Goal: Task Accomplishment & Management: Manage account settings

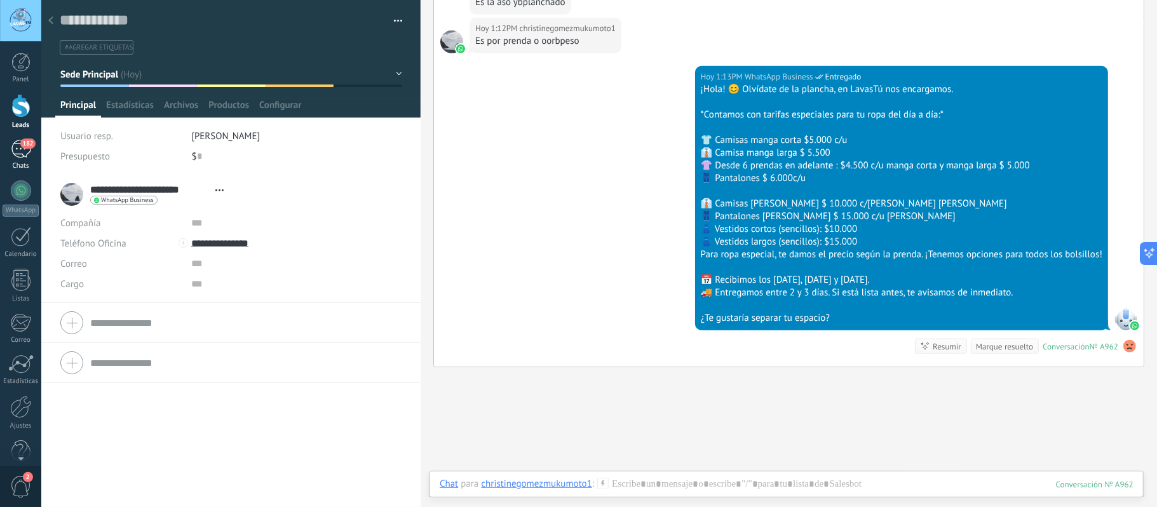
drag, startPoint x: 18, startPoint y: 148, endPoint x: 10, endPoint y: 140, distance: 11.2
click at [16, 148] on div "182" at bounding box center [21, 149] width 20 height 18
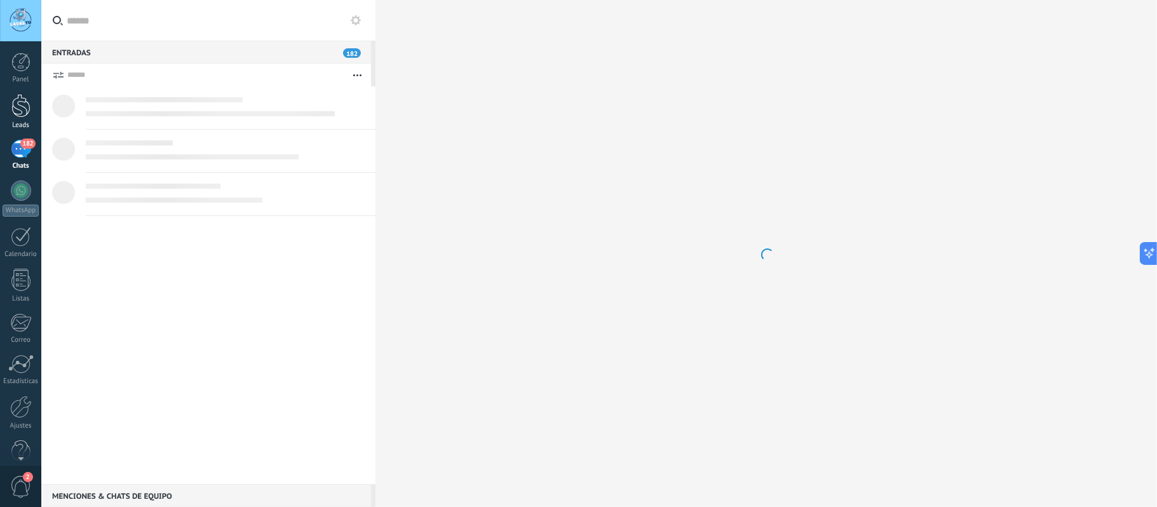
click at [23, 105] on div at bounding box center [20, 106] width 19 height 24
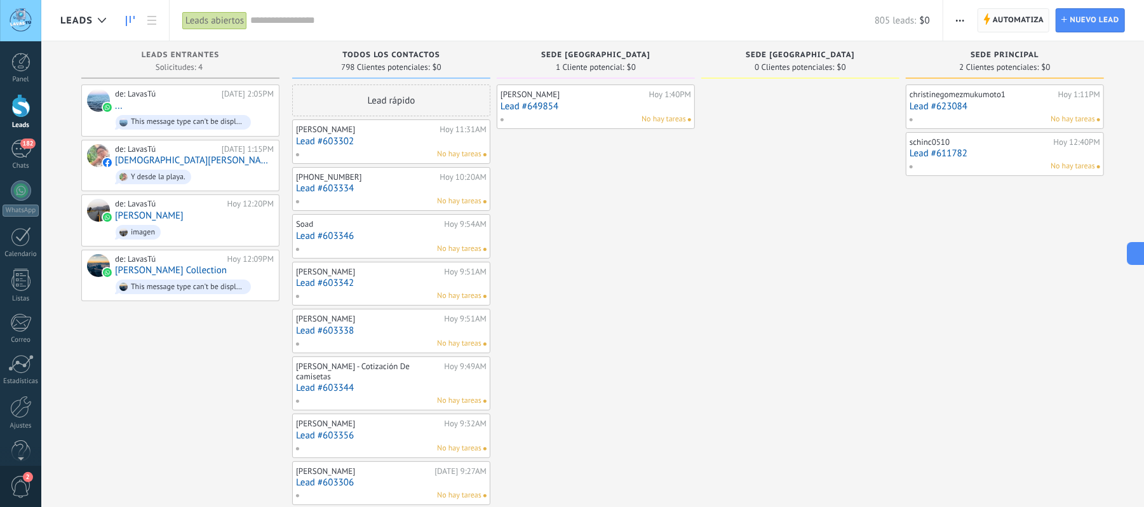
click at [993, 23] on span "Automatiza" at bounding box center [1018, 20] width 51 height 23
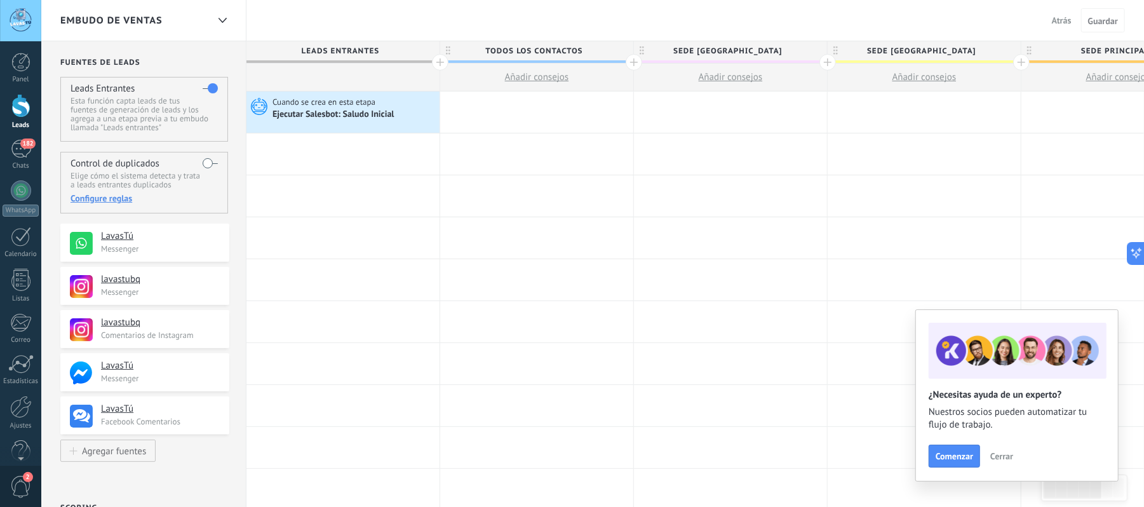
click at [1003, 456] on span "Cerrar" at bounding box center [1001, 456] width 23 height 9
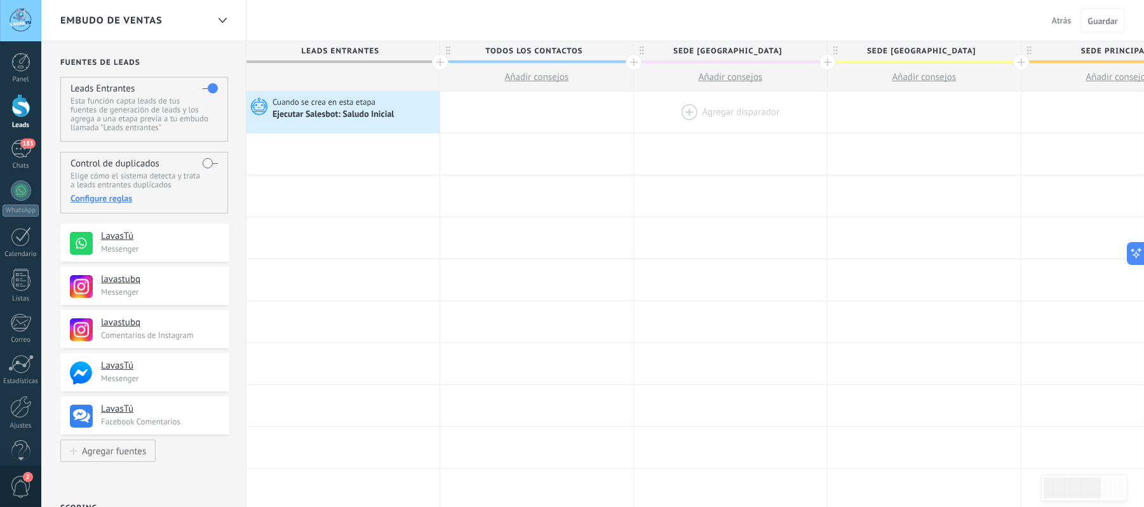
click at [682, 110] on div at bounding box center [730, 111] width 193 height 41
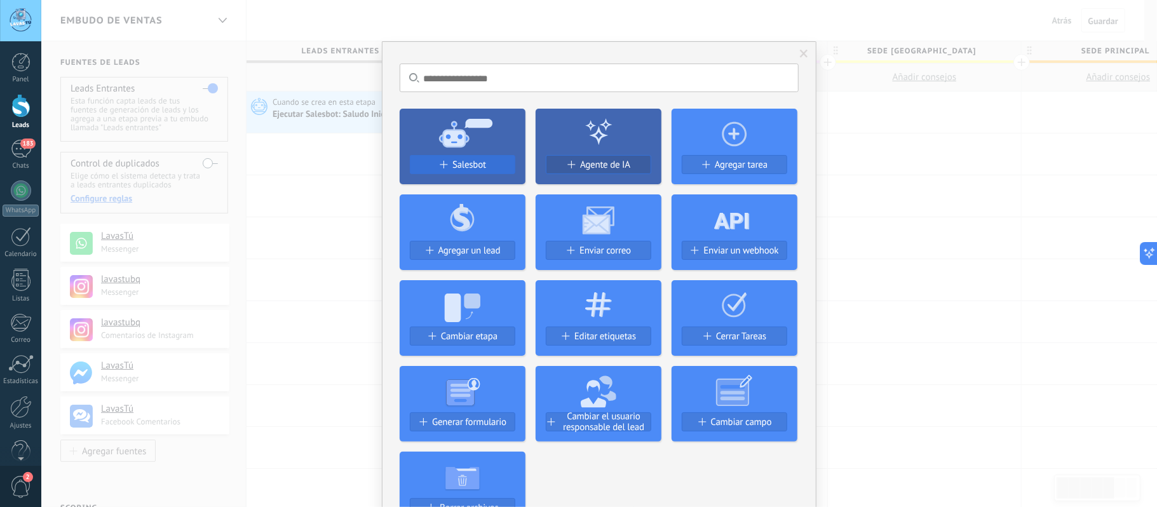
click at [478, 160] on span "Salesbot" at bounding box center [469, 164] width 34 height 11
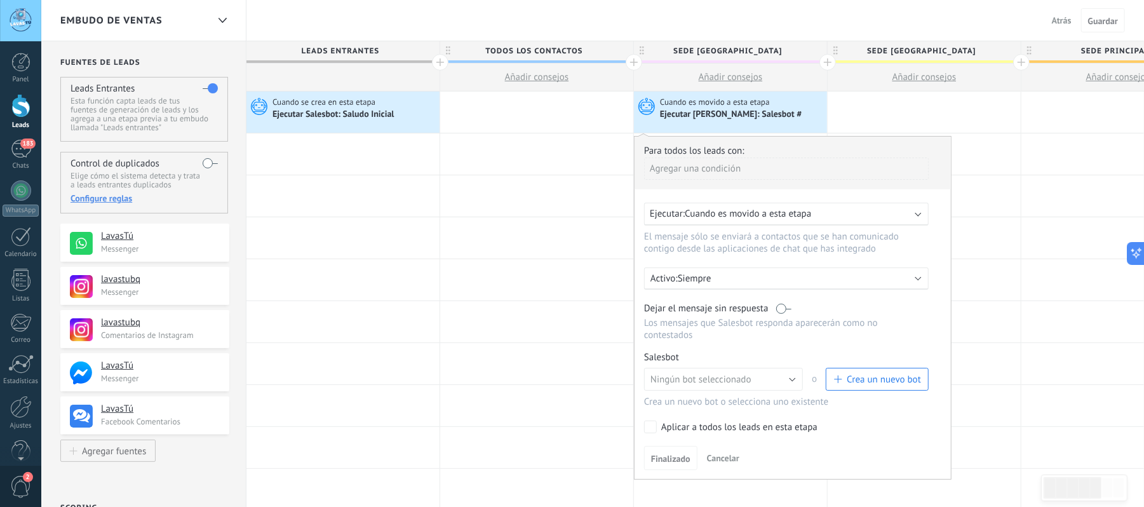
click at [752, 213] on span "Cuando es movido a esta etapa" at bounding box center [748, 214] width 126 height 12
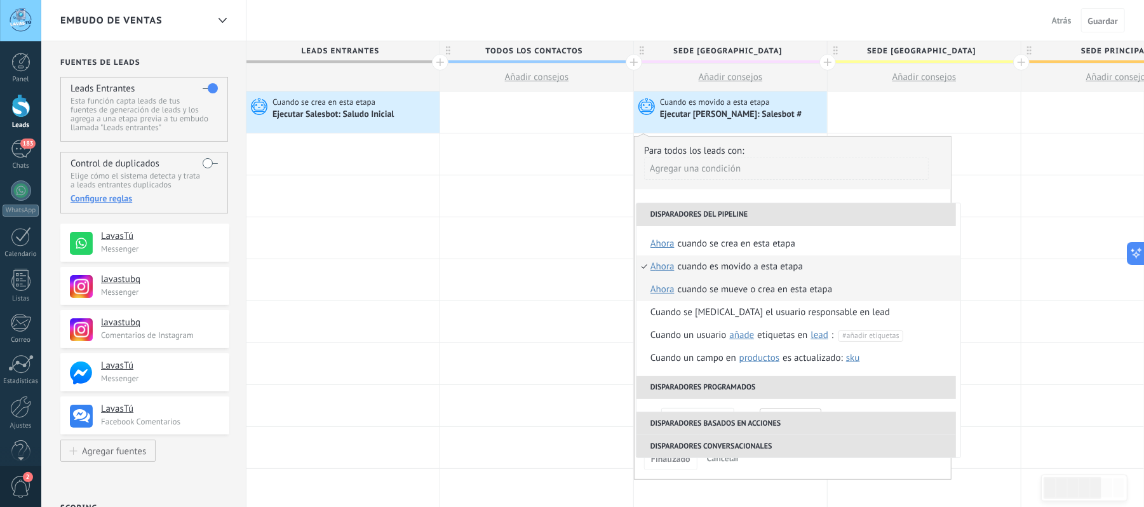
click at [743, 290] on div "Cuando se mueve o crea en esta etapa" at bounding box center [755, 289] width 155 height 23
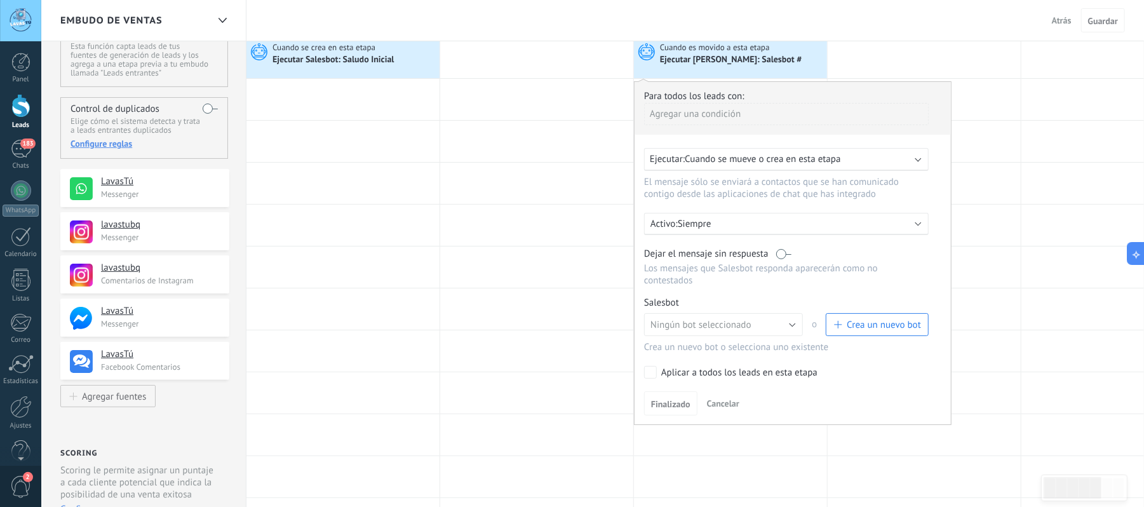
scroll to position [84, 0]
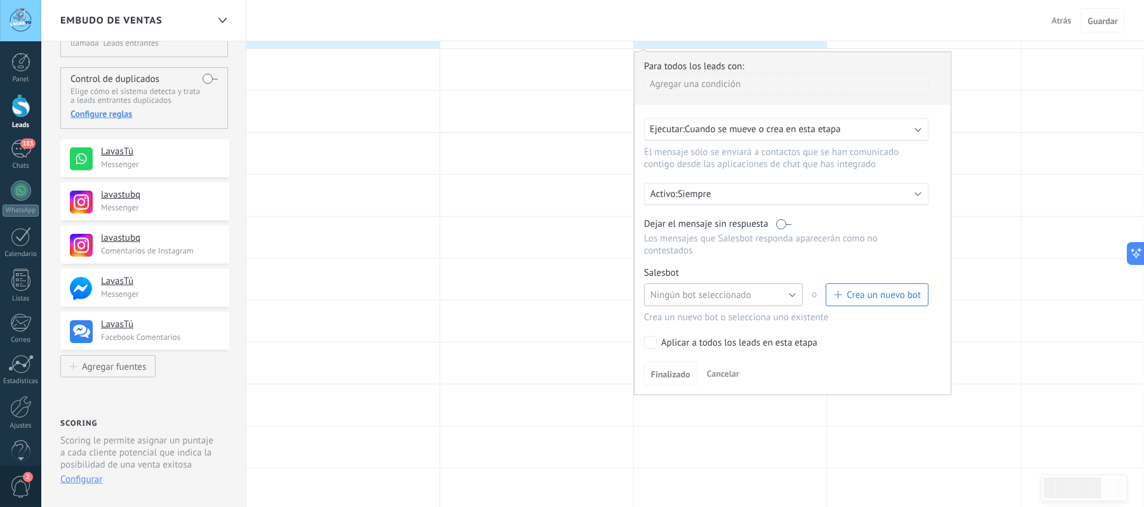
click at [786, 292] on button "Ningún bot seleccionado" at bounding box center [723, 294] width 159 height 23
click at [733, 311] on span "Bot Villa Campestre" at bounding box center [718, 317] width 162 height 12
click at [675, 370] on span "Finalizado" at bounding box center [670, 374] width 39 height 9
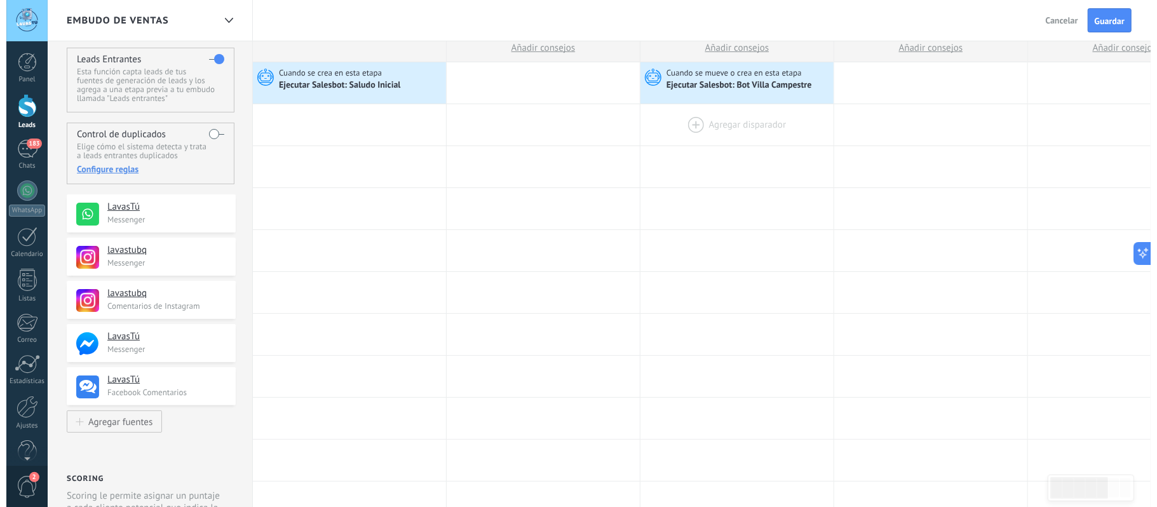
scroll to position [0, 0]
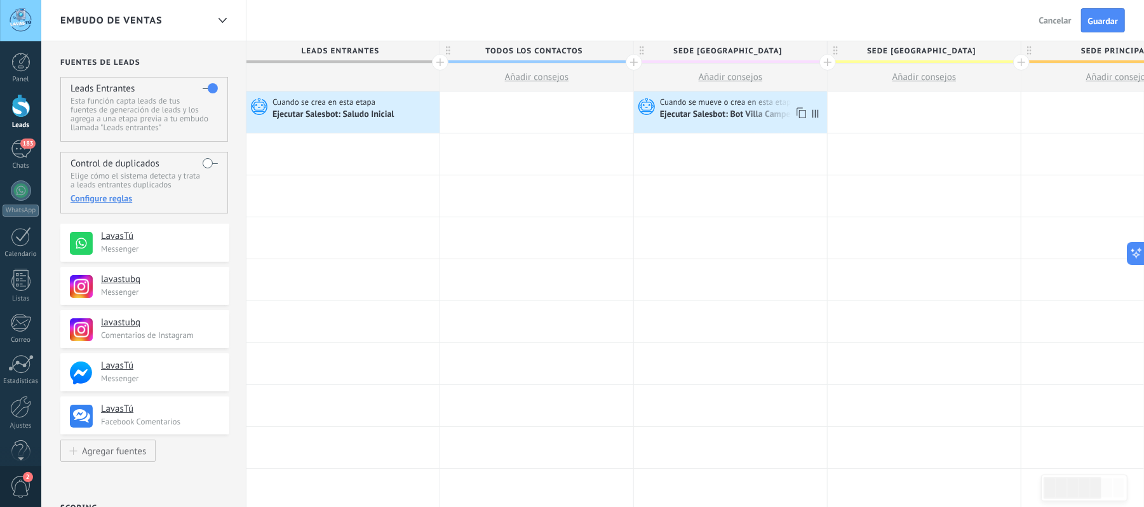
click at [732, 105] on span "Cuando se mueve o crea en esta etapa" at bounding box center [728, 102] width 137 height 11
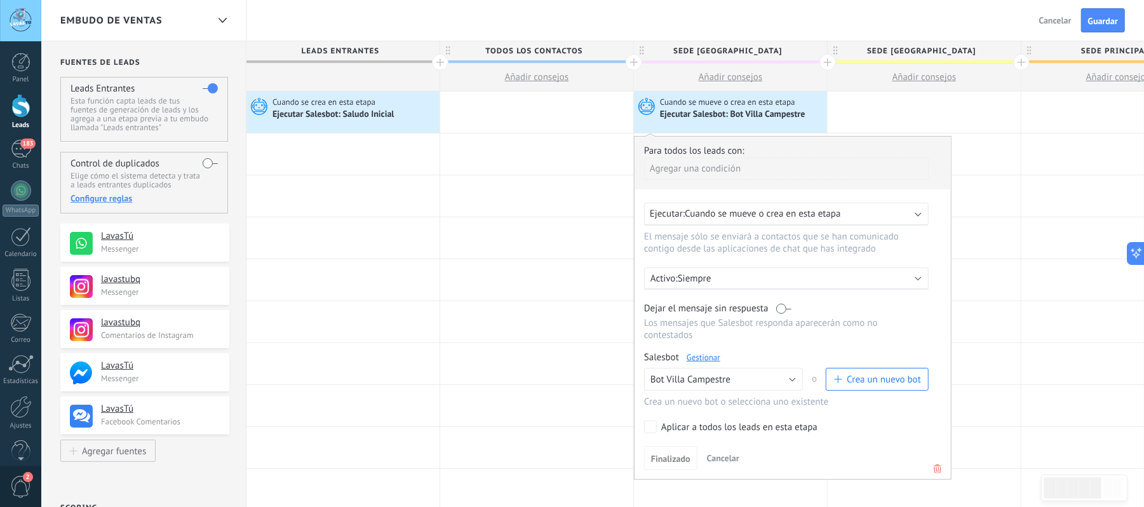
click at [712, 356] on link "Gestionar" at bounding box center [704, 357] width 34 height 11
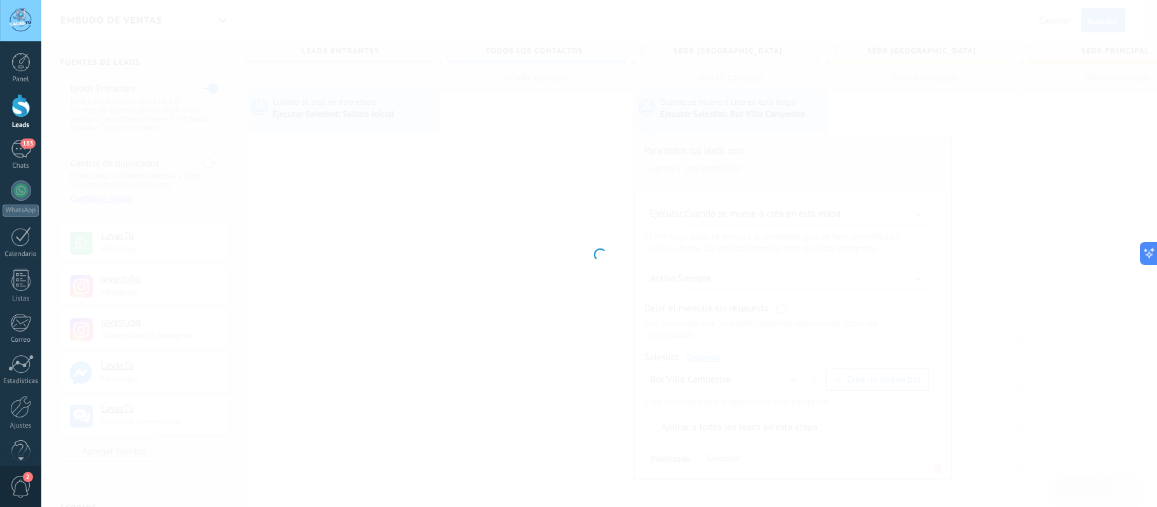
type input "**********"
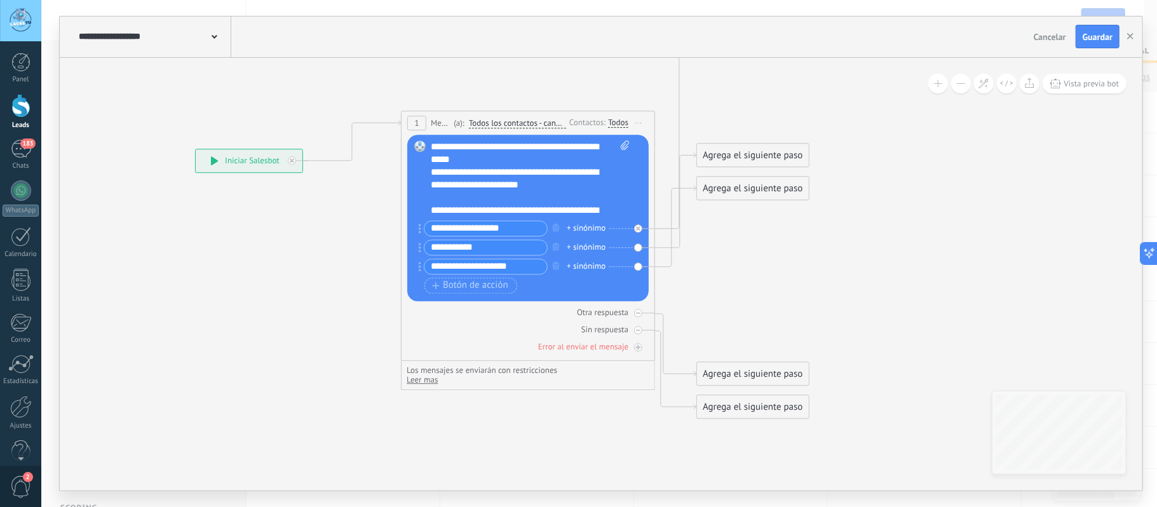
drag, startPoint x: 413, startPoint y: 336, endPoint x: 152, endPoint y: 325, distance: 260.7
click at [155, 324] on icon at bounding box center [567, 39] width 1380 height 1393
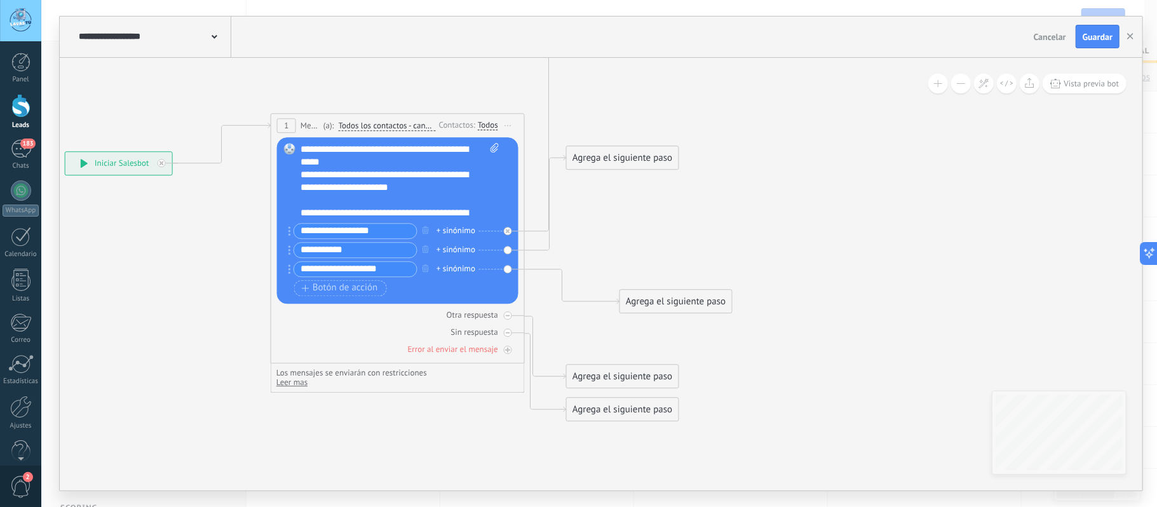
drag, startPoint x: 607, startPoint y: 191, endPoint x: 662, endPoint y: 311, distance: 131.9
click at [662, 311] on div "Agrega el siguiente paso" at bounding box center [675, 301] width 111 height 21
drag, startPoint x: 619, startPoint y: 156, endPoint x: 673, endPoint y: 107, distance: 73.8
click at [673, 107] on div "Agrega el siguiente paso" at bounding box center [676, 107] width 111 height 21
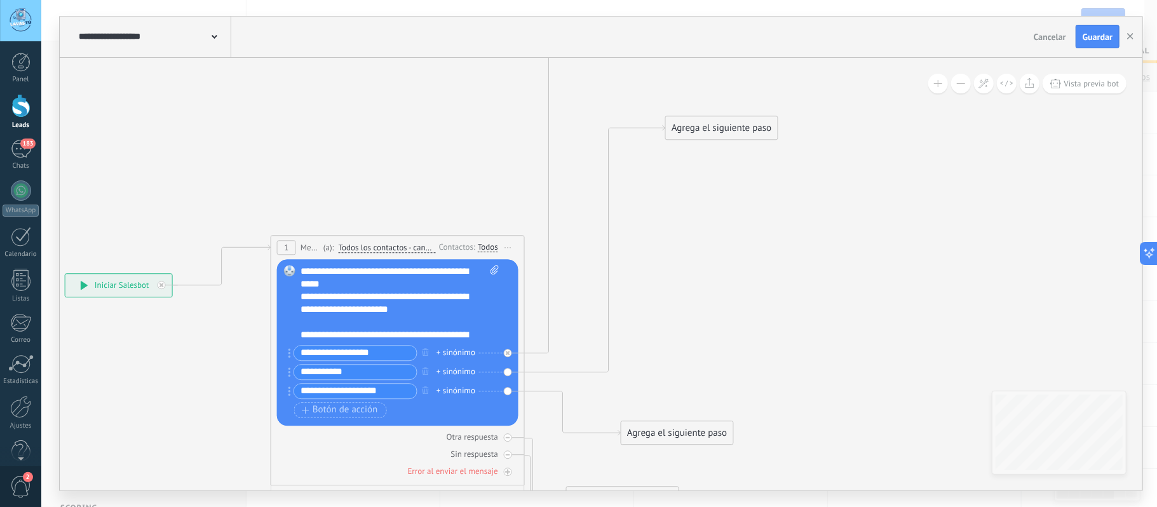
drag, startPoint x: 672, startPoint y: 232, endPoint x: 704, endPoint y: 111, distance: 125.4
click at [705, 118] on div "Agrega el siguiente paso" at bounding box center [721, 128] width 111 height 21
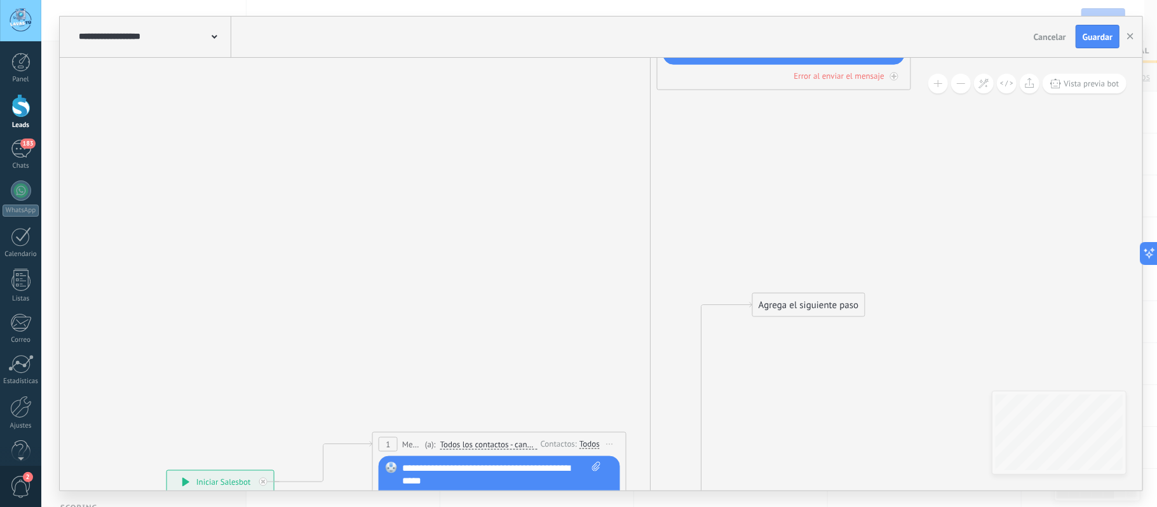
drag, startPoint x: 698, startPoint y: 92, endPoint x: 799, endPoint y: 288, distance: 221.1
click at [799, 288] on icon at bounding box center [594, 360] width 1490 height 1393
drag, startPoint x: 799, startPoint y: 302, endPoint x: 905, endPoint y: 386, distance: 134.7
click at [964, 443] on div "Agrega el siguiente paso" at bounding box center [910, 432] width 111 height 21
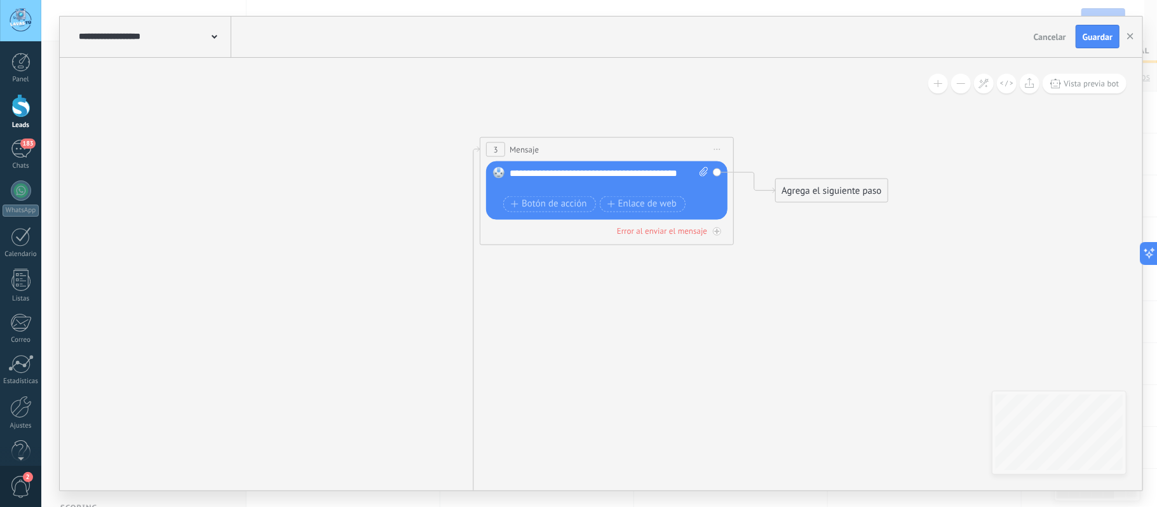
drag, startPoint x: 863, startPoint y: 325, endPoint x: 686, endPoint y: 318, distance: 176.8
click at [686, 318] on icon at bounding box center [417, 515] width 1490 height 1393
click at [571, 182] on div "**********" at bounding box center [609, 178] width 198 height 25
drag, startPoint x: 834, startPoint y: 187, endPoint x: 853, endPoint y: 181, distance: 19.3
click at [853, 181] on div "Agrega el siguiente paso" at bounding box center [849, 181] width 111 height 21
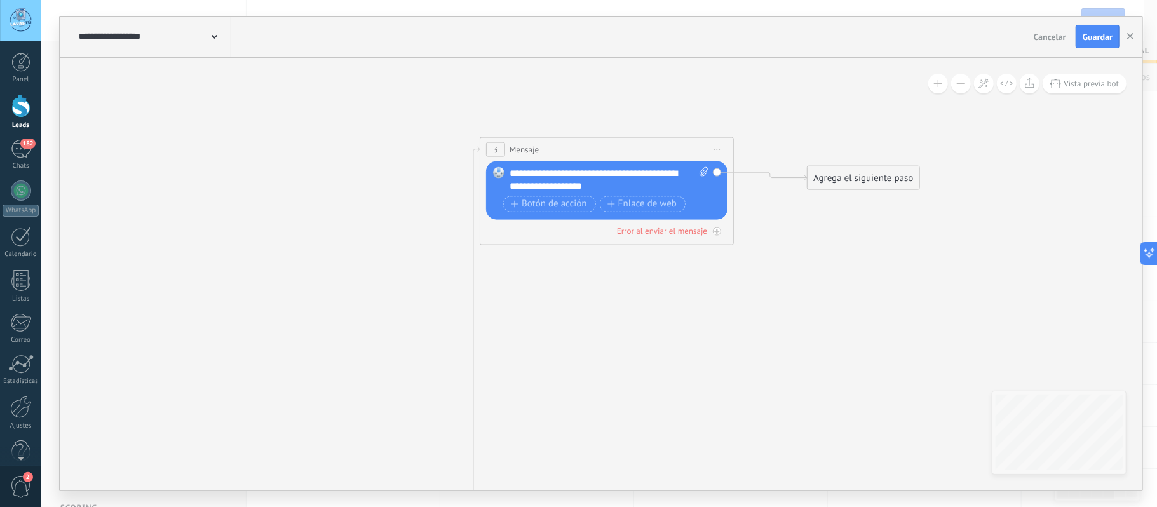
click at [853, 181] on div "Agrega el siguiente paso" at bounding box center [862, 177] width 111 height 21
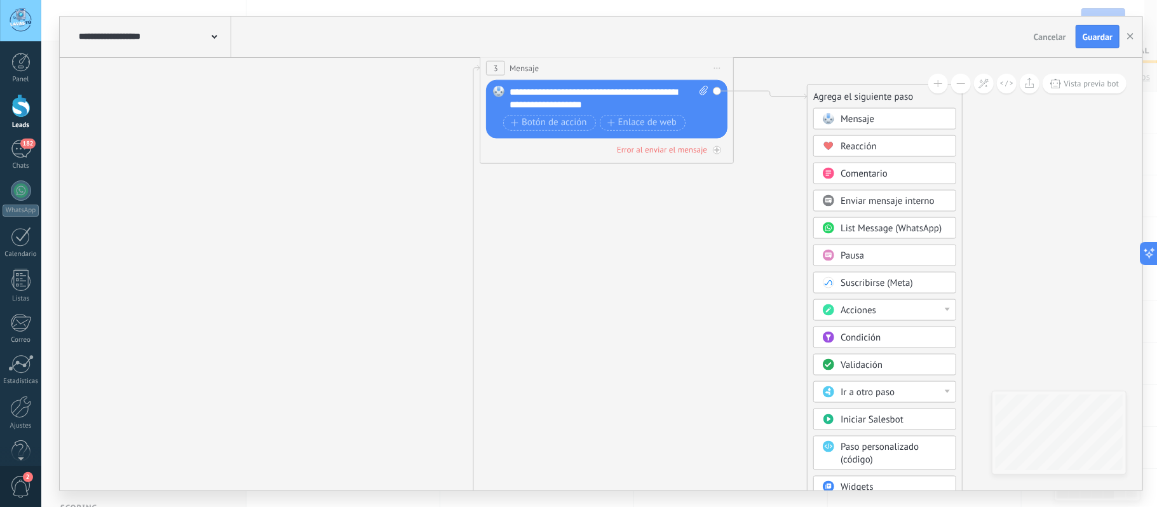
click at [896, 316] on div "Acciones" at bounding box center [894, 310] width 107 height 13
click at [885, 356] on div "Establecer campo" at bounding box center [885, 357] width 142 height 22
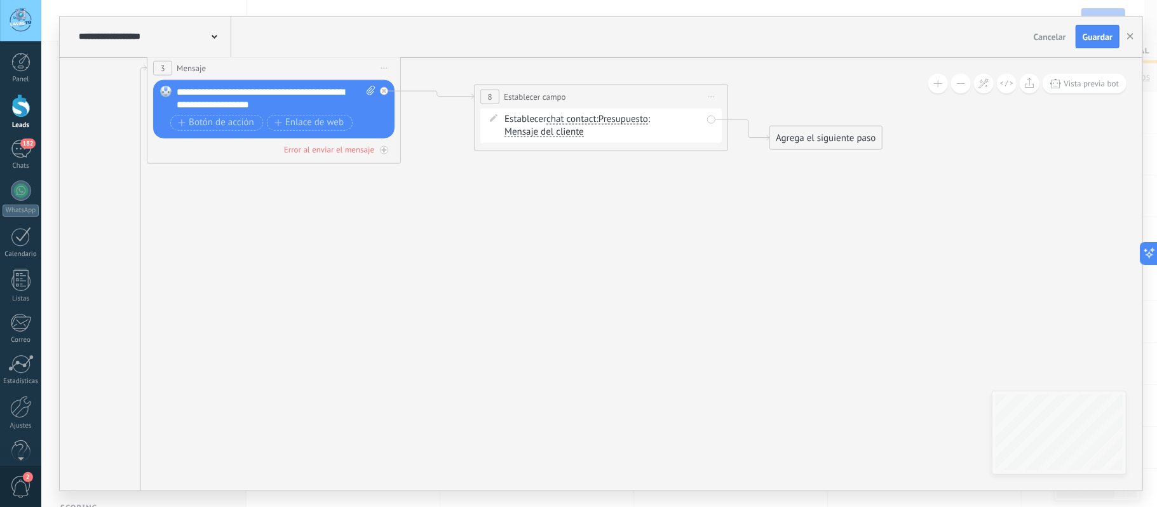
click at [628, 118] on span "Presupuesto" at bounding box center [623, 119] width 50 height 10
click at [628, 118] on button "Presupuesto" at bounding box center [671, 118] width 159 height 23
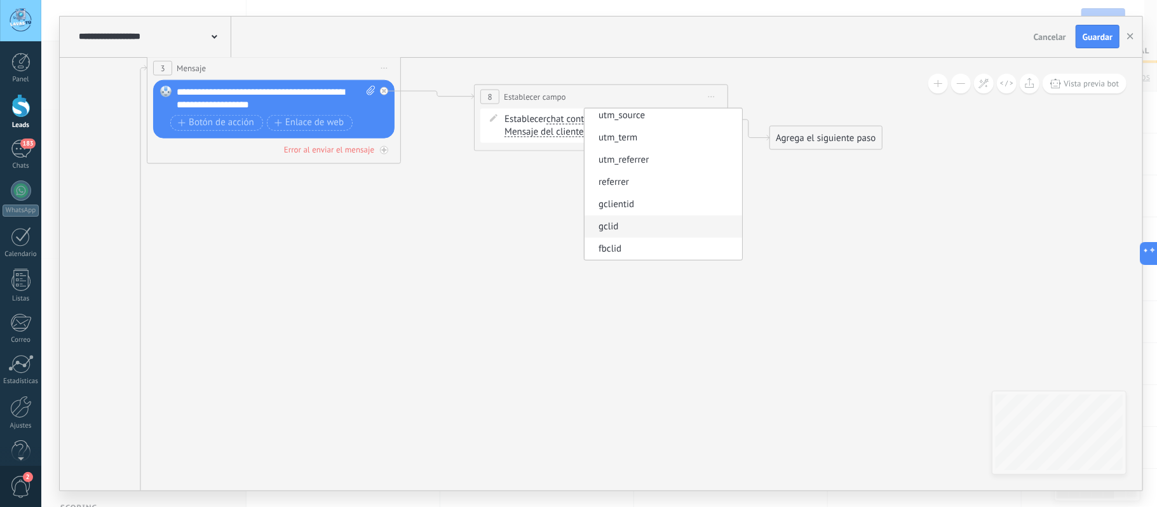
scroll to position [0, 0]
click at [536, 187] on icon at bounding box center [248, 422] width 1818 height 1369
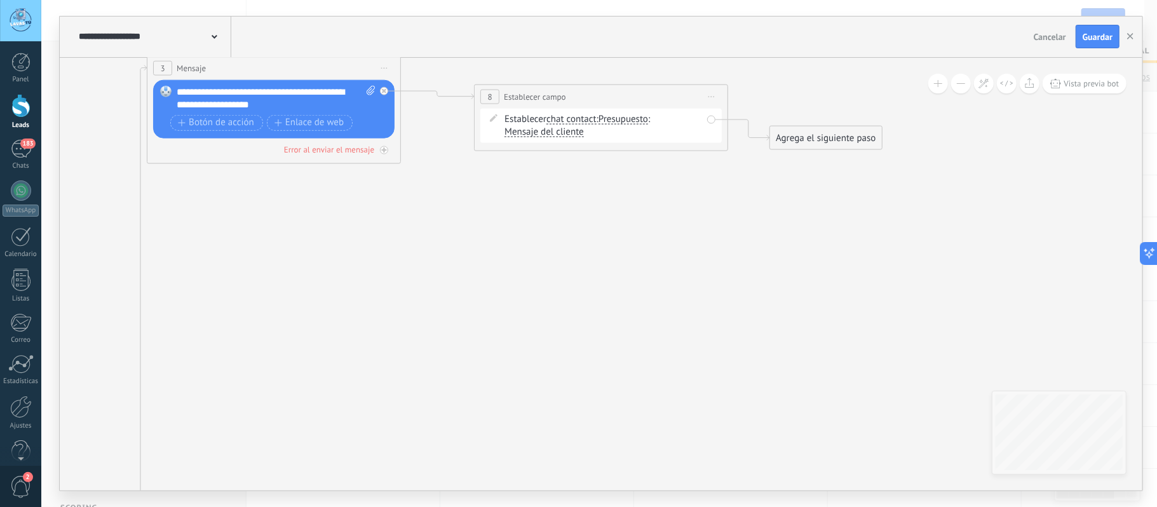
click at [583, 118] on span "chat contact" at bounding box center [571, 119] width 50 height 10
click at [583, 118] on button "chat contact" at bounding box center [619, 118] width 159 height 23
click at [583, 189] on span "lead" at bounding box center [609, 186] width 154 height 13
click at [602, 118] on span "Presupuesto" at bounding box center [591, 119] width 50 height 10
click at [602, 118] on button "Presupuesto" at bounding box center [639, 118] width 159 height 23
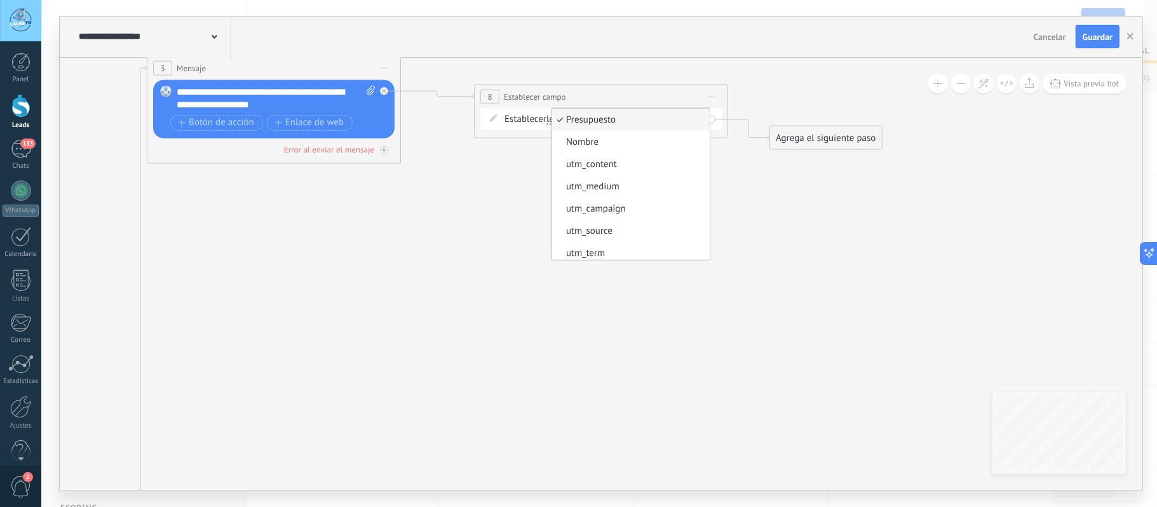
click at [490, 199] on icon at bounding box center [248, 422] width 1818 height 1369
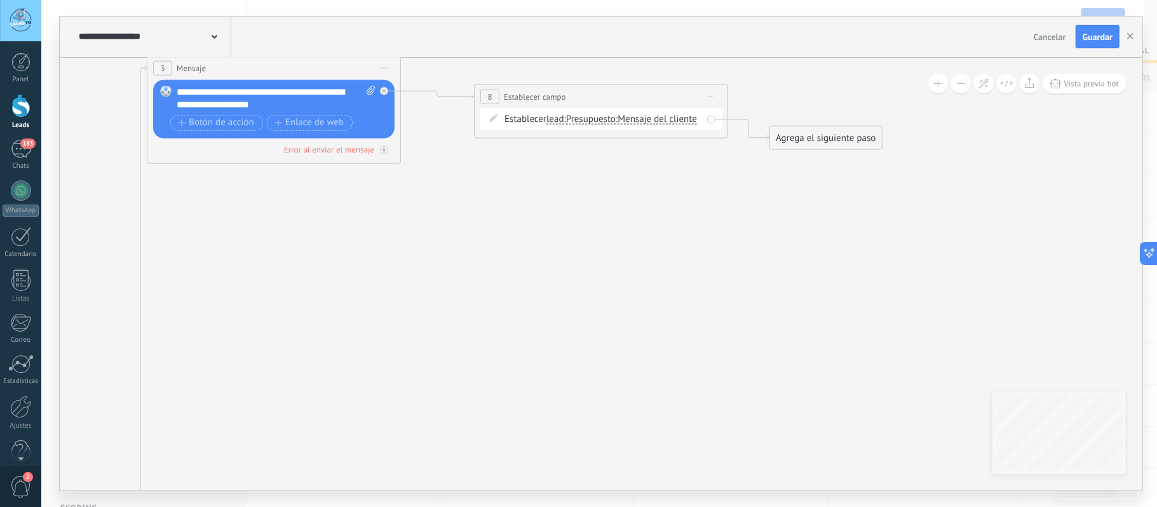
click at [541, 118] on div "Establecer lead chat contact all contacts main contact lead empresa conversatio…" at bounding box center [603, 118] width 198 height 13
click at [557, 121] on span "lead" at bounding box center [555, 119] width 18 height 10
click at [557, 121] on button "lead" at bounding box center [619, 118] width 159 height 23
click at [590, 125] on span "chat contact" at bounding box center [609, 119] width 154 height 13
click at [621, 117] on span "Nombre" at bounding box center [614, 119] width 32 height 10
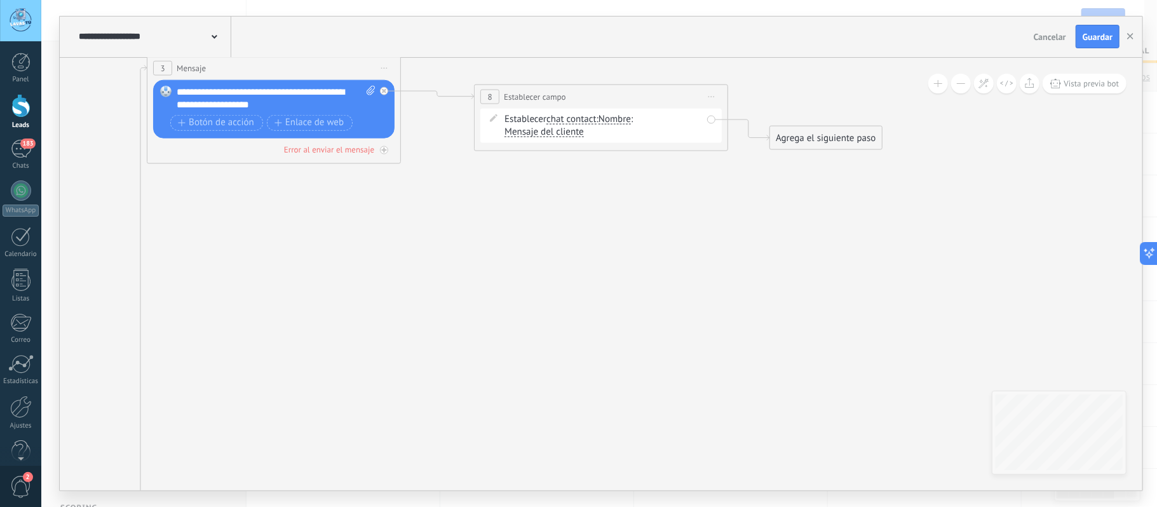
click at [621, 117] on button "Nombre" at bounding box center [671, 118] width 159 height 23
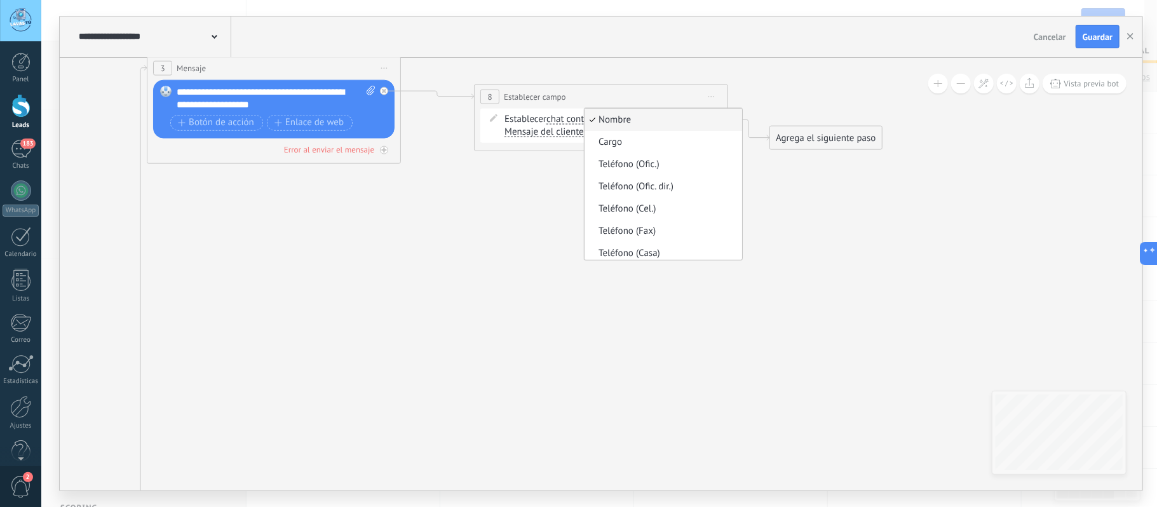
click at [648, 123] on span "Nombre" at bounding box center [661, 119] width 154 height 13
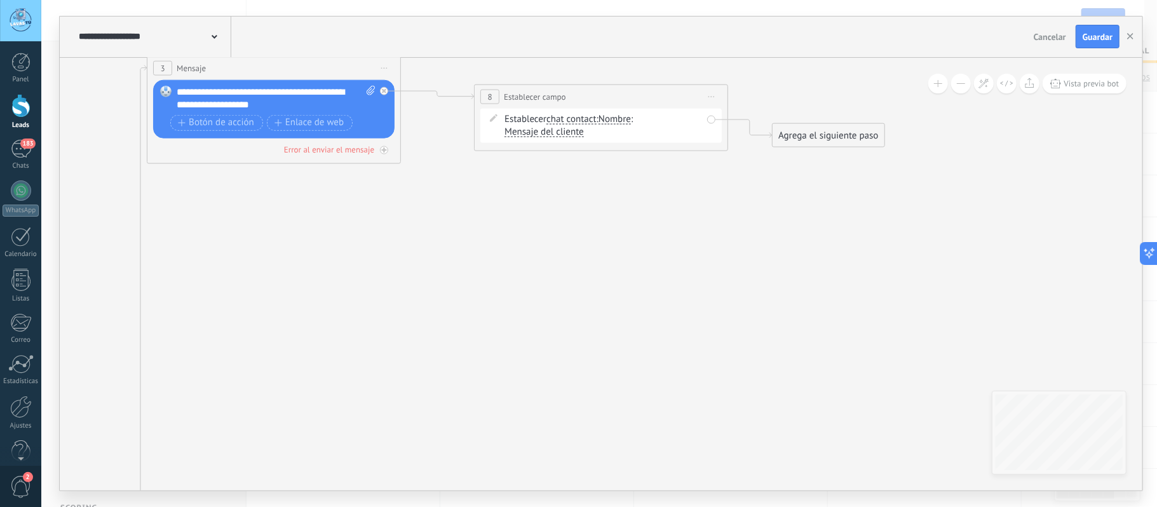
drag, startPoint x: 799, startPoint y: 133, endPoint x: 809, endPoint y: 127, distance: 11.5
click at [809, 127] on div "Agrega el siguiente paso" at bounding box center [828, 135] width 111 height 21
click at [811, 130] on div "Agrega el siguiente paso" at bounding box center [834, 130] width 111 height 21
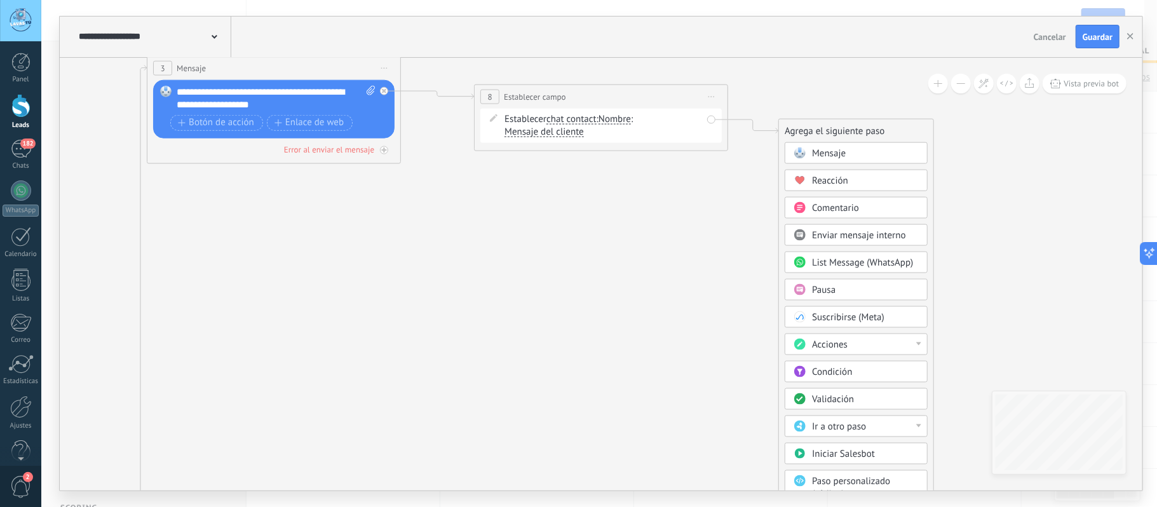
click at [829, 156] on span "Mensaje" at bounding box center [829, 153] width 34 height 12
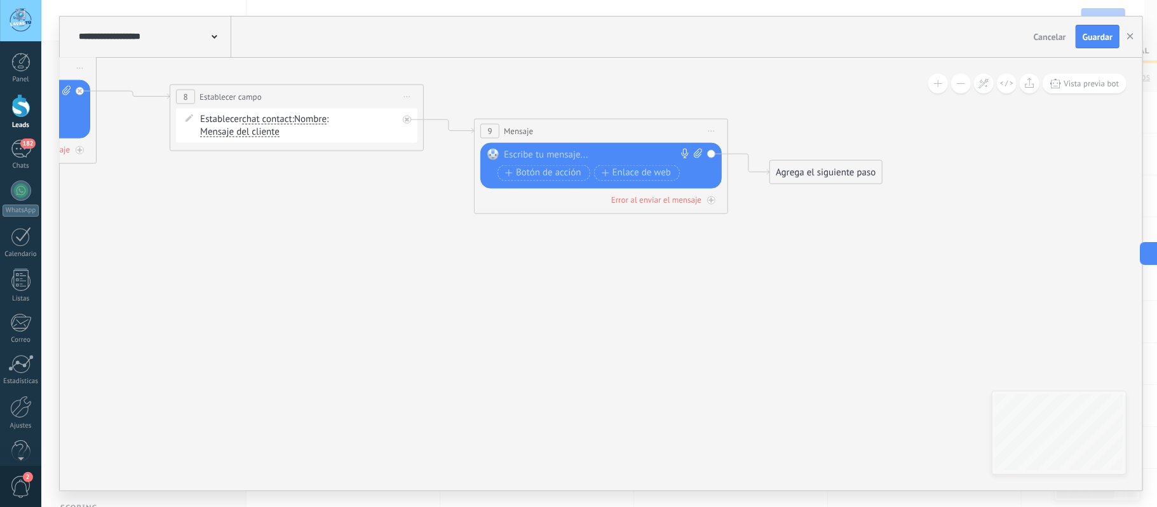
click at [605, 147] on div "Reemplazar Quitar Convertir a mensaje de voz Arrastre la imagen aquí para adjun…" at bounding box center [600, 165] width 241 height 46
click at [595, 155] on div at bounding box center [598, 154] width 189 height 13
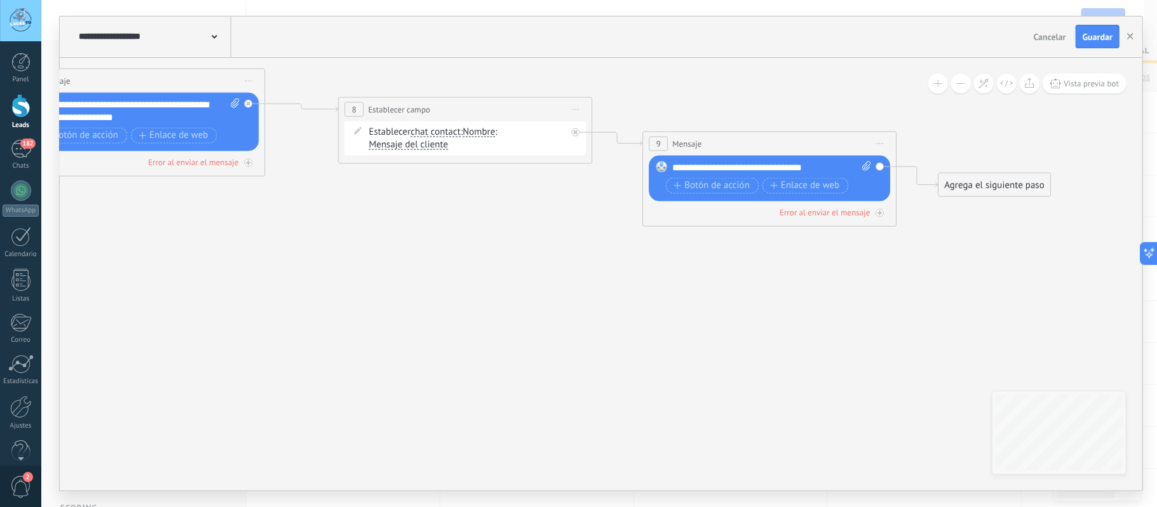
drag, startPoint x: 209, startPoint y: 266, endPoint x: 382, endPoint y: 278, distance: 173.9
click at [382, 278] on icon at bounding box center [264, 434] width 2122 height 1369
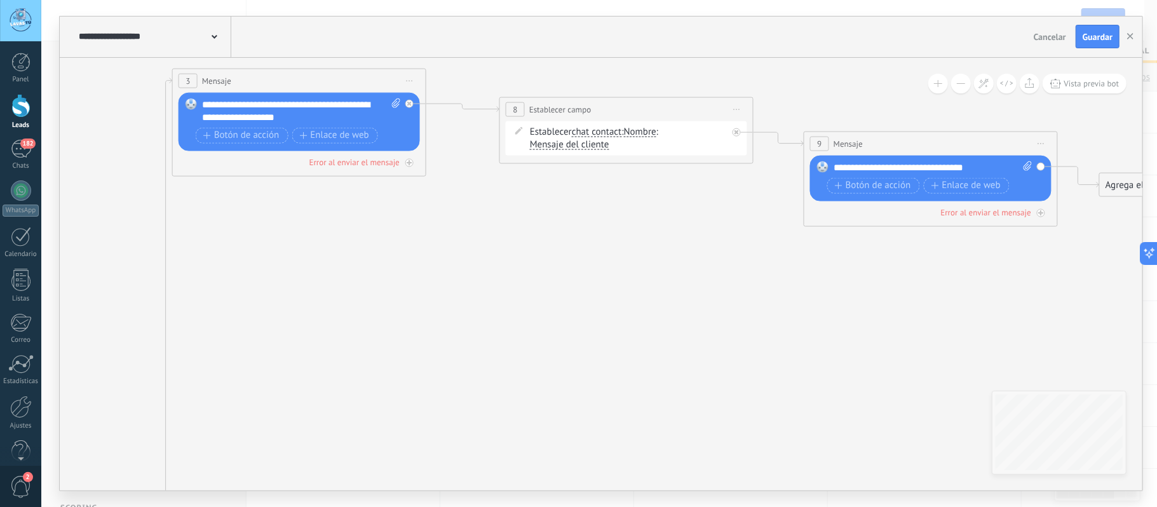
drag, startPoint x: 318, startPoint y: 271, endPoint x: 474, endPoint y: 271, distance: 155.7
click at [474, 271] on icon at bounding box center [425, 434] width 2122 height 1369
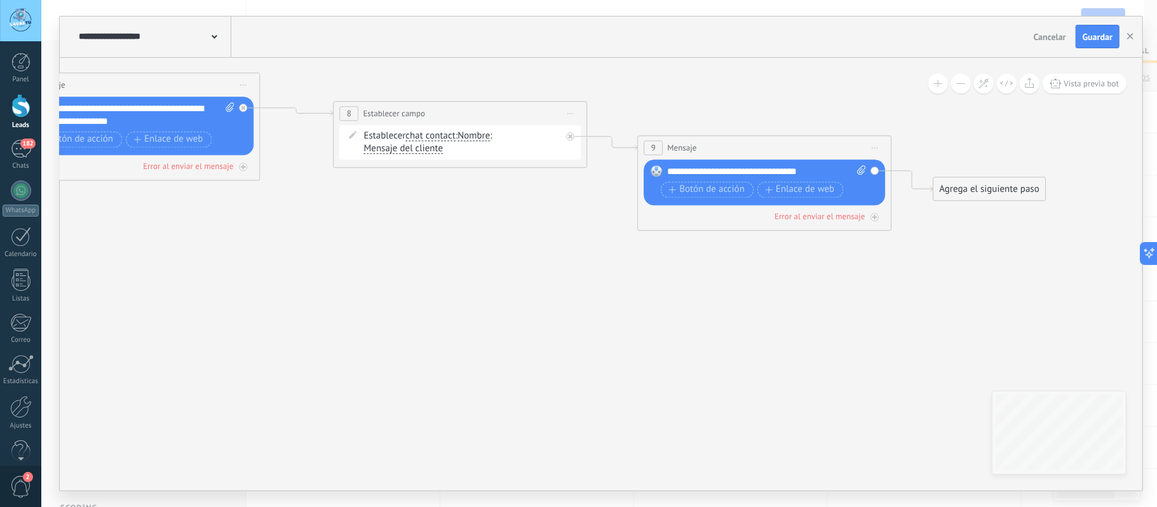
drag, startPoint x: 634, startPoint y: 262, endPoint x: 334, endPoint y: 263, distance: 299.9
click at [334, 263] on icon at bounding box center [259, 439] width 2122 height 1369
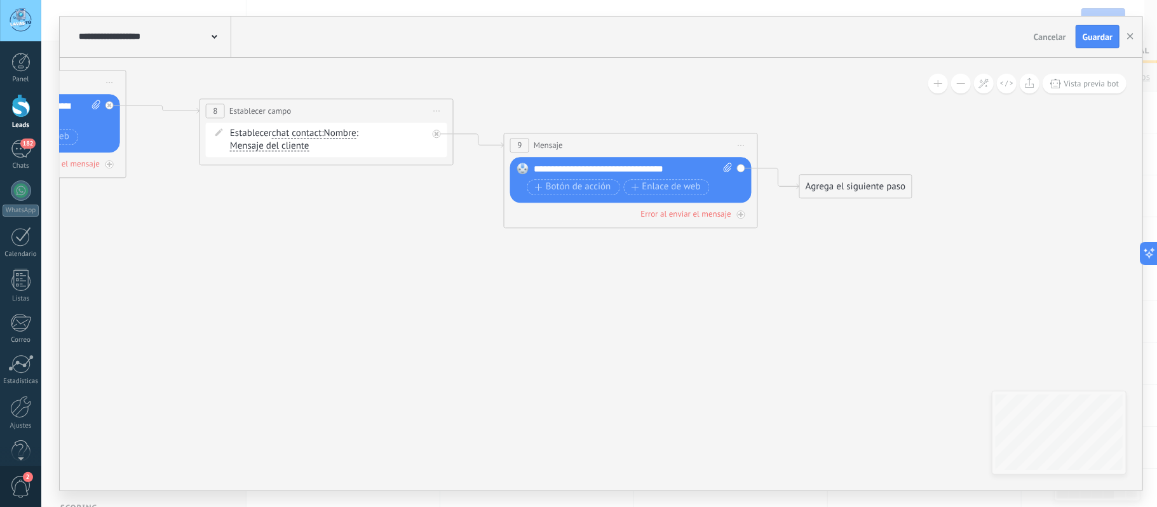
click at [677, 168] on div "**********" at bounding box center [633, 169] width 198 height 13
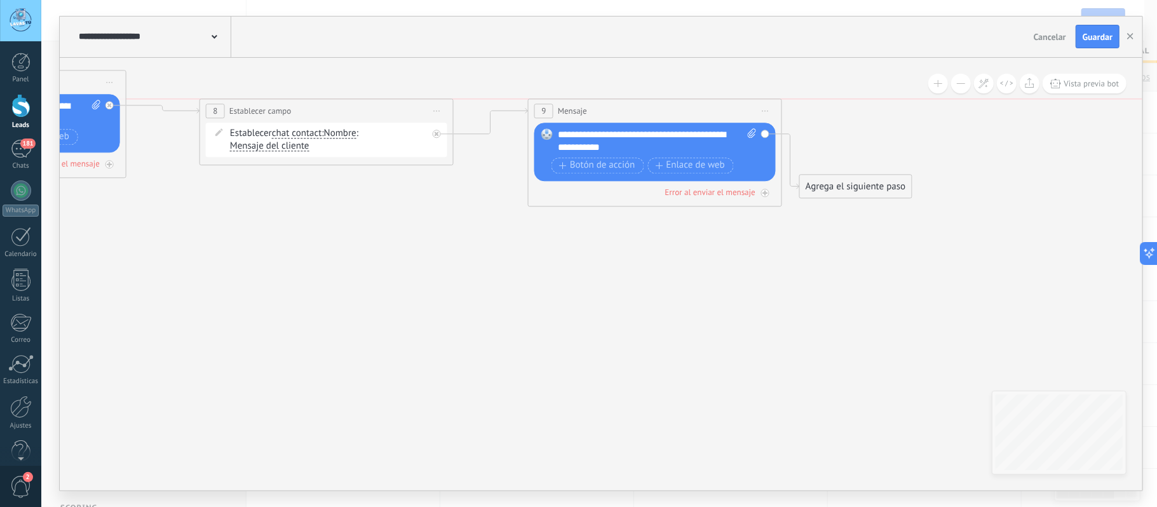
drag, startPoint x: 654, startPoint y: 146, endPoint x: 679, endPoint y: 118, distance: 37.8
click at [679, 118] on div "9 Mensaje ******* (a): Todos los contactos - canales seleccionados Todos los co…" at bounding box center [655, 111] width 253 height 24
drag, startPoint x: 826, startPoint y: 189, endPoint x: 840, endPoint y: 170, distance: 23.1
click at [840, 170] on div "Agrega el siguiente paso" at bounding box center [869, 166] width 111 height 21
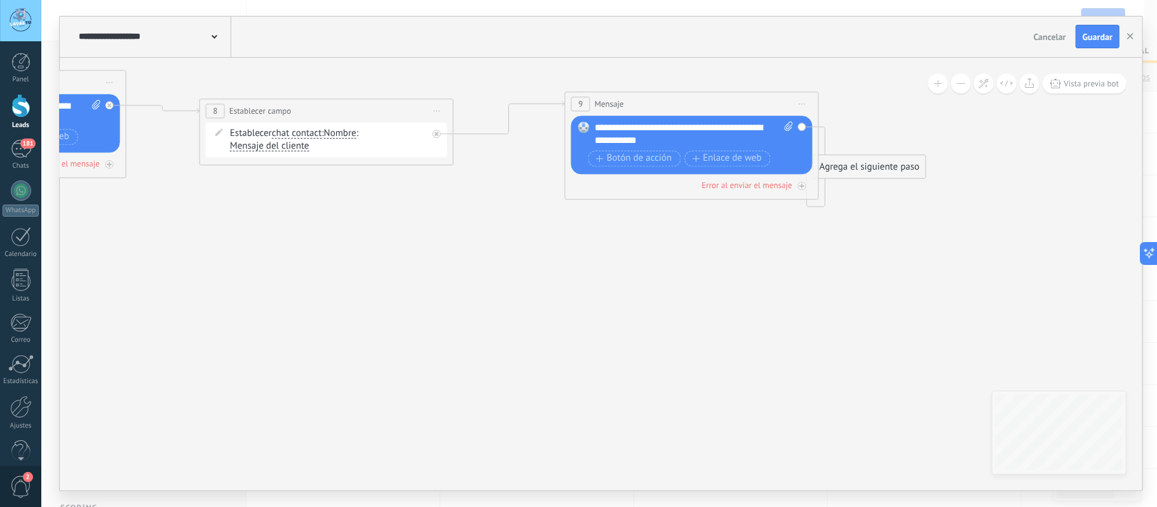
drag, startPoint x: 656, startPoint y: 107, endPoint x: 694, endPoint y: 100, distance: 38.8
click at [694, 100] on div "9 Mensaje ******* (a): Todos los contactos - canales seleccionados Todos los co…" at bounding box center [691, 104] width 253 height 24
drag, startPoint x: 994, startPoint y: 177, endPoint x: 1003, endPoint y: 173, distance: 9.7
click at [1003, 173] on div "Agrega el siguiente paso" at bounding box center [989, 180] width 111 height 21
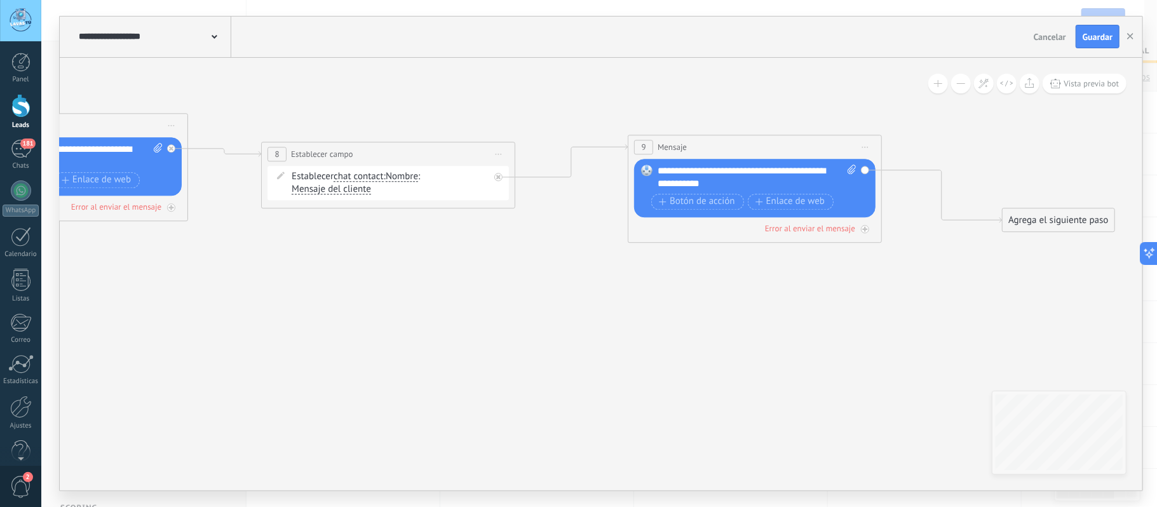
drag, startPoint x: 436, startPoint y: 221, endPoint x: 498, endPoint y: 264, distance: 75.8
click at [498, 264] on icon at bounding box center [254, 479] width 2256 height 1369
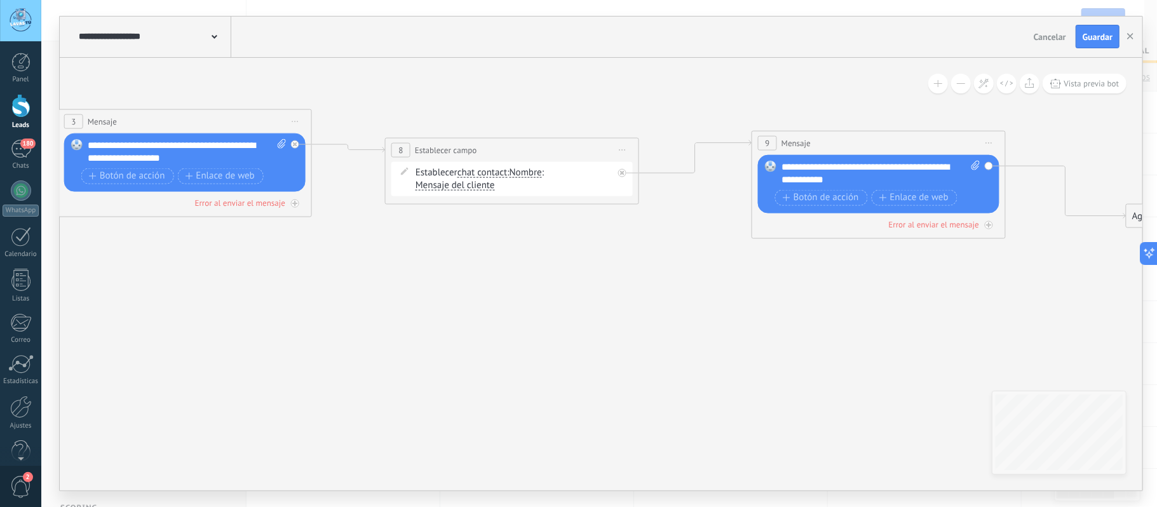
drag, startPoint x: 468, startPoint y: 280, endPoint x: 681, endPoint y: 278, distance: 212.8
click at [681, 277] on icon at bounding box center [378, 475] width 2256 height 1369
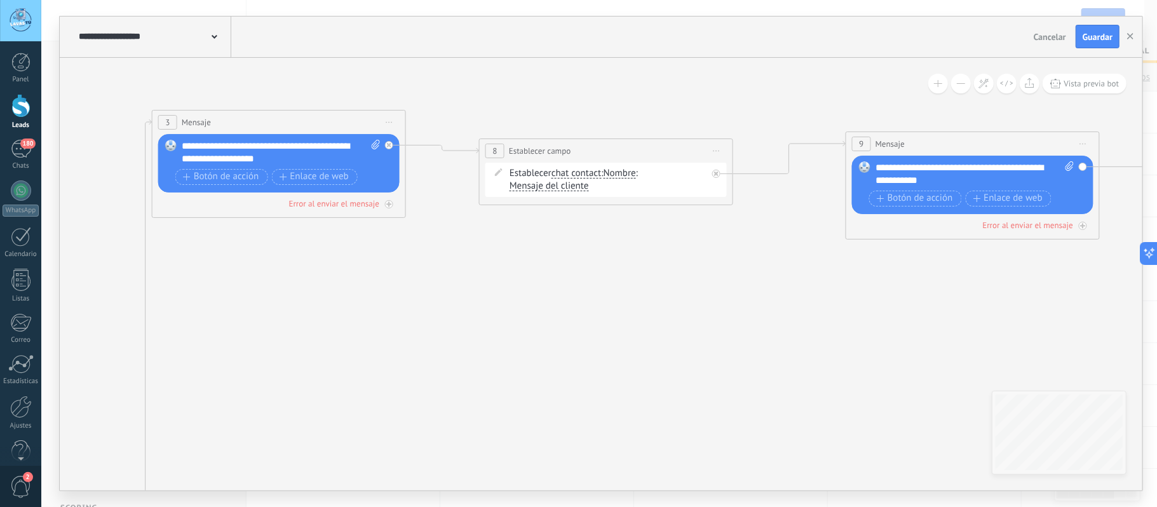
drag, startPoint x: 574, startPoint y: 316, endPoint x: 679, endPoint y: 297, distance: 105.8
click at [679, 297] on icon at bounding box center [472, 476] width 2256 height 1369
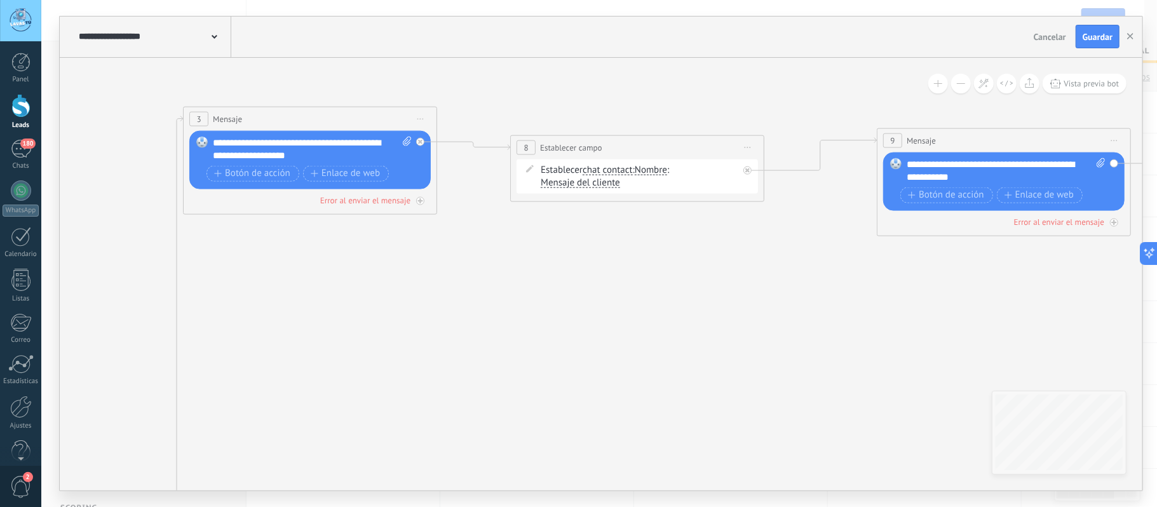
drag, startPoint x: 734, startPoint y: 275, endPoint x: 573, endPoint y: 291, distance: 162.2
click at [576, 290] on icon at bounding box center [503, 472] width 2256 height 1369
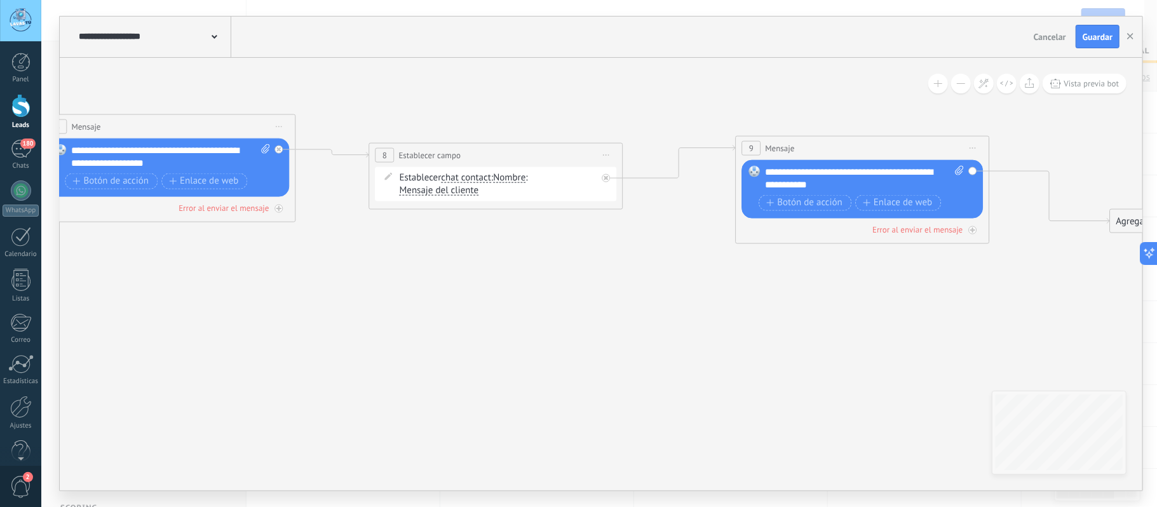
drag, startPoint x: 644, startPoint y: 283, endPoint x: 502, endPoint y: 290, distance: 142.5
click at [502, 290] on icon at bounding box center [362, 480] width 2256 height 1369
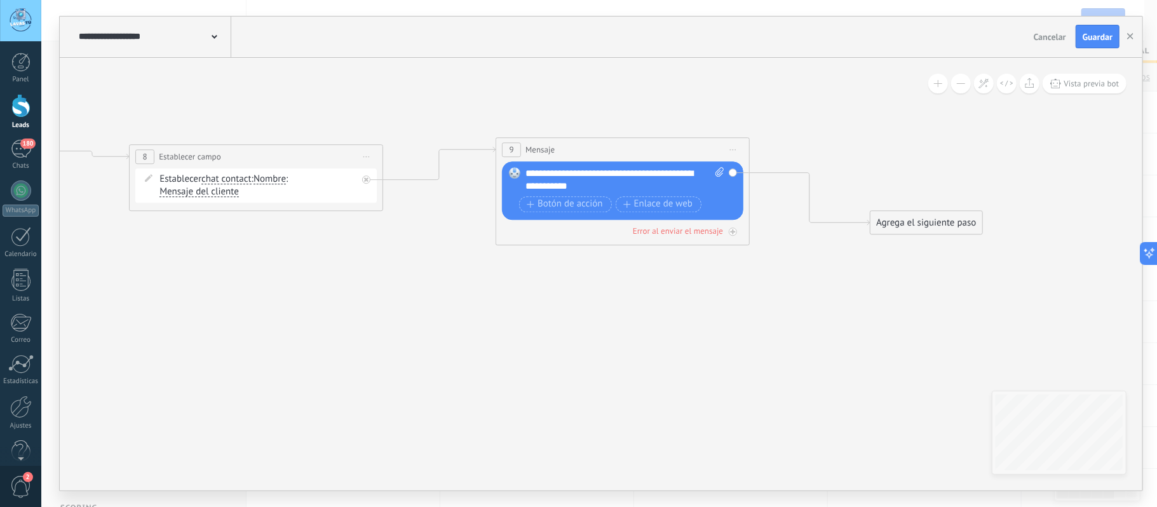
drag, startPoint x: 619, startPoint y: 301, endPoint x: 456, endPoint y: 299, distance: 162.7
click at [456, 301] on icon at bounding box center [122, 482] width 2256 height 1369
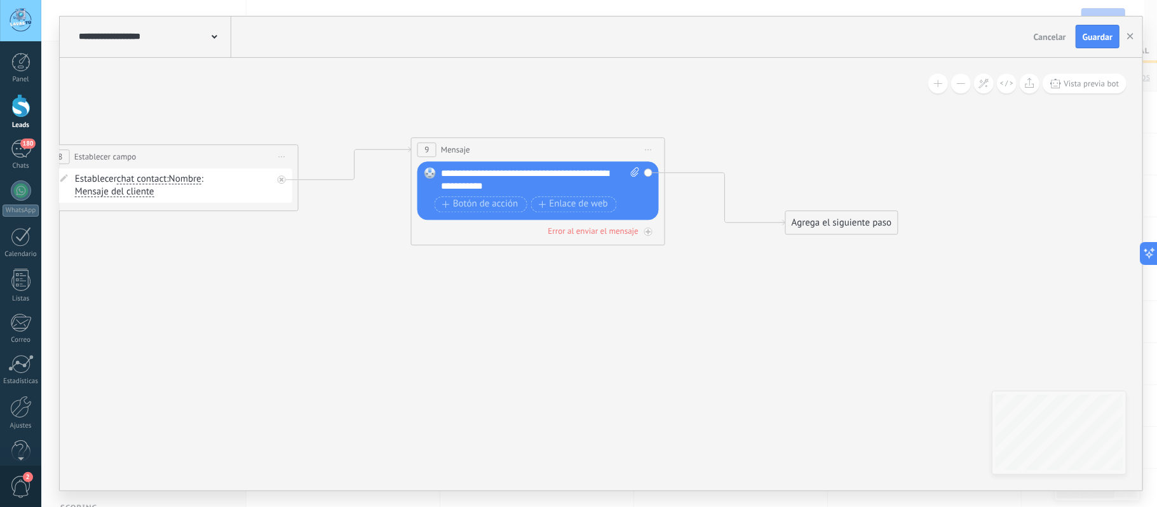
click at [837, 224] on div "Agrega el siguiente paso" at bounding box center [841, 222] width 111 height 21
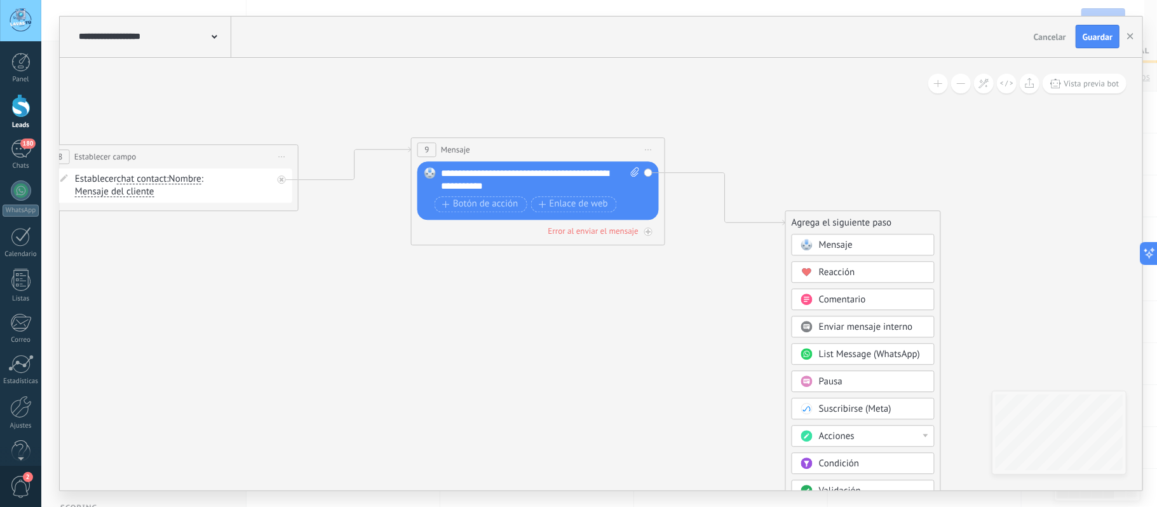
click at [862, 243] on div "Mensaje" at bounding box center [872, 245] width 107 height 13
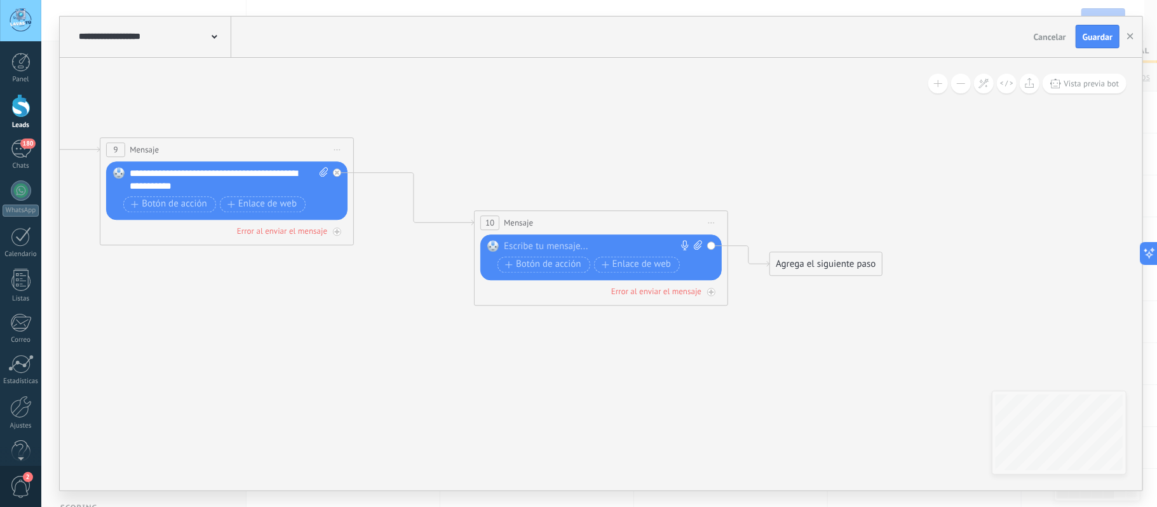
click at [714, 221] on span "Iniciar vista previa aquí Cambiar nombre Duplicar [GEOGRAPHIC_DATA]" at bounding box center [711, 222] width 20 height 18
click at [733, 306] on div "Borrar" at bounding box center [769, 306] width 126 height 22
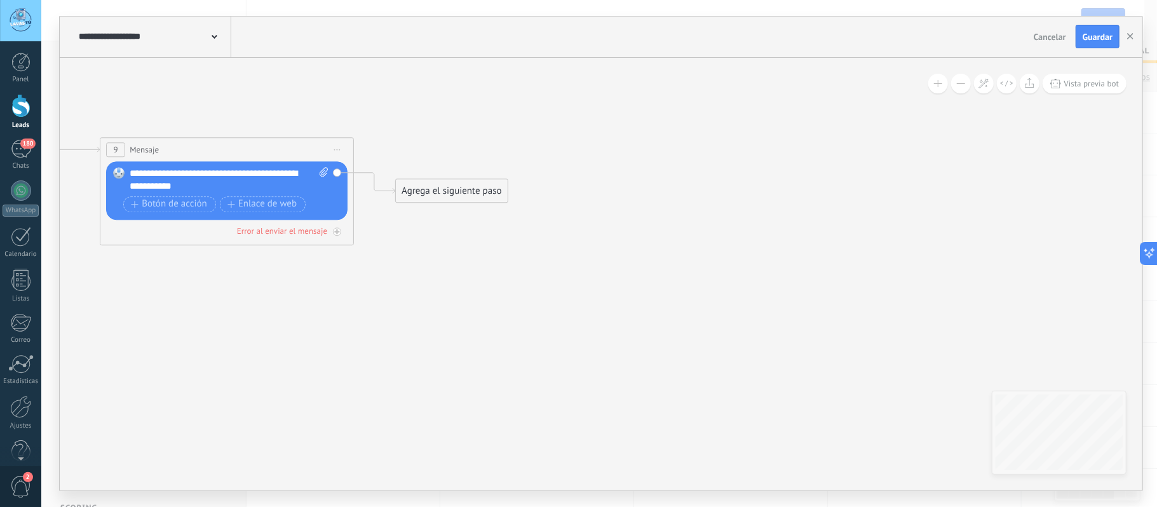
click at [482, 191] on div "Agrega el siguiente paso" at bounding box center [451, 190] width 111 height 21
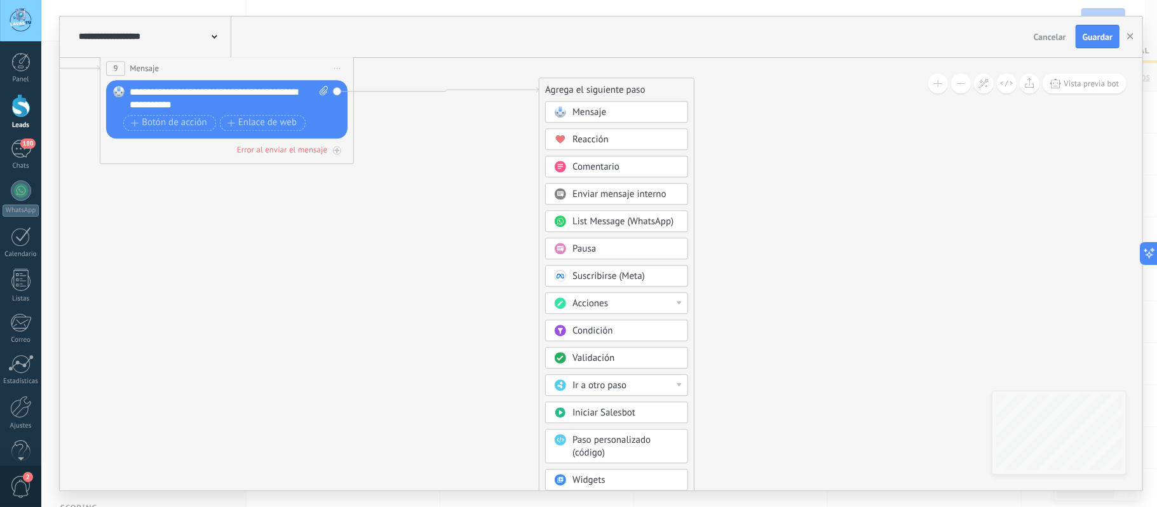
drag, startPoint x: 481, startPoint y: 112, endPoint x: 625, endPoint y: 93, distance: 145.6
click at [625, 93] on div "Agrega el siguiente paso" at bounding box center [616, 89] width 154 height 21
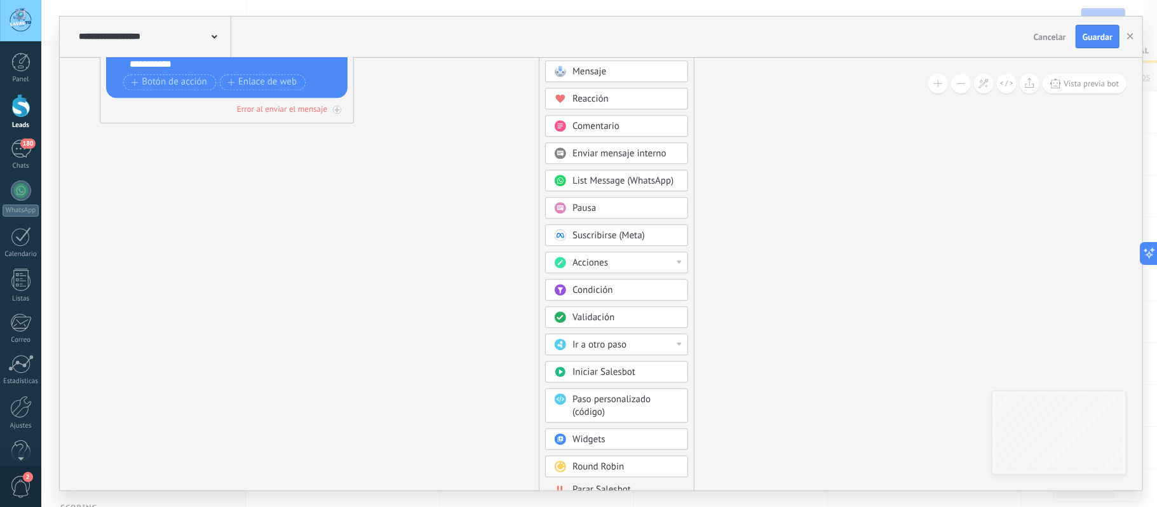
click at [656, 263] on div "Acciones" at bounding box center [625, 263] width 107 height 13
click at [605, 311] on div "Establecer campo" at bounding box center [617, 310] width 142 height 22
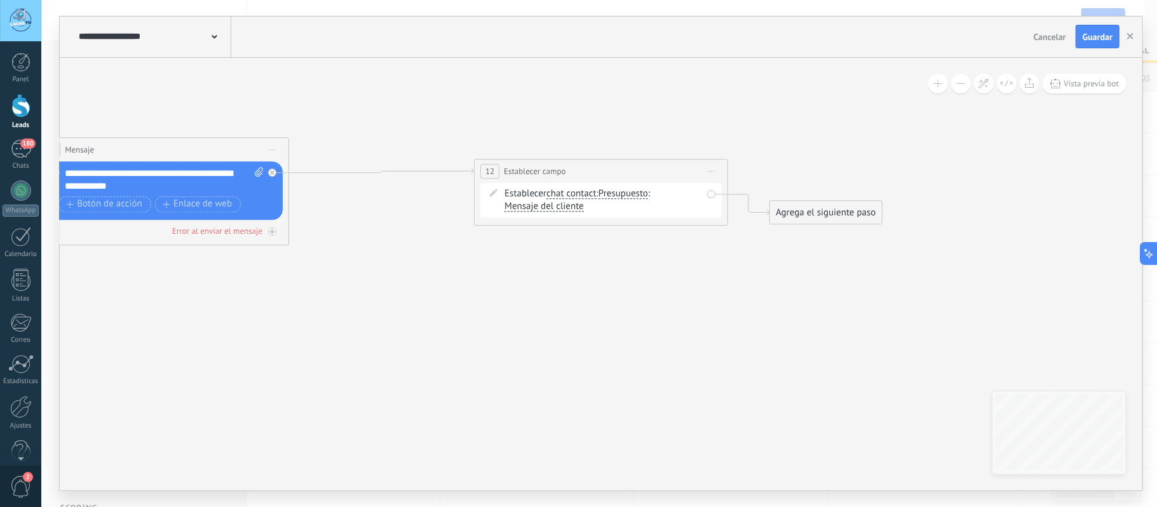
click at [593, 196] on span "chat contact" at bounding box center [571, 194] width 50 height 10
click at [593, 196] on button "chat contact" at bounding box center [619, 193] width 159 height 23
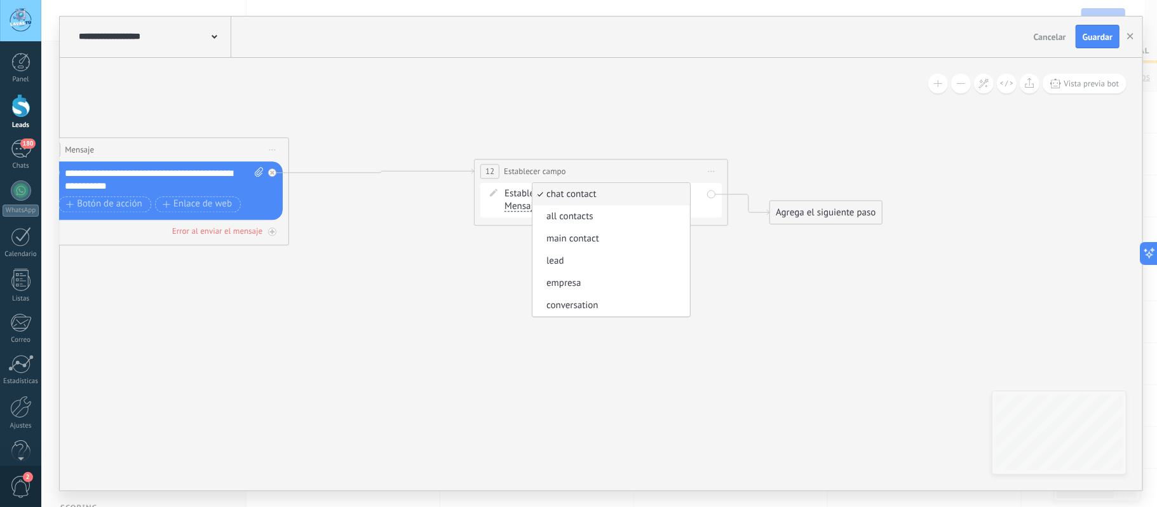
click at [590, 196] on span "chat contact" at bounding box center [609, 194] width 154 height 13
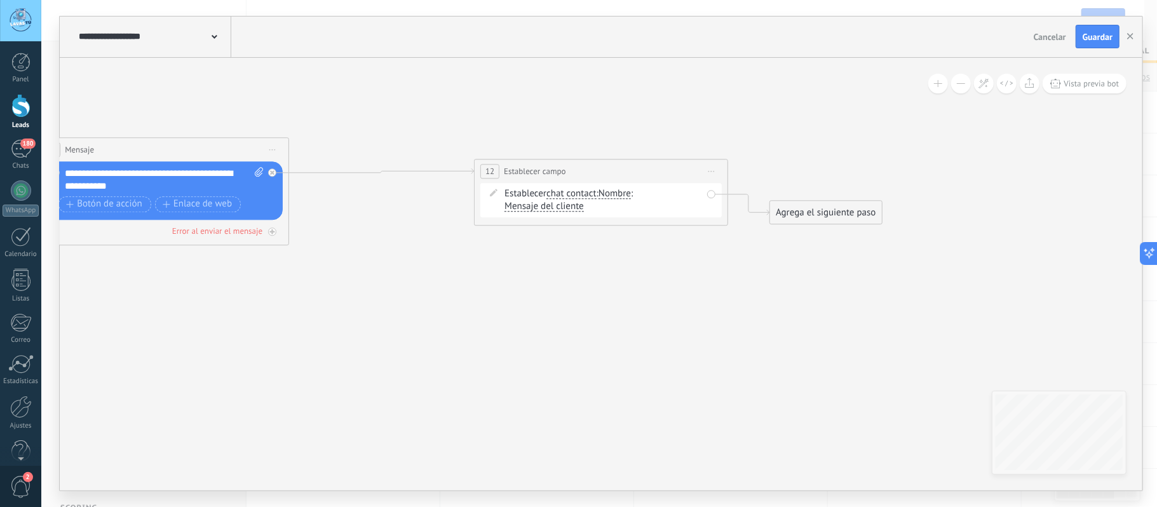
click at [621, 191] on span "Nombre" at bounding box center [614, 194] width 32 height 10
click at [621, 191] on button "Nombre" at bounding box center [671, 193] width 159 height 23
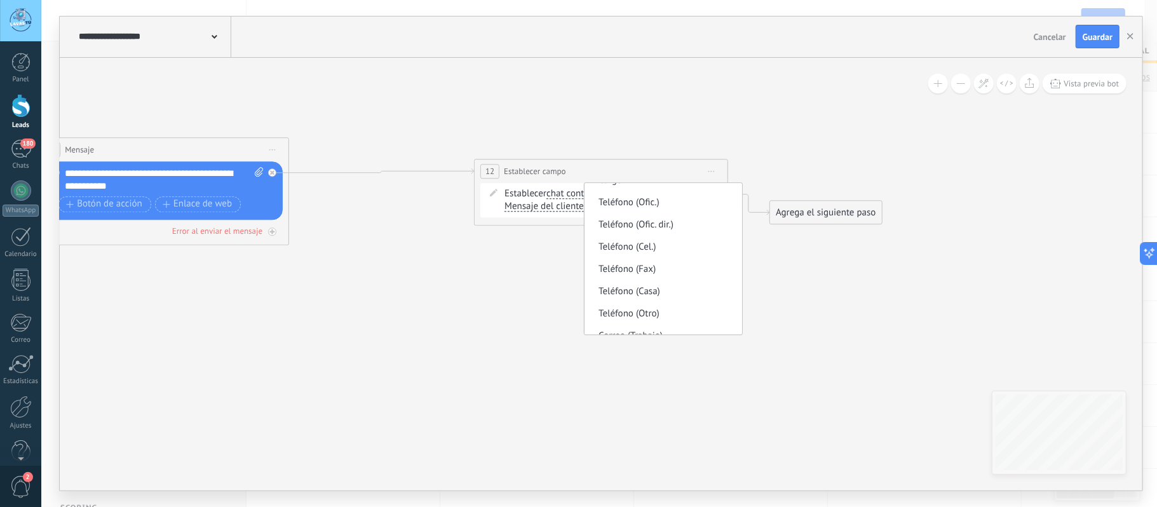
scroll to position [0, 0]
click at [567, 196] on span "chat contact" at bounding box center [571, 194] width 50 height 10
click at [567, 196] on button "chat contact" at bounding box center [619, 193] width 159 height 23
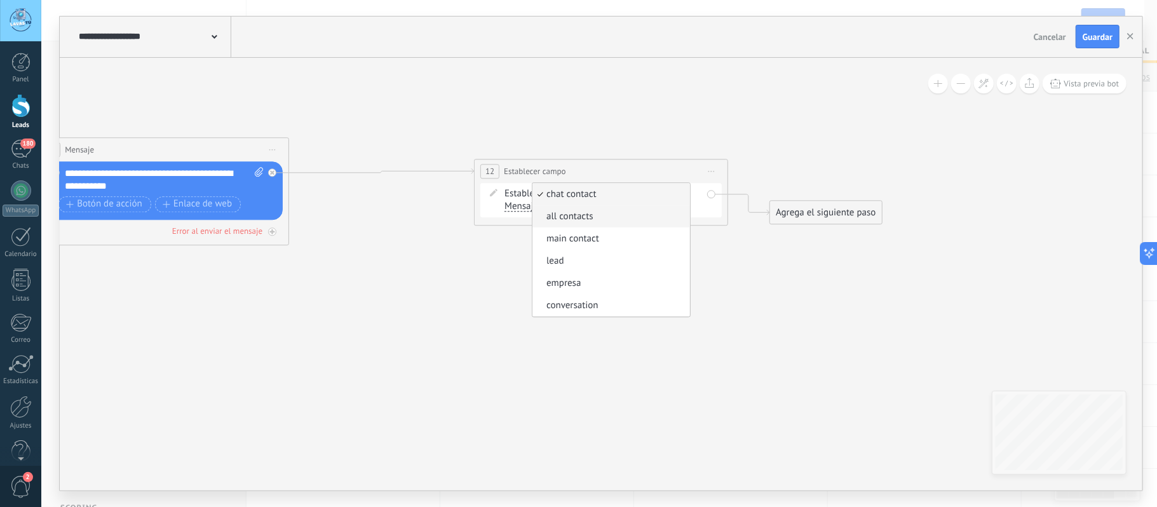
click at [579, 217] on span "all contacts" at bounding box center [609, 216] width 154 height 13
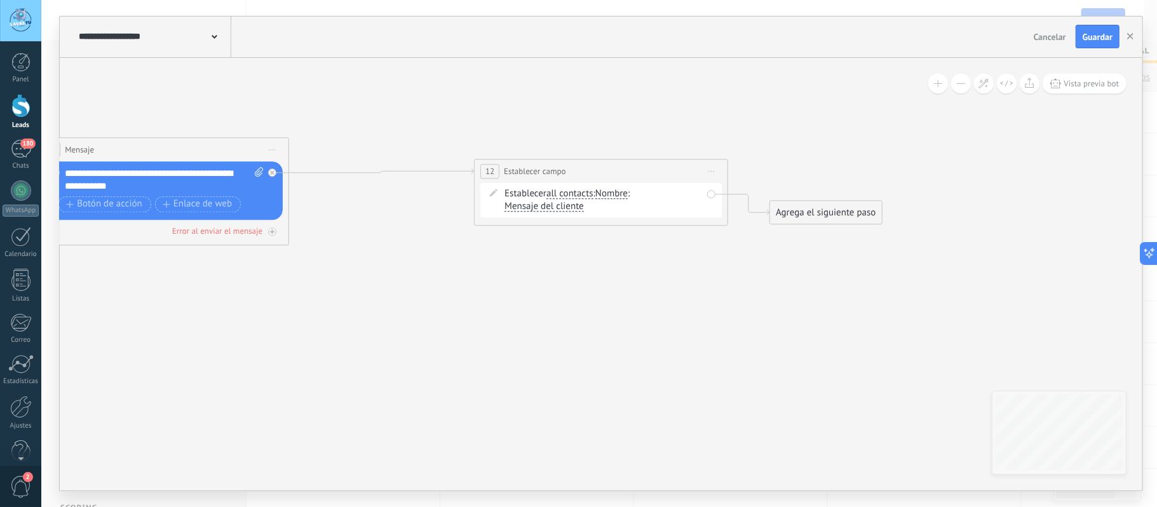
click at [611, 194] on span "Nombre" at bounding box center [611, 194] width 32 height 10
click at [611, 194] on button "Nombre" at bounding box center [668, 193] width 159 height 23
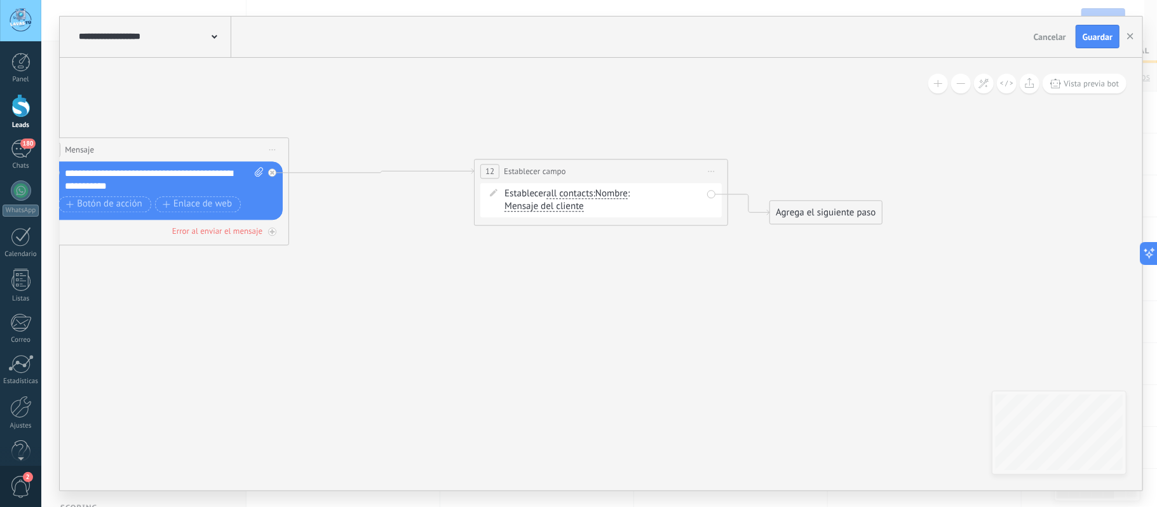
click at [568, 194] on span "all contacts" at bounding box center [569, 194] width 47 height 10
click at [568, 194] on button "all contacts" at bounding box center [619, 193] width 159 height 23
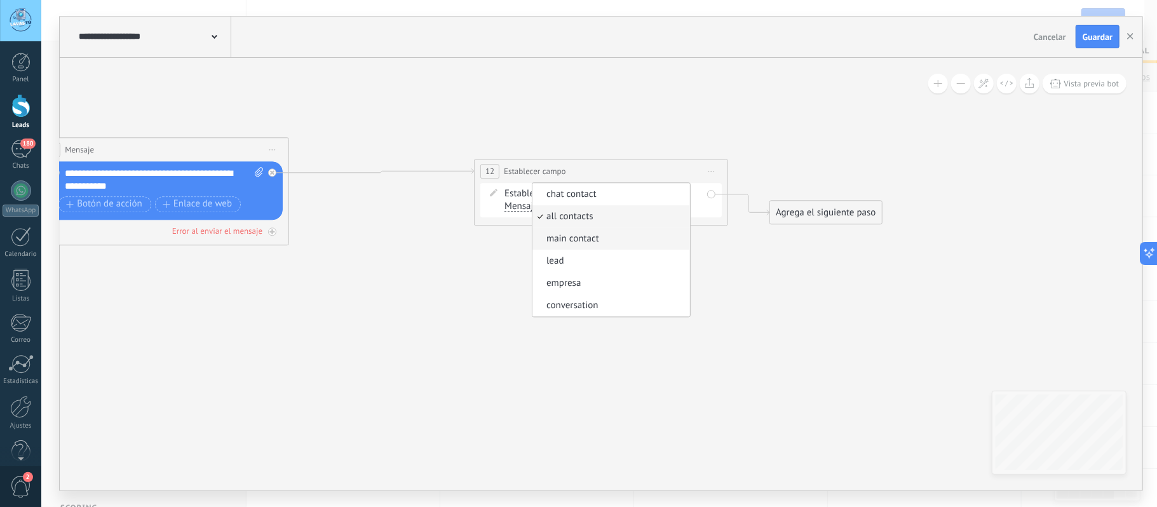
click at [577, 243] on span "main contact" at bounding box center [609, 239] width 154 height 13
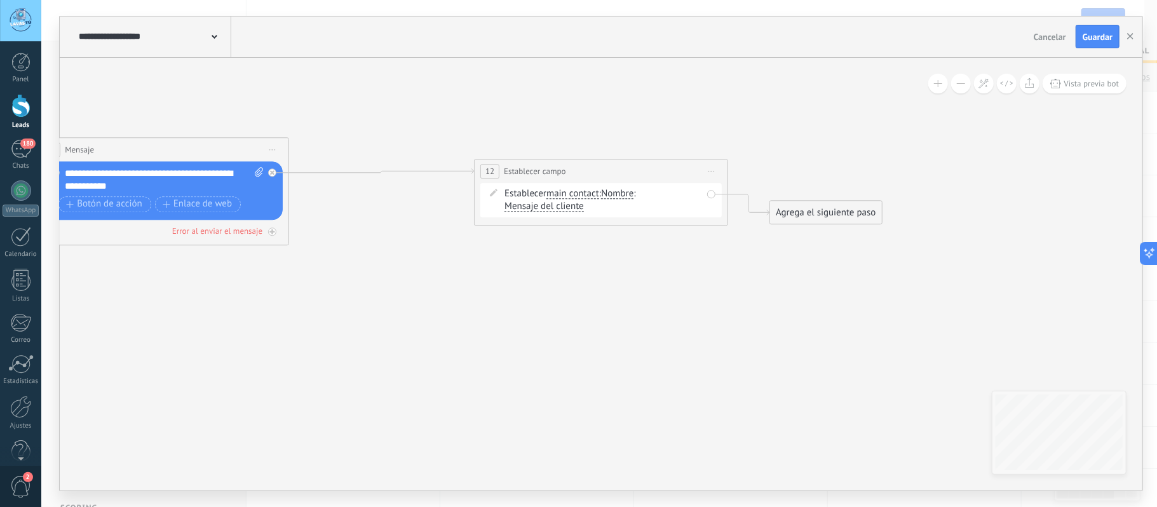
click at [618, 194] on span "Nombre" at bounding box center [617, 194] width 32 height 10
click at [618, 194] on button "Nombre" at bounding box center [674, 193] width 159 height 23
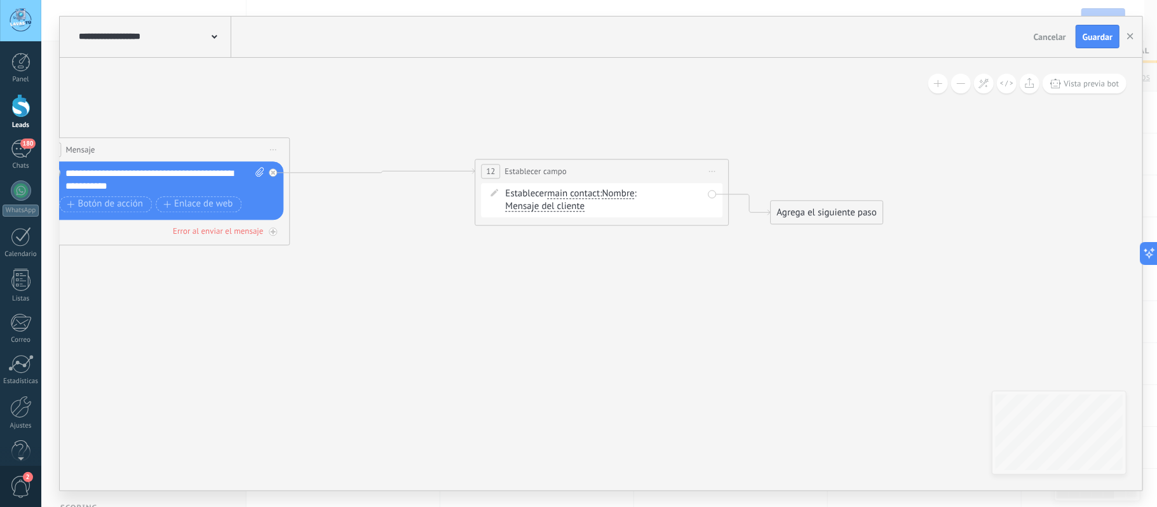
click at [590, 193] on span "main contact" at bounding box center [573, 194] width 53 height 10
click at [590, 193] on button "main contact" at bounding box center [620, 193] width 159 height 23
click at [567, 264] on span "lead" at bounding box center [610, 261] width 154 height 13
click at [613, 194] on span "Presupuesto" at bounding box center [592, 194] width 50 height 10
click at [613, 194] on button "Presupuesto" at bounding box center [639, 193] width 159 height 23
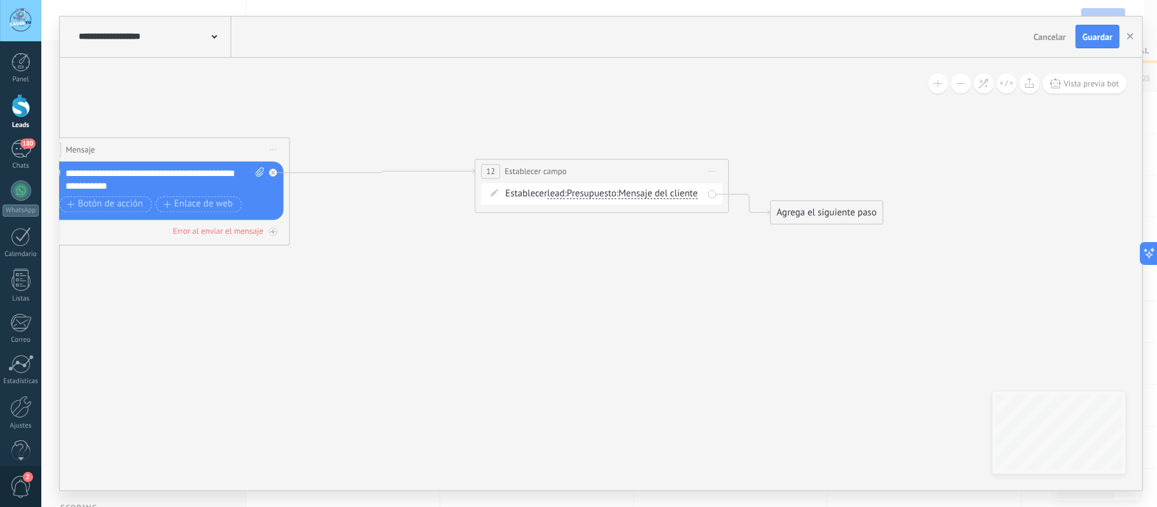
click at [565, 192] on span "lead" at bounding box center [556, 194] width 18 height 10
click at [565, 192] on button "lead" at bounding box center [620, 193] width 159 height 23
click at [565, 309] on span "conversation" at bounding box center [610, 305] width 154 height 13
click at [616, 196] on span "NPS" at bounding box center [609, 194] width 17 height 10
click at [616, 196] on button "NPS" at bounding box center [674, 193] width 159 height 23
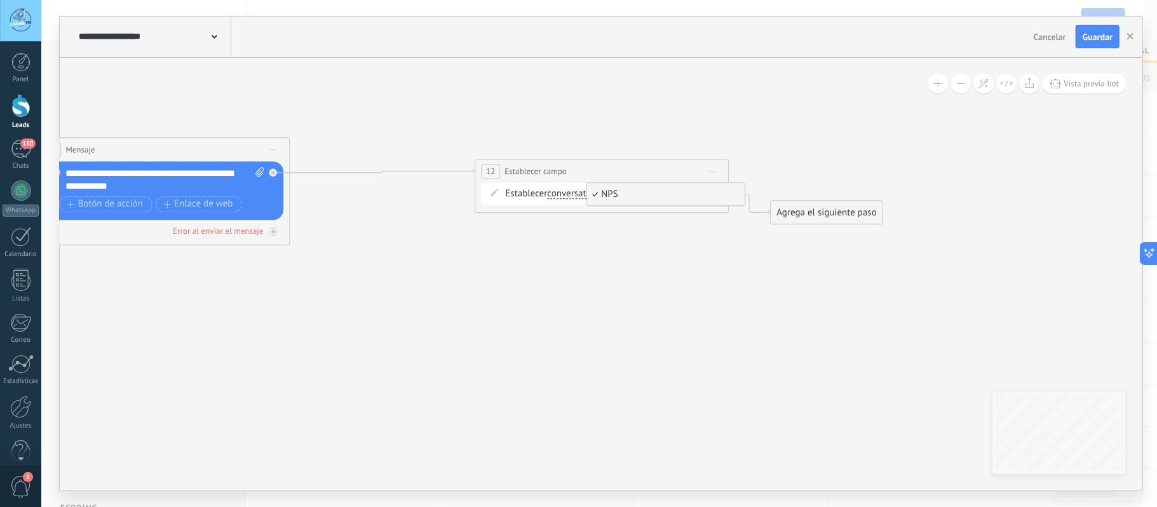
click at [577, 198] on span "conversation" at bounding box center [573, 194] width 52 height 10
click at [577, 198] on button "conversation" at bounding box center [620, 193] width 159 height 23
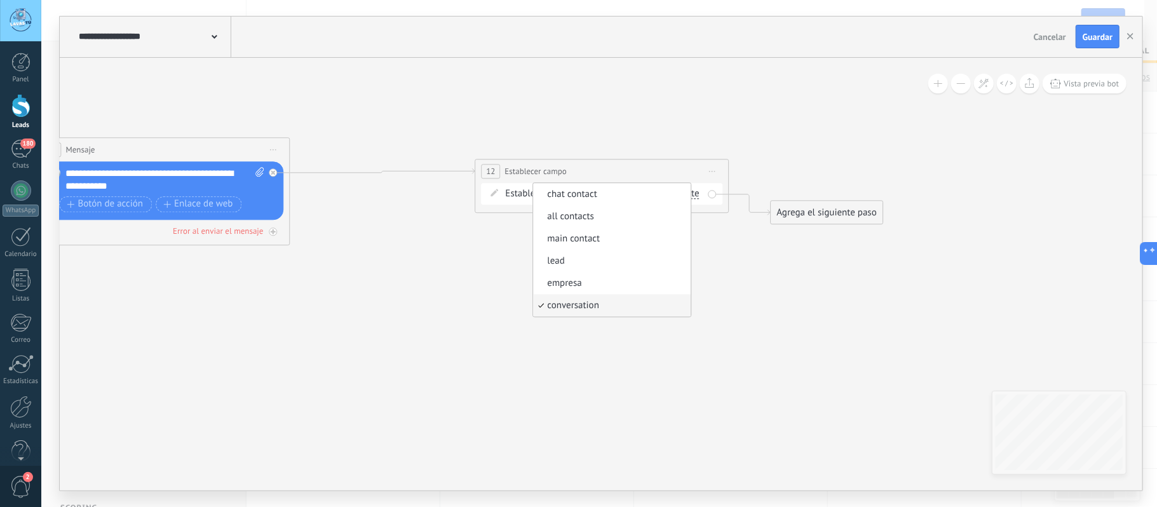
click at [579, 197] on span "chat contact" at bounding box center [610, 194] width 154 height 13
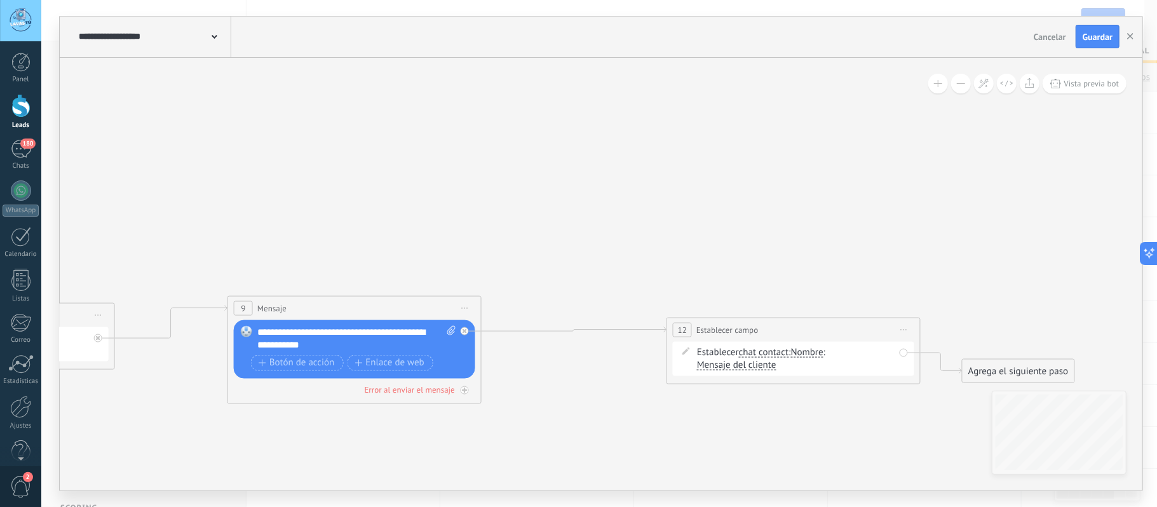
drag, startPoint x: 370, startPoint y: 121, endPoint x: 659, endPoint y: 151, distance: 290.6
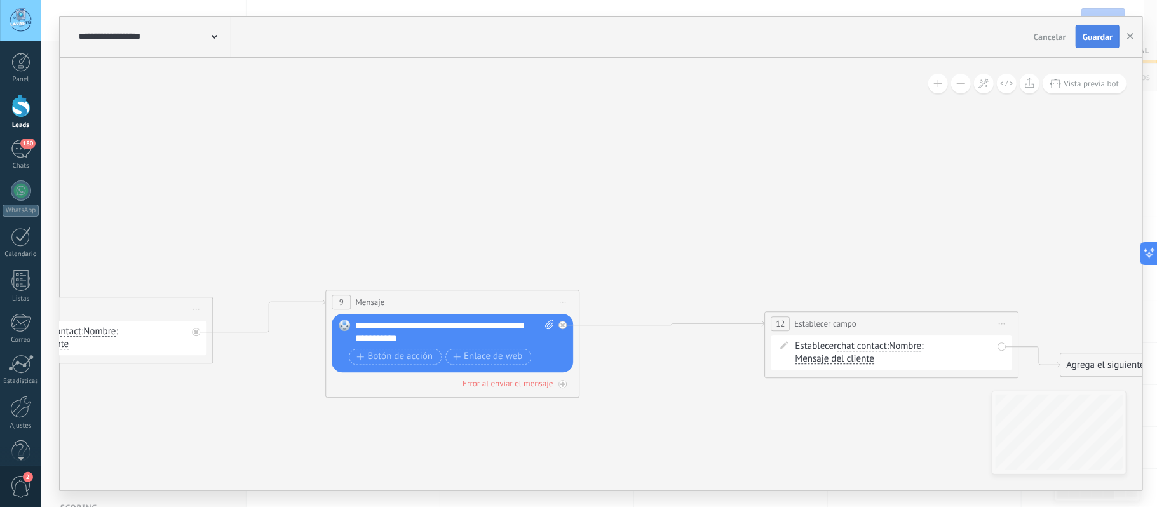
click at [1091, 38] on span "Guardar" at bounding box center [1098, 36] width 30 height 9
click at [1132, 36] on use "button" at bounding box center [1130, 36] width 6 height 6
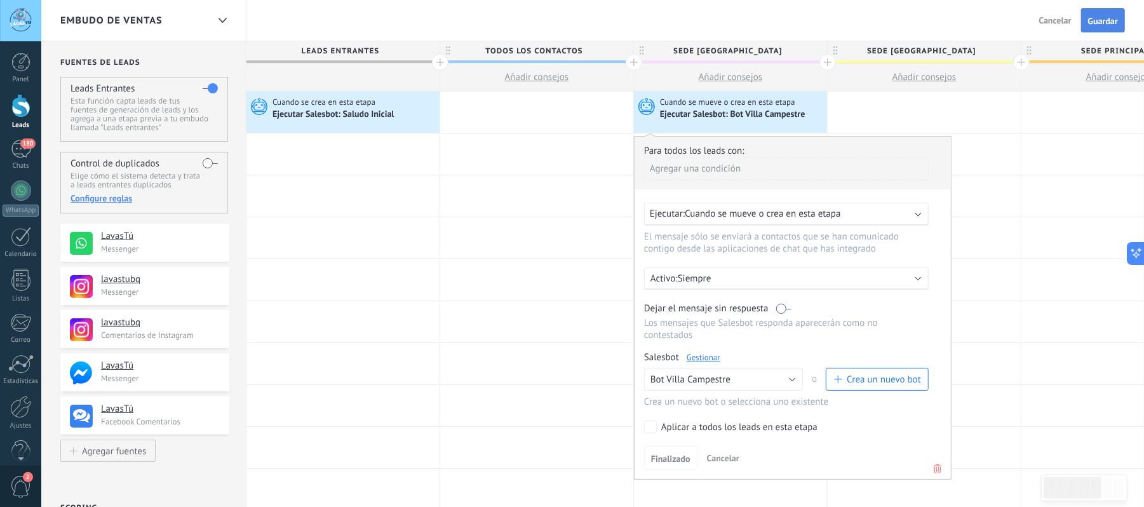
click at [1097, 21] on span "Guardar" at bounding box center [1103, 21] width 30 height 9
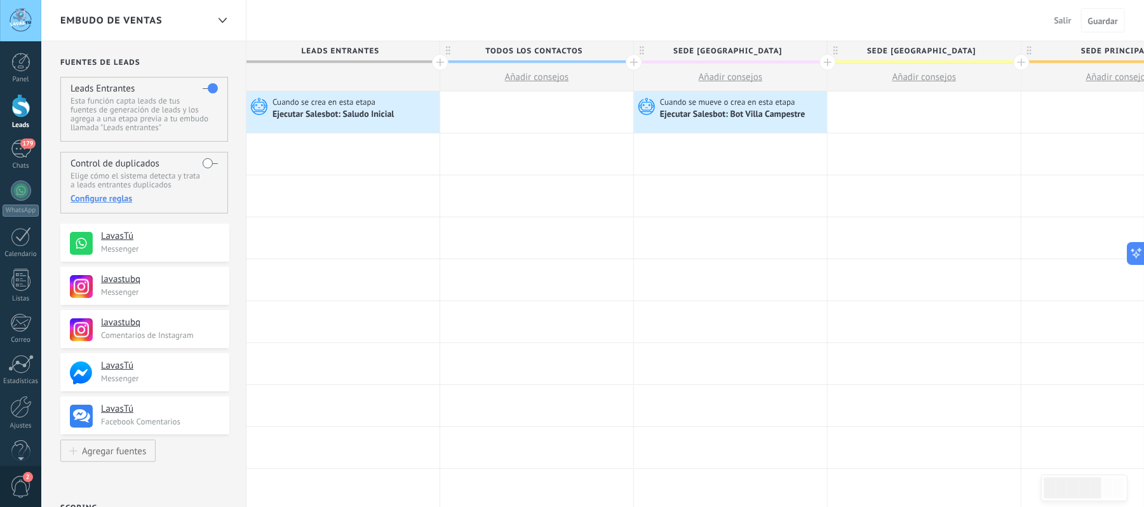
click at [20, 102] on div at bounding box center [20, 106] width 19 height 24
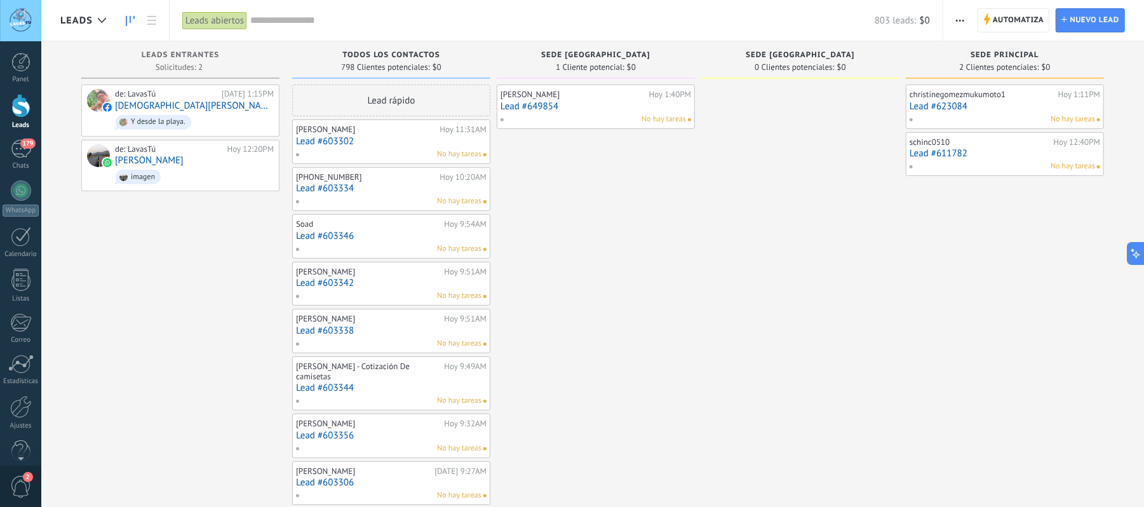
click at [544, 105] on link "Lead #649854" at bounding box center [596, 106] width 191 height 11
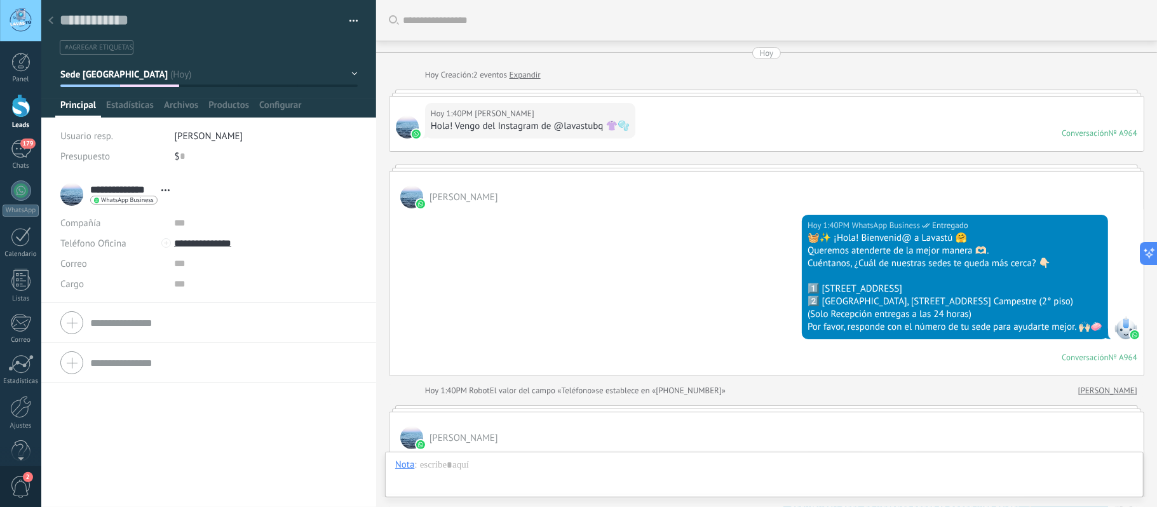
scroll to position [1003, 0]
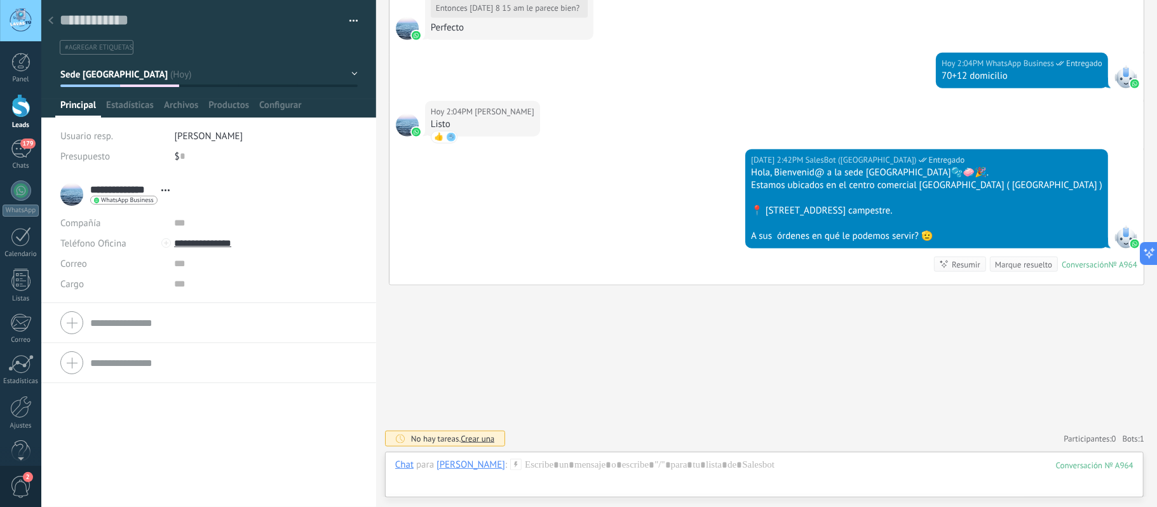
click at [109, 44] on span "#agregar etiquetas" at bounding box center [99, 47] width 68 height 9
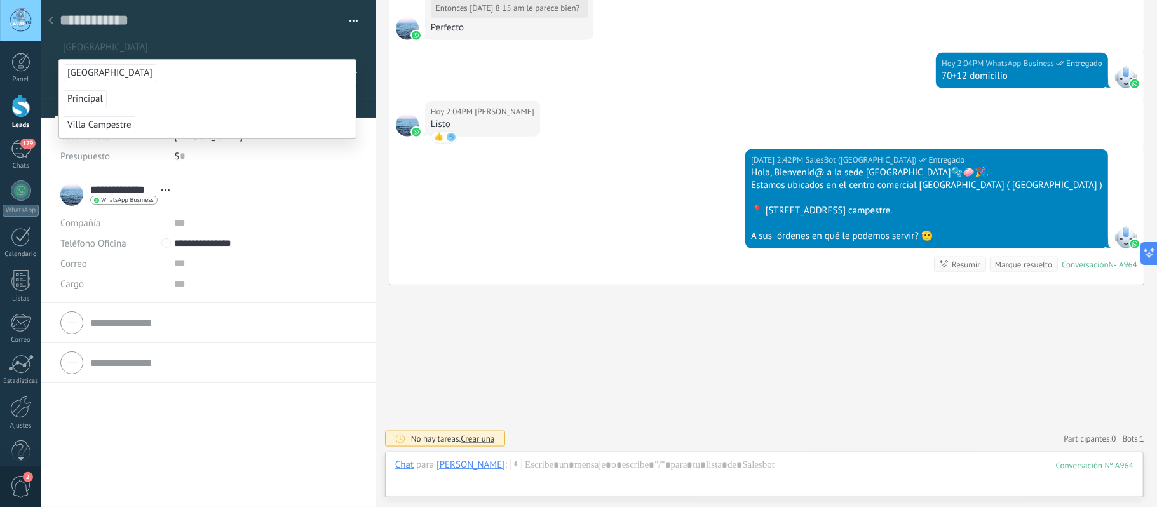
click at [202, 31] on div "Guardar y crear Imprimir Administrar etiquetas Exportar a excel" at bounding box center [209, 33] width 299 height 44
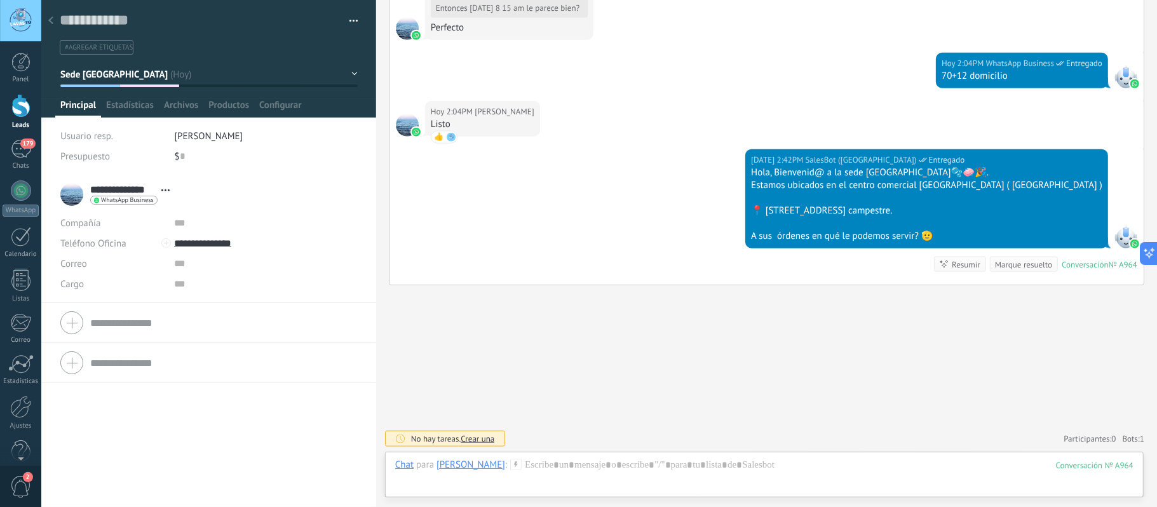
click at [116, 47] on span "#agregar etiquetas" at bounding box center [99, 47] width 68 height 9
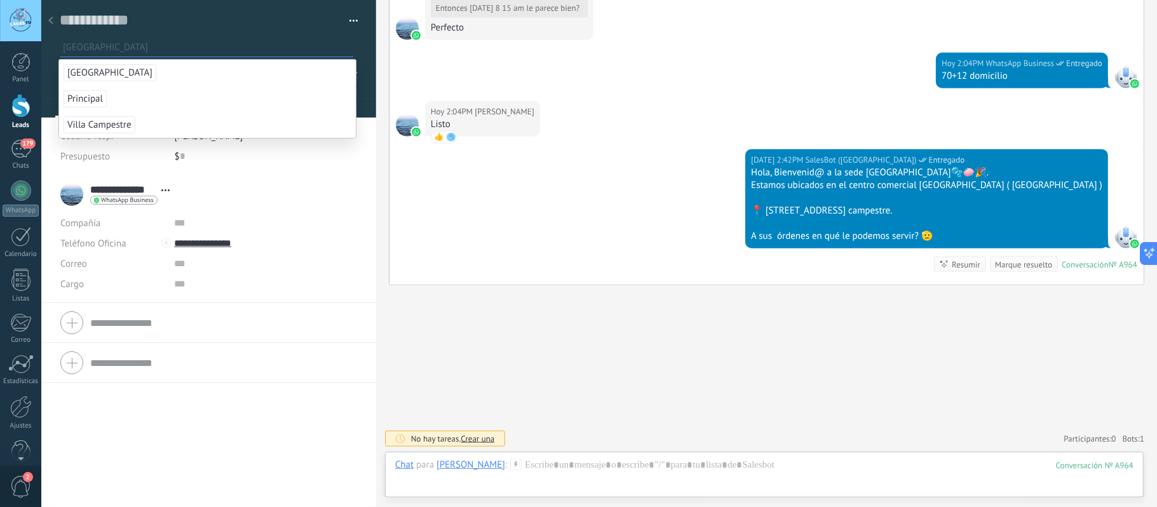
click at [120, 69] on span "Alameda del Río" at bounding box center [110, 72] width 93 height 17
click at [357, 18] on div "Guardar y crear Imprimir Administrar etiquetas Exportar a excel" at bounding box center [208, 27] width 335 height 55
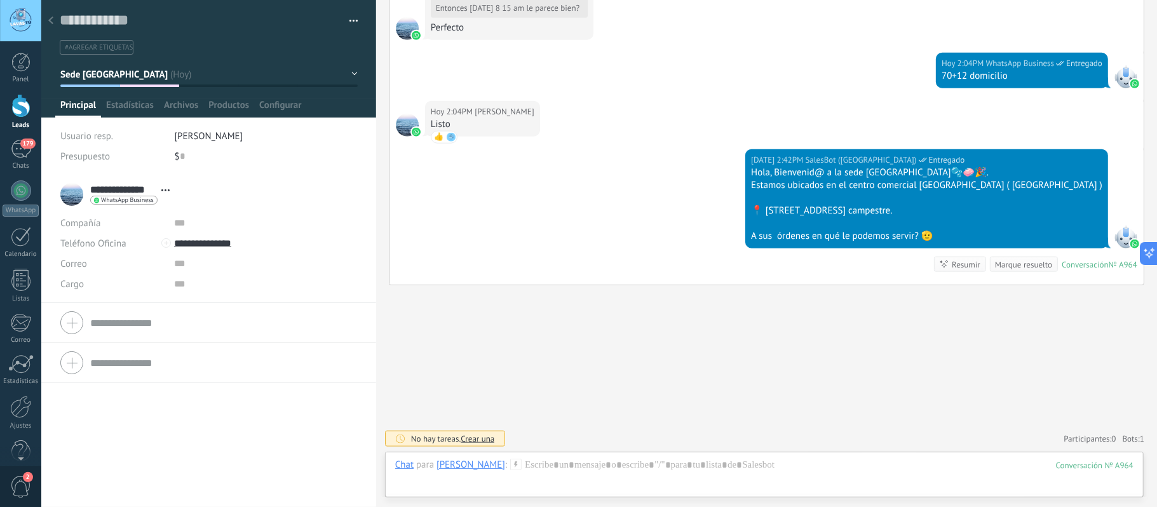
click at [349, 21] on button "button" at bounding box center [349, 20] width 18 height 19
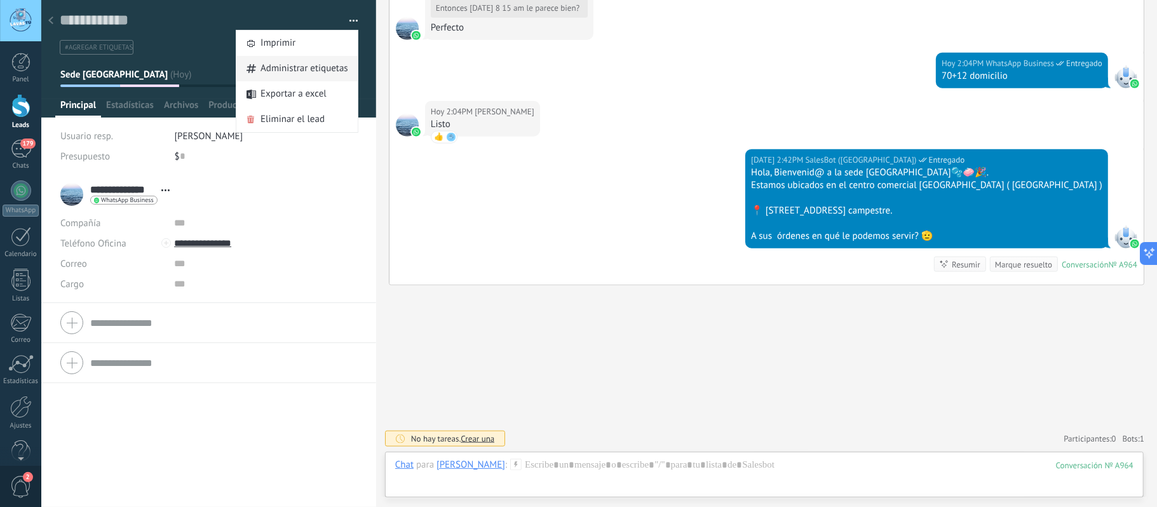
click at [319, 71] on span "Administrar etiquetas" at bounding box center [304, 68] width 88 height 25
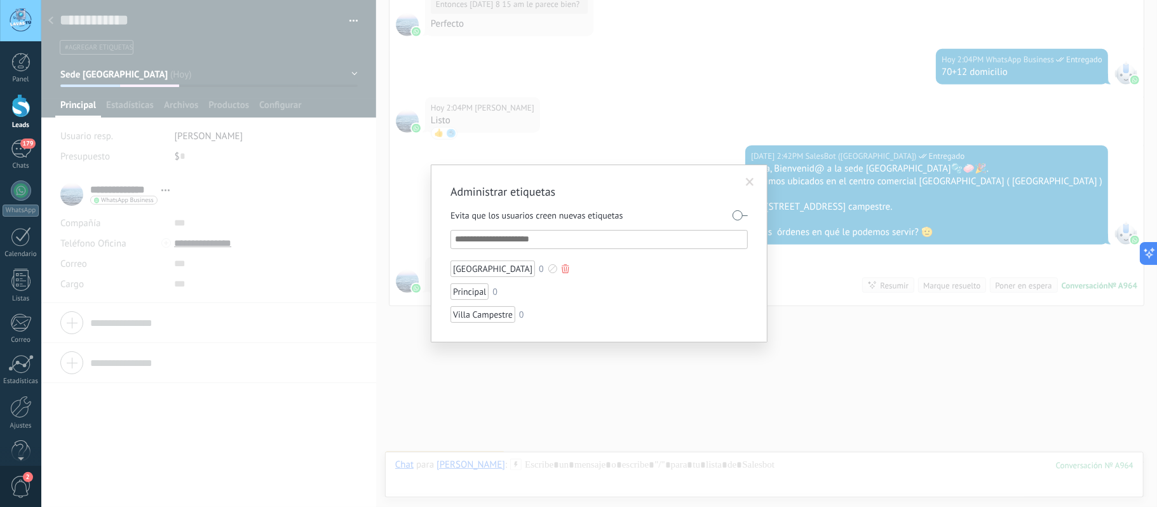
scroll to position [1027, 0]
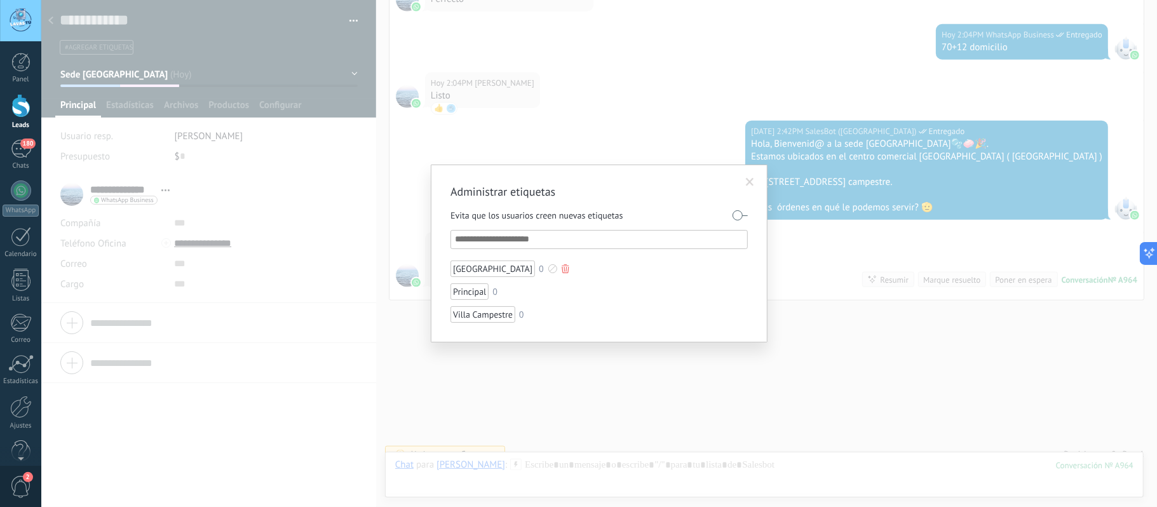
click at [481, 267] on div "Alameda del Río" at bounding box center [492, 268] width 84 height 17
click at [548, 269] on div at bounding box center [552, 268] width 9 height 9
click at [531, 287] on span at bounding box center [527, 287] width 8 height 8
click at [504, 294] on div at bounding box center [506, 291] width 9 height 9
click at [489, 323] on span at bounding box center [485, 322] width 8 height 8
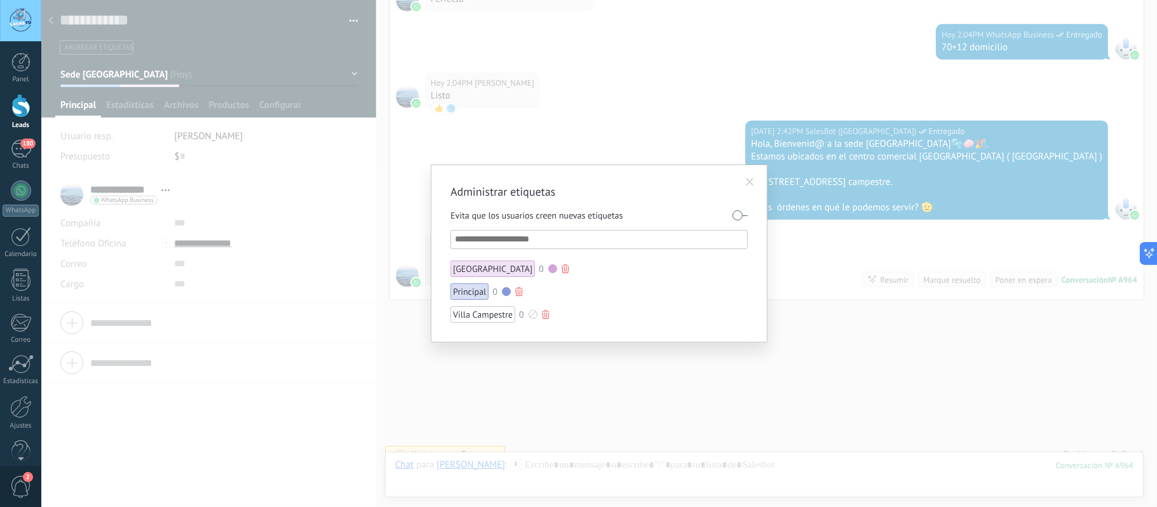
click at [520, 315] on div "0" at bounding box center [521, 314] width 5 height 9
click at [529, 314] on div at bounding box center [533, 314] width 9 height 9
click at [533, 349] on span at bounding box center [537, 345] width 8 height 8
click at [666, 234] on input "text" at bounding box center [600, 239] width 290 height 15
click at [740, 212] on label at bounding box center [740, 215] width 15 height 20
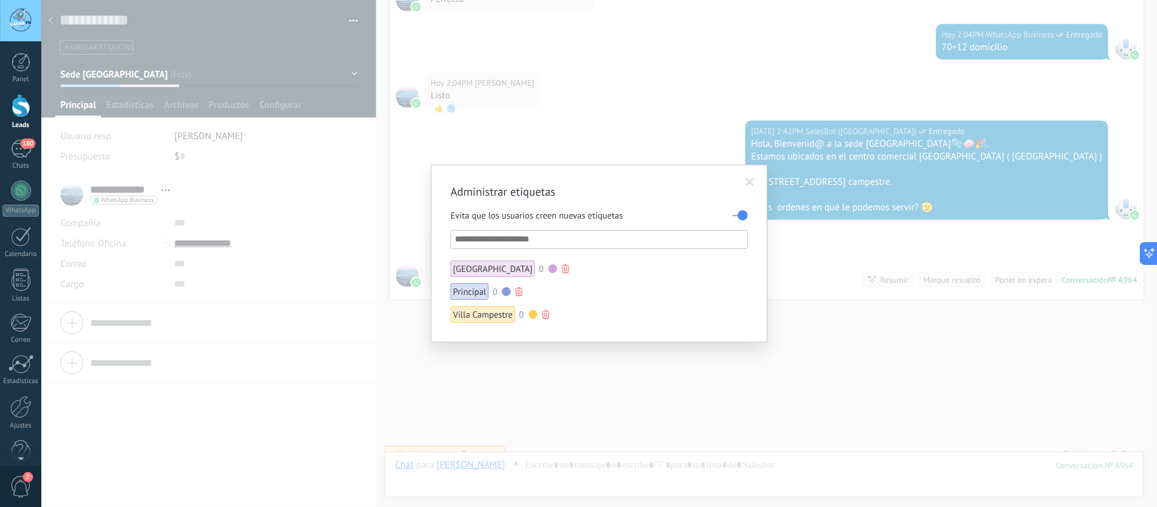
click at [742, 214] on label at bounding box center [740, 215] width 15 height 20
click at [750, 181] on span at bounding box center [750, 182] width 8 height 9
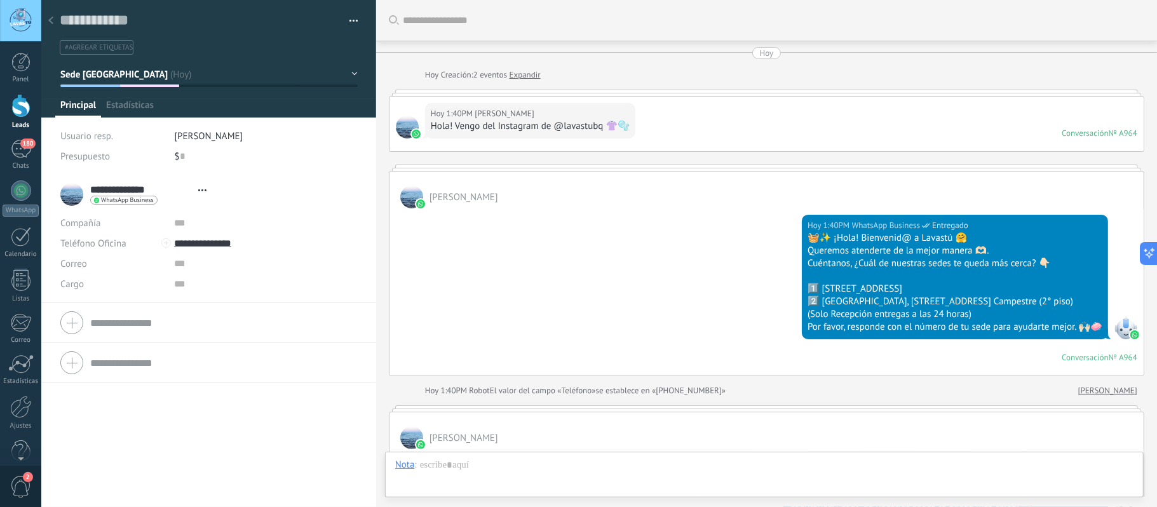
type textarea "**********"
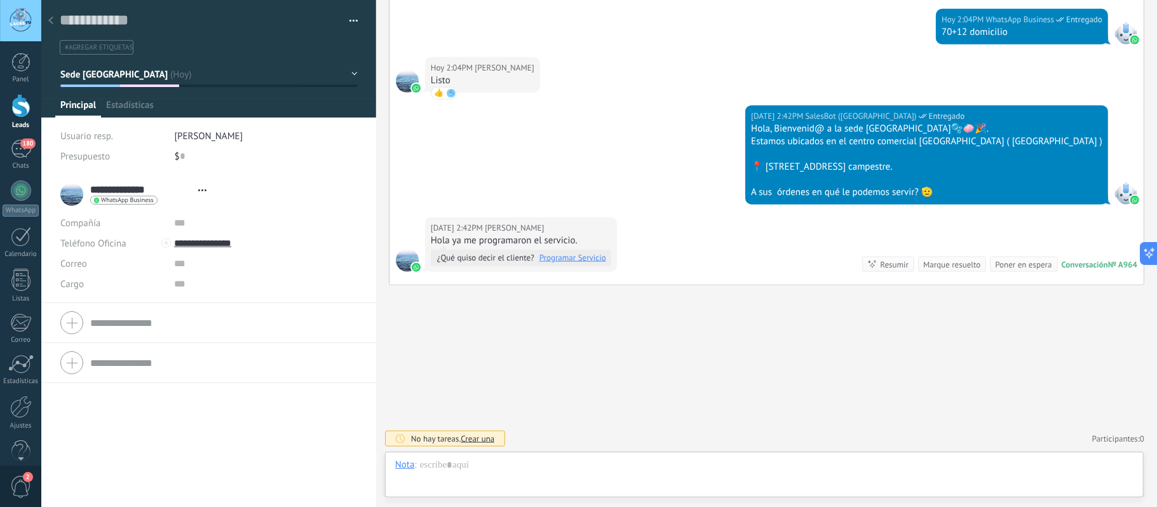
scroll to position [18, 0]
click at [280, 104] on span "Configurar" at bounding box center [280, 108] width 42 height 18
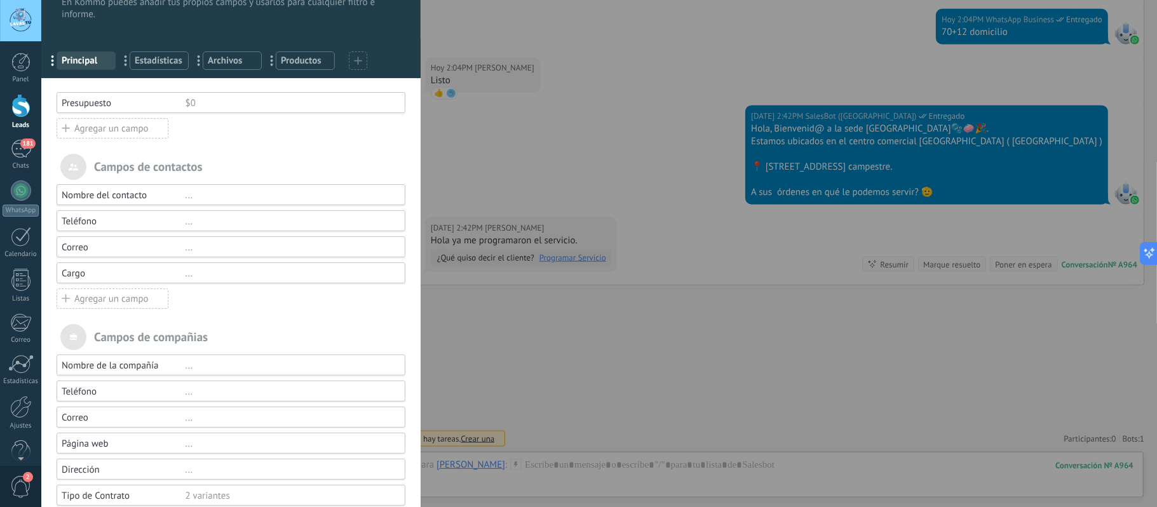
scroll to position [0, 0]
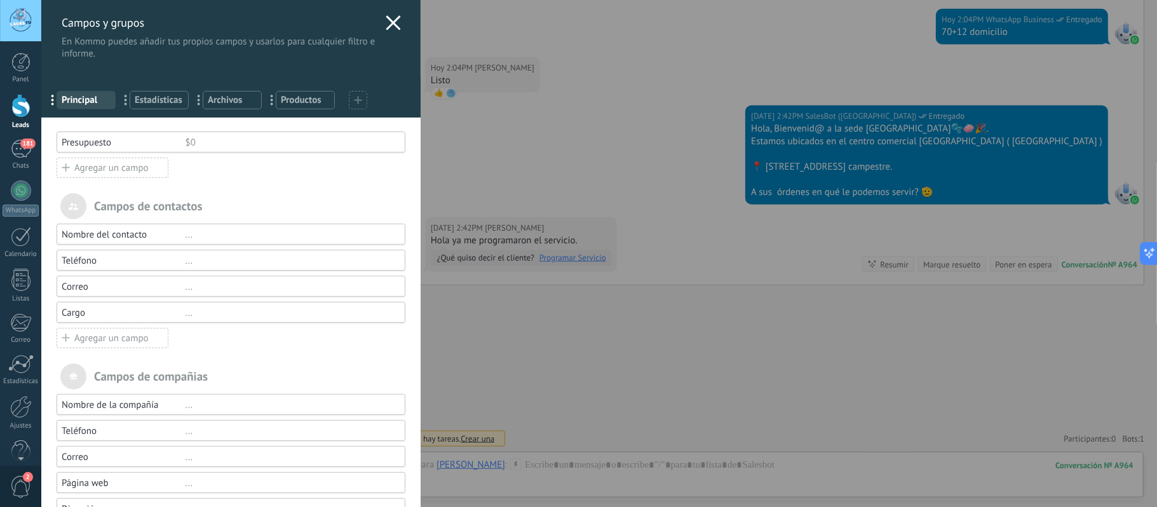
click at [109, 338] on div "Agregar un campo" at bounding box center [113, 338] width 112 height 20
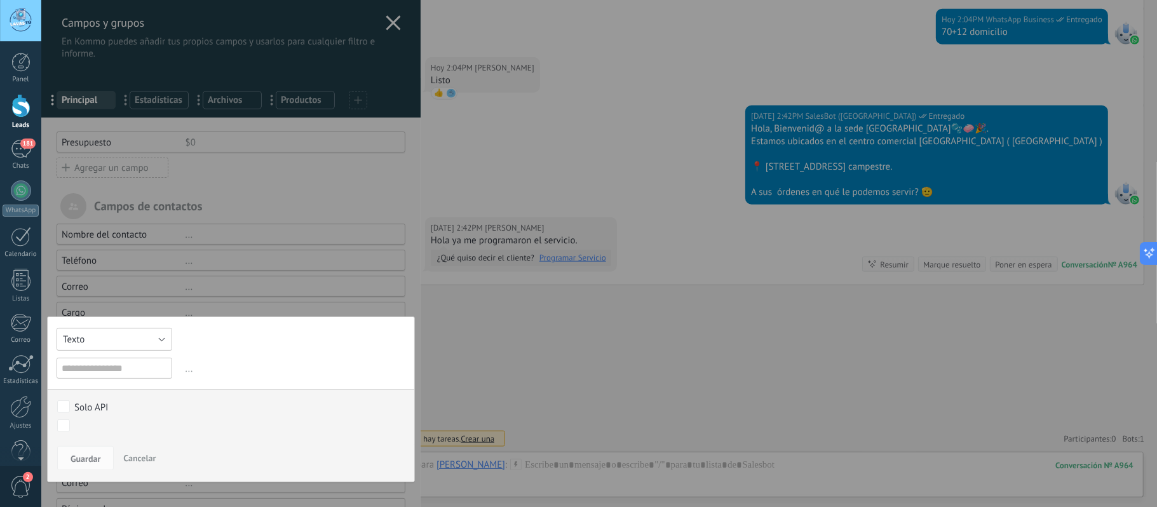
click at [114, 346] on button "Texto" at bounding box center [115, 339] width 116 height 23
click at [112, 381] on span "Dirección" at bounding box center [108, 387] width 119 height 12
click at [151, 366] on input "text" at bounding box center [115, 368] width 116 height 21
type input "*********"
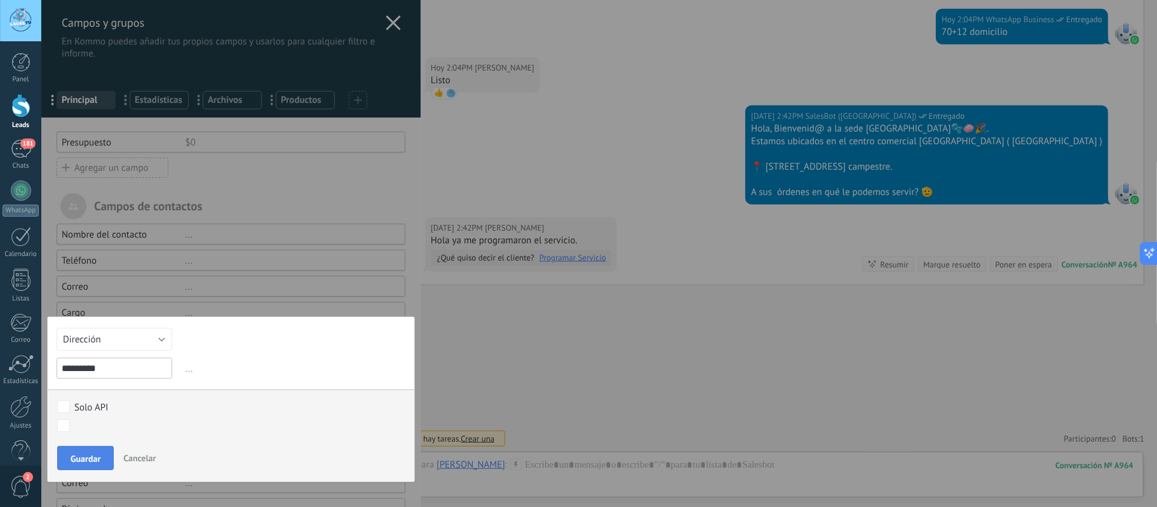
click at [81, 463] on span "Guardar" at bounding box center [86, 458] width 30 height 9
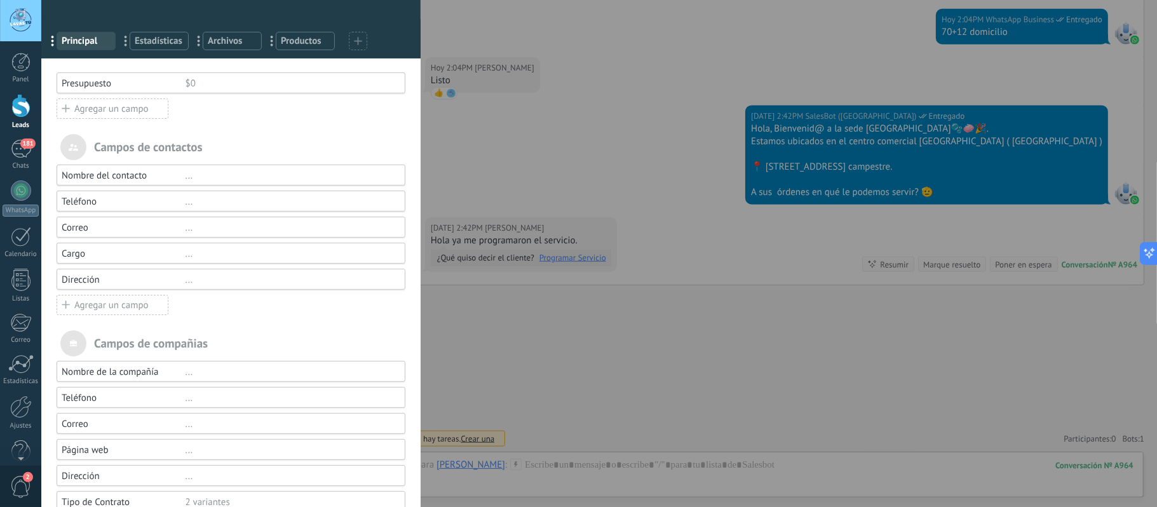
scroll to position [0, 0]
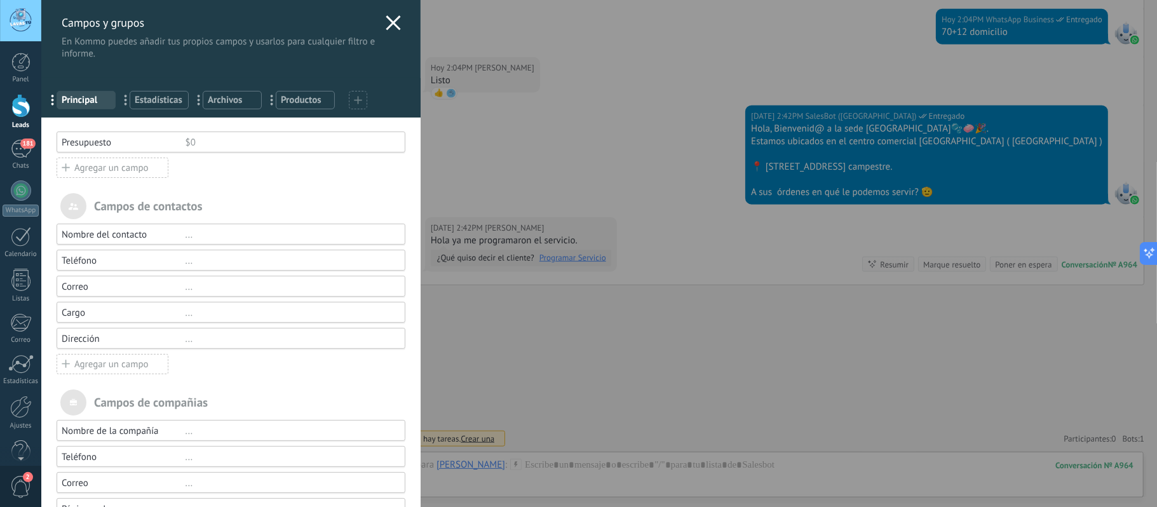
click at [156, 102] on span "Estadísticas" at bounding box center [159, 100] width 49 height 12
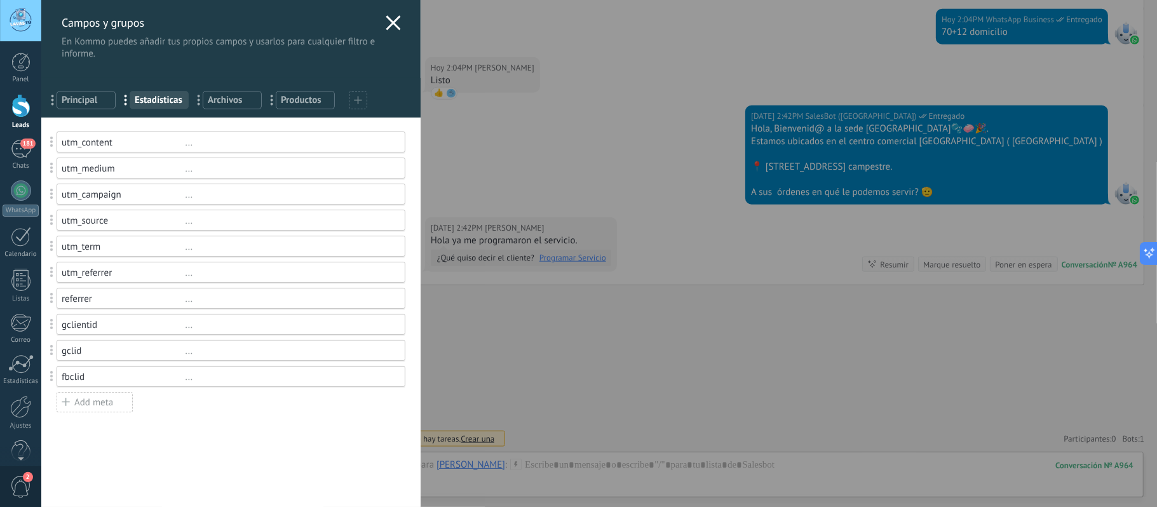
click at [217, 100] on span "Archivos" at bounding box center [232, 100] width 49 height 12
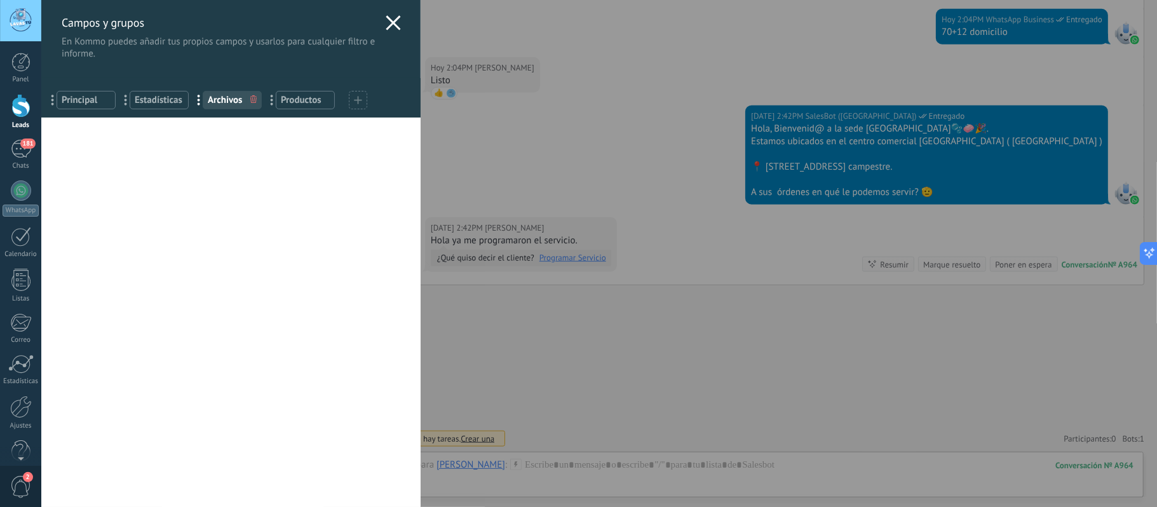
click at [290, 100] on span "Productos" at bounding box center [305, 100] width 49 height 12
click at [86, 97] on span "Principal" at bounding box center [86, 100] width 49 height 12
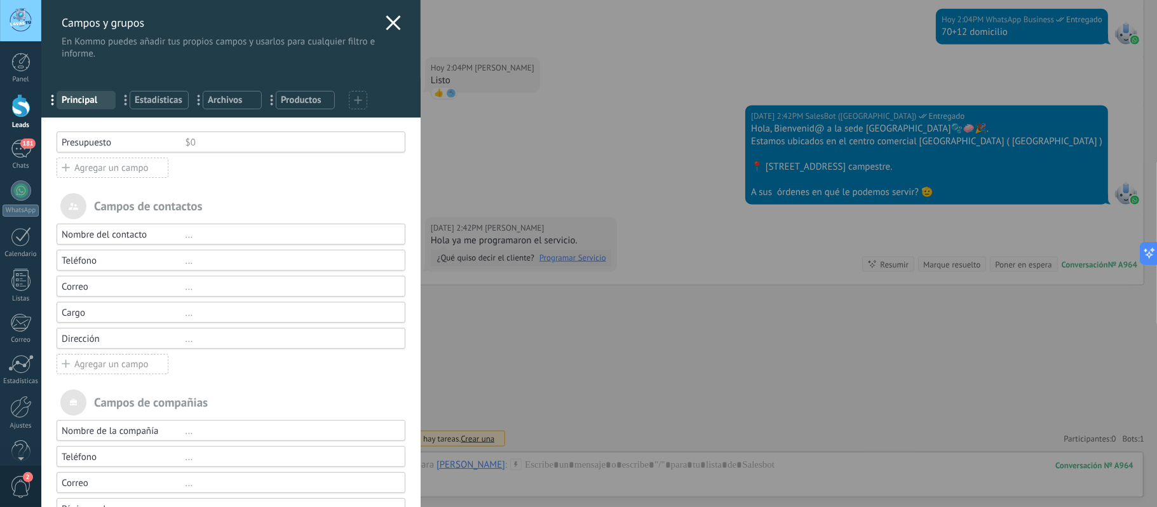
click at [386, 19] on use at bounding box center [393, 22] width 15 height 15
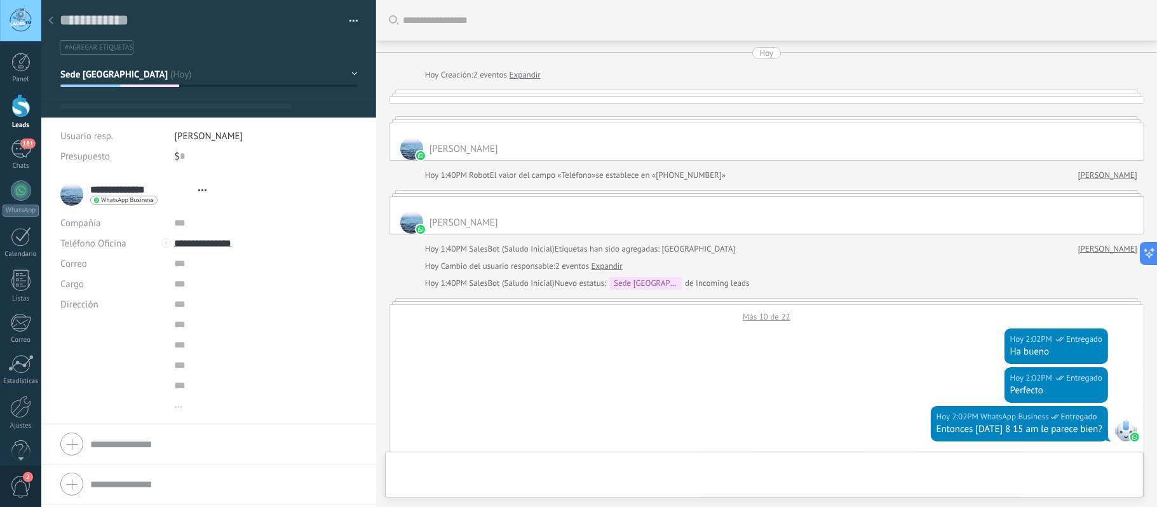
type textarea "**********"
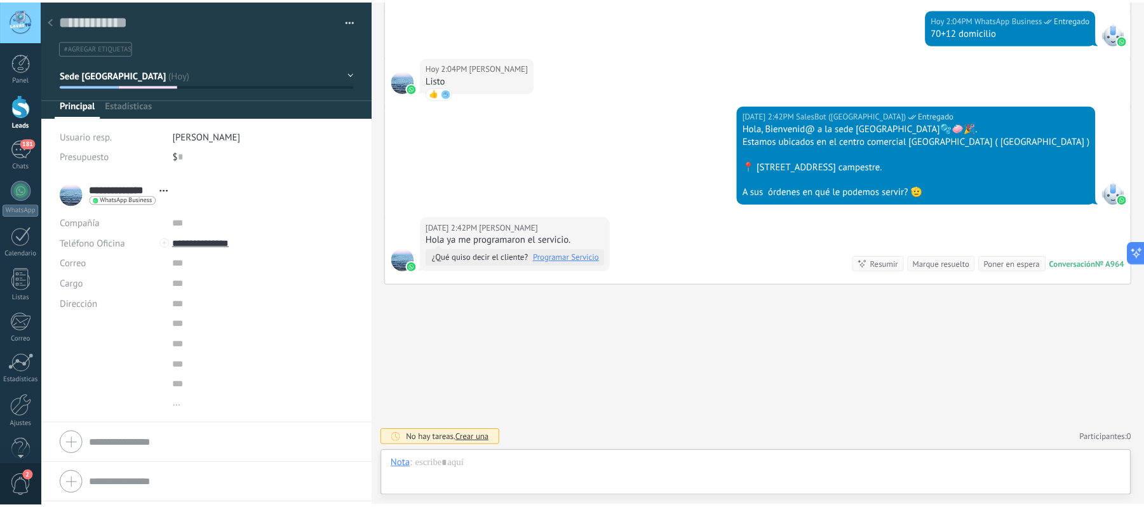
scroll to position [18, 0]
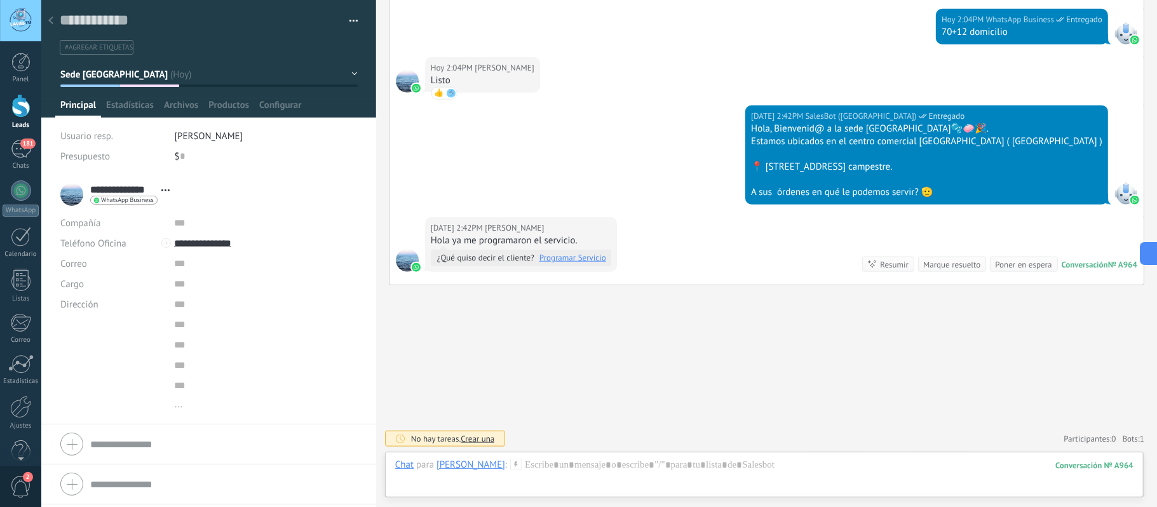
click at [54, 24] on div at bounding box center [51, 21] width 18 height 25
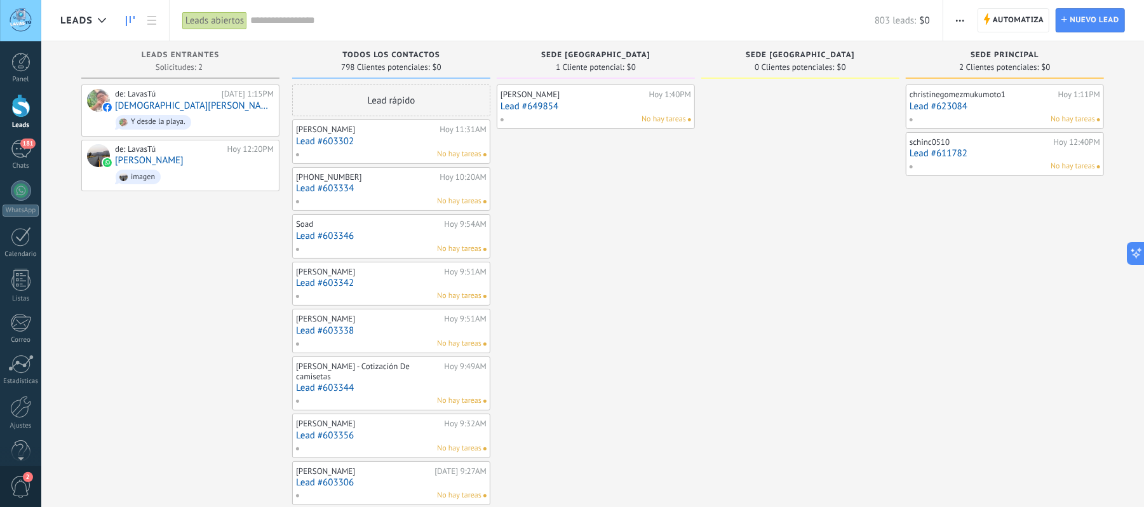
click at [1012, 23] on span "Automatiza" at bounding box center [1018, 20] width 51 height 23
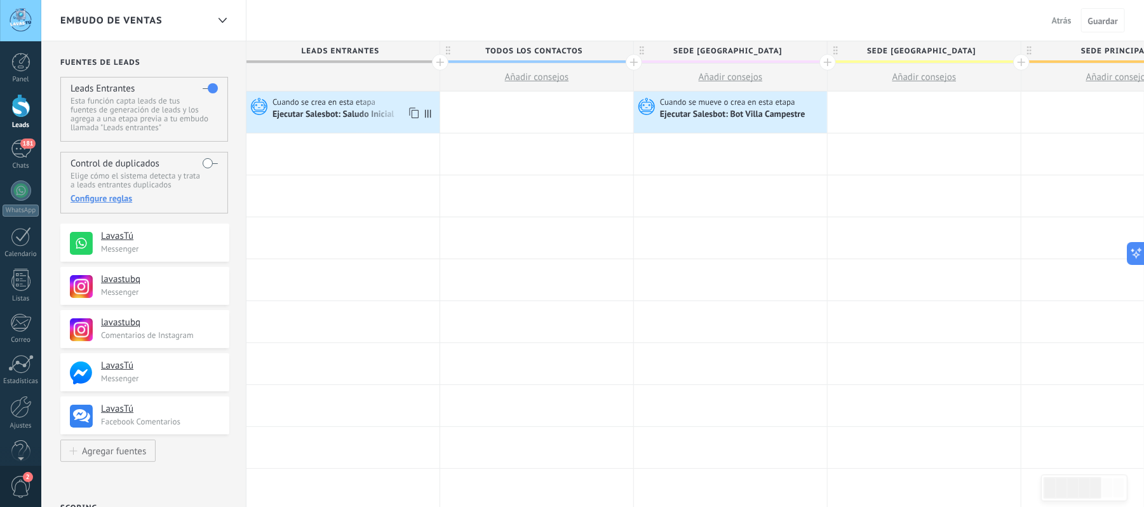
click at [361, 114] on div "Ejecutar Salesbot: Saludo Inicial" at bounding box center [335, 114] width 124 height 11
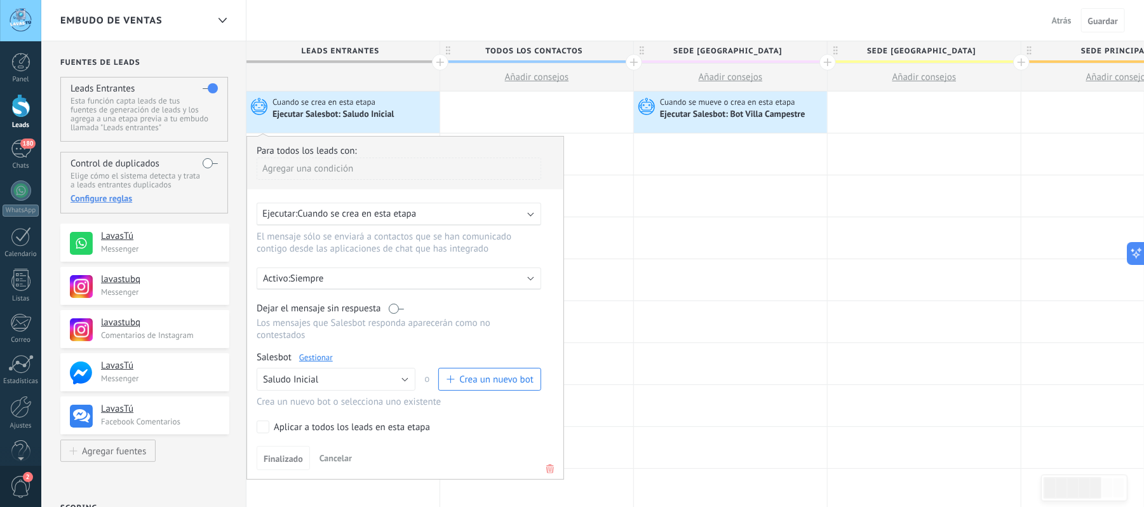
click at [311, 358] on link "Gestionar" at bounding box center [316, 357] width 34 height 11
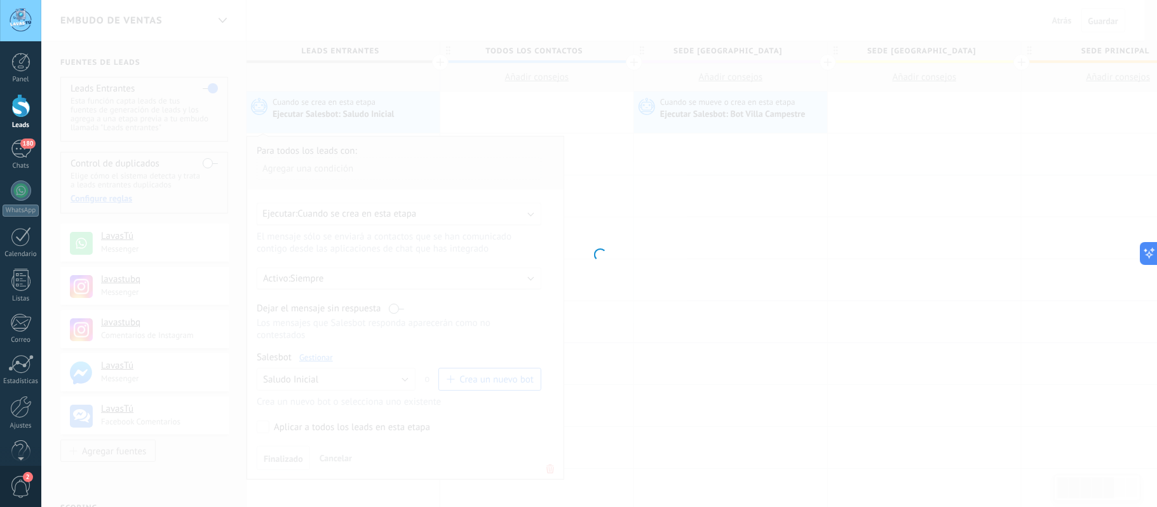
type input "**********"
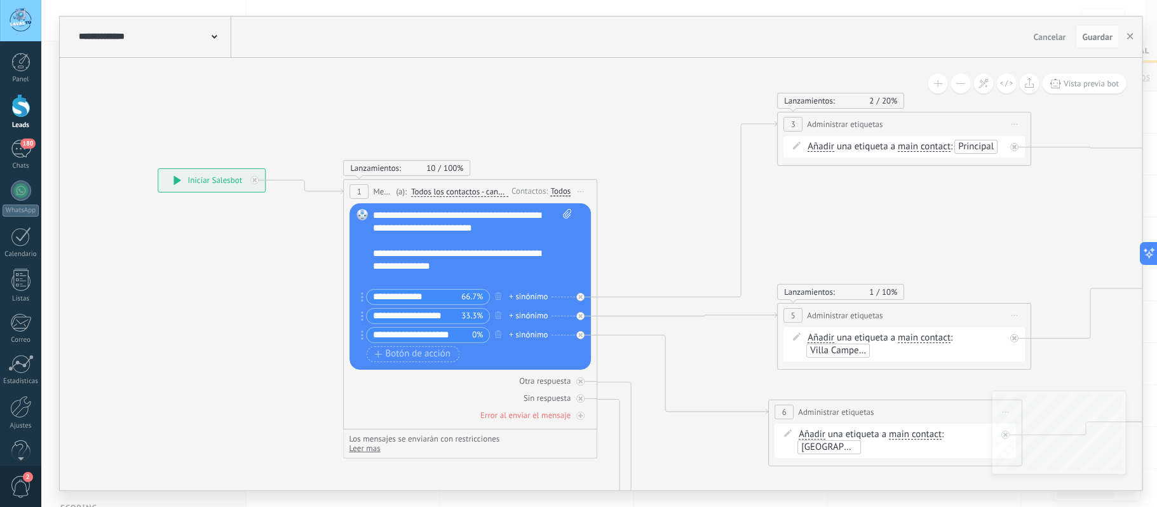
drag, startPoint x: 867, startPoint y: 160, endPoint x: 604, endPoint y: 186, distance: 264.9
click at [608, 184] on icon at bounding box center [1153, 490] width 2624 height 1393
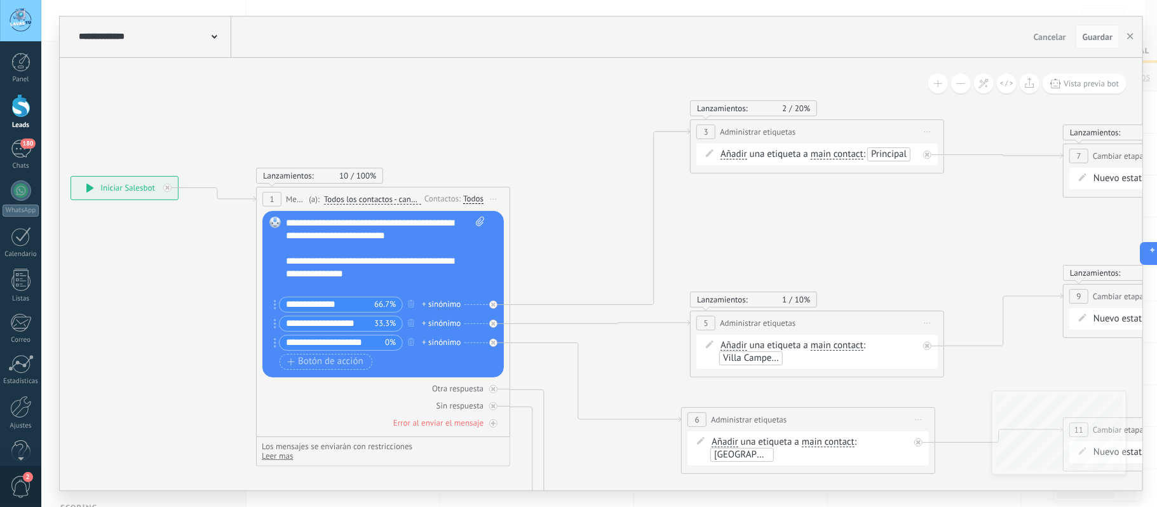
click at [735, 158] on span "Añadir" at bounding box center [733, 154] width 27 height 10
click at [735, 158] on button "Añadir" at bounding box center [793, 154] width 159 height 23
click at [753, 158] on span "Añadir" at bounding box center [783, 155] width 154 height 13
click at [785, 158] on span "una etiqueta a" at bounding box center [779, 154] width 58 height 12
click at [834, 158] on span "main contact" at bounding box center [837, 154] width 53 height 10
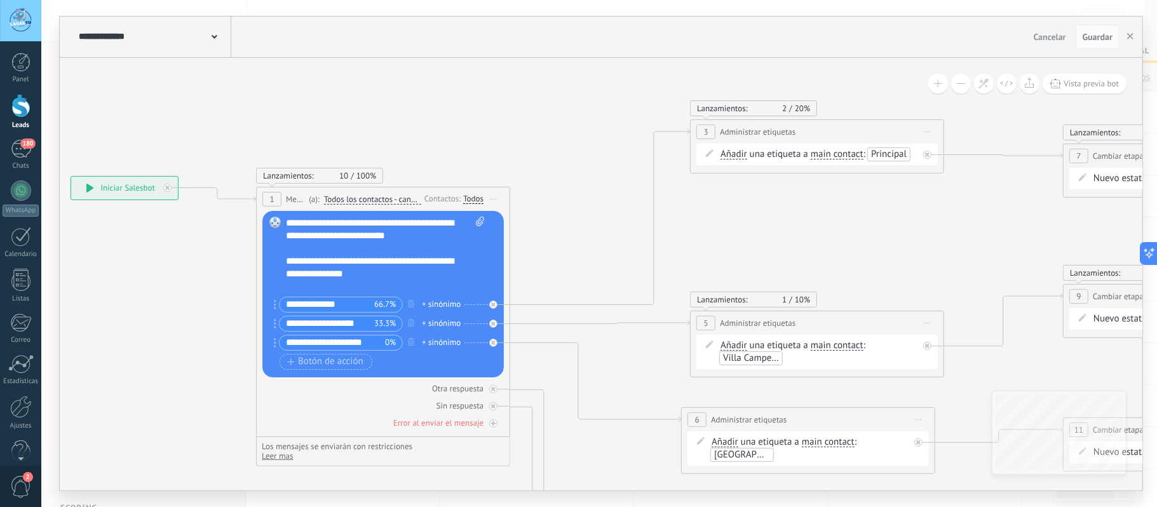
click at [834, 158] on button "main contact" at bounding box center [883, 154] width 159 height 23
click at [848, 175] on span "all contacts" at bounding box center [874, 177] width 154 height 13
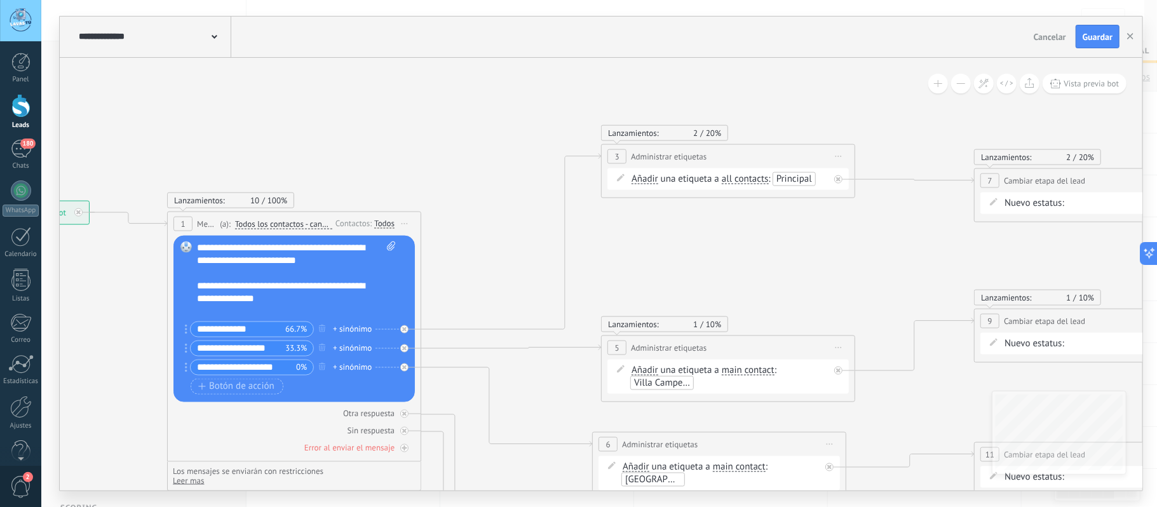
drag, startPoint x: 842, startPoint y: 191, endPoint x: 649, endPoint y: 229, distance: 196.7
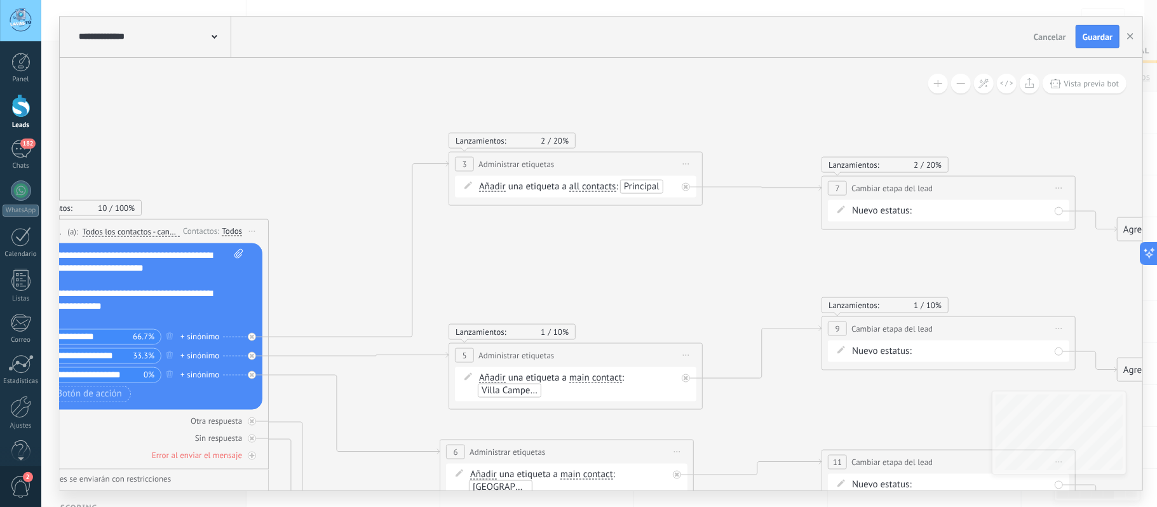
drag, startPoint x: 750, startPoint y: 255, endPoint x: 682, endPoint y: 245, distance: 68.7
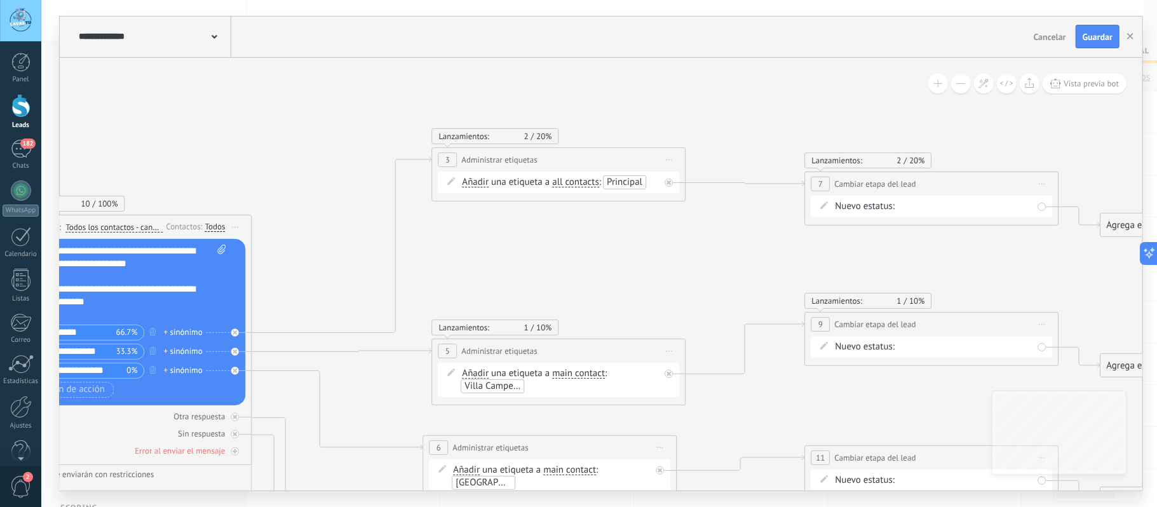
click at [584, 183] on span "all contacts" at bounding box center [575, 182] width 47 height 10
click at [584, 183] on button "all contacts" at bounding box center [625, 182] width 159 height 23
click at [605, 226] on span "chat contact" at bounding box center [615, 227] width 154 height 13
click at [567, 186] on span "chat contact" at bounding box center [577, 182] width 50 height 10
click at [567, 186] on button "chat contact" at bounding box center [625, 182] width 159 height 23
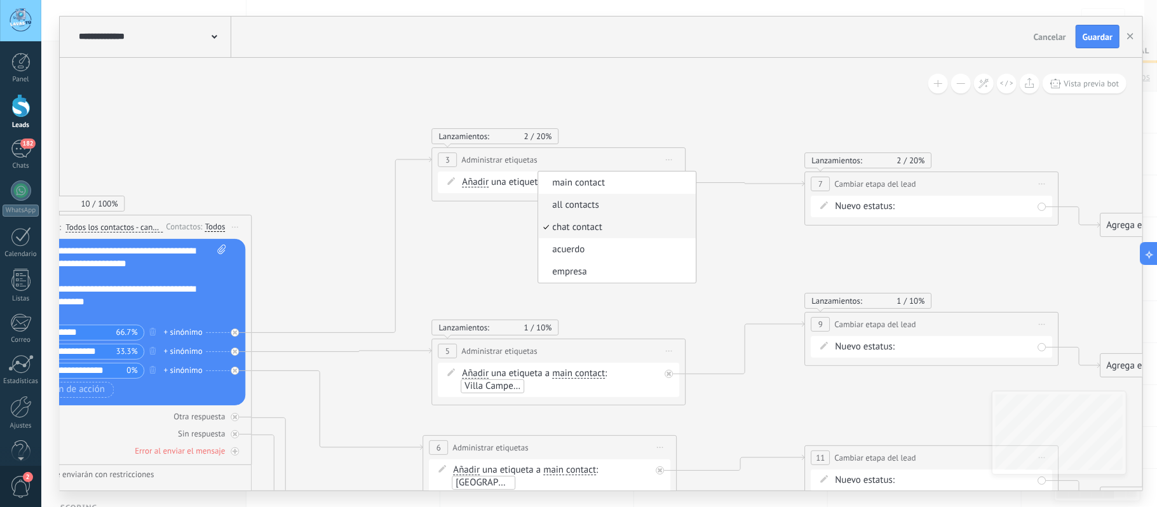
click at [587, 202] on span "all contacts" at bounding box center [615, 205] width 154 height 13
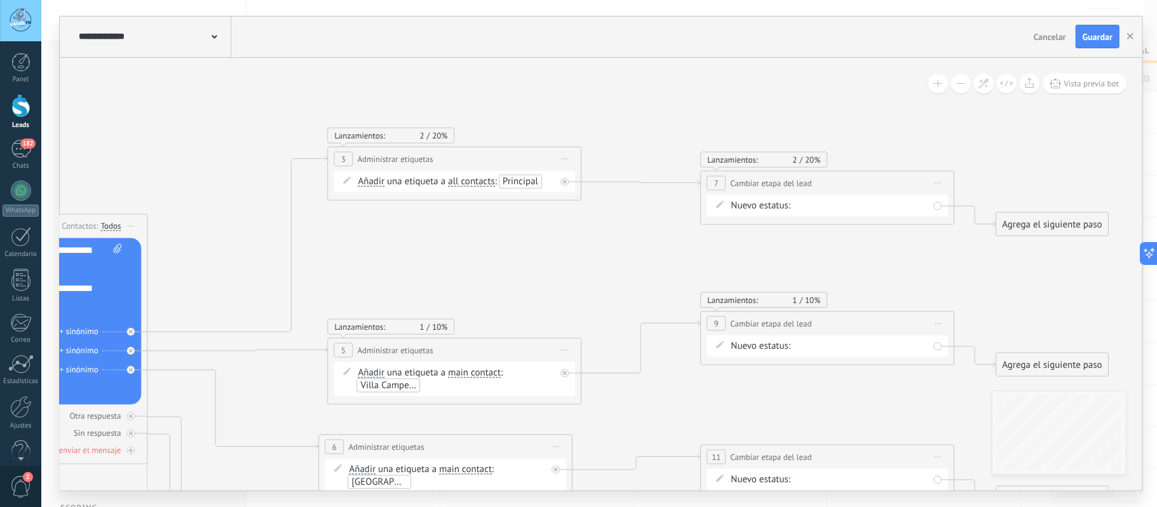
drag, startPoint x: 649, startPoint y: 250, endPoint x: 542, endPoint y: 252, distance: 107.4
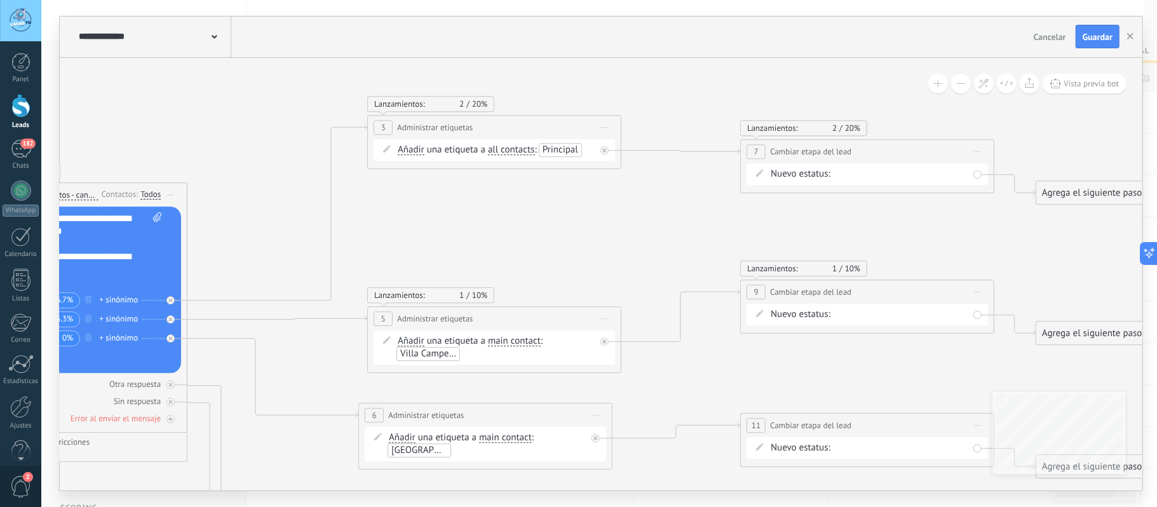
drag, startPoint x: 542, startPoint y: 252, endPoint x: 606, endPoint y: 194, distance: 86.4
click at [606, 194] on icon at bounding box center [742, 493] width 2624 height 1393
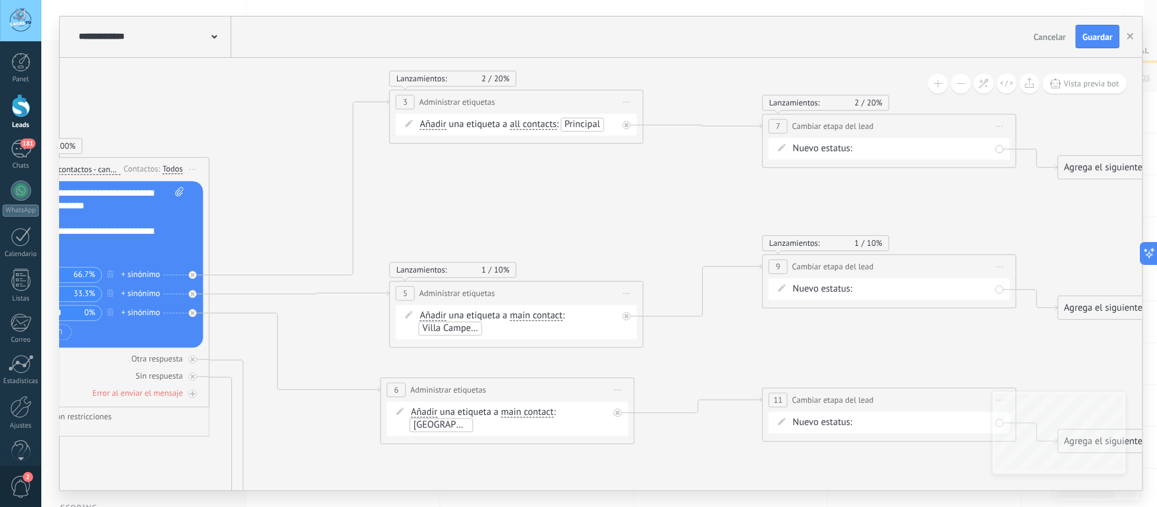
click at [547, 316] on span "main contact" at bounding box center [536, 316] width 53 height 10
click at [547, 316] on button "main contact" at bounding box center [583, 315] width 159 height 23
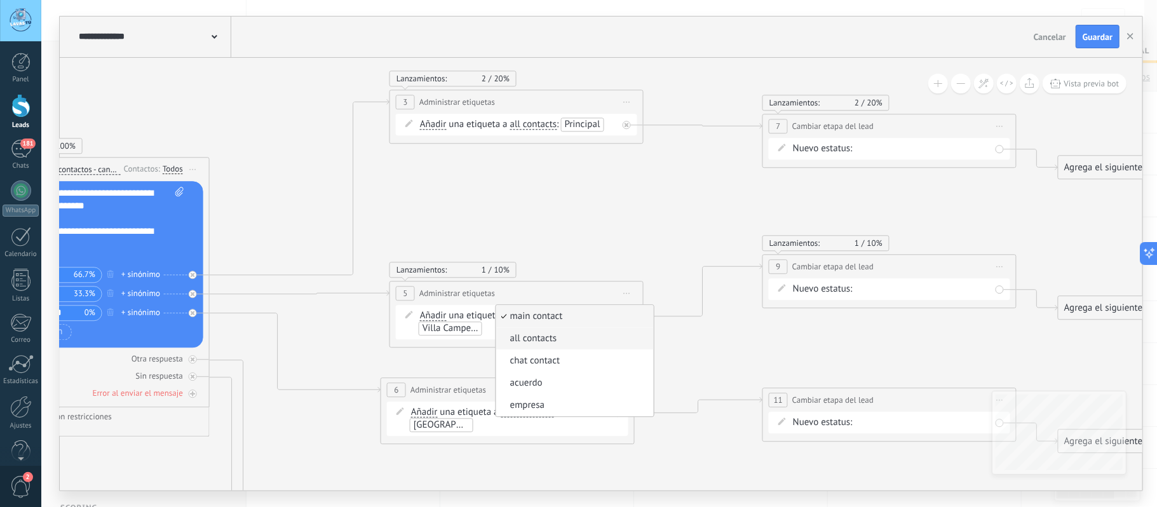
click at [539, 344] on span "all contacts" at bounding box center [573, 338] width 154 height 13
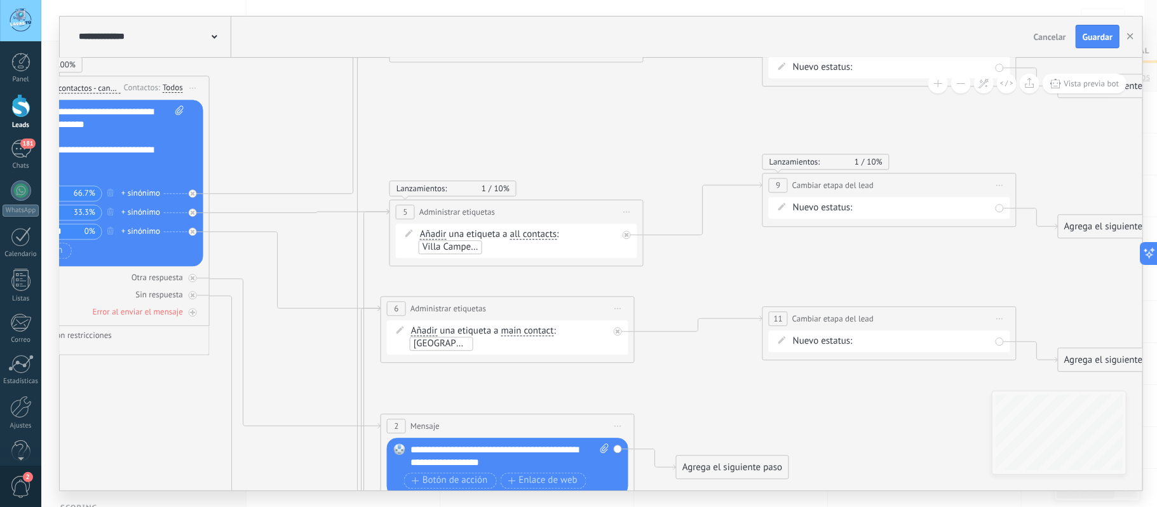
click at [543, 328] on span "main contact" at bounding box center [527, 331] width 53 height 10
click at [543, 328] on button "main contact" at bounding box center [574, 331] width 159 height 23
click at [534, 351] on span "all contacts" at bounding box center [564, 354] width 154 height 13
click at [1101, 31] on button "Guardar" at bounding box center [1098, 37] width 44 height 24
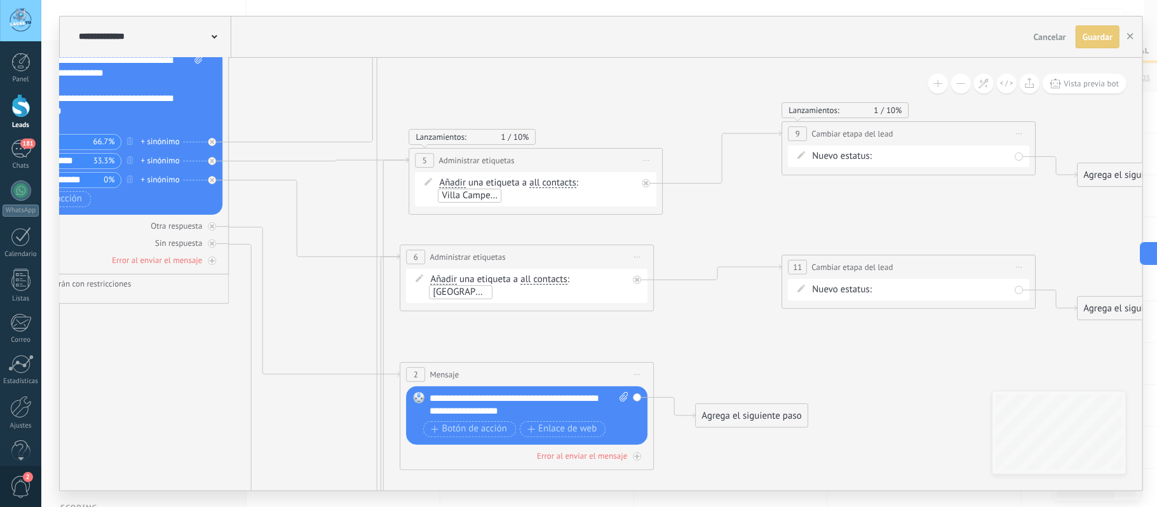
drag, startPoint x: 679, startPoint y: 107, endPoint x: 722, endPoint y: 4, distance: 111.4
click at [722, 4] on div "**********" at bounding box center [599, 253] width 1116 height 507
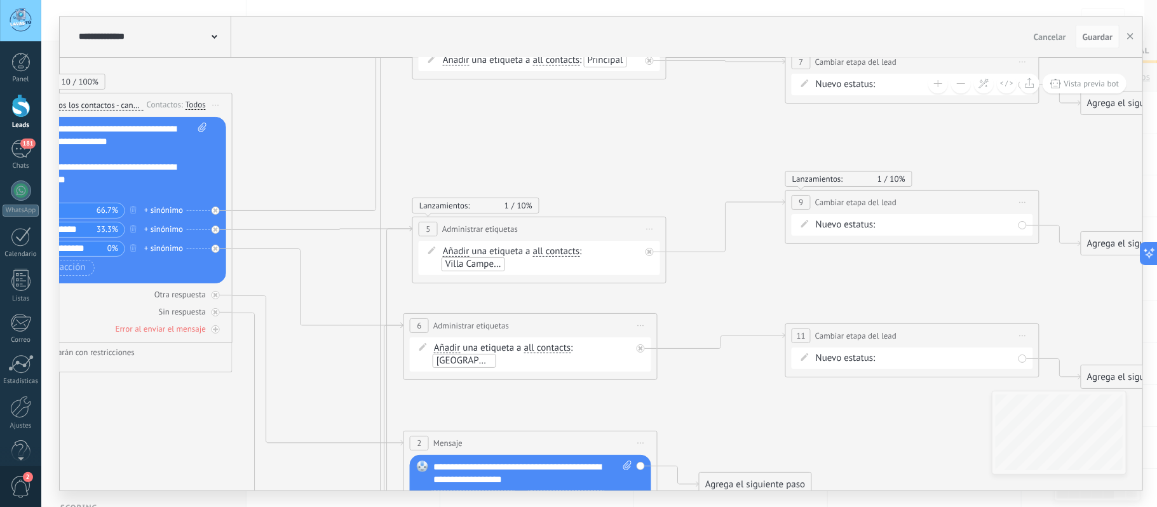
drag, startPoint x: 762, startPoint y: 121, endPoint x: 720, endPoint y: 273, distance: 158.1
click at [720, 273] on icon at bounding box center [787, 424] width 2624 height 1433
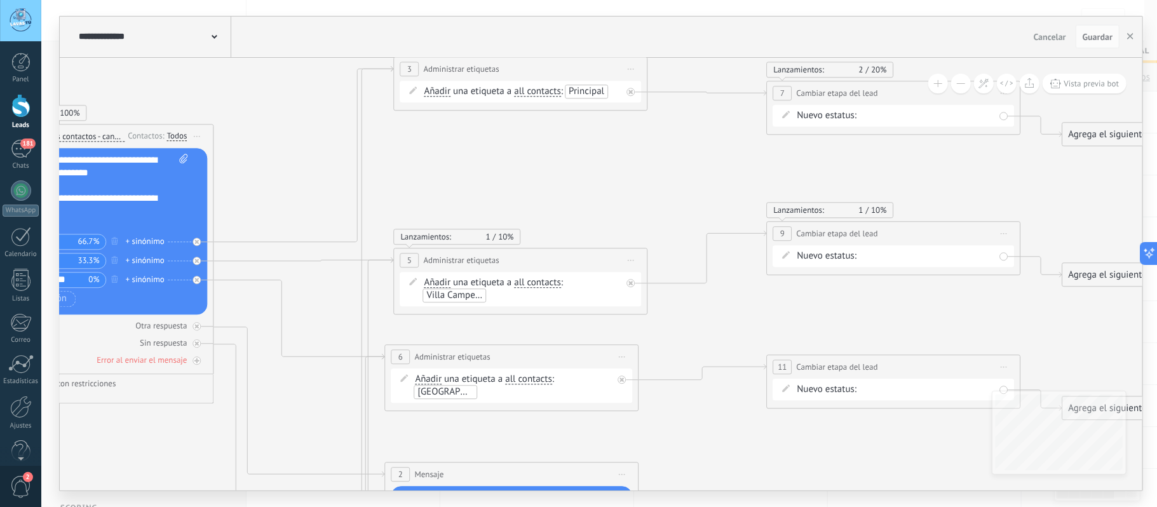
click at [597, 92] on span "Principal" at bounding box center [587, 91] width 36 height 12
click at [597, 181] on icon at bounding box center [769, 455] width 2624 height 1433
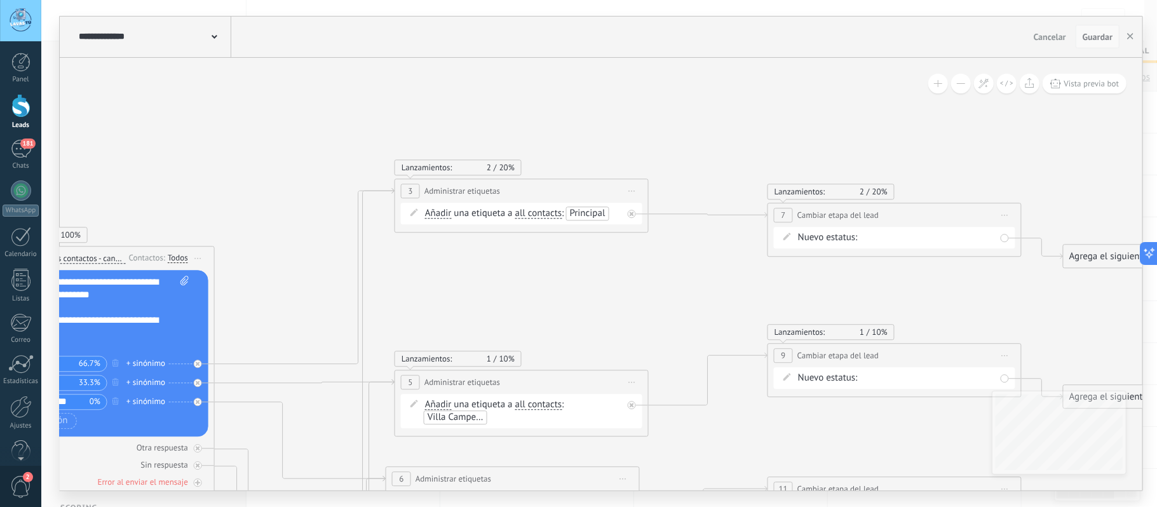
click at [1097, 37] on span "Guardar" at bounding box center [1098, 36] width 30 height 9
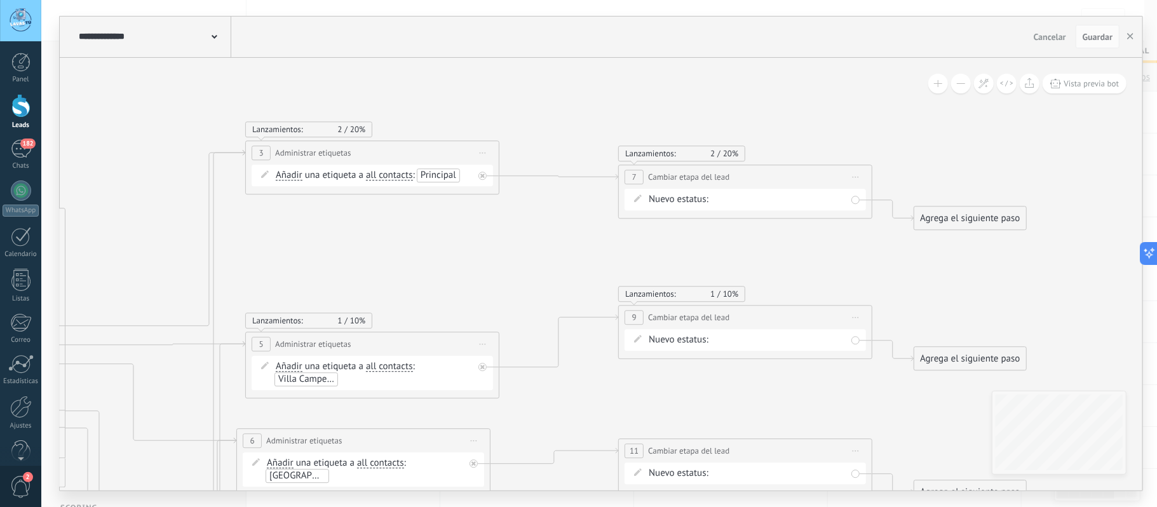
drag, startPoint x: 857, startPoint y: 98, endPoint x: 706, endPoint y: 60, distance: 155.3
click at [1136, 37] on button "button" at bounding box center [1130, 37] width 19 height 24
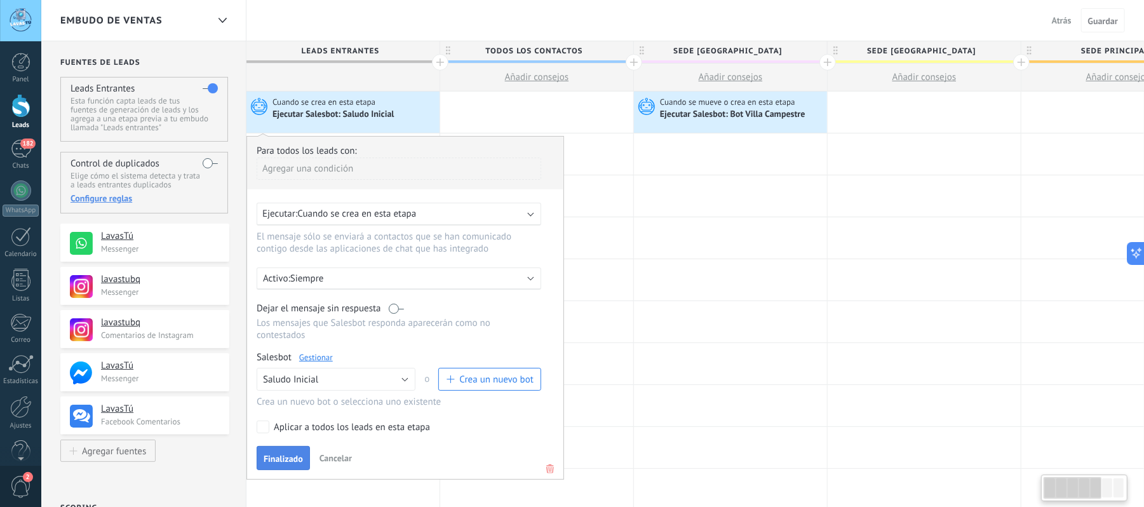
click at [272, 461] on span "Finalizado" at bounding box center [283, 458] width 39 height 9
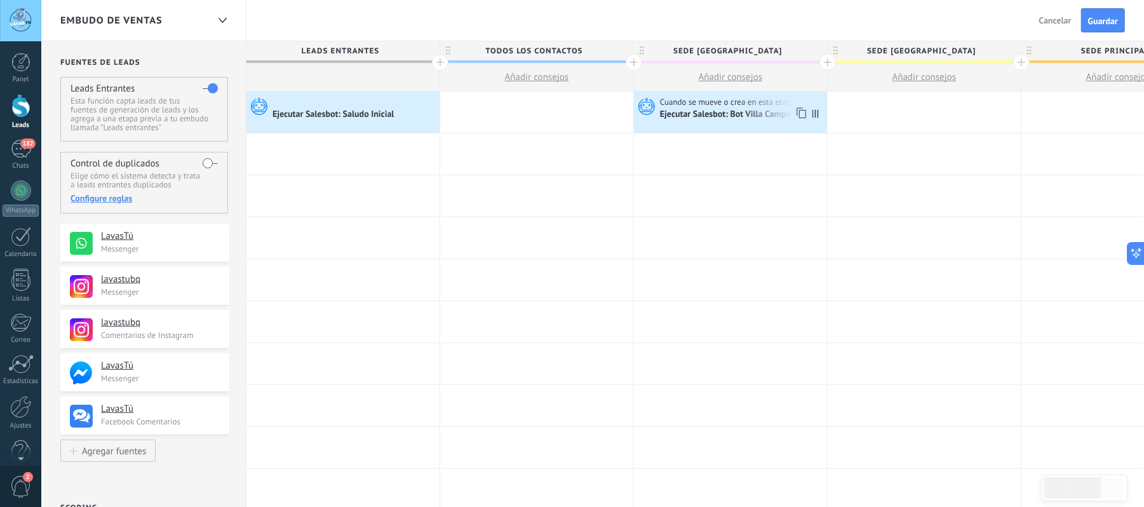
click at [722, 107] on span "Cuando se mueve o crea en esta etapa" at bounding box center [728, 102] width 137 height 11
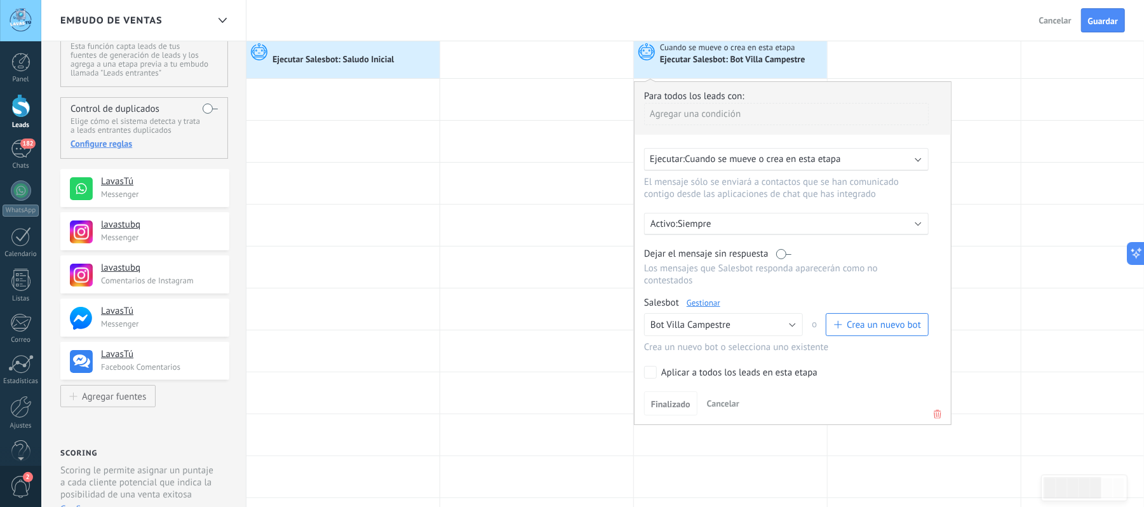
scroll to position [84, 0]
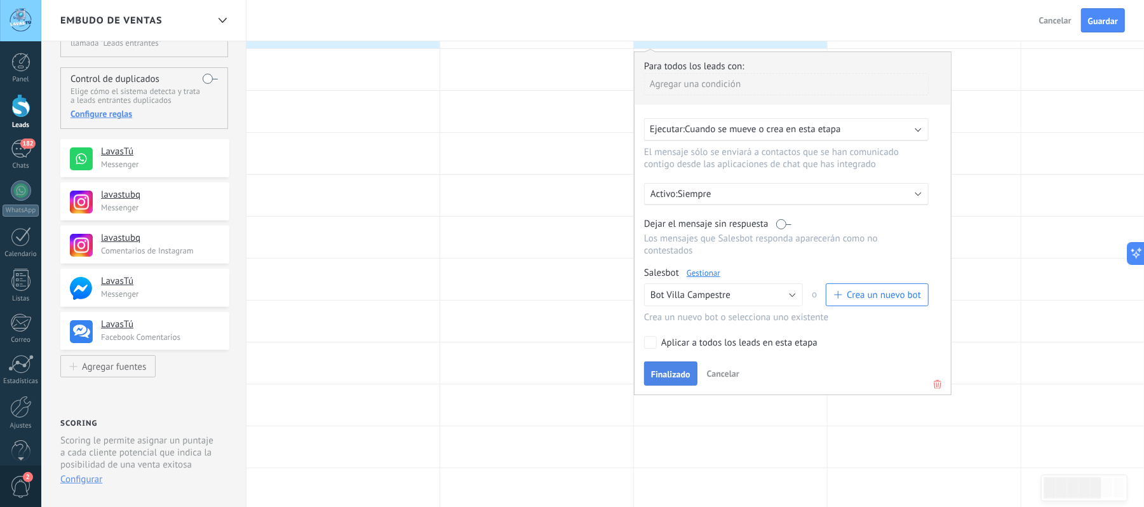
click at [674, 372] on span "Finalizado" at bounding box center [670, 374] width 39 height 9
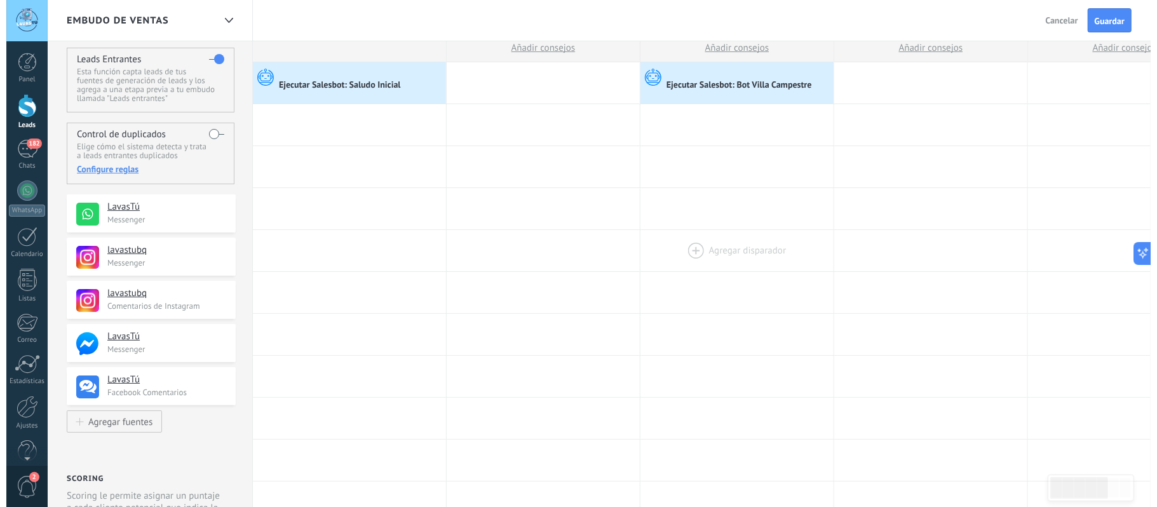
scroll to position [0, 0]
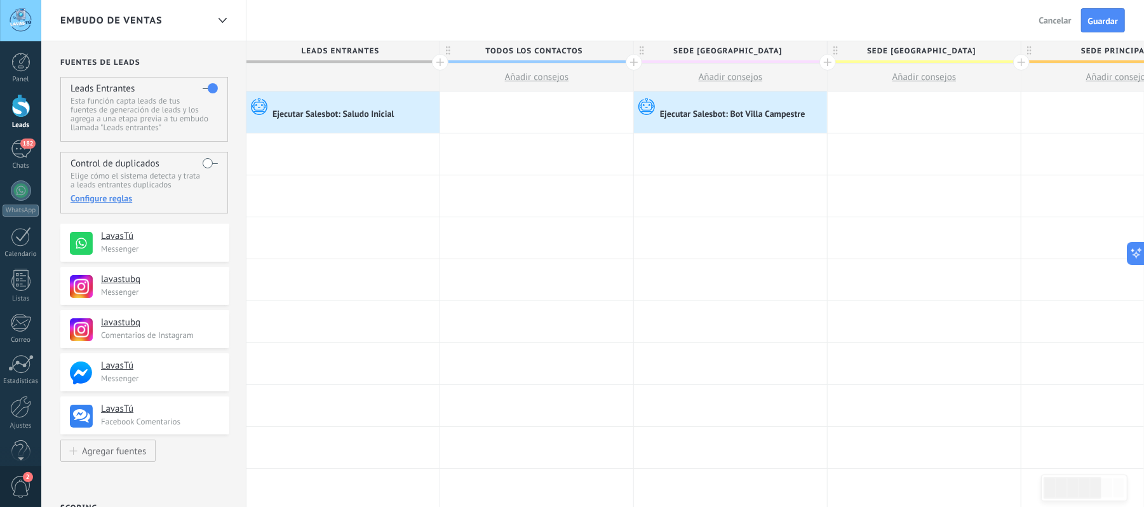
click at [1098, 25] on span "Guardar" at bounding box center [1103, 21] width 30 height 9
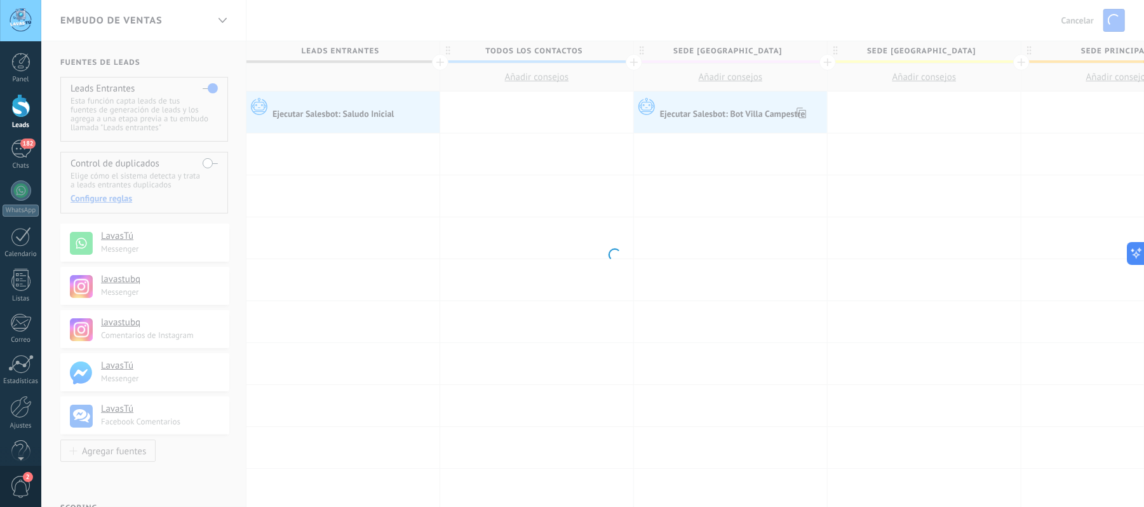
click at [720, 116] on body ".abccls-1,.abccls-2{fill-rule:evenodd}.abccls-2{fill:#fff} .abfcls-1{fill:none}…" at bounding box center [572, 253] width 1144 height 507
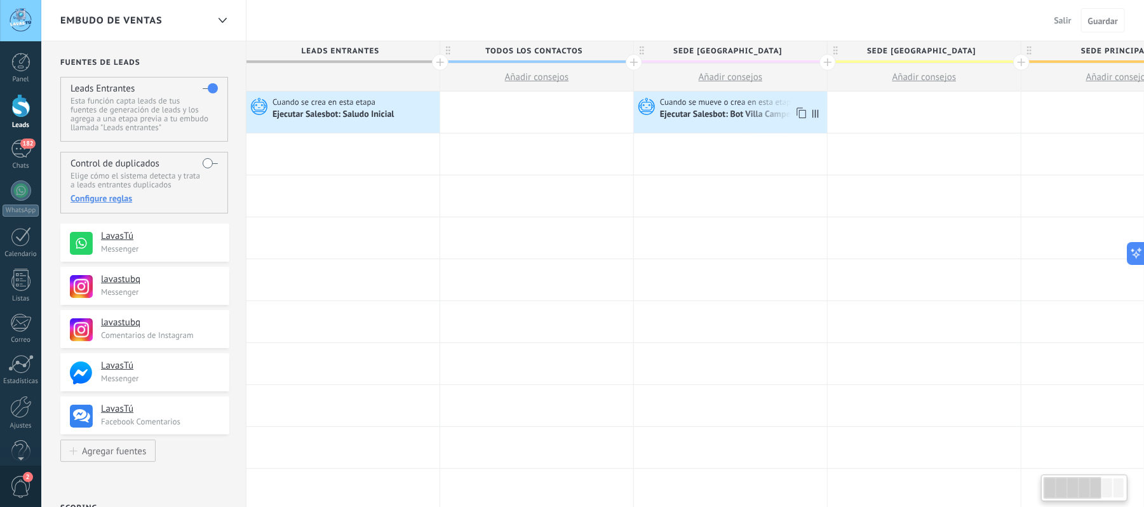
click at [720, 116] on div "Ejecutar Salesbot: Bot Villa Campestre" at bounding box center [733, 114] width 147 height 11
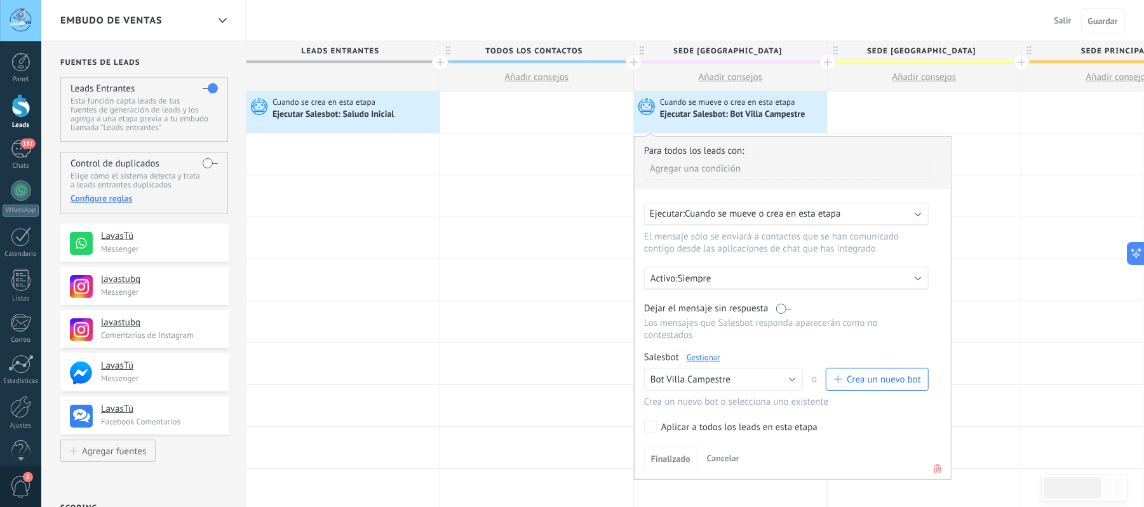
click at [703, 357] on link "Gestionar" at bounding box center [704, 357] width 34 height 11
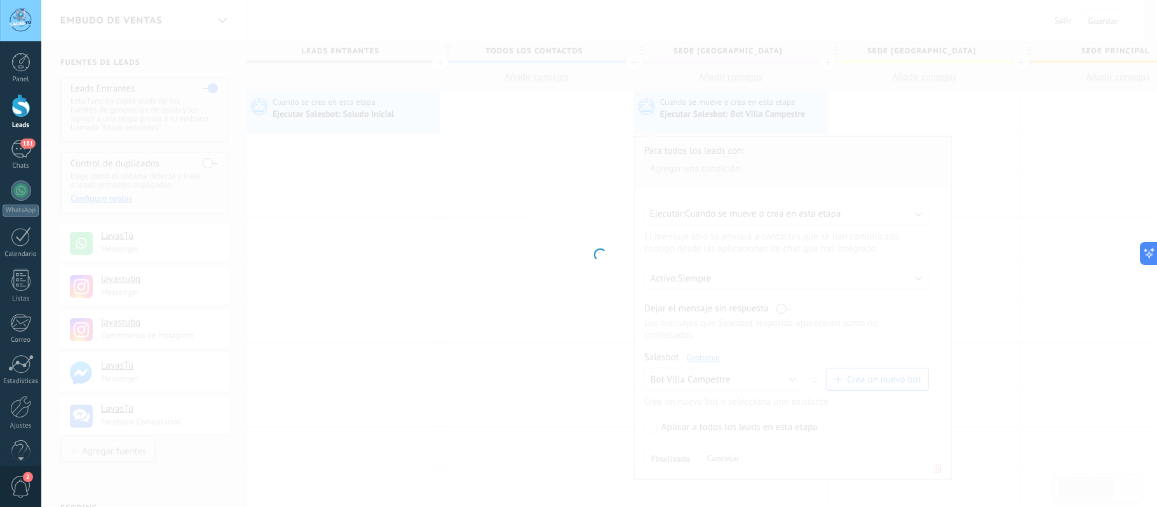
type input "**********"
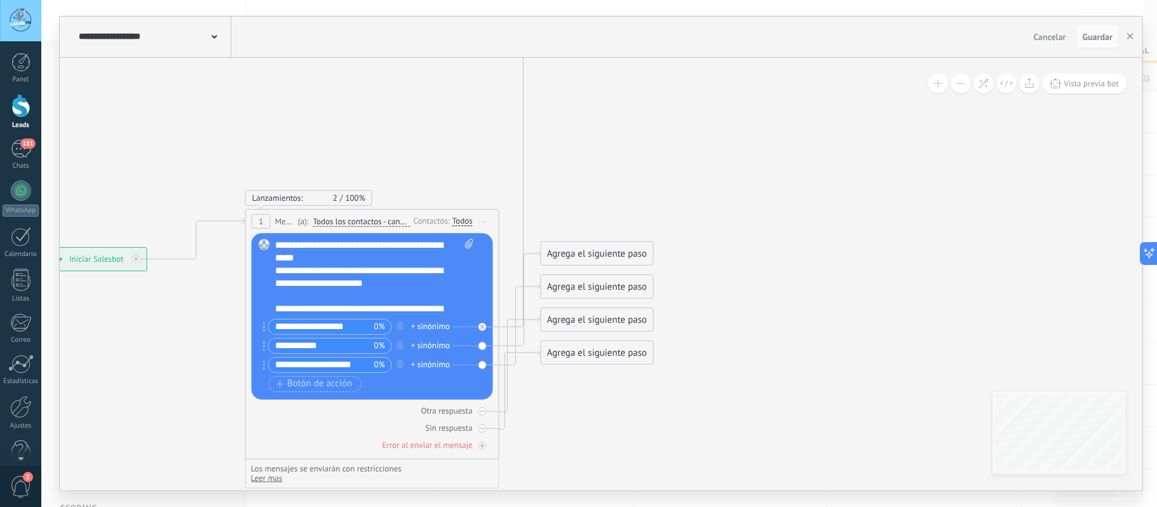
drag, startPoint x: 873, startPoint y: 355, endPoint x: 582, endPoint y: 449, distance: 305.8
click at [582, 449] on icon at bounding box center [978, 110] width 2513 height 1336
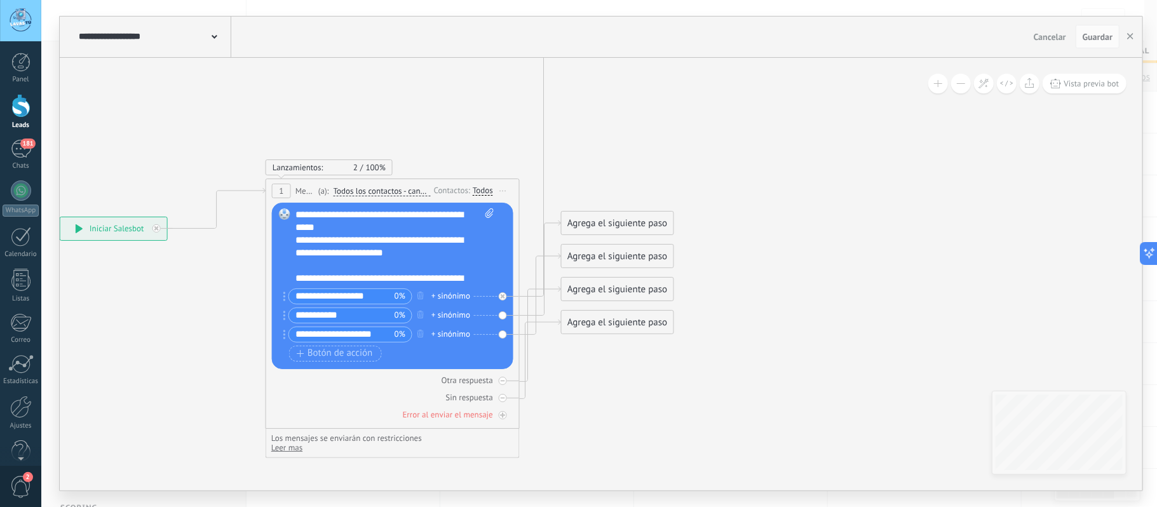
drag, startPoint x: 602, startPoint y: 426, endPoint x: 618, endPoint y: 407, distance: 24.3
click at [618, 407] on icon at bounding box center [998, 79] width 2513 height 1336
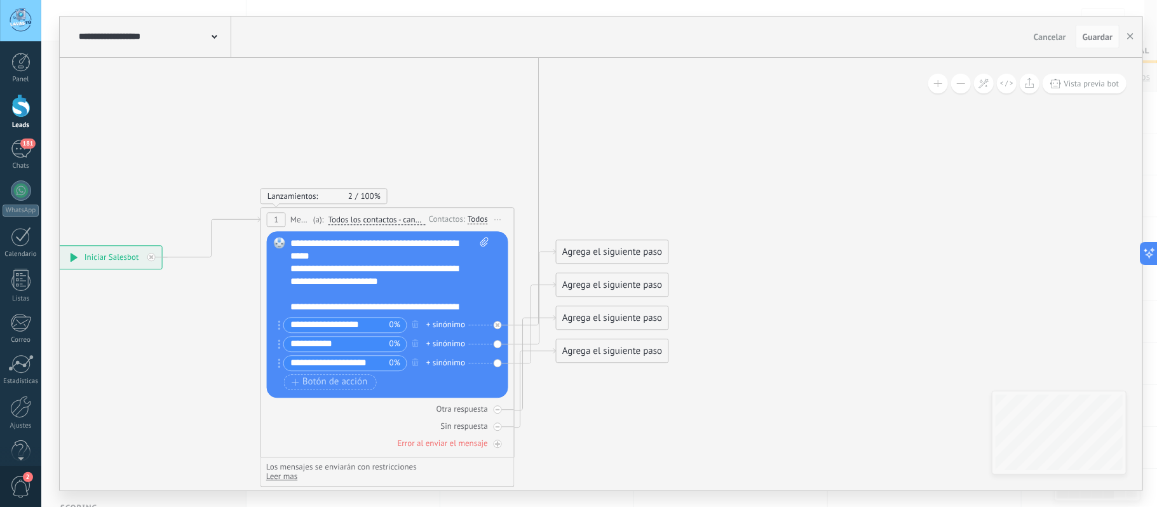
drag, startPoint x: 790, startPoint y: 283, endPoint x: 720, endPoint y: 440, distance: 172.0
click at [720, 440] on icon at bounding box center [993, 108] width 2513 height 1336
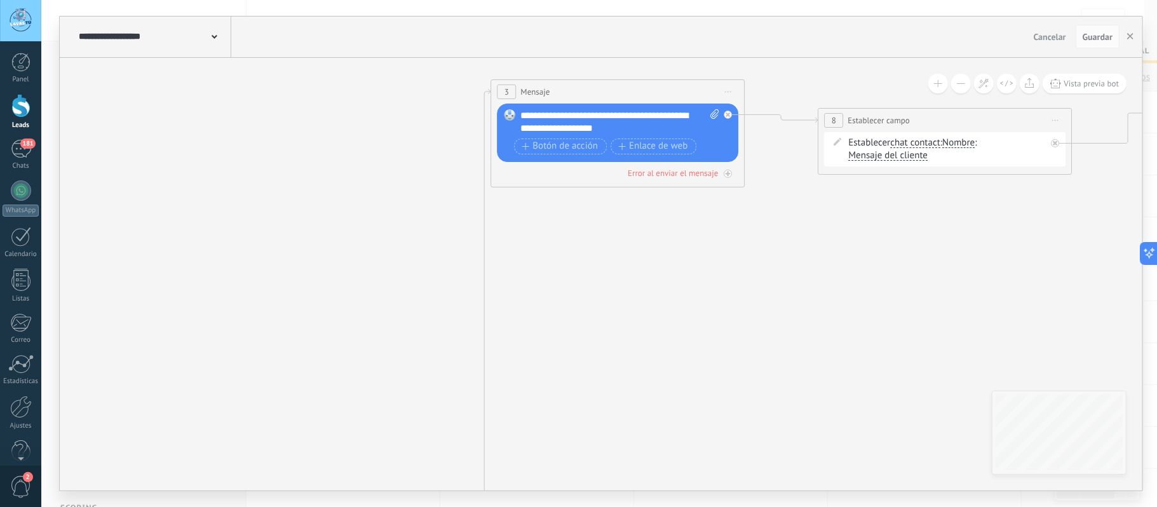
drag, startPoint x: 687, startPoint y: 199, endPoint x: 738, endPoint y: 426, distance: 232.4
click at [704, 506] on html ".abccls-1,.abccls-2{fill-rule:evenodd}.abccls-2{fill:#fff} .abfcls-1{fill:none}…" at bounding box center [578, 253] width 1157 height 507
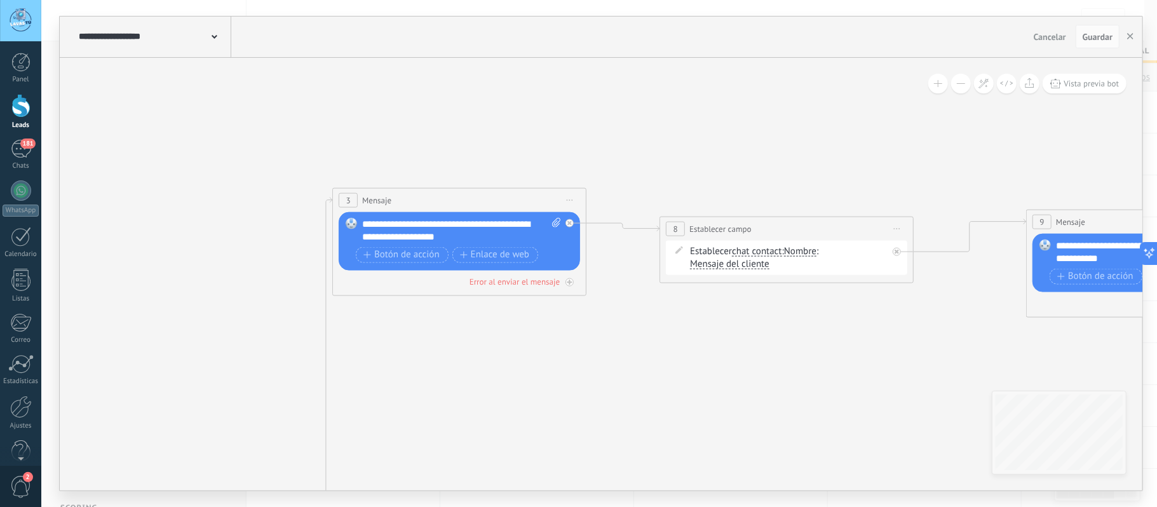
drag, startPoint x: 738, startPoint y: 422, endPoint x: 549, endPoint y: 384, distance: 193.3
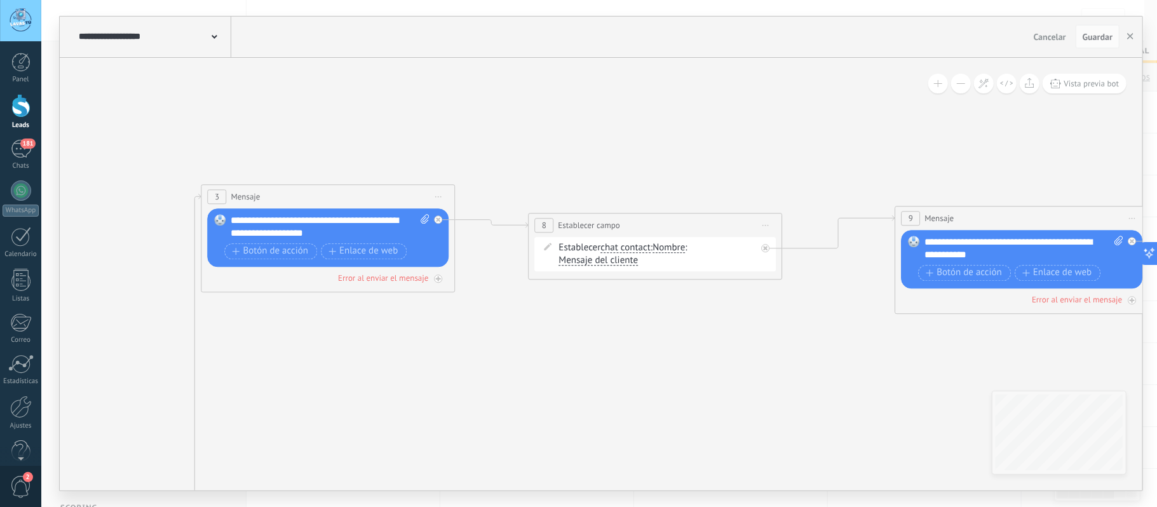
drag, startPoint x: 657, startPoint y: 385, endPoint x: 443, endPoint y: 393, distance: 214.2
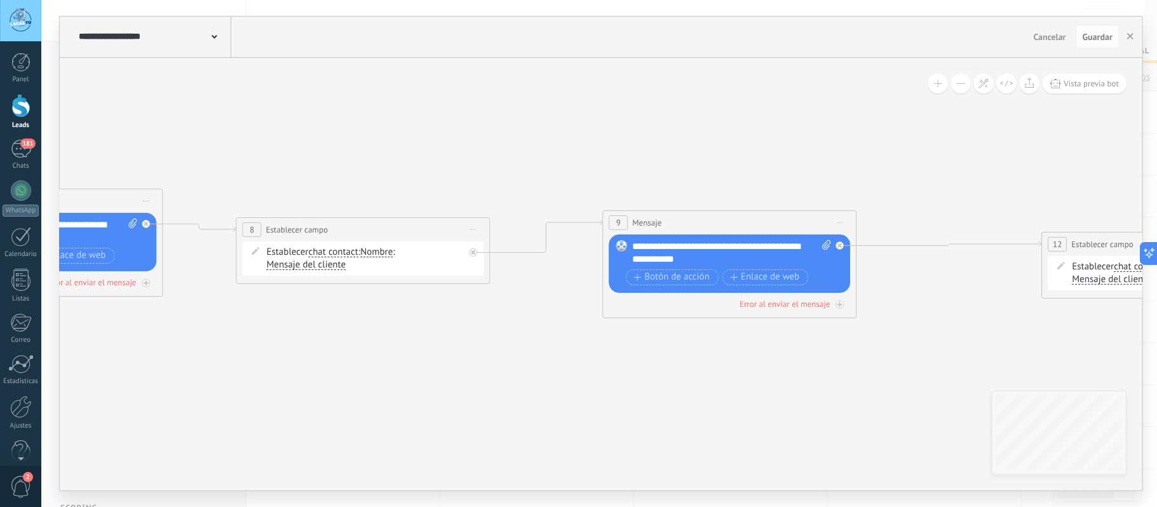
drag, startPoint x: 673, startPoint y: 379, endPoint x: 446, endPoint y: 377, distance: 227.5
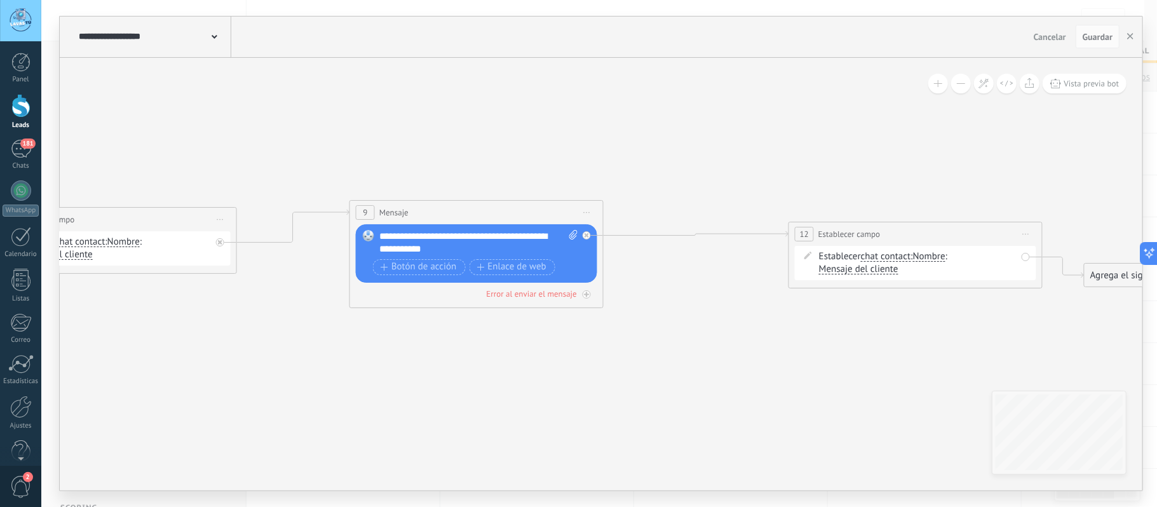
drag, startPoint x: 676, startPoint y: 384, endPoint x: 440, endPoint y: 372, distance: 236.7
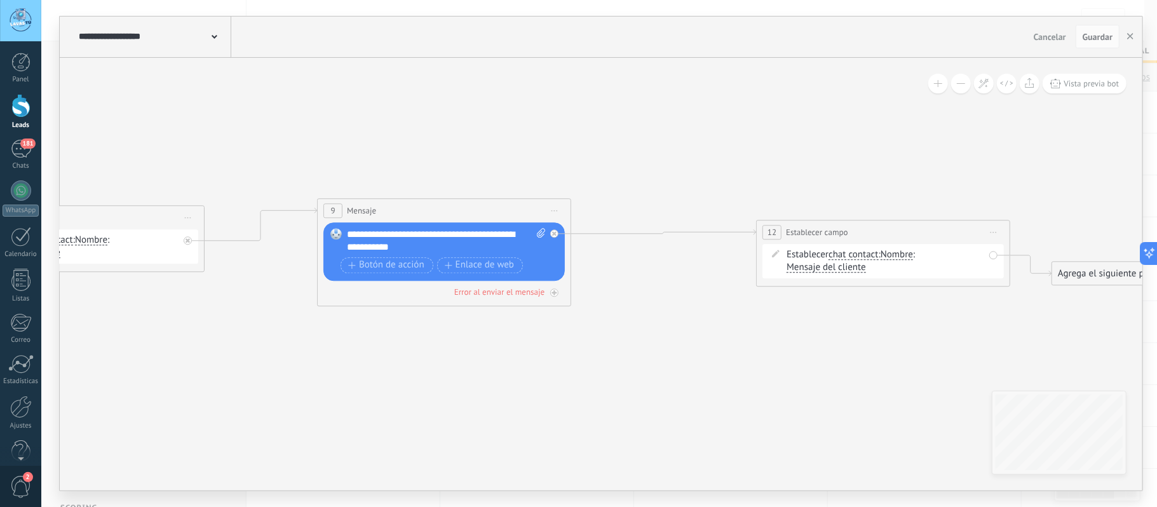
click at [456, 247] on div "**********" at bounding box center [446, 240] width 198 height 25
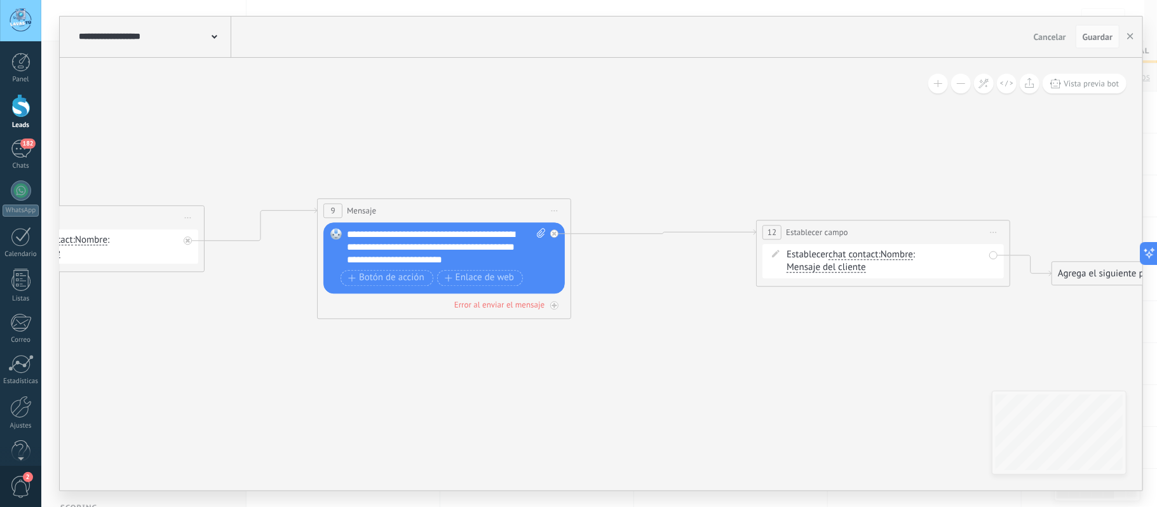
drag, startPoint x: 827, startPoint y: 229, endPoint x: 779, endPoint y: 230, distance: 47.7
click at [780, 229] on span "Establecer campo" at bounding box center [786, 232] width 62 height 12
click at [816, 255] on span "chat contact" at bounding box center [806, 255] width 50 height 10
click at [816, 255] on button "chat contact" at bounding box center [854, 254] width 159 height 23
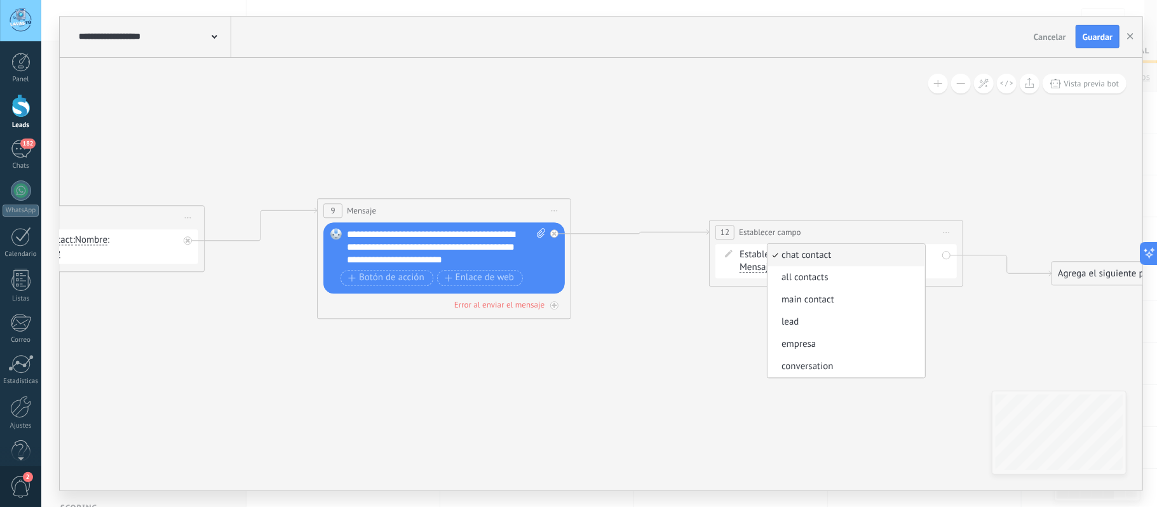
click at [820, 257] on span "chat contact" at bounding box center [844, 255] width 154 height 13
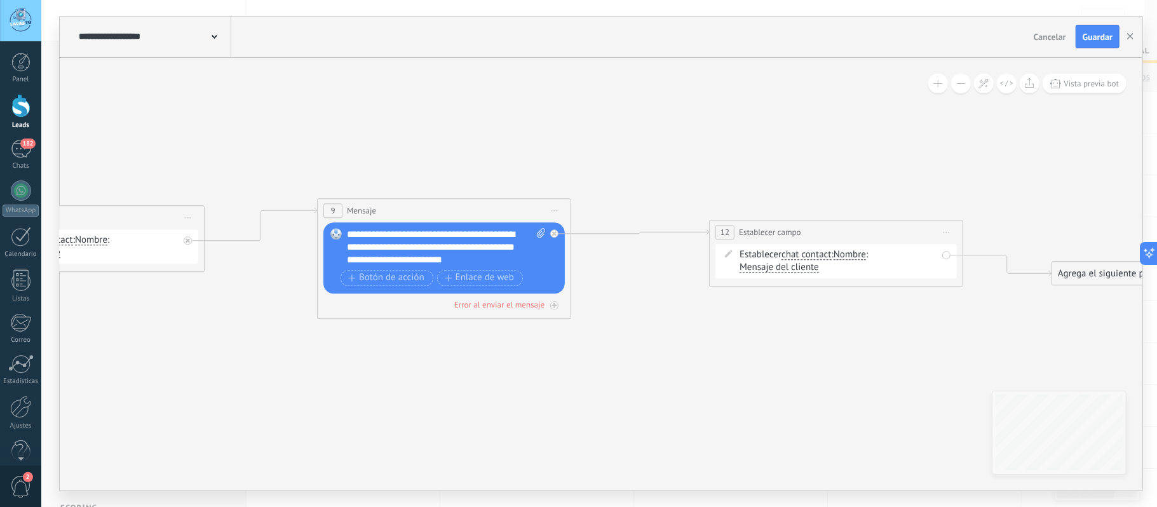
click at [860, 255] on span "Nombre" at bounding box center [850, 255] width 32 height 10
click at [860, 255] on button "Nombre" at bounding box center [906, 254] width 159 height 23
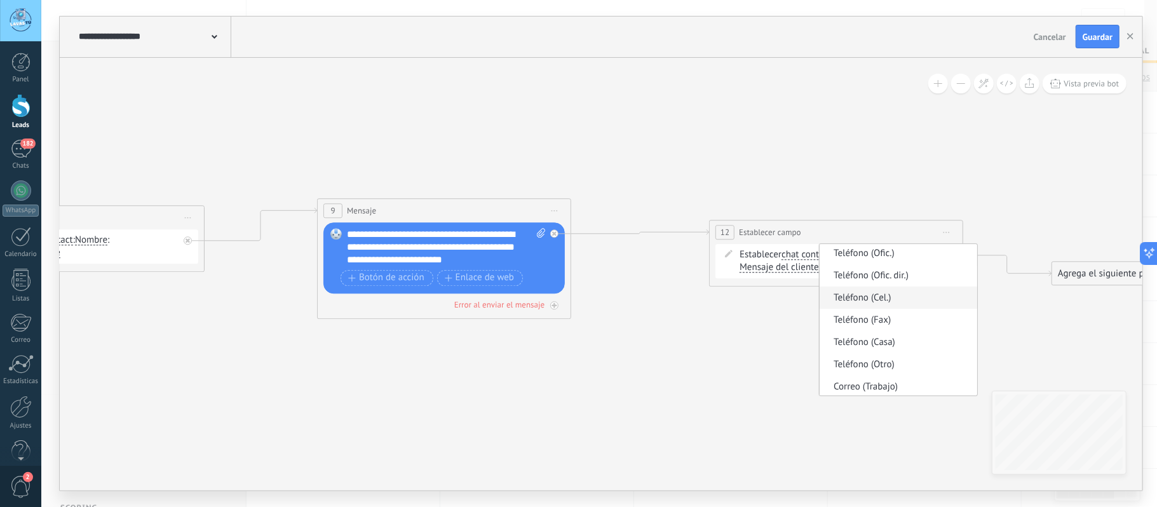
scroll to position [116, 0]
click at [877, 384] on span "Dirección" at bounding box center [897, 384] width 154 height 13
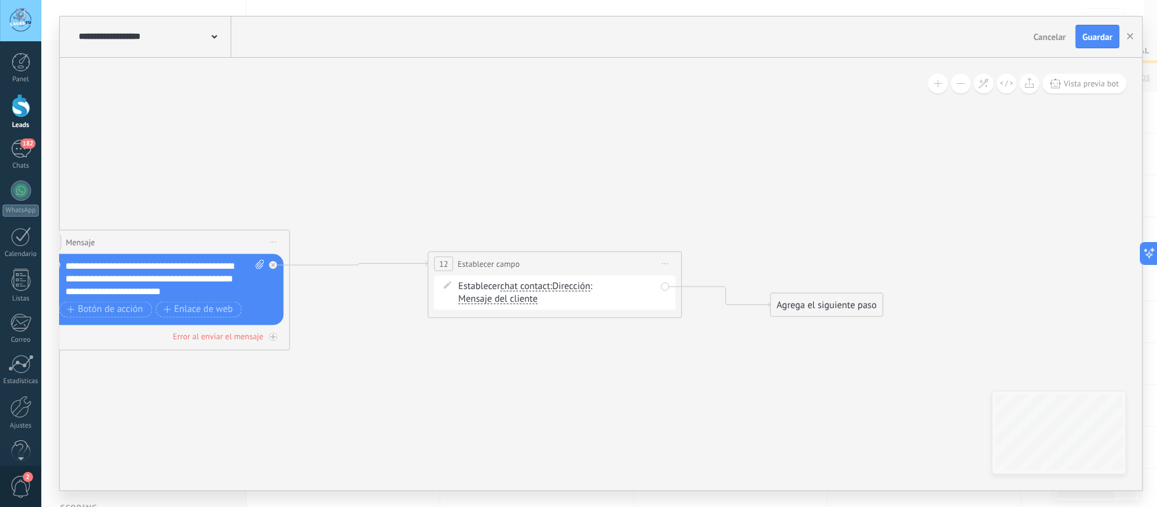
drag, startPoint x: 885, startPoint y: 348, endPoint x: 569, endPoint y: 379, distance: 317.3
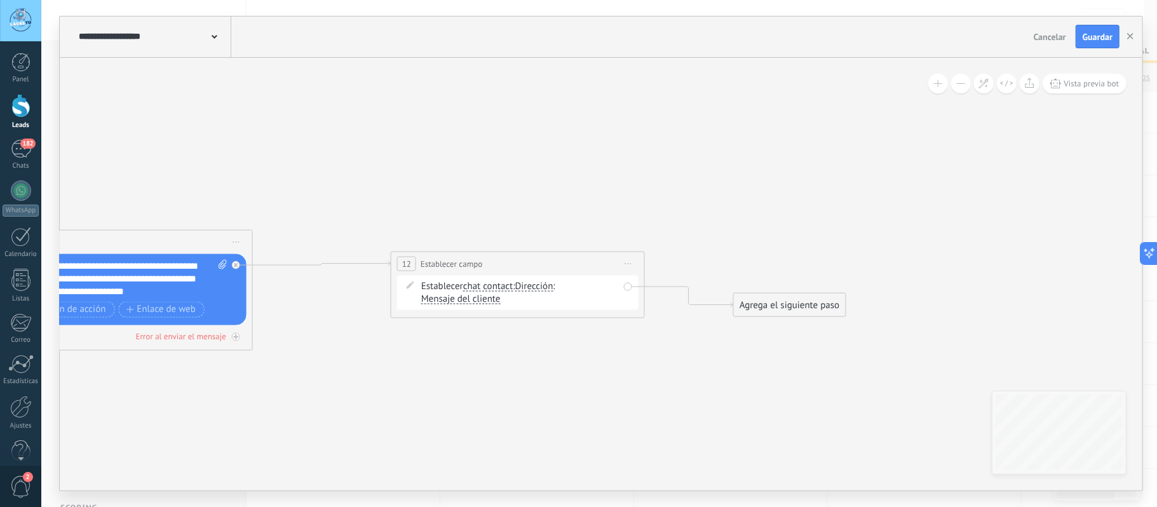
click at [1086, 33] on span "Guardar" at bounding box center [1098, 36] width 30 height 9
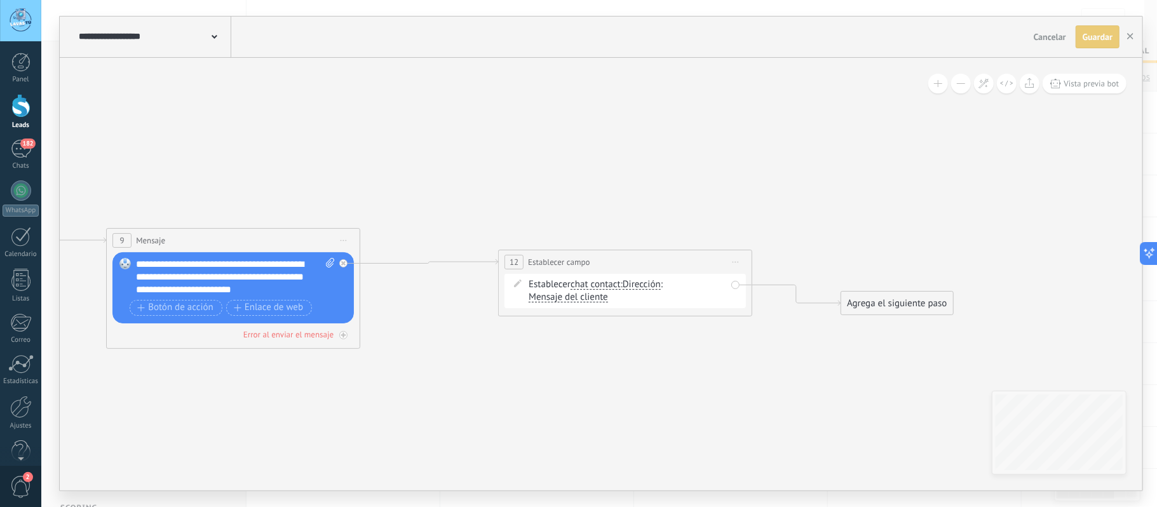
drag, startPoint x: 701, startPoint y: 203, endPoint x: 913, endPoint y: 175, distance: 213.4
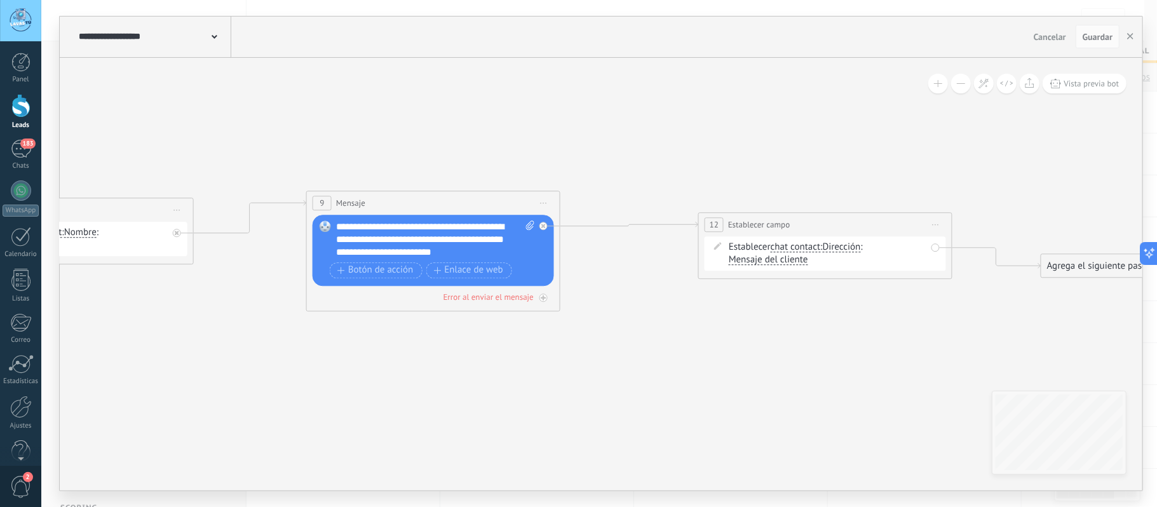
drag, startPoint x: 644, startPoint y: 349, endPoint x: 752, endPoint y: 335, distance: 108.8
click at [752, 335] on icon at bounding box center [115, 459] width 2623 height 1217
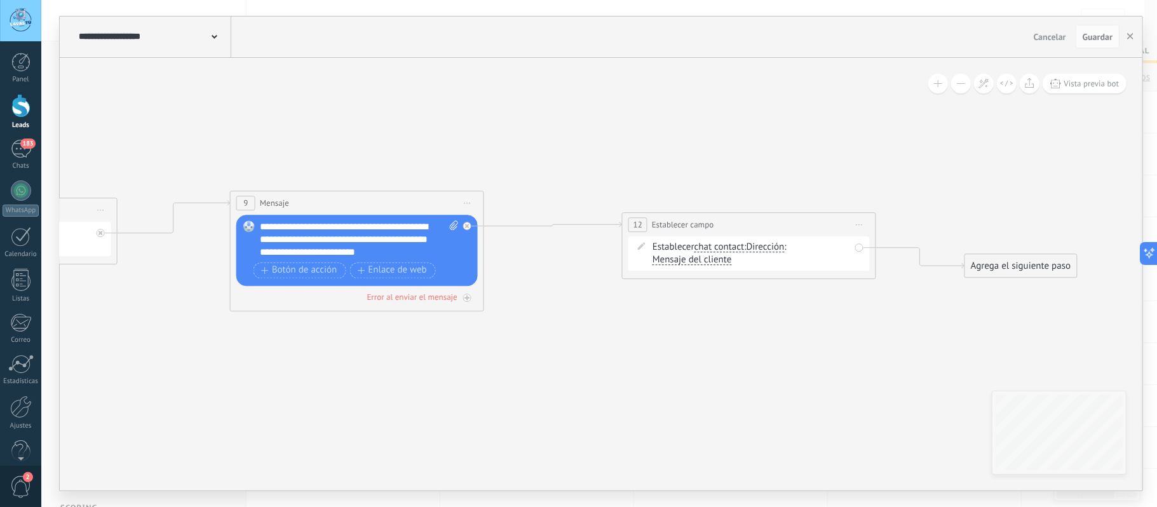
drag, startPoint x: 767, startPoint y: 344, endPoint x: 429, endPoint y: 348, distance: 338.0
click at [432, 348] on icon at bounding box center [39, 459] width 2623 height 1217
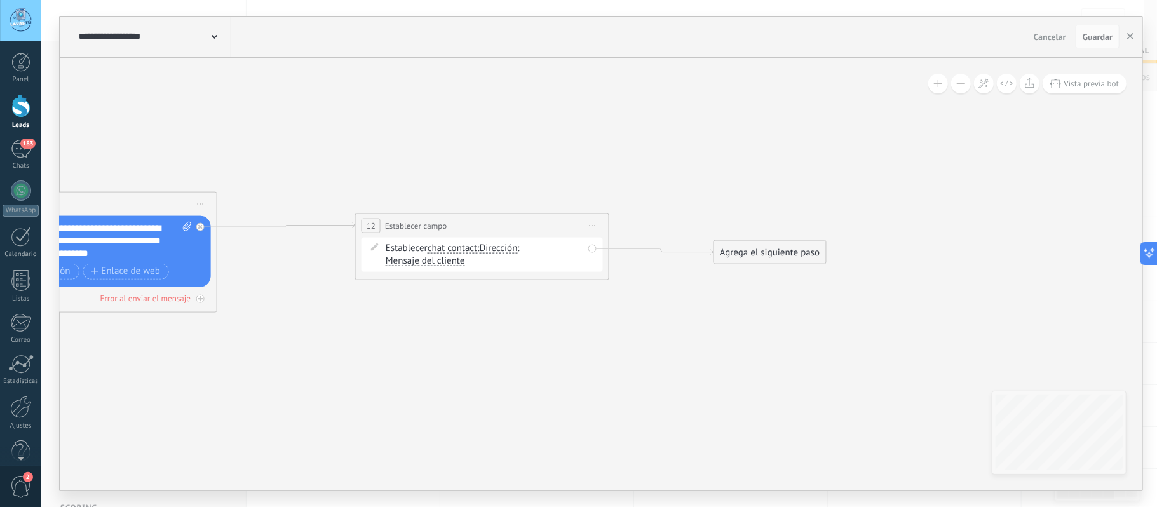
drag, startPoint x: 760, startPoint y: 268, endPoint x: 792, endPoint y: 245, distance: 39.0
click at [792, 245] on div "Agrega el siguiente paso" at bounding box center [769, 251] width 111 height 21
click at [792, 245] on div "Agrega el siguiente paso" at bounding box center [784, 242] width 111 height 21
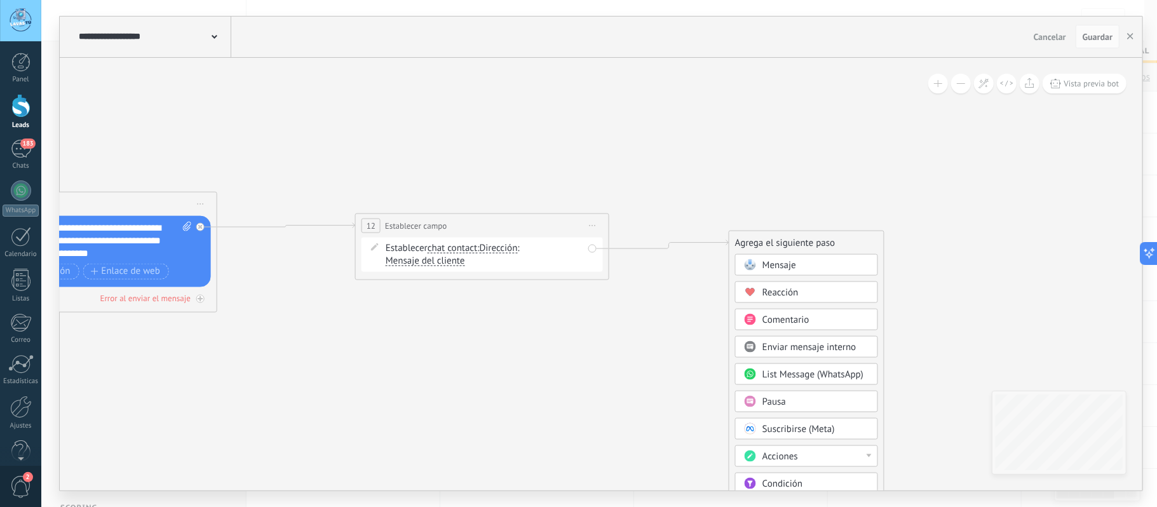
click at [794, 267] on span "Mensaje" at bounding box center [779, 265] width 34 height 12
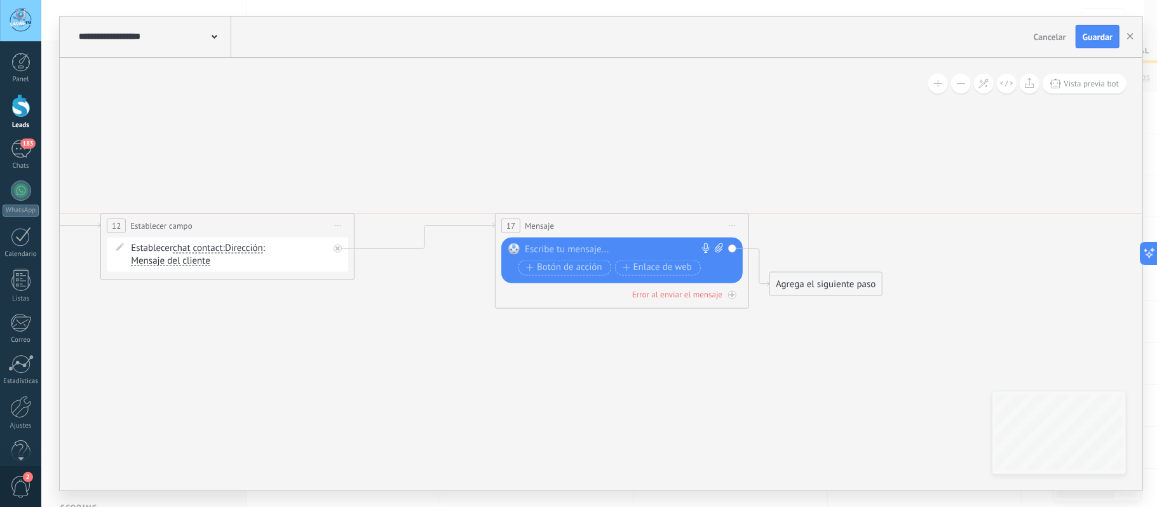
drag, startPoint x: 591, startPoint y: 236, endPoint x: 612, endPoint y: 221, distance: 26.4
click at [612, 221] on div "17 Mensaje ******* (a): Todos los contactos - canales seleccionados Todos los c…" at bounding box center [622, 225] width 253 height 24
click at [600, 240] on div "Reemplazar Quitar Convertir a mensaje de voz Arrastre la imagen aquí para adjun…" at bounding box center [621, 260] width 241 height 46
click at [590, 248] on div at bounding box center [619, 249] width 189 height 13
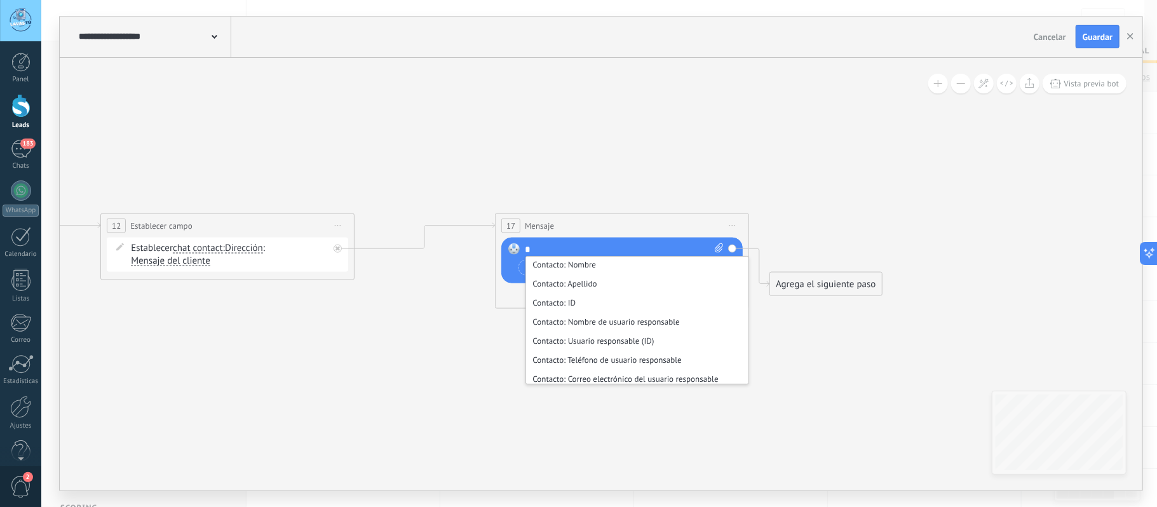
scroll to position [508, 0]
click at [587, 347] on li "Contacto: Nombre" at bounding box center [637, 348] width 222 height 19
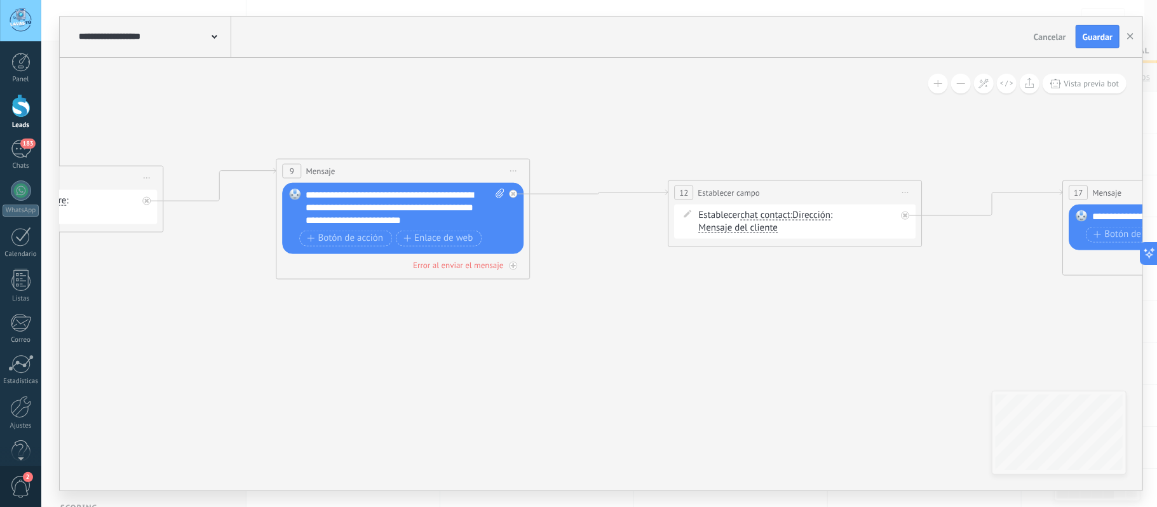
drag, startPoint x: 351, startPoint y: 391, endPoint x: 930, endPoint y: 346, distance: 581.2
click at [953, 352] on icon at bounding box center [249, 427] width 2950 height 1217
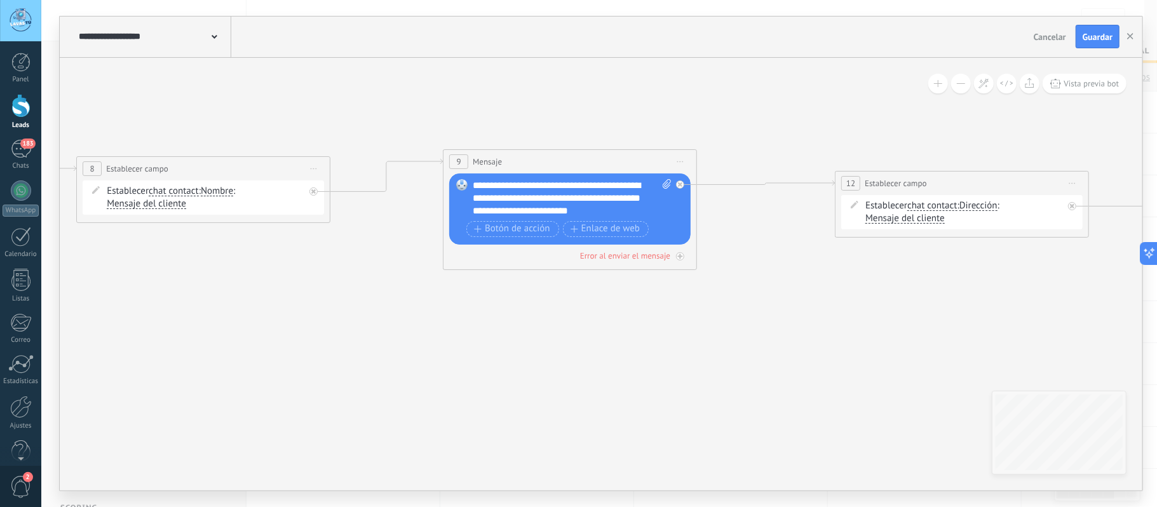
drag, startPoint x: 494, startPoint y: 395, endPoint x: 895, endPoint y: 389, distance: 401.6
click at [889, 390] on icon at bounding box center [416, 418] width 2950 height 1217
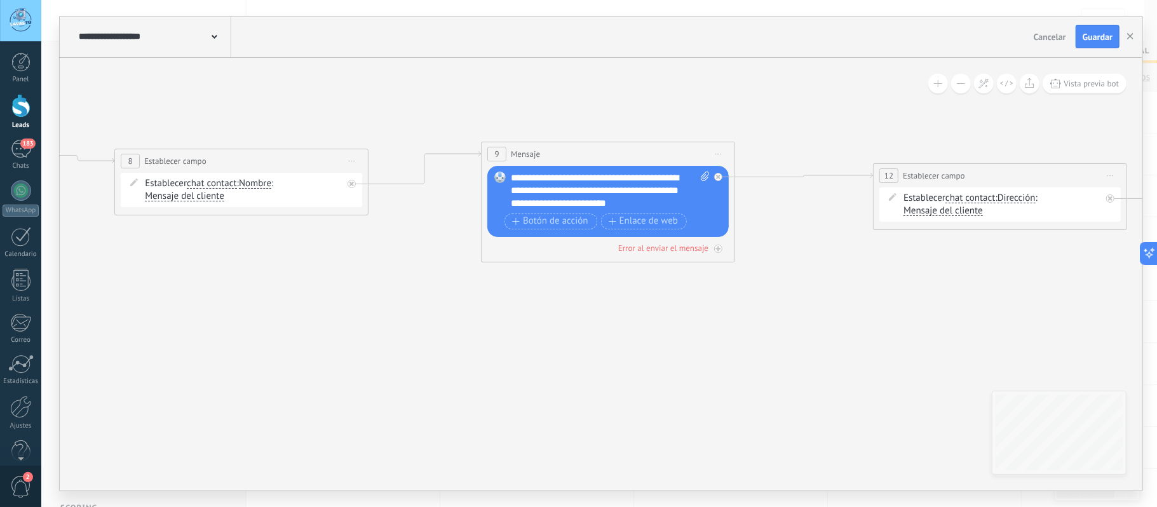
drag, startPoint x: 677, startPoint y: 359, endPoint x: 343, endPoint y: 366, distance: 333.6
click at [265, 352] on icon at bounding box center [454, 410] width 2950 height 1217
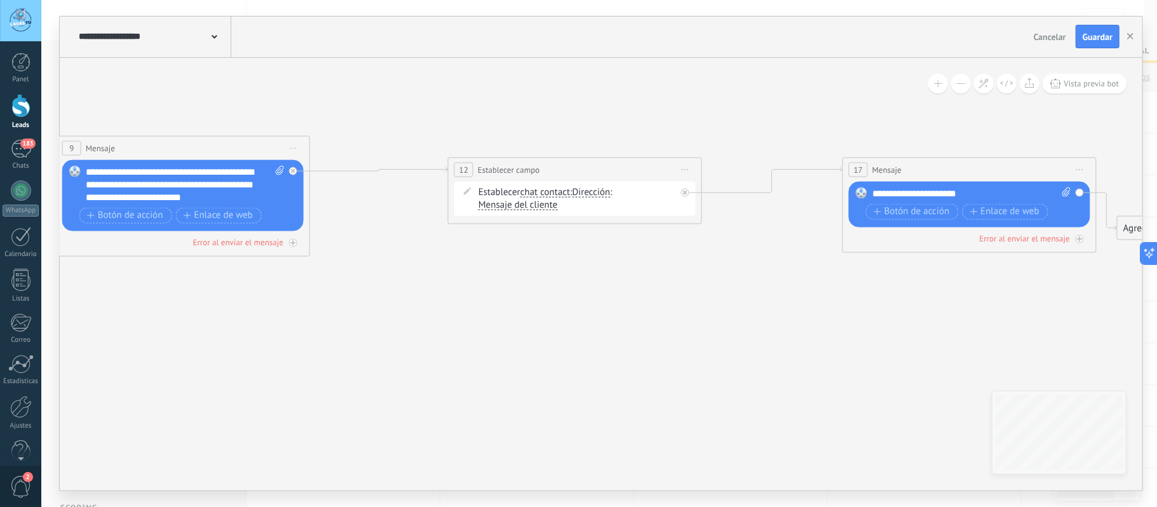
drag, startPoint x: 785, startPoint y: 342, endPoint x: 334, endPoint y: 338, distance: 451.7
click at [347, 338] on icon at bounding box center [29, 404] width 2950 height 1217
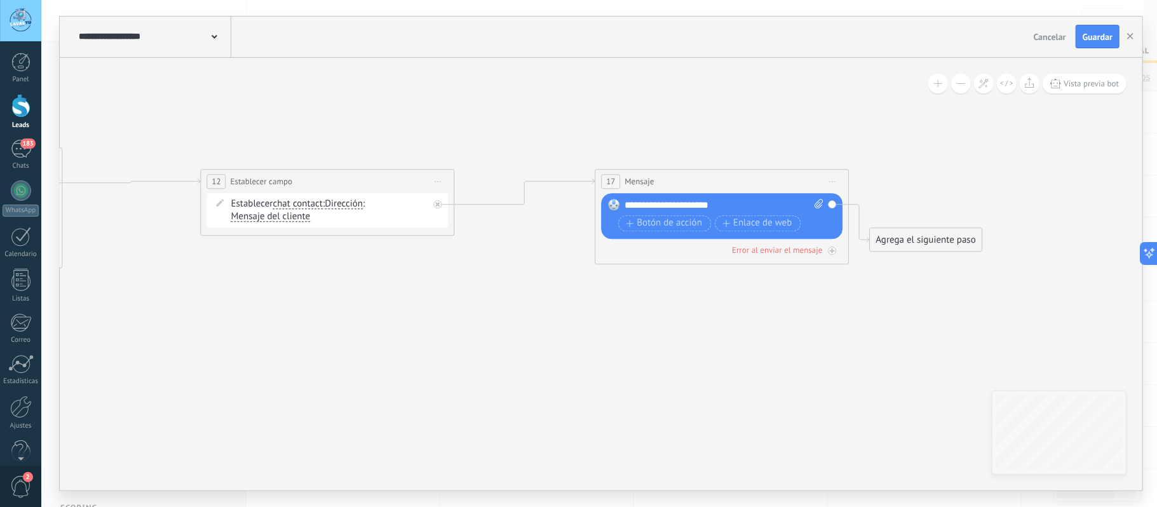
drag, startPoint x: 696, startPoint y: 291, endPoint x: 518, endPoint y: 324, distance: 180.9
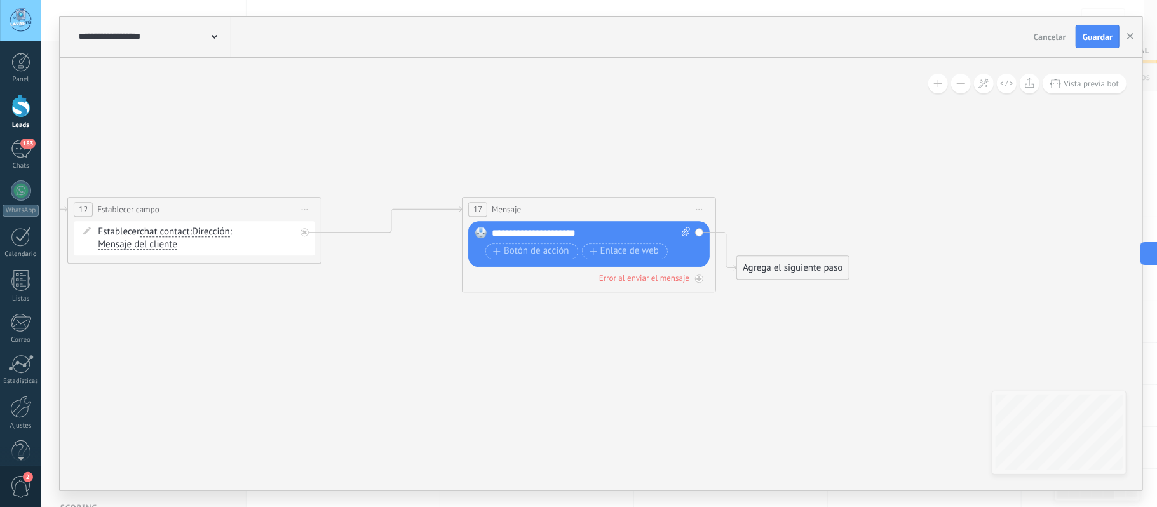
click at [628, 229] on div "**********" at bounding box center [591, 233] width 198 height 13
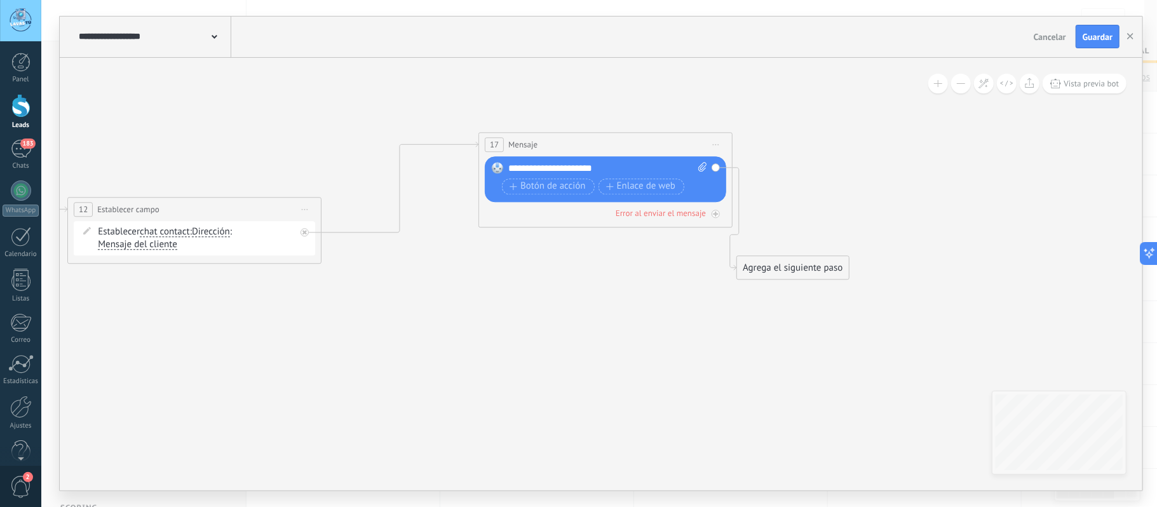
drag, startPoint x: 601, startPoint y: 210, endPoint x: 618, endPoint y: 145, distance: 66.4
click at [618, 145] on div "17 Mensaje ******* (a): Todos los contactos - canales seleccionados Todos los c…" at bounding box center [605, 145] width 253 height 24
click at [638, 170] on div "**********" at bounding box center [607, 168] width 198 height 13
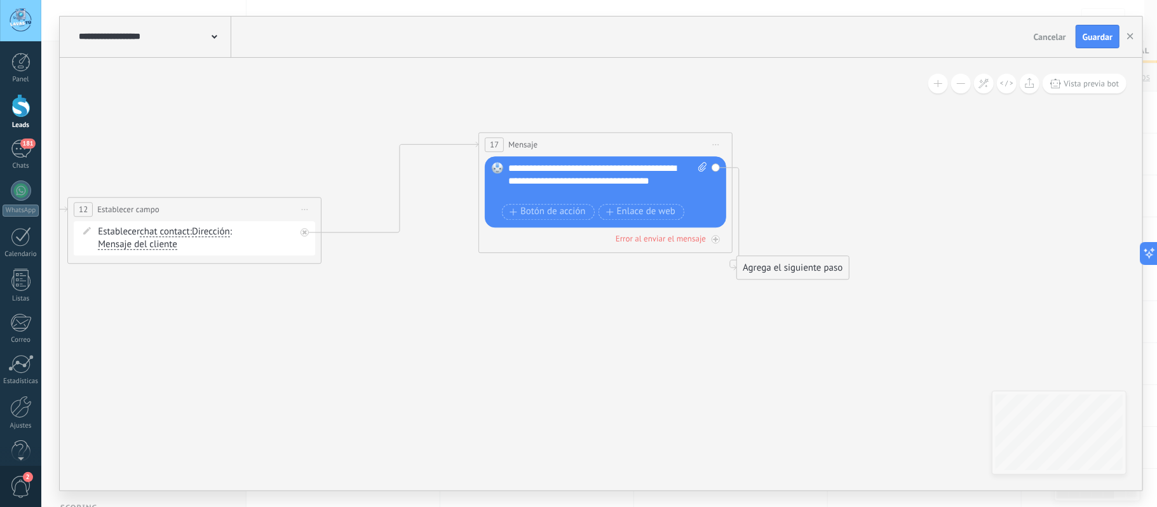
drag, startPoint x: 819, startPoint y: 276, endPoint x: 939, endPoint y: 206, distance: 138.9
click at [939, 205] on div "Agrega el siguiente paso" at bounding box center [912, 194] width 111 height 21
click at [1086, 36] on span "Guardar" at bounding box center [1098, 36] width 30 height 9
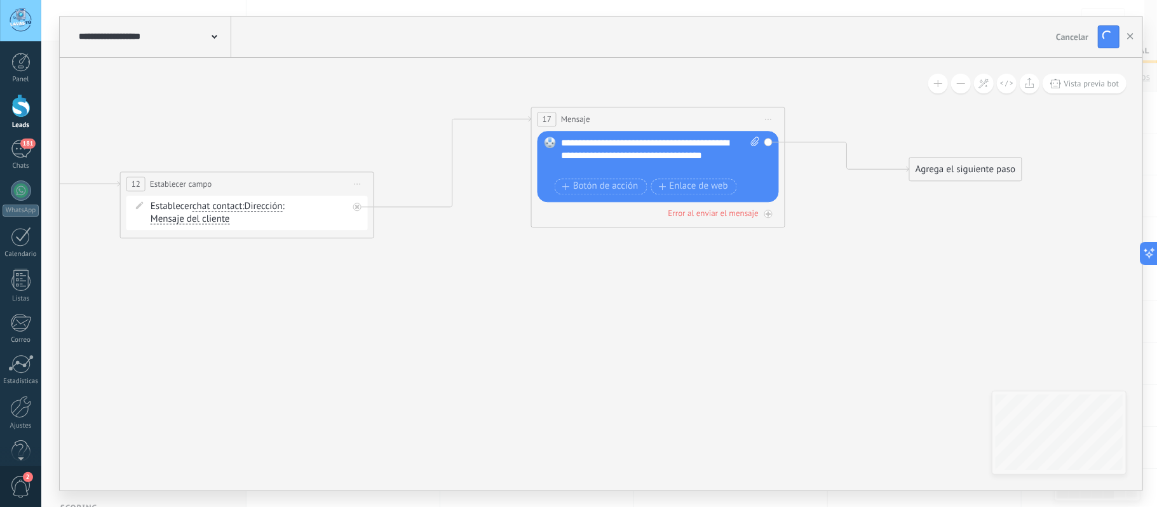
drag, startPoint x: 696, startPoint y: 367, endPoint x: 853, endPoint y: 316, distance: 164.3
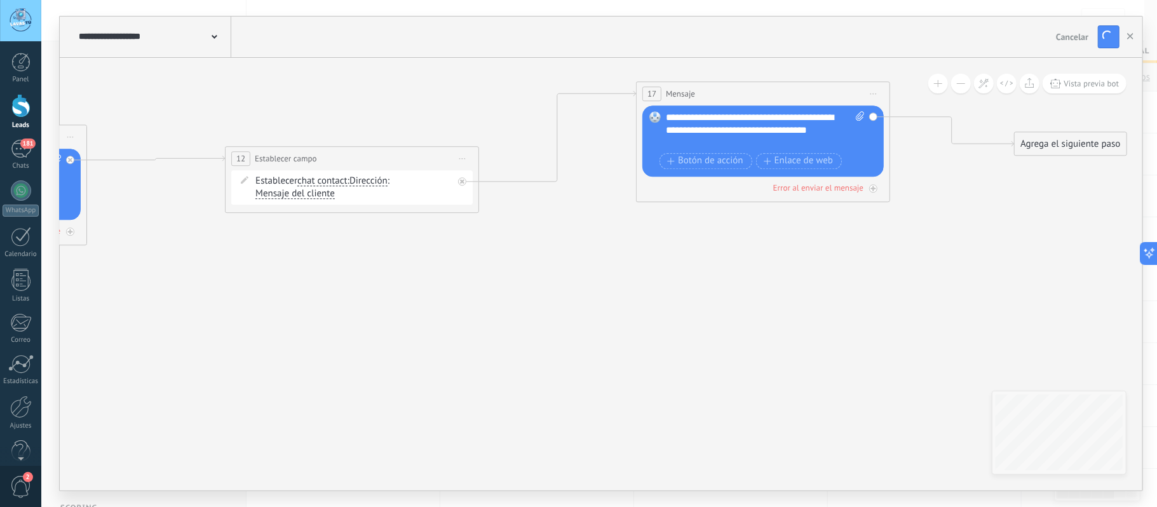
drag, startPoint x: 496, startPoint y: 341, endPoint x: 746, endPoint y: 306, distance: 252.7
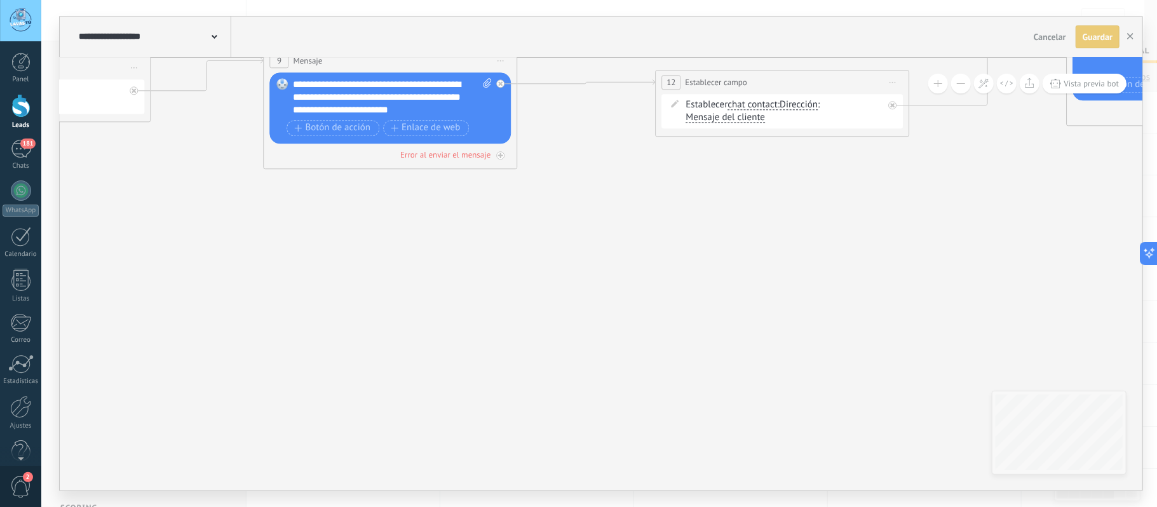
drag, startPoint x: 435, startPoint y: 347, endPoint x: 740, endPoint y: 290, distance: 309.6
click at [733, 290] on icon at bounding box center [296, 306] width 3069 height 1238
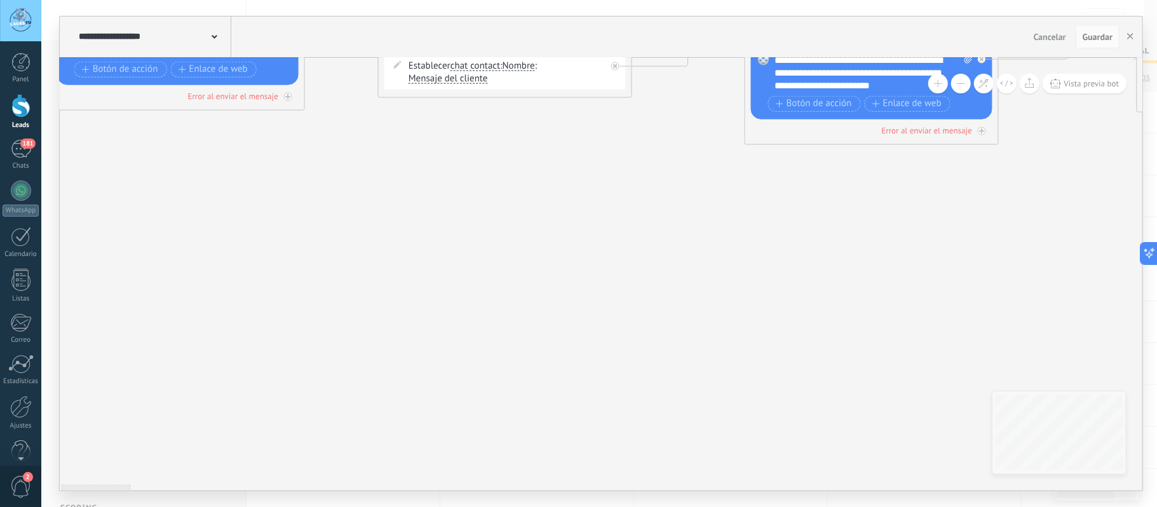
drag, startPoint x: 473, startPoint y: 291, endPoint x: 750, endPoint y: 278, distance: 276.7
click at [764, 277] on icon at bounding box center [777, 282] width 3069 height 1238
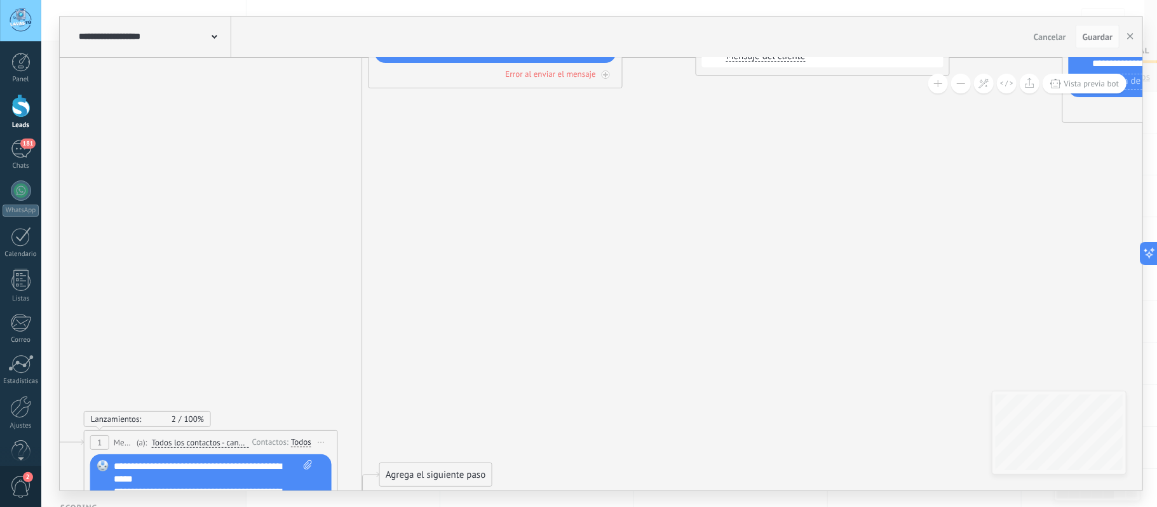
drag, startPoint x: 402, startPoint y: 281, endPoint x: 672, endPoint y: 259, distance: 271.5
click at [720, 259] on icon at bounding box center [1094, 260] width 3069 height 1238
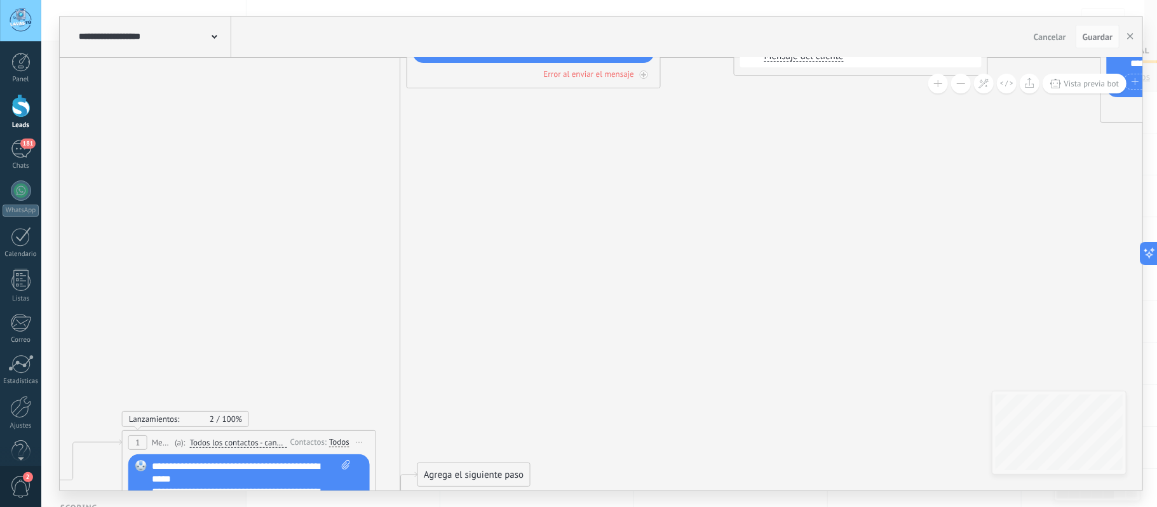
drag, startPoint x: 391, startPoint y: 259, endPoint x: 517, endPoint y: 253, distance: 125.3
click at [517, 253] on icon at bounding box center [1132, 260] width 3069 height 1238
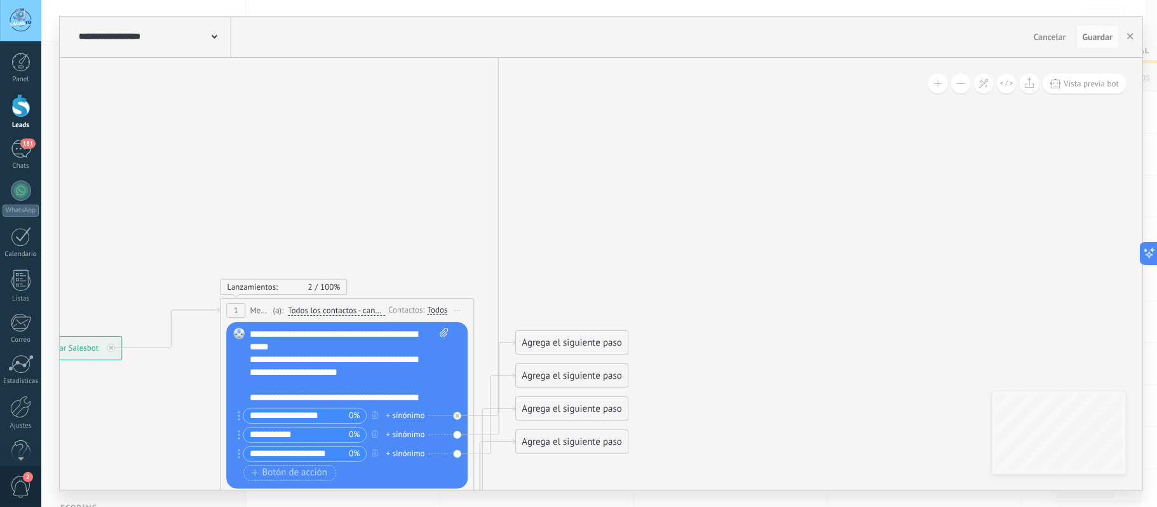
drag, startPoint x: 656, startPoint y: 277, endPoint x: 632, endPoint y: 104, distance: 174.5
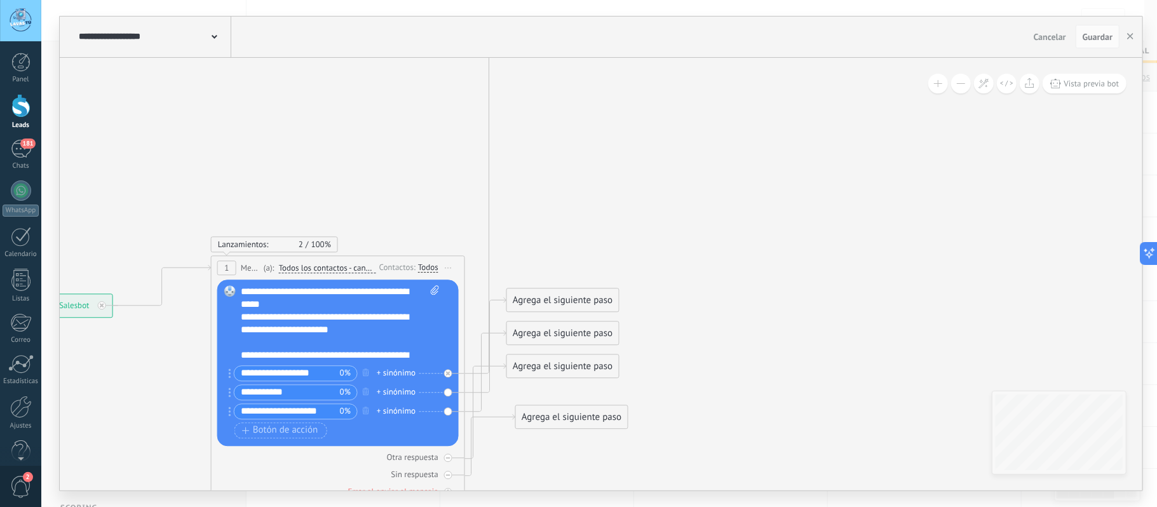
drag, startPoint x: 541, startPoint y: 403, endPoint x: 579, endPoint y: 471, distance: 78.5
click at [578, 428] on div "Agrega el siguiente paso" at bounding box center [571, 417] width 111 height 21
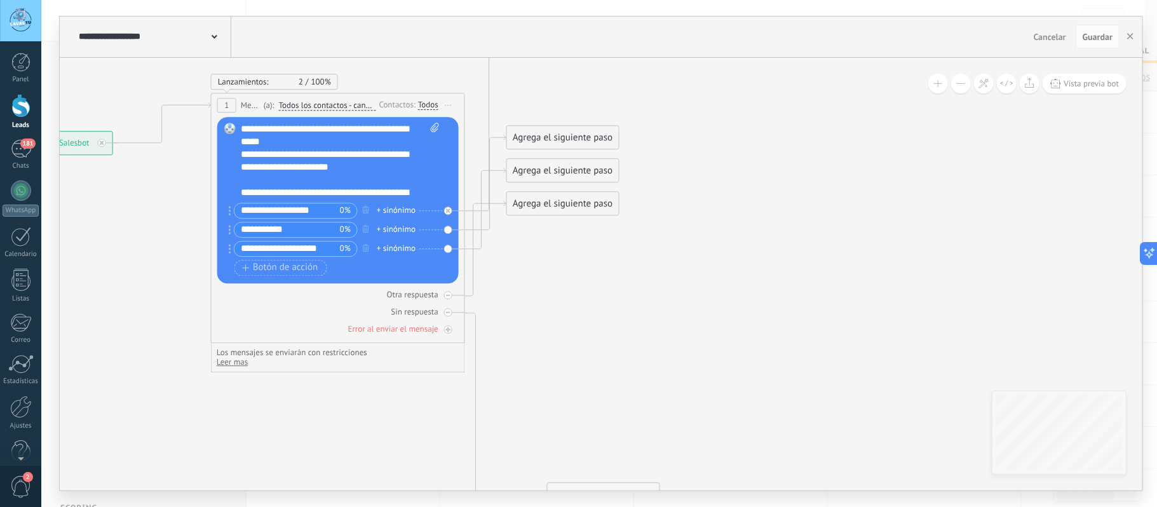
drag, startPoint x: 587, startPoint y: 308, endPoint x: 590, endPoint y: 504, distance: 196.3
click at [590, 504] on div "**********" at bounding box center [599, 253] width 1116 height 507
drag, startPoint x: 560, startPoint y: 211, endPoint x: 801, endPoint y: 403, distance: 307.9
click at [801, 403] on div "Agrega el siguiente paso" at bounding box center [802, 395] width 111 height 21
drag, startPoint x: 624, startPoint y: 265, endPoint x: 640, endPoint y: 335, distance: 72.4
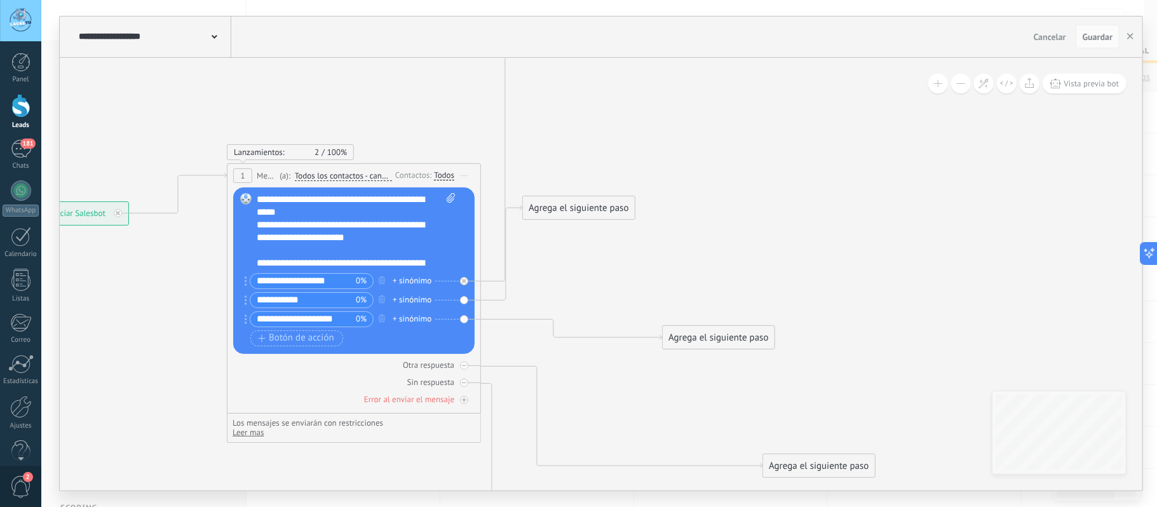
drag, startPoint x: 587, startPoint y: 243, endPoint x: 727, endPoint y: 339, distance: 169.9
click at [727, 339] on div "Agrega el siguiente paso" at bounding box center [718, 337] width 111 height 21
drag, startPoint x: 591, startPoint y: 209, endPoint x: 768, endPoint y: 151, distance: 186.6
click at [760, 139] on div "Agrega el siguiente paso" at bounding box center [747, 149] width 111 height 21
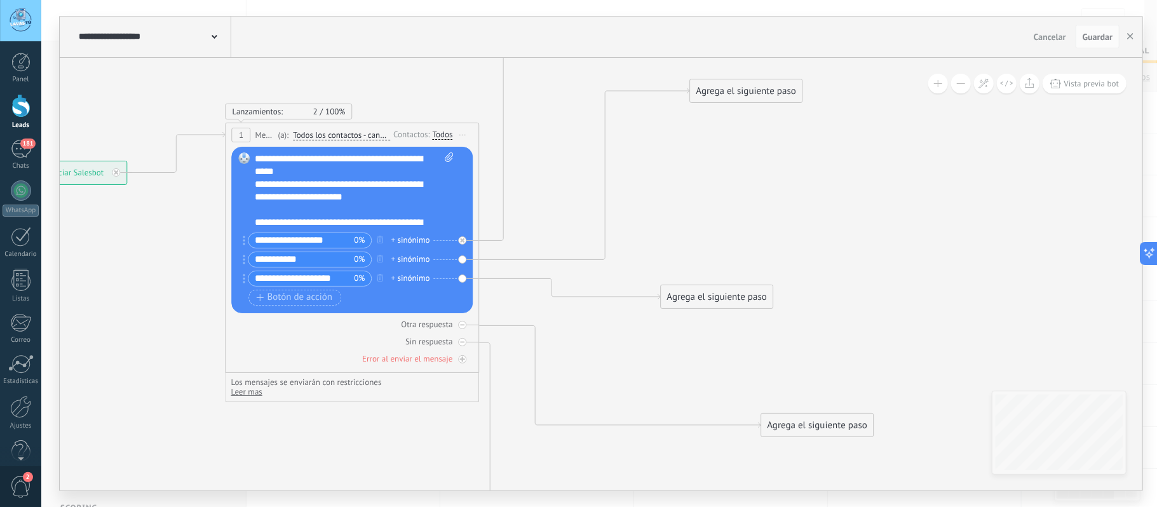
drag, startPoint x: 832, startPoint y: 260, endPoint x: 826, endPoint y: 205, distance: 55.6
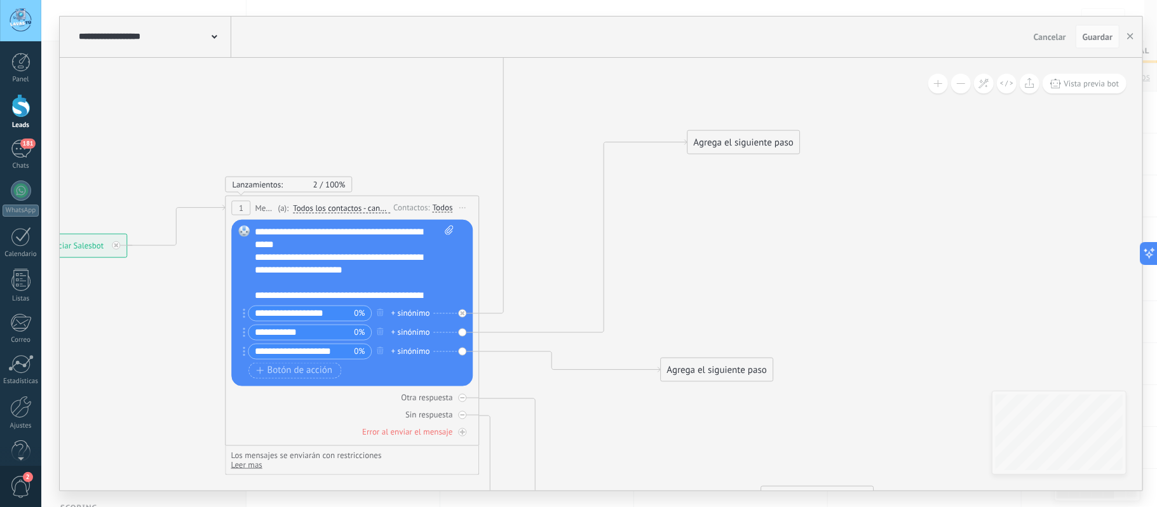
drag, startPoint x: 748, startPoint y: 155, endPoint x: 741, endPoint y: 89, distance: 66.5
click at [741, 132] on div "Agrega el siguiente paso" at bounding box center [743, 142] width 111 height 21
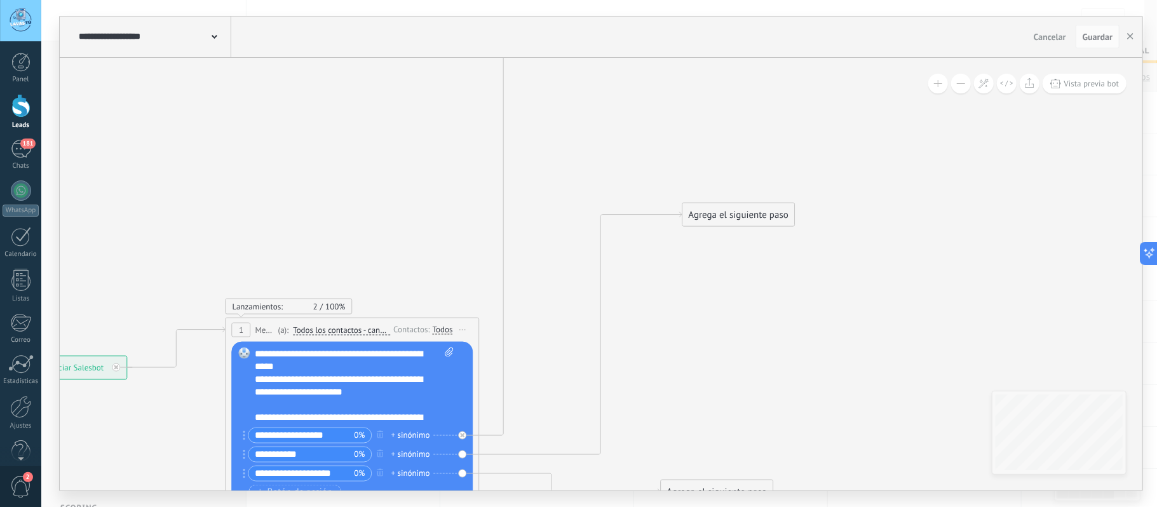
click at [740, 220] on div "Agrega el siguiente paso" at bounding box center [738, 214] width 111 height 21
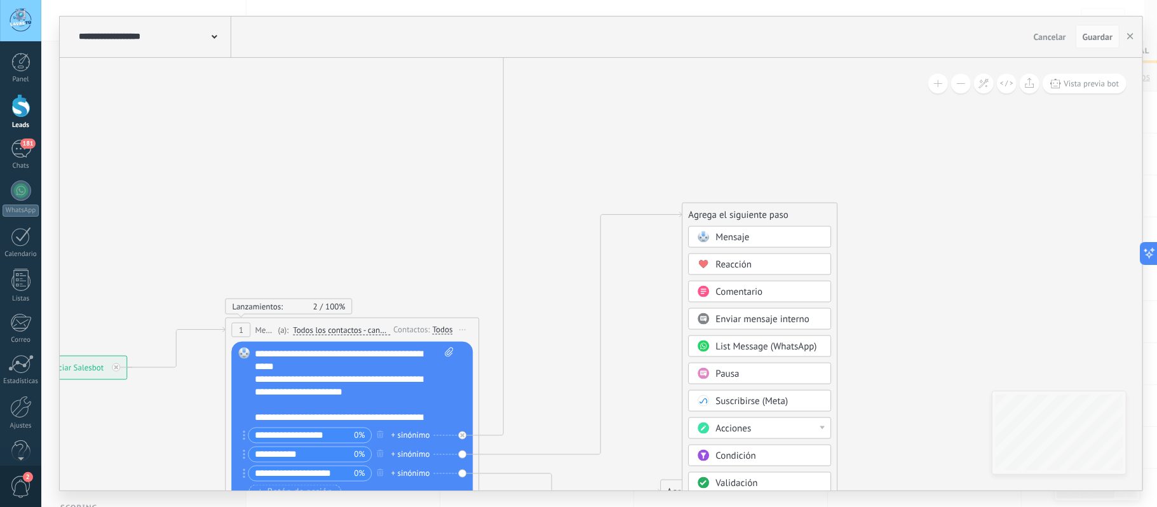
click at [741, 239] on span "Mensaje" at bounding box center [733, 237] width 34 height 12
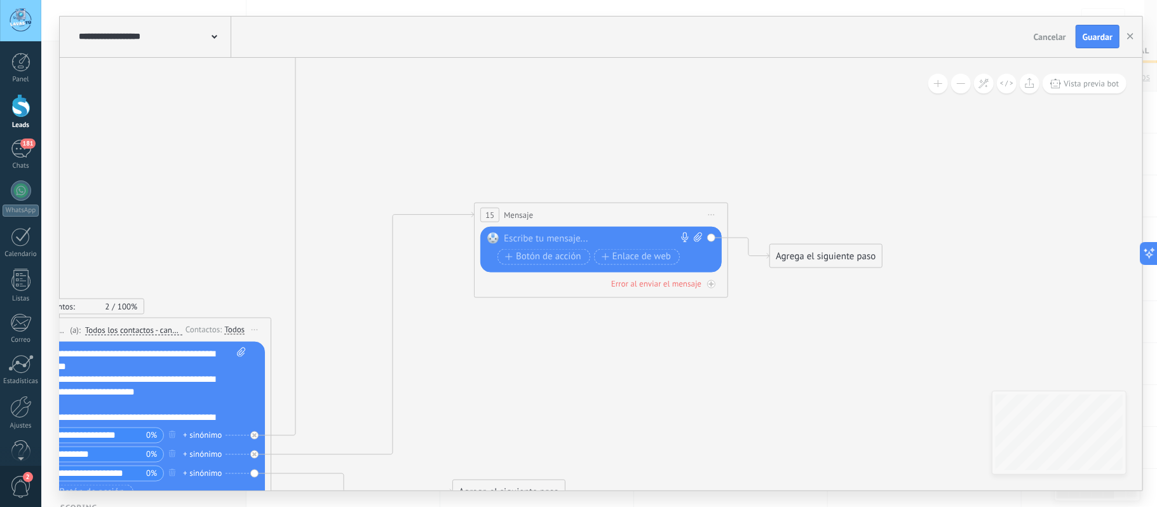
click at [600, 235] on div at bounding box center [598, 238] width 189 height 13
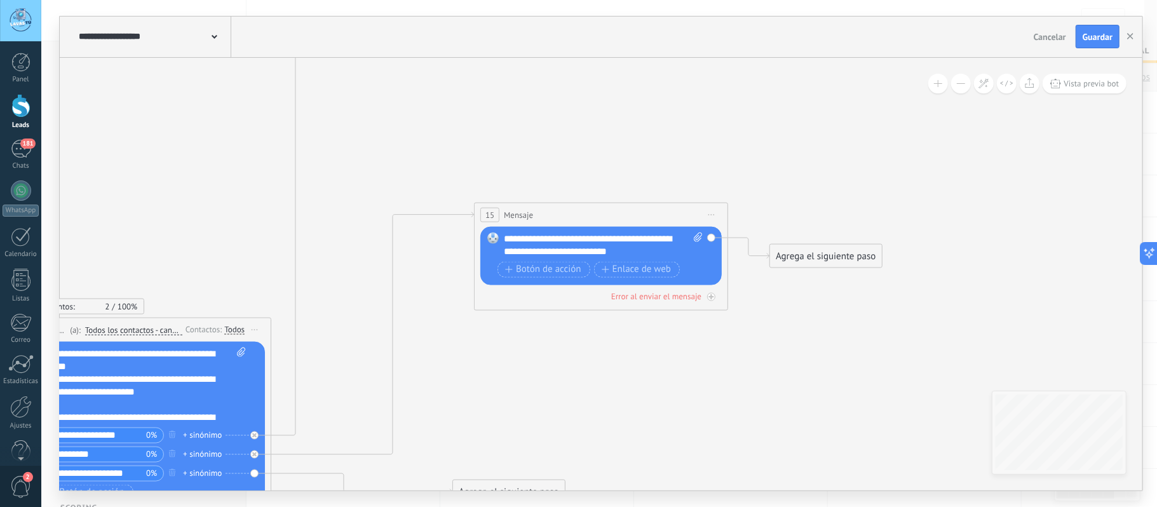
click at [621, 250] on div "**********" at bounding box center [603, 244] width 198 height 25
click at [694, 172] on icon at bounding box center [1029, 280] width 3070 height 1504
click at [1086, 34] on span "Guardar" at bounding box center [1098, 36] width 30 height 9
drag, startPoint x: 814, startPoint y: 253, endPoint x: 881, endPoint y: 191, distance: 90.8
click at [881, 191] on div "Agrega el siguiente paso" at bounding box center [891, 192] width 111 height 21
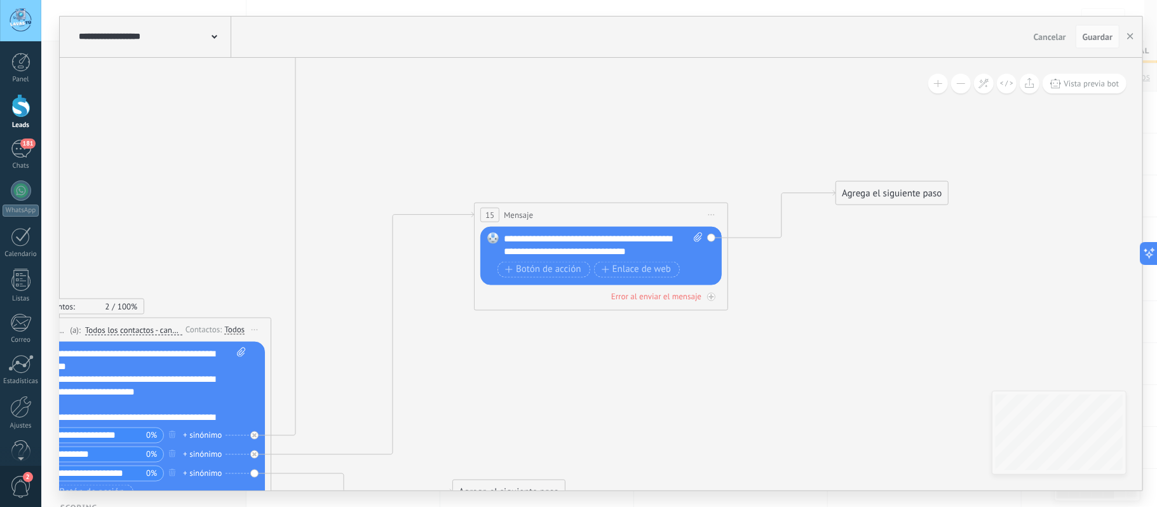
click at [877, 197] on div "Agrega el siguiente paso" at bounding box center [891, 192] width 111 height 21
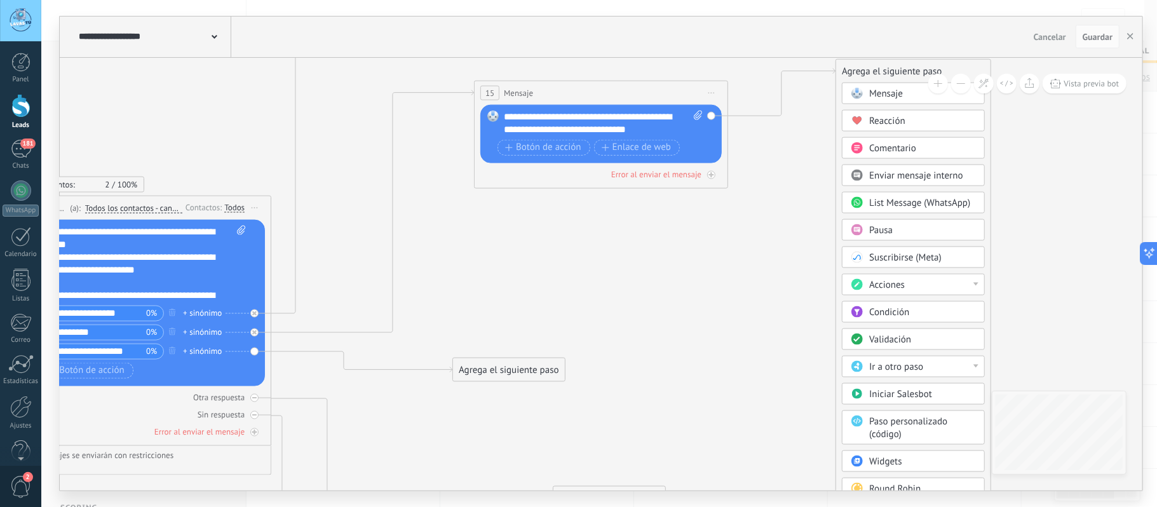
click at [912, 234] on div "Pausa" at bounding box center [922, 230] width 107 height 13
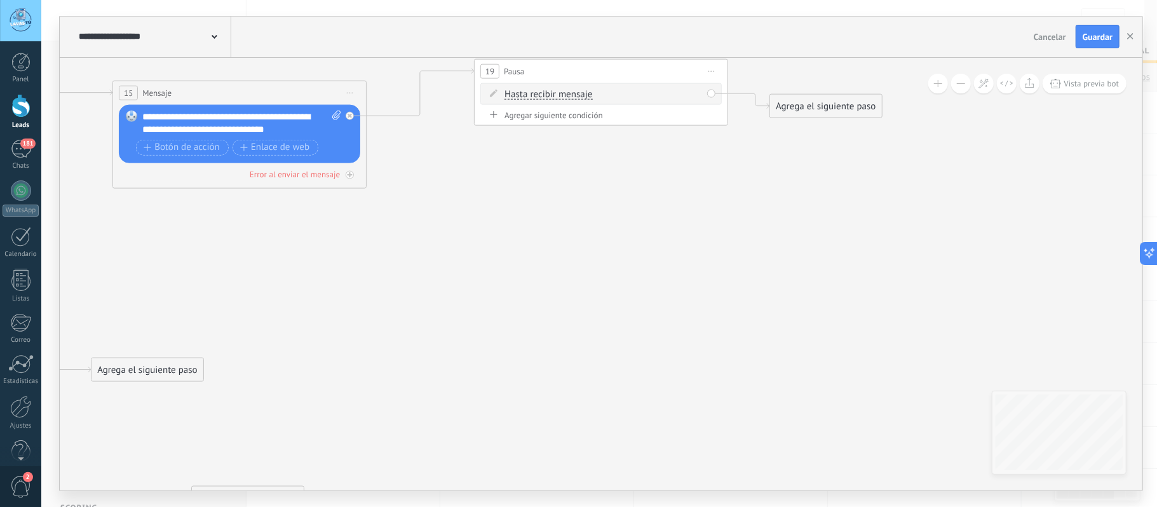
click at [562, 97] on span "Hasta recibir mensaje" at bounding box center [548, 94] width 88 height 10
click at [562, 97] on button "Hasta recibir mensaje" at bounding box center [577, 94] width 159 height 23
click at [550, 116] on span "Temporizador" at bounding box center [567, 117] width 154 height 13
click at [602, 95] on input "*" at bounding box center [599, 95] width 6 height 10
type input "*"
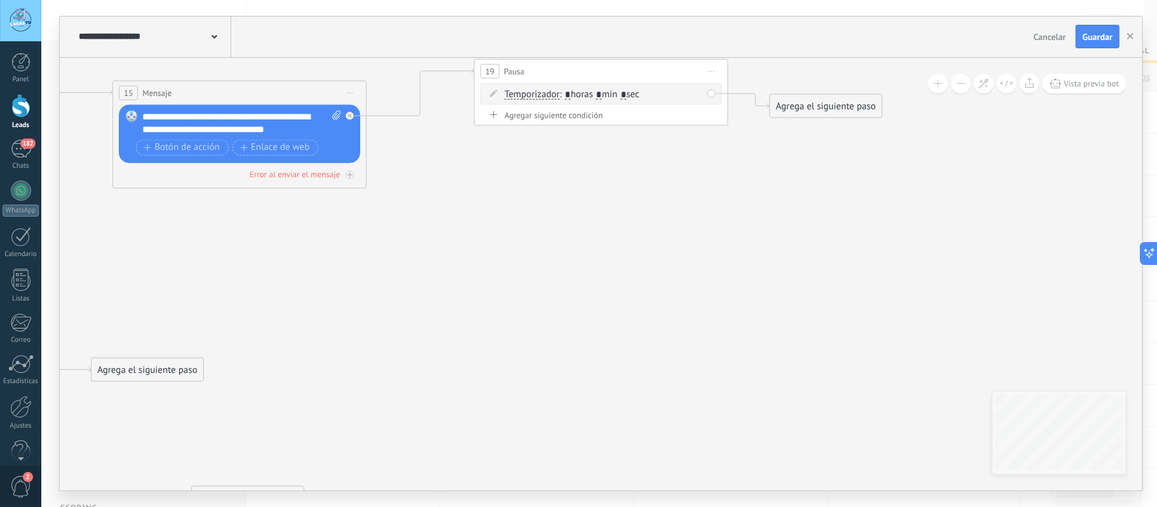
type input "*"
click at [639, 97] on span ": * horas * min * sec" at bounding box center [599, 94] width 79 height 12
click at [626, 95] on input "*" at bounding box center [624, 95] width 6 height 10
type input "*"
click at [723, 219] on icon at bounding box center [667, 170] width 3070 height 1528
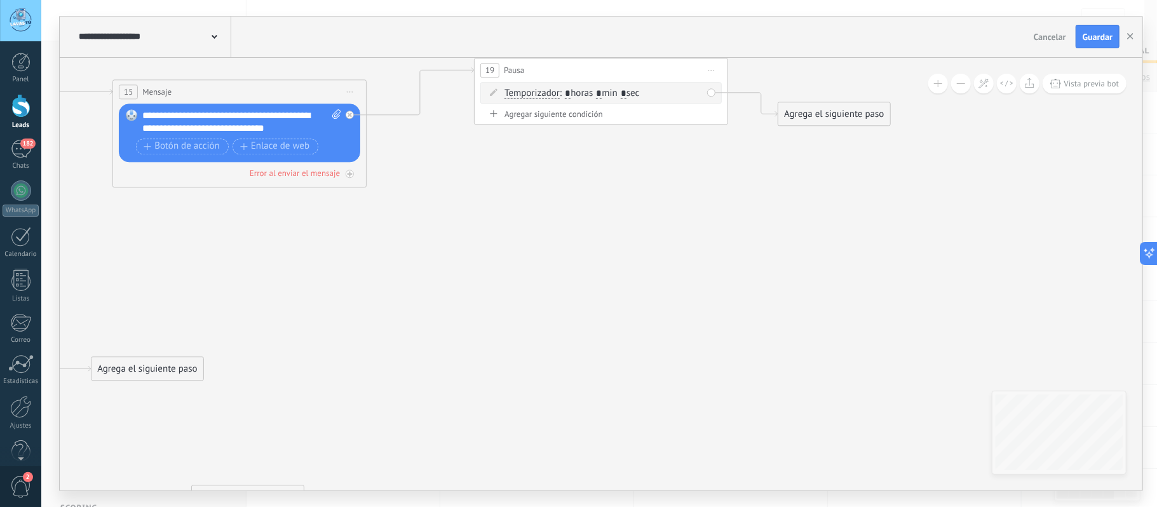
drag, startPoint x: 801, startPoint y: 99, endPoint x: 816, endPoint y: 117, distance: 23.0
click at [816, 117] on div "Agrega el siguiente paso" at bounding box center [833, 114] width 111 height 21
click at [820, 122] on div "Agrega el siguiente paso" at bounding box center [842, 123] width 111 height 21
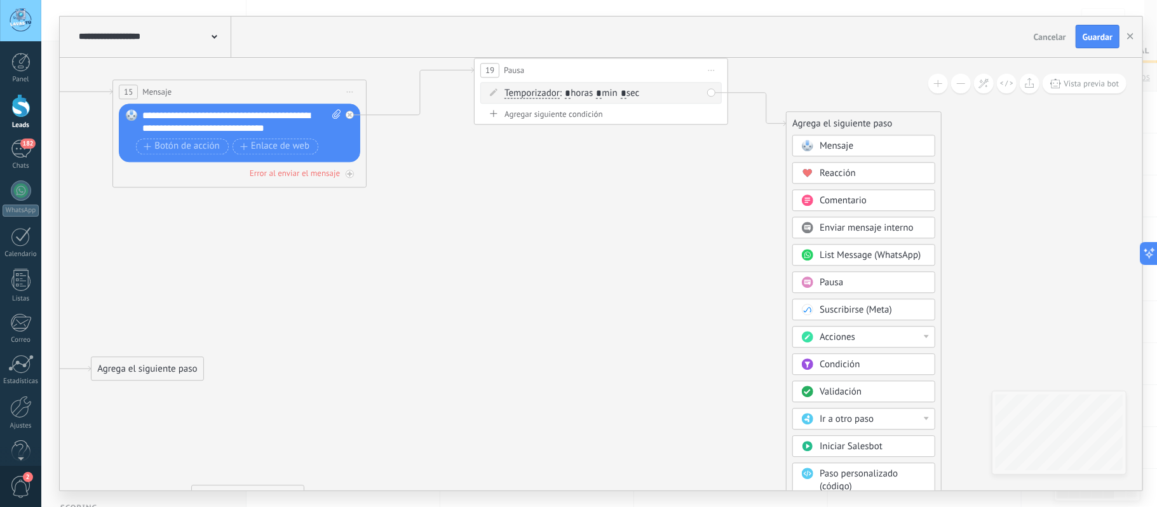
click at [829, 143] on span "Mensaje" at bounding box center [837, 146] width 34 height 12
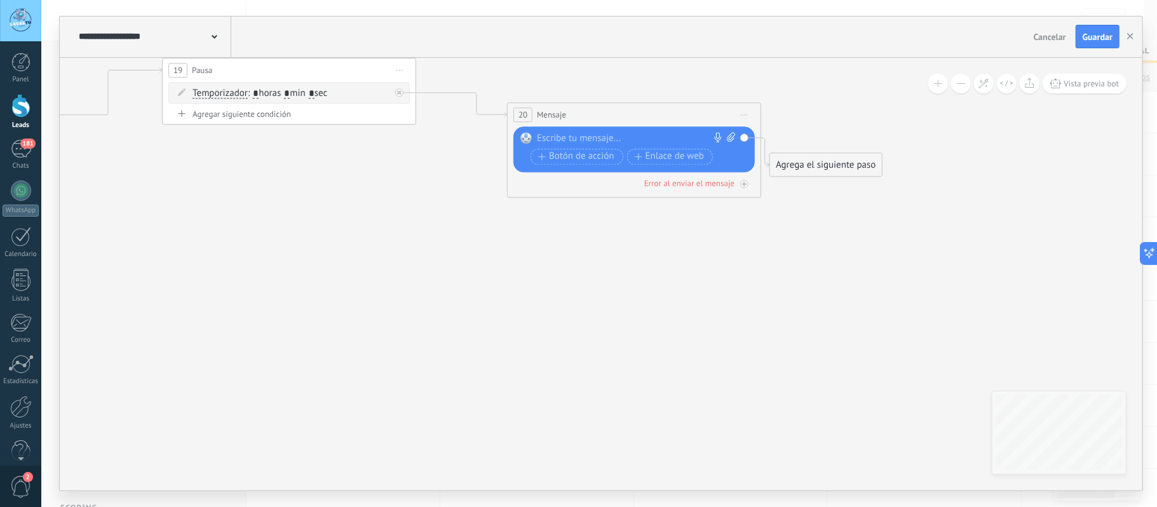
drag, startPoint x: 593, startPoint y: 123, endPoint x: 624, endPoint y: 115, distance: 31.4
click at [624, 115] on div "20 Mensaje ******* (a): Todos los contactos - canales seleccionados Todos los c…" at bounding box center [634, 115] width 253 height 24
click at [610, 137] on div at bounding box center [631, 138] width 189 height 13
paste div
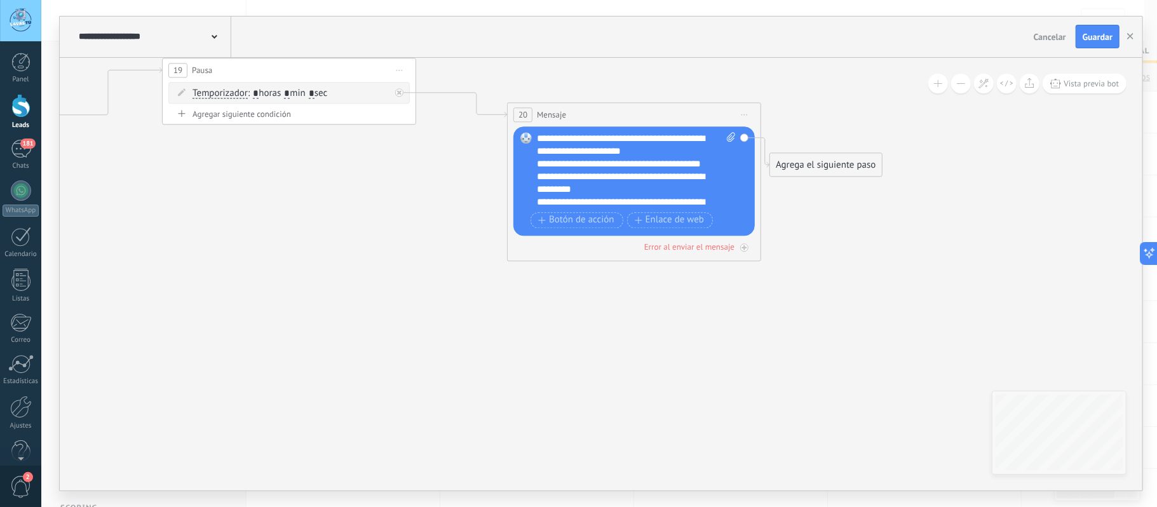
click at [664, 149] on div "**********" at bounding box center [636, 170] width 198 height 76
click at [616, 179] on div "**********" at bounding box center [623, 170] width 173 height 25
click at [626, 165] on div "**********" at bounding box center [623, 157] width 173 height 25
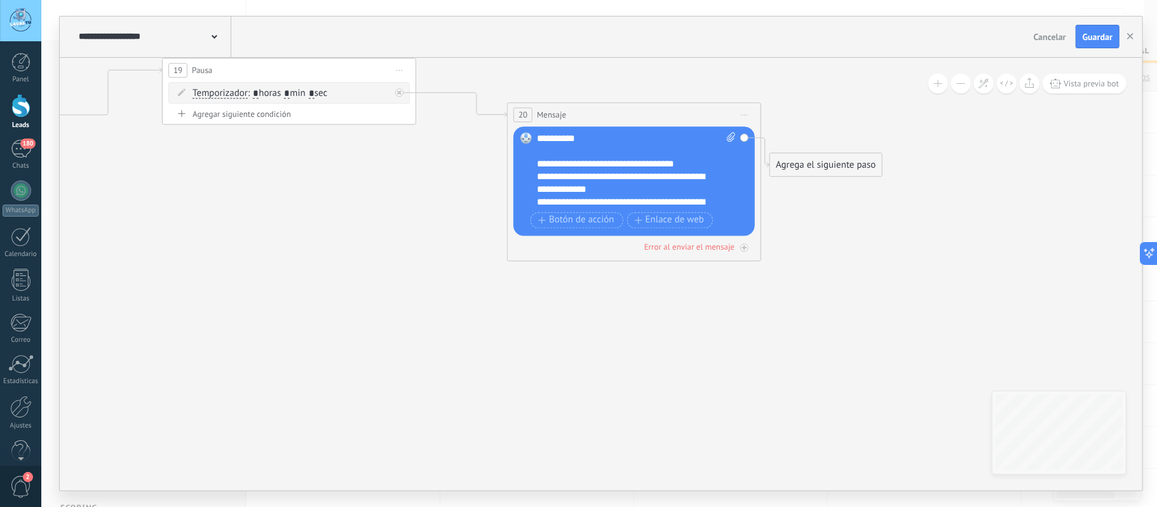
scroll to position [0, 0]
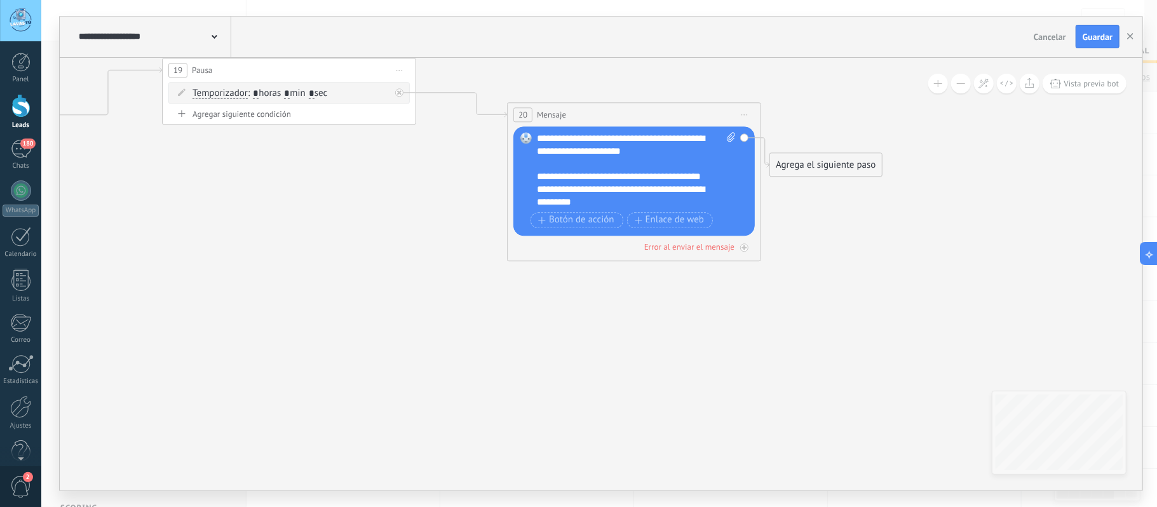
click at [806, 166] on div "Agrega el siguiente paso" at bounding box center [825, 164] width 111 height 21
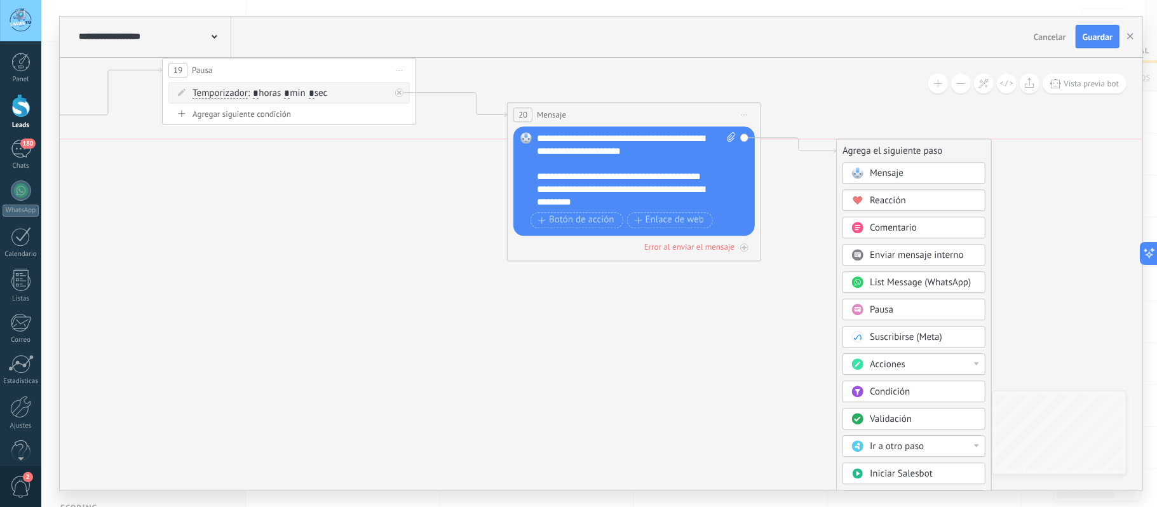
drag, startPoint x: 848, startPoint y: 168, endPoint x: 915, endPoint y: 149, distance: 70.6
click at [915, 149] on div "Agrega el siguiente paso" at bounding box center [914, 150] width 154 height 21
click at [901, 306] on div "Pausa" at bounding box center [914, 310] width 143 height 22
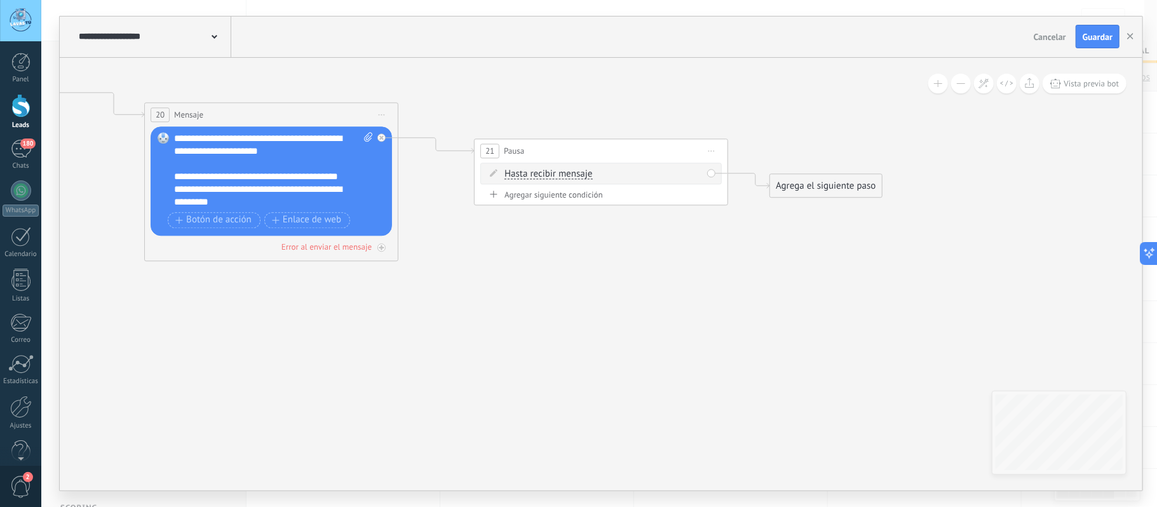
click at [563, 173] on span "Hasta recibir mensaje" at bounding box center [548, 174] width 88 height 10
click at [563, 173] on button "Hasta recibir mensaje" at bounding box center [577, 174] width 159 height 23
click at [555, 194] on span "Temporizador" at bounding box center [567, 197] width 154 height 13
click at [602, 175] on input "*" at bounding box center [599, 175] width 6 height 10
type input "*"
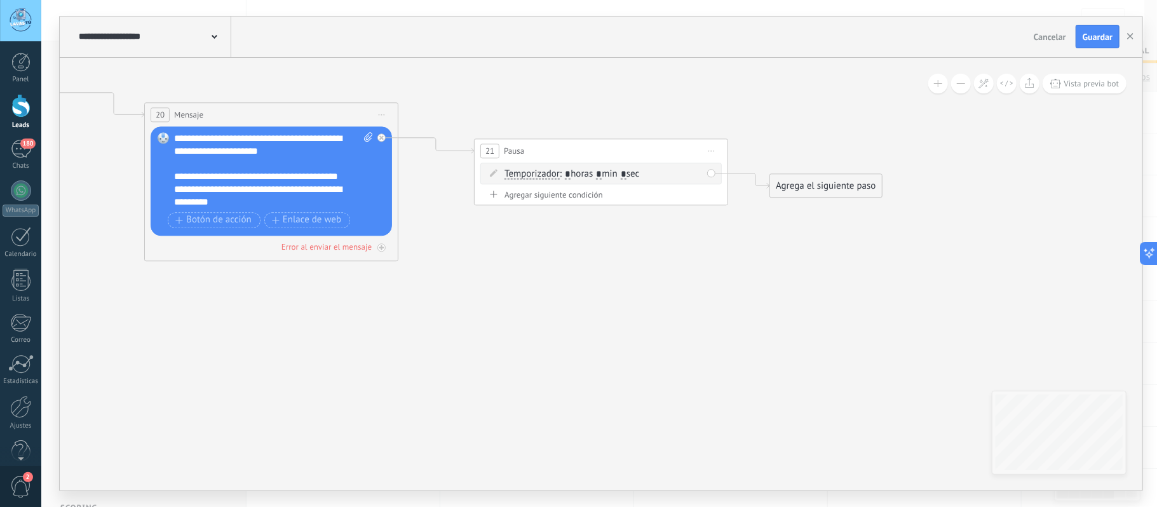
click at [639, 173] on span ": * horas * min * sec" at bounding box center [599, 174] width 79 height 12
click at [626, 174] on input "*" at bounding box center [624, 175] width 6 height 10
type input "**"
click at [818, 189] on div "Agrega el siguiente paso" at bounding box center [825, 185] width 111 height 21
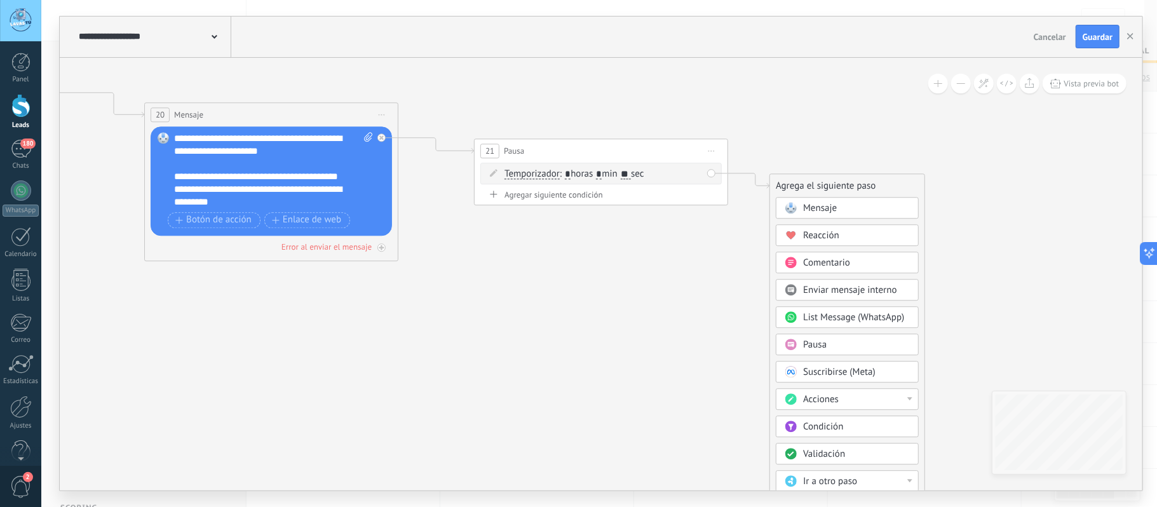
click at [830, 211] on span "Mensaje" at bounding box center [820, 208] width 34 height 12
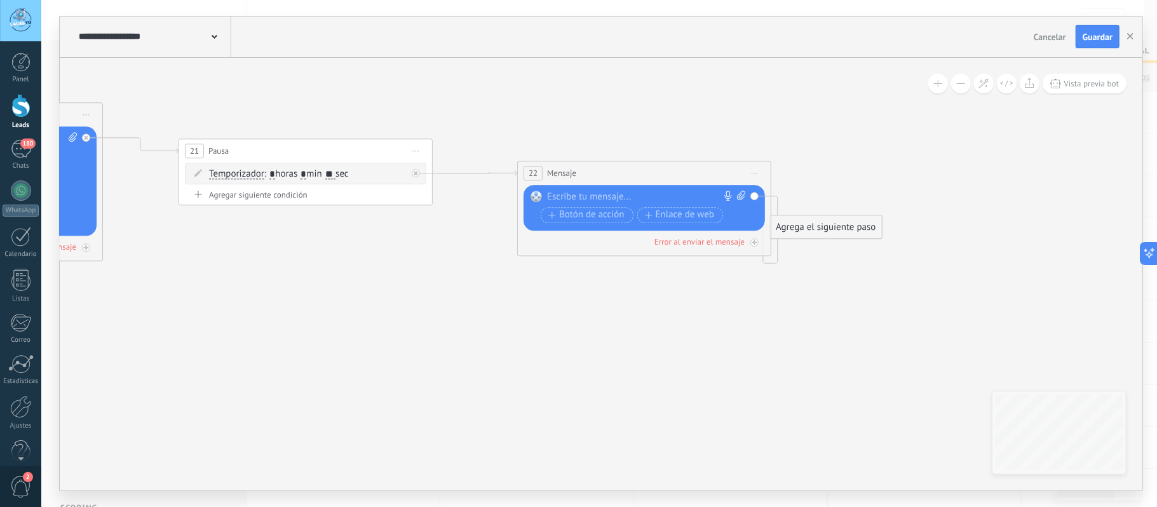
drag, startPoint x: 618, startPoint y: 187, endPoint x: 661, endPoint y: 174, distance: 45.0
click at [661, 174] on div "22 Mensaje ******* (a): Todos los contactos - canales seleccionados Todos los c…" at bounding box center [644, 173] width 253 height 24
drag, startPoint x: 820, startPoint y: 274, endPoint x: 973, endPoint y: 186, distance: 177.6
click at [973, 186] on div "Agrega el siguiente paso" at bounding box center [978, 186] width 111 height 21
click at [639, 194] on div at bounding box center [641, 197] width 189 height 13
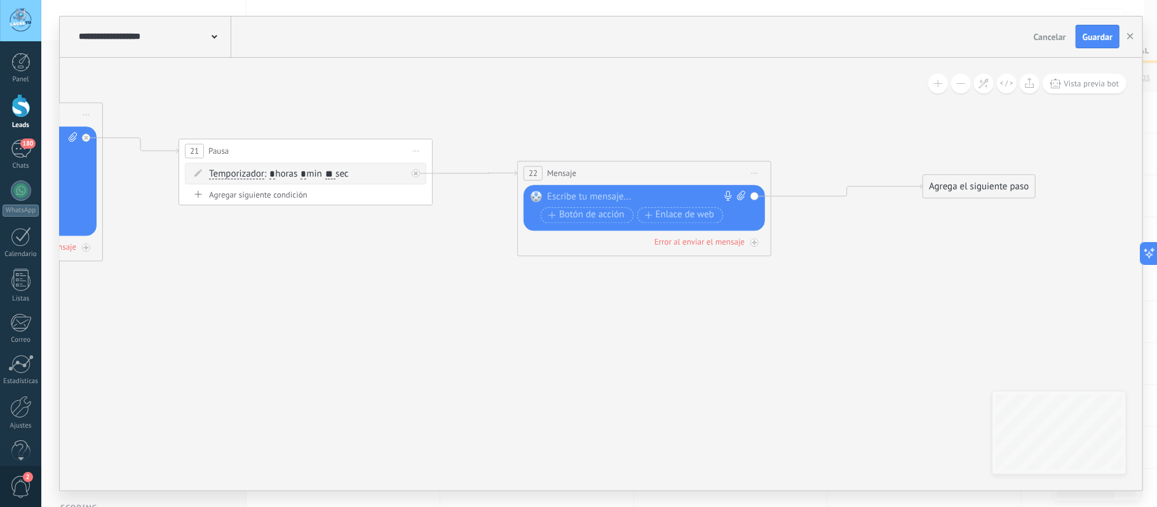
paste div
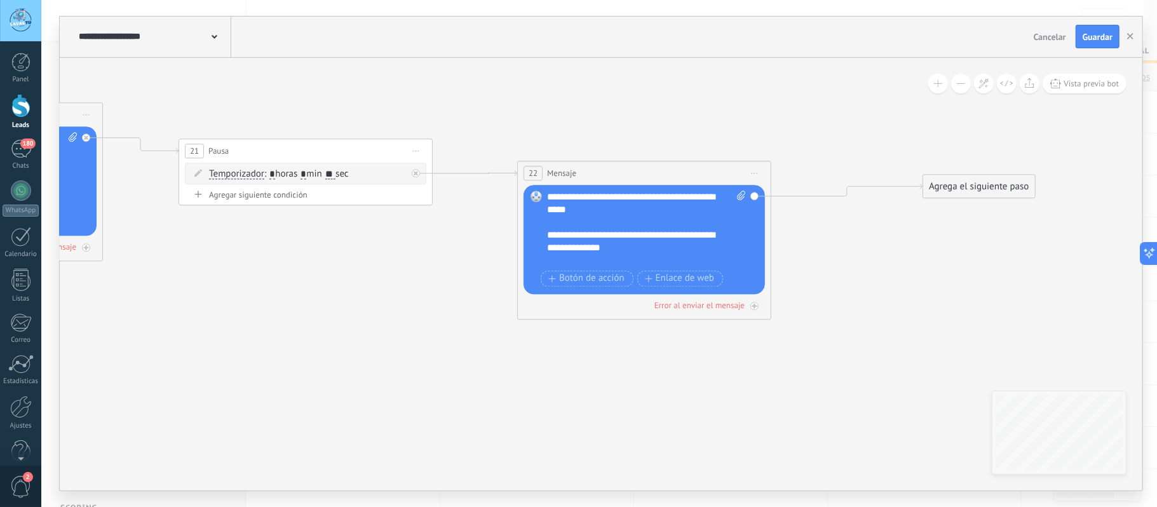
click at [626, 229] on div "**********" at bounding box center [633, 241] width 173 height 25
click at [547, 197] on div "**********" at bounding box center [646, 229] width 198 height 76
click at [651, 237] on div "**********" at bounding box center [633, 241] width 173 height 25
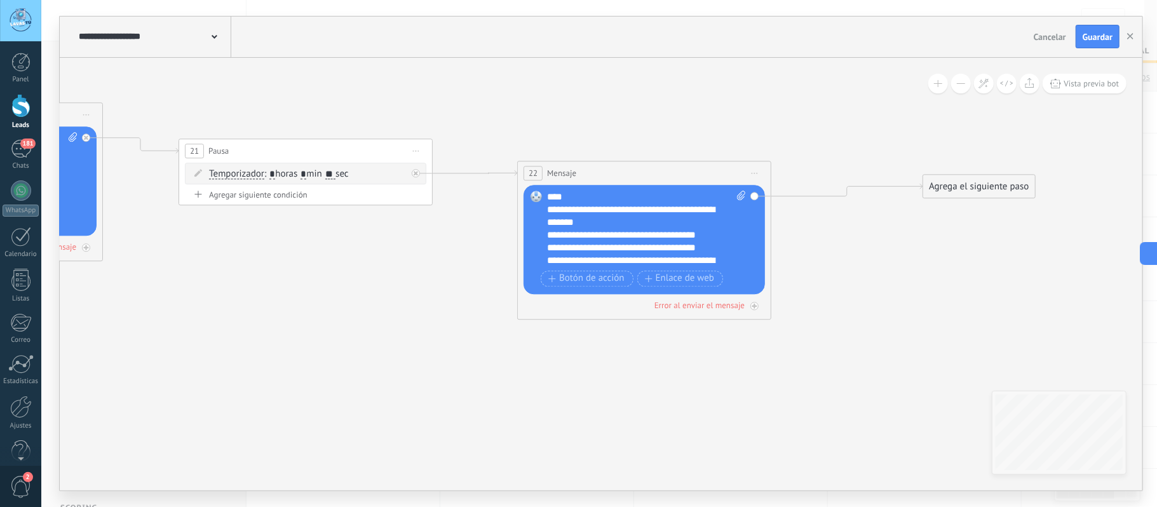
scroll to position [178, 0]
click at [718, 234] on div "**********" at bounding box center [633, 235] width 173 height 13
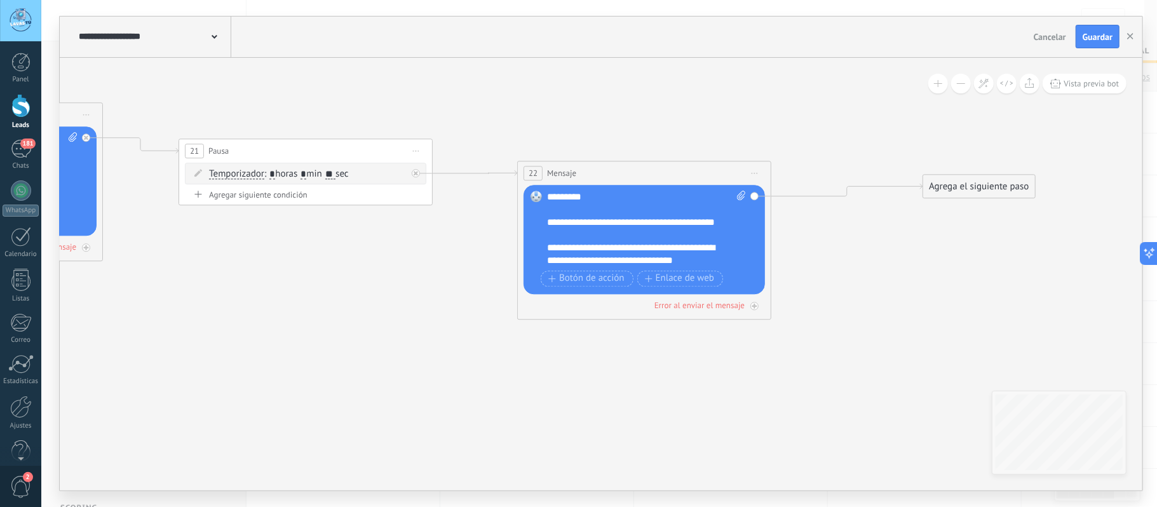
scroll to position [280, 0]
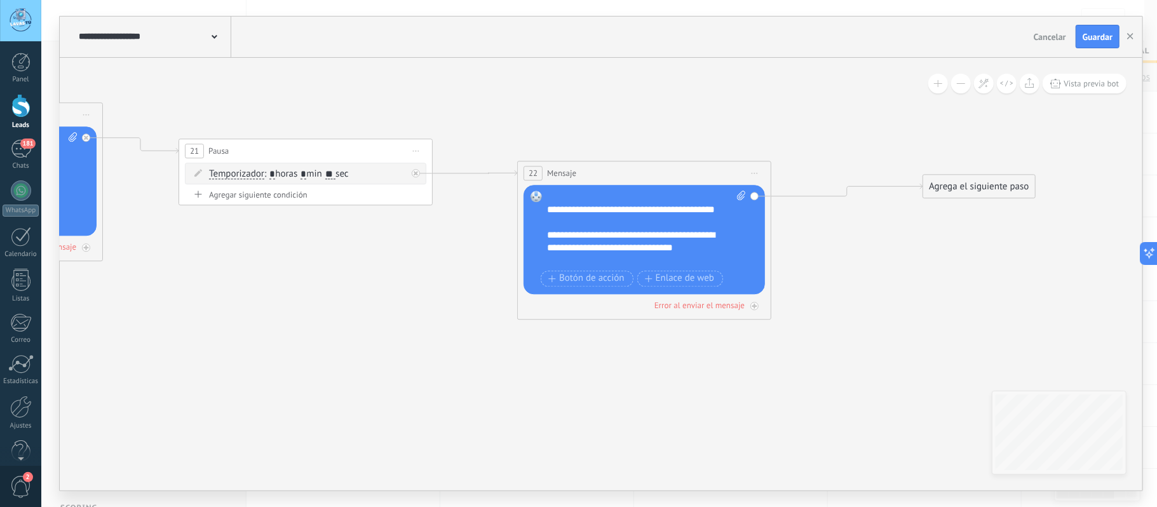
click at [610, 225] on div "**********" at bounding box center [633, 215] width 173 height 25
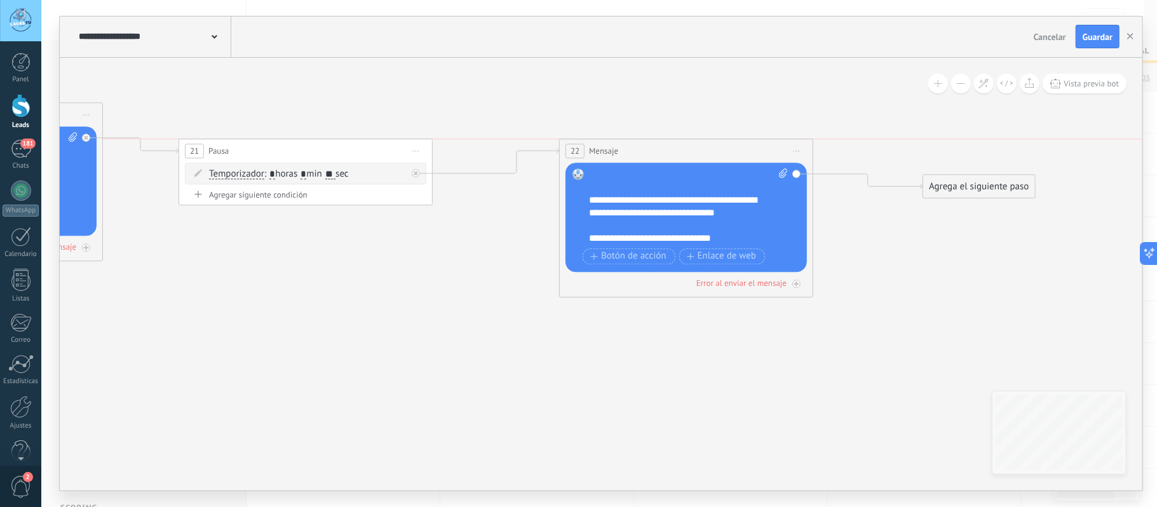
drag, startPoint x: 635, startPoint y: 176, endPoint x: 677, endPoint y: 151, distance: 48.7
click at [677, 151] on div "22 Mensaje ******* (a): Todos los contactos - canales seleccionados Todos los c…" at bounding box center [686, 151] width 253 height 24
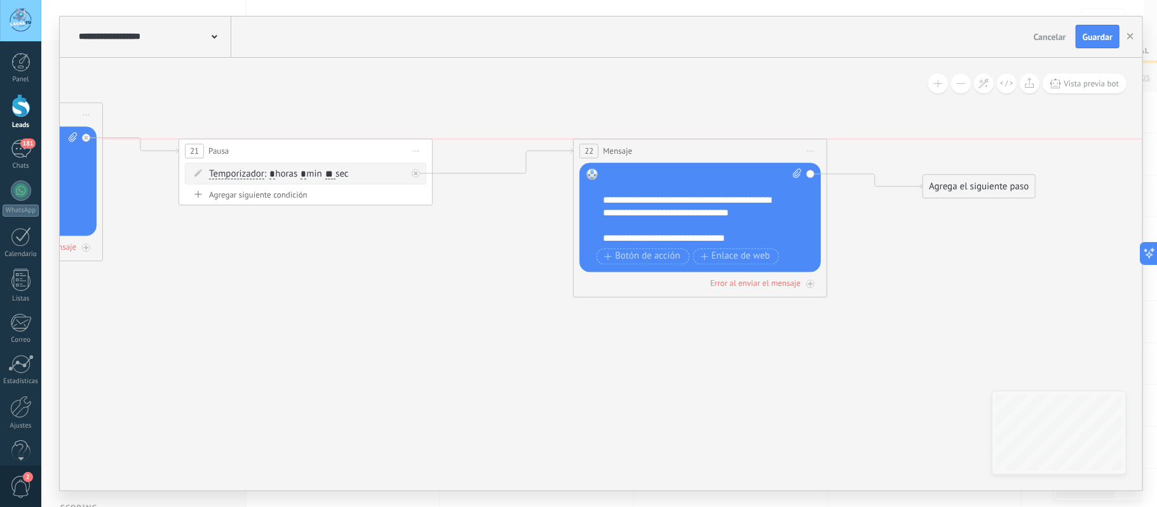
drag, startPoint x: 723, startPoint y: 143, endPoint x: 738, endPoint y: 143, distance: 14.6
click at [738, 143] on div "22 Mensaje ******* (a): Todos los contactos - canales seleccionados Todos los c…" at bounding box center [700, 151] width 253 height 24
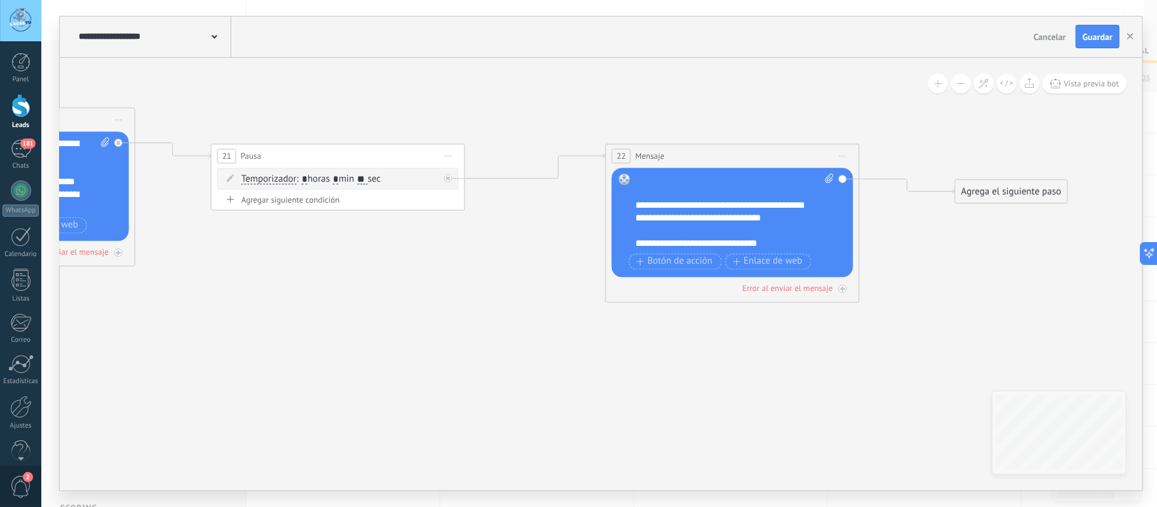
drag, startPoint x: 433, startPoint y: 283, endPoint x: 541, endPoint y: 288, distance: 108.1
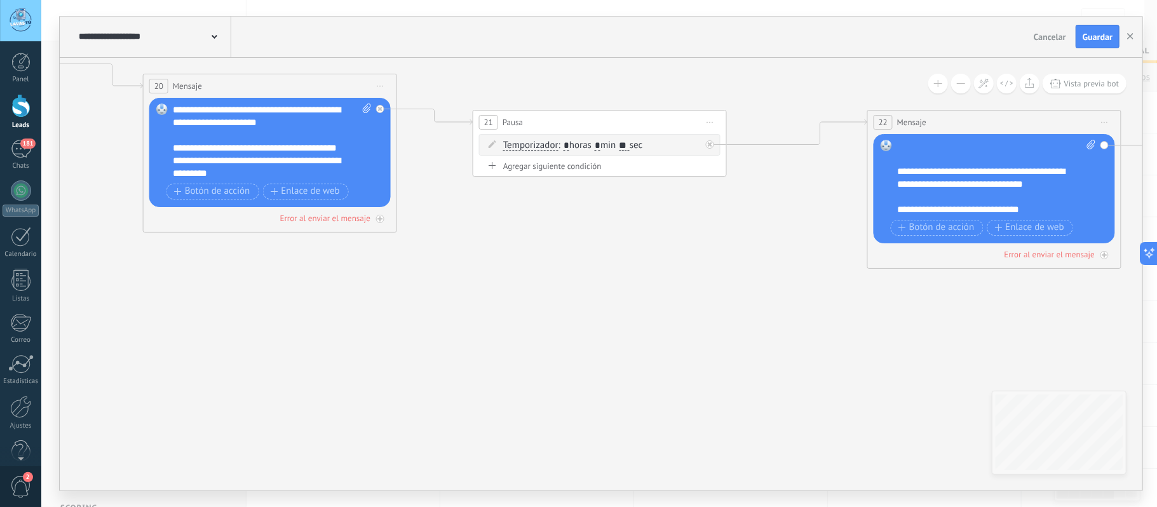
drag, startPoint x: 356, startPoint y: 347, endPoint x: 717, endPoint y: 267, distance: 369.6
click at [717, 267] on icon at bounding box center [29, 129] width 3147 height 1504
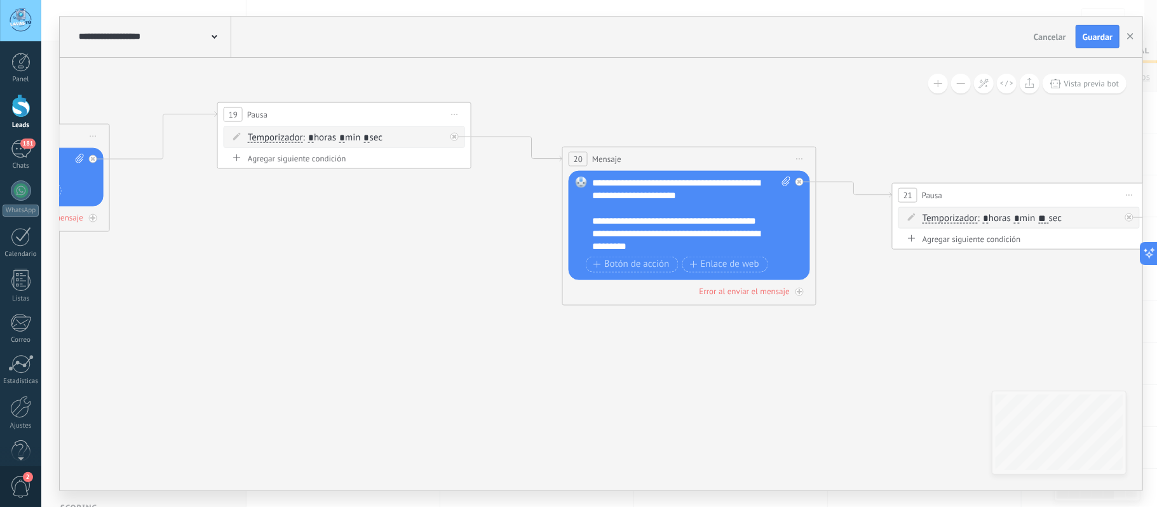
drag, startPoint x: 410, startPoint y: 283, endPoint x: 629, endPoint y: 387, distance: 242.7
click at [654, 402] on icon at bounding box center [448, 201] width 3147 height 1504
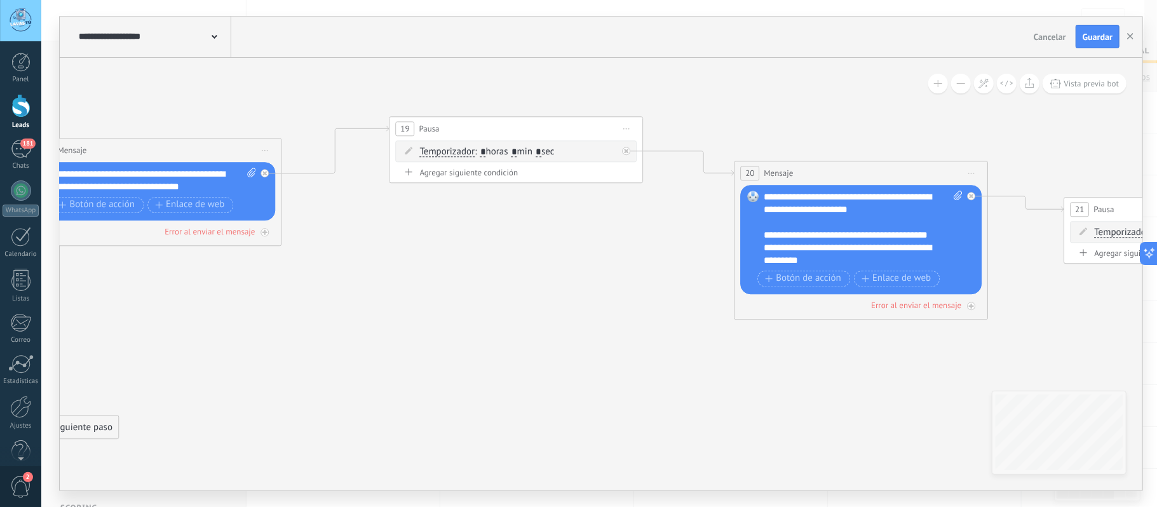
drag, startPoint x: 367, startPoint y: 321, endPoint x: 600, endPoint y: 339, distance: 233.8
click at [600, 339] on icon at bounding box center [621, 216] width 3147 height 1504
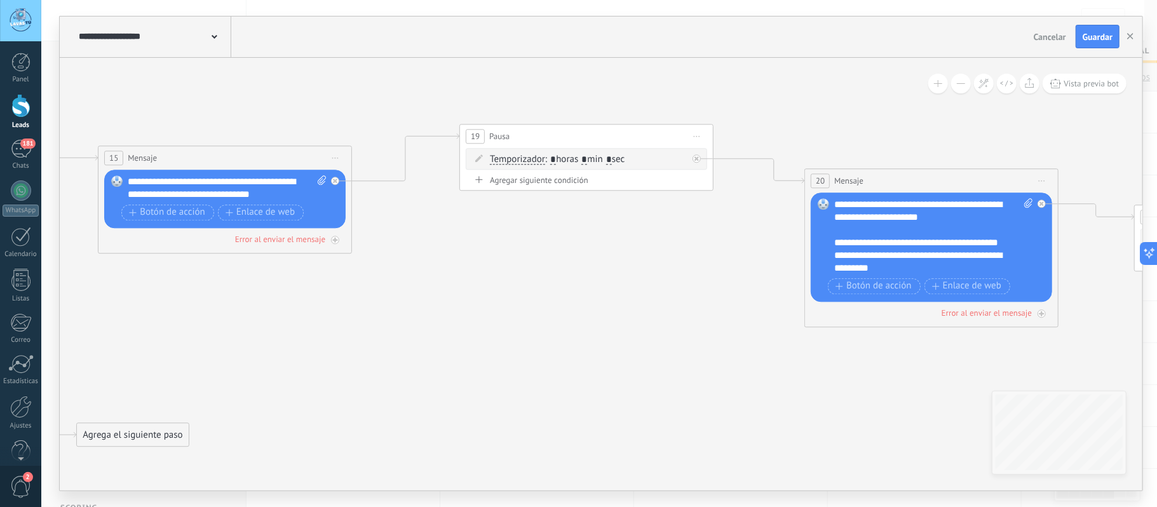
drag, startPoint x: 498, startPoint y: 323, endPoint x: 670, endPoint y: 346, distance: 173.1
click at [670, 346] on icon at bounding box center [691, 223] width 3147 height 1504
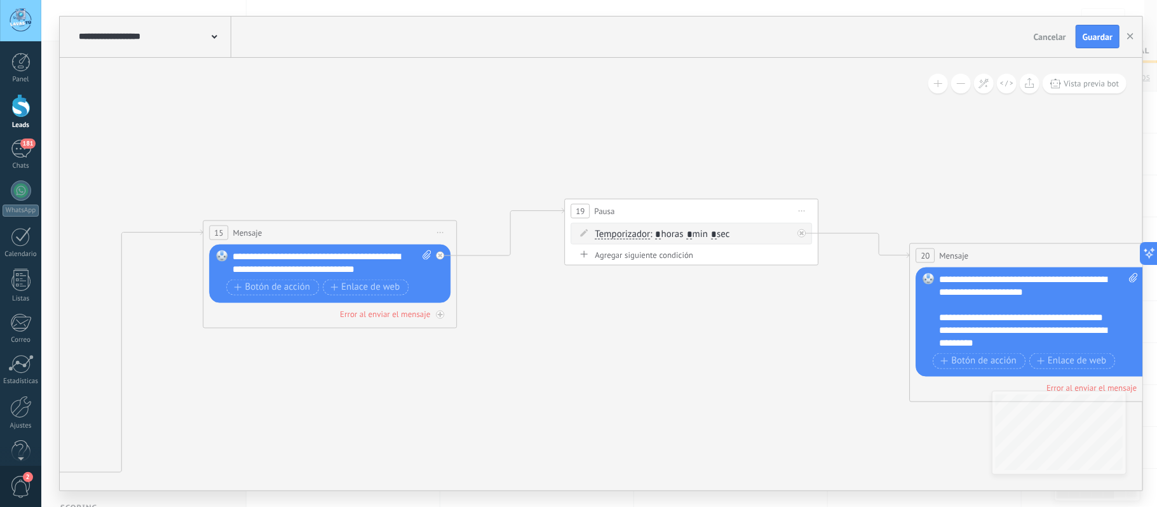
drag, startPoint x: 684, startPoint y: 326, endPoint x: 446, endPoint y: 330, distance: 237.7
click at [451, 335] on icon at bounding box center [796, 298] width 3147 height 1504
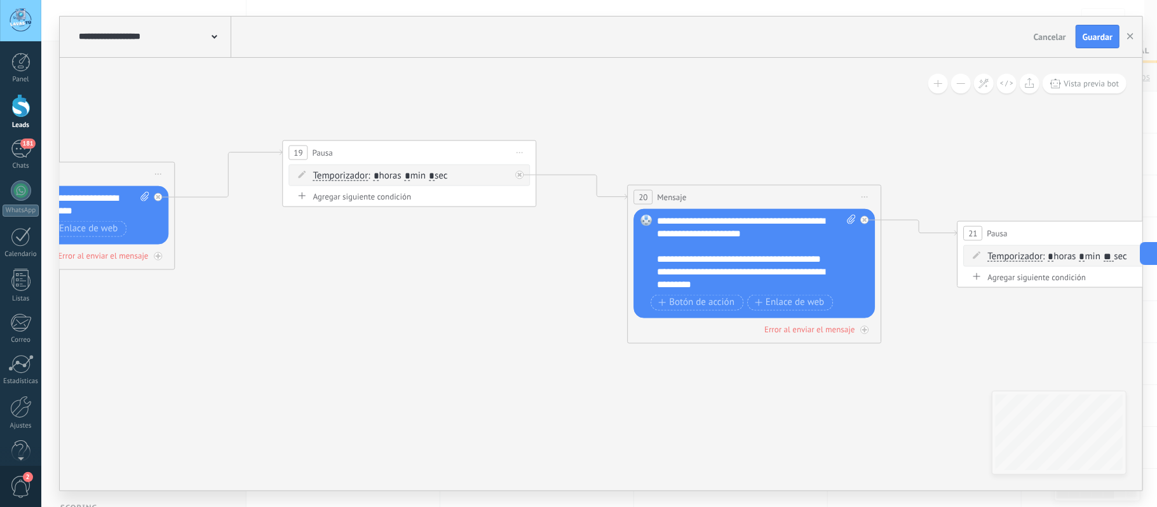
drag, startPoint x: 659, startPoint y: 386, endPoint x: 222, endPoint y: 306, distance: 445.0
click at [222, 306] on icon at bounding box center [514, 239] width 3147 height 1504
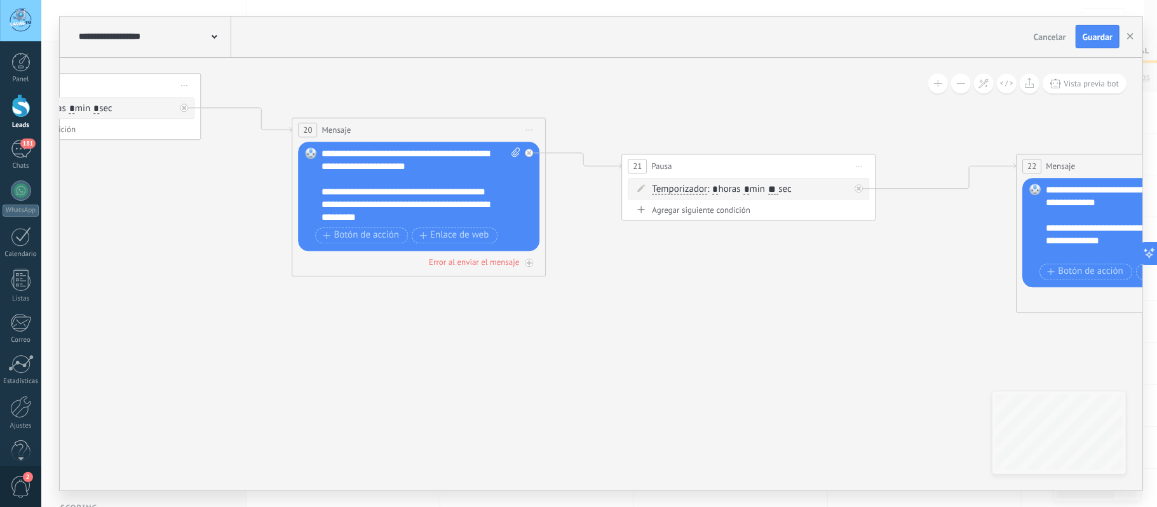
drag, startPoint x: 778, startPoint y: 325, endPoint x: 335, endPoint y: 301, distance: 443.5
click at [344, 301] on icon at bounding box center [178, 173] width 3147 height 1504
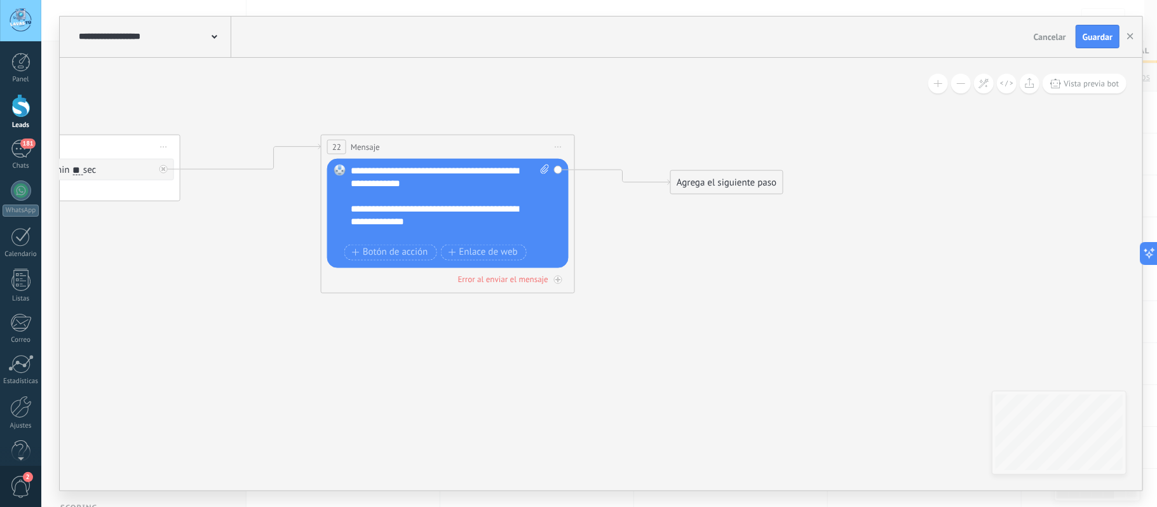
drag, startPoint x: 860, startPoint y: 351, endPoint x: 412, endPoint y: 348, distance: 448.5
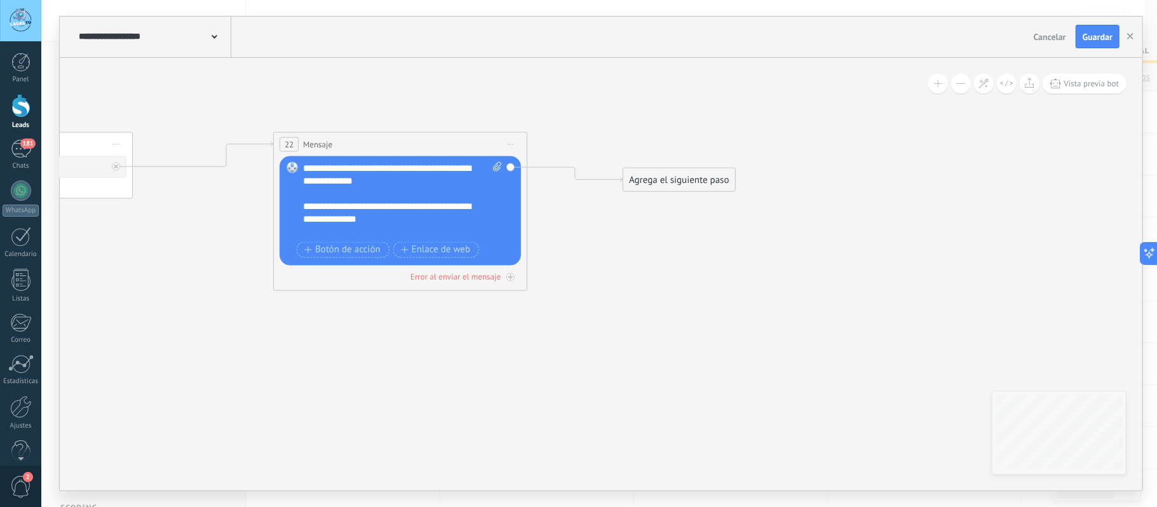
drag, startPoint x: 481, startPoint y: 257, endPoint x: 616, endPoint y: 262, distance: 134.8
click at [440, 194] on div "**********" at bounding box center [404, 199] width 198 height 76
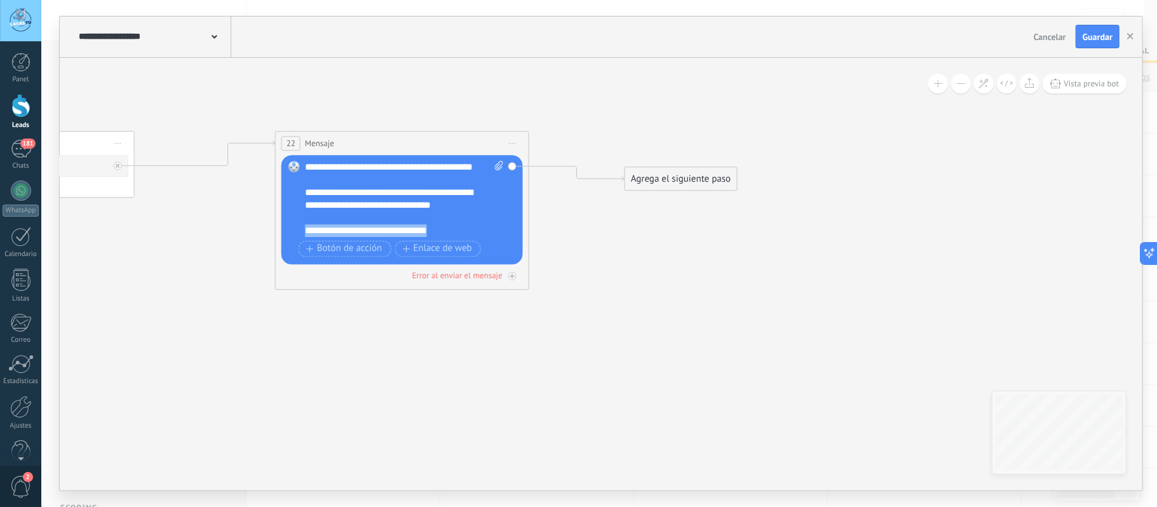
drag, startPoint x: 450, startPoint y: 234, endPoint x: 298, endPoint y: 230, distance: 152.5
click at [298, 230] on div "Reemplazar Quitar Convertir a mensaje de voz Arrastre la imagen aquí para adjun…" at bounding box center [401, 209] width 241 height 109
drag, startPoint x: 663, startPoint y: 168, endPoint x: 668, endPoint y: 160, distance: 9.2
click at [668, 160] on div "Agrega el siguiente paso" at bounding box center [687, 166] width 111 height 21
click at [673, 159] on div "Agrega el siguiente paso" at bounding box center [693, 159] width 111 height 21
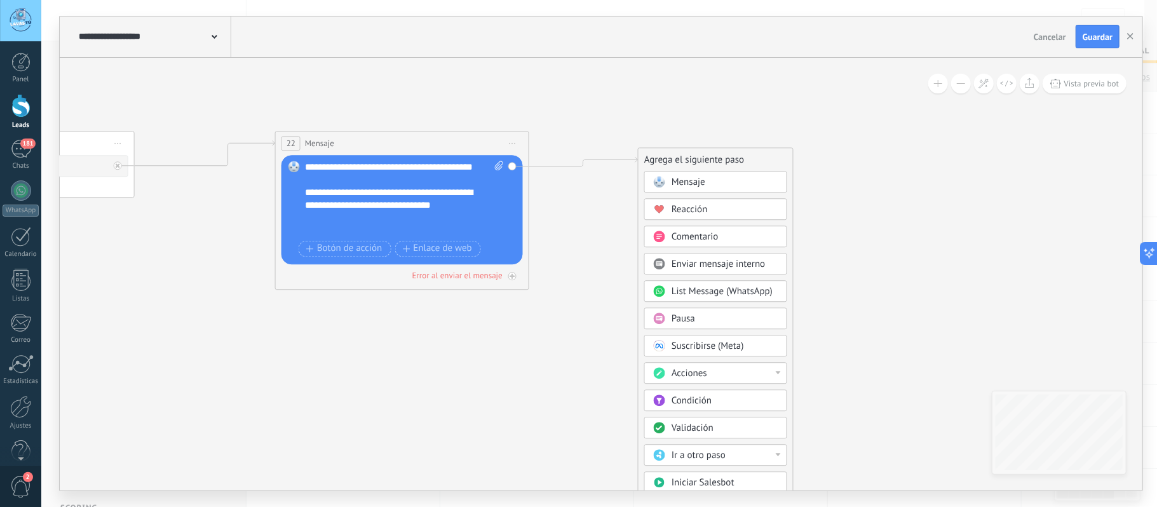
click at [692, 320] on span "Pausa" at bounding box center [684, 319] width 24 height 12
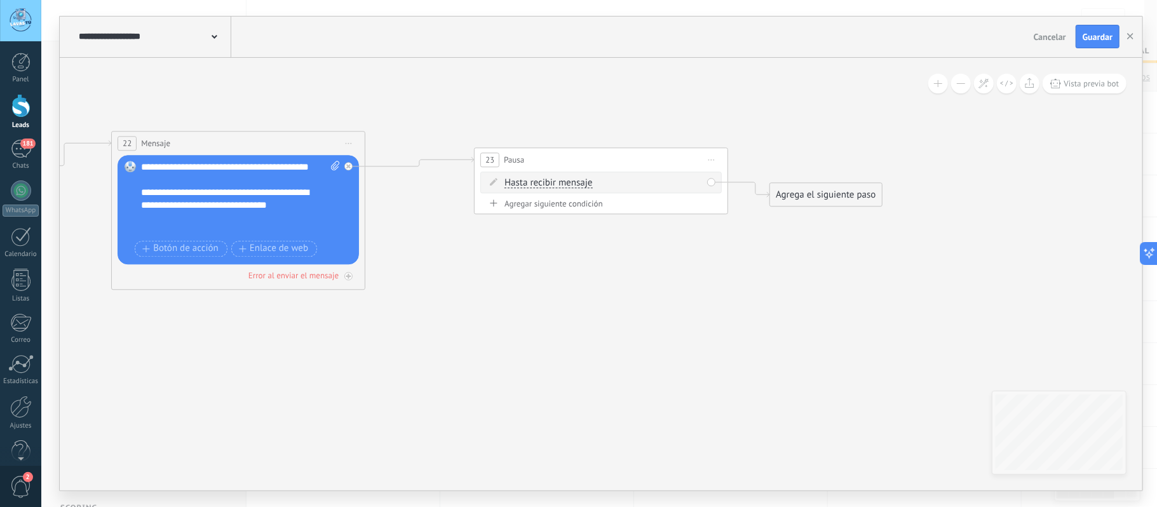
click at [586, 188] on span "Hasta recibir mensaje" at bounding box center [548, 183] width 88 height 10
click at [586, 189] on button "Hasta recibir mensaje" at bounding box center [577, 183] width 159 height 23
click at [570, 212] on span "Temporizador" at bounding box center [567, 205] width 154 height 13
click at [602, 187] on input "*" at bounding box center [599, 184] width 6 height 10
type input "*"
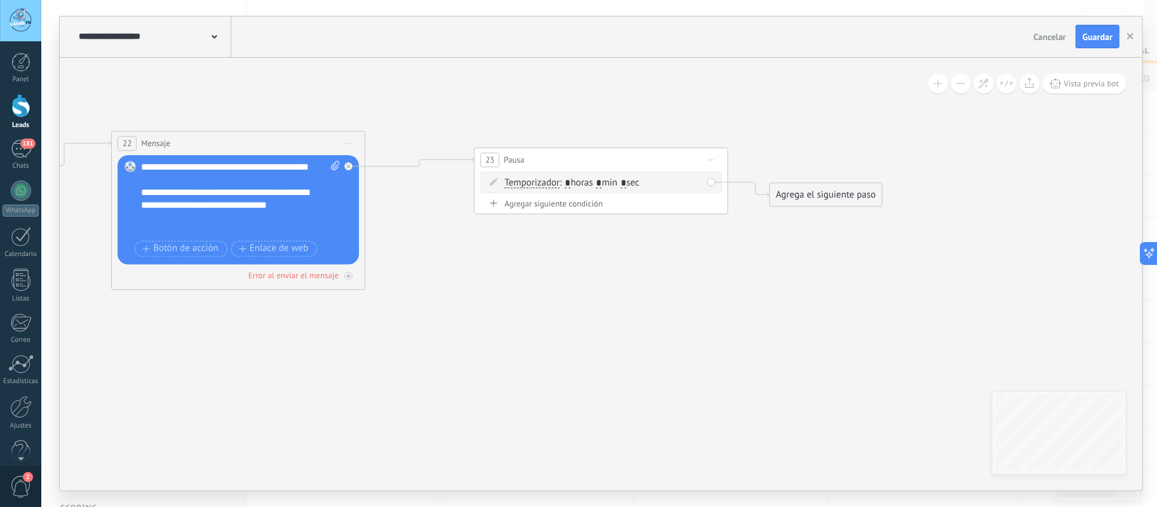
type input "*"
click at [626, 183] on input "*" at bounding box center [624, 184] width 6 height 10
type input "*"
click at [806, 199] on div "Agrega el siguiente paso" at bounding box center [826, 194] width 111 height 21
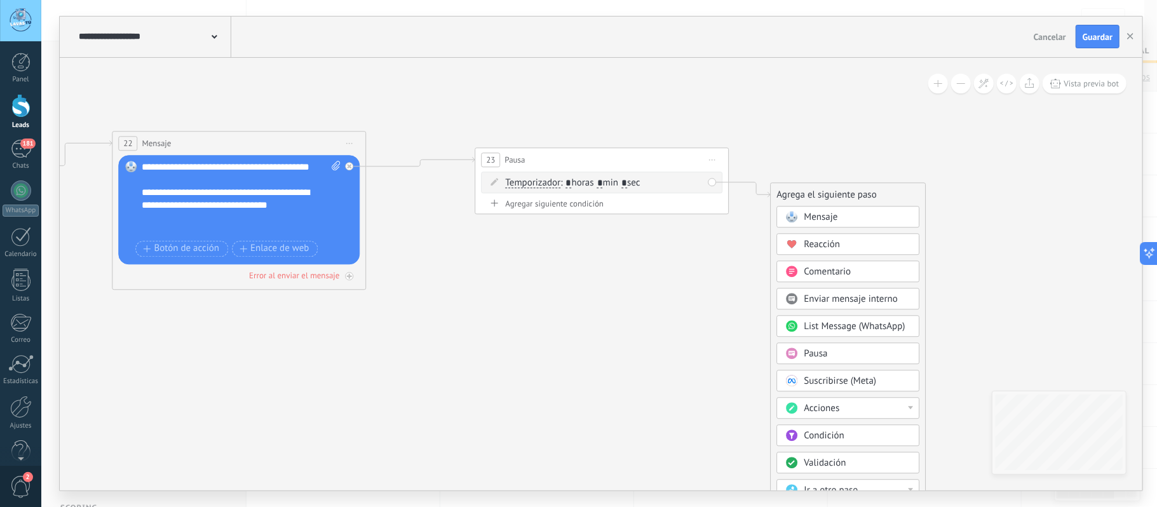
click at [812, 222] on span "Mensaje" at bounding box center [821, 217] width 34 height 12
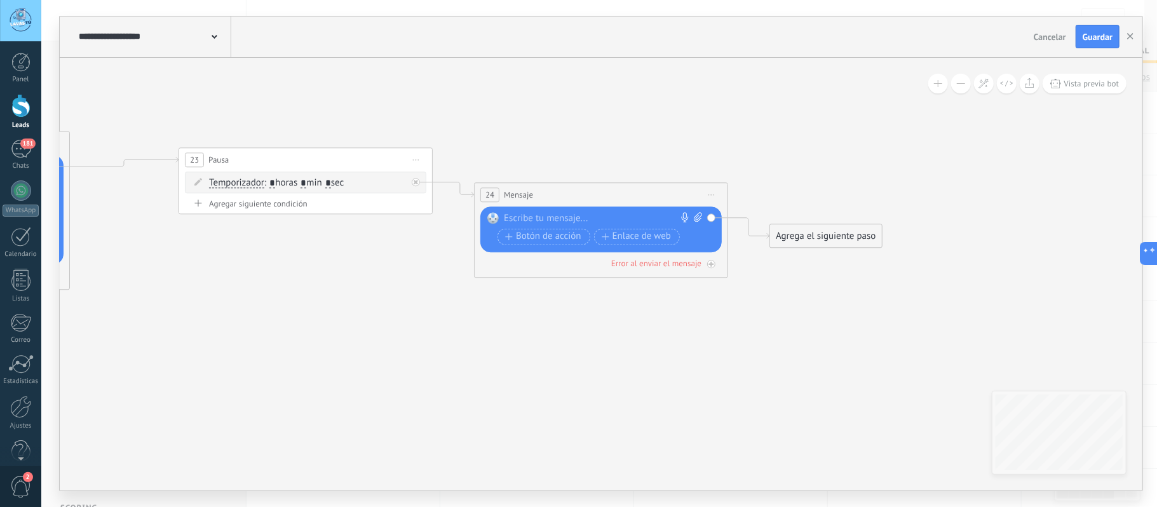
click at [577, 222] on div at bounding box center [598, 218] width 189 height 13
paste div
click at [558, 242] on span "Botón de acción" at bounding box center [543, 237] width 76 height 10
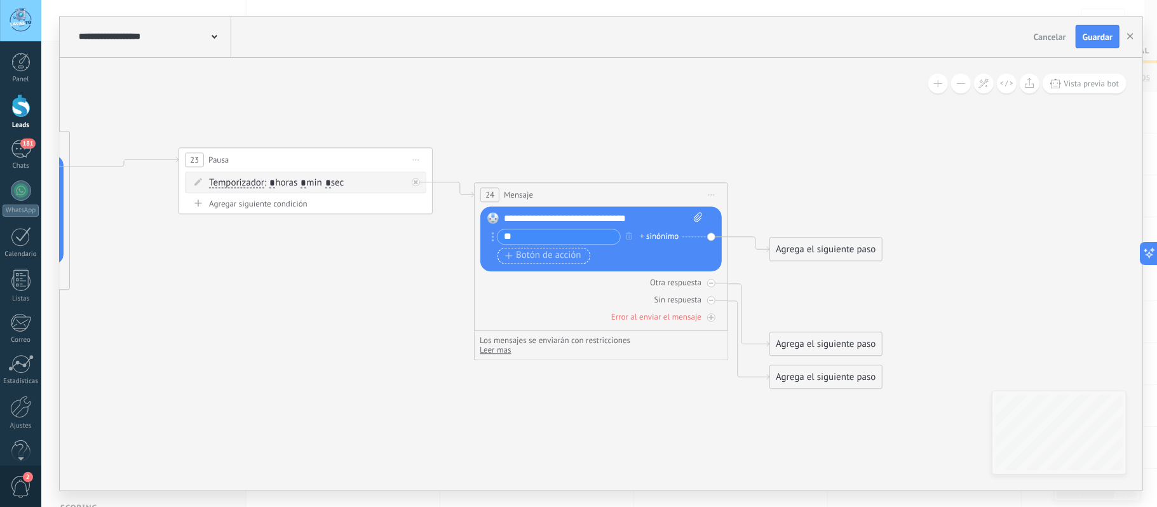
type input "**"
click at [537, 252] on span "Botón de acción" at bounding box center [543, 256] width 76 height 10
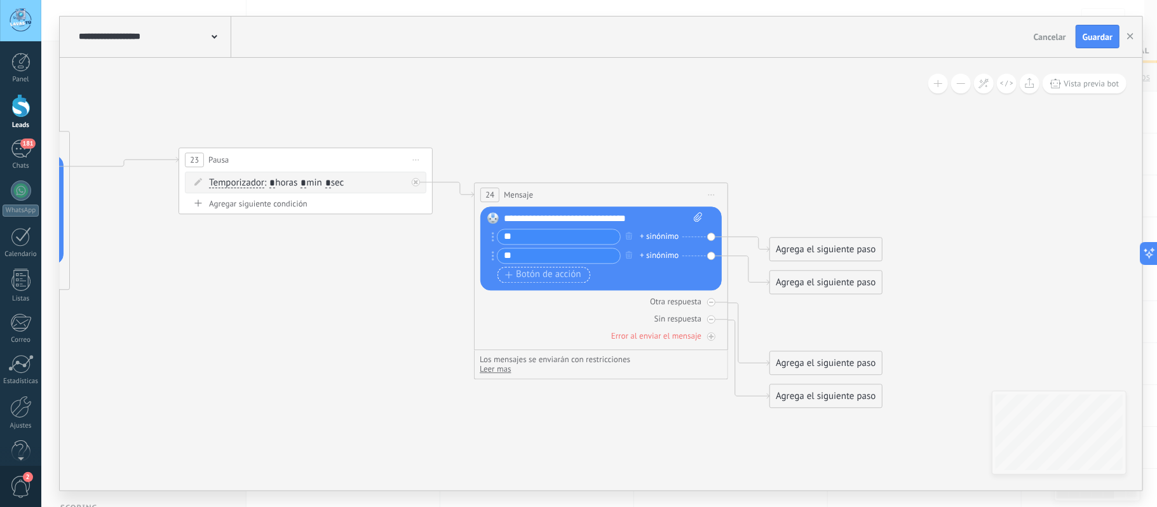
type input "*"
type input "**"
drag, startPoint x: 814, startPoint y: 249, endPoint x: 806, endPoint y: 136, distance: 113.3
click at [806, 136] on div "Agrega el siguiente paso" at bounding box center [817, 143] width 111 height 21
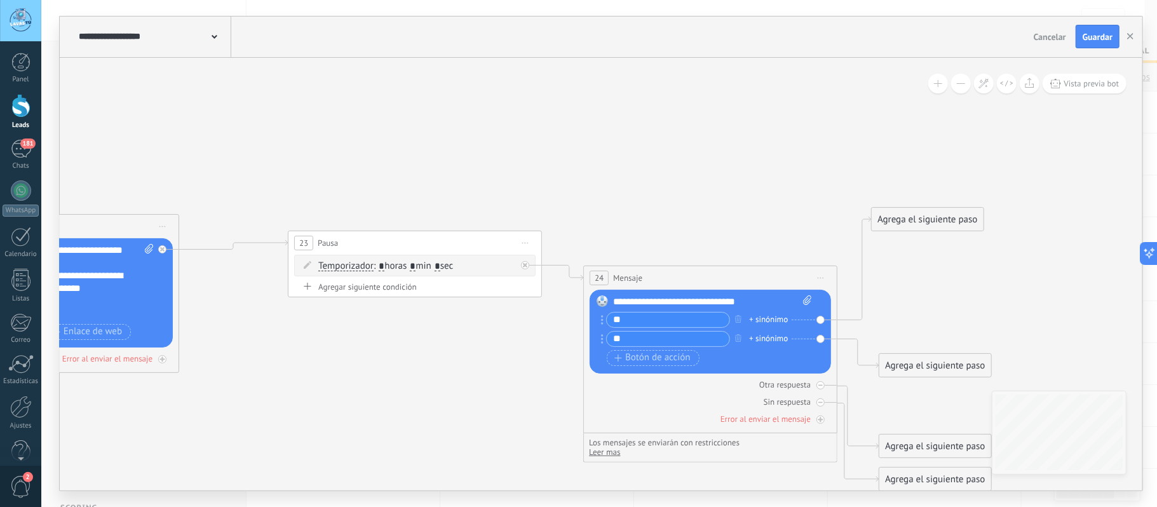
drag, startPoint x: 664, startPoint y: 128, endPoint x: 773, endPoint y: 212, distance: 137.4
drag, startPoint x: 891, startPoint y: 217, endPoint x: 832, endPoint y: 165, distance: 78.4
click at [832, 170] on div "Agrega el siguiente paso" at bounding box center [877, 180] width 111 height 21
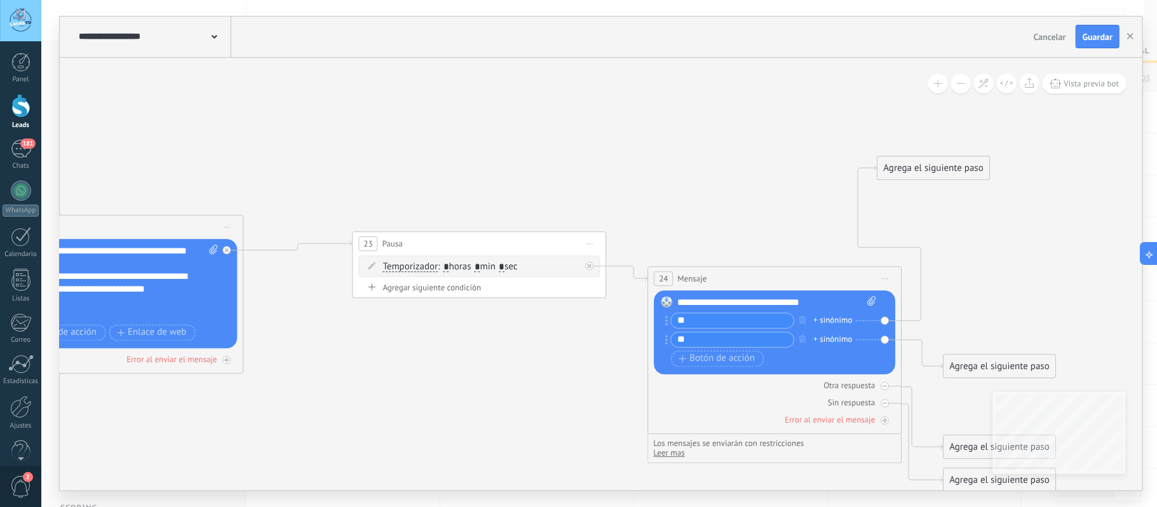
drag, startPoint x: 567, startPoint y: 140, endPoint x: 888, endPoint y: 140, distance: 320.8
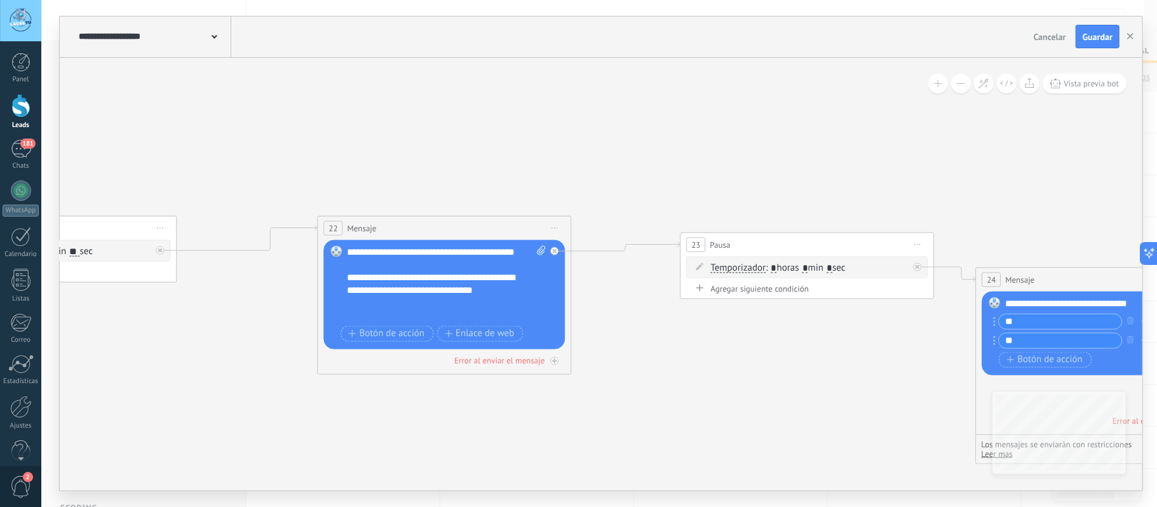
drag, startPoint x: 541, startPoint y: 135, endPoint x: 778, endPoint y: 143, distance: 236.5
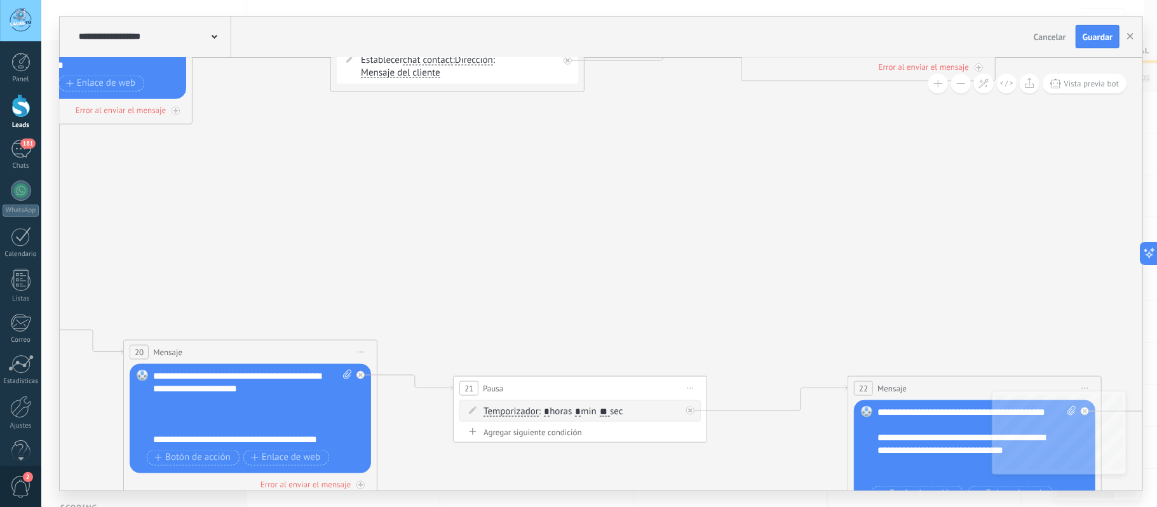
drag, startPoint x: 316, startPoint y: 243, endPoint x: 708, endPoint y: 224, distance: 392.5
click at [710, 224] on icon at bounding box center [312, 394] width 3752 height 1504
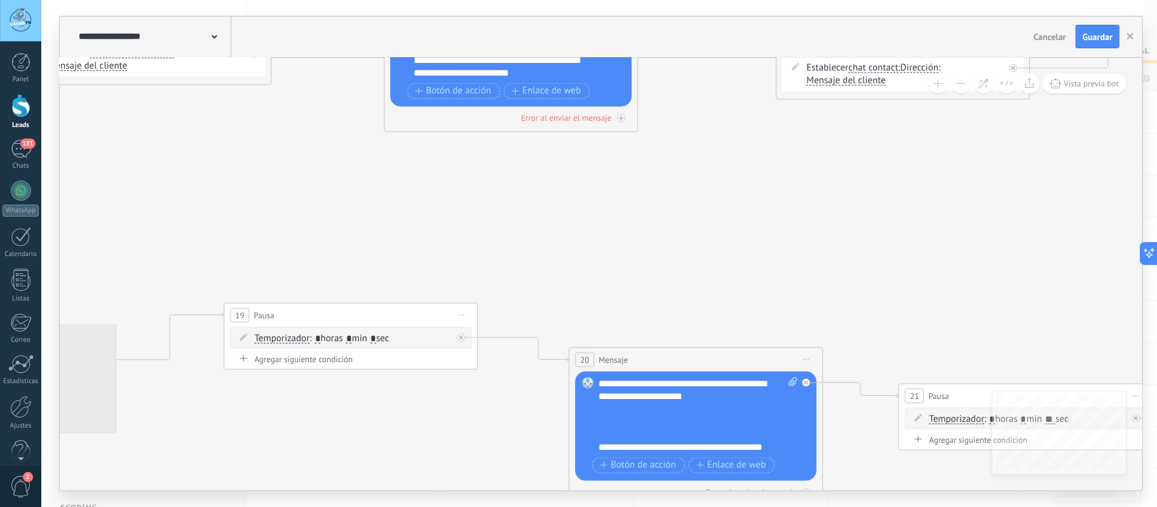
drag, startPoint x: 648, startPoint y: 182, endPoint x: 701, endPoint y: 182, distance: 53.4
click at [712, 182] on icon at bounding box center [758, 402] width 3752 height 1504
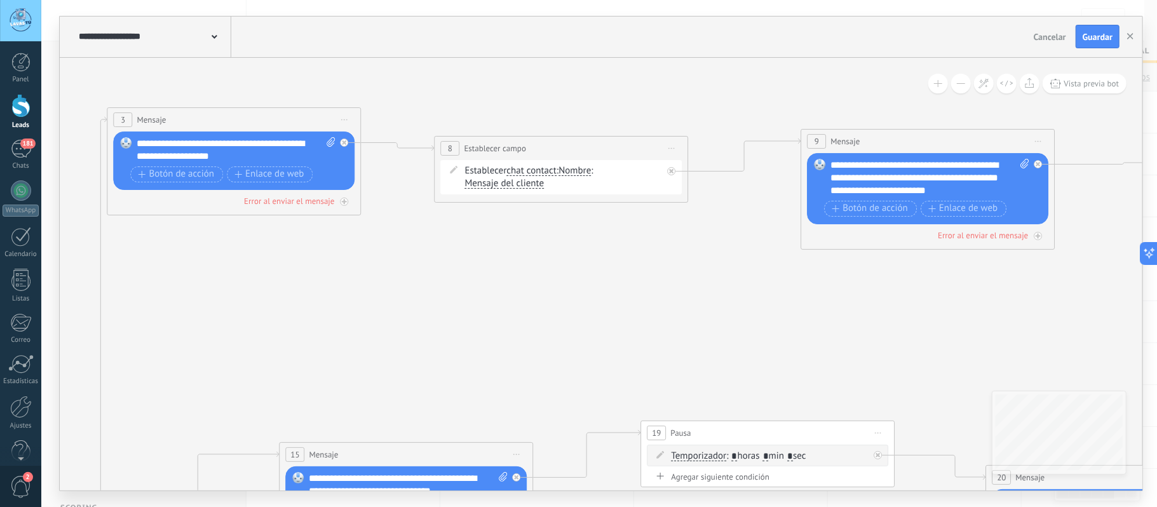
drag, startPoint x: 320, startPoint y: 306, endPoint x: 724, endPoint y: 301, distance: 404.1
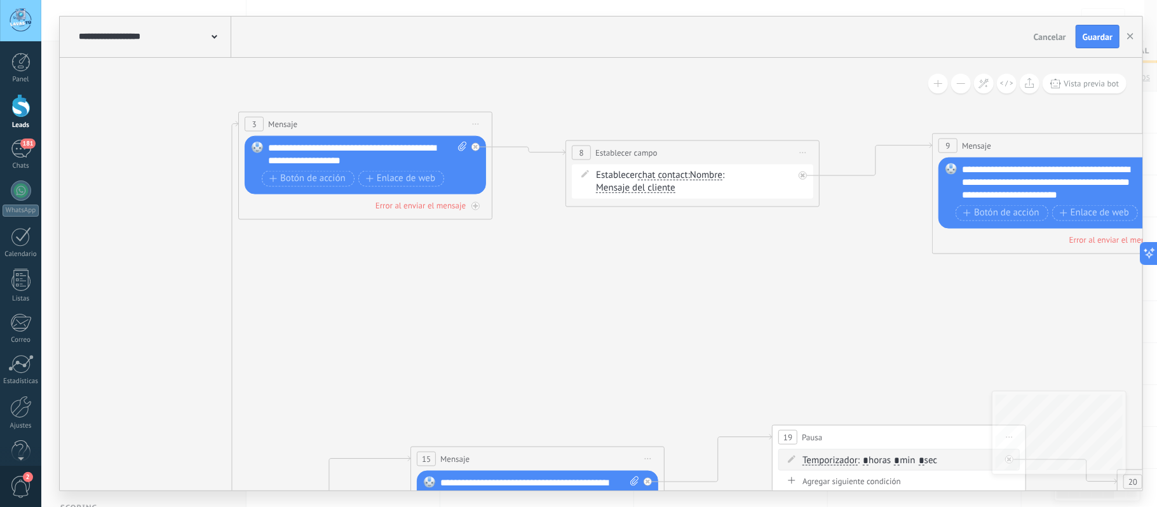
drag, startPoint x: 421, startPoint y: 292, endPoint x: 748, endPoint y: 272, distance: 328.5
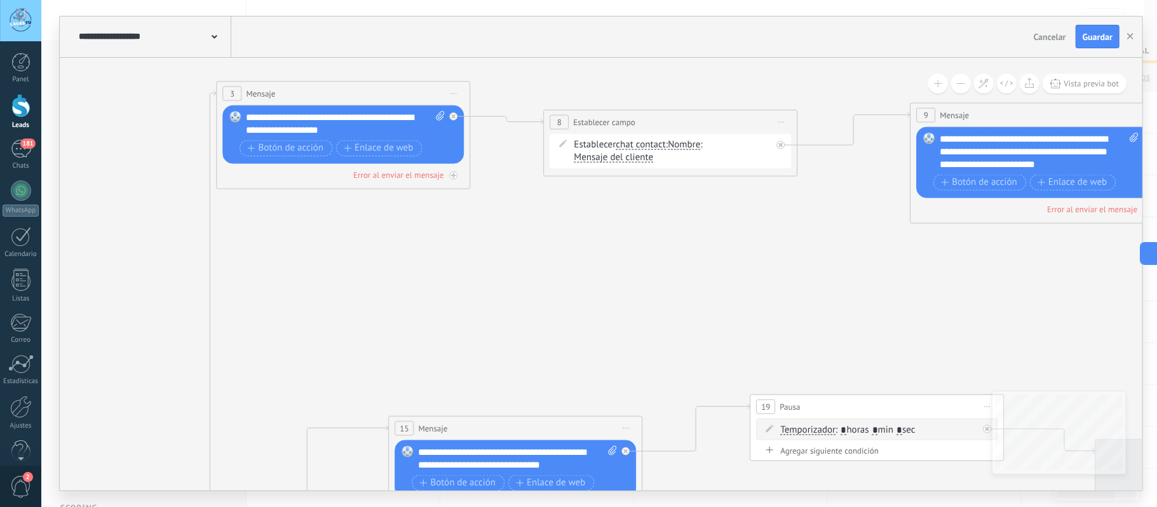
drag, startPoint x: 600, startPoint y: 272, endPoint x: 258, endPoint y: 273, distance: 342.4
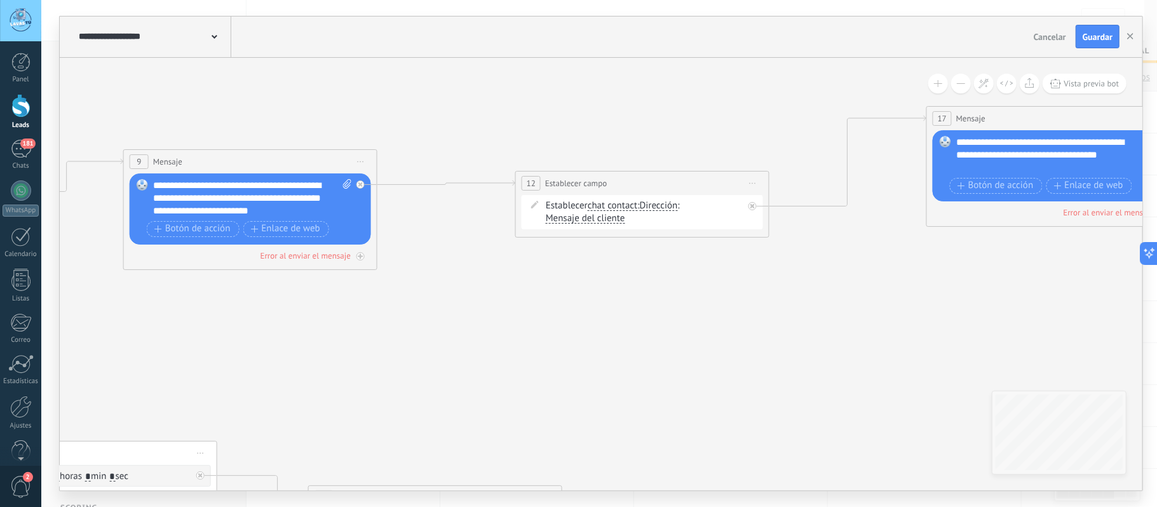
drag, startPoint x: 877, startPoint y: 274, endPoint x: 292, endPoint y: 313, distance: 586.4
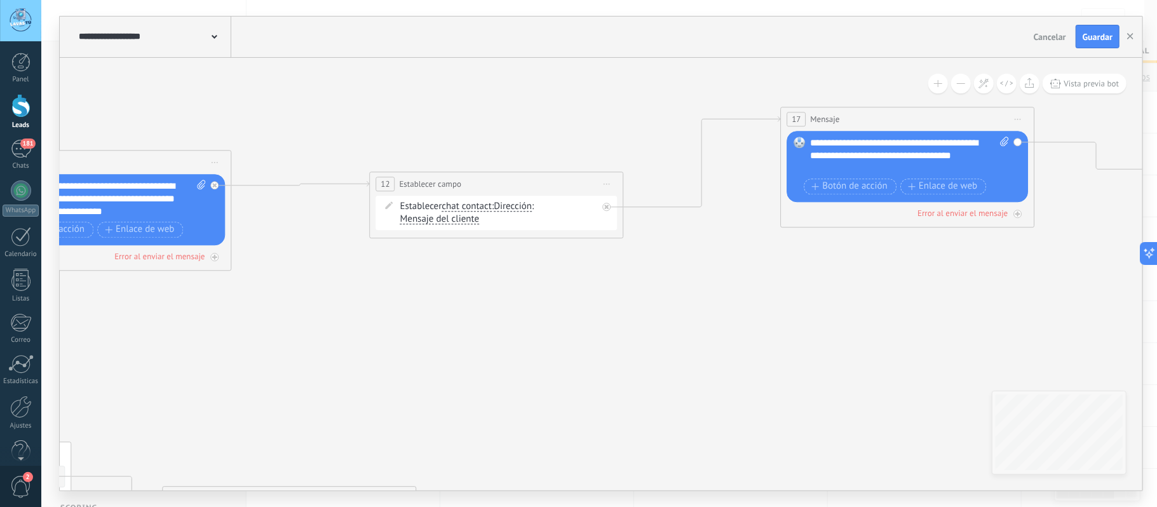
drag, startPoint x: 802, startPoint y: 309, endPoint x: 400, endPoint y: 288, distance: 402.7
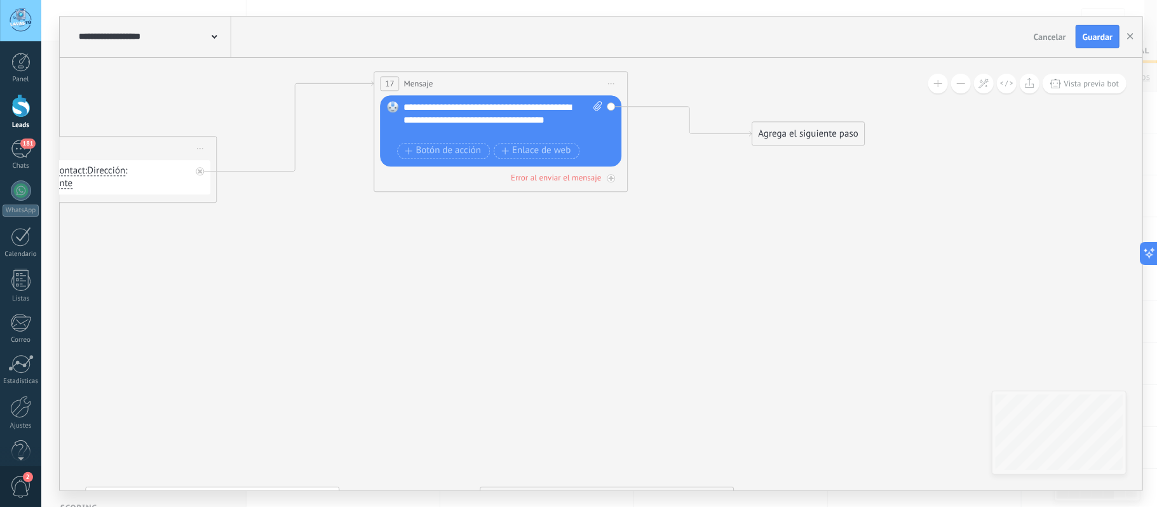
drag, startPoint x: 679, startPoint y: 348, endPoint x: 692, endPoint y: 192, distance: 156.9
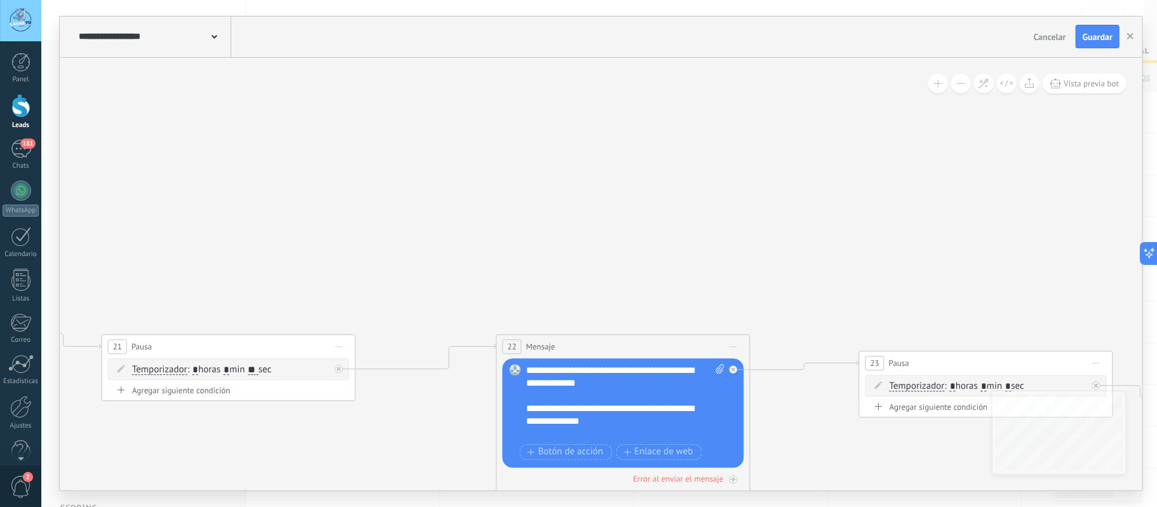
drag, startPoint x: 663, startPoint y: 253, endPoint x: 657, endPoint y: 206, distance: 47.4
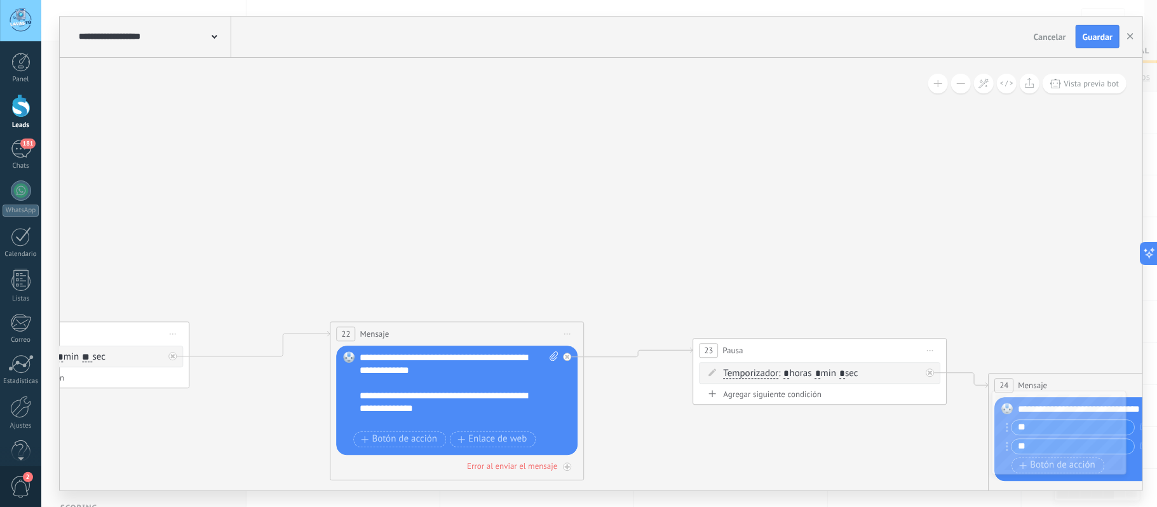
drag, startPoint x: 657, startPoint y: 192, endPoint x: 515, endPoint y: 192, distance: 142.3
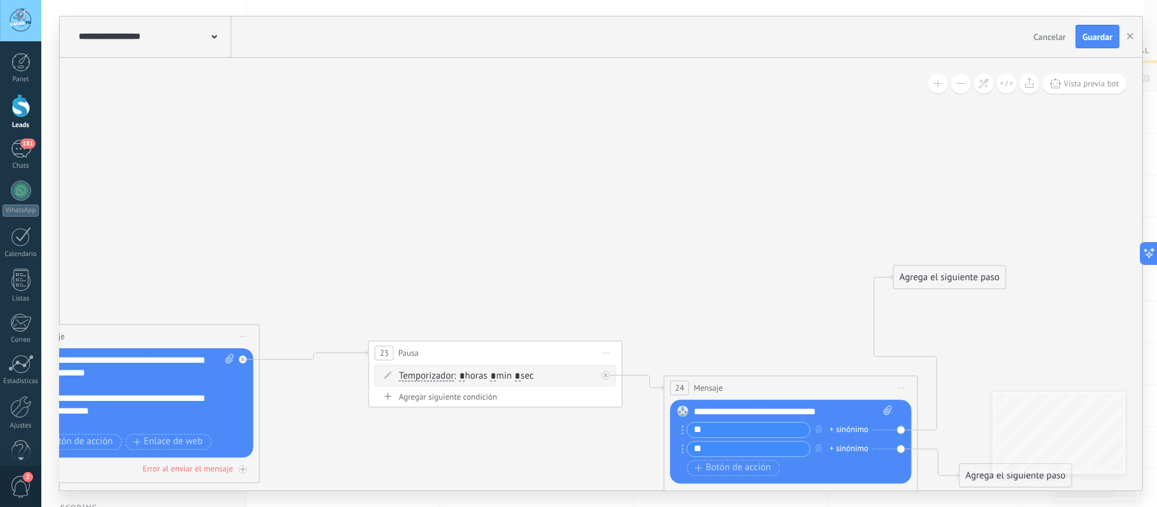
drag, startPoint x: 680, startPoint y: 206, endPoint x: 459, endPoint y: 206, distance: 221.1
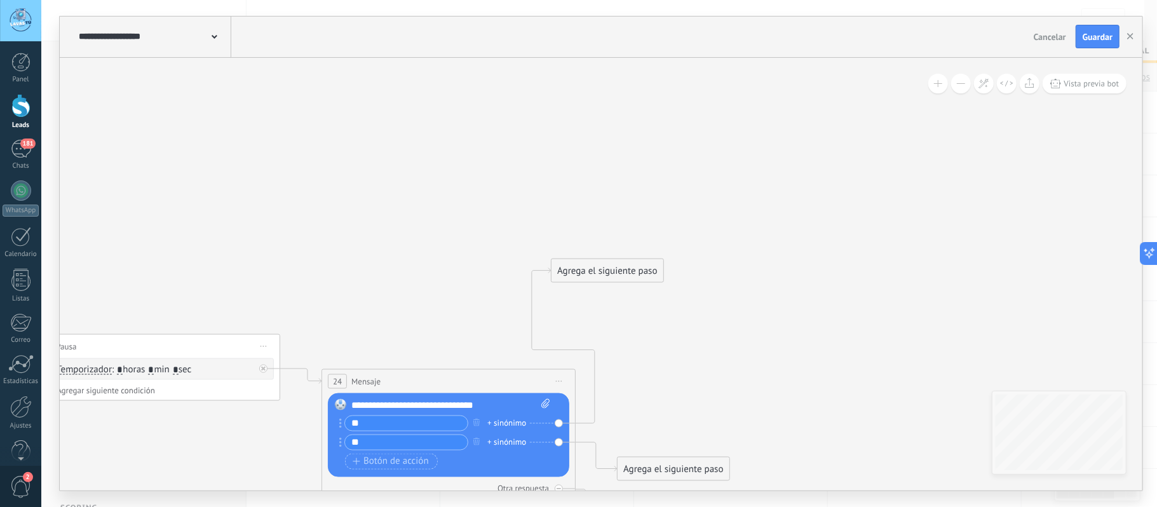
drag, startPoint x: 696, startPoint y: 221, endPoint x: 521, endPoint y: 217, distance: 175.4
drag, startPoint x: 602, startPoint y: 269, endPoint x: 676, endPoint y: 252, distance: 75.8
click at [676, 252] on div "Agrega el siguiente paso" at bounding box center [674, 248] width 111 height 21
click at [690, 247] on div "Agrega el siguiente paso" at bounding box center [675, 248] width 111 height 21
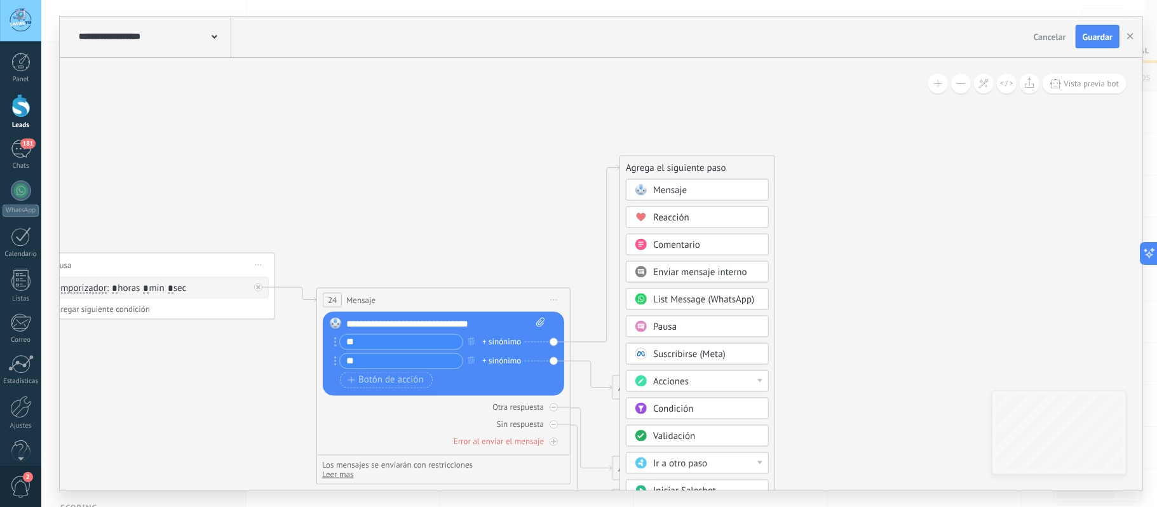
click at [717, 466] on div "Ir a otro paso" at bounding box center [706, 463] width 107 height 13
click at [687, 483] on div "3: Mensaje" at bounding box center [697, 485] width 142 height 22
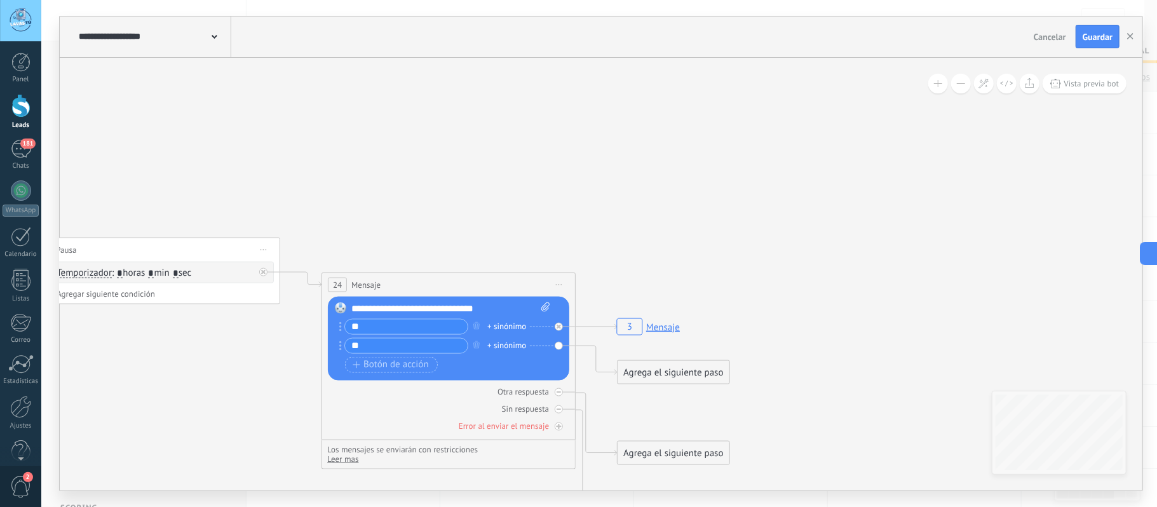
drag, startPoint x: 628, startPoint y: 344, endPoint x: 639, endPoint y: 313, distance: 32.4
click at [639, 314] on rect at bounding box center [648, 326] width 71 height 24
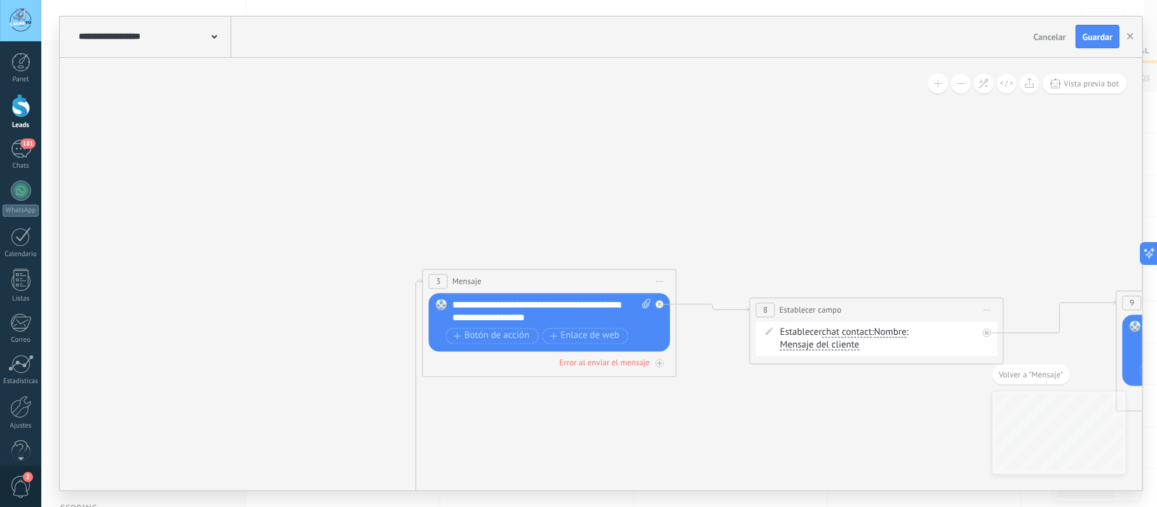
drag, startPoint x: 790, startPoint y: 161, endPoint x: 529, endPoint y: 140, distance: 262.5
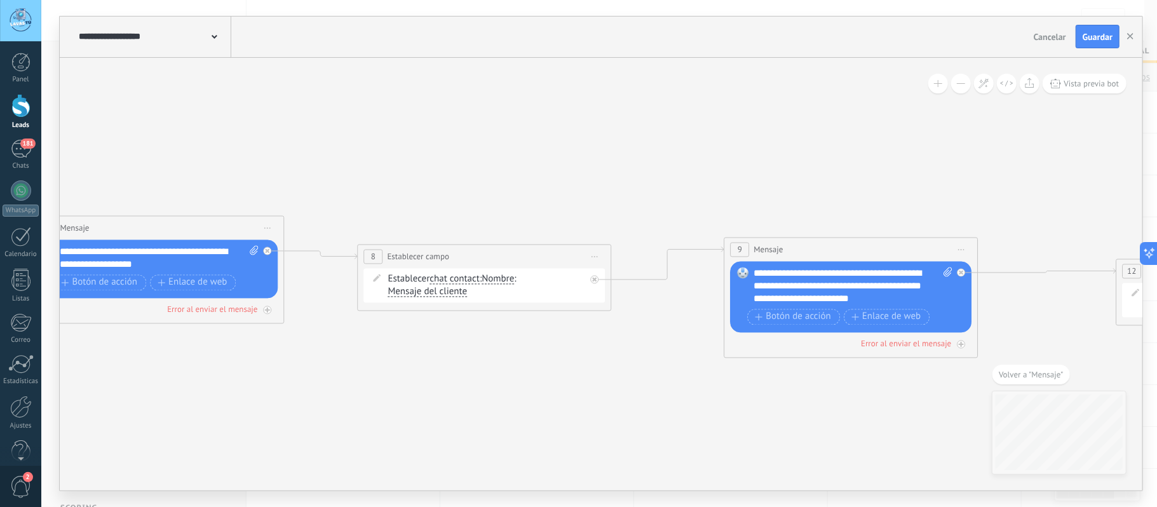
drag, startPoint x: 639, startPoint y: 382, endPoint x: 357, endPoint y: 295, distance: 295.4
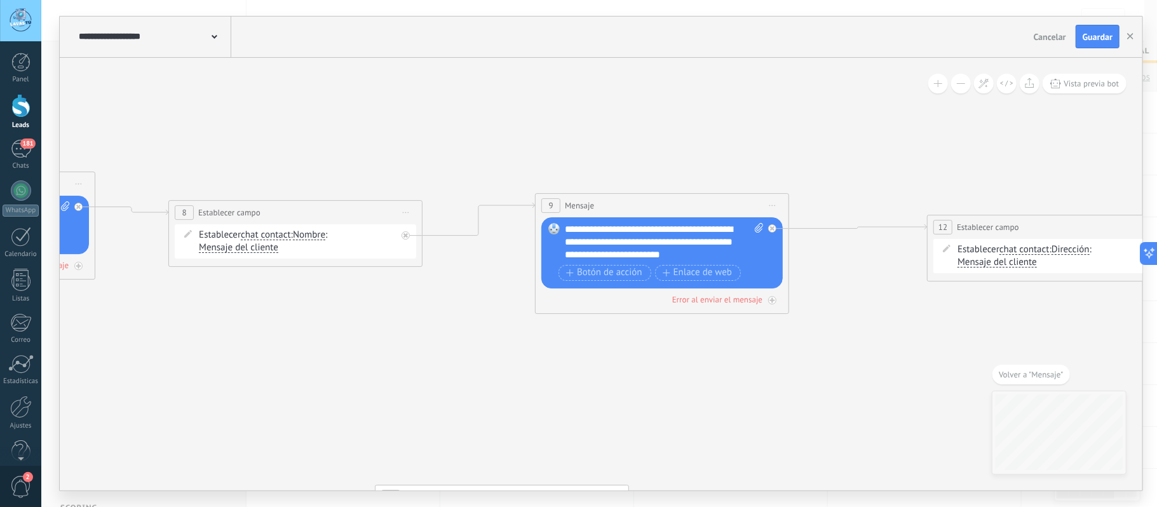
drag, startPoint x: 794, startPoint y: 360, endPoint x: 435, endPoint y: 321, distance: 361.0
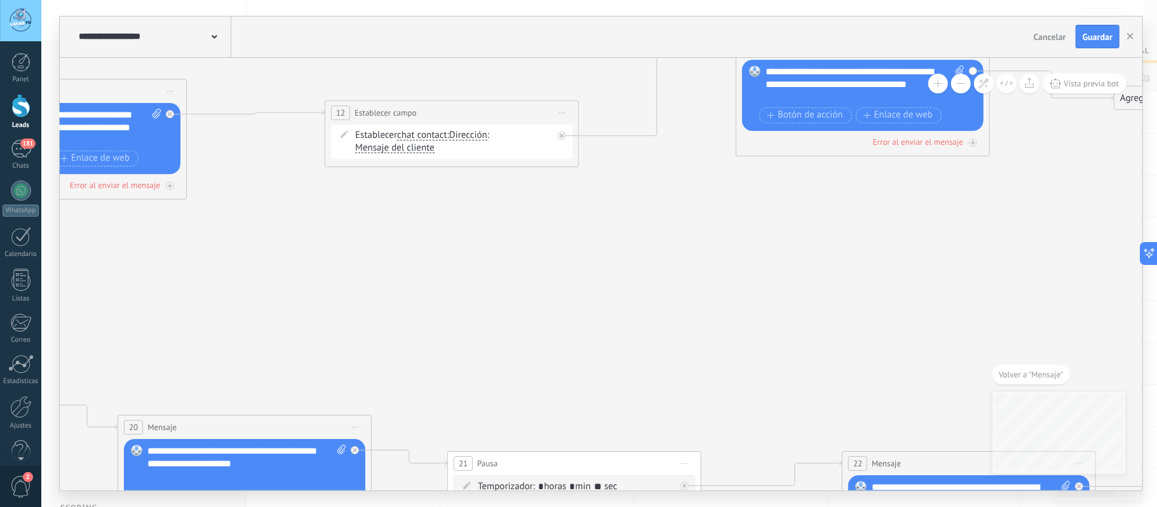
drag, startPoint x: 785, startPoint y: 343, endPoint x: 415, endPoint y: 245, distance: 383.3
click at [466, 257] on icon "3 Mensaje" at bounding box center [310, 470] width 3758 height 1504
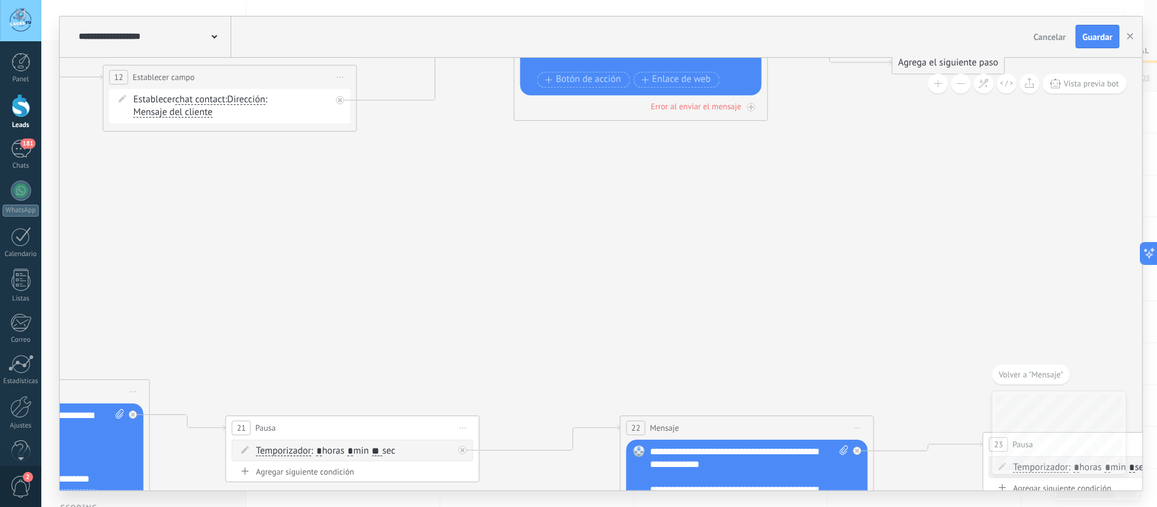
drag, startPoint x: 793, startPoint y: 259, endPoint x: 492, endPoint y: 197, distance: 307.5
click at [499, 201] on icon "3 Mensaje" at bounding box center [88, 434] width 3758 height 1504
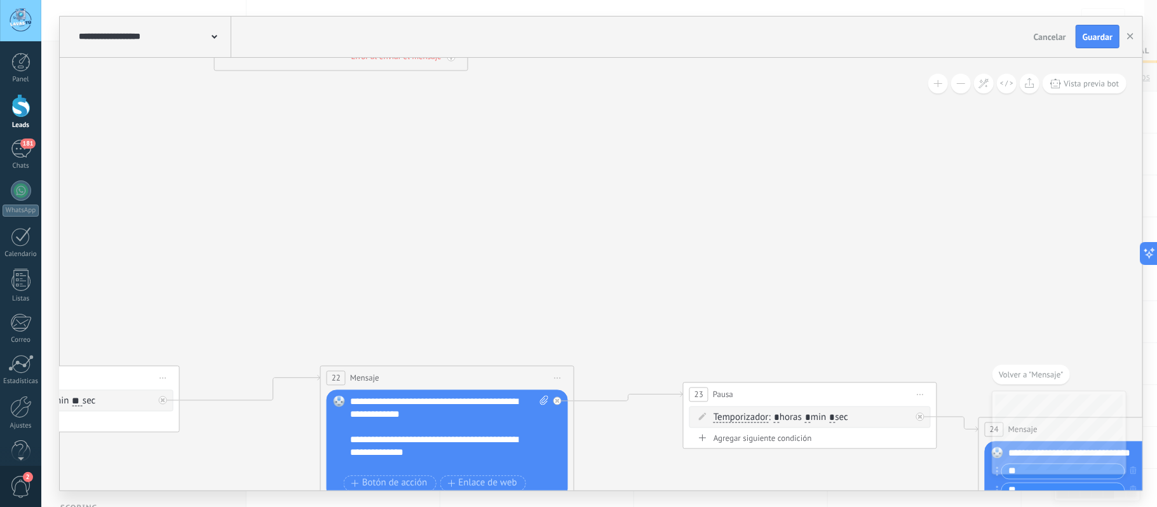
drag, startPoint x: 724, startPoint y: 153, endPoint x: 600, endPoint y: 146, distance: 124.1
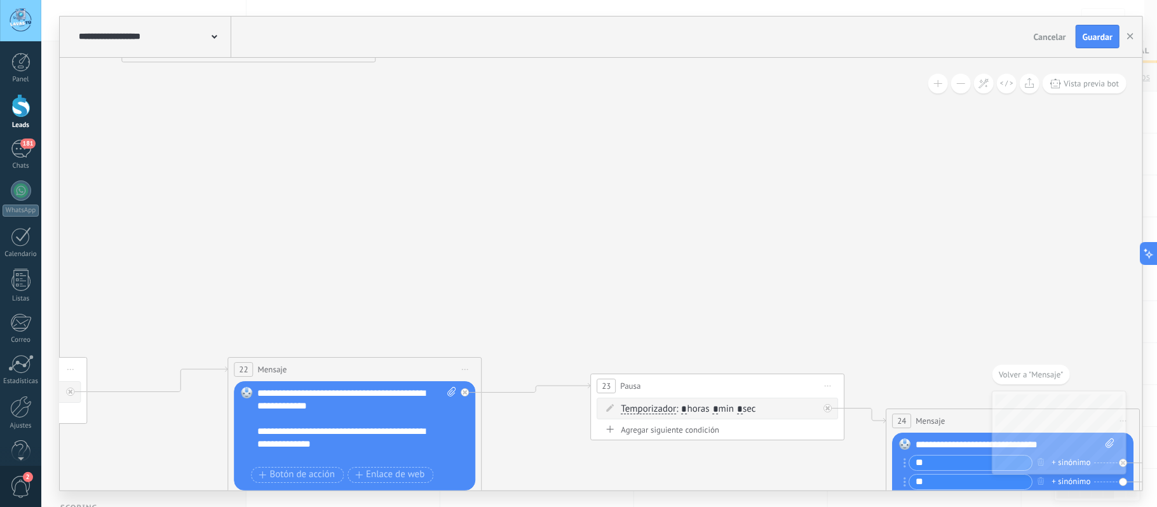
drag, startPoint x: 881, startPoint y: 187, endPoint x: 571, endPoint y: 153, distance: 311.9
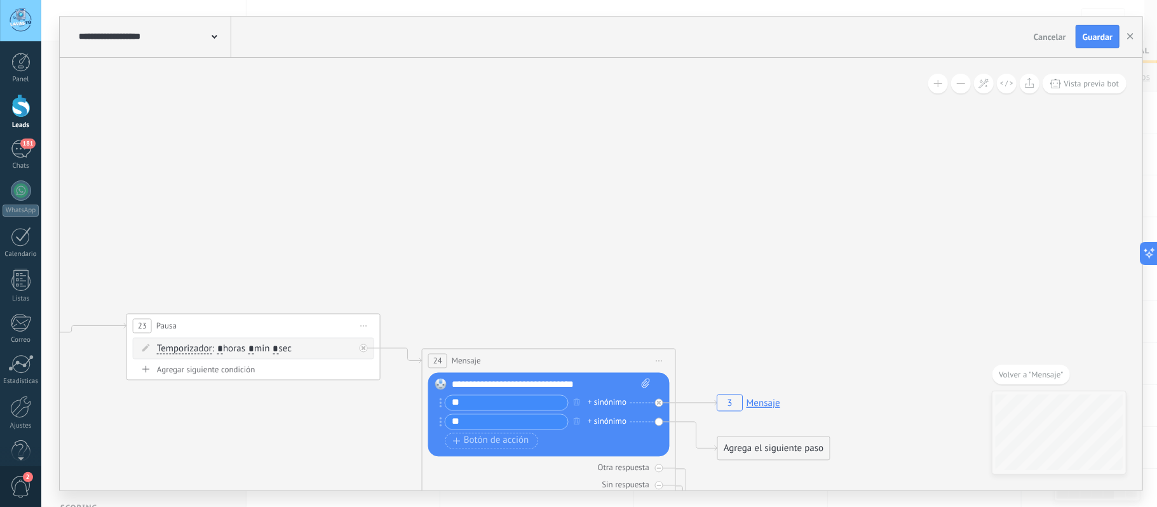
drag, startPoint x: 857, startPoint y: 206, endPoint x: 559, endPoint y: 150, distance: 303.2
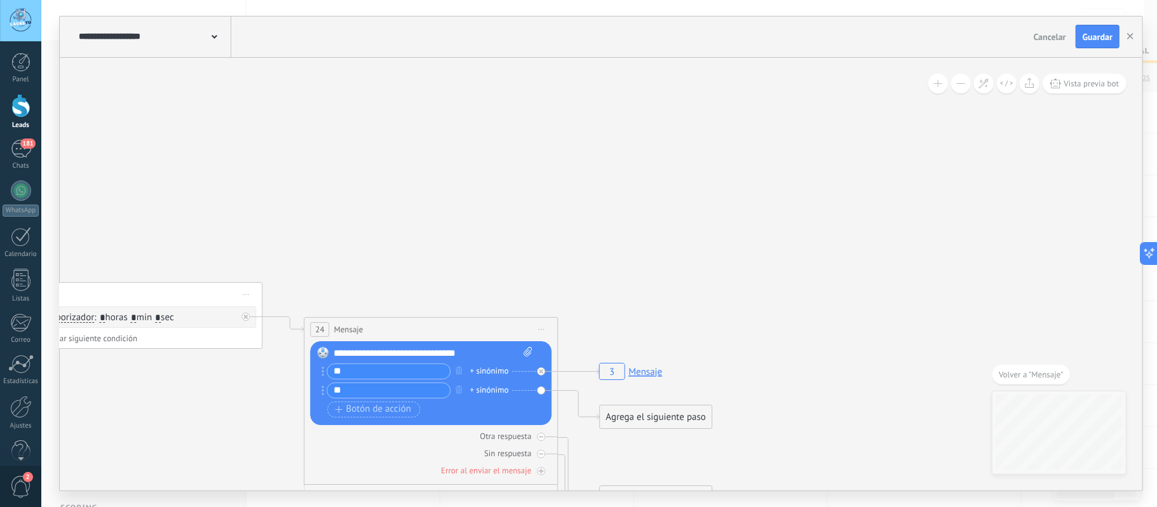
drag, startPoint x: 730, startPoint y: 262, endPoint x: 741, endPoint y: 161, distance: 101.0
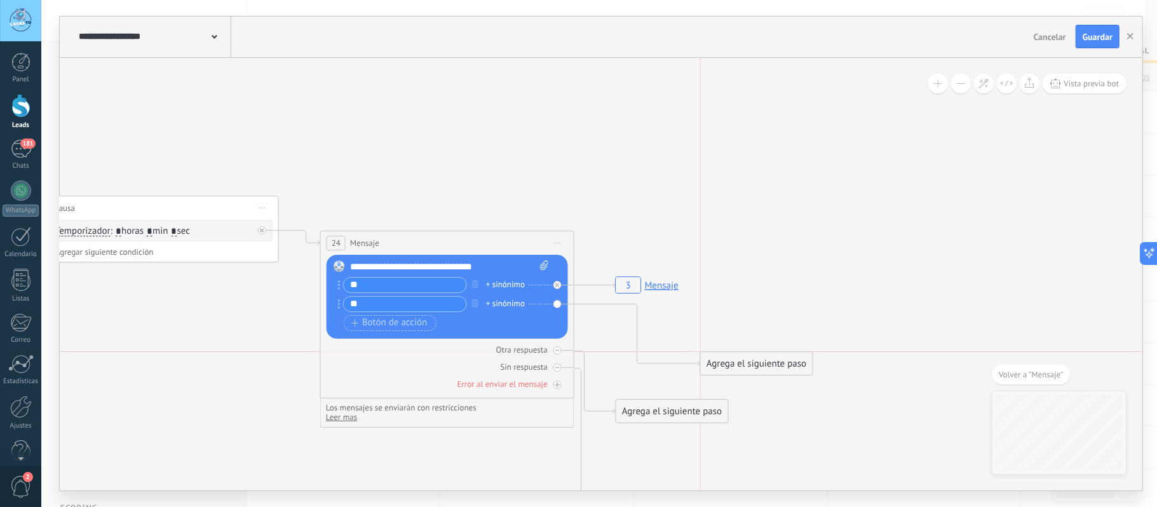
drag, startPoint x: 697, startPoint y: 331, endPoint x: 865, endPoint y: 349, distance: 169.4
click at [812, 353] on div "Agrega el siguiente paso" at bounding box center [756, 363] width 111 height 21
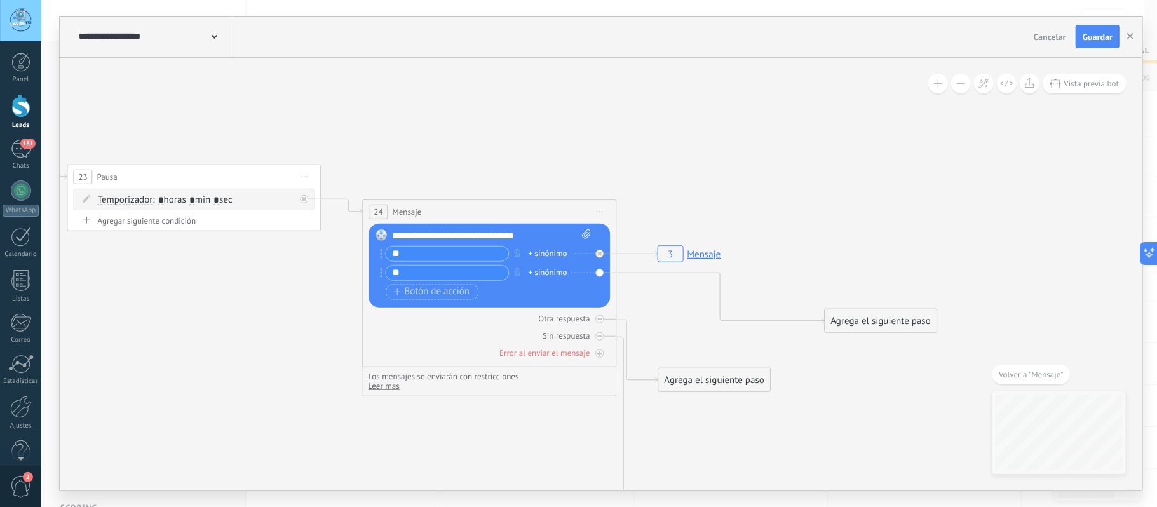
drag, startPoint x: 633, startPoint y: 283, endPoint x: 666, endPoint y: 252, distance: 44.9
click at [666, 252] on rect at bounding box center [689, 253] width 71 height 24
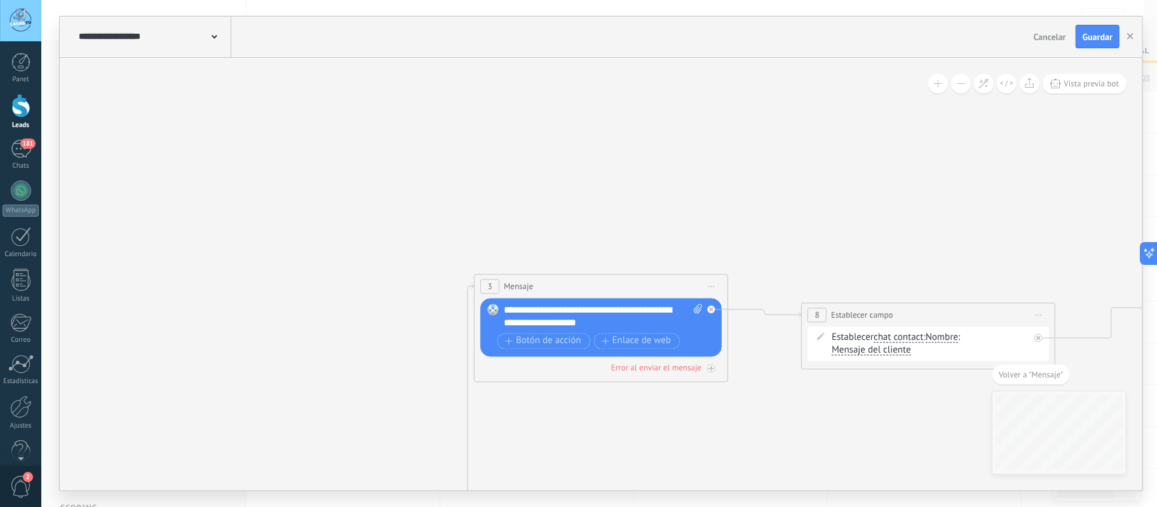
drag, startPoint x: 851, startPoint y: 151, endPoint x: 318, endPoint y: 156, distance: 533.1
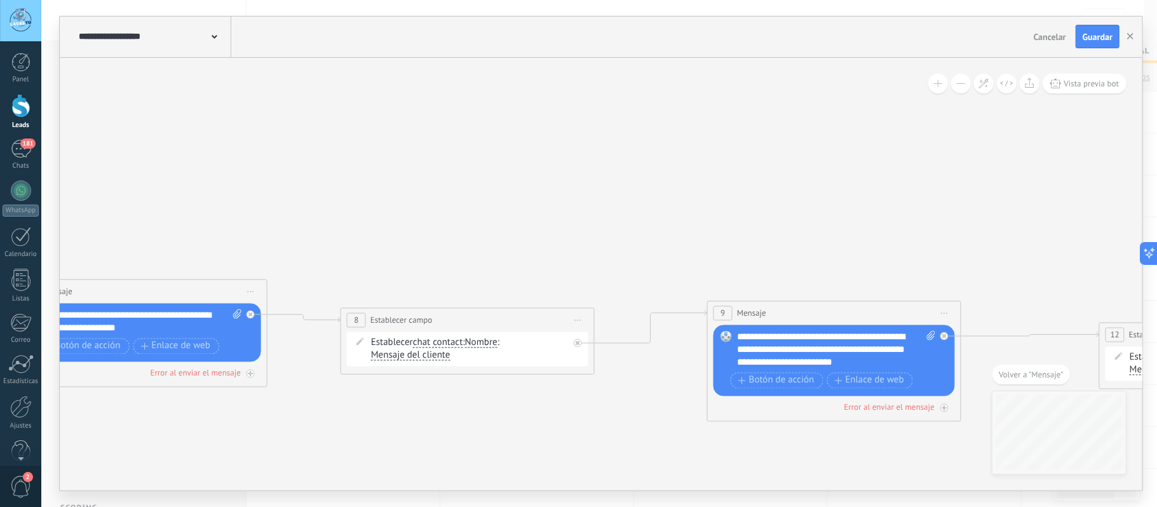
drag, startPoint x: 820, startPoint y: 201, endPoint x: 402, endPoint y: 86, distance: 433.0
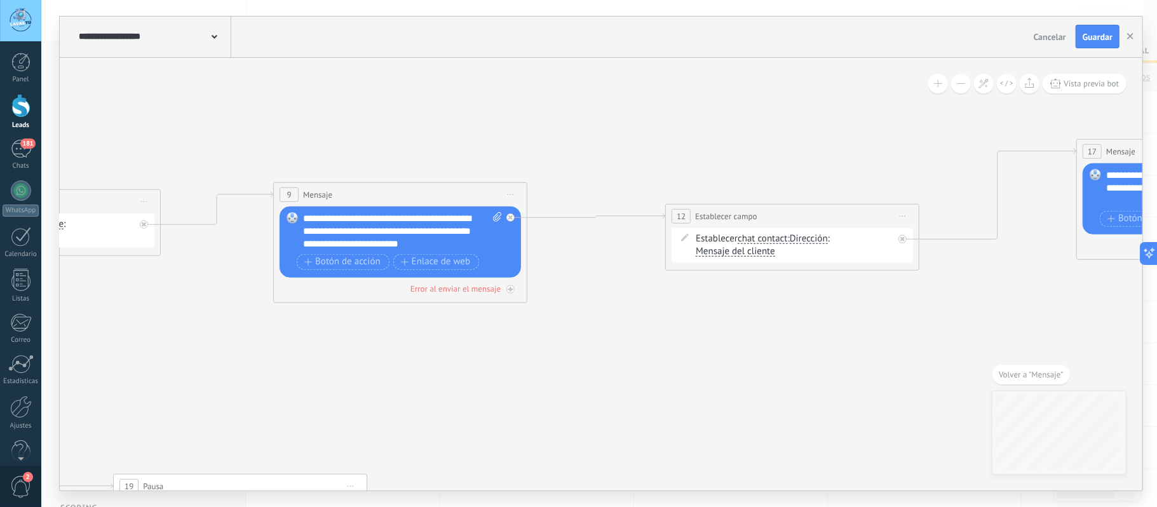
drag, startPoint x: 656, startPoint y: 369, endPoint x: 415, endPoint y: 199, distance: 294.0
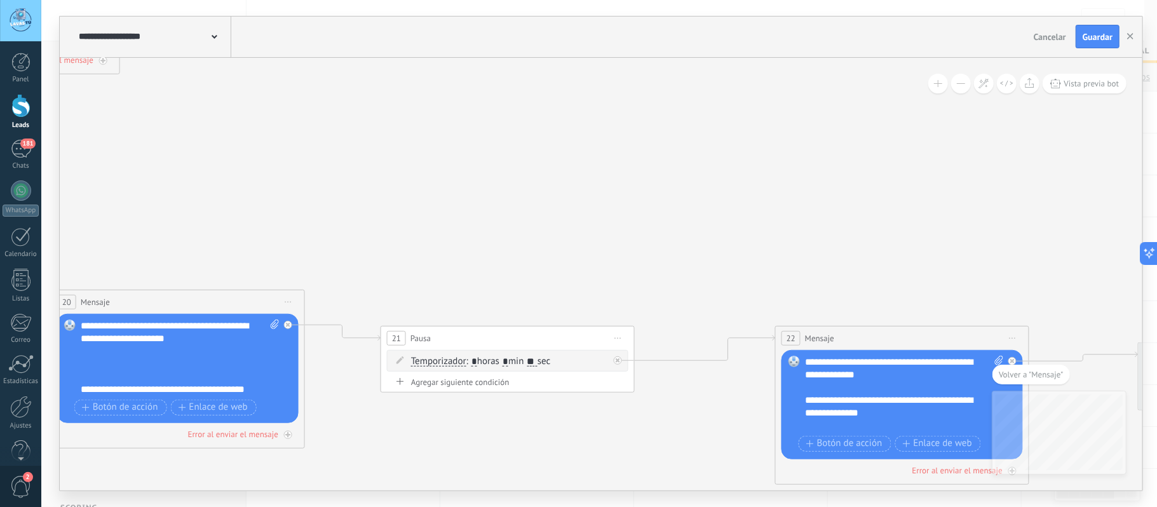
drag, startPoint x: 614, startPoint y: 275, endPoint x: 337, endPoint y: 173, distance: 295.3
click at [362, 187] on icon "3 Mensaje" at bounding box center [322, 495] width 3917 height 1805
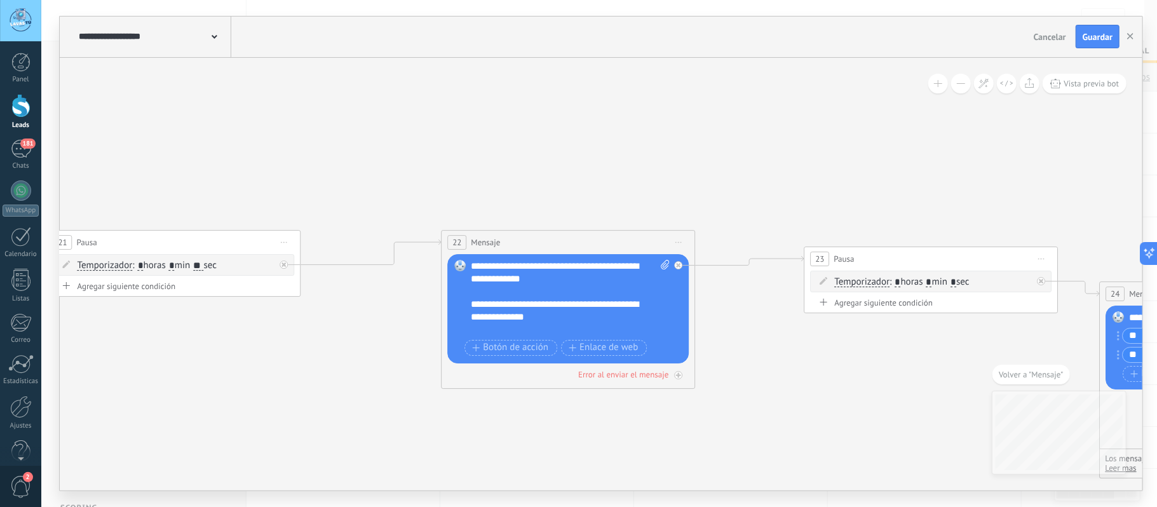
drag, startPoint x: 834, startPoint y: 407, endPoint x: 479, endPoint y: 321, distance: 365.4
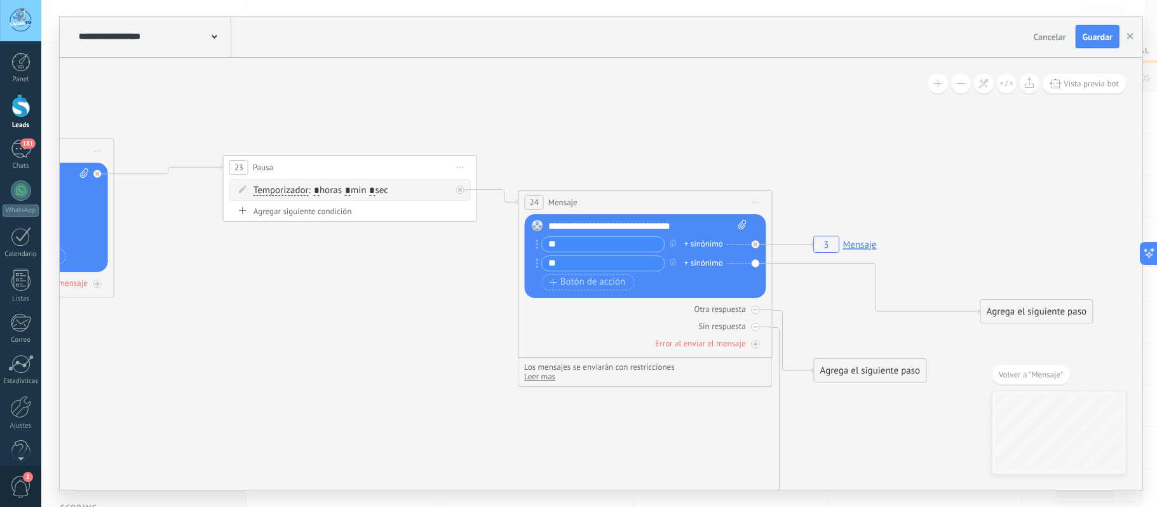
drag, startPoint x: 618, startPoint y: 363, endPoint x: 320, endPoint y: 334, distance: 298.8
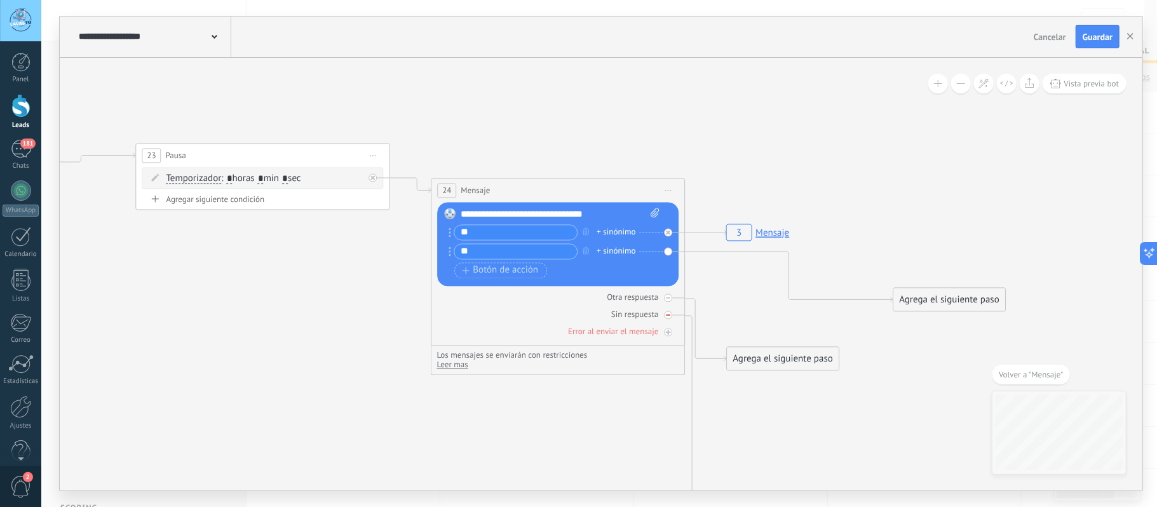
click at [0, 0] on icon at bounding box center [0, 0] width 0 height 0
drag, startPoint x: 918, startPoint y: 296, endPoint x: 780, endPoint y: 349, distance: 147.8
click at [780, 349] on div "Agrega el siguiente paso" at bounding box center [810, 356] width 111 height 21
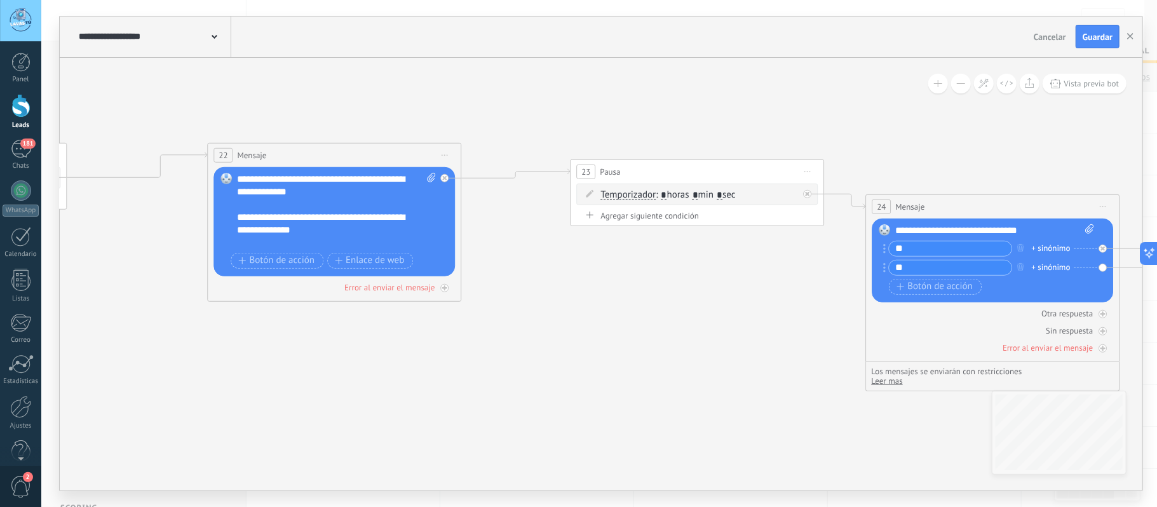
drag, startPoint x: 233, startPoint y: 334, endPoint x: 573, endPoint y: 356, distance: 341.2
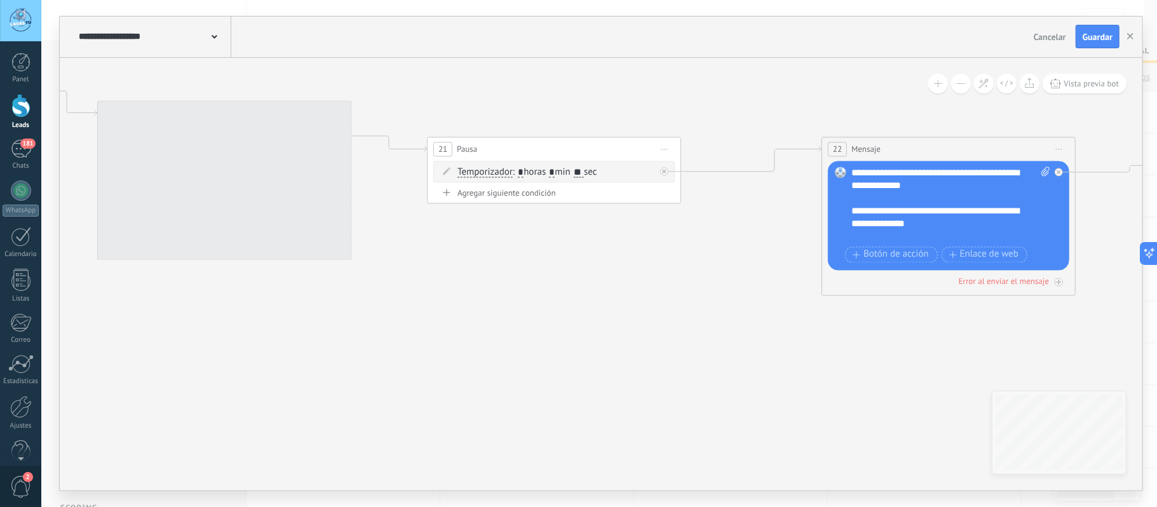
drag, startPoint x: 456, startPoint y: 365, endPoint x: 842, endPoint y: 348, distance: 386.6
click at [837, 354] on icon "3 Mensaje" at bounding box center [300, 155] width 3781 height 1504
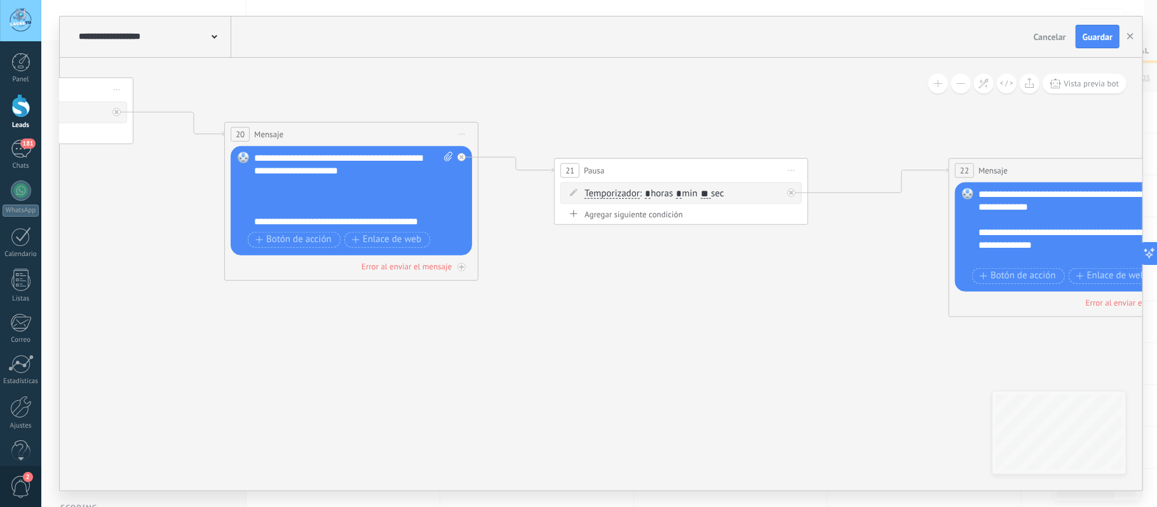
drag
click at [856, 341] on icon "3 Mensaje" at bounding box center [427, 177] width 3781 height 1504
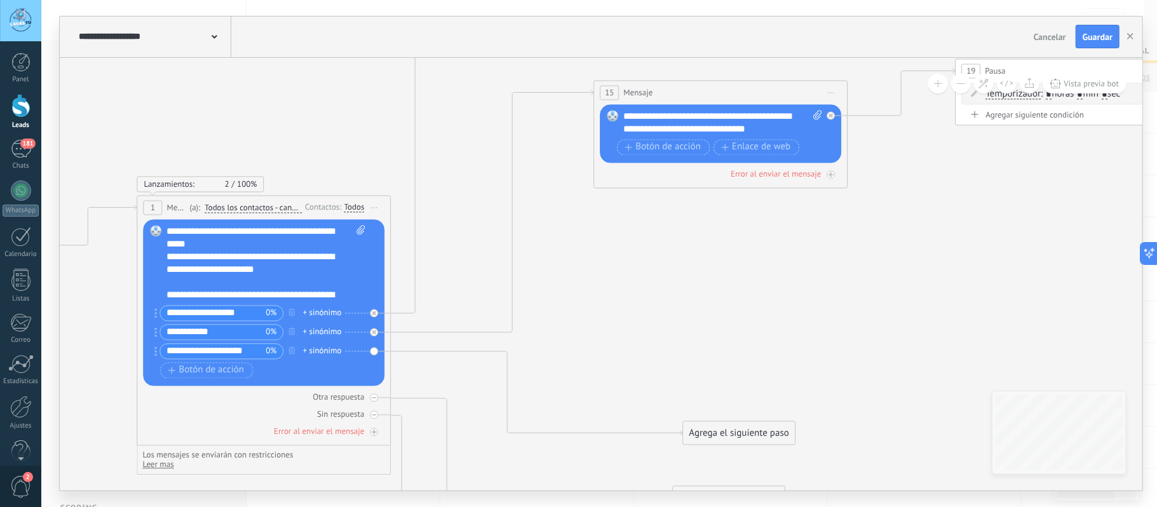
click at [709, 430] on div "Agrega el siguiente paso" at bounding box center [738, 432] width 111 height 21
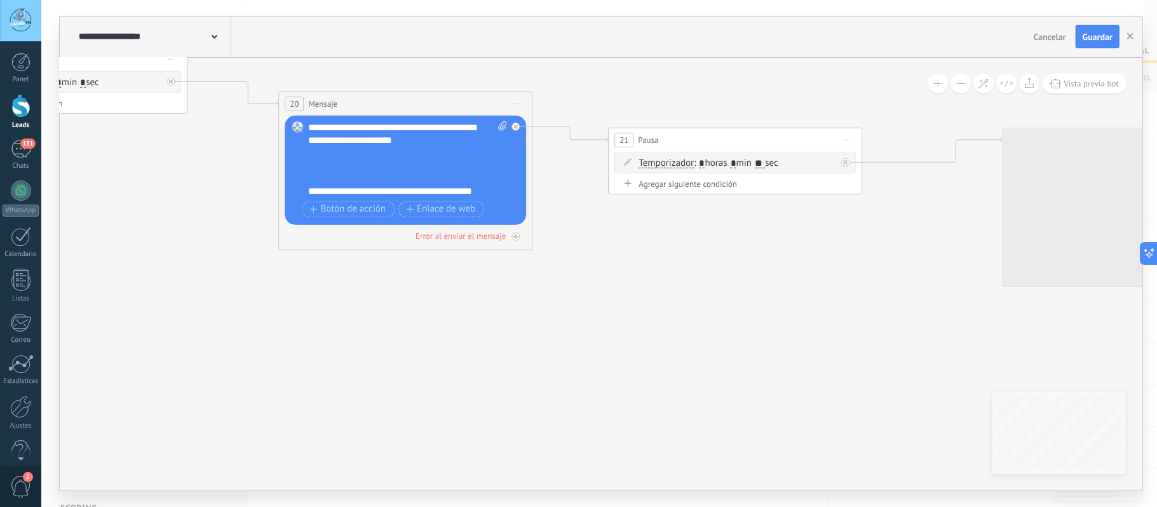
click at [278, 336] on icon "3 Mensaje" at bounding box center [482, 159] width 3780 height 1528
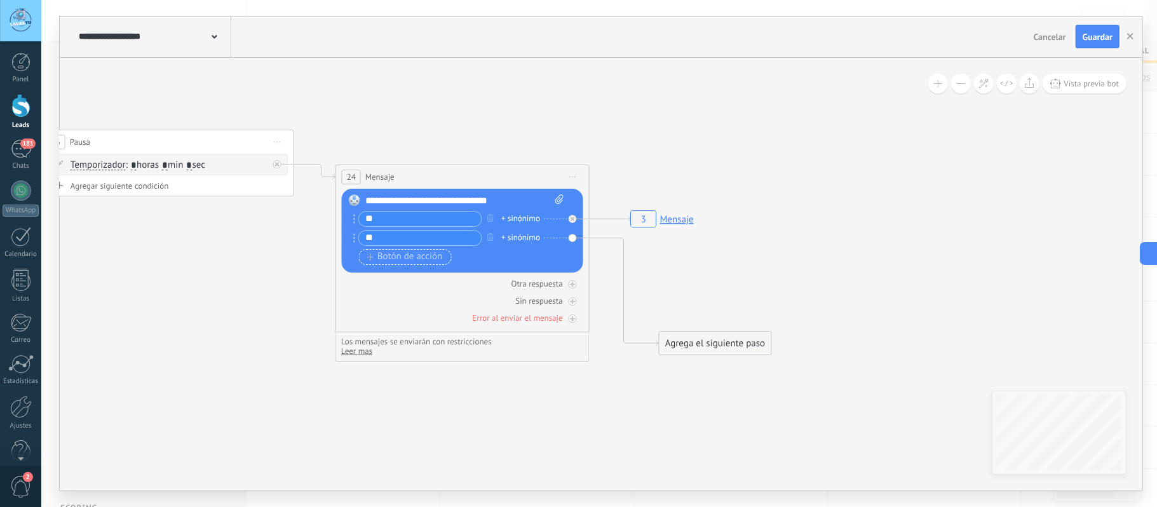
click at [400, 257] on span "Botón de acción" at bounding box center [405, 257] width 76 height 10
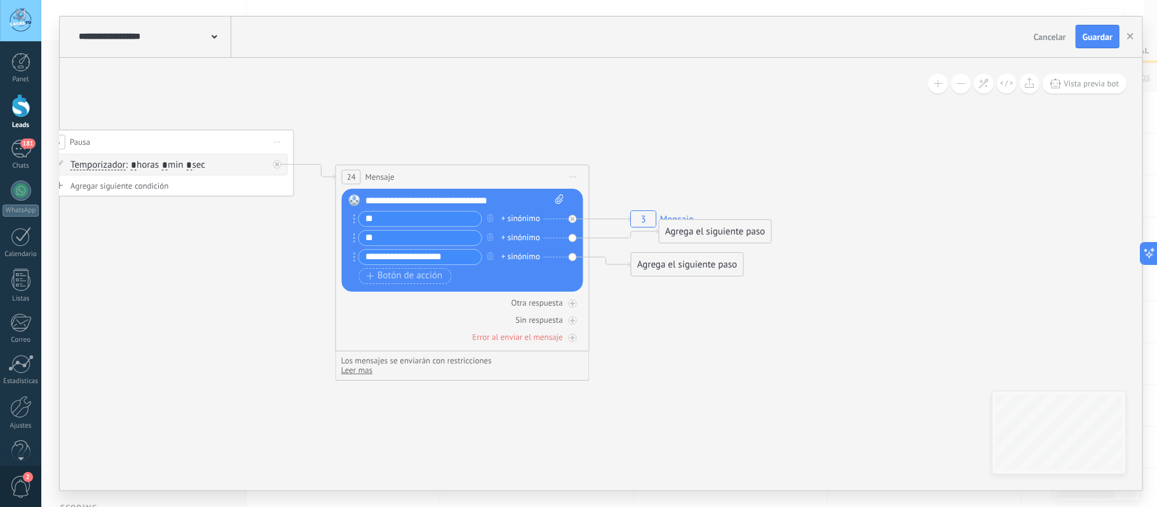
type input "**********"
drag, startPoint x: 704, startPoint y: 265, endPoint x: 748, endPoint y: 390, distance: 132.8
click at [748, 390] on div "Agrega el siguiente paso" at bounding box center [732, 389] width 111 height 21
drag, startPoint x: 712, startPoint y: 240, endPoint x: 784, endPoint y: 280, distance: 81.9
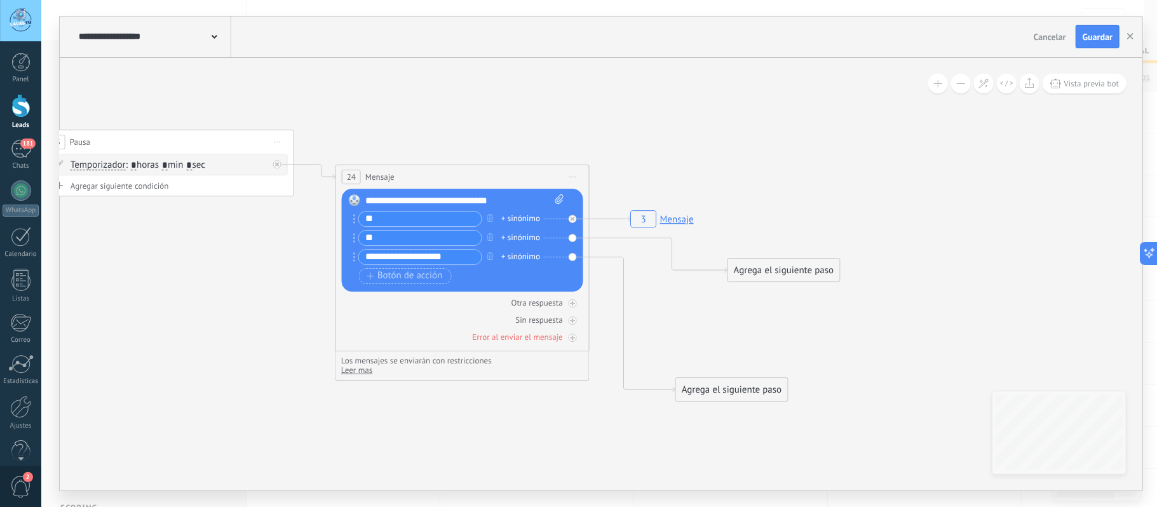
click at [784, 280] on div "Agrega el siguiente paso" at bounding box center [783, 270] width 111 height 21
click at [788, 276] on div "Agrega el siguiente paso" at bounding box center [786, 270] width 111 height 21
click at [793, 291] on span "Mensaje" at bounding box center [781, 293] width 34 height 12
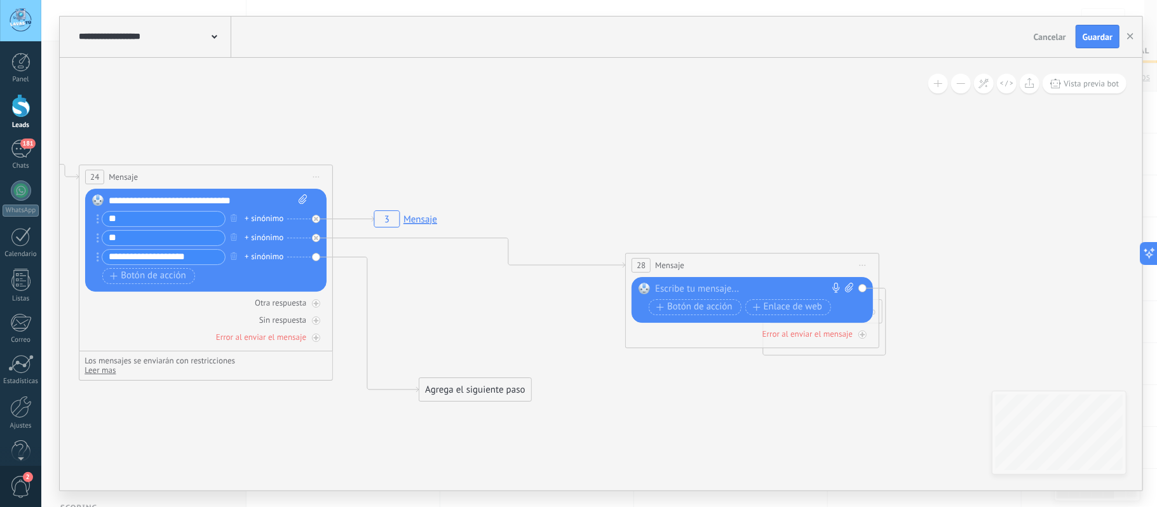
drag, startPoint x: 591, startPoint y: 266, endPoint x: 746, endPoint y: 263, distance: 155.0
click at [746, 263] on div "28 Mensaje ******* (a): Todos los contactos - canales seleccionados Todos los c…" at bounding box center [752, 265] width 253 height 24
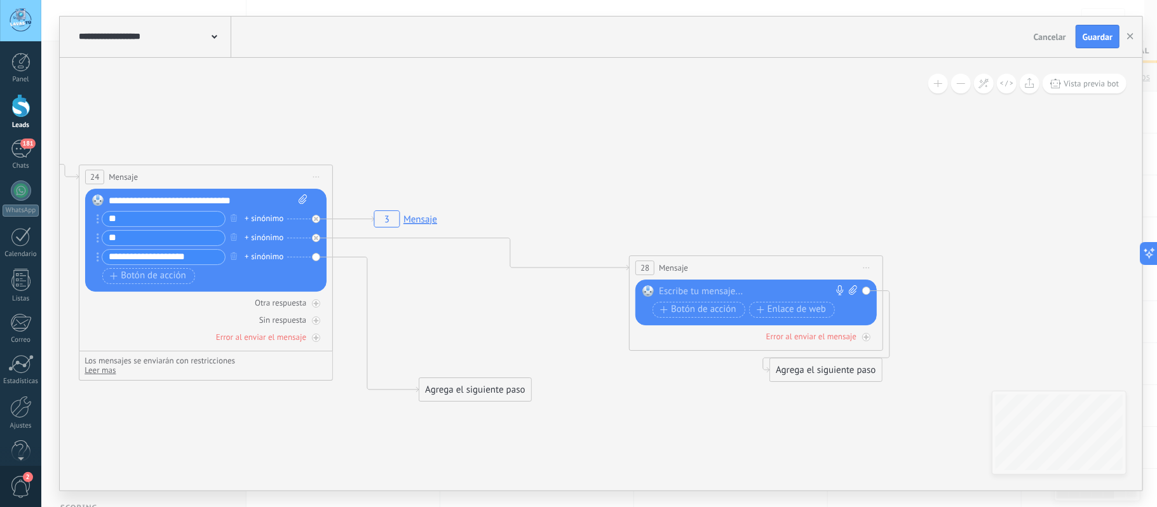
click at [705, 286] on div at bounding box center [753, 291] width 189 height 13
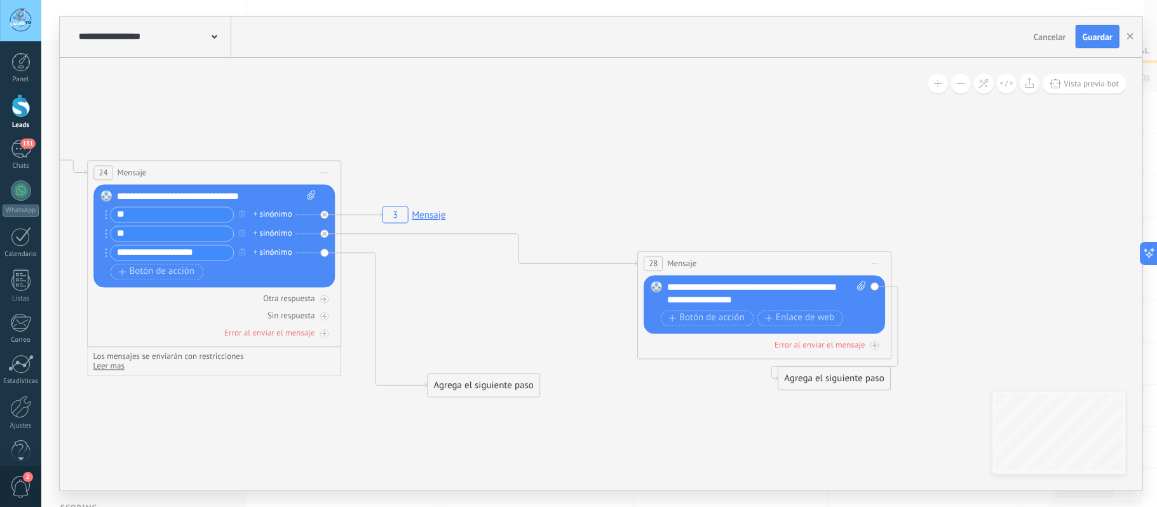
drag, startPoint x: 788, startPoint y: 260, endPoint x: 803, endPoint y: 254, distance: 15.9
click at [803, 254] on div "28 Mensaje ******* (a): Todos los contactos - canales seleccionados Todos los c…" at bounding box center [764, 264] width 253 height 24
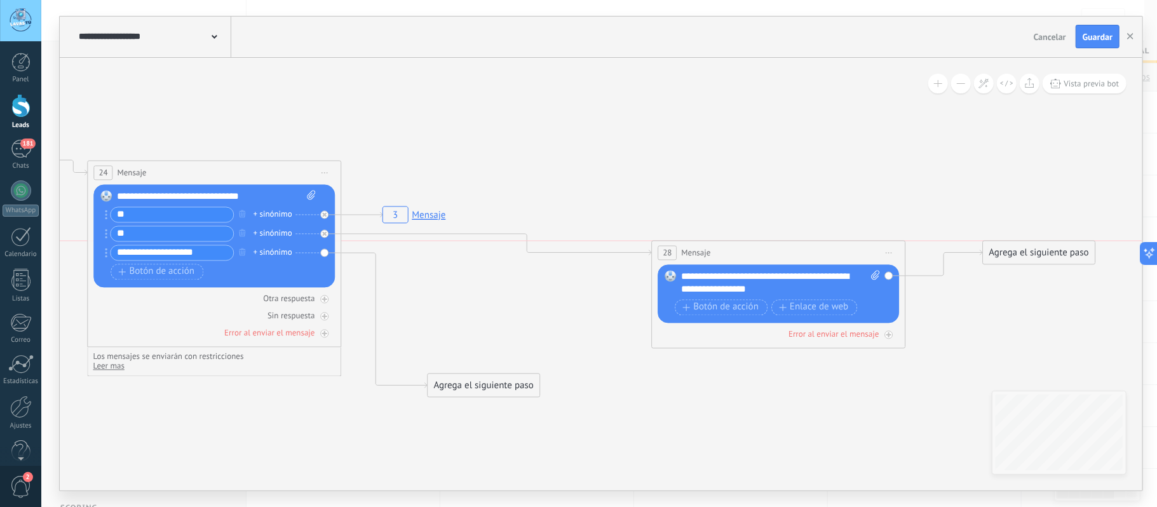
drag, startPoint x: 827, startPoint y: 379, endPoint x: 1030, endPoint y: 247, distance: 241.6
click at [1030, 247] on div "Agrega el siguiente paso" at bounding box center [1038, 252] width 111 height 21
click at [1028, 250] on div "Agrega el siguiente paso" at bounding box center [1038, 252] width 111 height 21
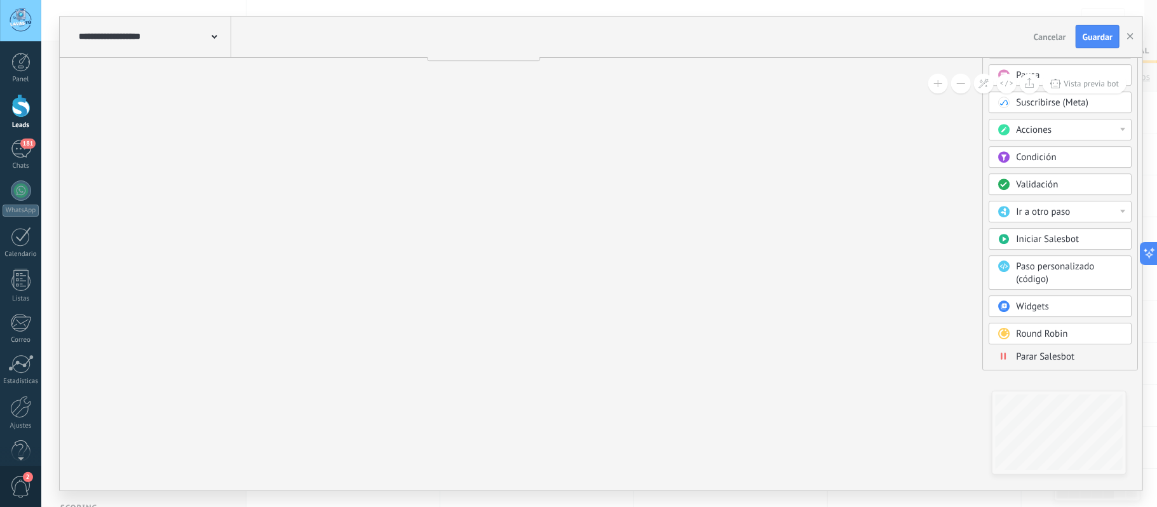
click at [1048, 357] on span "Parar Salesbot" at bounding box center [1046, 357] width 58 height 12
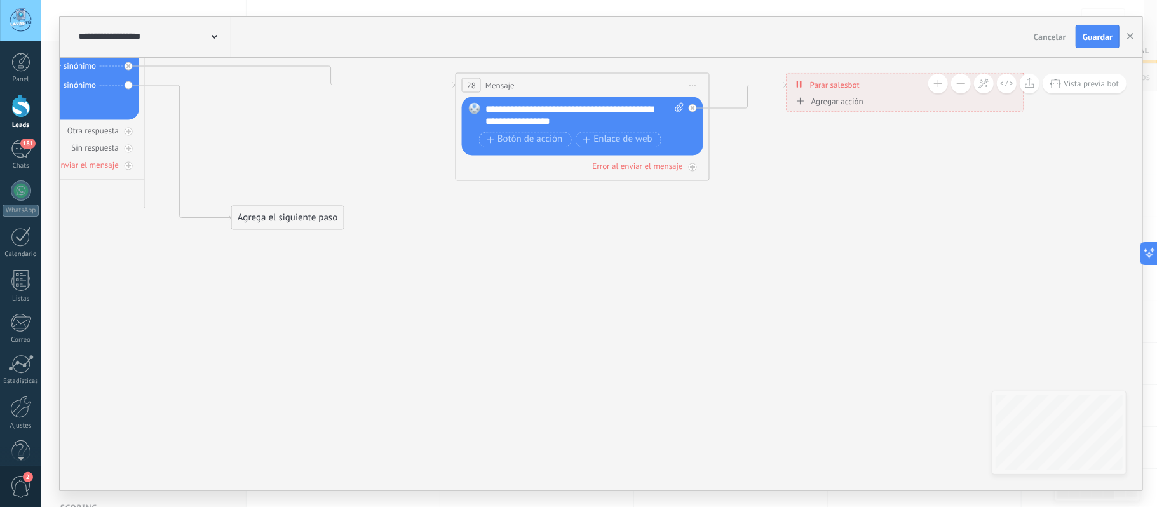
drag, startPoint x: 465, startPoint y: 331, endPoint x: 834, endPoint y: 283, distance: 371.6
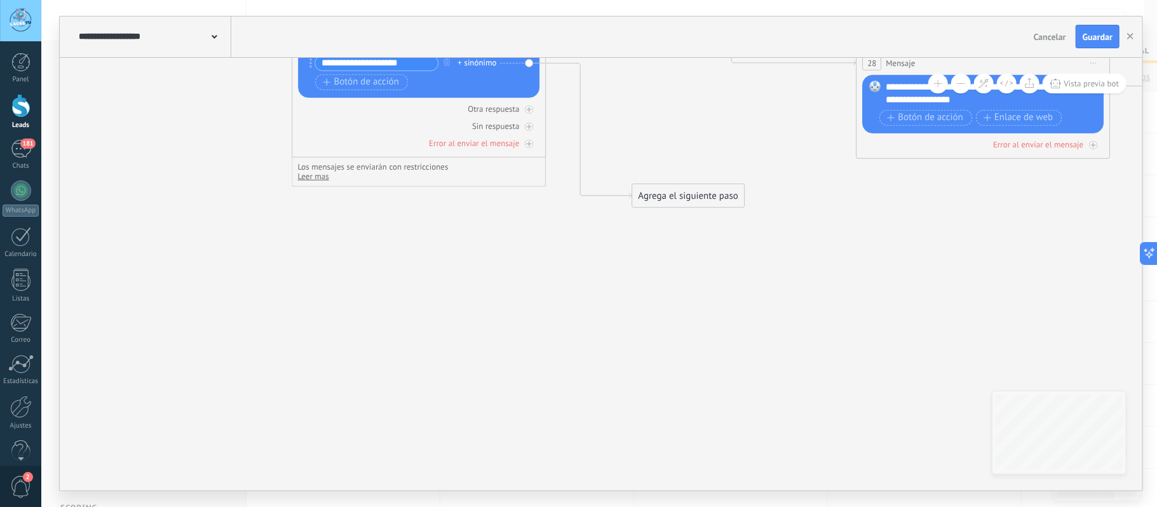
drag, startPoint x: 519, startPoint y: 303, endPoint x: 752, endPoint y: 285, distance: 233.9
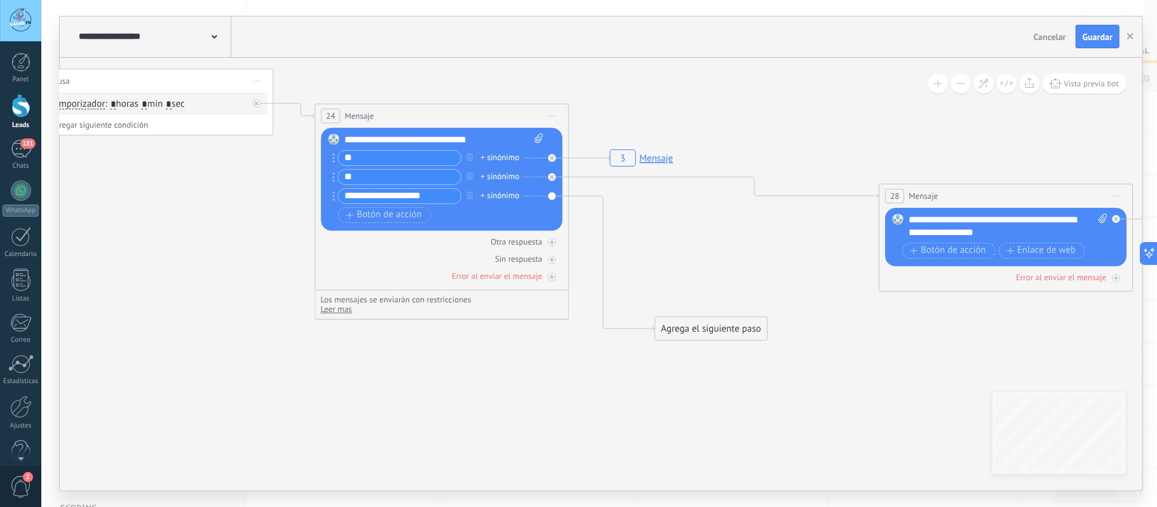
drag, startPoint x: 496, startPoint y: 276, endPoint x: 490, endPoint y: 412, distance: 136.7
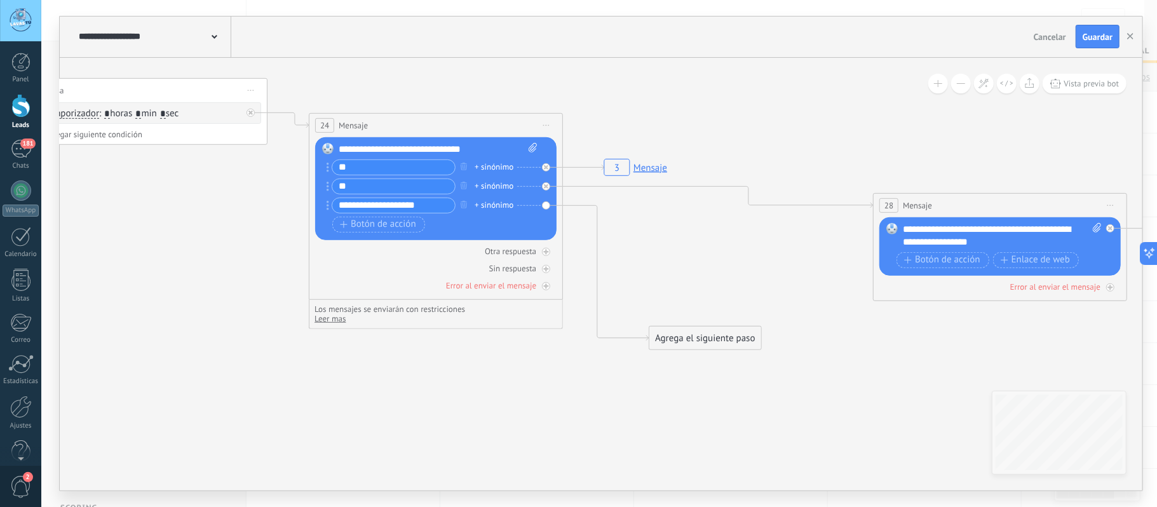
drag, startPoint x: 717, startPoint y: 367, endPoint x: 499, endPoint y: 400, distance: 219.9
click at [722, 349] on div "Agrega el siguiente paso" at bounding box center [704, 338] width 111 height 21
drag, startPoint x: 326, startPoint y: 429, endPoint x: 733, endPoint y: 414, distance: 407.5
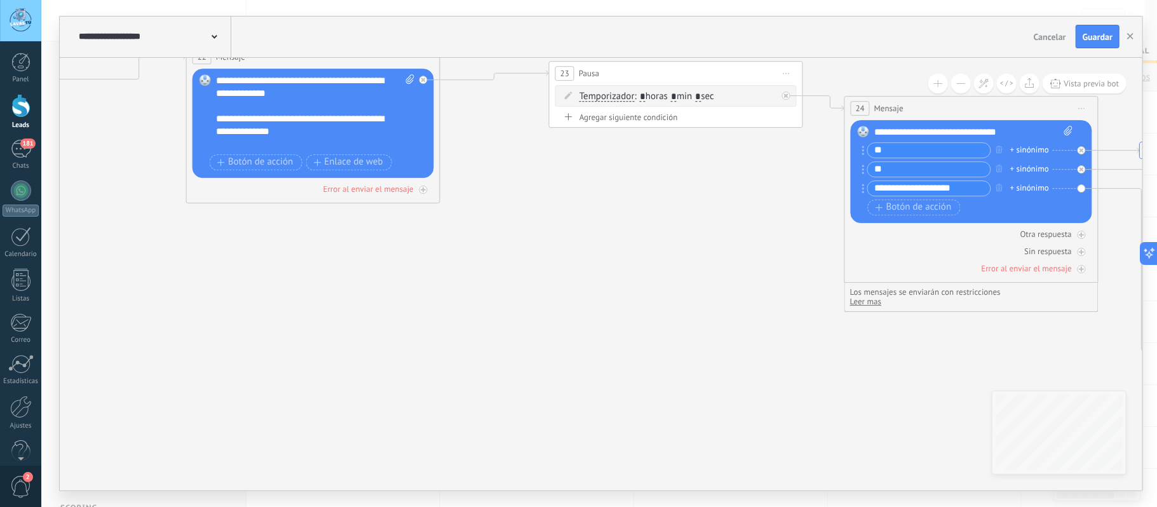
drag, startPoint x: 333, startPoint y: 390, endPoint x: 756, endPoint y: 321, distance: 428.6
click at [753, 323] on icon "3 Mensaje" at bounding box center [35, 63] width 4520 height 1504
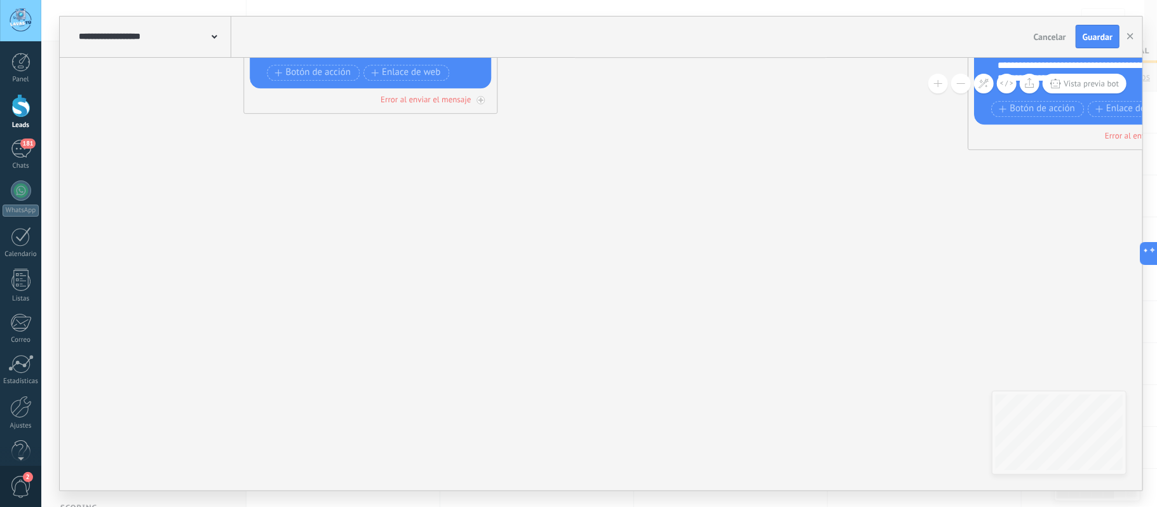
drag, startPoint x: 344, startPoint y: 331, endPoint x: 593, endPoint y: 316, distance: 248.9
click at [763, 337] on icon "3 Mensaje" at bounding box center [817, 10] width 4520 height 1504
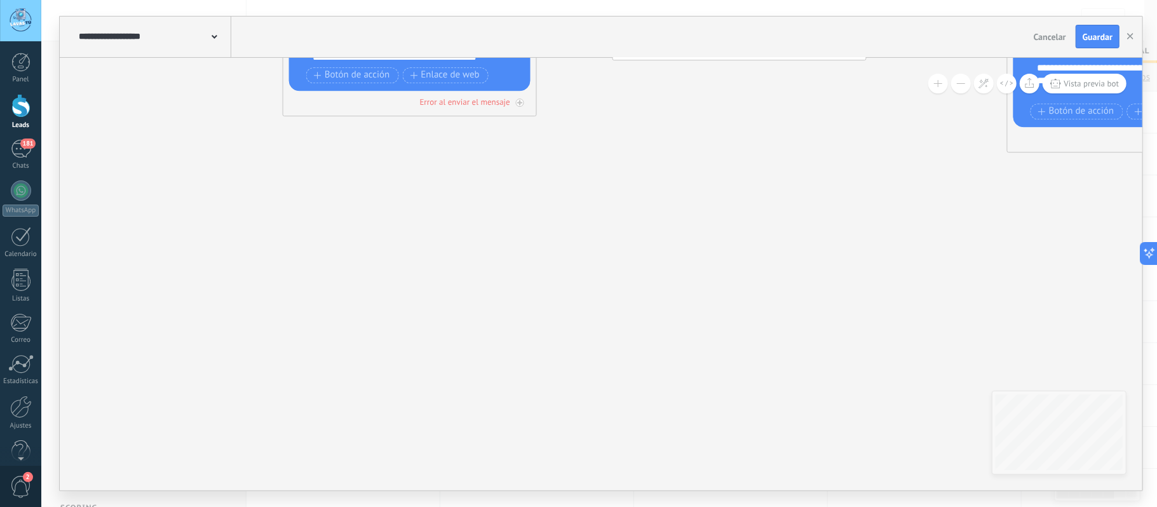
drag, startPoint x: 327, startPoint y: 321, endPoint x: 757, endPoint y: 314, distance: 430.8
click at [768, 316] on icon "3 Mensaje" at bounding box center [856, 12] width 4520 height 1504
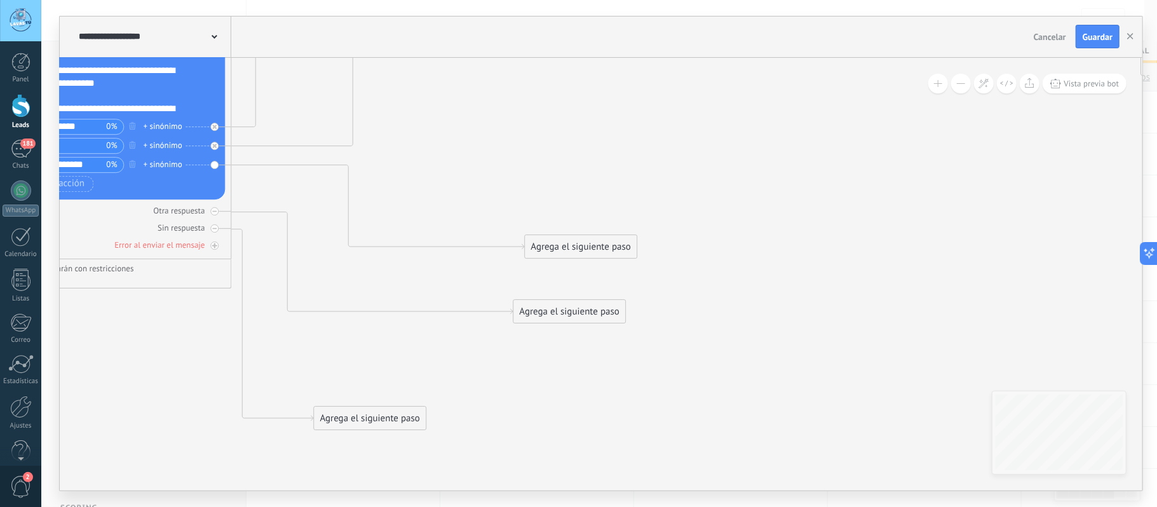
drag, startPoint x: 382, startPoint y: 313, endPoint x: 823, endPoint y: 269, distance: 443.7
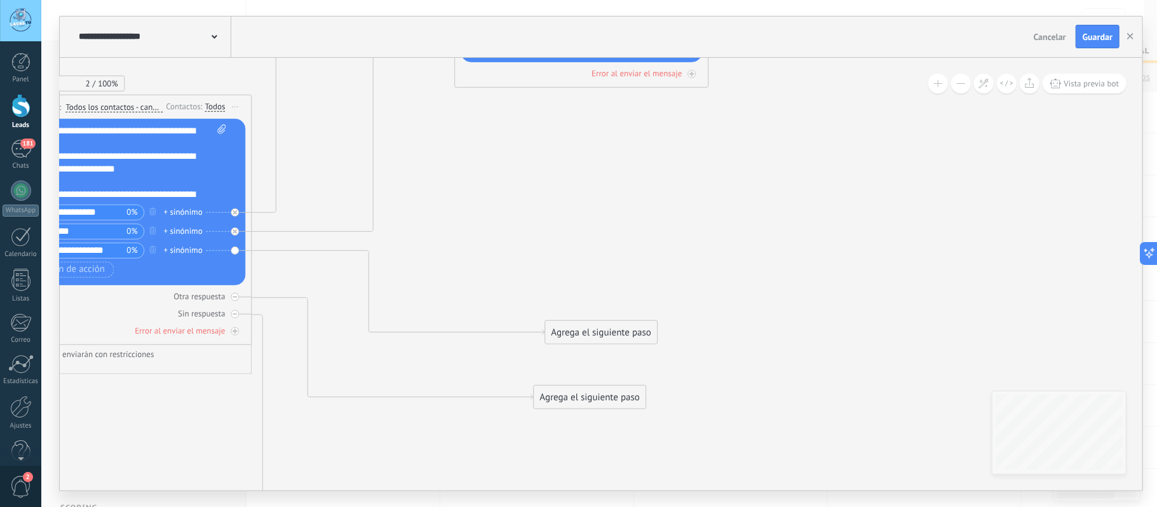
drag, startPoint x: 473, startPoint y: 148, endPoint x: 470, endPoint y: 247, distance: 99.2
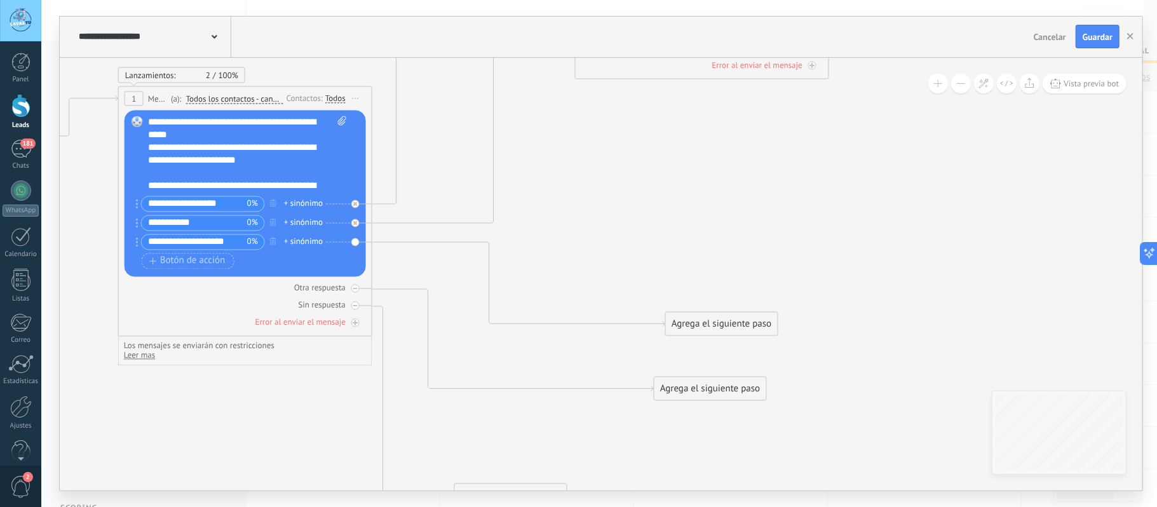
drag, startPoint x: 479, startPoint y: 244, endPoint x: 651, endPoint y: 196, distance: 178.8
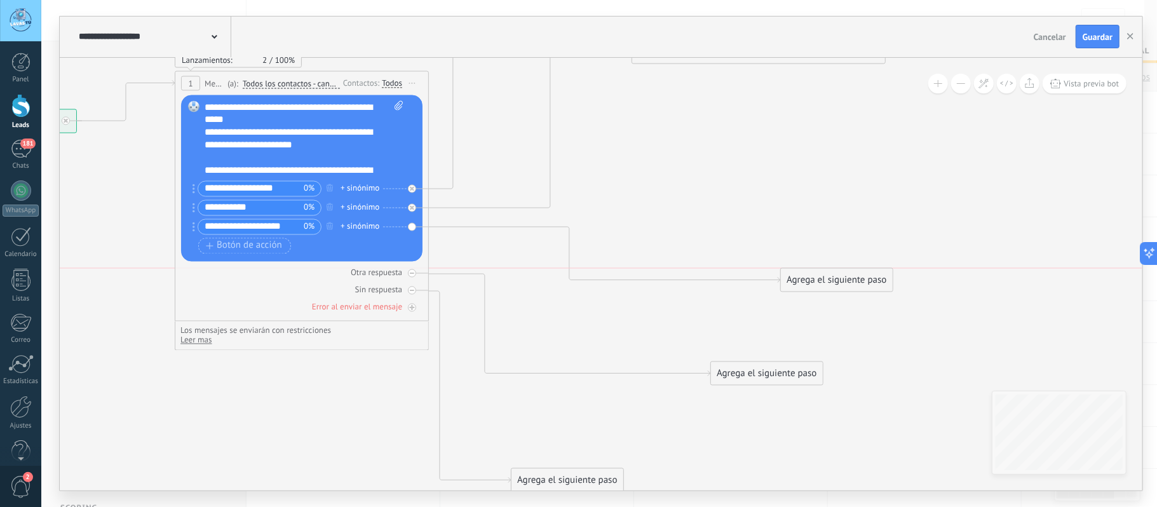
drag, startPoint x: 761, startPoint y: 313, endPoint x: 820, endPoint y: 285, distance: 64.8
click at [820, 285] on div "Agrega el siguiente paso" at bounding box center [836, 279] width 111 height 21
click at [821, 281] on div "Agrega el siguiente paso" at bounding box center [836, 279] width 111 height 21
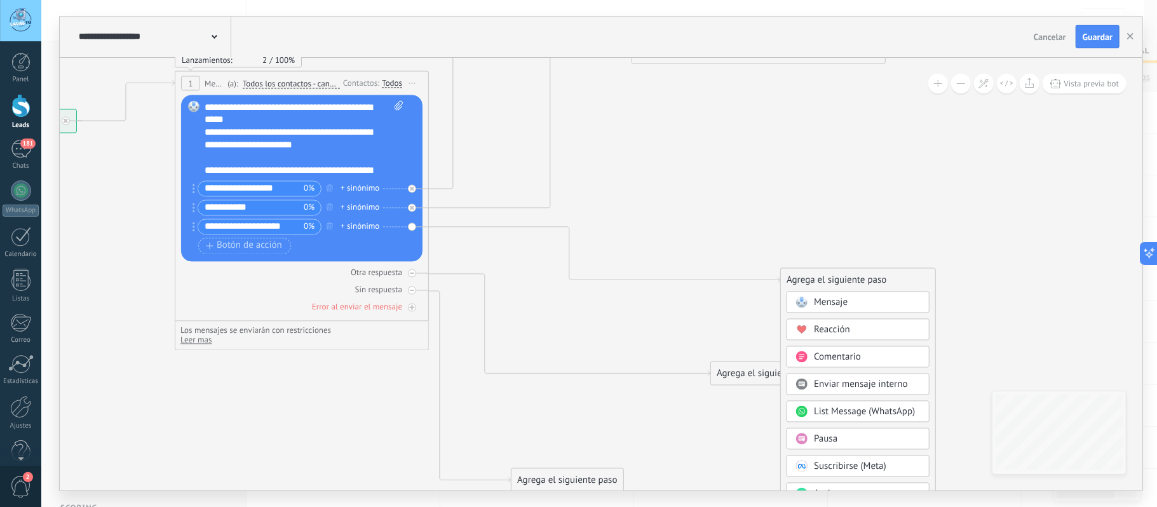
click at [826, 301] on span "Mensaje" at bounding box center [831, 302] width 34 height 12
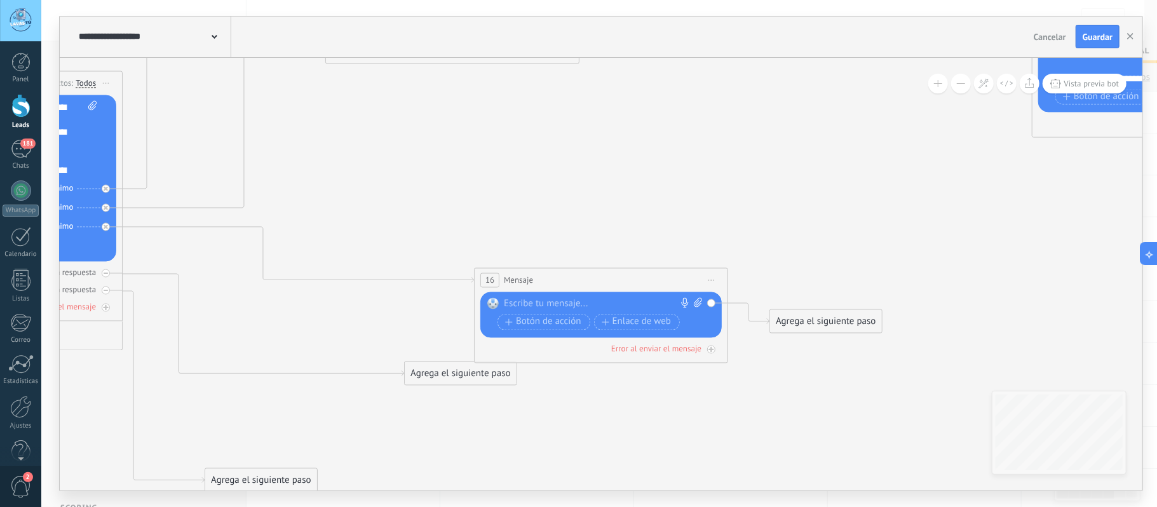
click at [540, 303] on div at bounding box center [598, 303] width 189 height 13
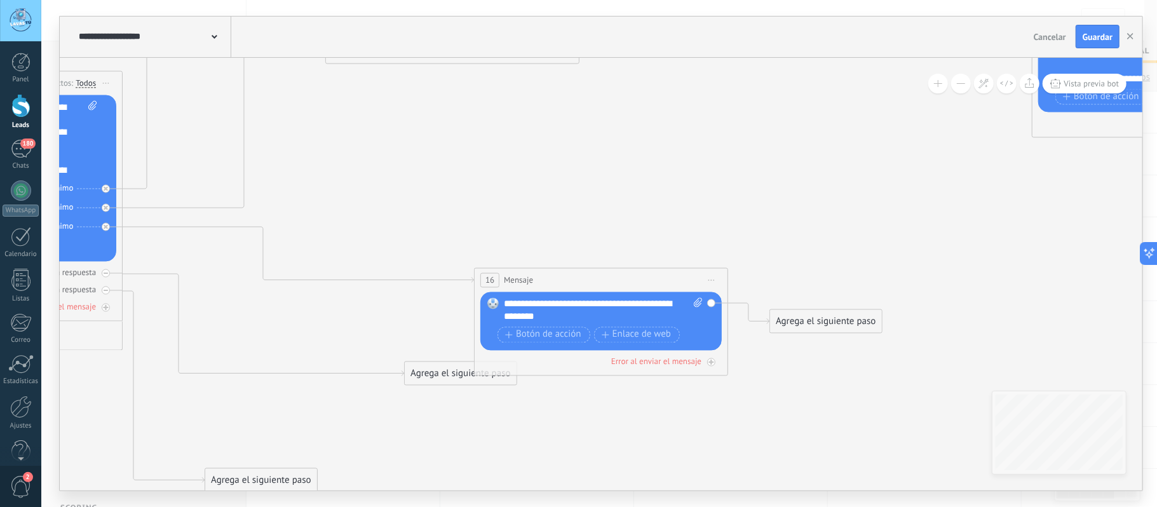
drag, startPoint x: 621, startPoint y: 303, endPoint x: 644, endPoint y: 244, distance: 63.1
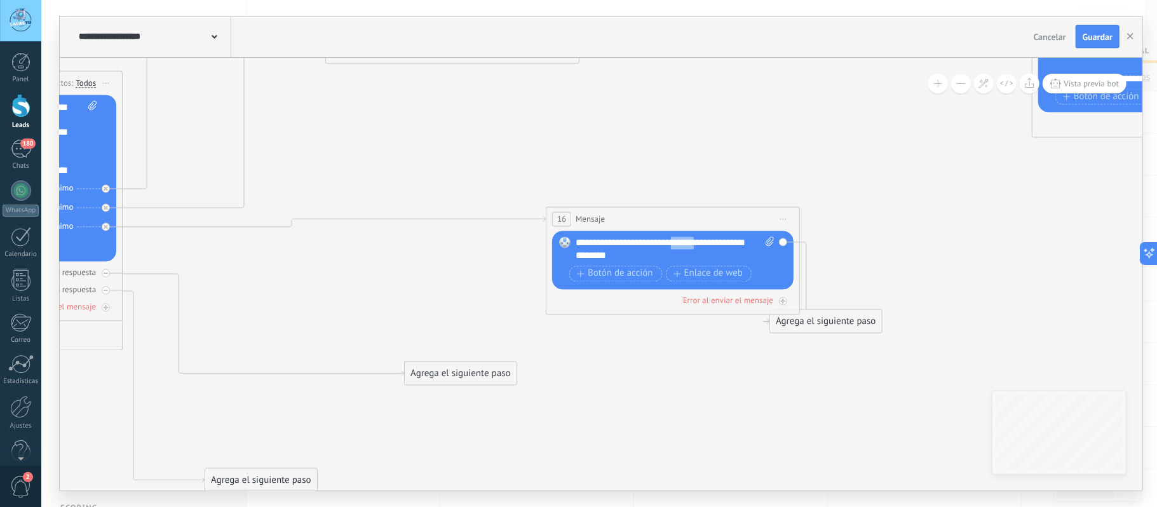
drag, startPoint x: 598, startPoint y: 278, endPoint x: 670, endPoint y: 217, distance: 94.2
click at [670, 217] on div "16 Mensaje ******* (a): Todos los contactos - canales seleccionados Todos los c…" at bounding box center [672, 219] width 253 height 24
drag, startPoint x: 807, startPoint y: 333, endPoint x: 942, endPoint y: 268, distance: 149.5
click at [942, 268] on div "Agrega el siguiente paso" at bounding box center [960, 268] width 111 height 21
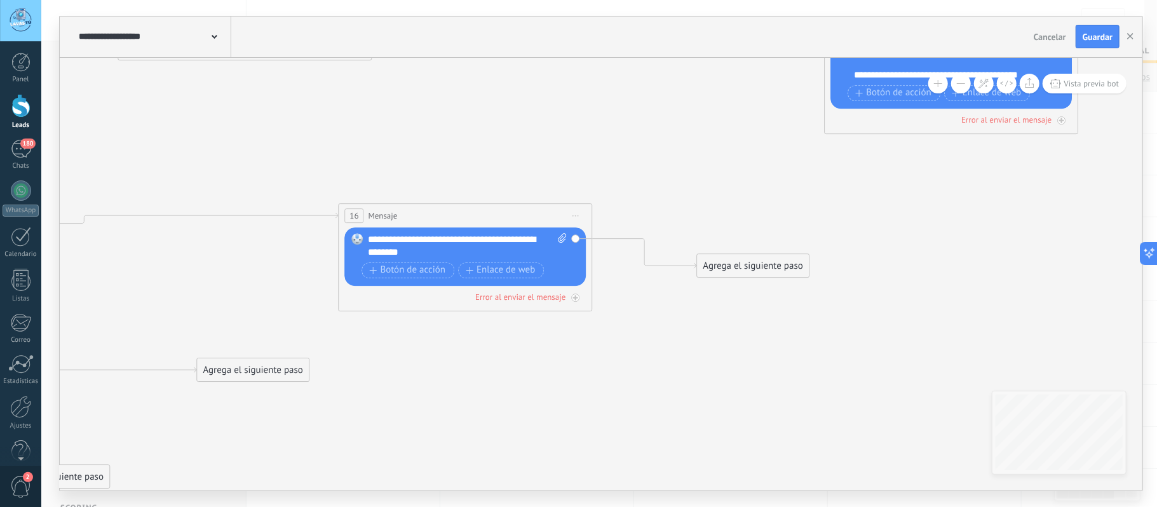
drag, startPoint x: 938, startPoint y: 305, endPoint x: 725, endPoint y: 302, distance: 213.5
click at [1098, 39] on span "Guardar" at bounding box center [1098, 36] width 30 height 9
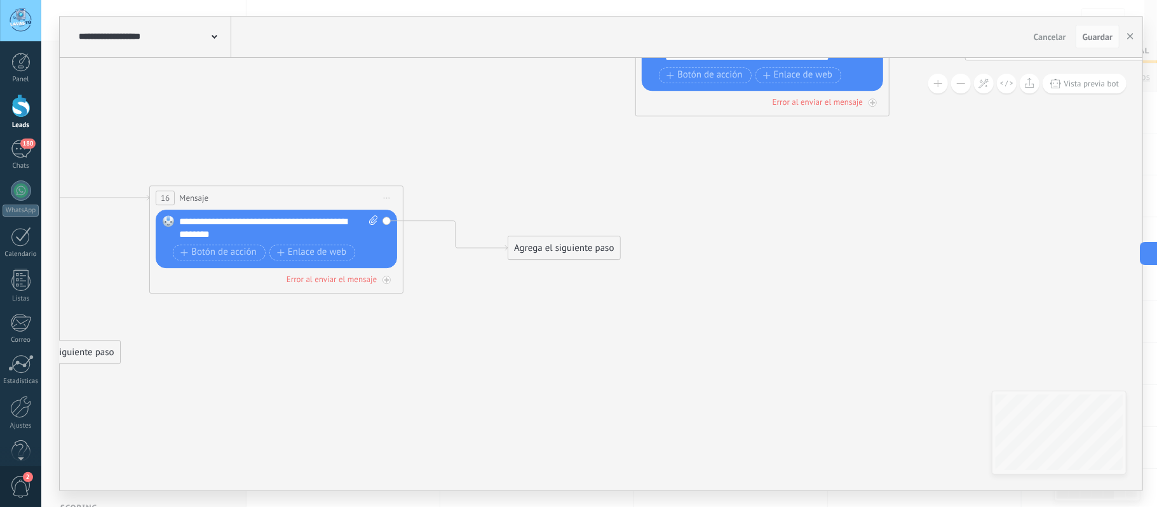
drag, startPoint x: 692, startPoint y: 133, endPoint x: 377, endPoint y: 123, distance: 315.3
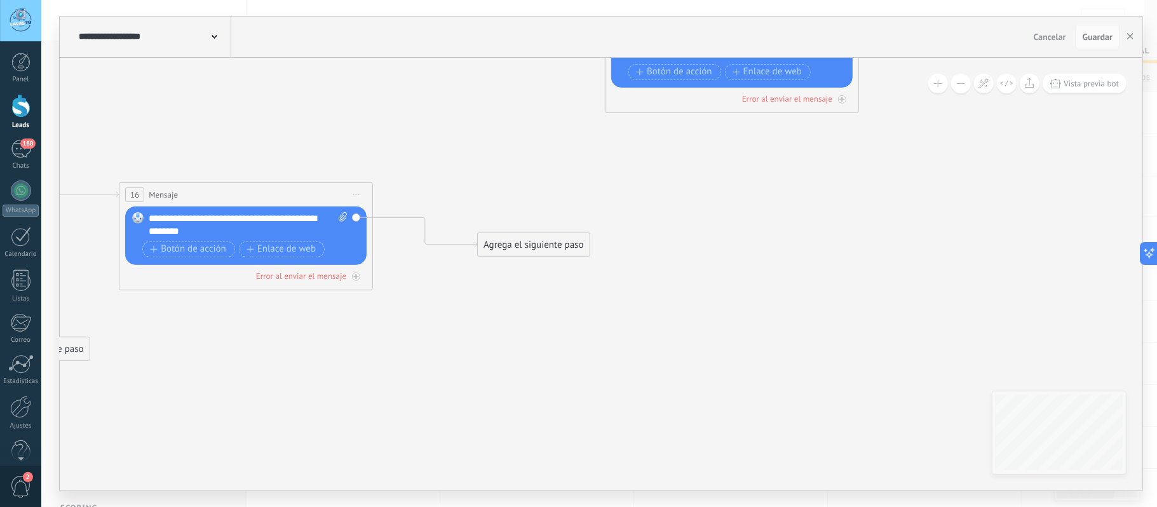
drag, startPoint x: 847, startPoint y: 211, endPoint x: 374, endPoint y: 306, distance: 482.2
click at [382, 304] on icon "3 Mensaje" at bounding box center [1178, 21] width 4520 height 1528
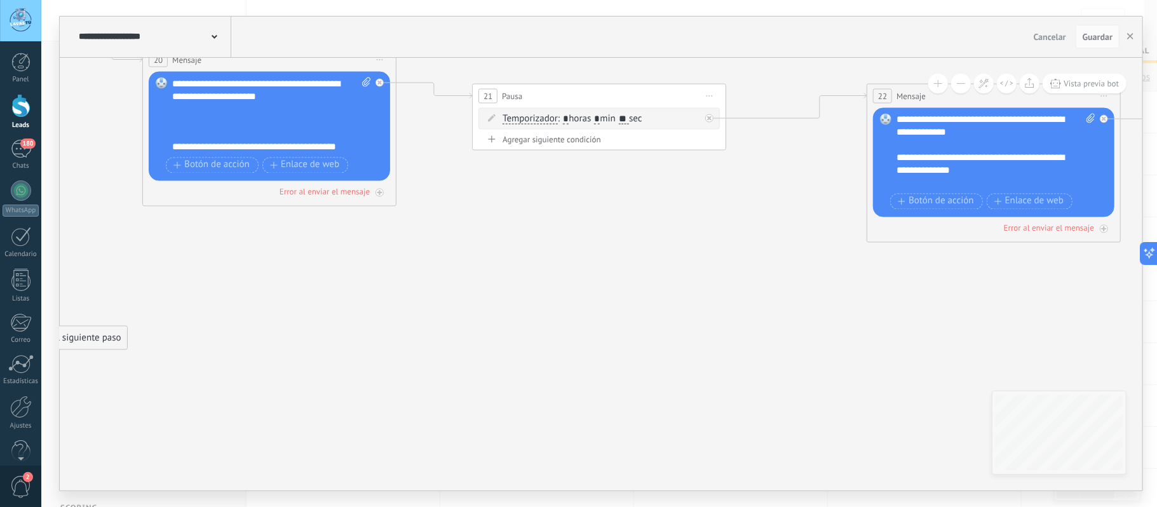
drag, startPoint x: 811, startPoint y: 300, endPoint x: 709, endPoint y: 339, distance: 108.8
click at [429, 300] on icon "3 Mensaje" at bounding box center [716, 114] width 4520 height 1528
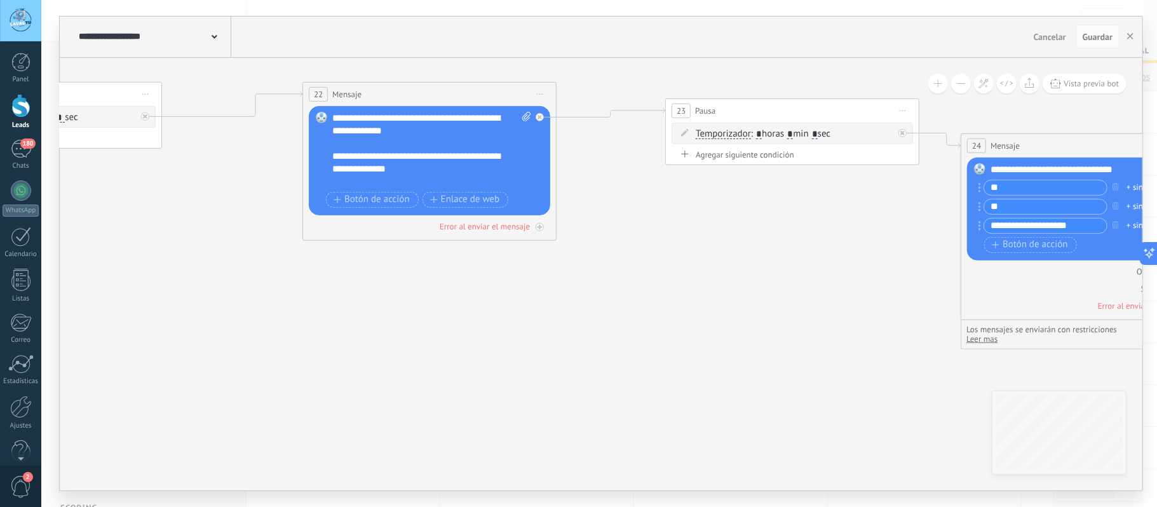
drag, startPoint x: 793, startPoint y: 323, endPoint x: 443, endPoint y: 323, distance: 350.1
click at [449, 321] on icon "3 Mensaje" at bounding box center [151, 113] width 4520 height 1528
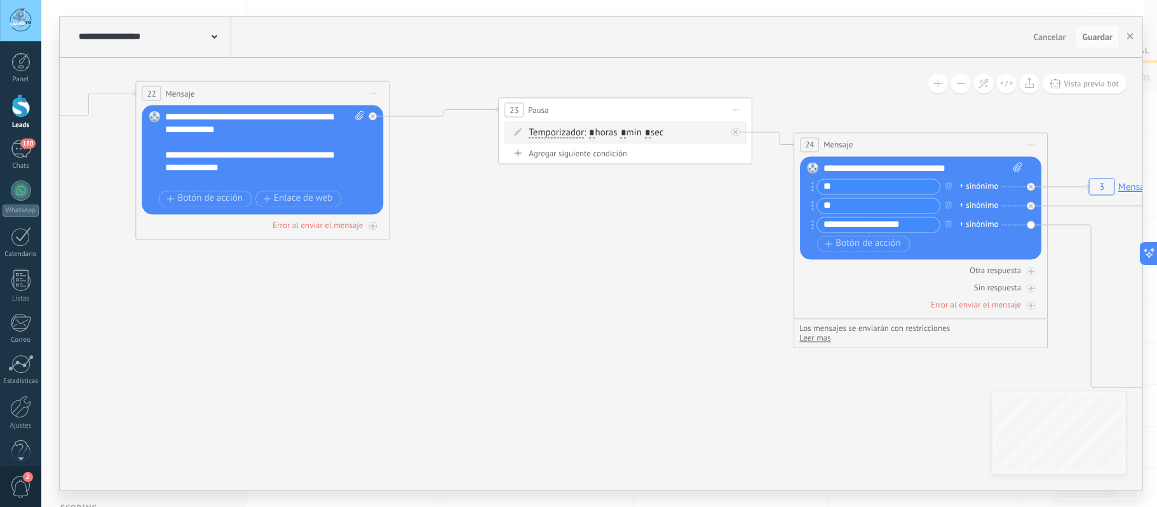
drag, startPoint x: 644, startPoint y: 316, endPoint x: 304, endPoint y: 309, distance: 340.6
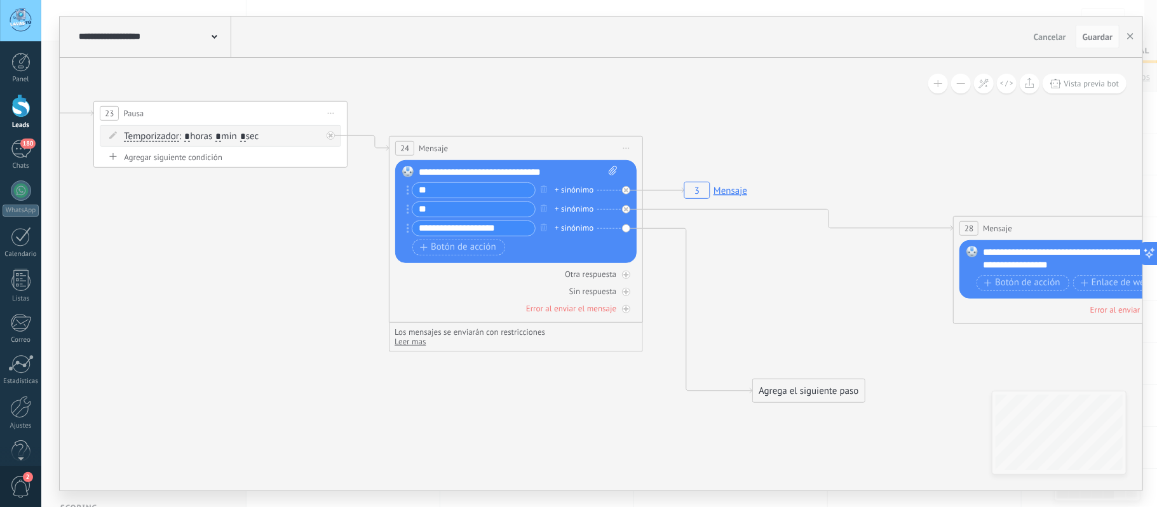
drag, startPoint x: 632, startPoint y: 384, endPoint x: 423, endPoint y: 388, distance: 208.4
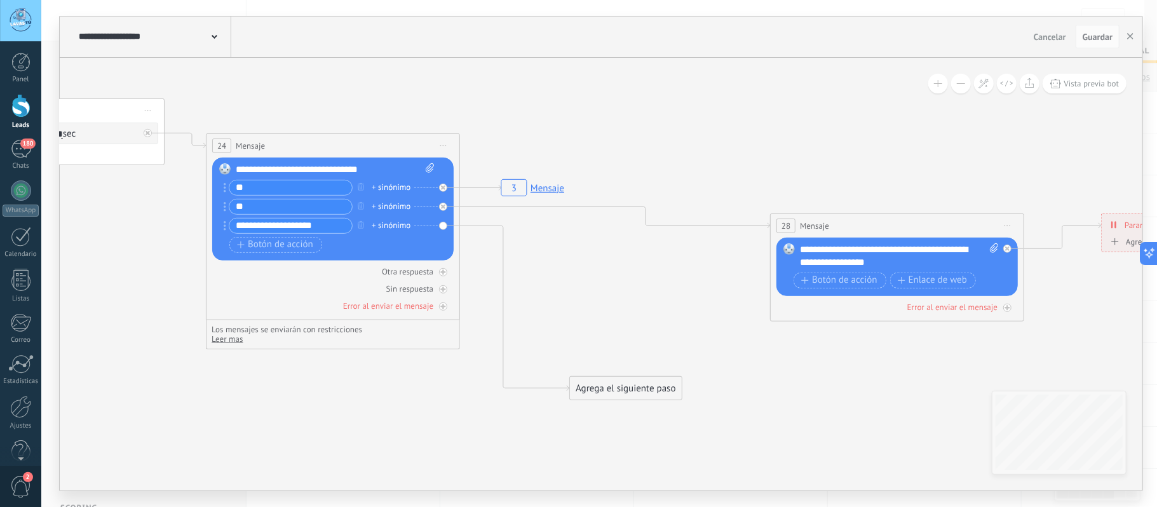
click at [638, 391] on div "Agrega el siguiente paso" at bounding box center [625, 388] width 111 height 21
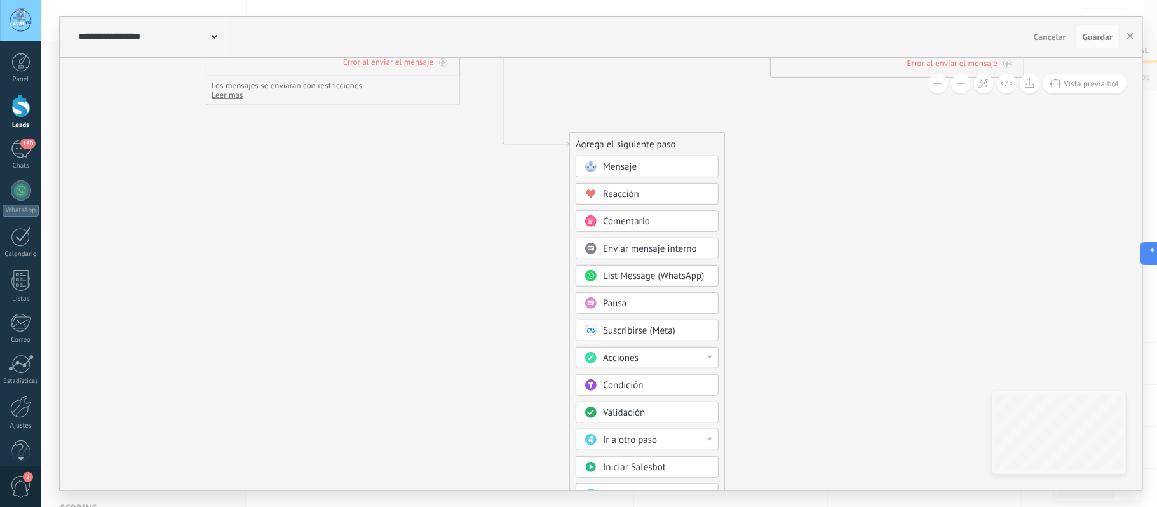
click at [666, 441] on div "Ir a otro paso" at bounding box center [656, 440] width 107 height 13
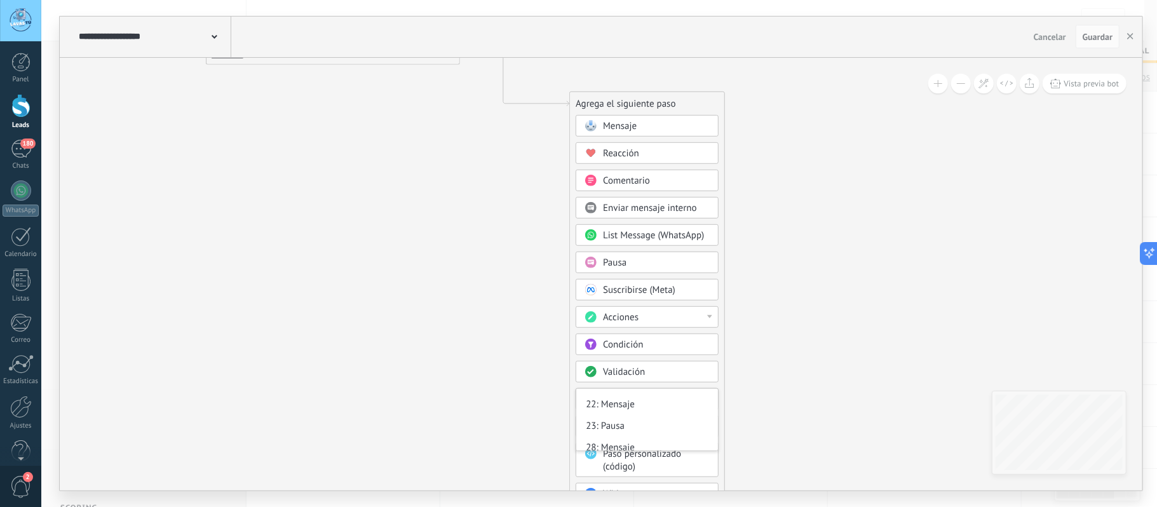
scroll to position [240, 0]
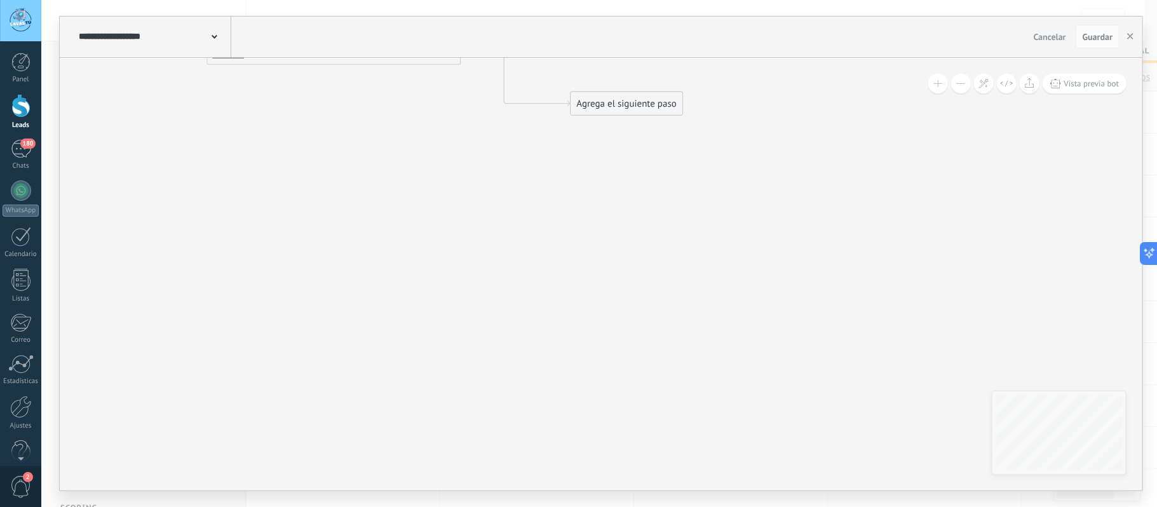
drag, startPoint x: 325, startPoint y: 271, endPoint x: 1008, endPoint y: 316, distance: 683.9
drag, startPoint x: 565, startPoint y: 283, endPoint x: 922, endPoint y: 390, distance: 372.7
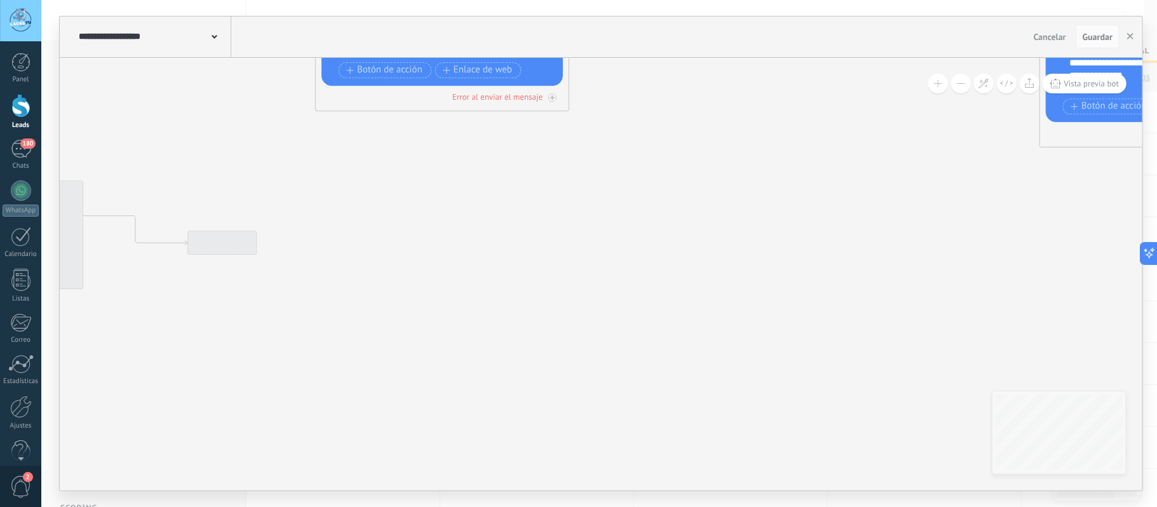
drag, startPoint x: 436, startPoint y: 326, endPoint x: 917, endPoint y: 344, distance: 481.9
click at [918, 344] on icon "3 Mensaje" at bounding box center [888, 19] width 4520 height 1528
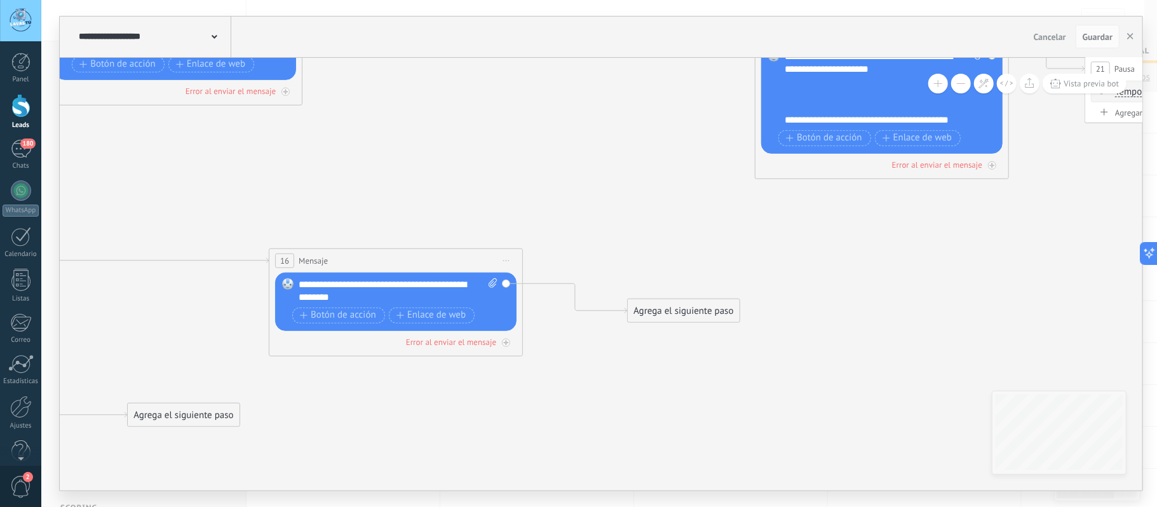
drag, startPoint x: 405, startPoint y: 319, endPoint x: 824, endPoint y: 386, distance: 424.7
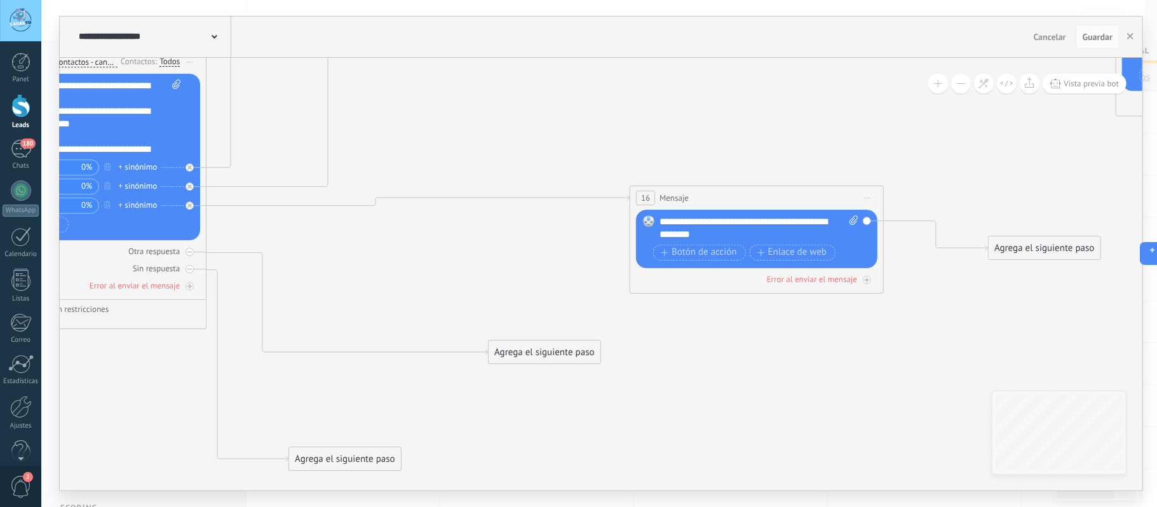
drag, startPoint x: 537, startPoint y: 412, endPoint x: 517, endPoint y: 356, distance: 60.3
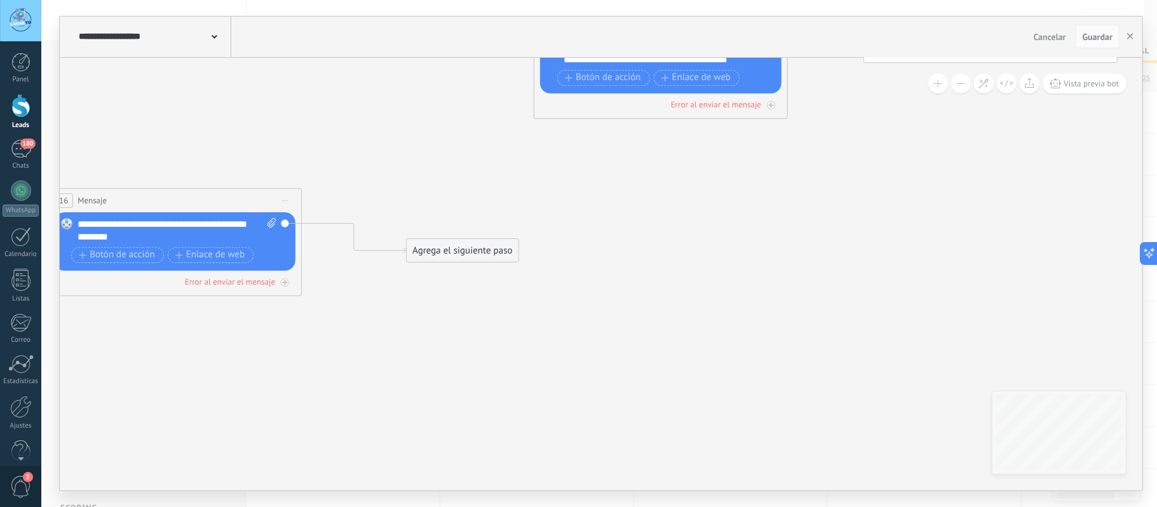
drag, startPoint x: 867, startPoint y: 347, endPoint x: 562, endPoint y: 321, distance: 306.6
click at [263, 327] on icon "3 Mensaje" at bounding box center [1107, 27] width 4520 height 1528
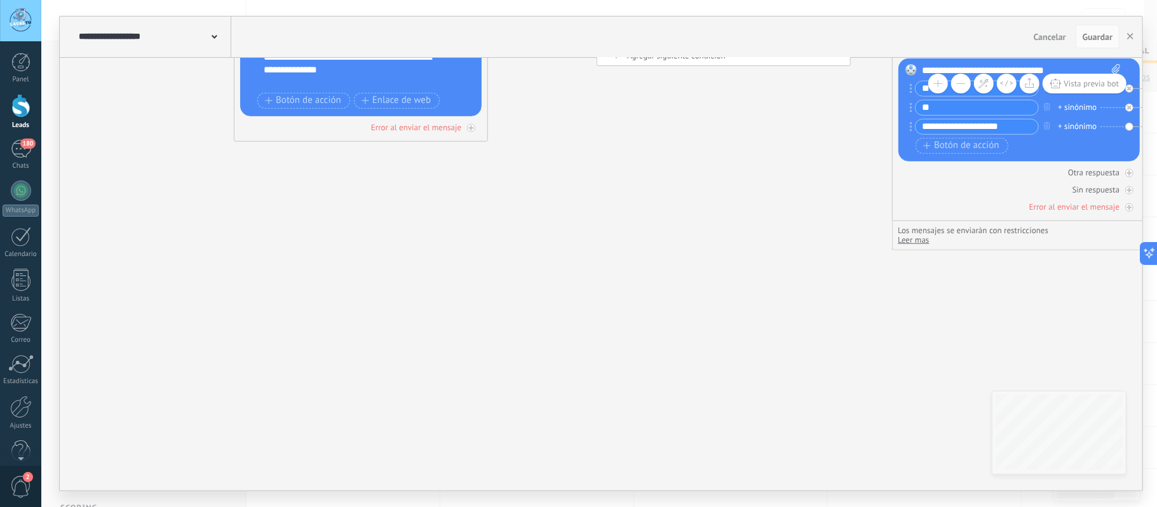
drag, startPoint x: 638, startPoint y: 302, endPoint x: 145, endPoint y: 355, distance: 495.8
click at [239, 326] on icon "3 Mensaje" at bounding box center [83, 14] width 4520 height 1528
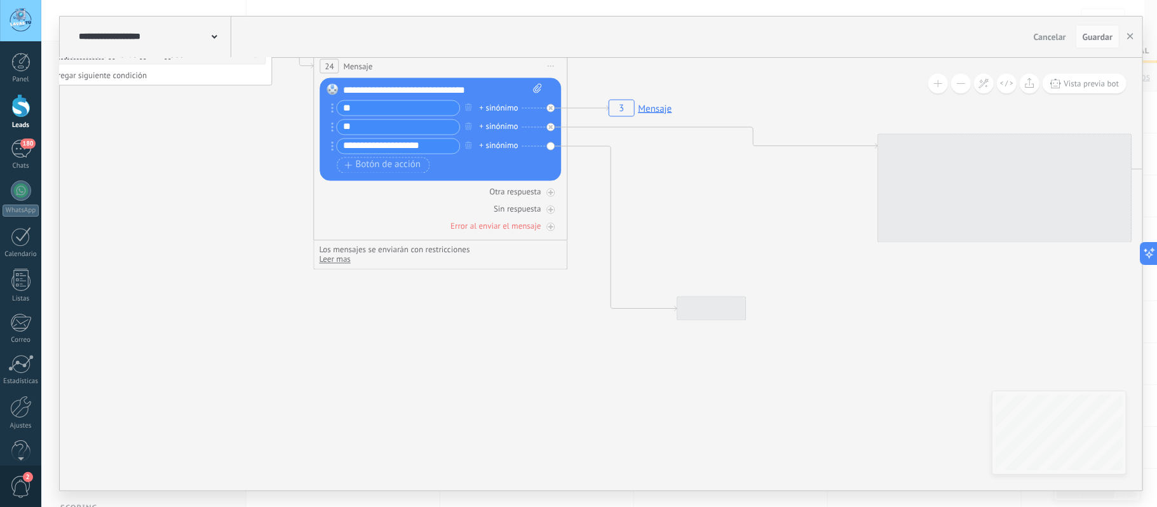
drag, startPoint x: 247, startPoint y: 321, endPoint x: 290, endPoint y: 328, distance: 43.7
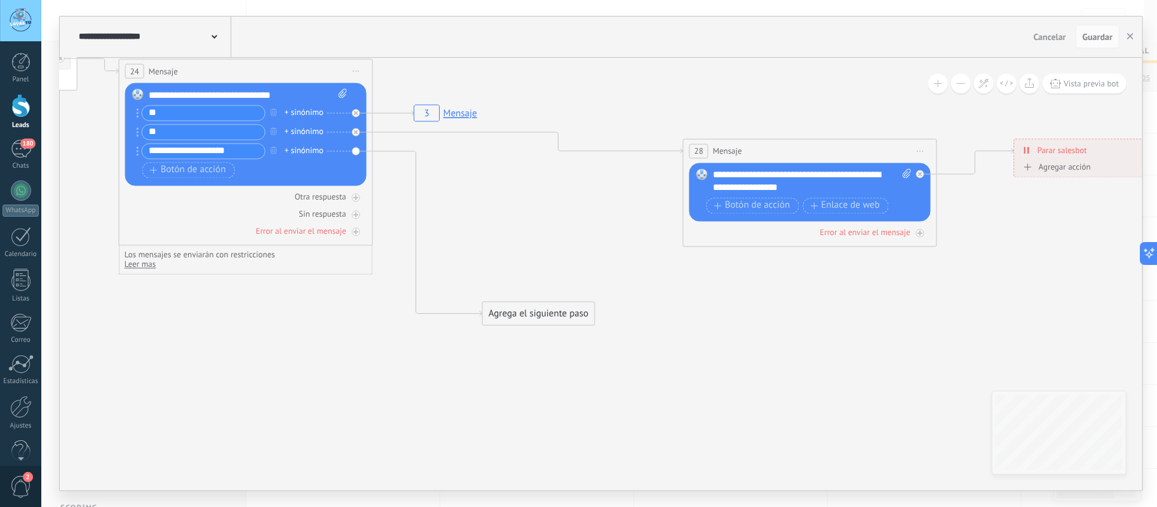
drag, startPoint x: 913, startPoint y: 332, endPoint x: 827, endPoint y: 331, distance: 85.8
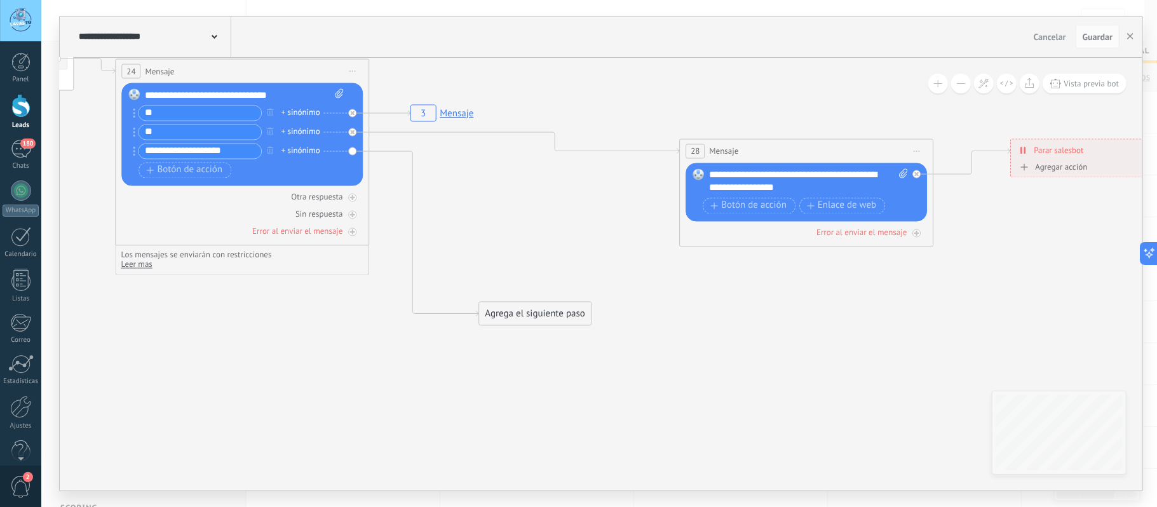
click at [554, 314] on div "Agrega el siguiente paso" at bounding box center [535, 313] width 111 height 21
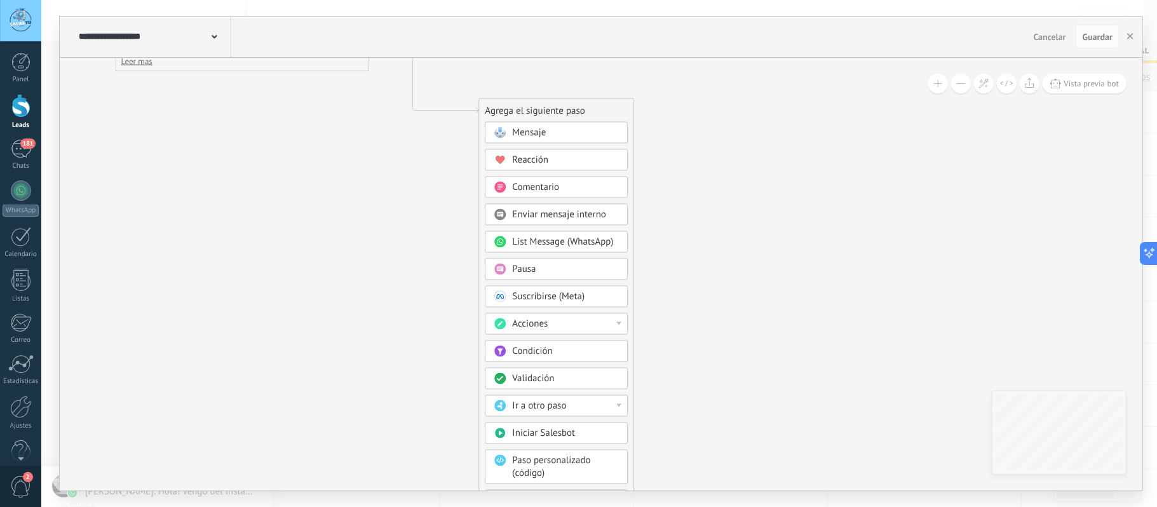
click at [610, 412] on div "Ir a otro paso" at bounding box center [566, 406] width 107 height 13
click at [537, 456] on div "16: Mensaje" at bounding box center [557, 451] width 142 height 22
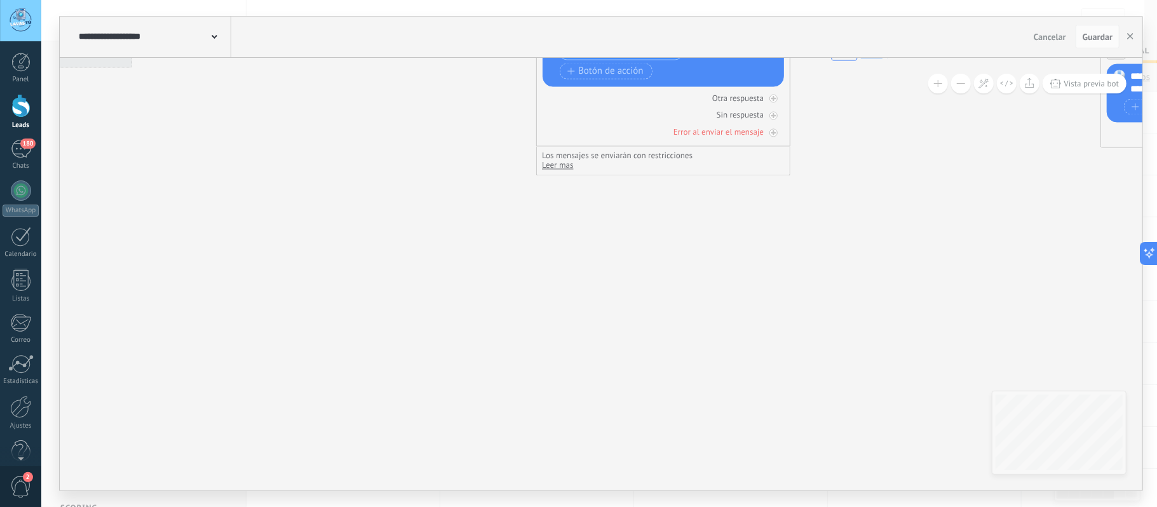
drag, startPoint x: 452, startPoint y: 273, endPoint x: 907, endPoint y: 367, distance: 464.5
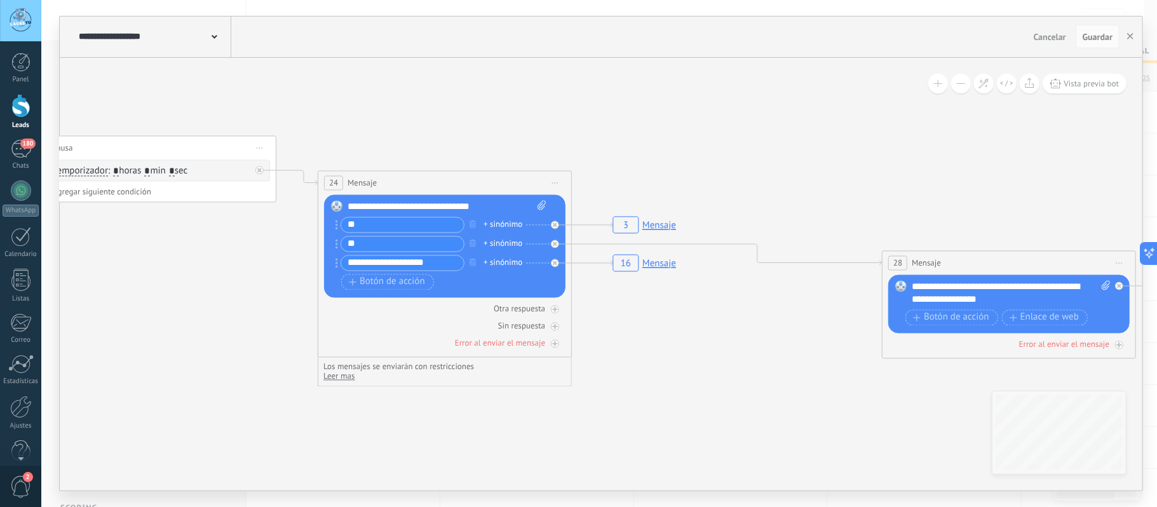
drag, startPoint x: 702, startPoint y: 295, endPoint x: 433, endPoint y: 489, distance: 331.8
click at [433, 502] on div "**********" at bounding box center [599, 253] width 1116 height 507
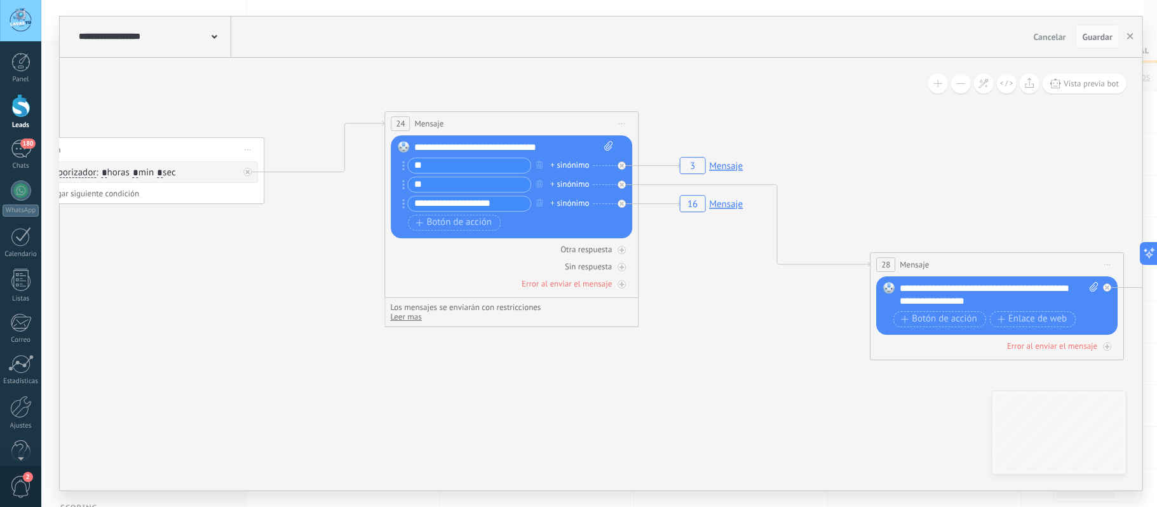
drag, startPoint x: 435, startPoint y: 173, endPoint x: 512, endPoint y: 115, distance: 96.7
click at [513, 113] on div "24 Mensaje ******* (a): Todos los contactos - canales seleccionados Todos los c…" at bounding box center [512, 124] width 253 height 24
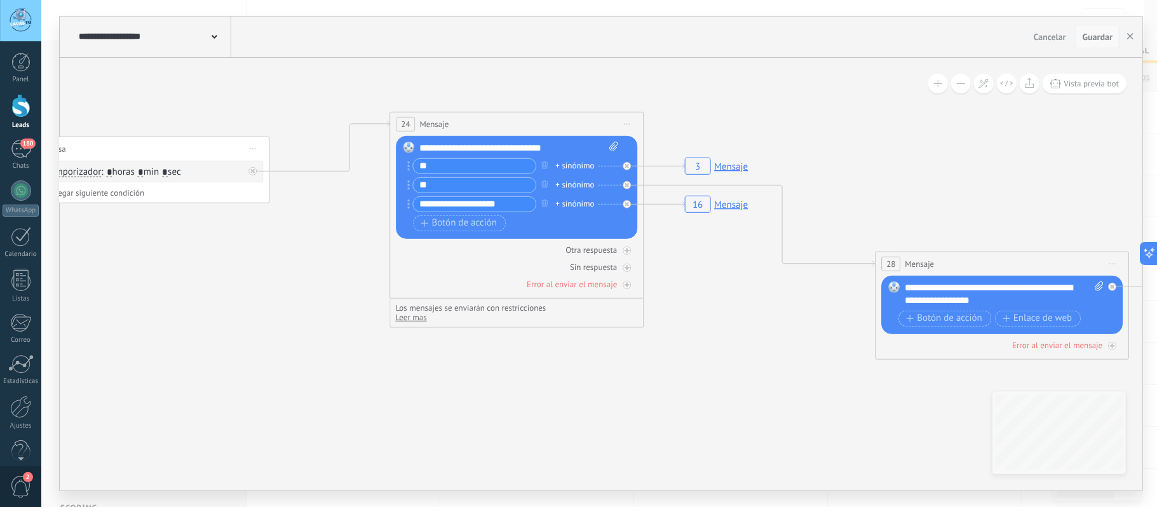
click at [1090, 39] on span "Guardar" at bounding box center [1098, 36] width 30 height 9
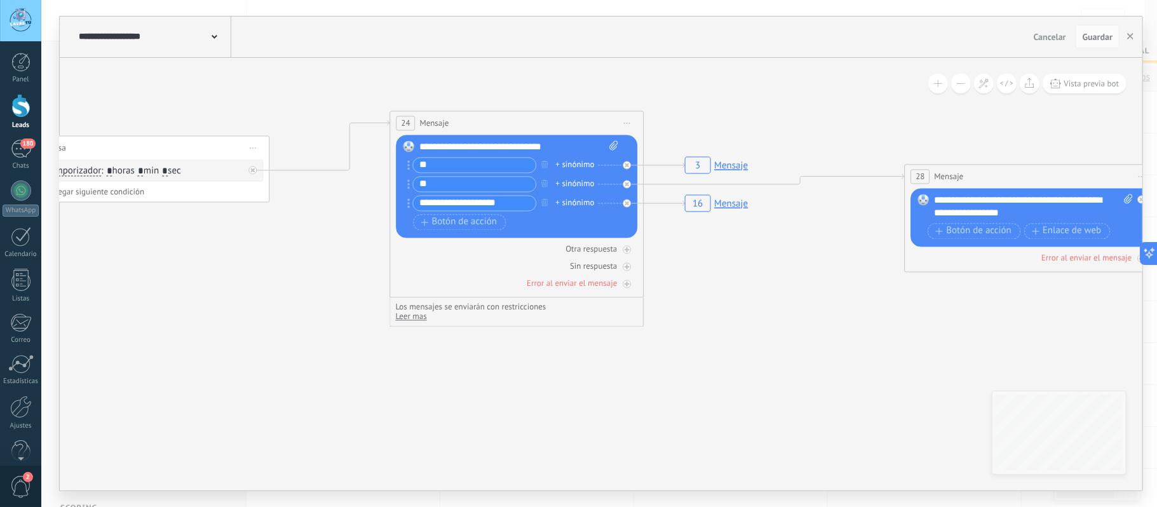
drag, startPoint x: 992, startPoint y: 257, endPoint x: 1019, endPoint y: 170, distance: 90.4
click at [1019, 170] on div "28 Mensaje ******* (a): Todos los contactos - canales seleccionados Todos los c…" at bounding box center [1031, 177] width 253 height 24
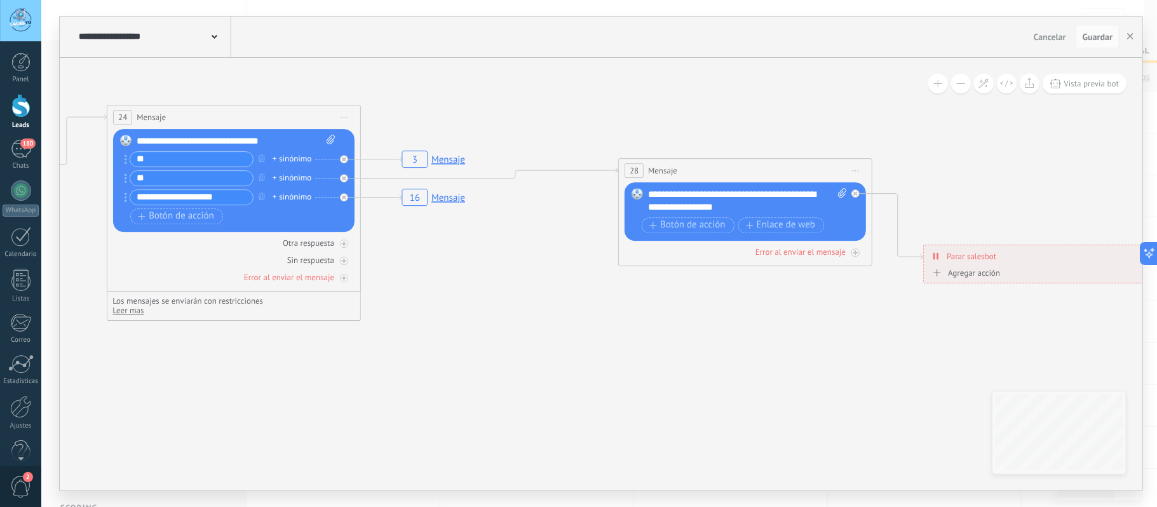
drag, startPoint x: 963, startPoint y: 342, endPoint x: 672, endPoint y: 319, distance: 291.9
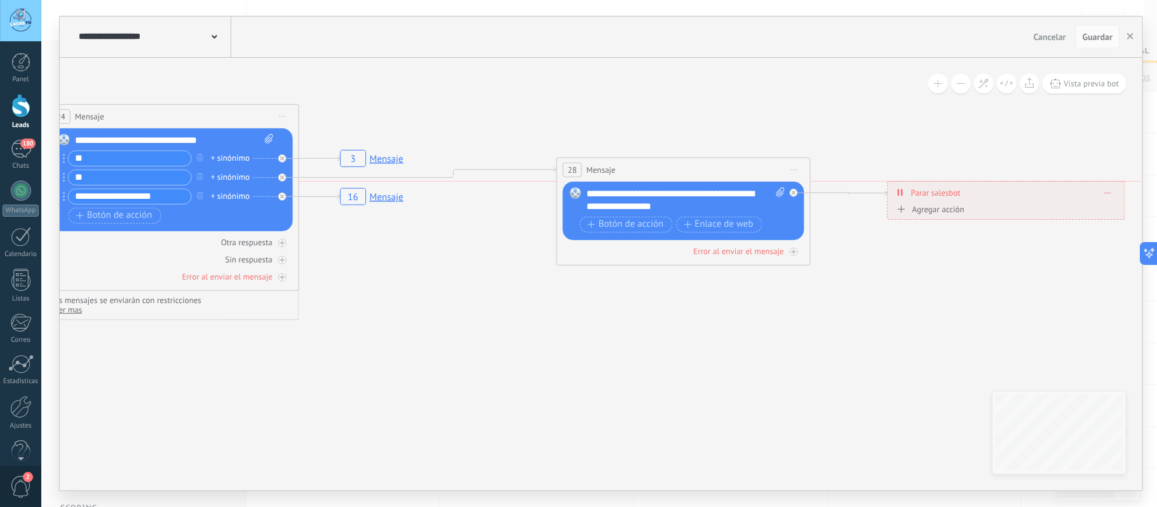
drag, startPoint x: 948, startPoint y: 252, endPoint x: 974, endPoint y: 187, distance: 69.8
click at [974, 187] on div "**********" at bounding box center [1006, 193] width 236 height 22
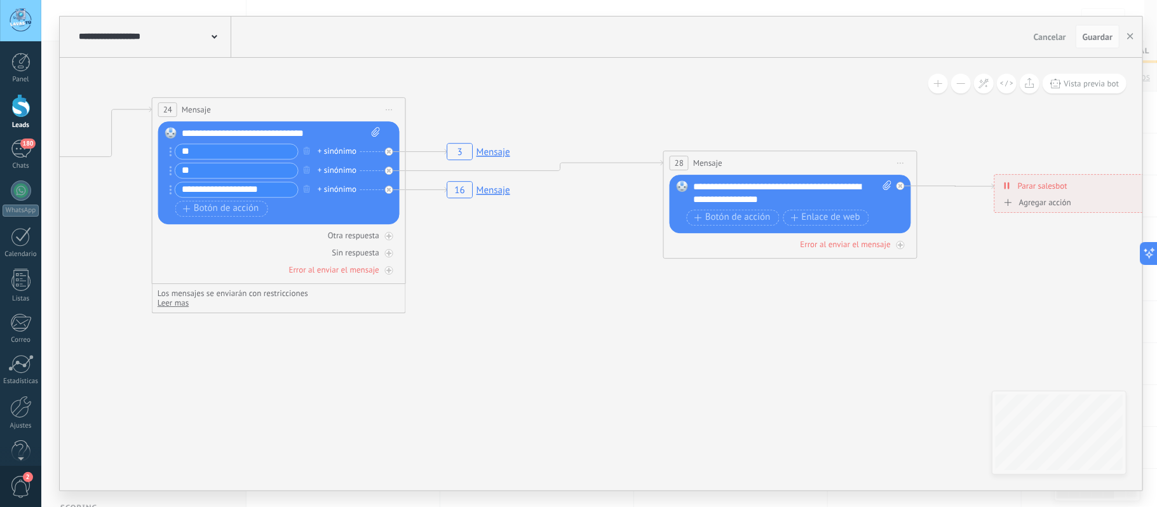
drag, startPoint x: 921, startPoint y: 327, endPoint x: 1018, endPoint y: 326, distance: 97.2
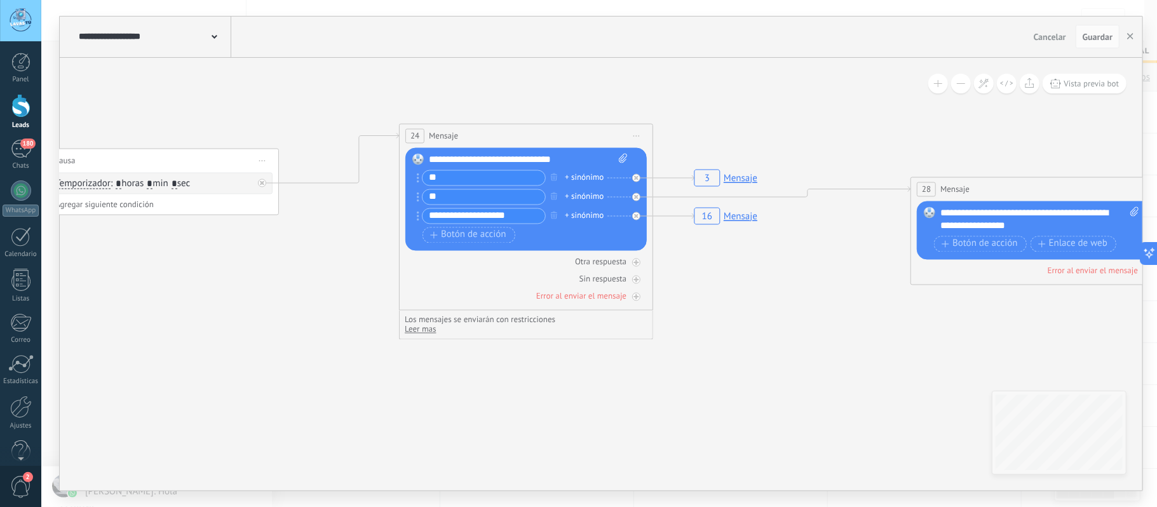
drag, startPoint x: 661, startPoint y: 360, endPoint x: 938, endPoint y: 385, distance: 277.5
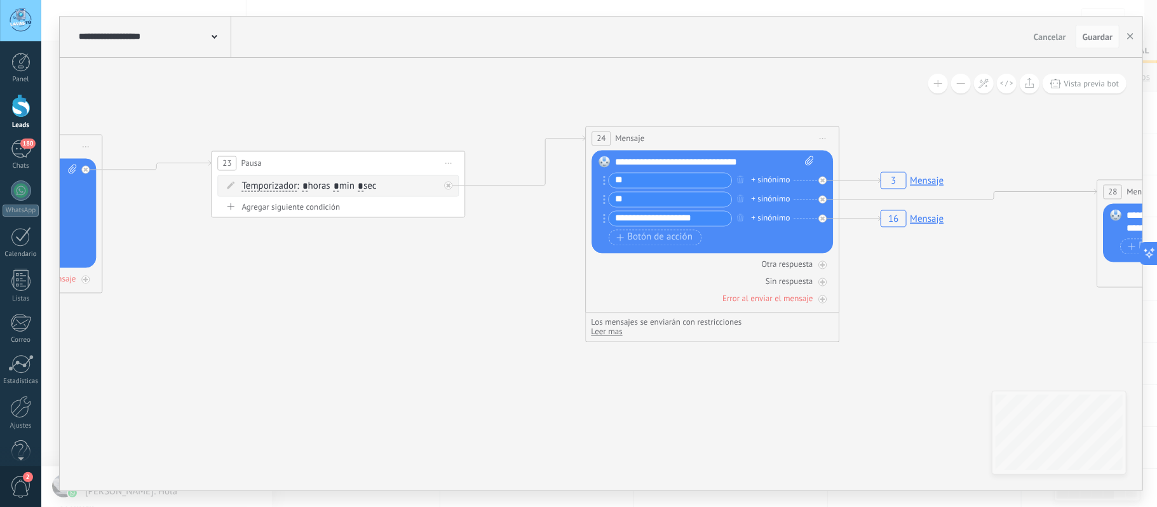
drag, startPoint x: 788, startPoint y: 415, endPoint x: 963, endPoint y: 415, distance: 174.7
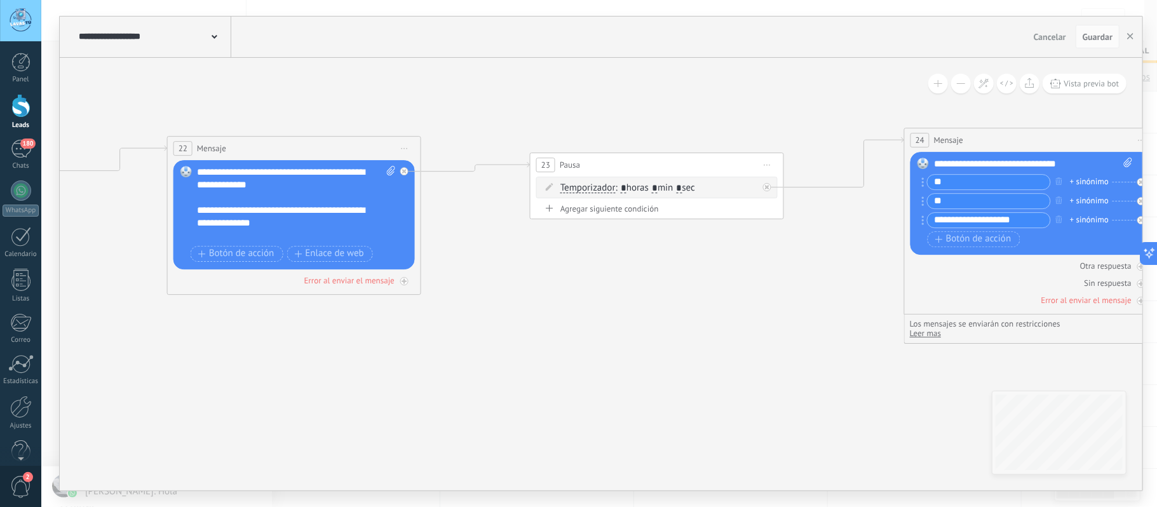
drag, startPoint x: 519, startPoint y: 344, endPoint x: 925, endPoint y: 339, distance: 406.0
click at [912, 342] on icon "3 Mensaje 16 Mensaje" at bounding box center [29, 155] width 4546 height 1504
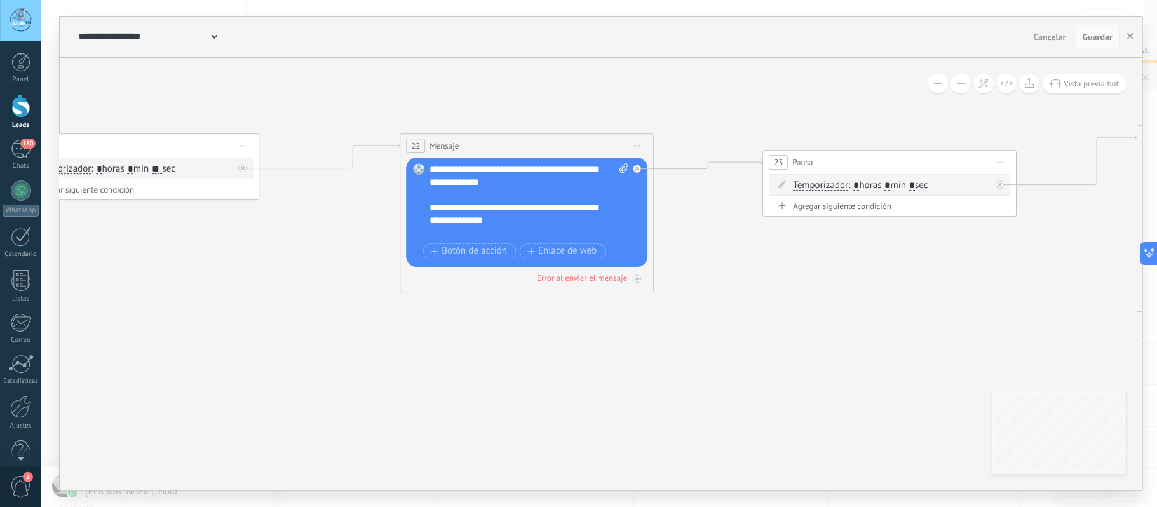
drag, startPoint x: 524, startPoint y: 397, endPoint x: 943, endPoint y: 396, distance: 418.7
click at [942, 397] on icon "3 Mensaje 16 Mensaje" at bounding box center [262, 152] width 4546 height 1504
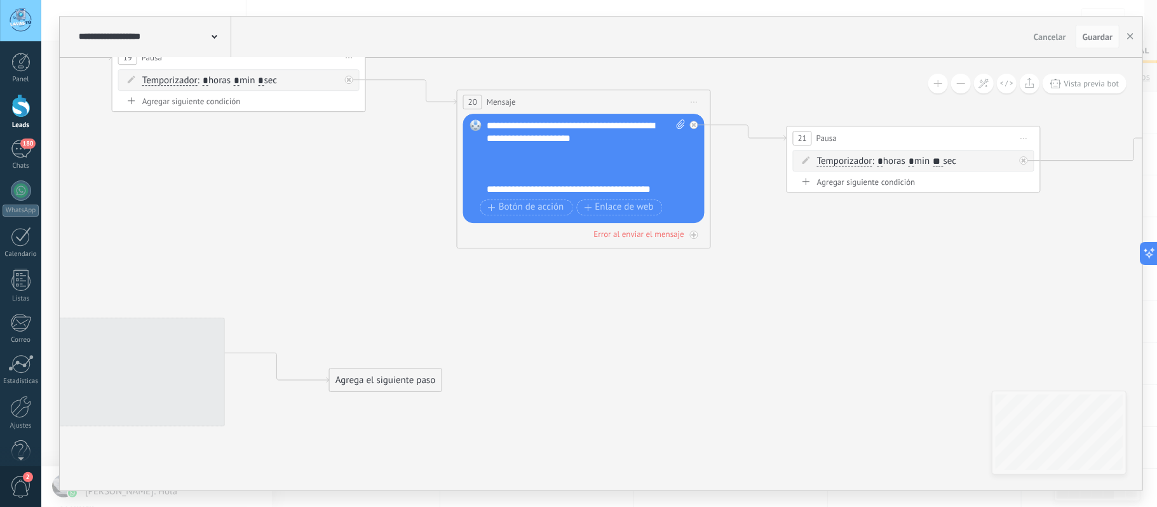
drag, startPoint x: 496, startPoint y: 367, endPoint x: 897, endPoint y: 357, distance: 401.6
click at [900, 359] on icon "3 Mensaje 16 Mensaje" at bounding box center [1043, 145] width 4546 height 1504
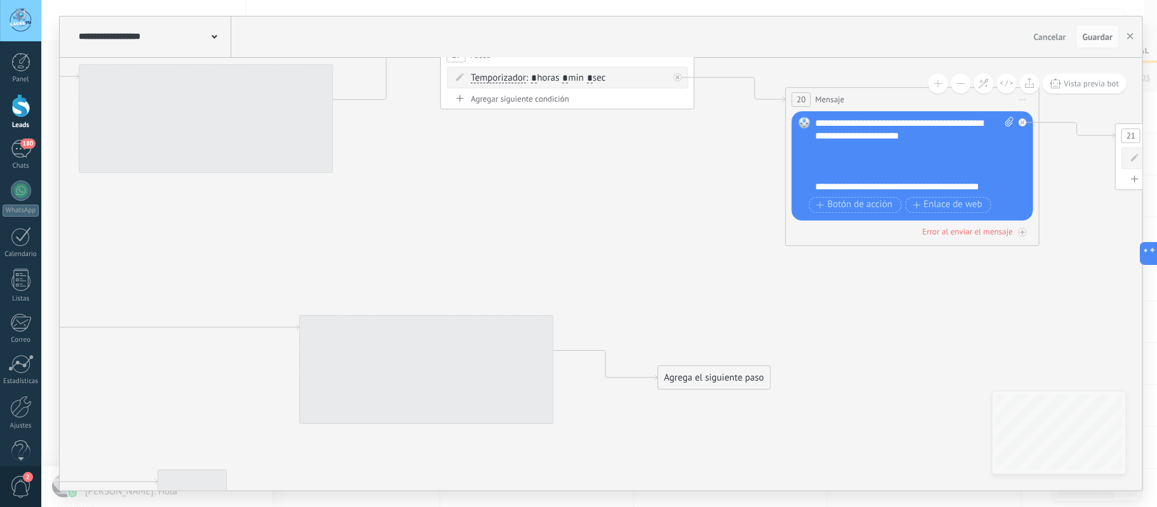
drag, startPoint x: 507, startPoint y: 331, endPoint x: 961, endPoint y: 327, distance: 454.3
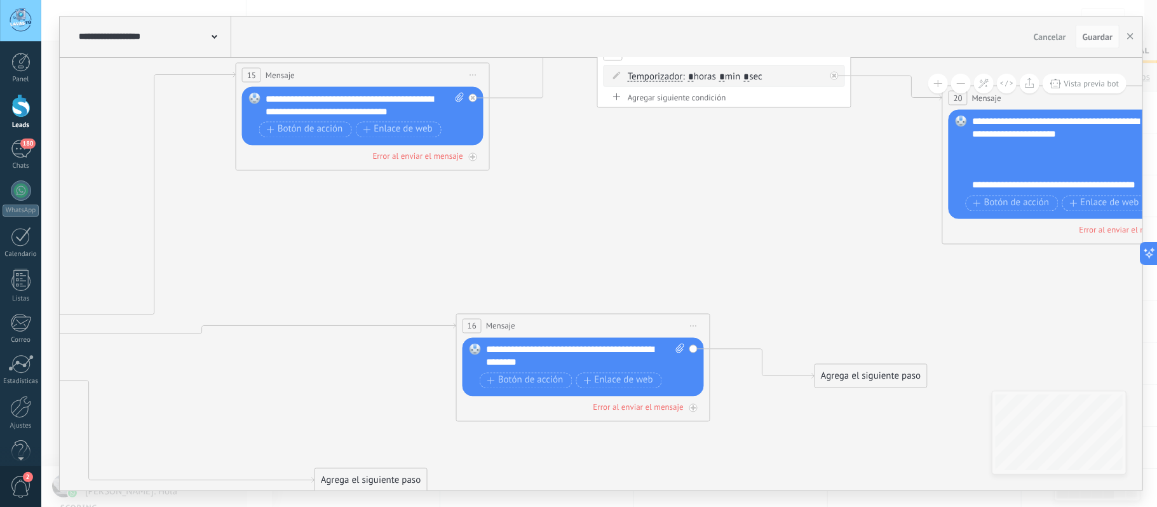
drag, startPoint x: 597, startPoint y: 269, endPoint x: 926, endPoint y: 263, distance: 328.5
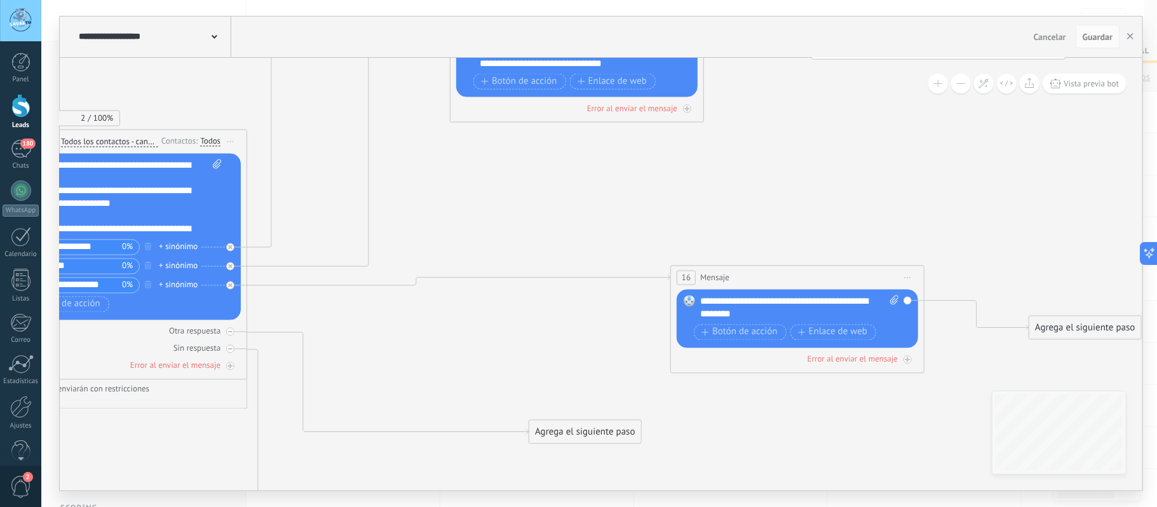
drag, startPoint x: 563, startPoint y: 384, endPoint x: 452, endPoint y: 341, distance: 118.5
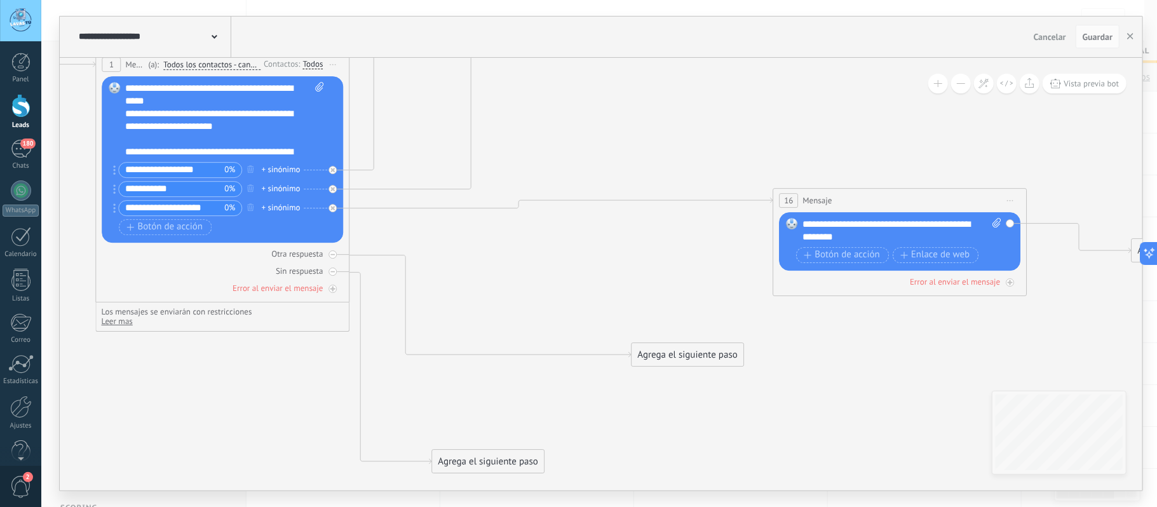
drag, startPoint x: 508, startPoint y: 349, endPoint x: 611, endPoint y: 271, distance: 129.2
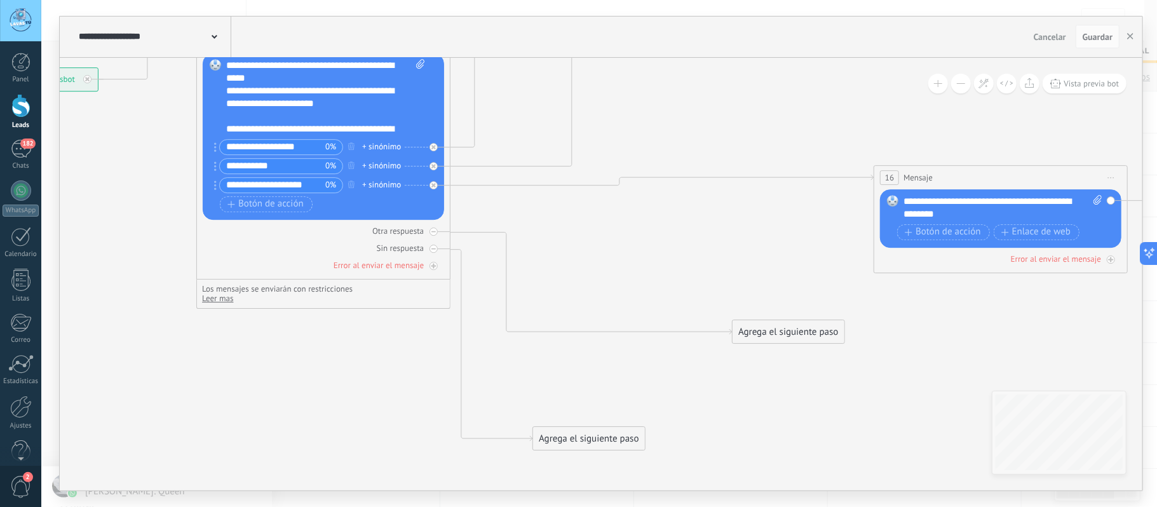
drag, startPoint x: 651, startPoint y: 262, endPoint x: 751, endPoint y: 240, distance: 102.2
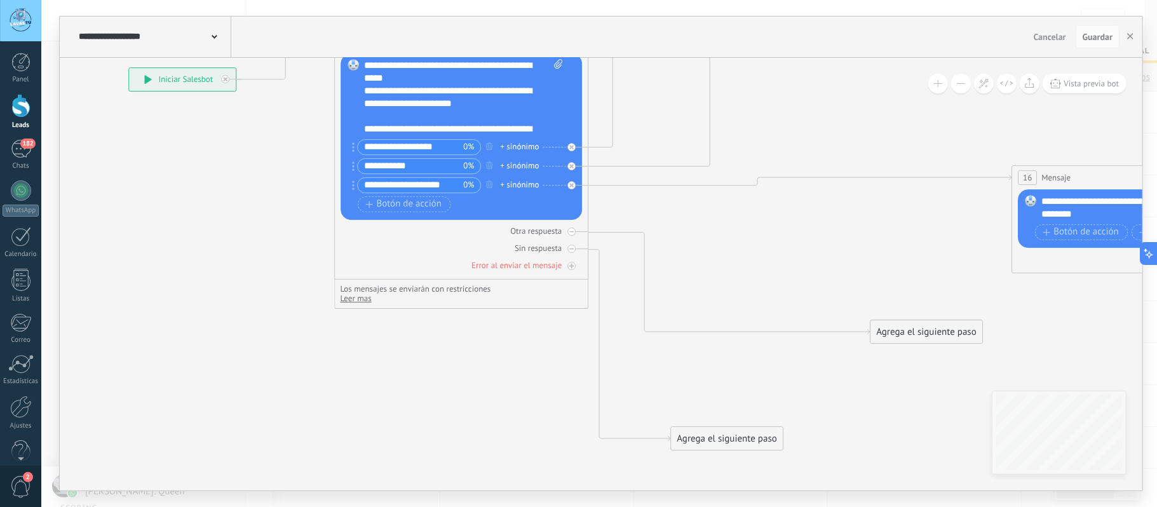
drag, startPoint x: 642, startPoint y: 272, endPoint x: 807, endPoint y: 272, distance: 165.2
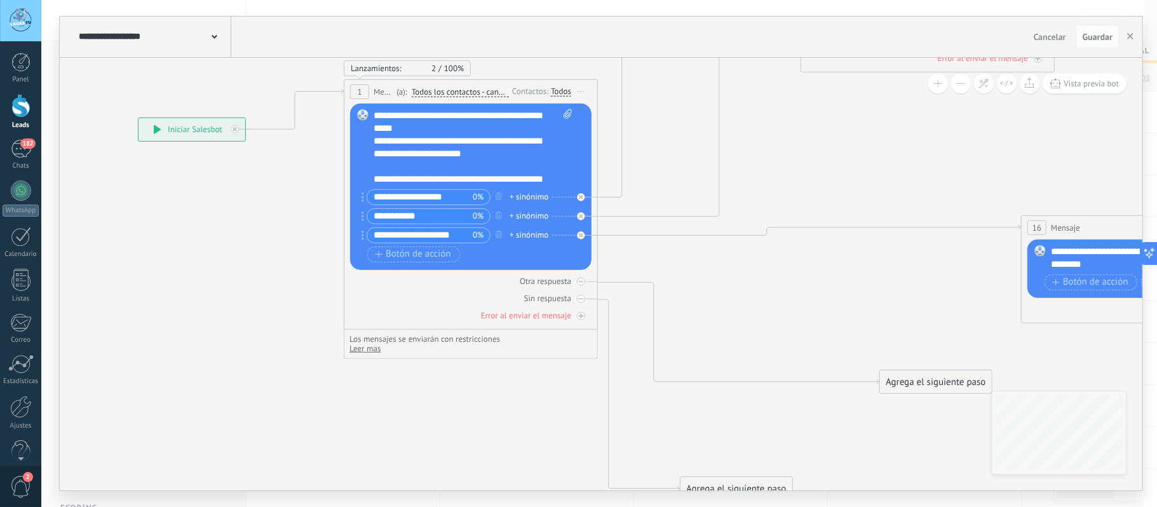
drag, startPoint x: 816, startPoint y: 254, endPoint x: 790, endPoint y: 315, distance: 66.1
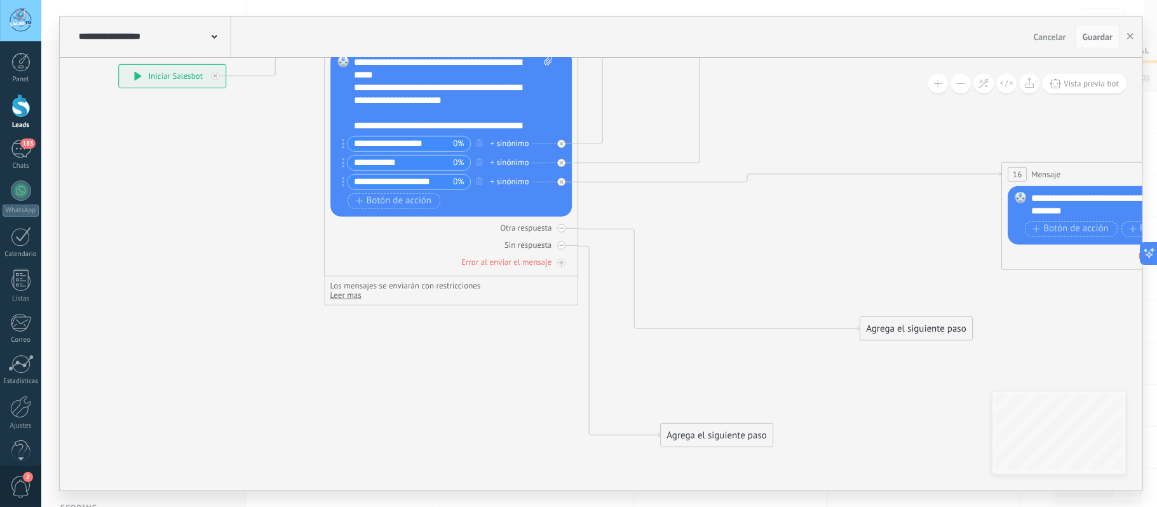
drag, startPoint x: 788, startPoint y: 306, endPoint x: 775, endPoint y: 242, distance: 65.4
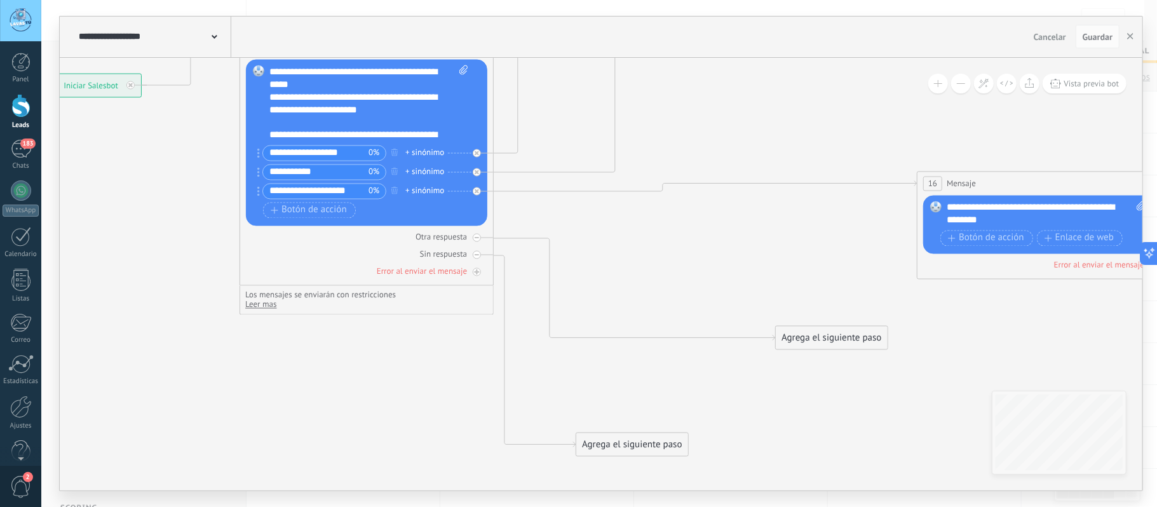
drag, startPoint x: 811, startPoint y: 240, endPoint x: 720, endPoint y: 250, distance: 91.4
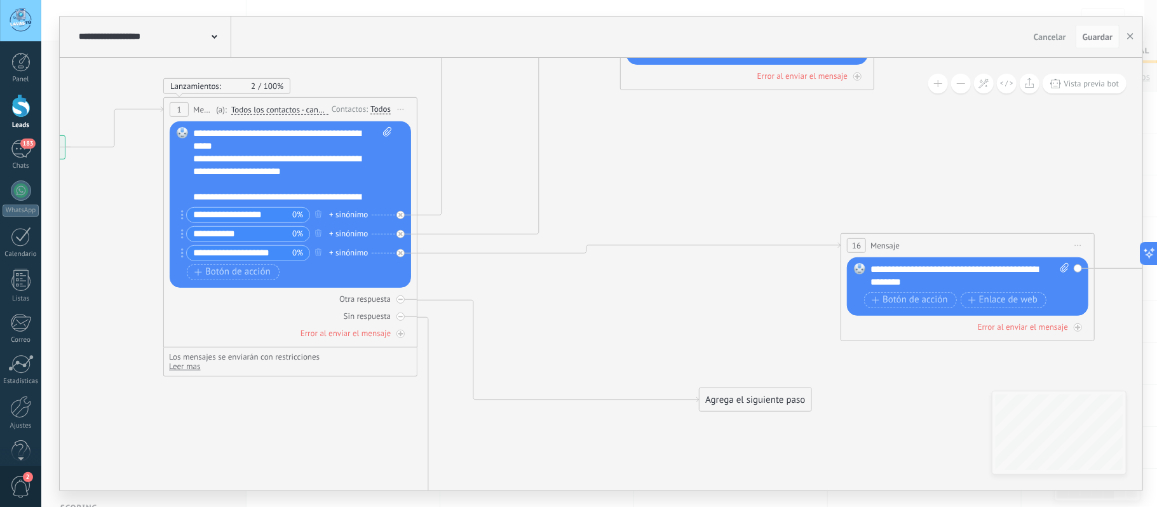
drag, startPoint x: 753, startPoint y: 245, endPoint x: 682, endPoint y: 306, distance: 93.7
click at [734, 403] on div "Agrega el siguiente paso" at bounding box center [754, 399] width 111 height 21
click at [745, 427] on span "Mensaje" at bounding box center [749, 422] width 34 height 12
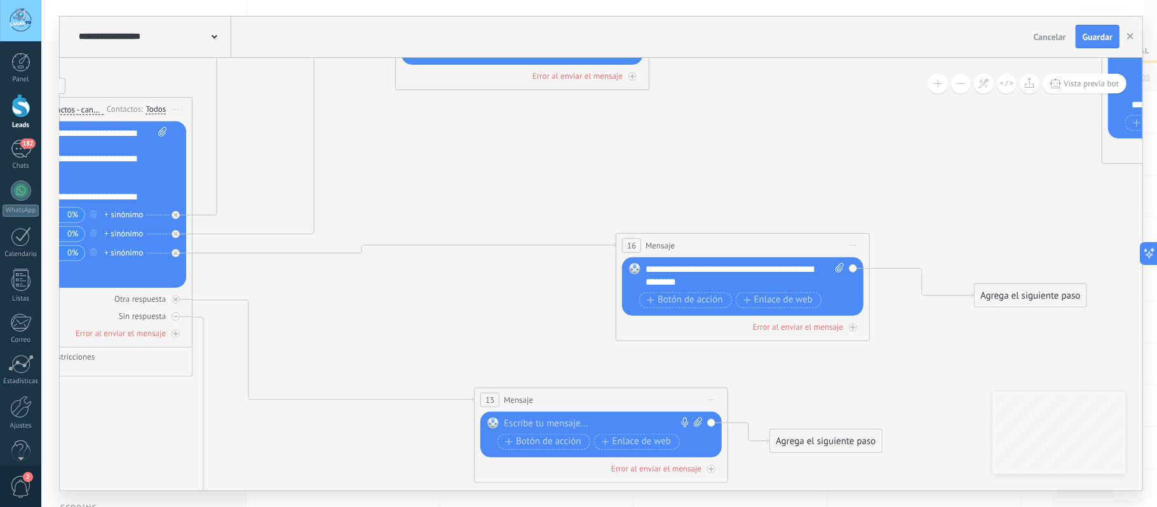
click at [577, 421] on div at bounding box center [598, 423] width 189 height 13
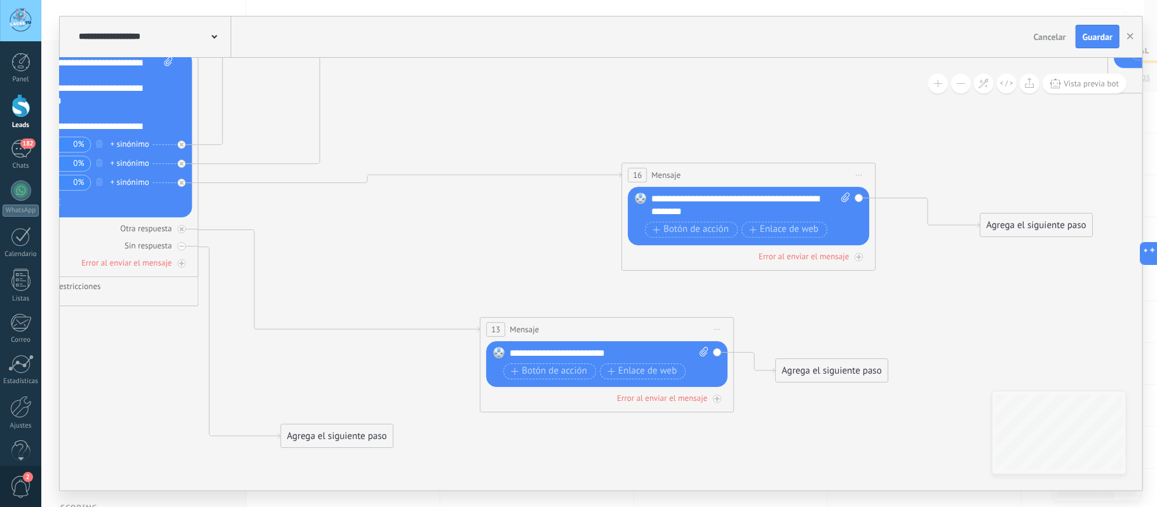
drag, startPoint x: 832, startPoint y: 379, endPoint x: 835, endPoint y: 332, distance: 47.1
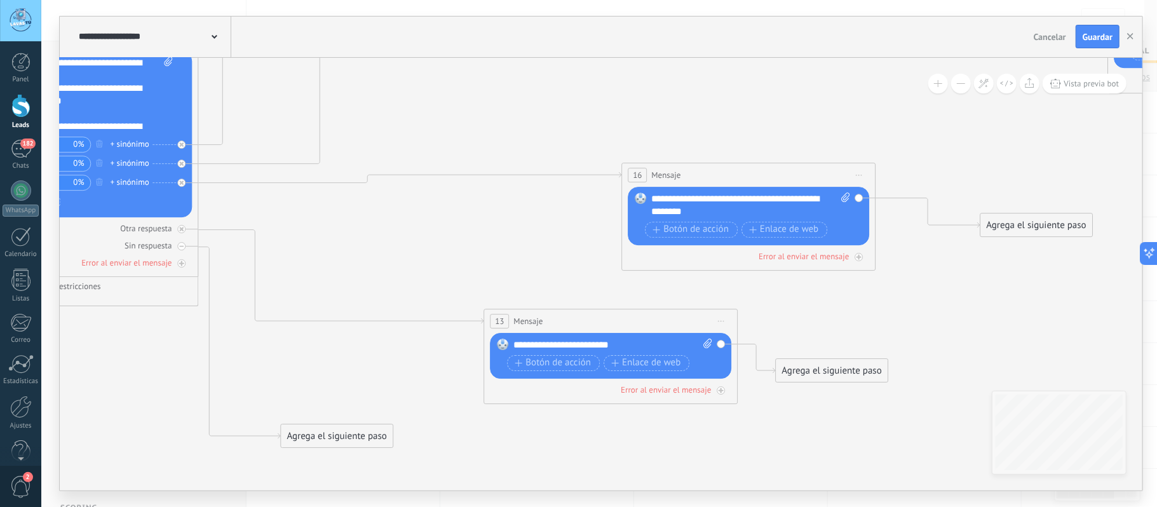
drag, startPoint x: 638, startPoint y: 328, endPoint x: 642, endPoint y: 321, distance: 8.5
click at [642, 321] on div "13 Mensaje ******* (a): Todos los contactos - canales seleccionados Todos los c…" at bounding box center [611, 321] width 253 height 24
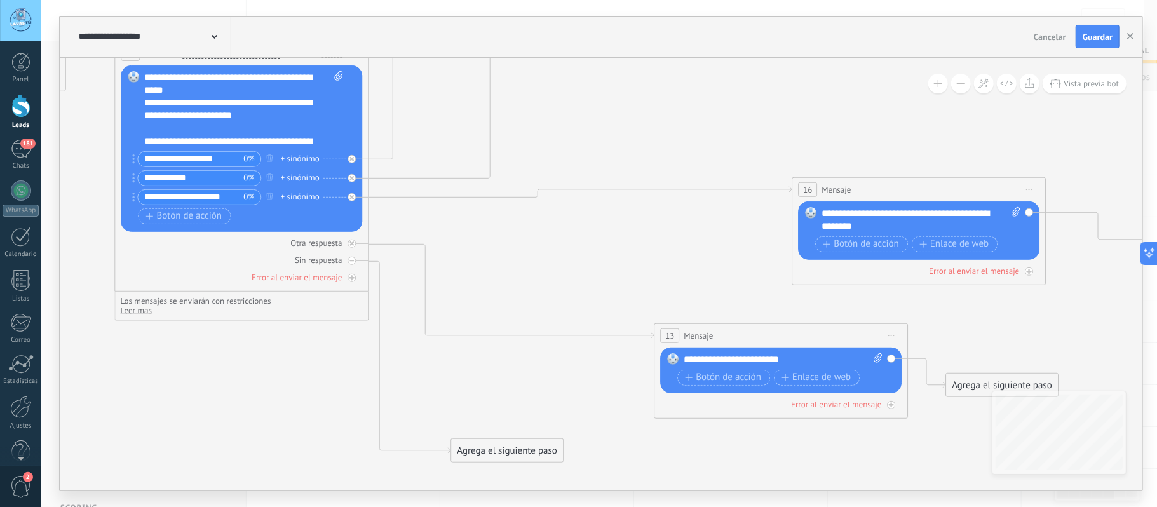
drag, startPoint x: 479, startPoint y: 273, endPoint x: 652, endPoint y: 288, distance: 173.4
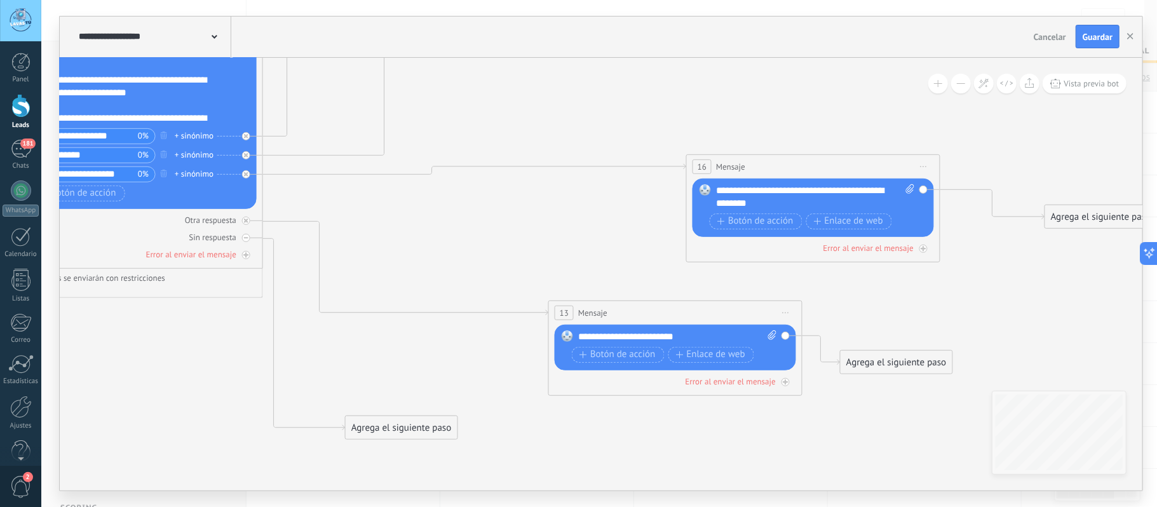
drag, startPoint x: 687, startPoint y: 287, endPoint x: 483, endPoint y: 262, distance: 205.5
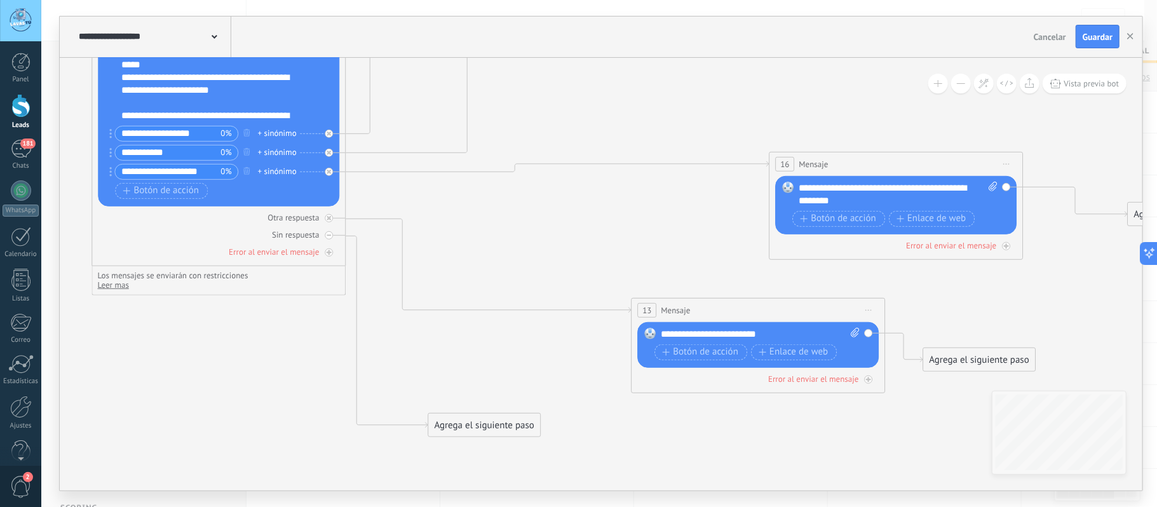
drag, startPoint x: 442, startPoint y: 274, endPoint x: 621, endPoint y: 274, distance: 178.5
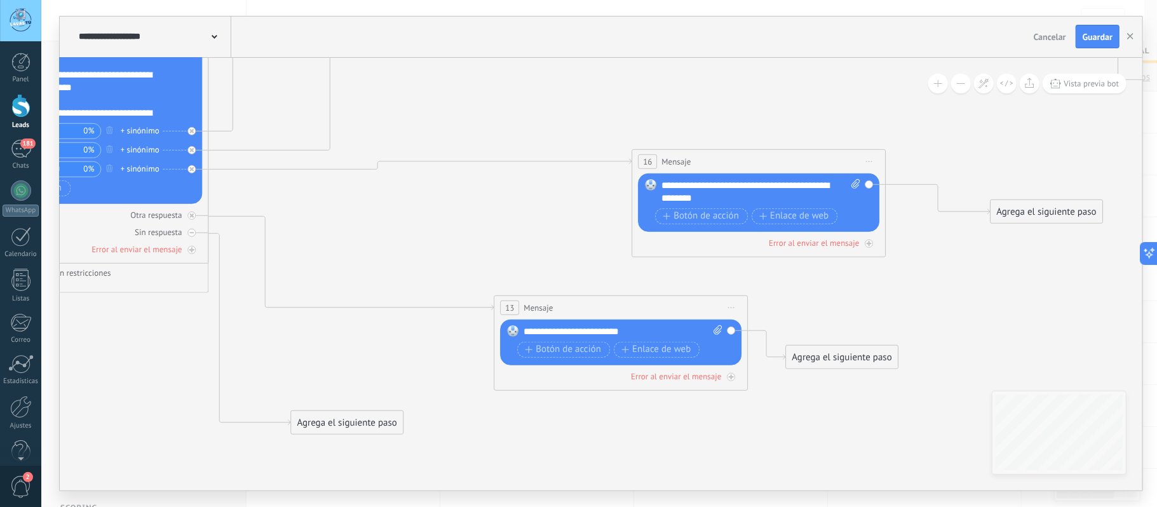
drag, startPoint x: 637, startPoint y: 269, endPoint x: 499, endPoint y: 266, distance: 137.9
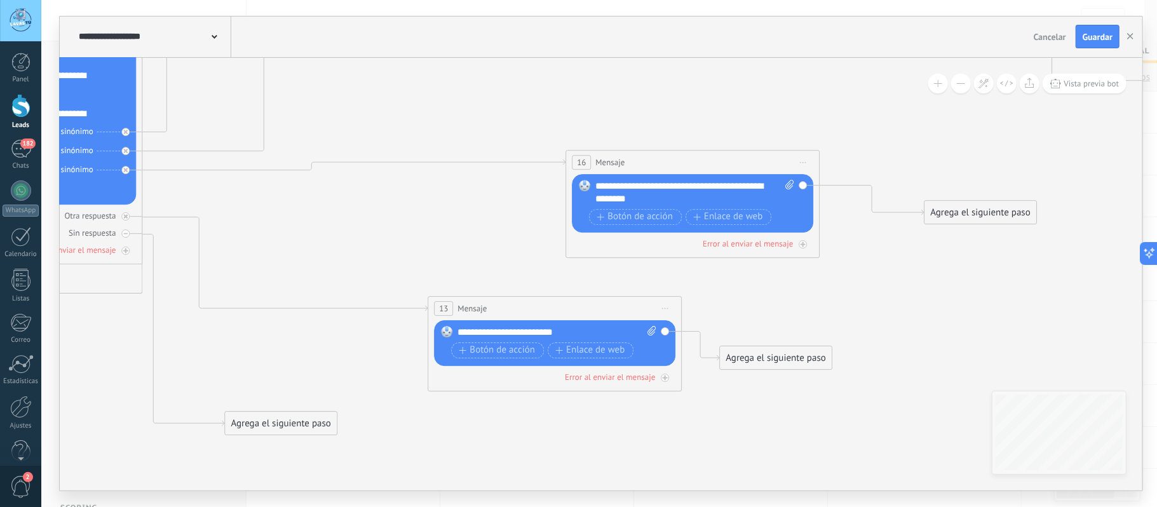
drag, startPoint x: 502, startPoint y: 224, endPoint x: 437, endPoint y: 224, distance: 64.8
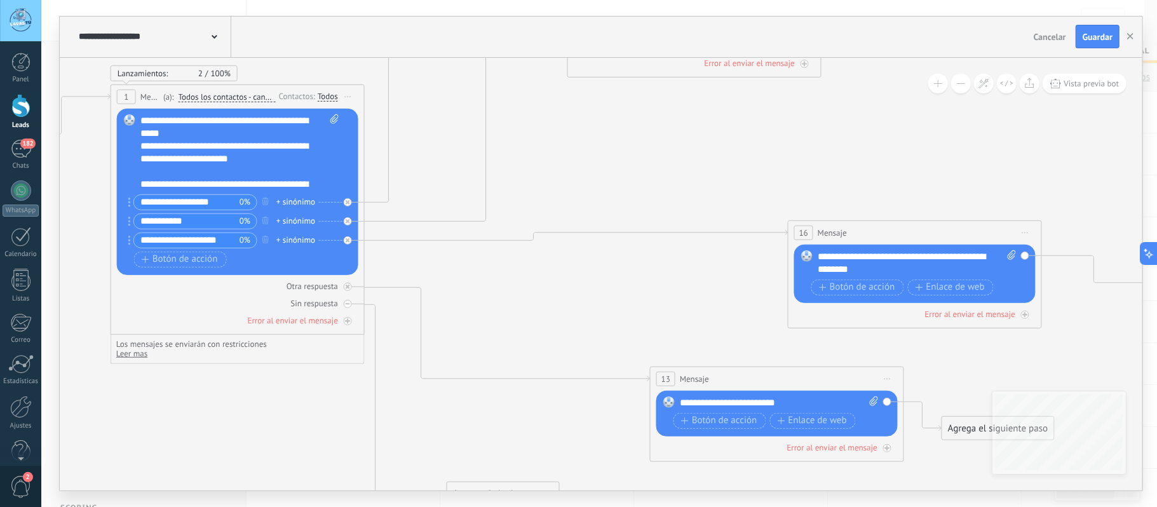
drag, startPoint x: 453, startPoint y: 248, endPoint x: 677, endPoint y: 318, distance: 235.1
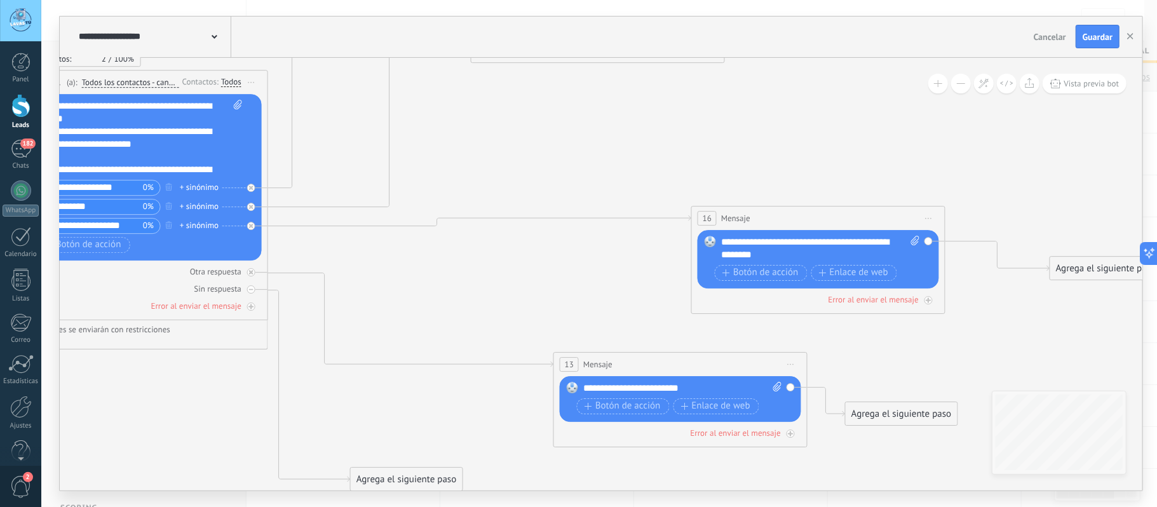
drag, startPoint x: 677, startPoint y: 318, endPoint x: 550, endPoint y: 297, distance: 129.4
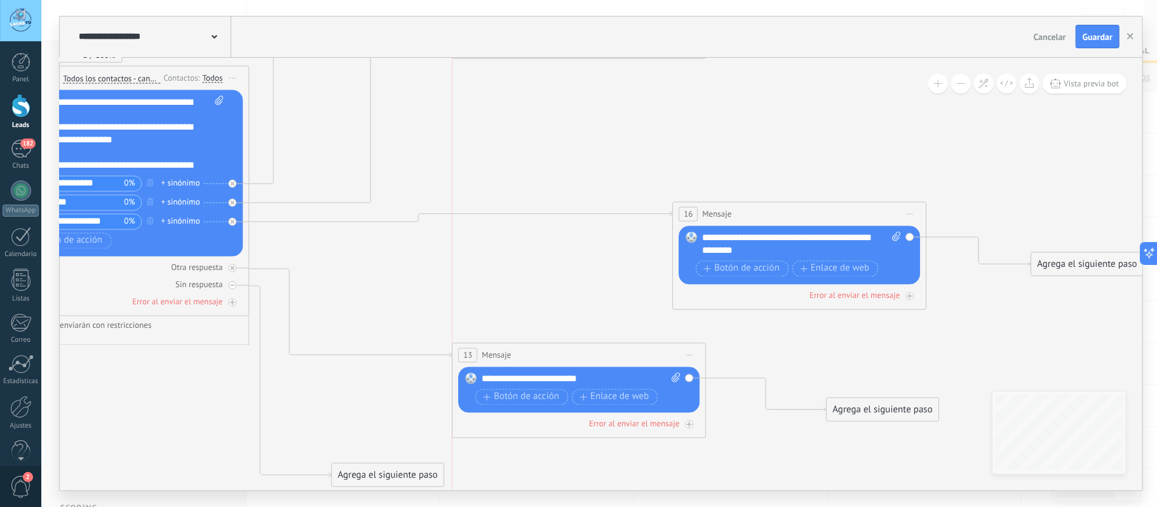
drag, startPoint x: 649, startPoint y: 360, endPoint x: 563, endPoint y: 354, distance: 86.6
click at [565, 354] on div "13 Mensaje ******* (a): Todos los contactos - canales seleccionados Todos los c…" at bounding box center [579, 355] width 253 height 24
drag, startPoint x: 858, startPoint y: 408, endPoint x: 846, endPoint y: 409, distance: 11.5
click at [847, 409] on div "Agrega el siguiente paso" at bounding box center [869, 407] width 111 height 21
click at [845, 409] on div "Agrega el siguiente paso" at bounding box center [861, 408] width 111 height 21
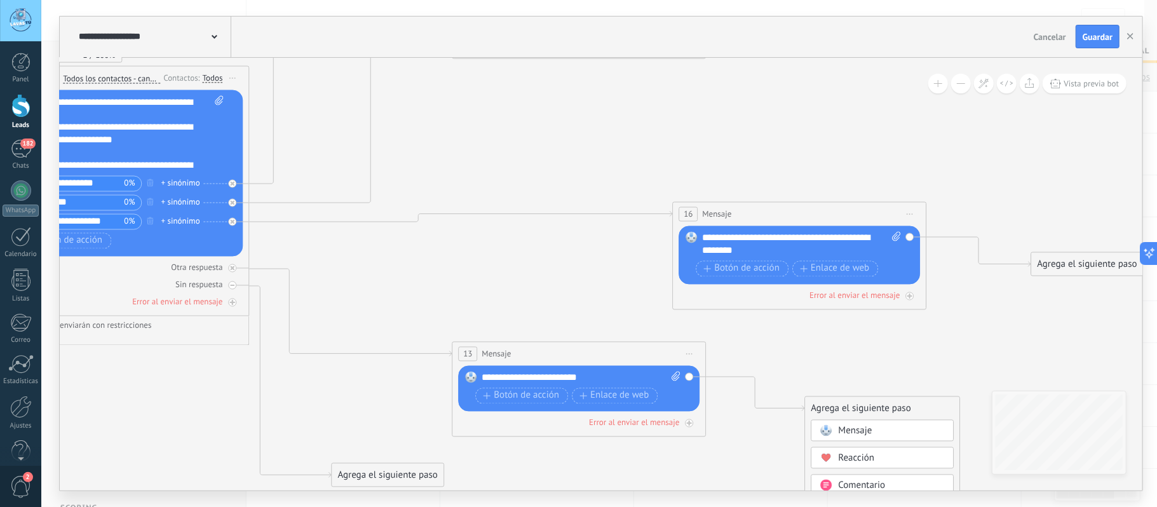
click at [855, 432] on span "Mensaje" at bounding box center [856, 430] width 34 height 12
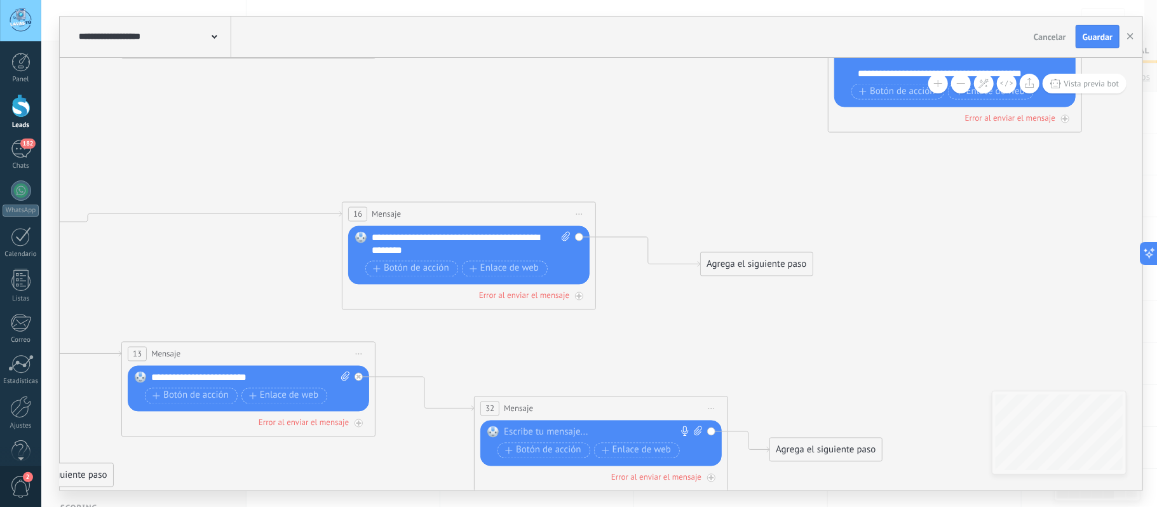
click at [607, 428] on div at bounding box center [598, 432] width 189 height 13
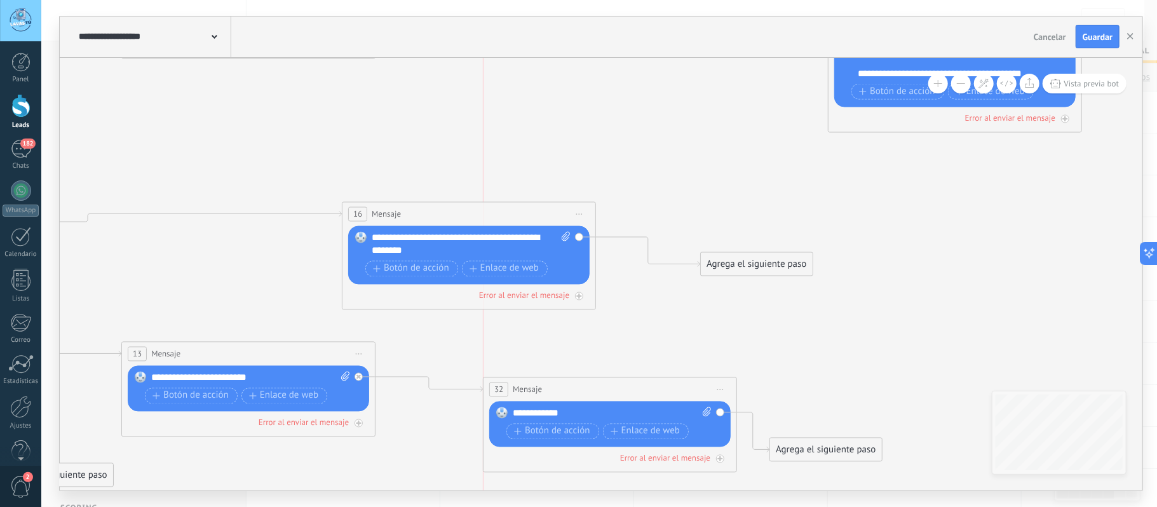
drag, startPoint x: 610, startPoint y: 405, endPoint x: 623, endPoint y: 382, distance: 26.7
click at [623, 382] on div "32 Mensaje ******* (a): Todos los contactos - canales seleccionados Todos los c…" at bounding box center [609, 389] width 253 height 24
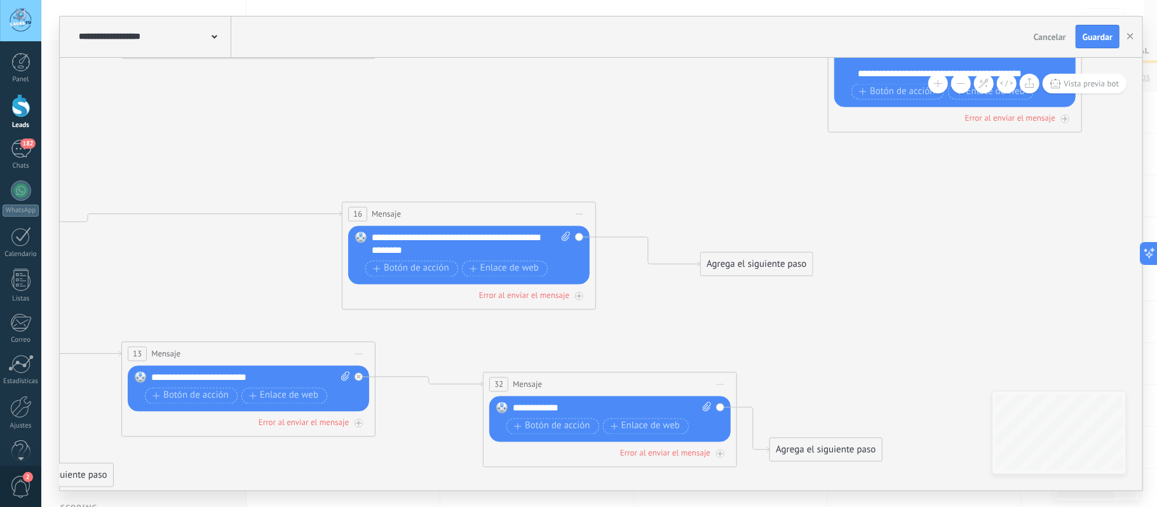
click at [517, 408] on div "**********" at bounding box center [612, 408] width 198 height 13
drag, startPoint x: 591, startPoint y: 410, endPoint x: 506, endPoint y: 408, distance: 84.5
click at [506, 408] on div "Reemplazar Quitar Convertir a mensaje de voz Arrastre la imagen aquí para adjun…" at bounding box center [609, 419] width 241 height 46
click at [727, 386] on span "Iniciar vista previa aquí Cambiar nombre Duplicar [GEOGRAPHIC_DATA]" at bounding box center [720, 384] width 20 height 18
click at [748, 470] on div "Borrar" at bounding box center [778, 467] width 126 height 22
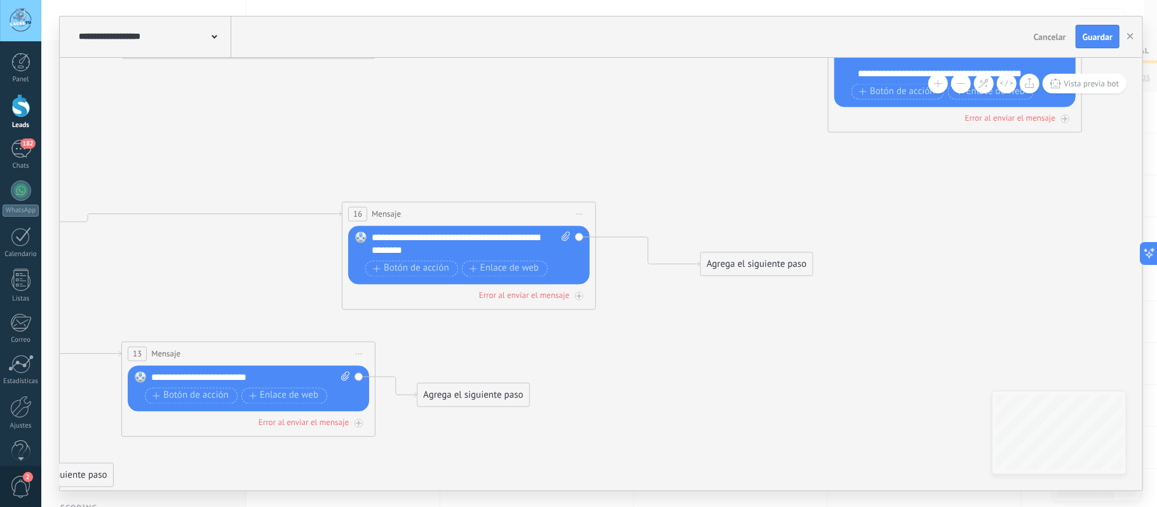
click at [271, 375] on div "**********" at bounding box center [250, 377] width 198 height 13
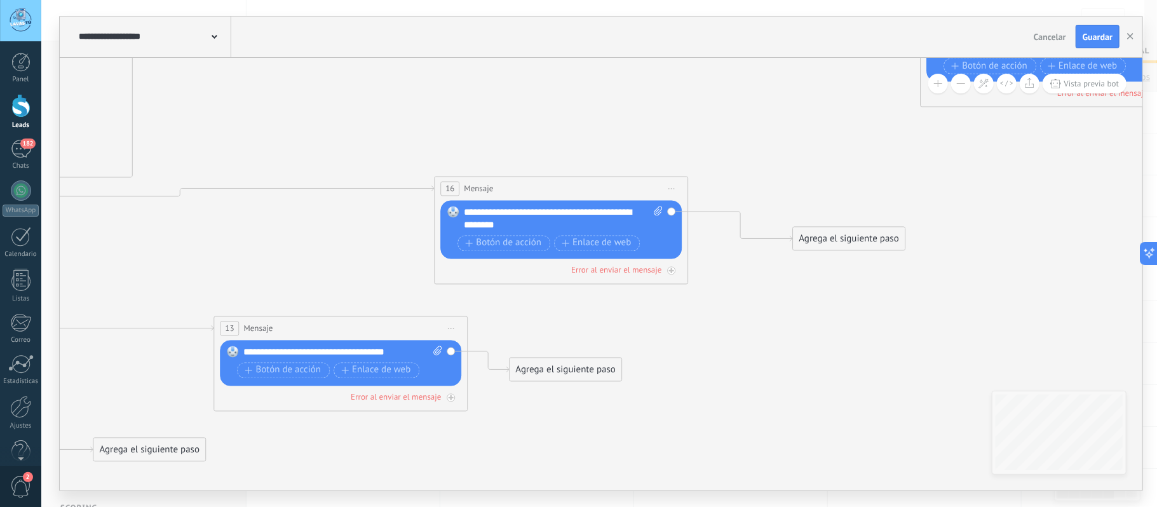
drag, startPoint x: 219, startPoint y: 303, endPoint x: 458, endPoint y: 276, distance: 241.1
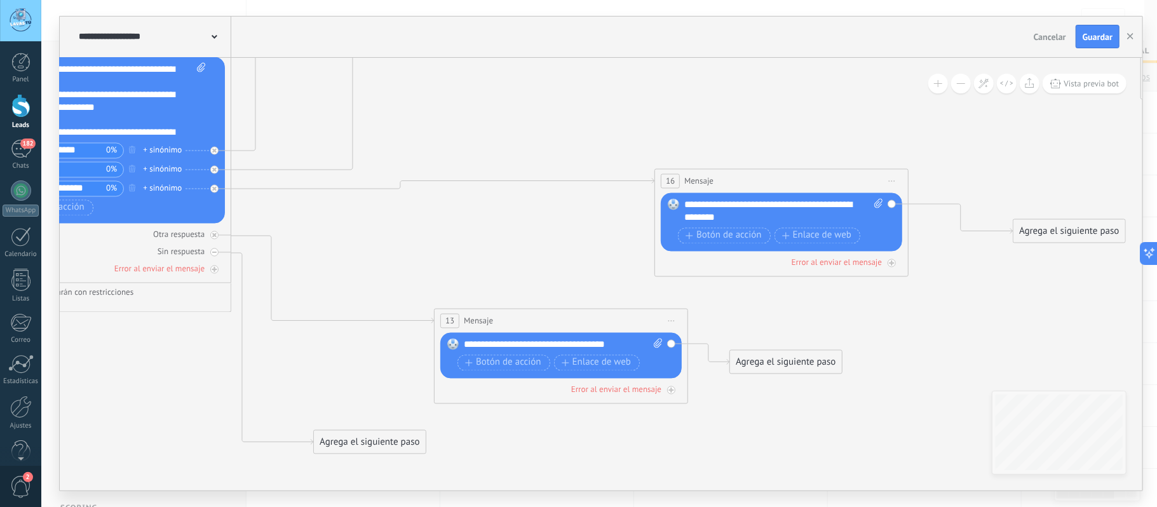
drag, startPoint x: 313, startPoint y: 267, endPoint x: 463, endPoint y: 260, distance: 150.1
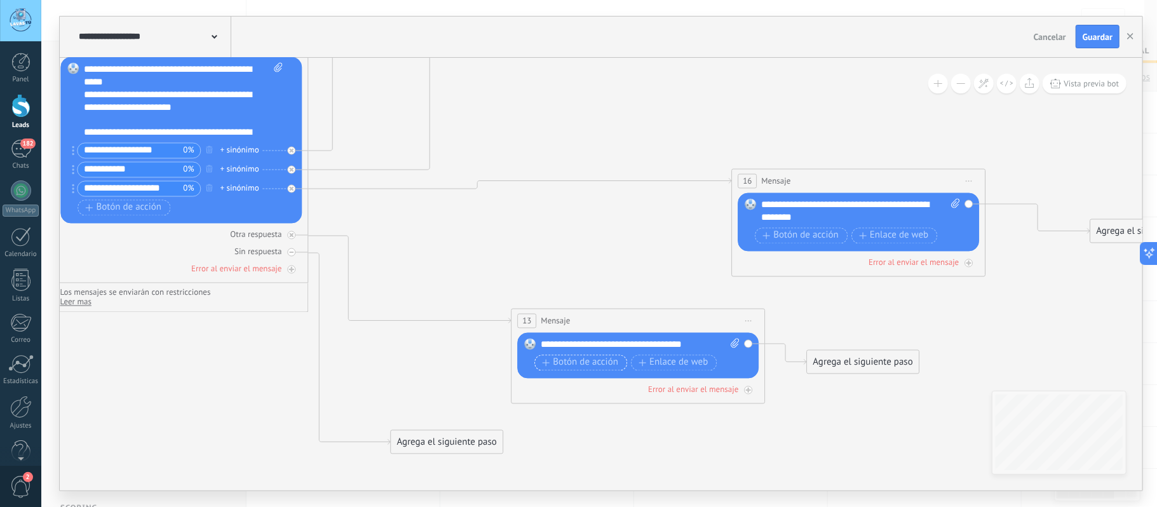
click at [587, 364] on span "Botón de acción" at bounding box center [581, 363] width 76 height 10
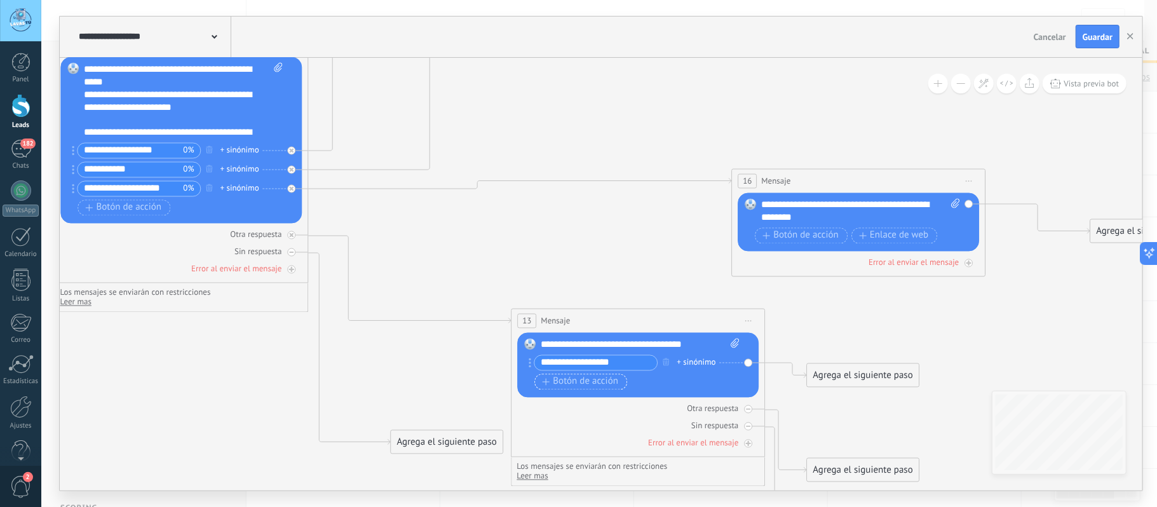
type input "**********"
click at [568, 379] on span "Botón de acción" at bounding box center [581, 382] width 76 height 10
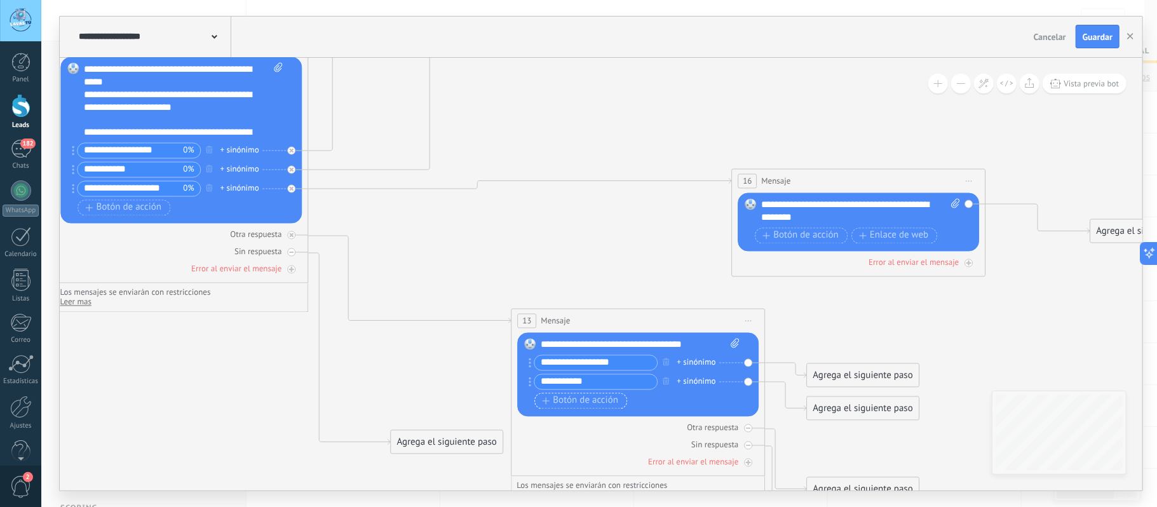
type input "**********"
click at [571, 403] on span "Botón de acción" at bounding box center [581, 401] width 76 height 10
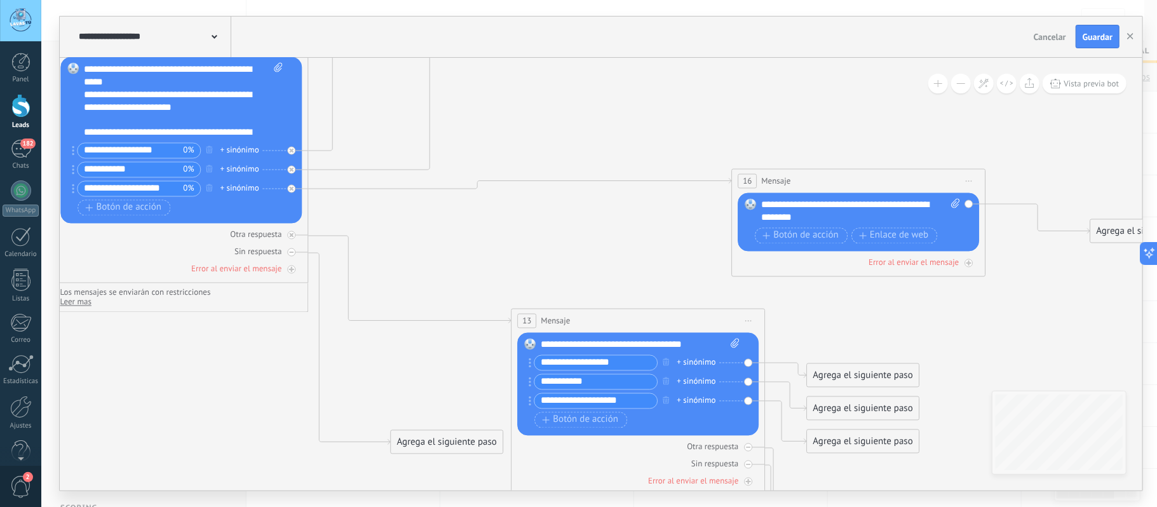
type input "**********"
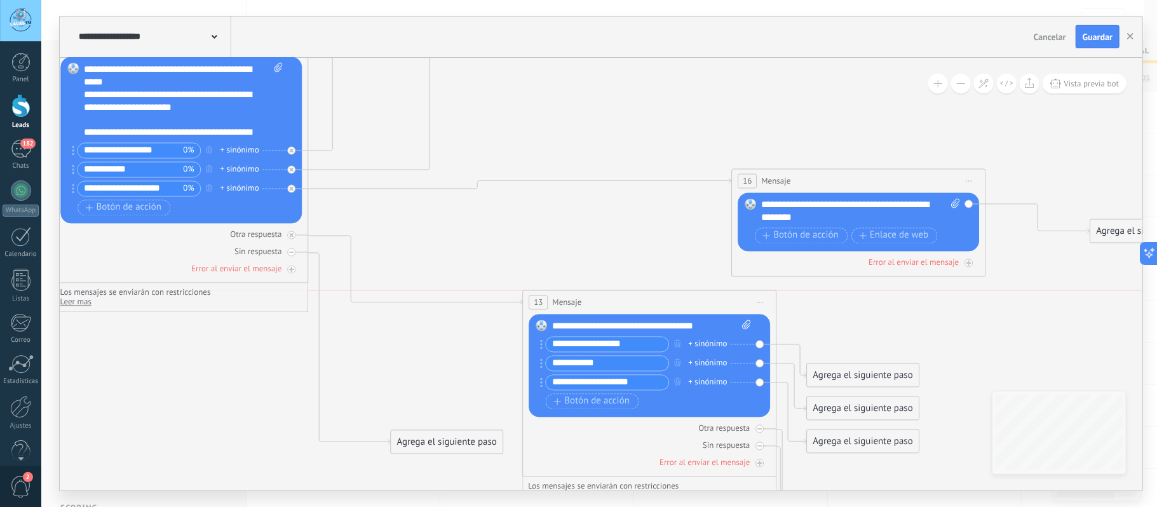
drag, startPoint x: 607, startPoint y: 316, endPoint x: 619, endPoint y: 297, distance: 21.7
click at [619, 297] on div "13 Mensaje ******* (a): Todos los contactos - canales seleccionados Todos los c…" at bounding box center [650, 302] width 253 height 24
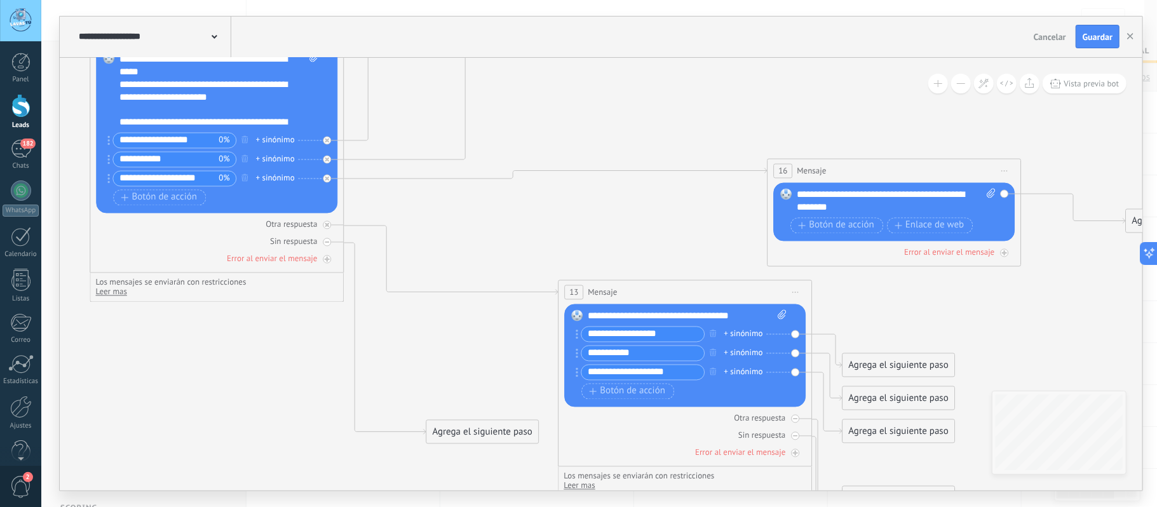
drag, startPoint x: 407, startPoint y: 367, endPoint x: 448, endPoint y: 355, distance: 42.6
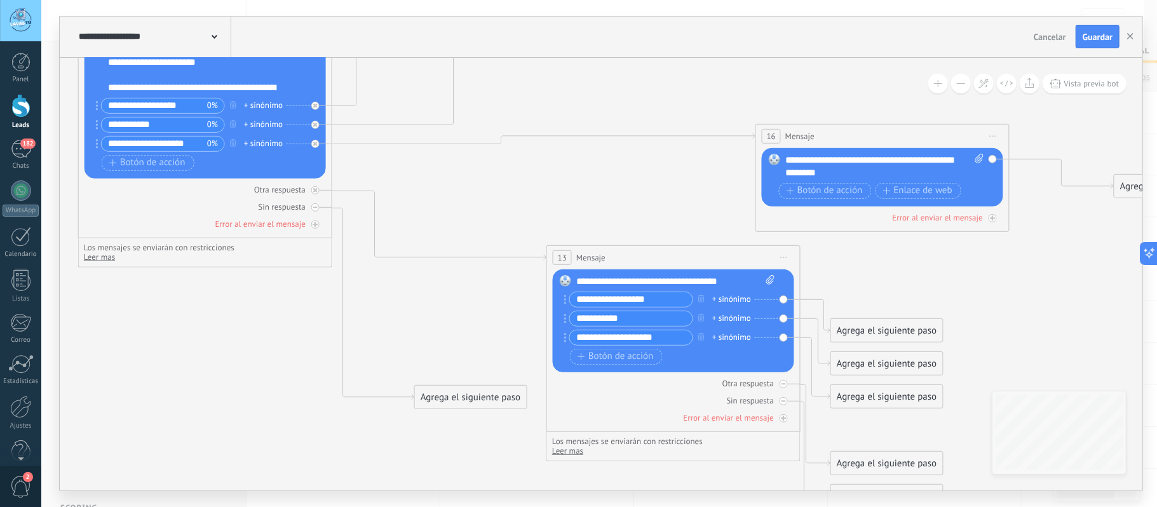
drag, startPoint x: 468, startPoint y: 342, endPoint x: 450, endPoint y: 286, distance: 58.7
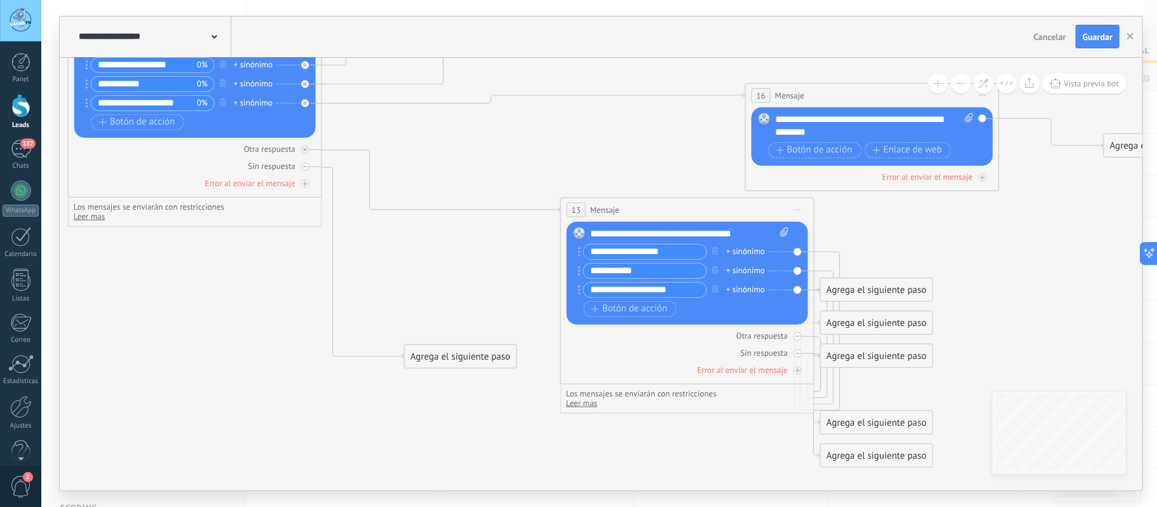
drag, startPoint x: 687, startPoint y: 219, endPoint x: 707, endPoint y: 213, distance: 21.0
click at [707, 213] on div "13 Mensaje ******* (a): Todos los contactos - canales seleccionados Todos los c…" at bounding box center [687, 210] width 253 height 24
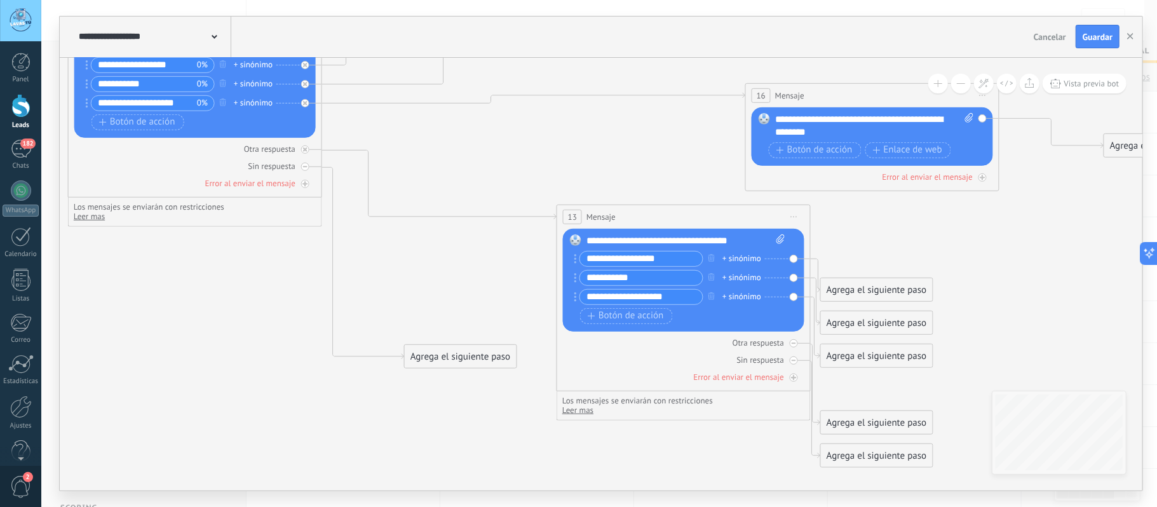
click at [573, 410] on span "Leer mas" at bounding box center [577, 410] width 31 height 11
click at [732, 432] on li "Los botones no son compatibles con uno de tus canales seleccionados. Para utili…" at bounding box center [666, 424] width 209 height 19
drag, startPoint x: 869, startPoint y: 295, endPoint x: 1000, endPoint y: 260, distance: 135.3
click at [1000, 260] on div "Agrega el siguiente paso" at bounding box center [1005, 257] width 111 height 21
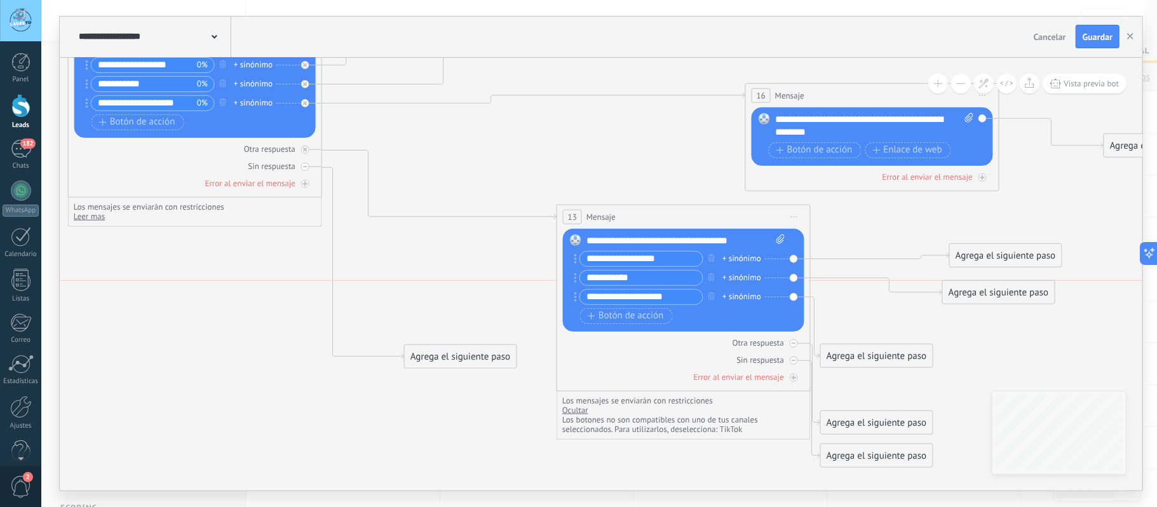
drag, startPoint x: 883, startPoint y: 323, endPoint x: 1017, endPoint y: 290, distance: 137.4
click at [1017, 290] on div "Agrega el siguiente paso" at bounding box center [998, 292] width 111 height 21
drag, startPoint x: 892, startPoint y: 356, endPoint x: 1047, endPoint y: 334, distance: 156.5
click at [1047, 334] on div "Agrega el siguiente paso" at bounding box center [1031, 329] width 111 height 21
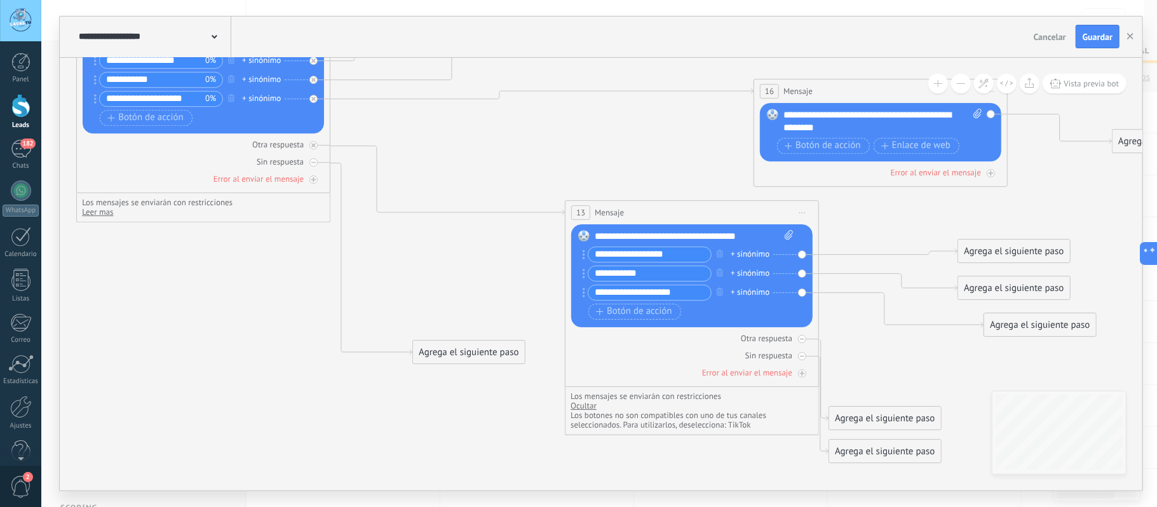
drag, startPoint x: 885, startPoint y: 358, endPoint x: 907, endPoint y: 344, distance: 26.3
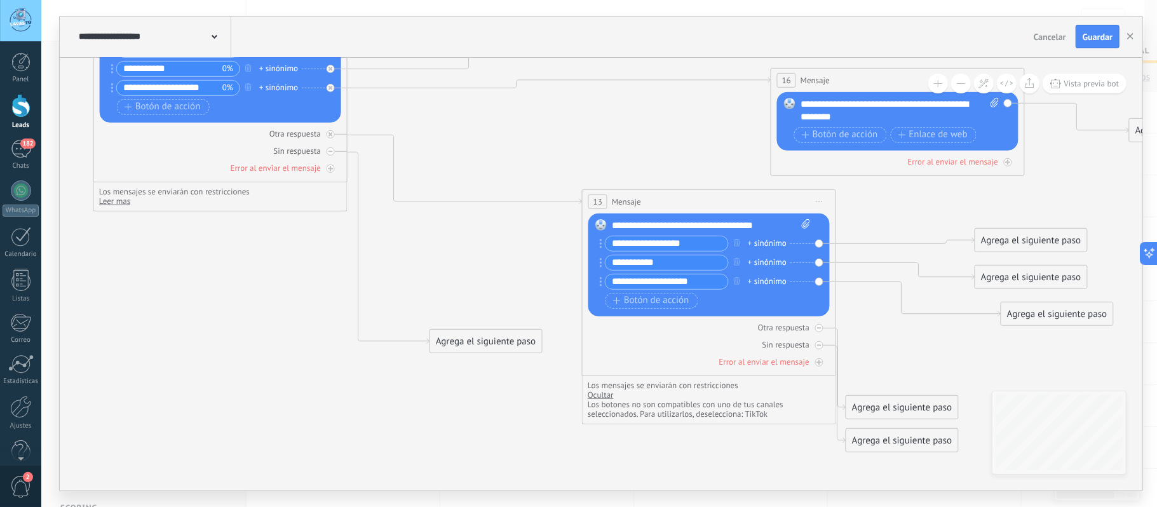
click at [609, 395] on span "Ocultar" at bounding box center [601, 394] width 26 height 11
click at [609, 395] on span "Leer mas" at bounding box center [603, 394] width 31 height 11
click at [685, 418] on li "Los botones no son compatibles con uno de tus canales seleccionados. Para utili…" at bounding box center [692, 409] width 209 height 19
click at [1093, 36] on span "Guardar" at bounding box center [1098, 36] width 30 height 9
click at [212, 34] on span at bounding box center [215, 36] width 6 height 12
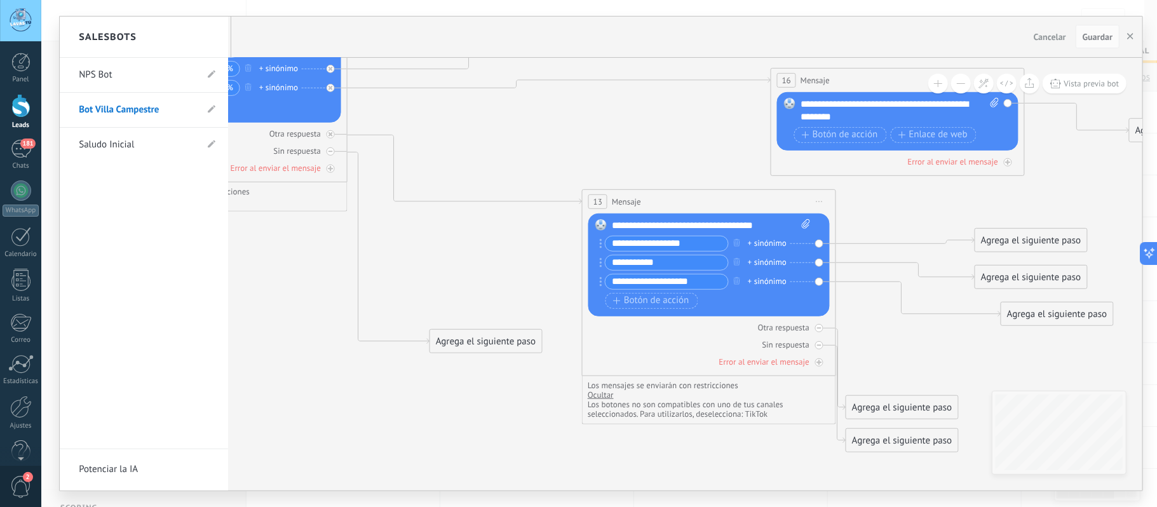
click at [123, 112] on link "Bot Villa Campestre" at bounding box center [138, 110] width 118 height 36
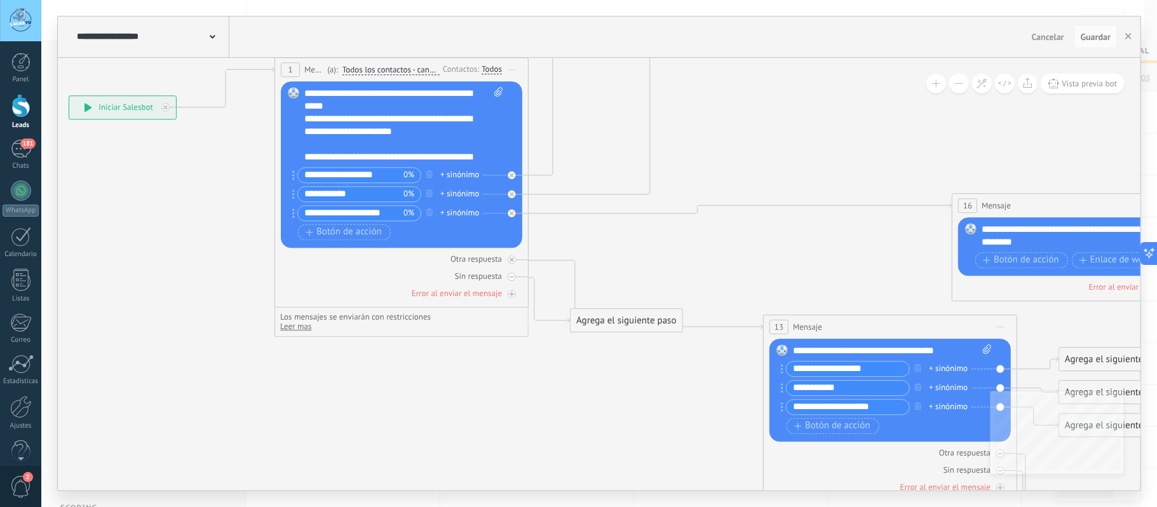
drag, startPoint x: 325, startPoint y: 273, endPoint x: 79, endPoint y: 220, distance: 252.1
click at [57, 212] on div "**********" at bounding box center [599, 253] width 1084 height 475
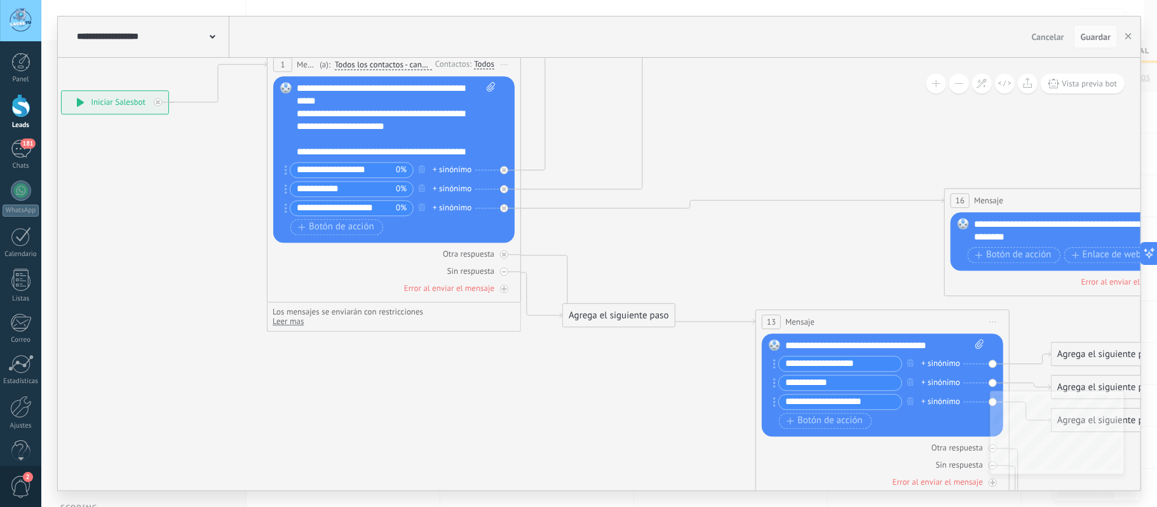
drag, startPoint x: 710, startPoint y: 187, endPoint x: 574, endPoint y: 109, distance: 156.5
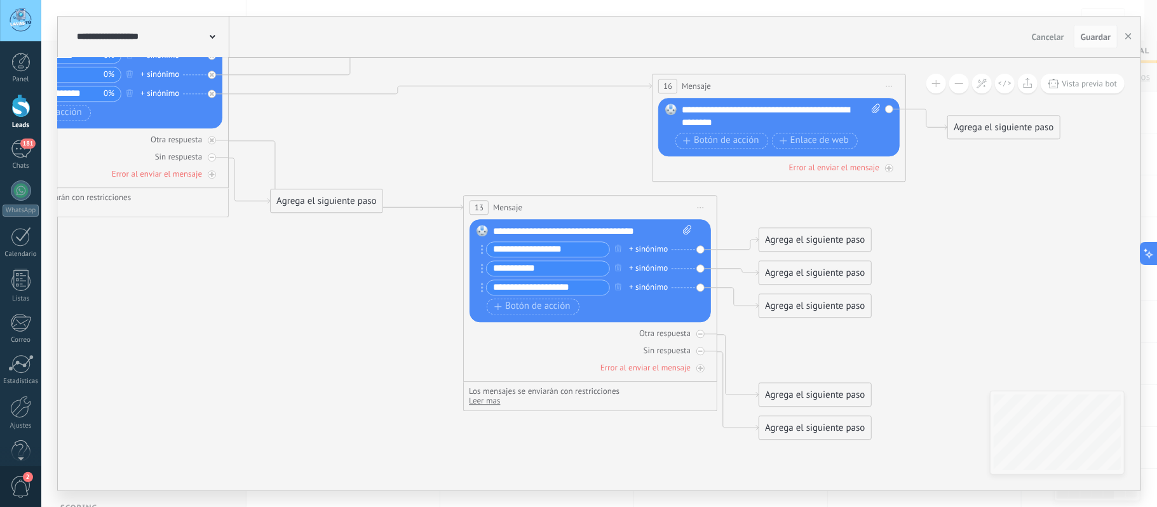
drag, startPoint x: 352, startPoint y: 354, endPoint x: 170, endPoint y: 321, distance: 184.7
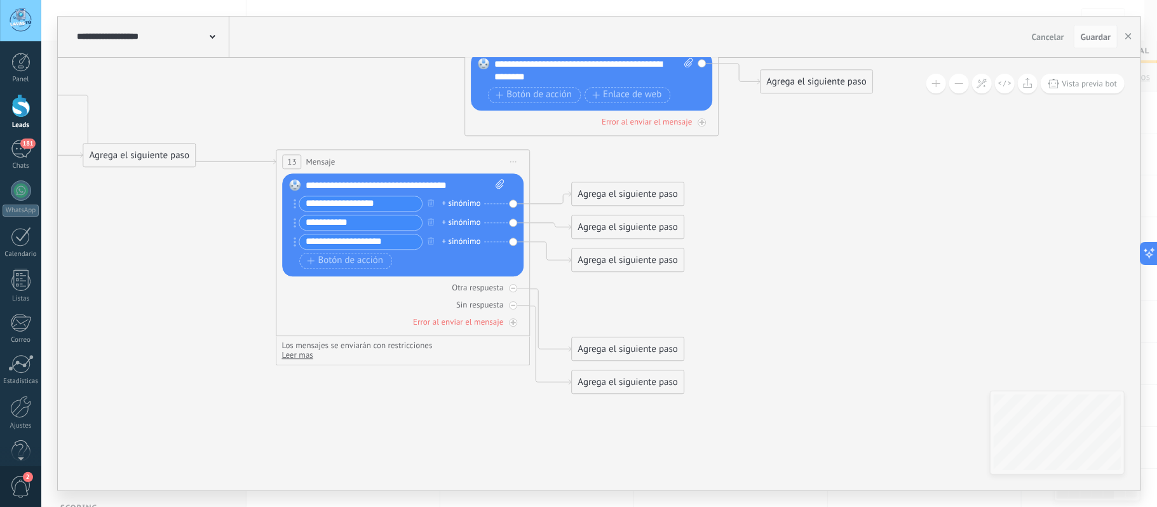
drag, startPoint x: 874, startPoint y: 241, endPoint x: 839, endPoint y: 222, distance: 39.8
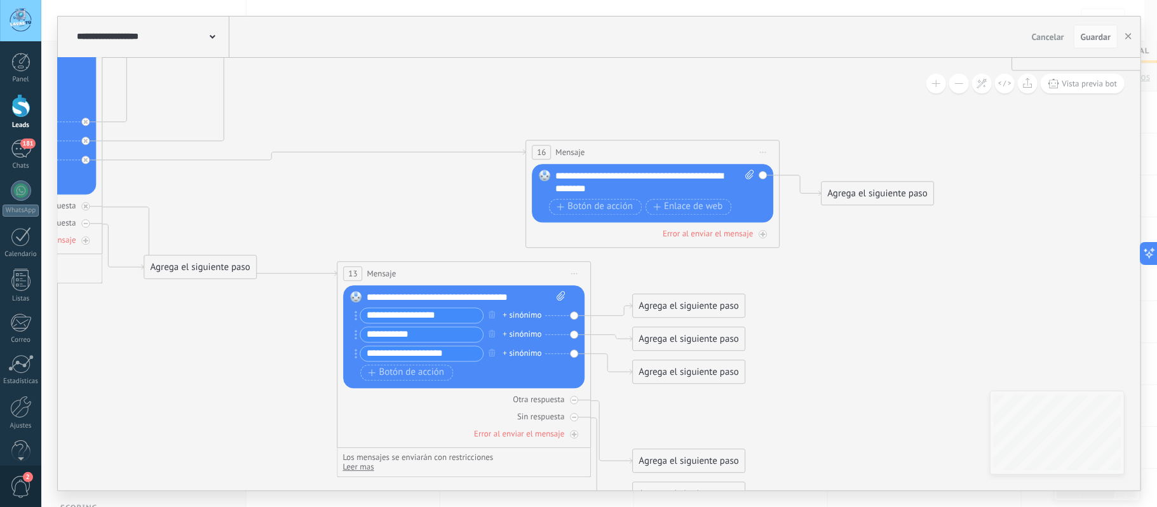
drag, startPoint x: 778, startPoint y: 264, endPoint x: 898, endPoint y: 382, distance: 168.5
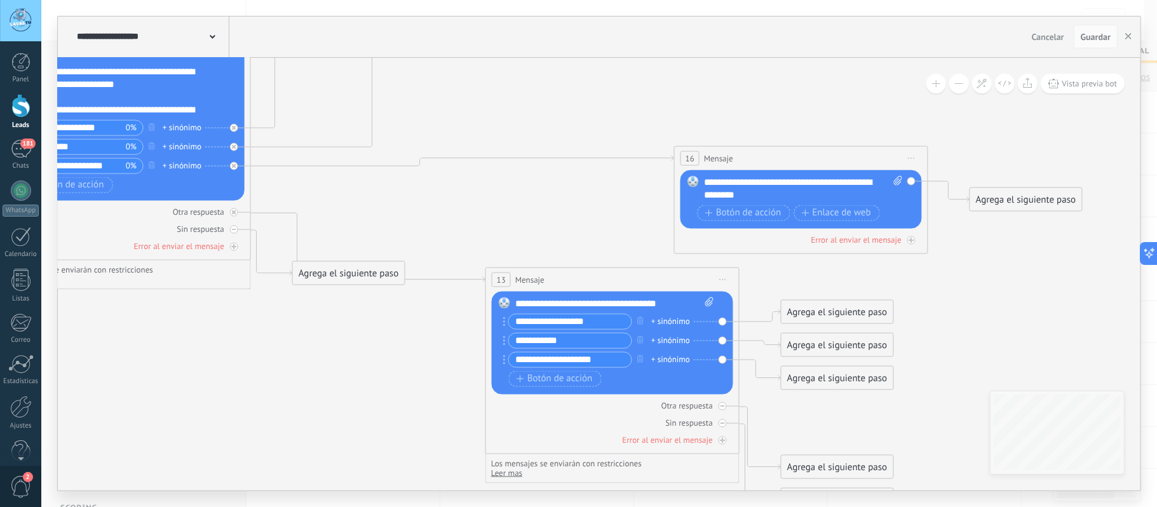
drag, startPoint x: 868, startPoint y: 327, endPoint x: 1017, endPoint y: 333, distance: 148.8
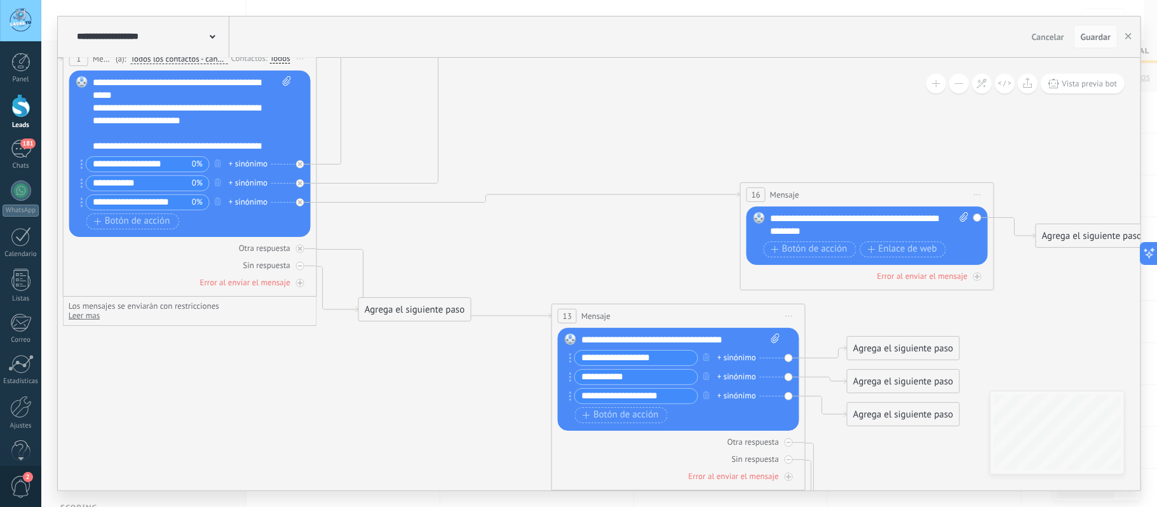
drag, startPoint x: 550, startPoint y: 201, endPoint x: 638, endPoint y: 300, distance: 132.3
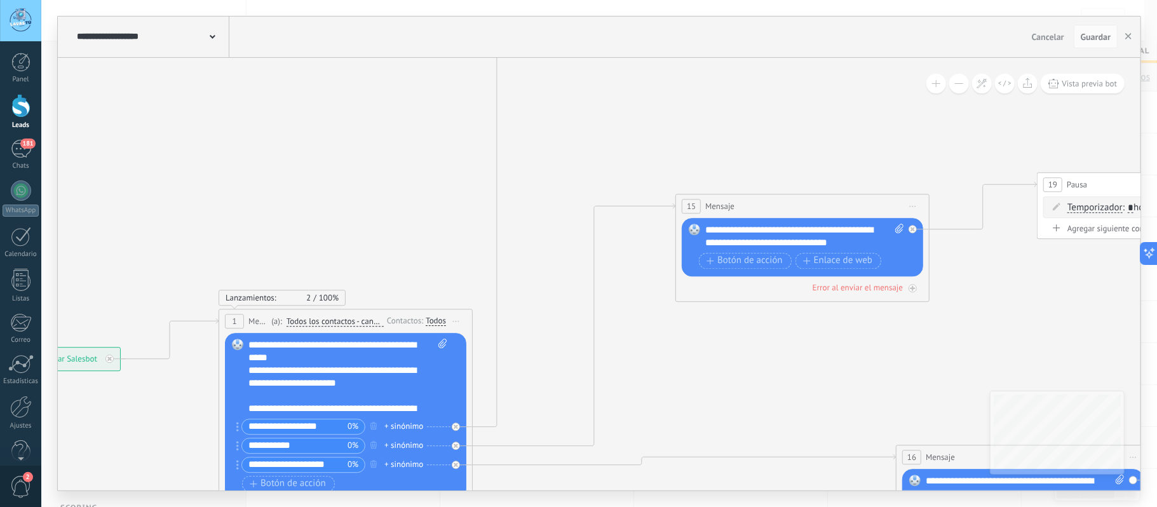
drag, startPoint x: 574, startPoint y: 147, endPoint x: 682, endPoint y: 348, distance: 227.7
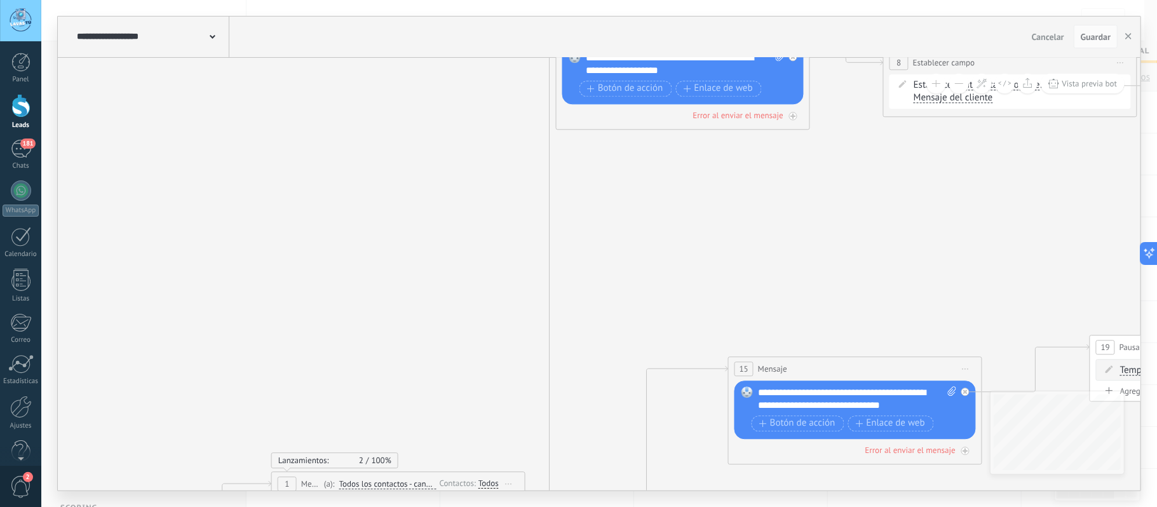
drag, startPoint x: 546, startPoint y: 184, endPoint x: 578, endPoint y: 182, distance: 31.9
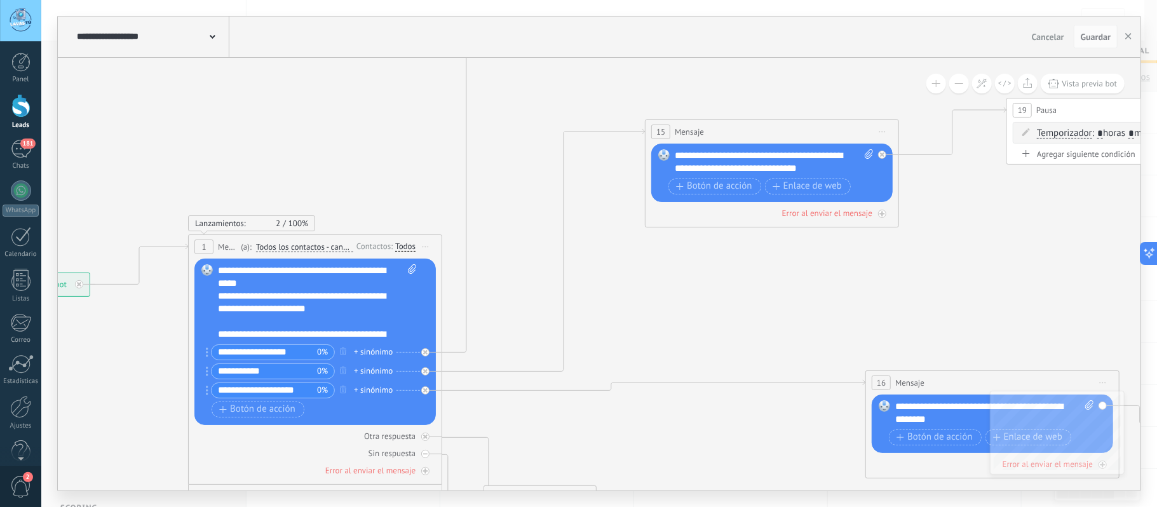
drag, startPoint x: 736, startPoint y: 455, endPoint x: 571, endPoint y: 168, distance: 330.7
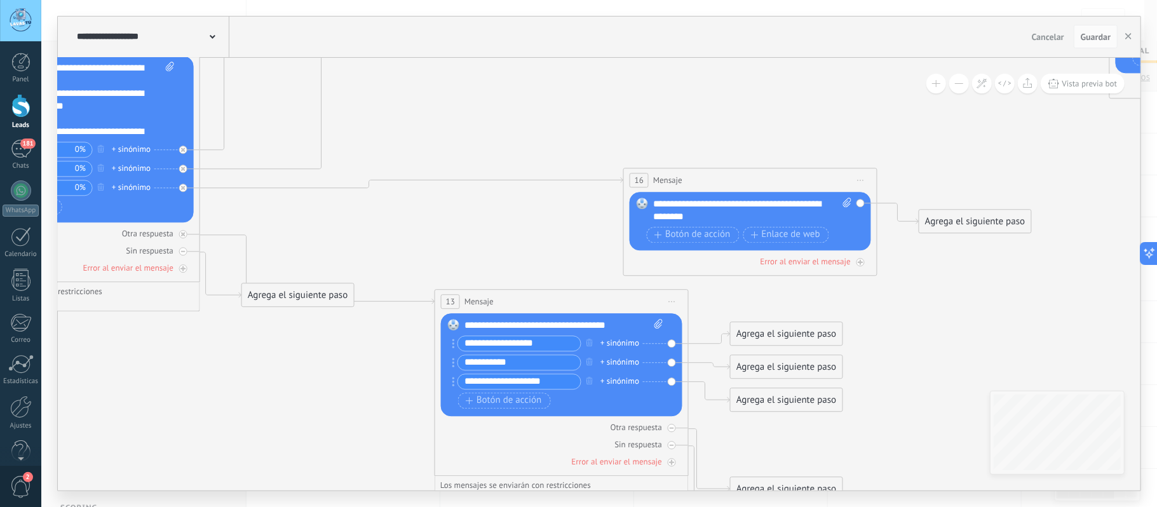
drag, startPoint x: 696, startPoint y: 286, endPoint x: 636, endPoint y: 301, distance: 62.3
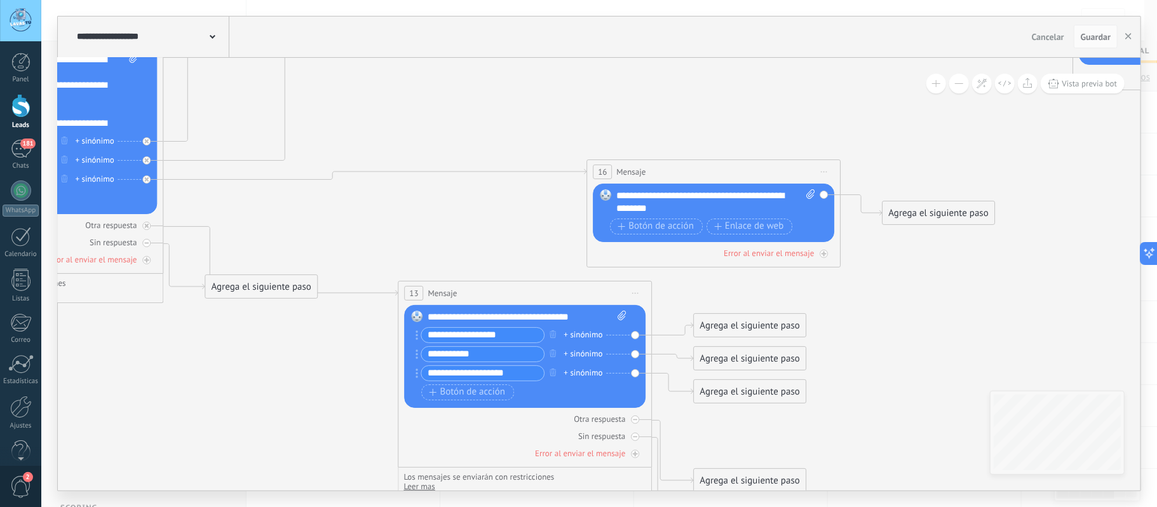
click at [745, 331] on div "Agrega el siguiente paso" at bounding box center [749, 325] width 111 height 21
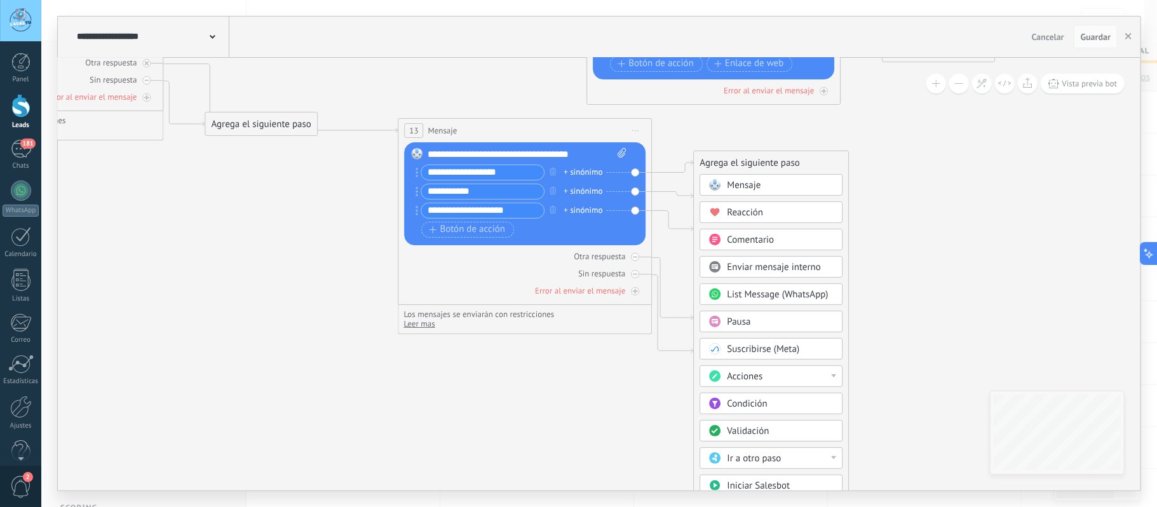
click at [794, 463] on div "Ir a otro paso" at bounding box center [780, 458] width 107 height 13
click at [755, 486] on div "3: Mensaje" at bounding box center [772, 481] width 142 height 22
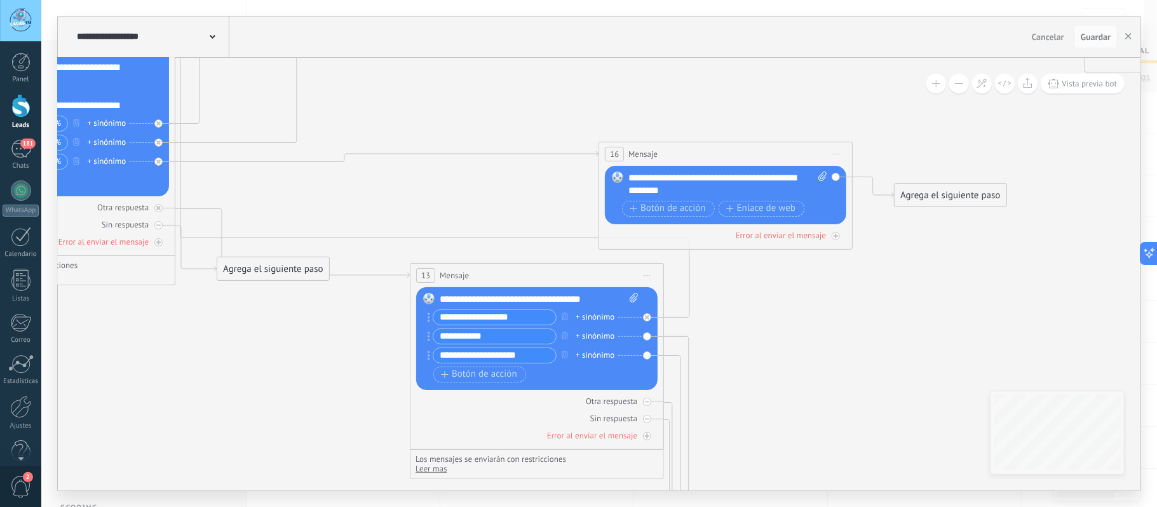
drag, startPoint x: 776, startPoint y: 271, endPoint x: 788, endPoint y: 415, distance: 145.4
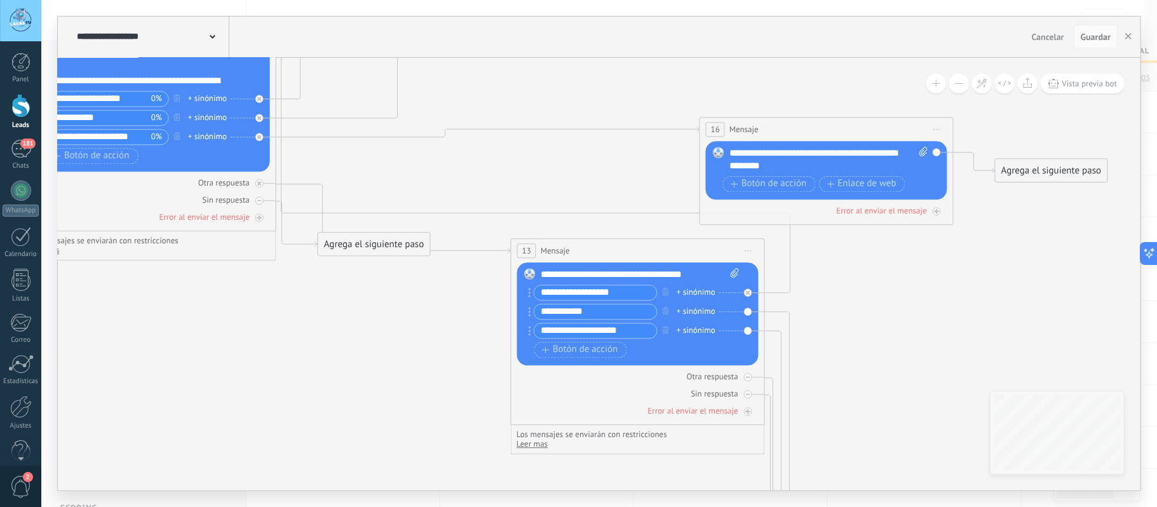
drag, startPoint x: 779, startPoint y: 356, endPoint x: 888, endPoint y: 328, distance: 112.0
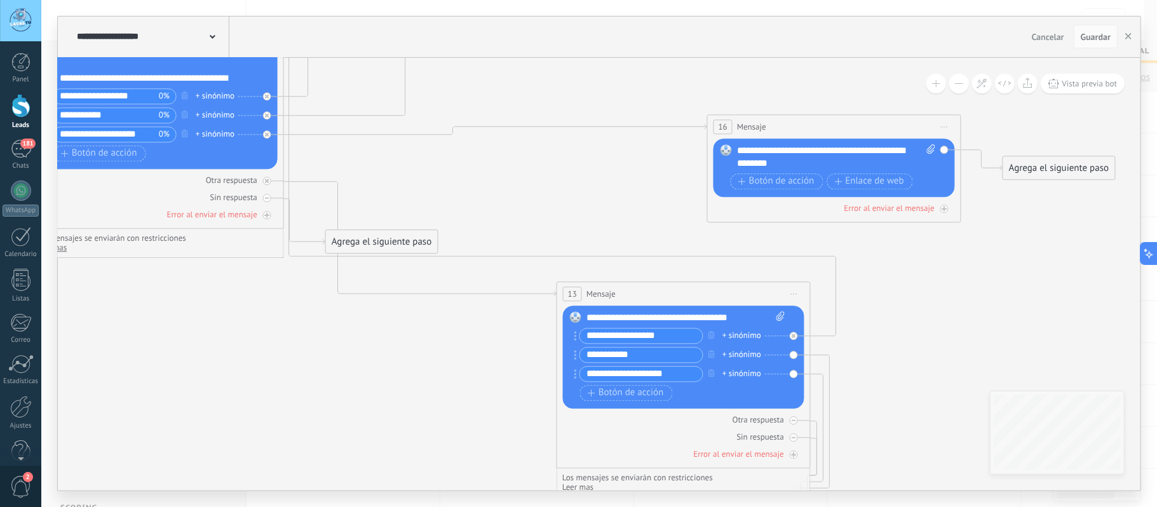
drag, startPoint x: 668, startPoint y: 257, endPoint x: 745, endPoint y: 311, distance: 93.1
click at [705, 302] on div "13 Mensaje ******* (a): Todos los contactos - canales seleccionados Todos los c…" at bounding box center [683, 294] width 253 height 24
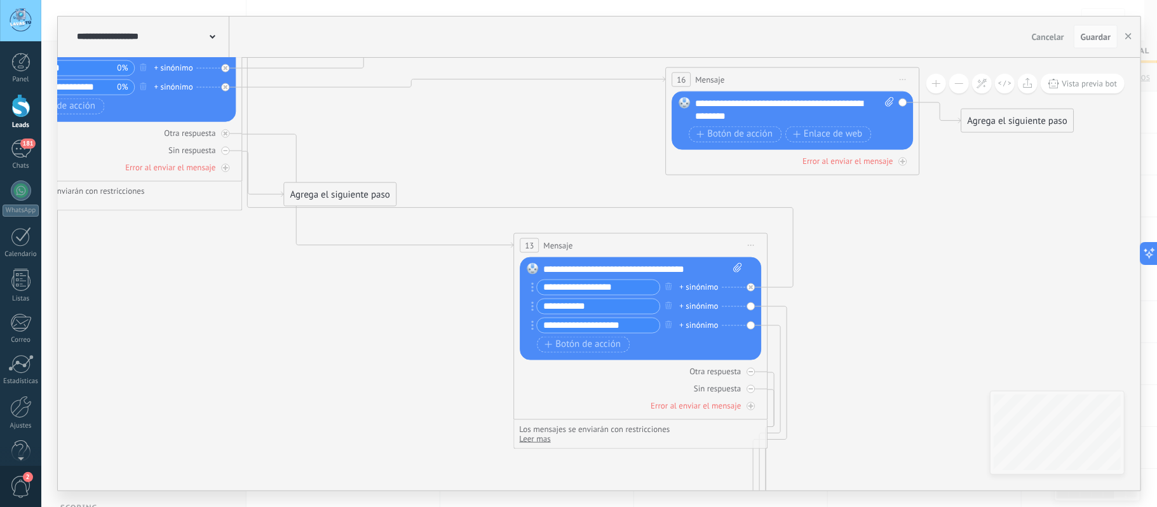
drag, startPoint x: 972, startPoint y: 333, endPoint x: 926, endPoint y: 282, distance: 68.8
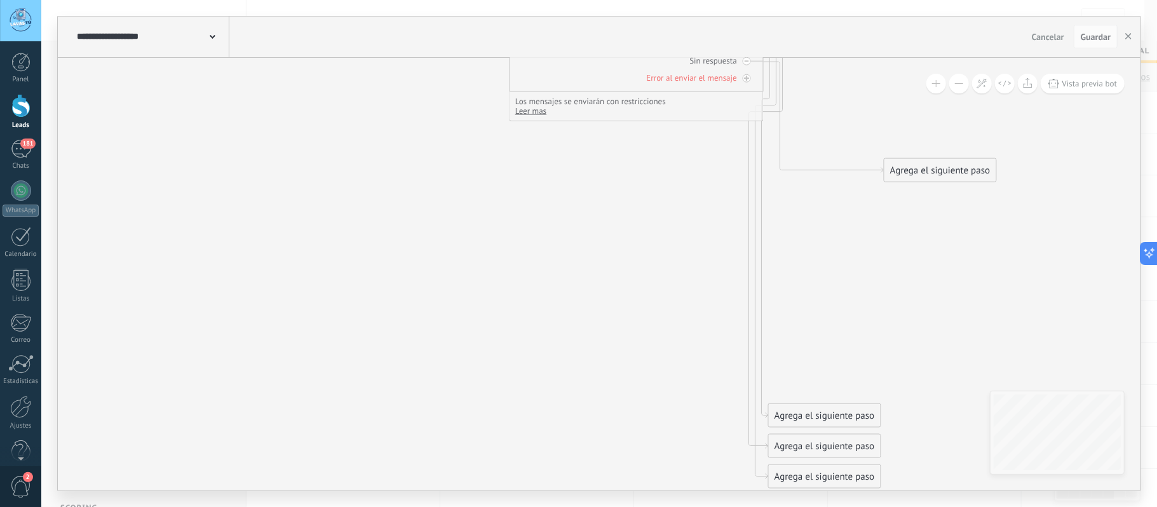
drag, startPoint x: 836, startPoint y: 349, endPoint x: 938, endPoint y: 180, distance: 197.5
click at [949, 164] on div "Agrega el siguiente paso" at bounding box center [939, 169] width 111 height 21
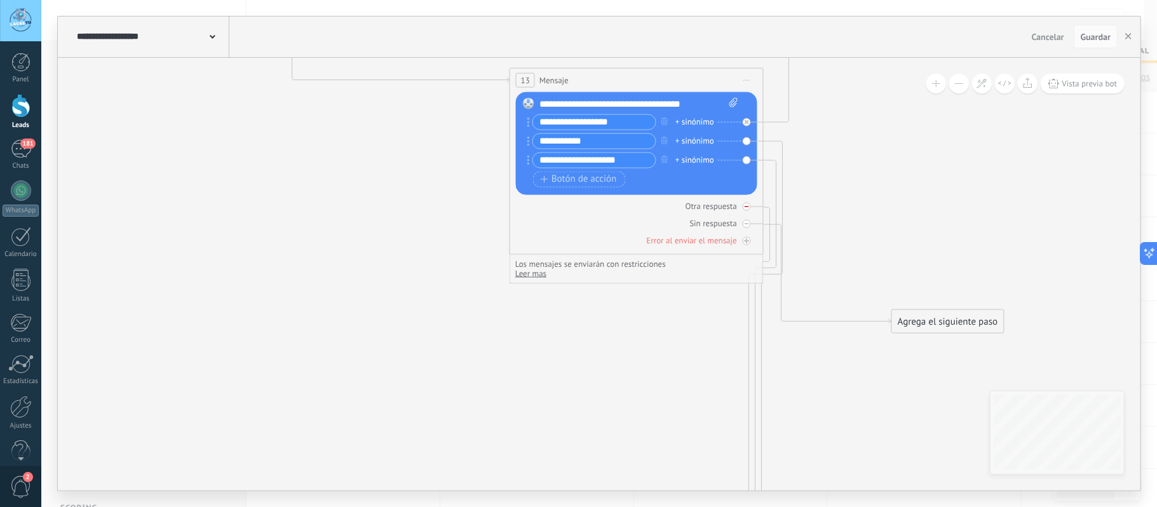
click at [0, 0] on icon at bounding box center [0, 0] width 0 height 0
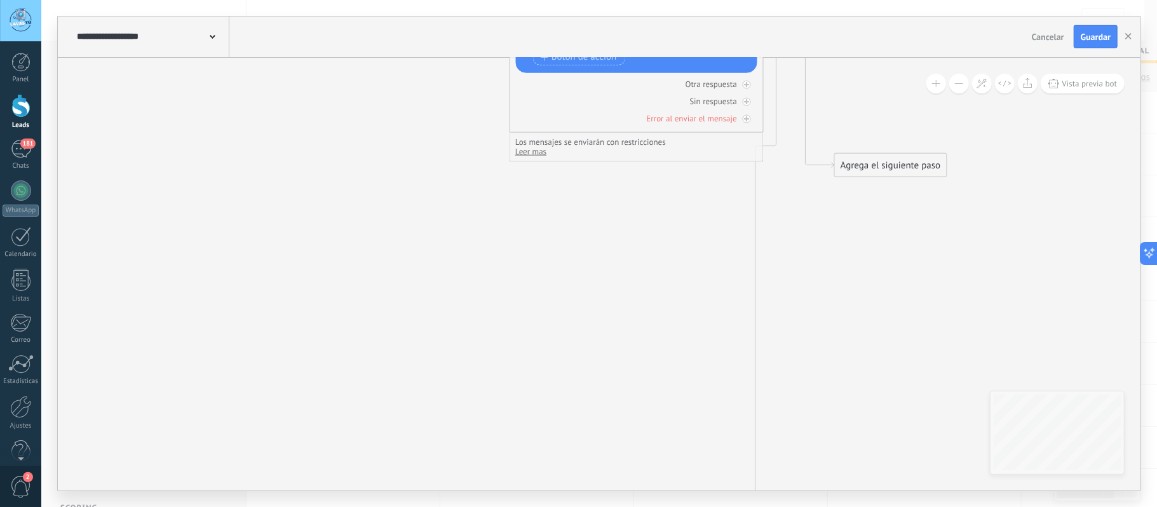
drag, startPoint x: 811, startPoint y: 479, endPoint x: 905, endPoint y: 102, distance: 388.3
click at [898, 154] on div "Agrega el siguiente paso" at bounding box center [890, 164] width 111 height 21
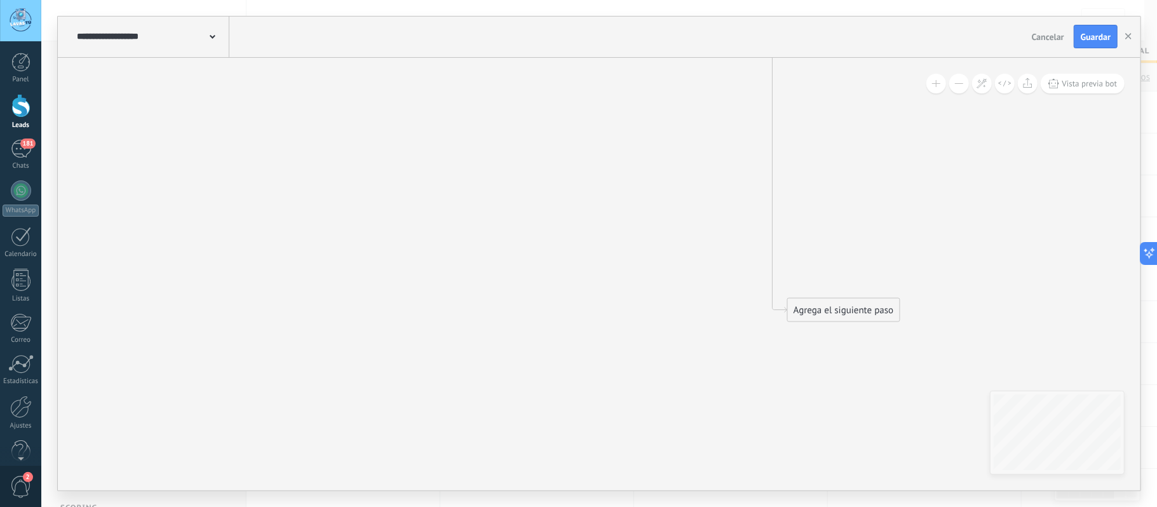
drag, startPoint x: 828, startPoint y: 385, endPoint x: 943, endPoint y: 52, distance: 352.0
click at [943, 52] on div "**********" at bounding box center [599, 254] width 1083 height 474
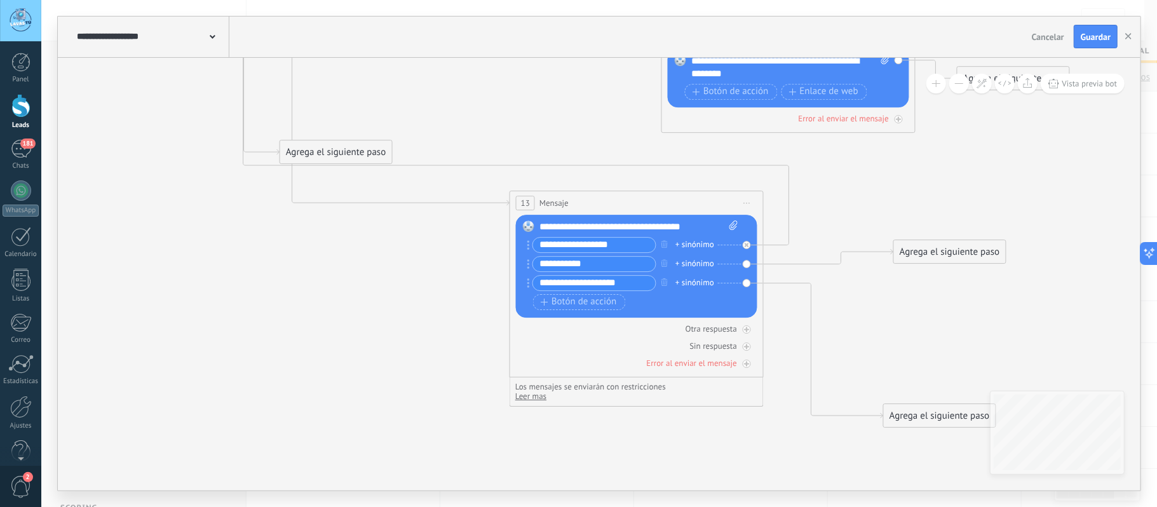
drag, startPoint x: 891, startPoint y: 348, endPoint x: 933, endPoint y: 250, distance: 106.4
click at [933, 250] on div "Agrega el siguiente paso" at bounding box center [949, 251] width 111 height 21
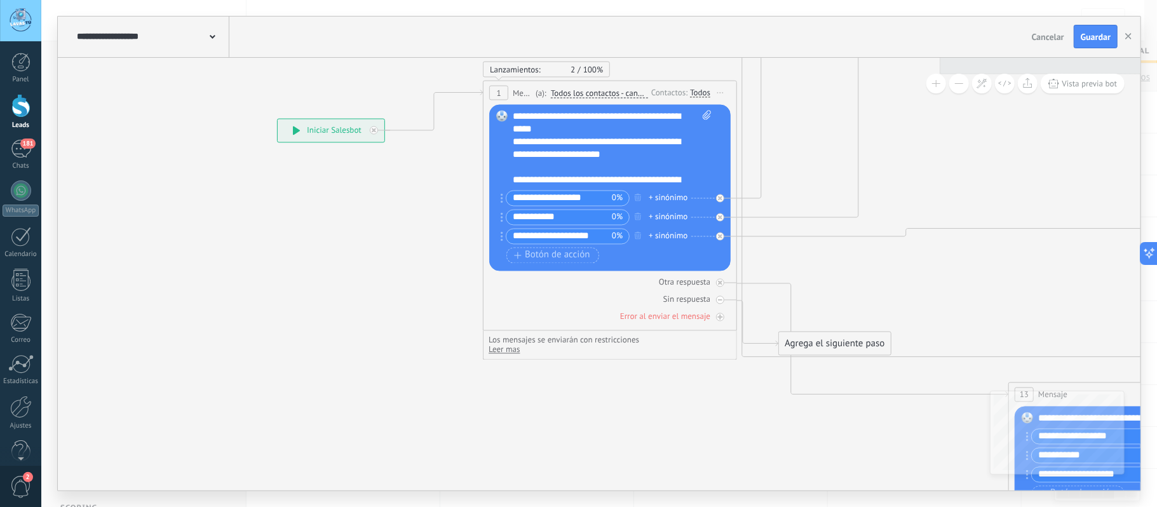
drag, startPoint x: 215, startPoint y: 257, endPoint x: 639, endPoint y: 389, distance: 444.3
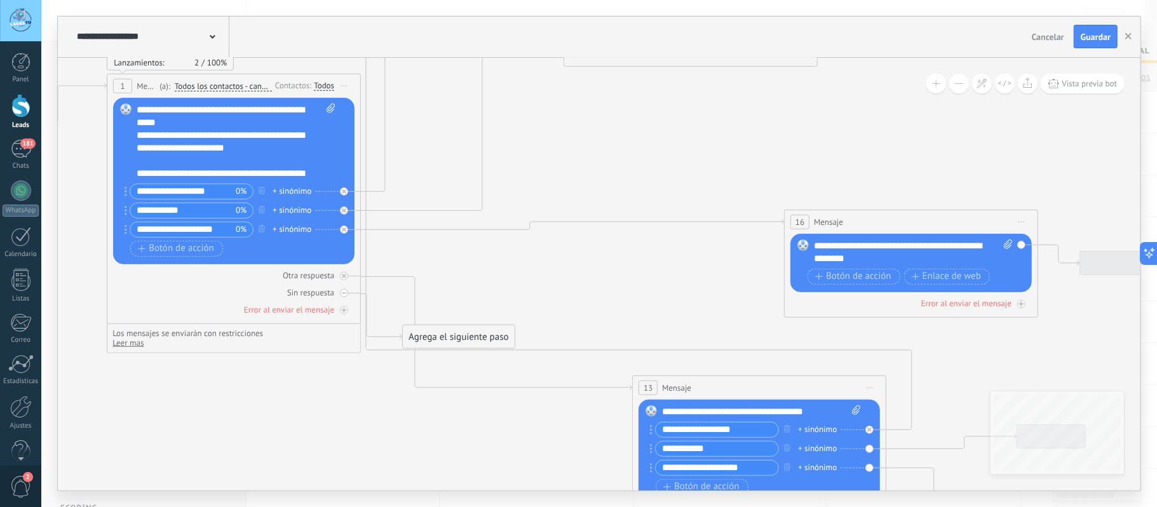
drag, startPoint x: 677, startPoint y: 433, endPoint x: 385, endPoint y: 395, distance: 294.2
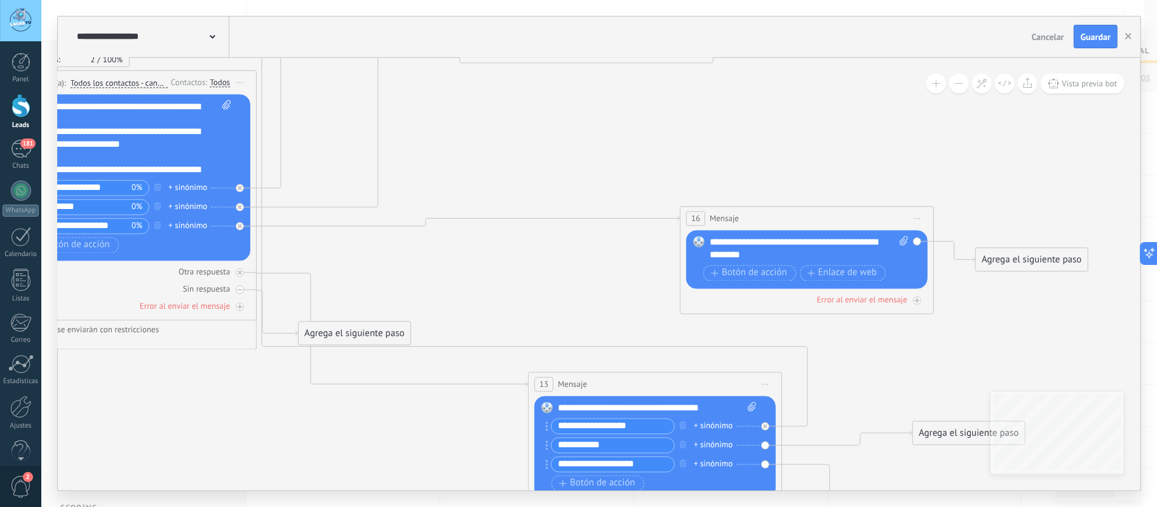
drag, startPoint x: 648, startPoint y: 283, endPoint x: 374, endPoint y: 232, distance: 278.6
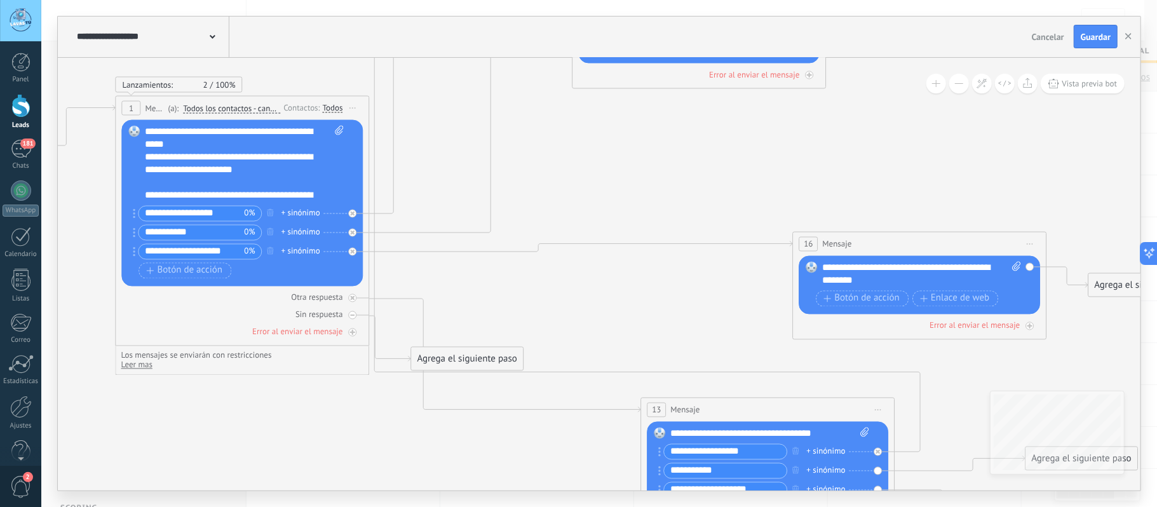
drag, startPoint x: 405, startPoint y: 252, endPoint x: 738, endPoint y: 311, distance: 337.6
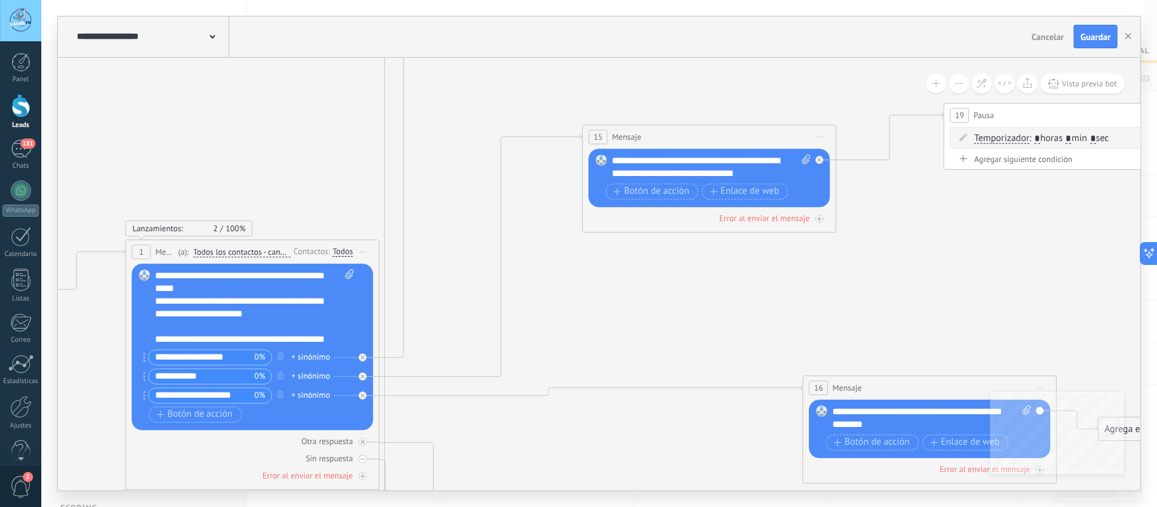
drag, startPoint x: 659, startPoint y: 163, endPoint x: 554, endPoint y: 213, distance: 116.2
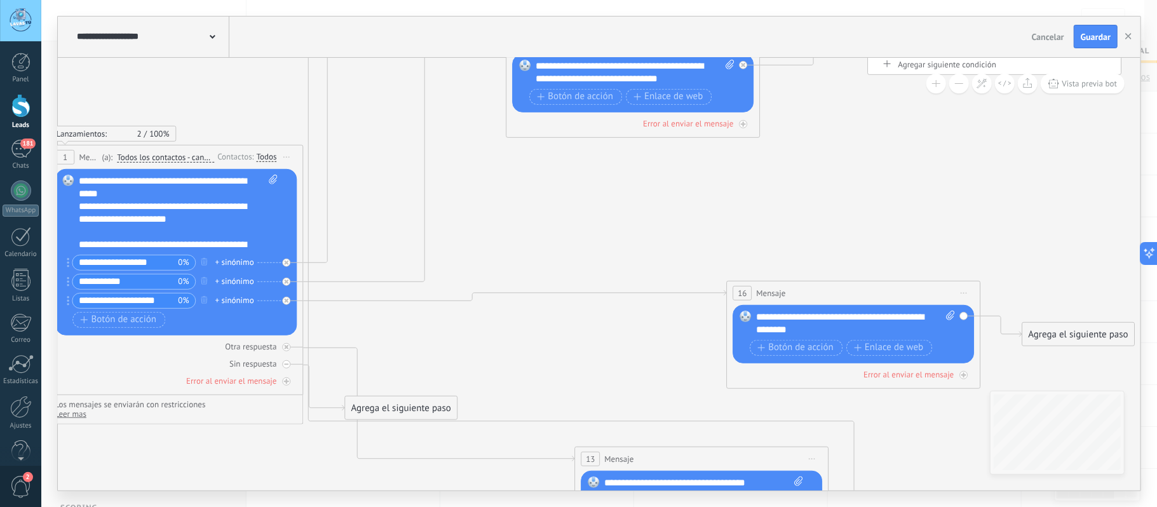
drag, startPoint x: 576, startPoint y: 339, endPoint x: 512, endPoint y: 161, distance: 188.3
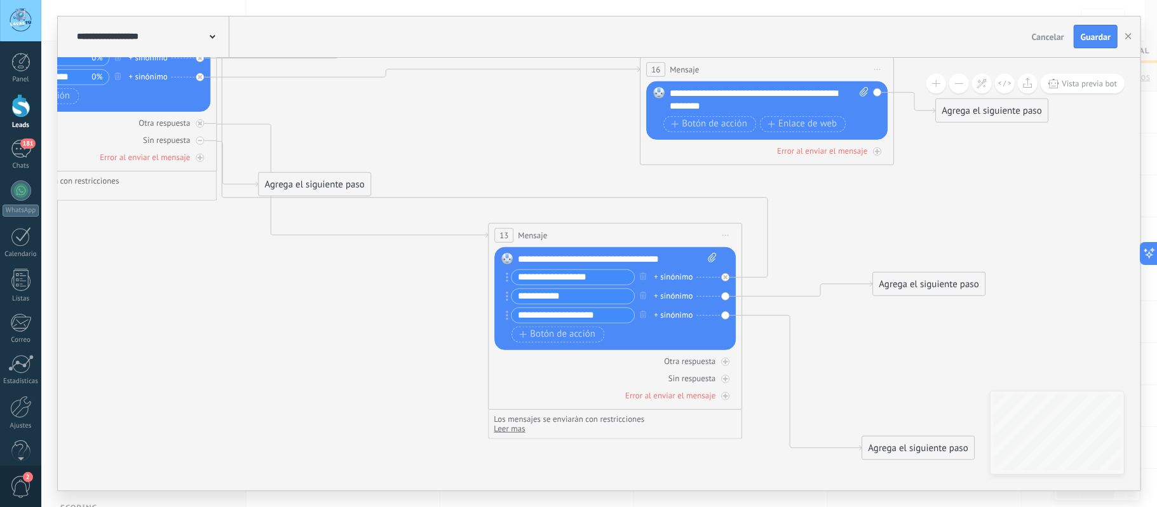
drag, startPoint x: 962, startPoint y: 438, endPoint x: 889, endPoint y: 173, distance: 274.6
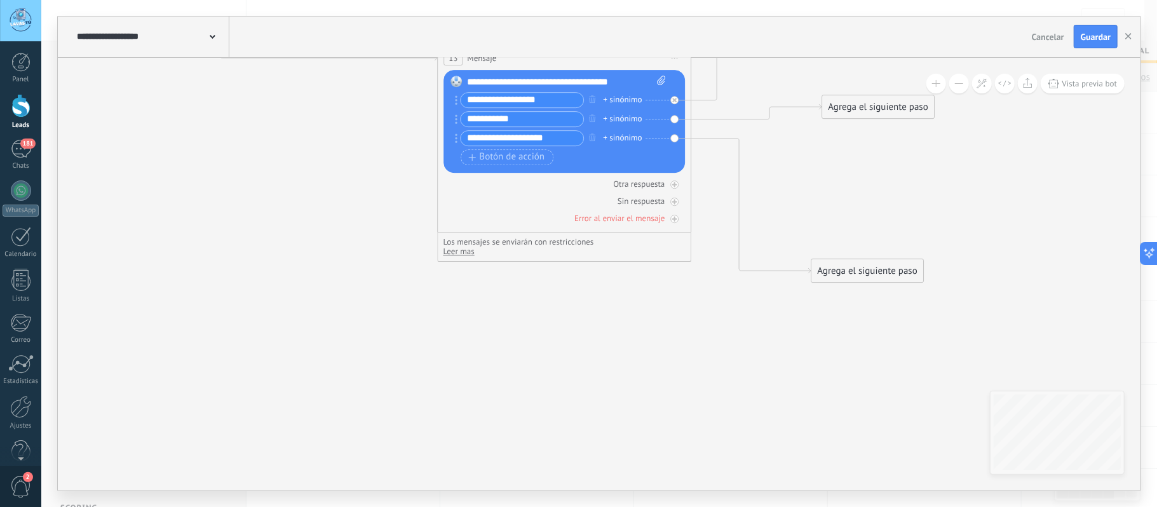
drag, startPoint x: 863, startPoint y: 184, endPoint x: 816, endPoint y: 207, distance: 52.0
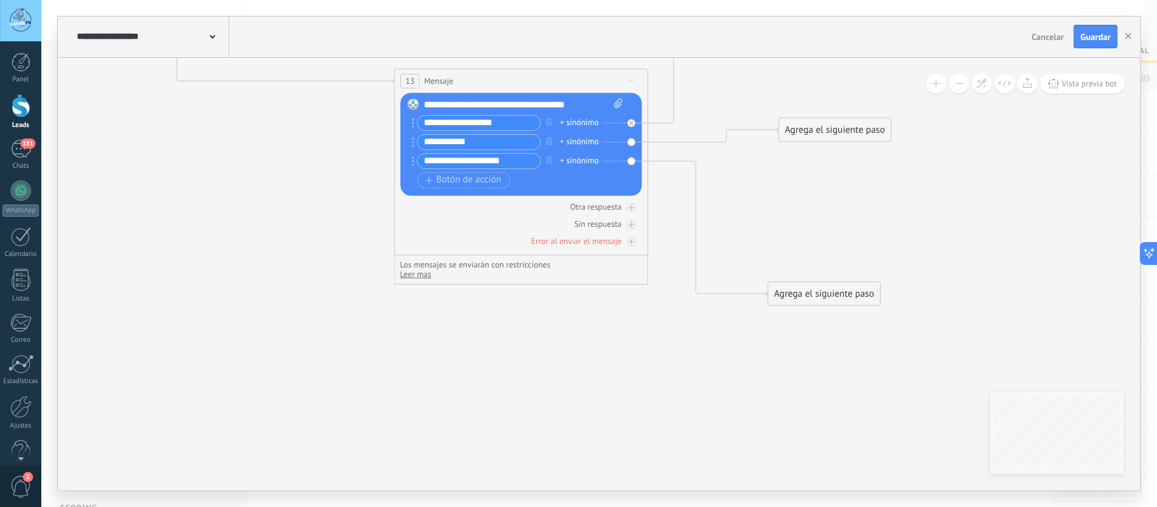
click at [847, 127] on div "Agrega el siguiente paso" at bounding box center [835, 129] width 111 height 21
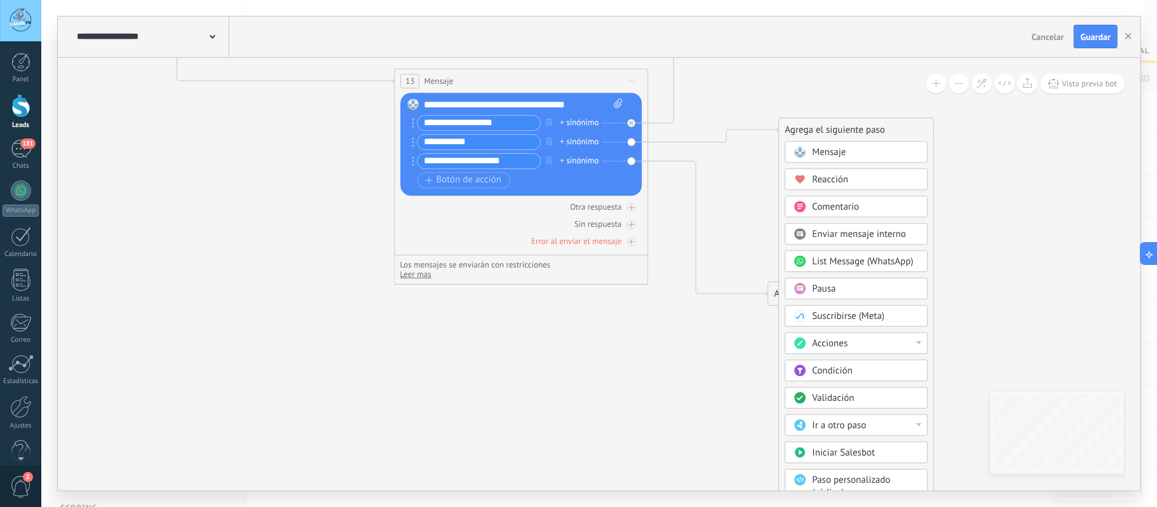
click at [877, 431] on div "Ir a otro paso" at bounding box center [866, 425] width 107 height 13
click at [845, 446] on div "15: Mensaje" at bounding box center [857, 449] width 142 height 22
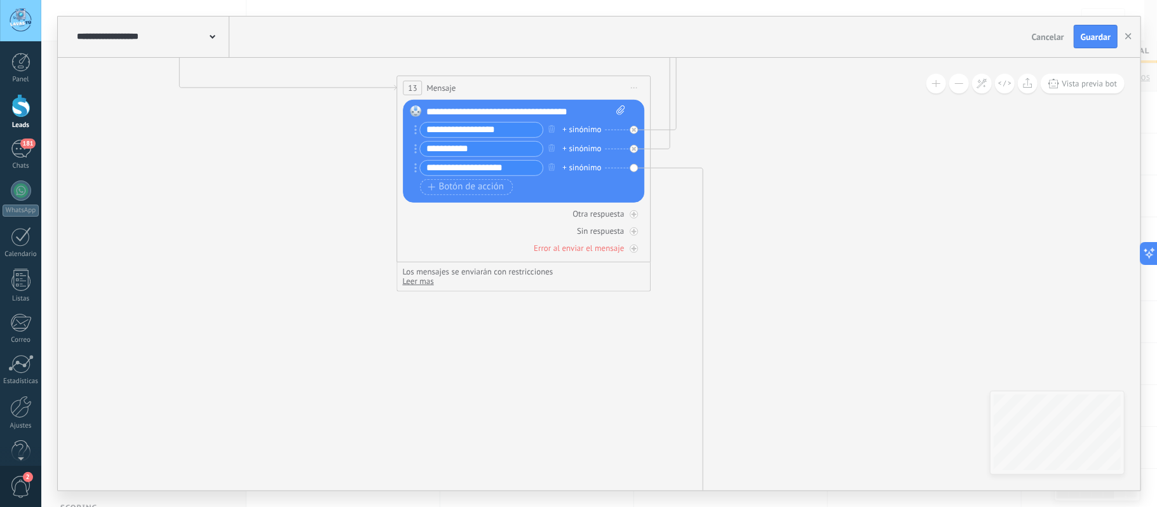
click at [1042, 441] on div "**********" at bounding box center [599, 274] width 1083 height 433
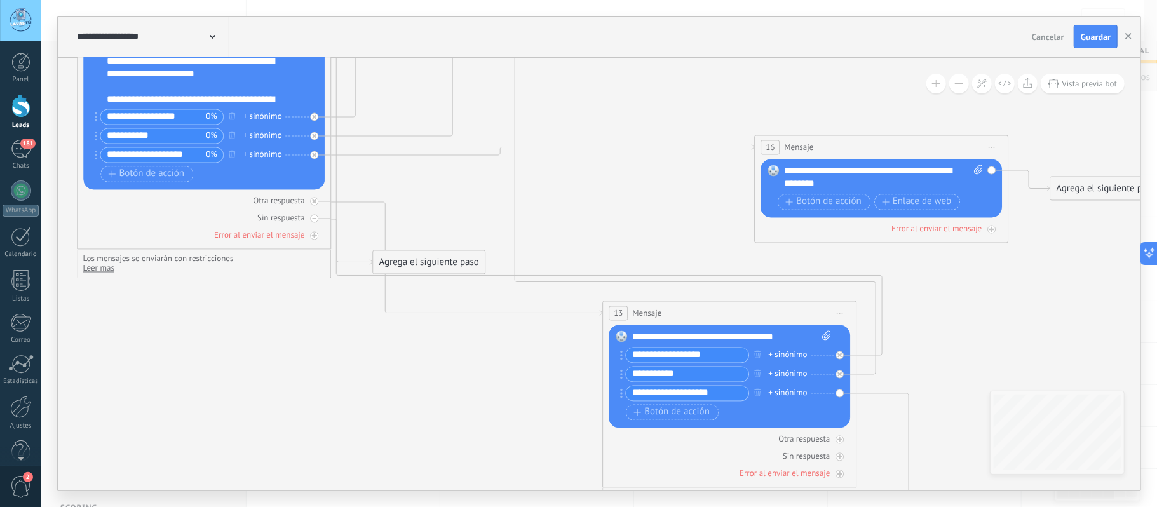
drag, startPoint x: 1075, startPoint y: 339, endPoint x: 945, endPoint y: 262, distance: 150.4
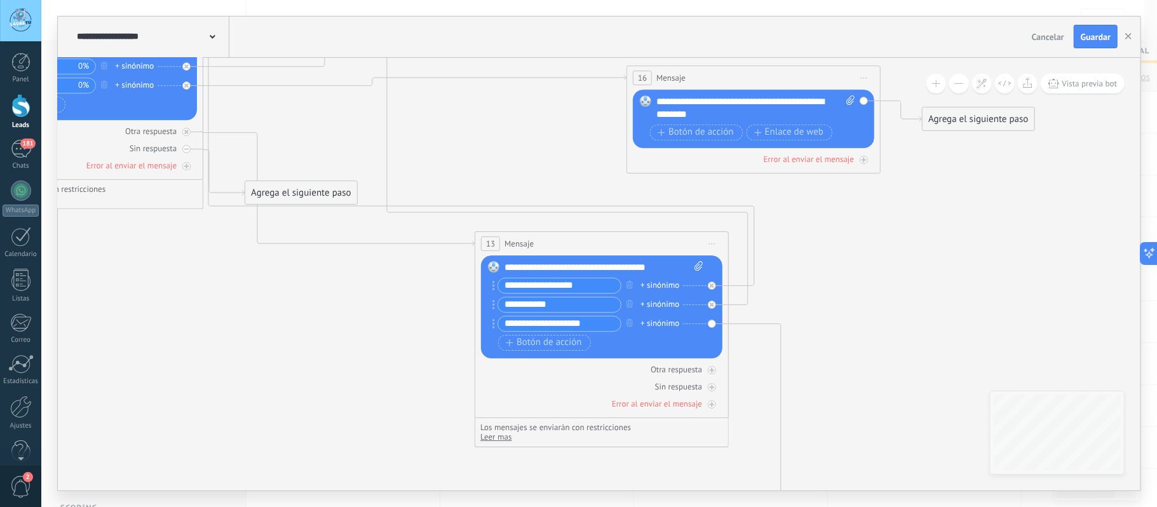
drag, startPoint x: 956, startPoint y: 361, endPoint x: 924, endPoint y: 224, distance: 141.5
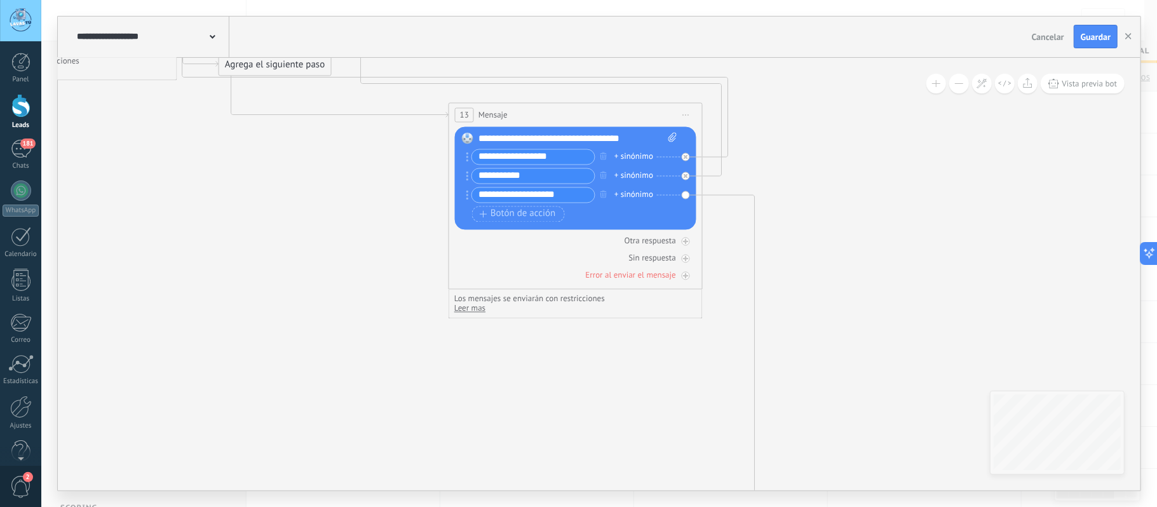
drag, startPoint x: 929, startPoint y: 253, endPoint x: 918, endPoint y: 222, distance: 33.0
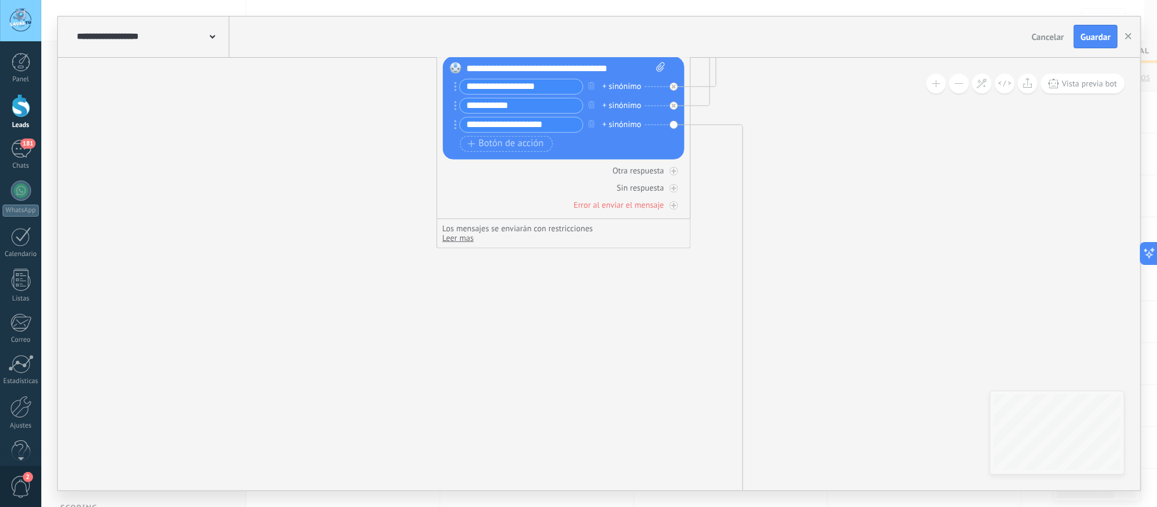
drag, startPoint x: 928, startPoint y: 301, endPoint x: 895, endPoint y: 169, distance: 136.2
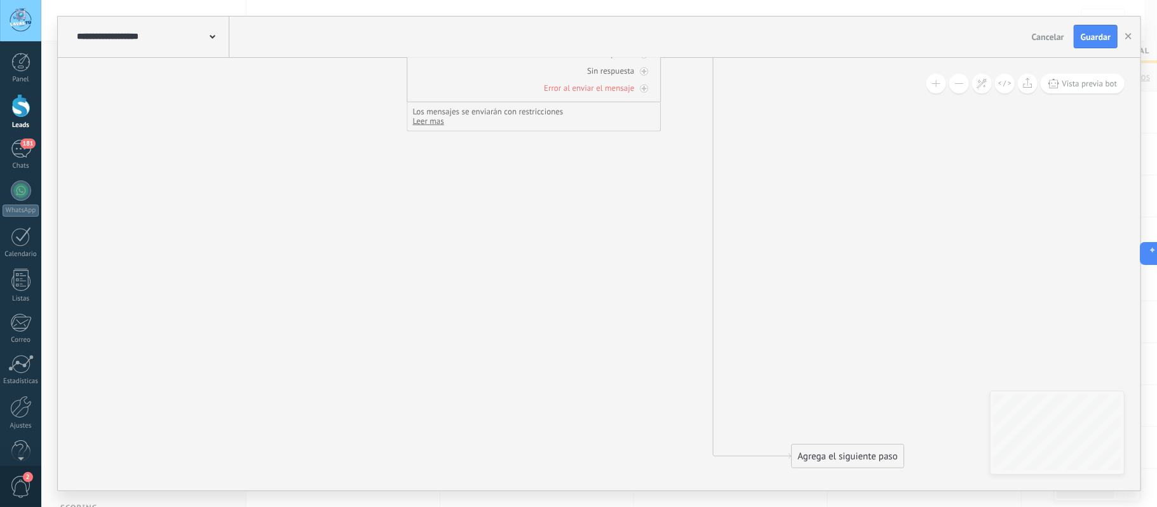
click at [855, 459] on div "Agrega el siguiente paso" at bounding box center [847, 456] width 111 height 21
drag, startPoint x: 850, startPoint y: 343, endPoint x: 882, endPoint y: 121, distance: 224.6
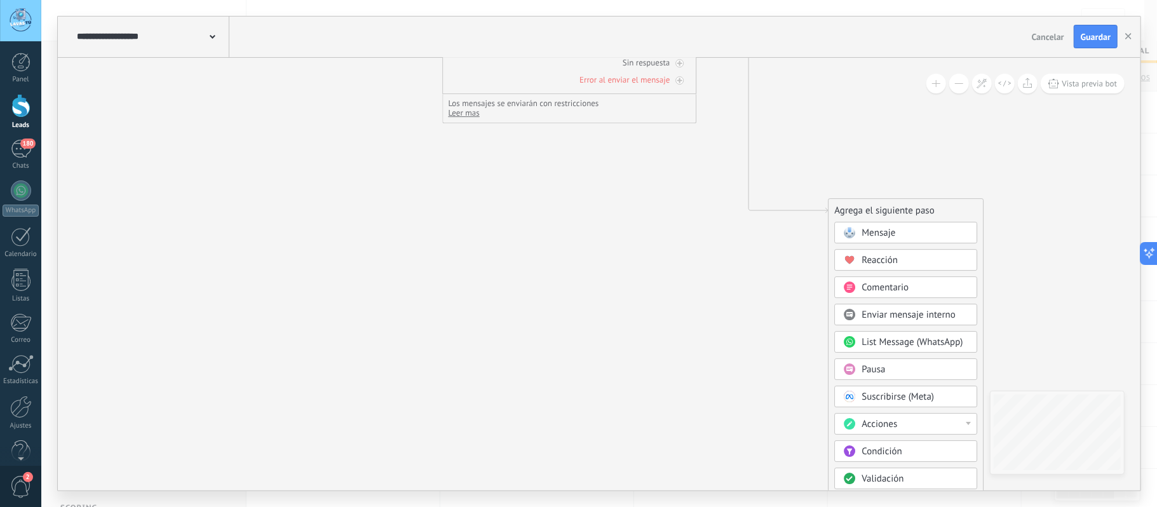
drag, startPoint x: 888, startPoint y: 445, endPoint x: 896, endPoint y: 175, distance: 270.1
click at [896, 200] on div "Agrega el siguiente paso" at bounding box center [906, 210] width 154 height 21
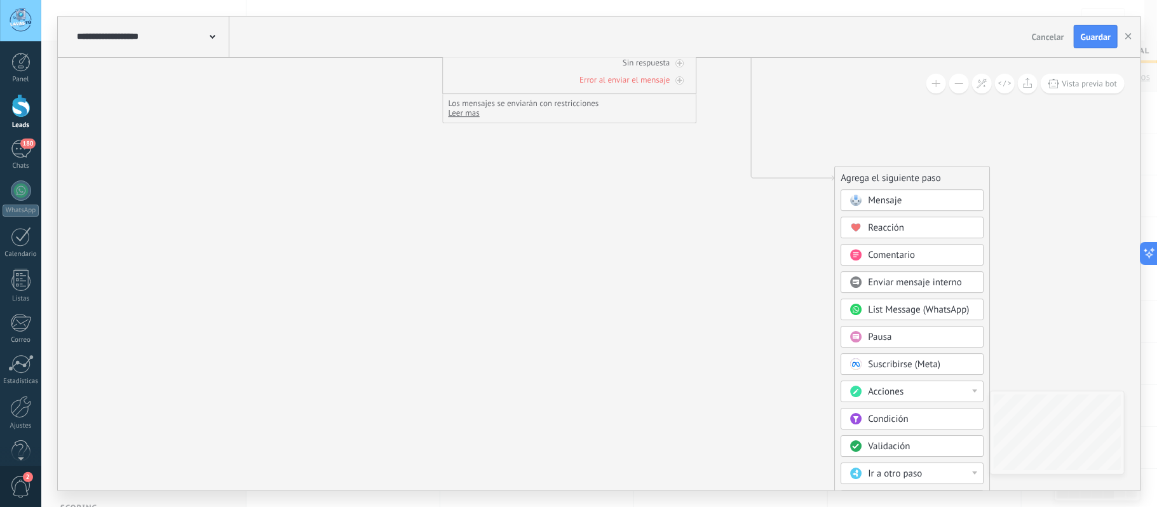
click at [914, 476] on span "Ir a otro paso" at bounding box center [895, 474] width 54 height 12
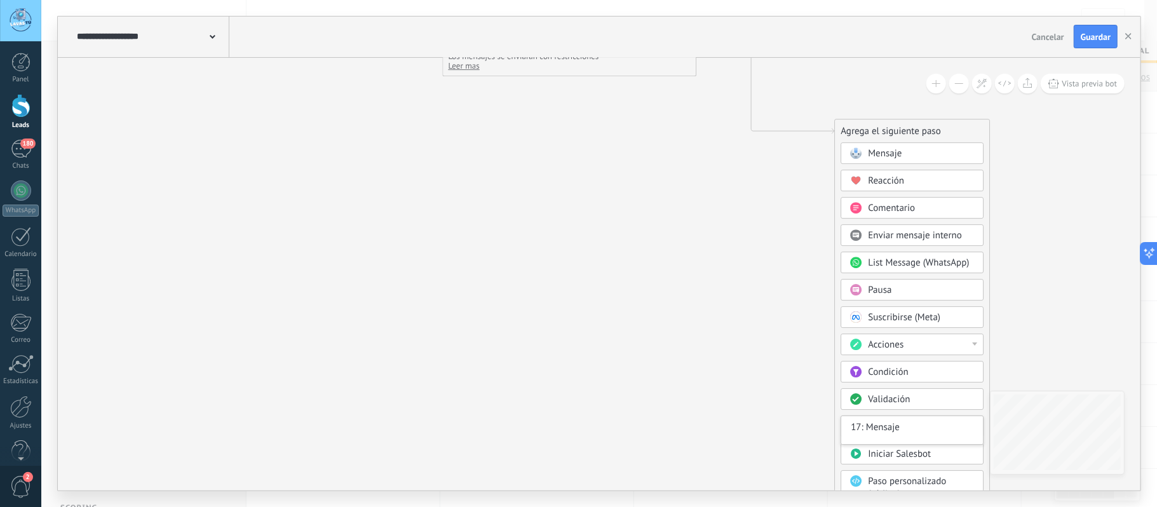
scroll to position [169, 0]
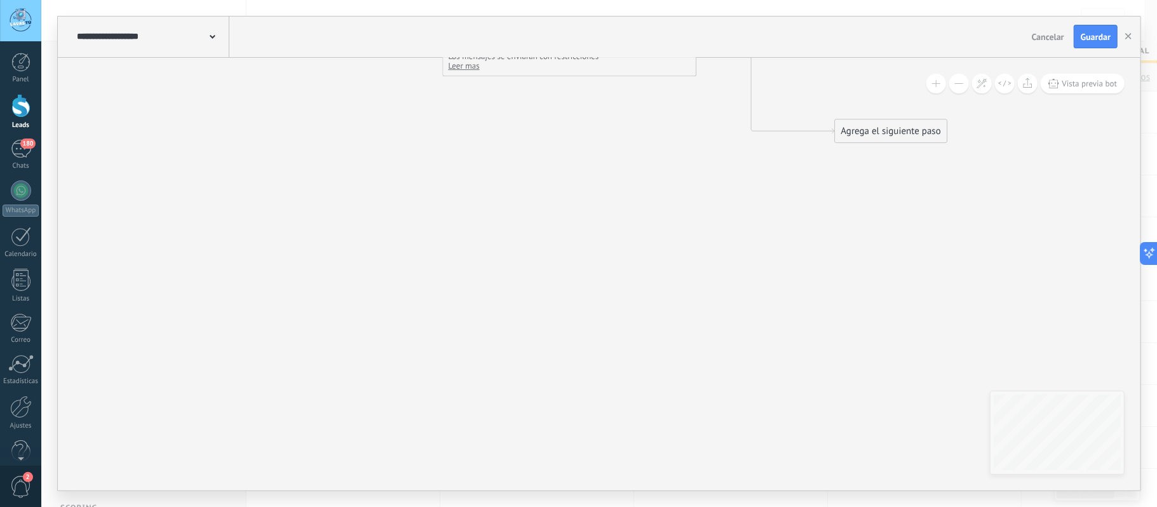
click at [863, 128] on div "Agrega el siguiente paso" at bounding box center [890, 131] width 111 height 21
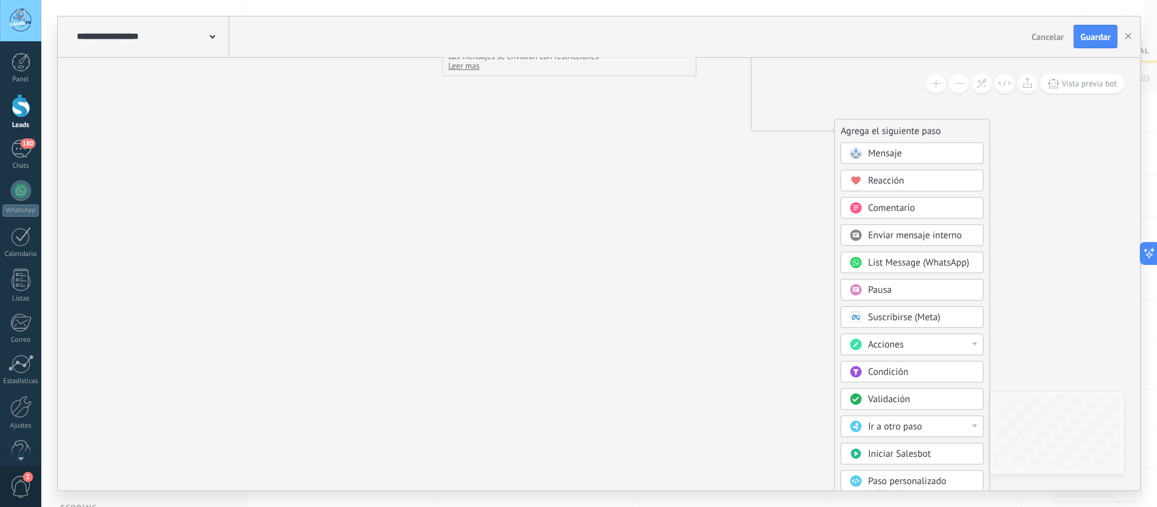
click at [907, 427] on span "Ir a otro paso" at bounding box center [895, 427] width 54 height 12
click at [880, 483] on div "16: Mensaje" at bounding box center [913, 477] width 142 height 22
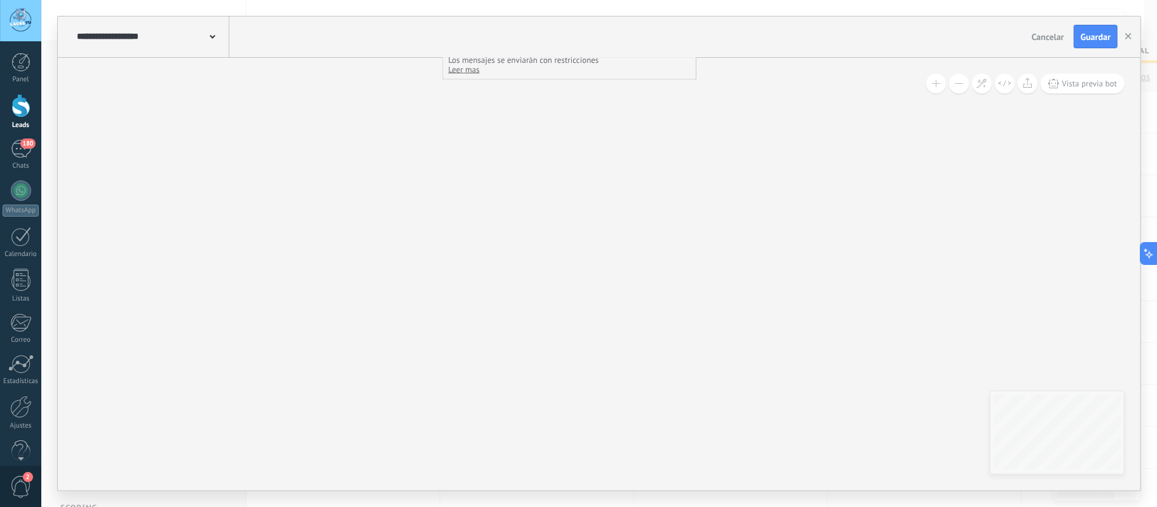
drag, startPoint x: 701, startPoint y: 277, endPoint x: 893, endPoint y: 231, distance: 196.6
click at [812, 506] on html ".abccls-1,.abccls-2{fill-rule:evenodd}.abccls-2{fill:#fff} .abfcls-1{fill:none}…" at bounding box center [578, 253] width 1157 height 507
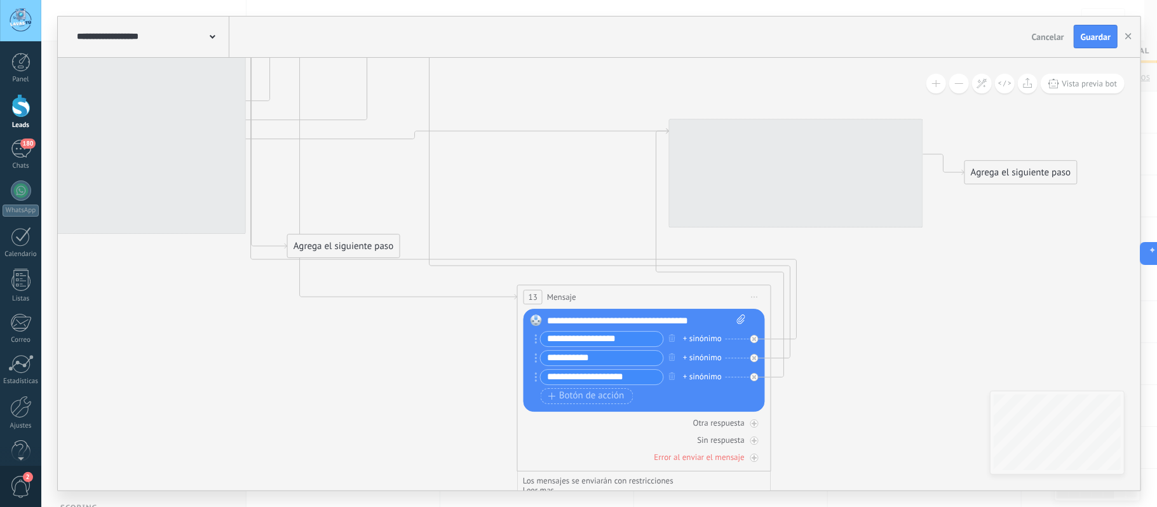
drag, startPoint x: 856, startPoint y: 402, endPoint x: 826, endPoint y: 499, distance: 101.9
click at [827, 499] on div "**********" at bounding box center [599, 253] width 1116 height 507
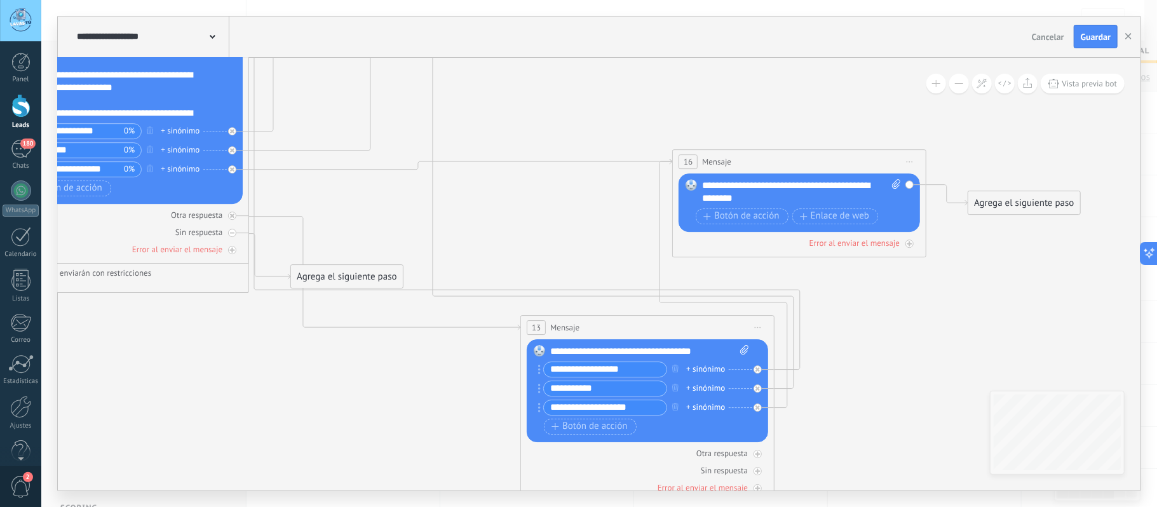
drag, startPoint x: 849, startPoint y: 424, endPoint x: 891, endPoint y: 316, distance: 115.6
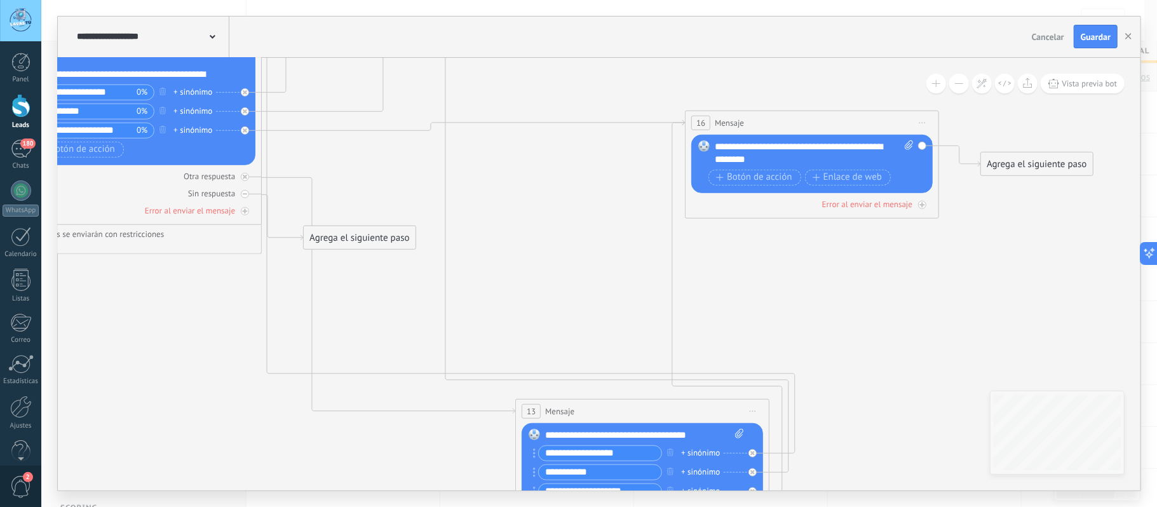
drag, startPoint x: 635, startPoint y: 290, endPoint x: 619, endPoint y: 413, distance: 123.7
click at [621, 413] on div "13 Mensaje ******* (a): Todos los contactos - canales seleccionados Todos los c…" at bounding box center [642, 412] width 253 height 24
drag, startPoint x: 363, startPoint y: 257, endPoint x: 229, endPoint y: 453, distance: 237.7
click at [196, 473] on div "Agrega el siguiente paso" at bounding box center [171, 464] width 111 height 21
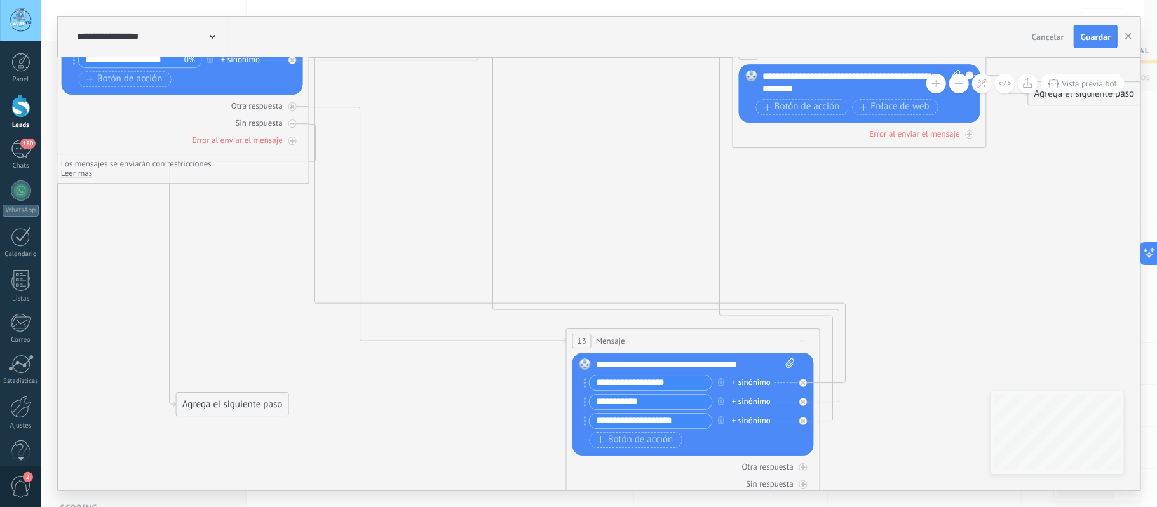
drag, startPoint x: 395, startPoint y: 278, endPoint x: 486, endPoint y: 145, distance: 161.4
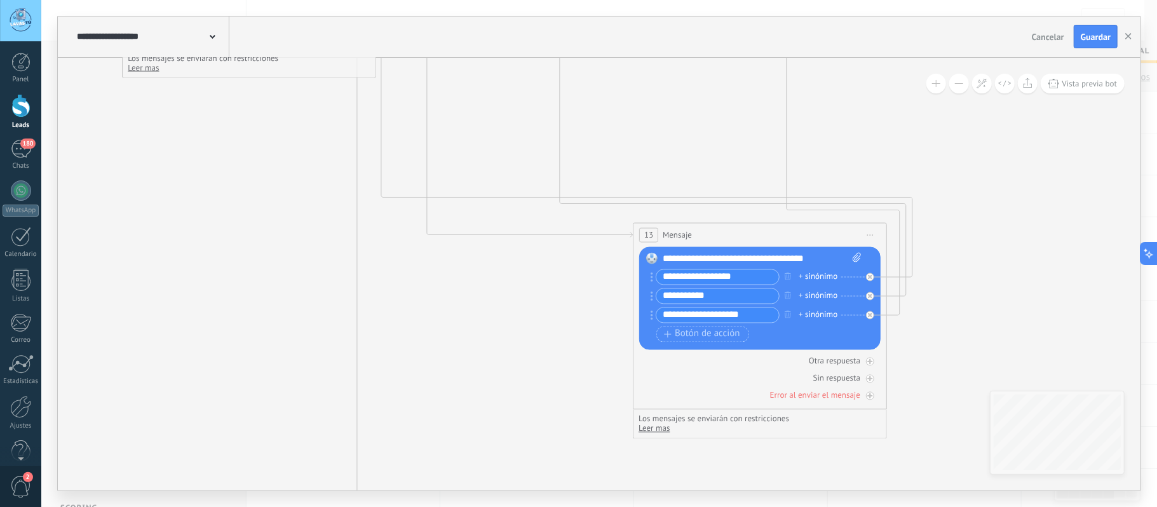
drag, startPoint x: 290, startPoint y: 300, endPoint x: 370, endPoint y: 547, distance: 259.6
click at [370, 506] on html ".abccls-1,.abccls-2{fill-rule:evenodd}.abccls-2{fill:#fff} .abfcls-1{fill:none}…" at bounding box center [578, 253] width 1157 height 507
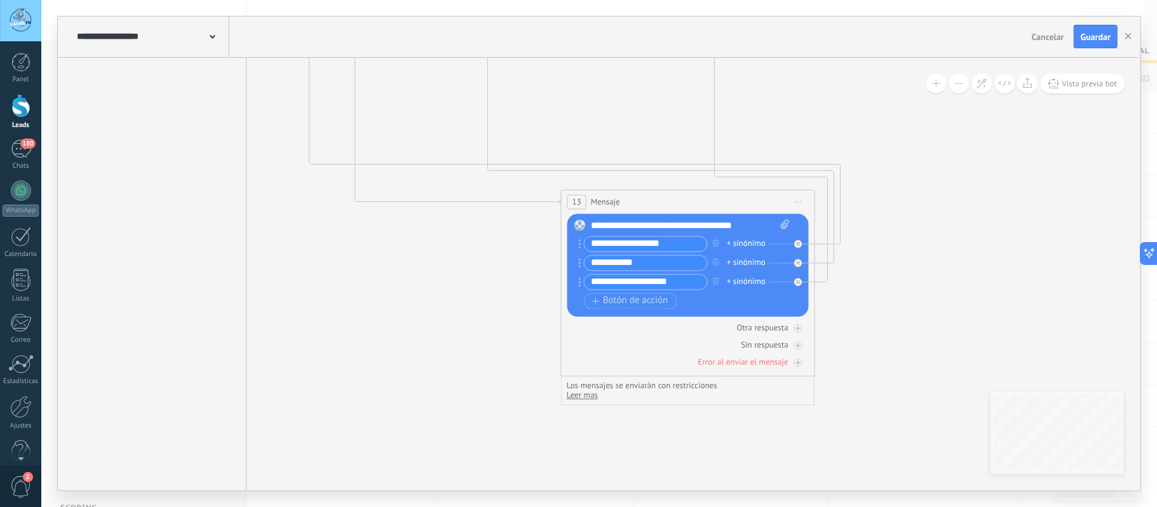
drag, startPoint x: 496, startPoint y: 436, endPoint x: 417, endPoint y: 407, distance: 83.8
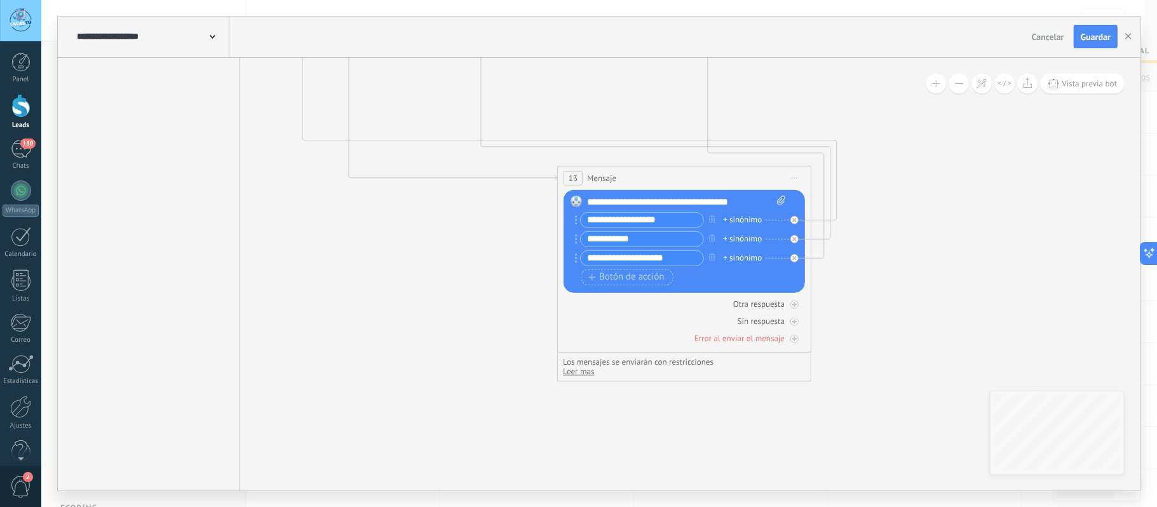
drag, startPoint x: 659, startPoint y: 204, endPoint x: 656, endPoint y: 180, distance: 23.7
click at [656, 180] on div "13 Mensaje ******* (a): Todos los contactos - canales seleccionados Todos los c…" at bounding box center [684, 178] width 253 height 24
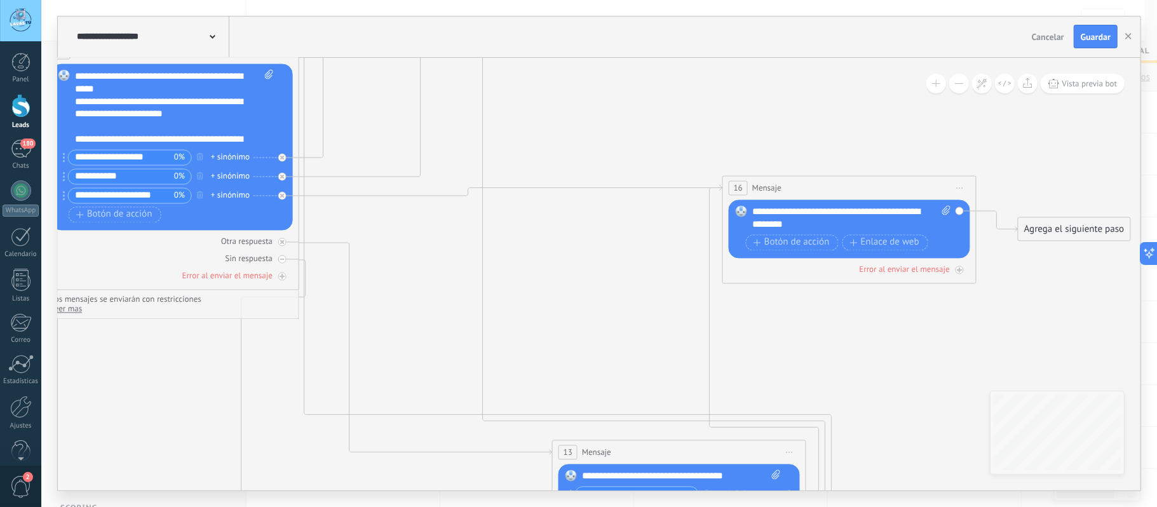
drag, startPoint x: 935, startPoint y: 301, endPoint x: 921, endPoint y: 456, distance: 156.3
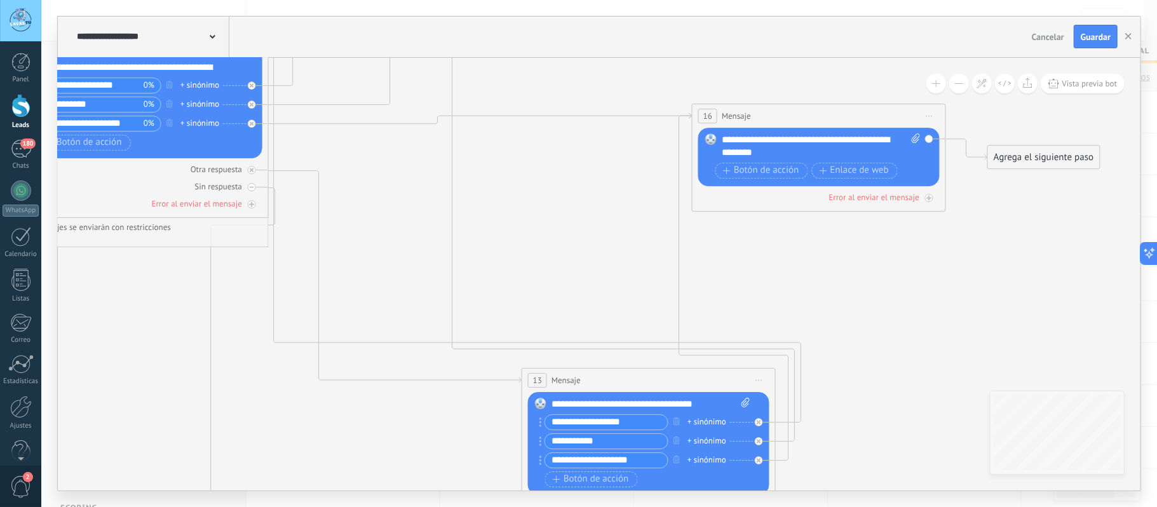
drag, startPoint x: 940, startPoint y: 407, endPoint x: 921, endPoint y: 320, distance: 88.5
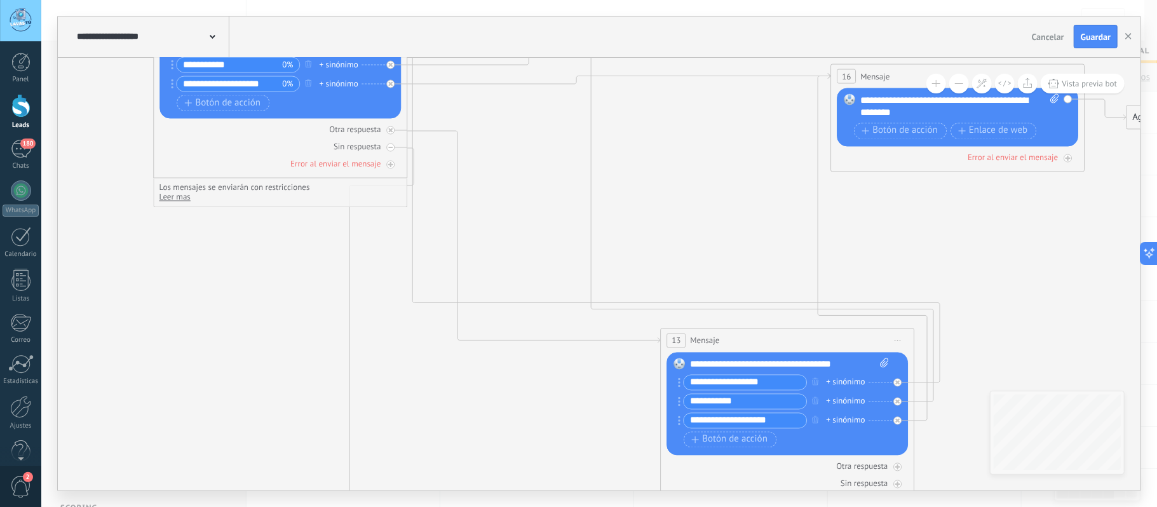
drag, startPoint x: 901, startPoint y: 329, endPoint x: 1040, endPoint y: 293, distance: 143.8
click at [738, 382] on input "**********" at bounding box center [745, 382] width 123 height 15
type input "**********"
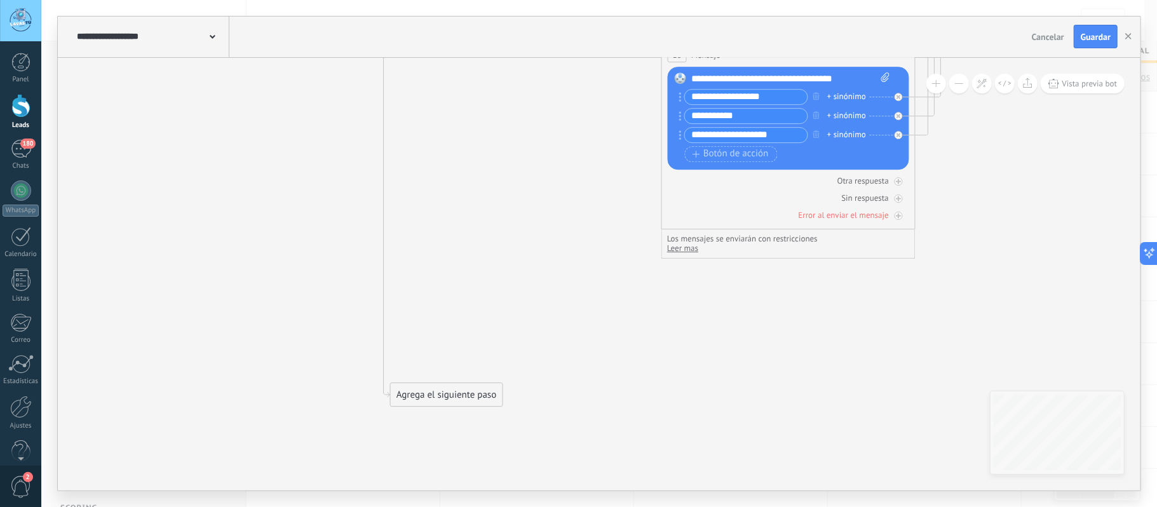
drag, startPoint x: 399, startPoint y: 395, endPoint x: 454, endPoint y: 407, distance: 56.0
click at [454, 405] on div "Agrega el siguiente paso" at bounding box center [446, 394] width 111 height 21
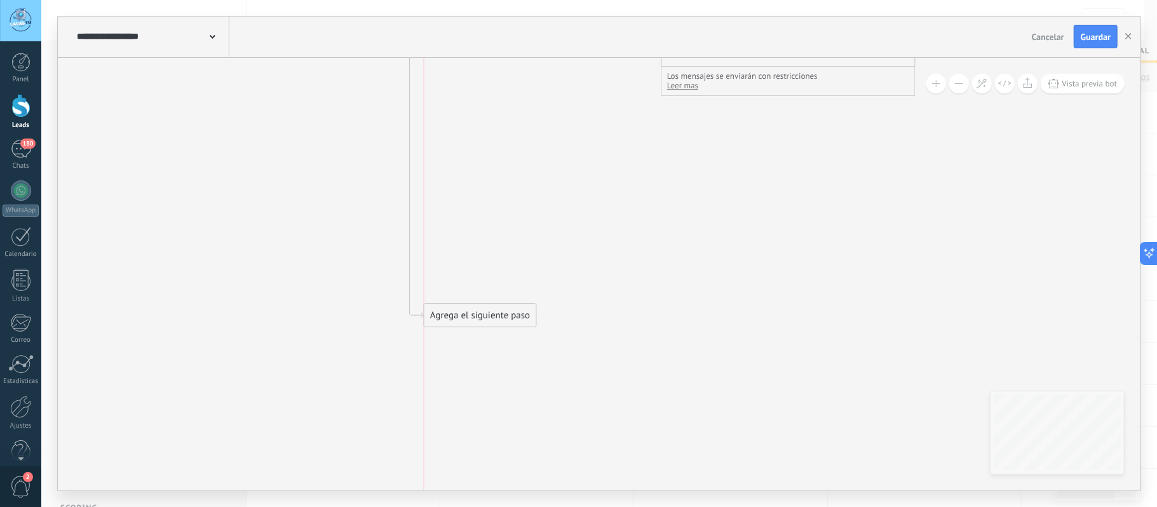
drag, startPoint x: 471, startPoint y: 239, endPoint x: 482, endPoint y: 316, distance: 78.2
click at [482, 316] on div "Agrega el siguiente paso" at bounding box center [479, 315] width 111 height 21
click at [487, 323] on div "Agrega el siguiente paso" at bounding box center [479, 317] width 111 height 21
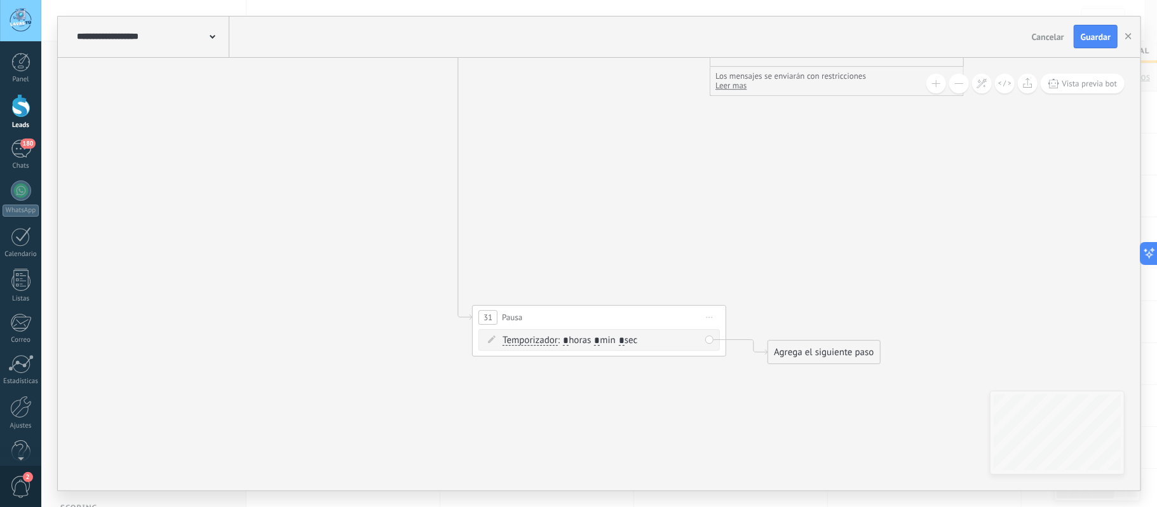
click at [600, 342] on input "*" at bounding box center [597, 340] width 6 height 10
type input "**"
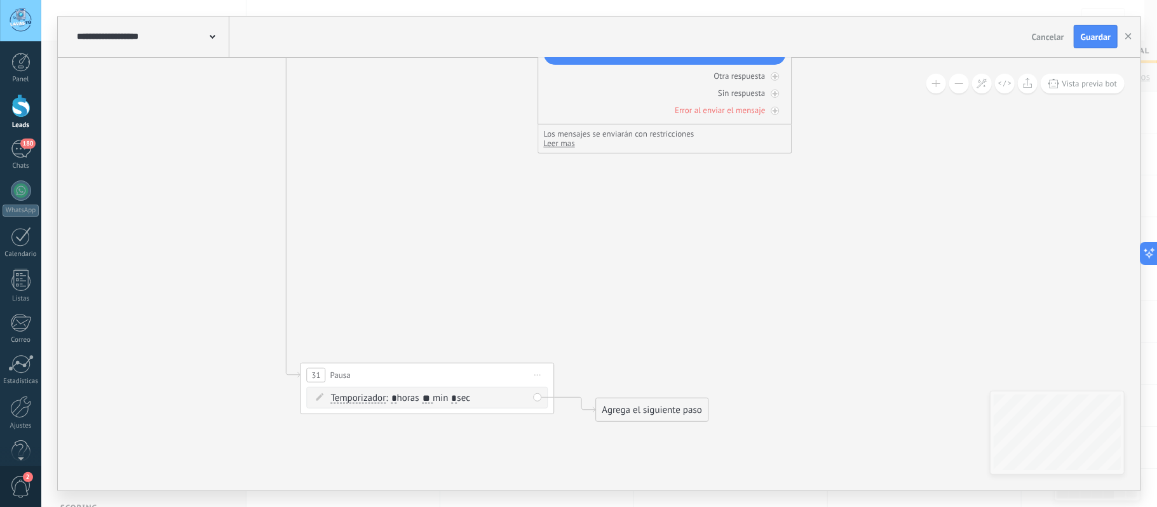
drag, startPoint x: 820, startPoint y: 233, endPoint x: 639, endPoint y: 304, distance: 194.0
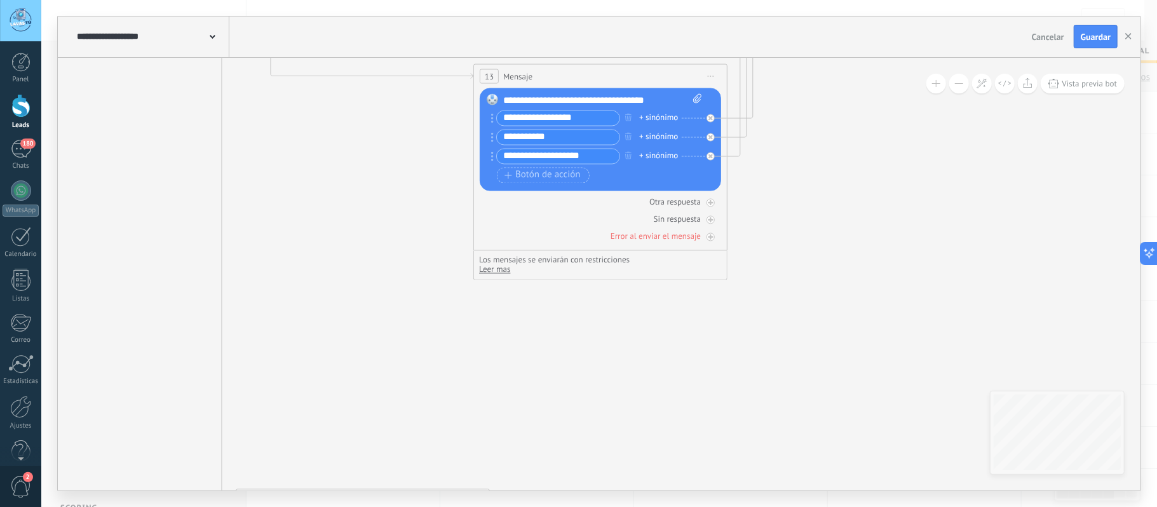
drag, startPoint x: 614, startPoint y: 294, endPoint x: 551, endPoint y: 417, distance: 138.7
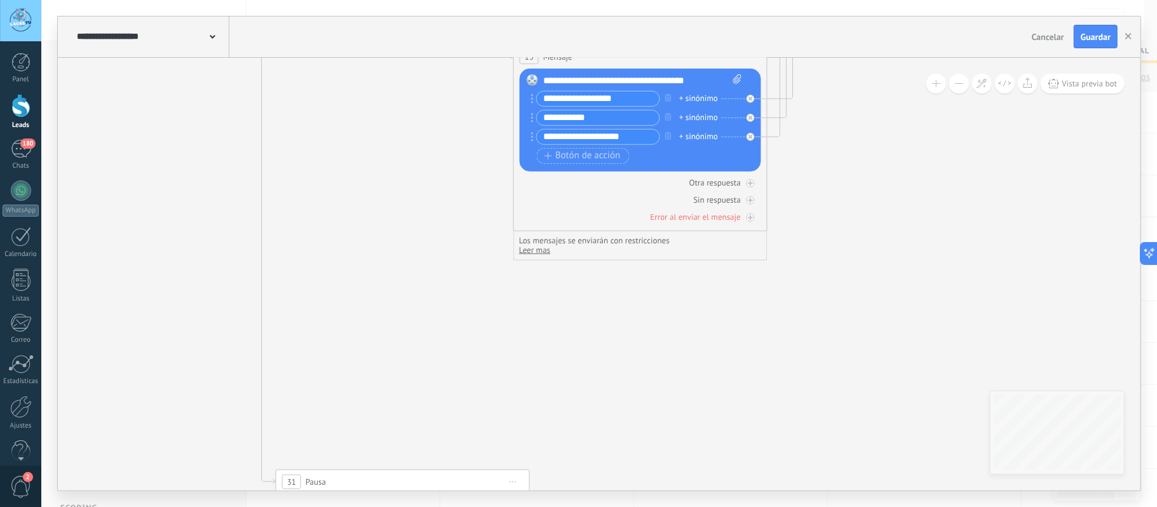
drag, startPoint x: 565, startPoint y: 404, endPoint x: 620, endPoint y: 367, distance: 65.9
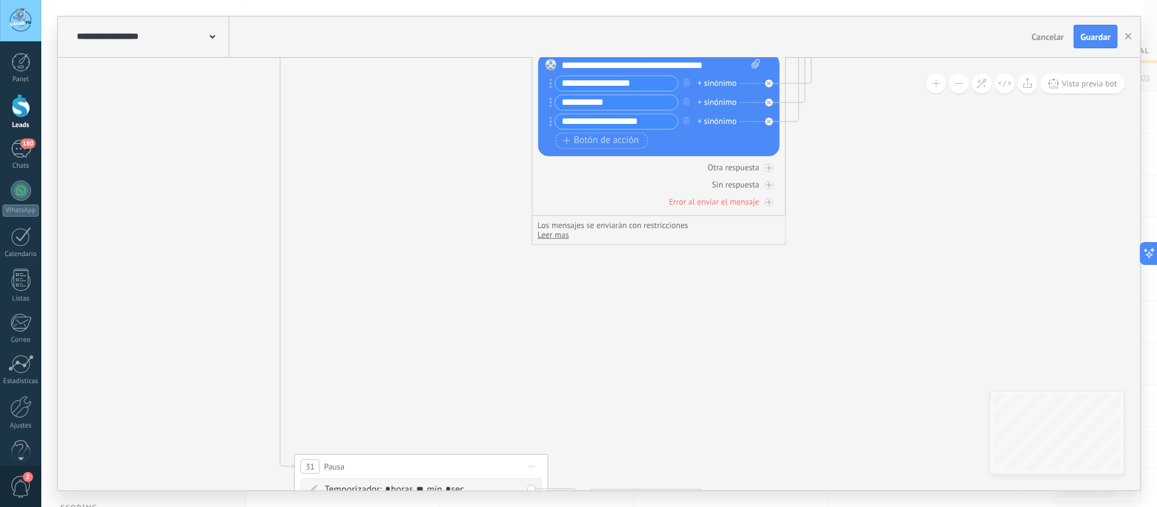
drag, startPoint x: 639, startPoint y: 358, endPoint x: 653, endPoint y: 344, distance: 19.8
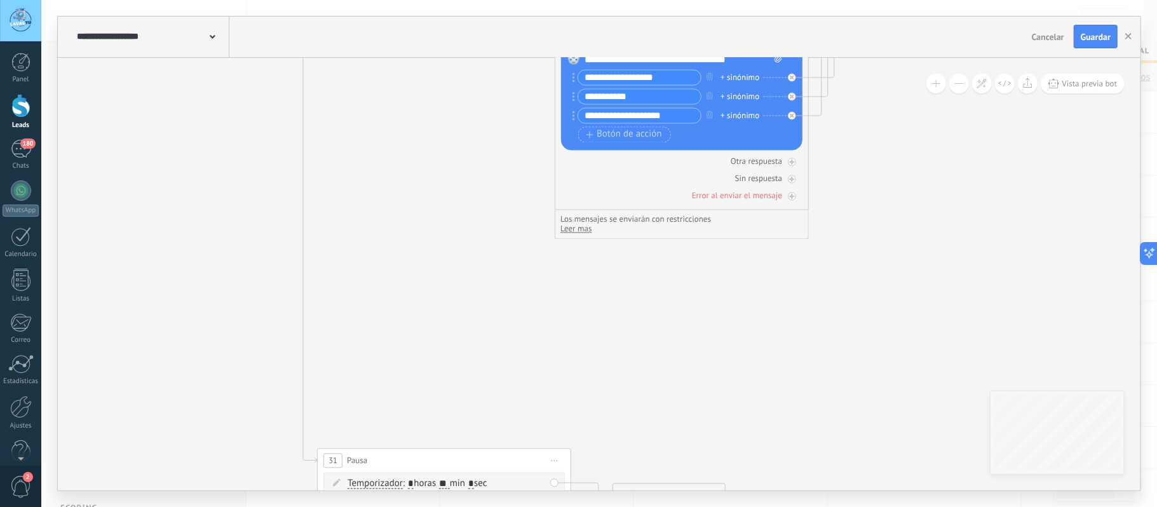
drag, startPoint x: 684, startPoint y: 339, endPoint x: 707, endPoint y: 334, distance: 23.6
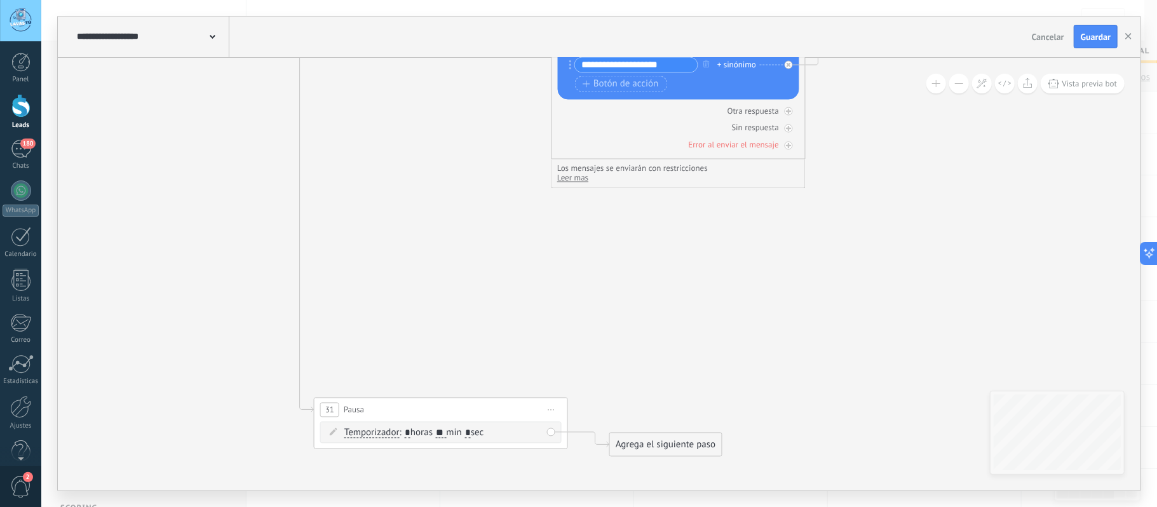
drag, startPoint x: 684, startPoint y: 342, endPoint x: 675, endPoint y: 296, distance: 46.7
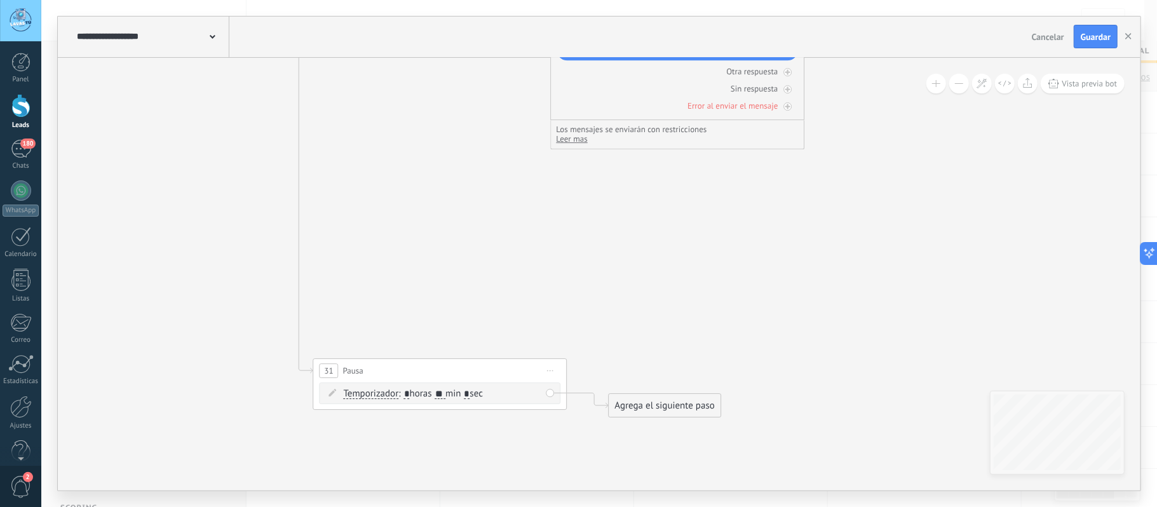
click at [673, 405] on div "Agrega el siguiente paso" at bounding box center [664, 405] width 111 height 21
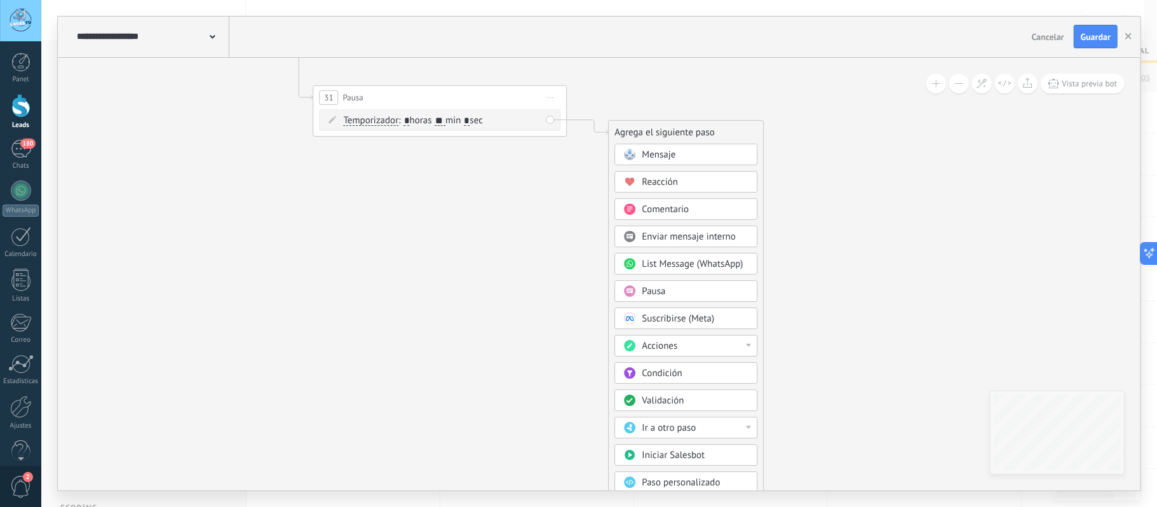
click at [742, 432] on div "Ir a otro paso" at bounding box center [695, 428] width 107 height 13
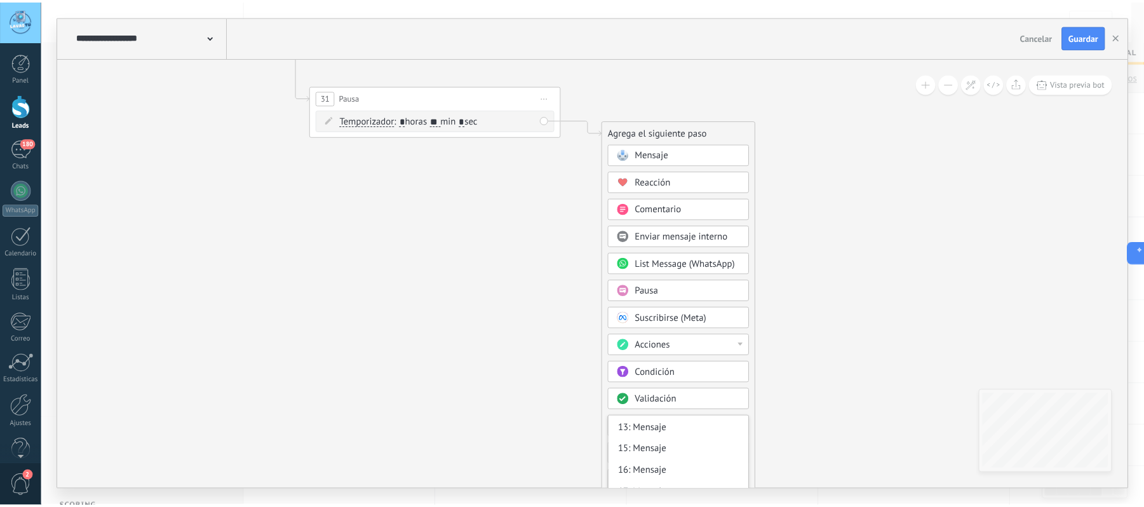
scroll to position [84, 0]
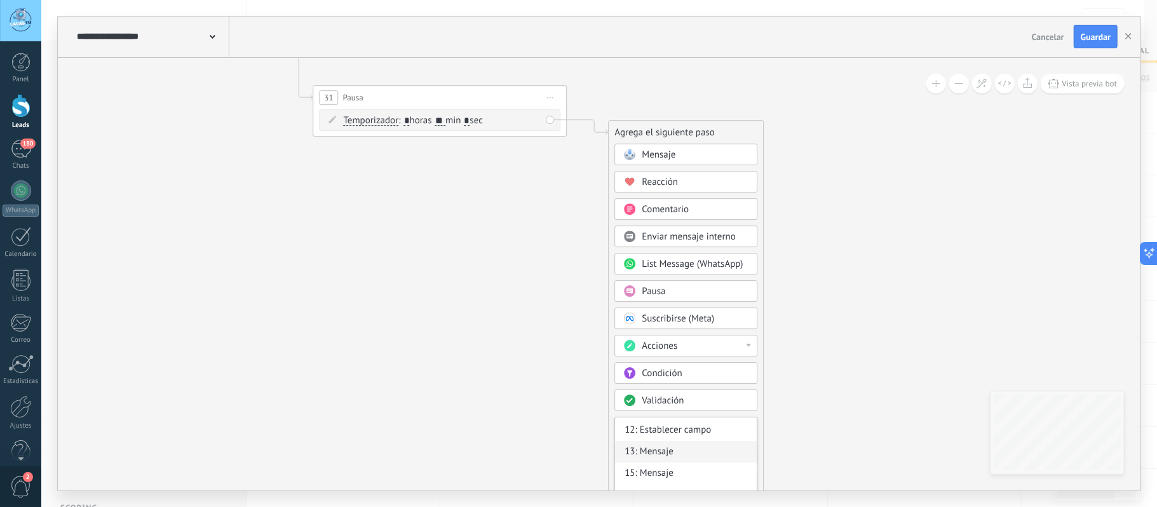
click at [682, 454] on div "13: Mensaje" at bounding box center [687, 452] width 142 height 22
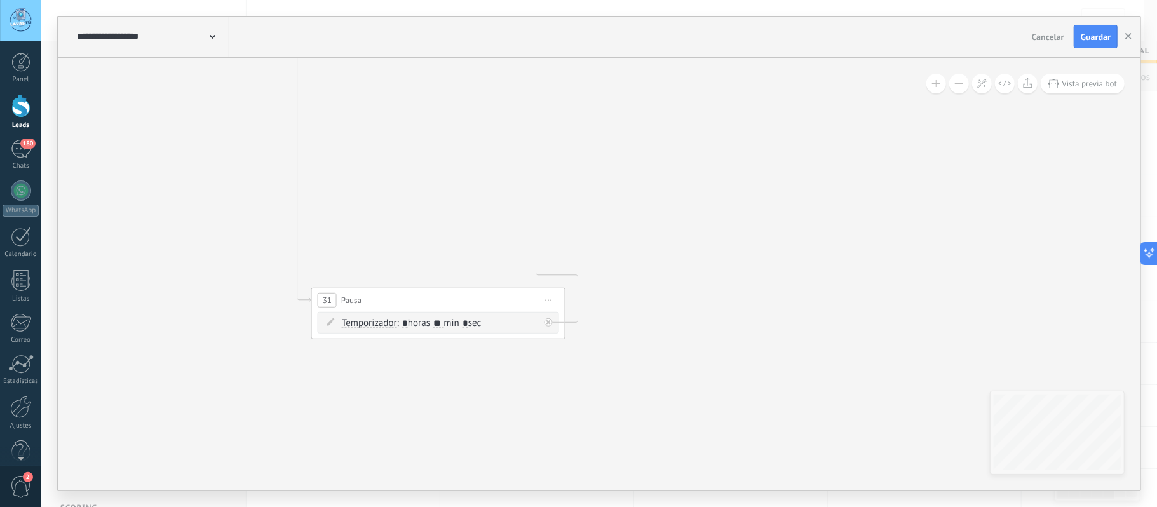
drag, startPoint x: 745, startPoint y: 151, endPoint x: 755, endPoint y: 466, distance: 314.6
click at [763, 493] on div "**********" at bounding box center [599, 253] width 1116 height 507
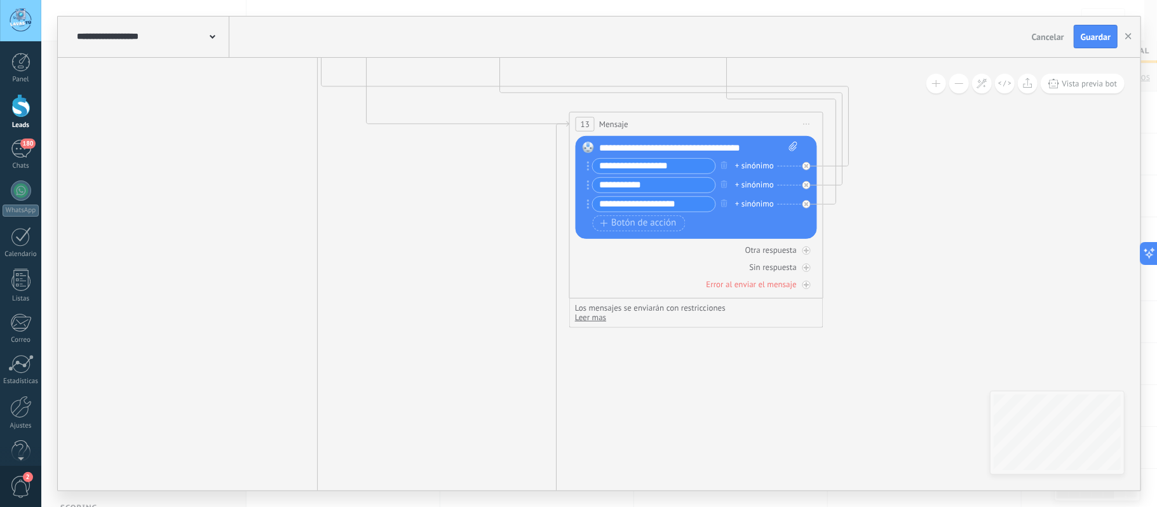
drag, startPoint x: 734, startPoint y: 306, endPoint x: 756, endPoint y: 461, distance: 157.1
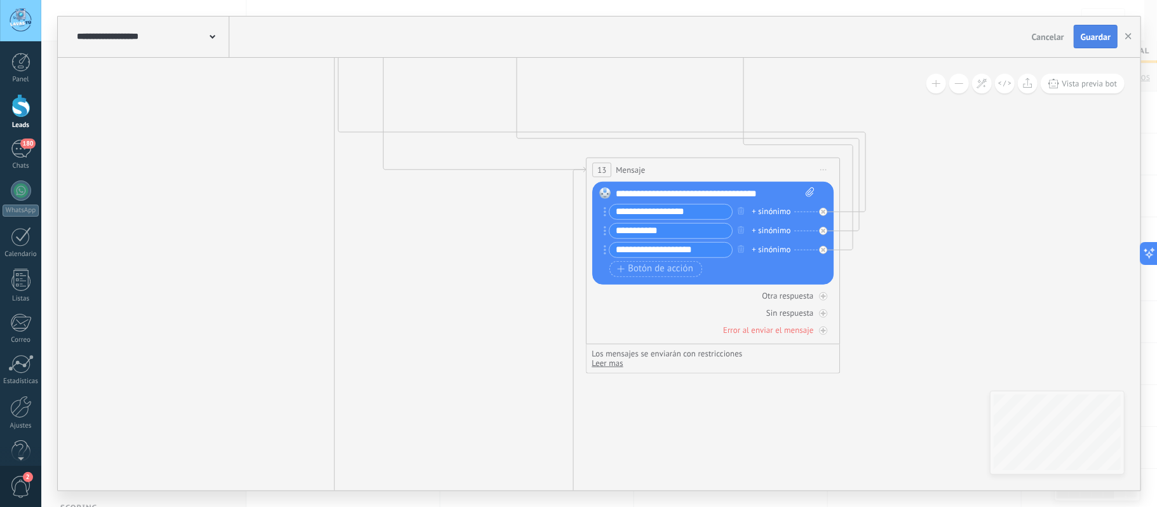
click at [1109, 31] on button "Guardar" at bounding box center [1096, 37] width 44 height 24
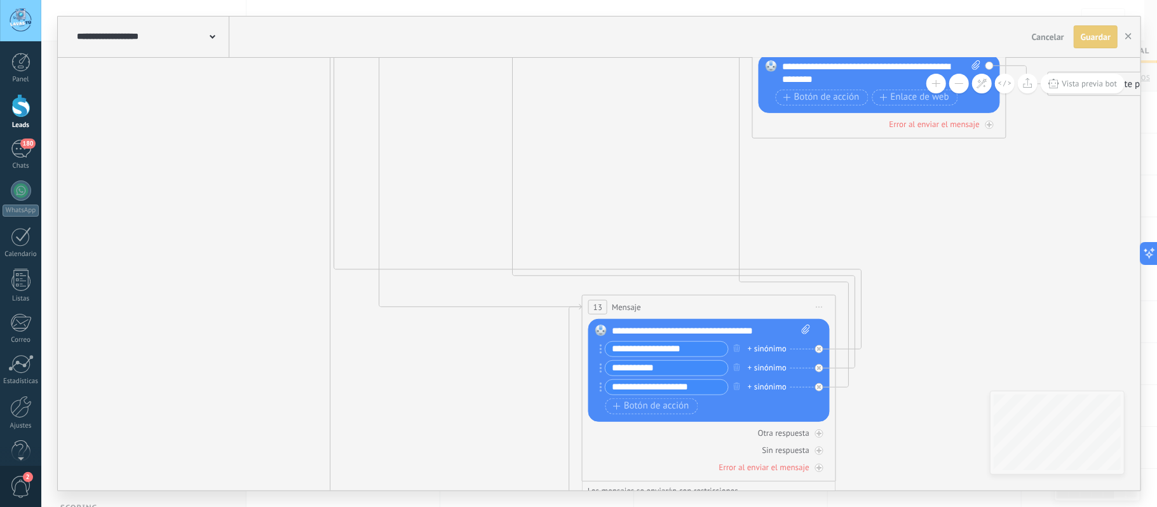
drag, startPoint x: 258, startPoint y: 173, endPoint x: 377, endPoint y: 412, distance: 266.5
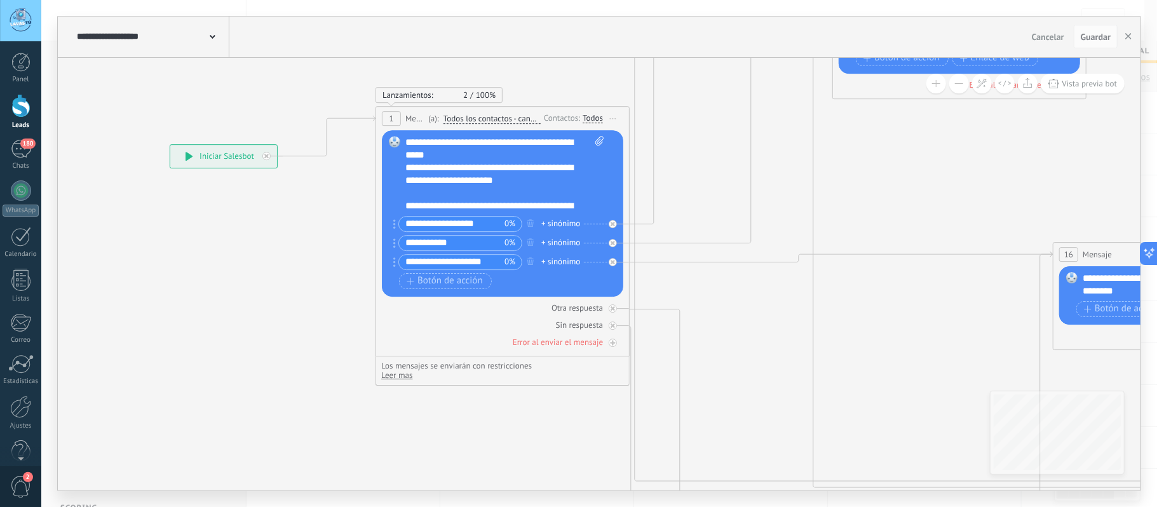
drag, startPoint x: 290, startPoint y: 359, endPoint x: 488, endPoint y: 456, distance: 219.9
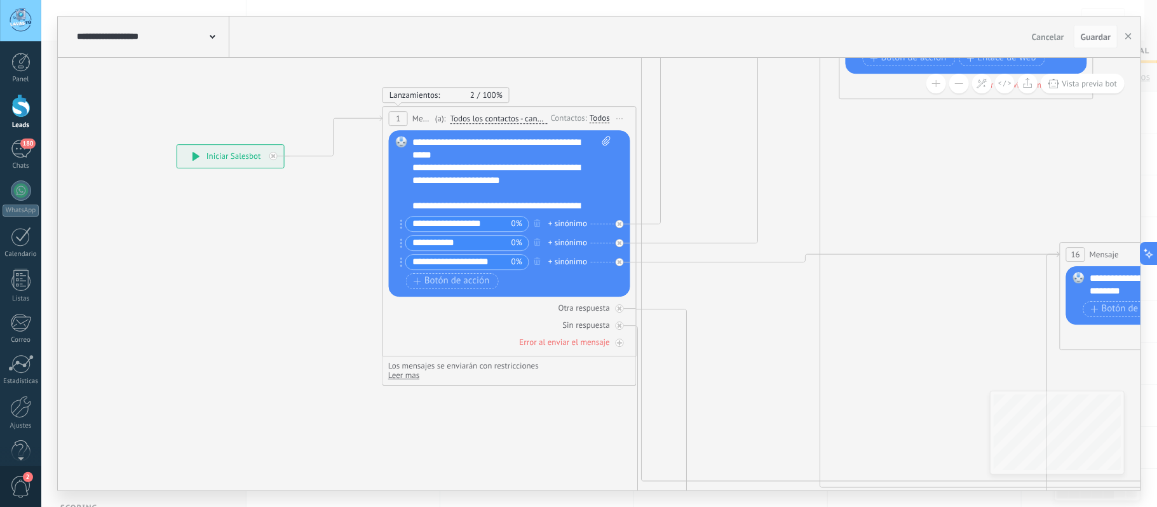
drag, startPoint x: 209, startPoint y: 335, endPoint x: 288, endPoint y: 313, distance: 81.9
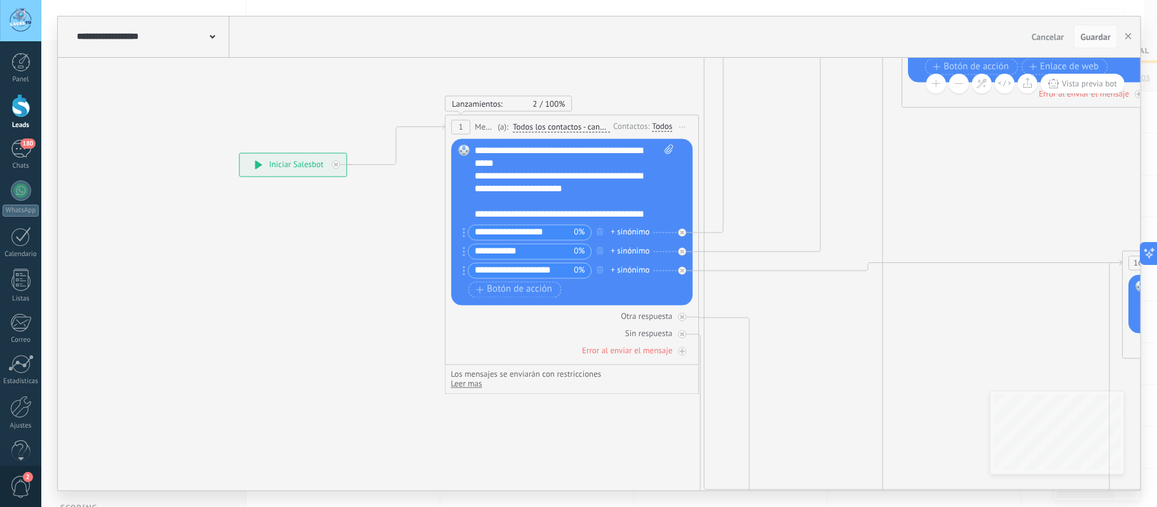
click at [280, 161] on div "**********" at bounding box center [293, 164] width 107 height 23
click at [259, 166] on icon at bounding box center [258, 164] width 7 height 9
click at [1129, 34] on icon "button" at bounding box center [1128, 36] width 6 height 6
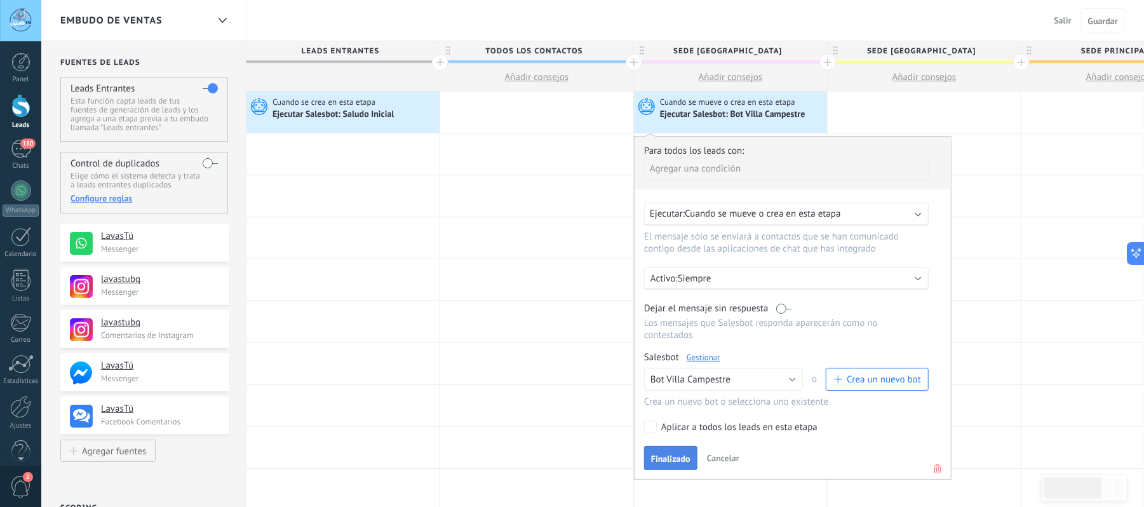
click at [669, 458] on span "Finalizado" at bounding box center [670, 458] width 39 height 9
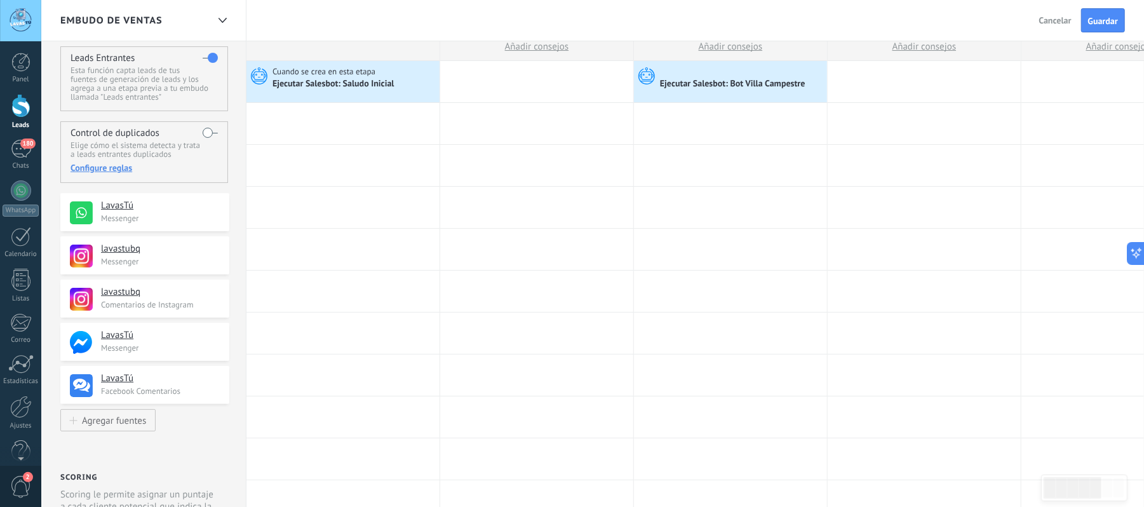
scroll to position [0, 0]
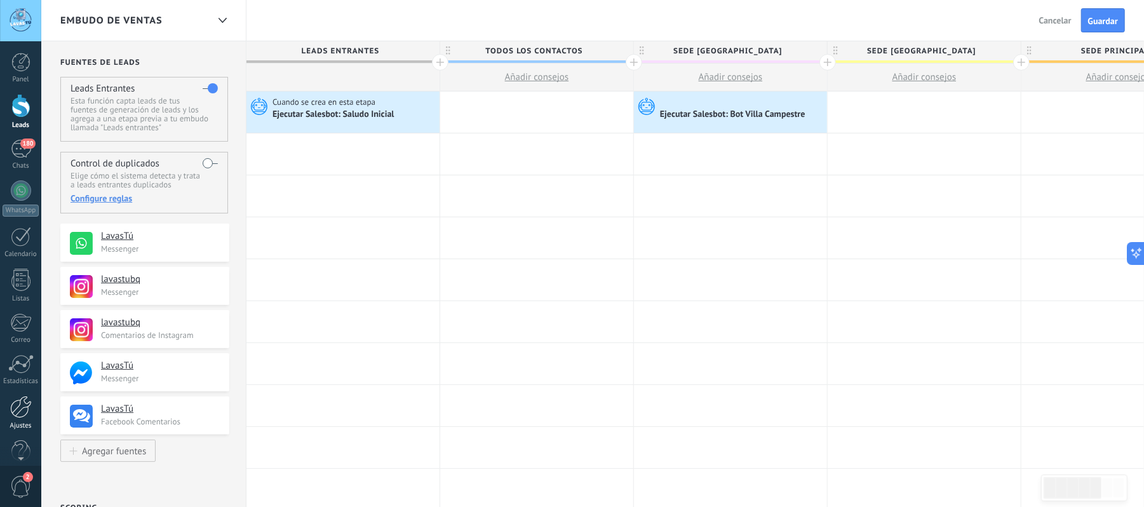
click at [24, 415] on div at bounding box center [21, 407] width 22 height 22
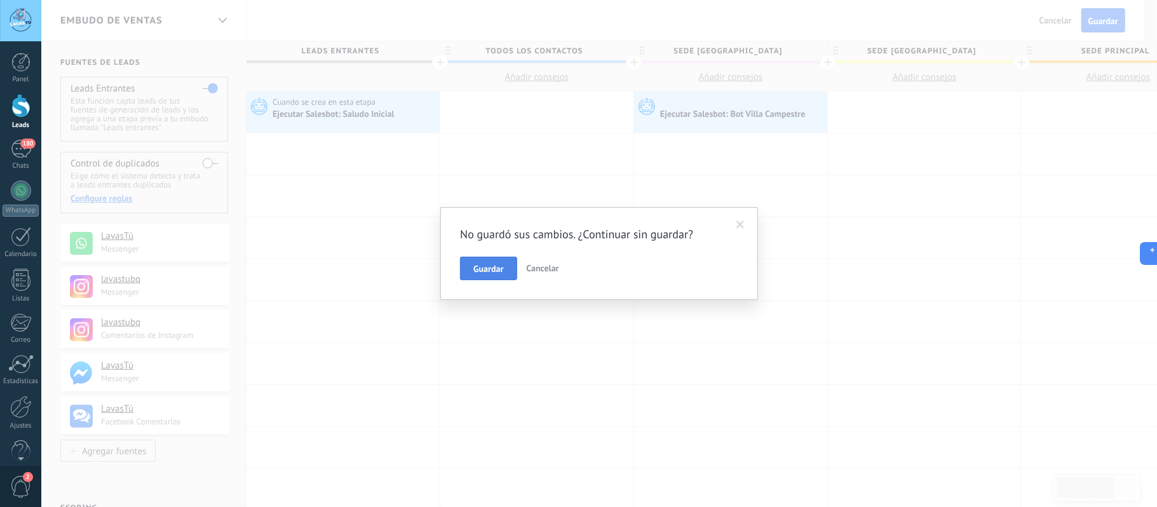
click at [494, 273] on span "Guardar" at bounding box center [488, 268] width 30 height 9
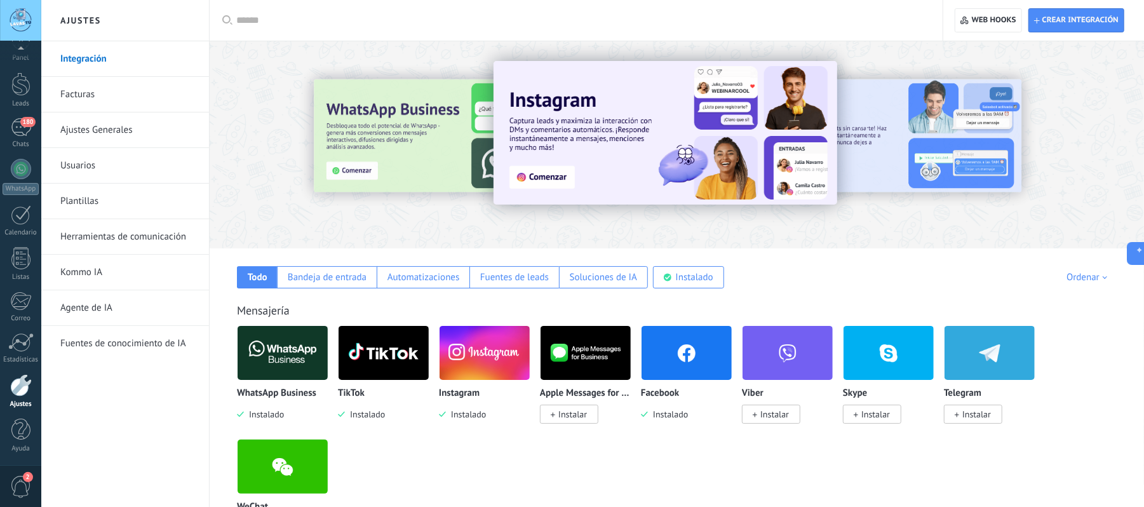
click at [110, 234] on link "Herramientas de comunicación" at bounding box center [128, 237] width 136 height 36
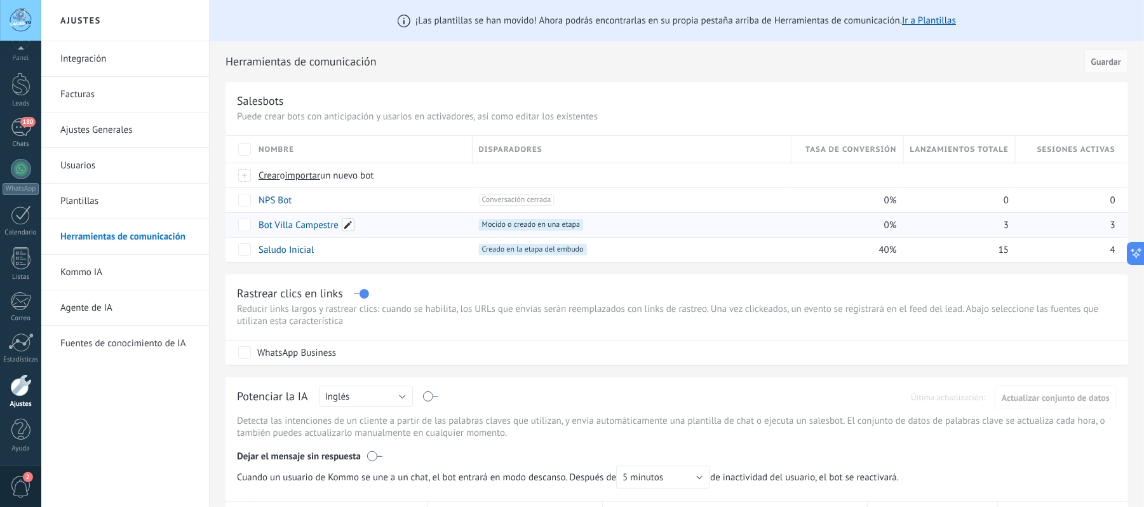
click at [348, 224] on span at bounding box center [348, 225] width 13 height 13
click at [343, 255] on span "Cancelar" at bounding box center [341, 253] width 32 height 11
click at [292, 224] on link "Bot Villa Campestre" at bounding box center [299, 225] width 80 height 12
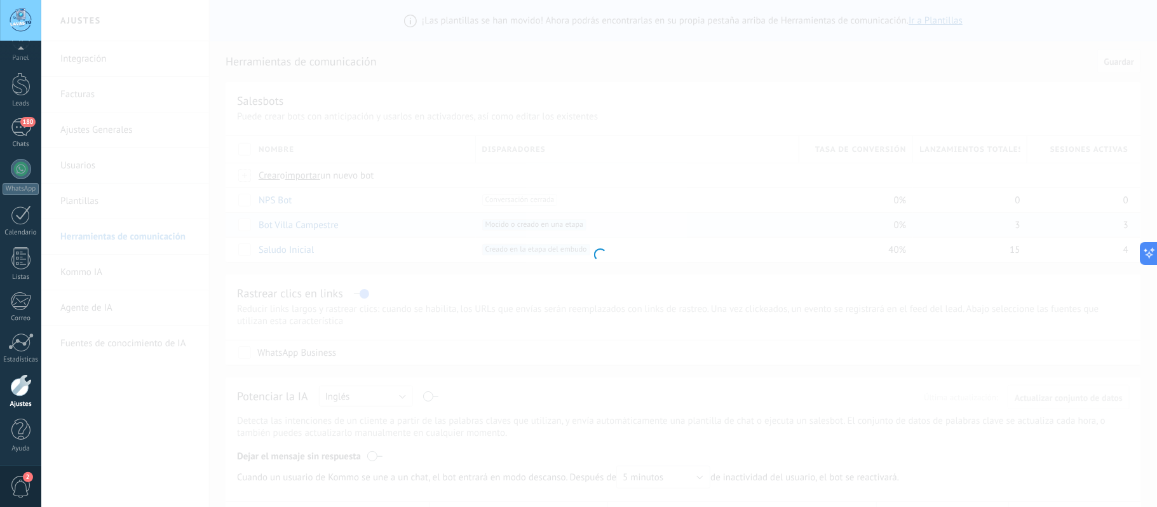
type input "**********"
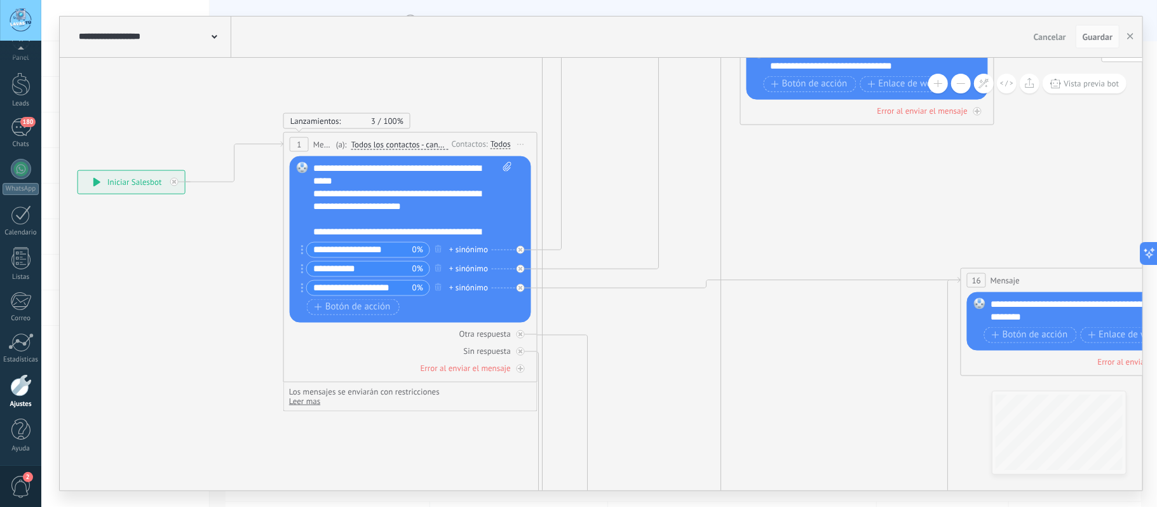
drag, startPoint x: 410, startPoint y: 260, endPoint x: 158, endPoint y: 278, distance: 252.8
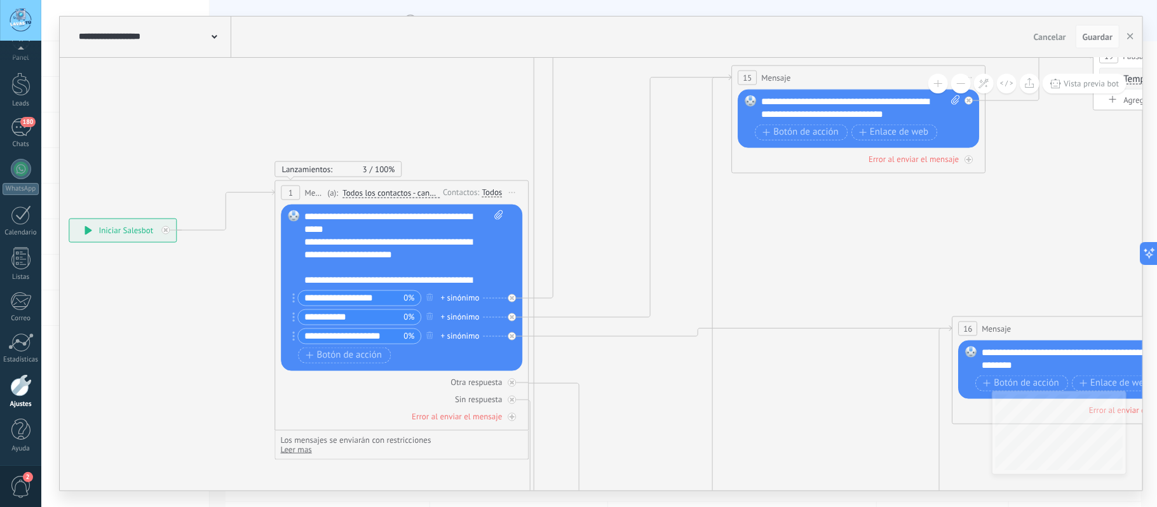
drag, startPoint x: 726, startPoint y: 211, endPoint x: 720, endPoint y: 257, distance: 46.7
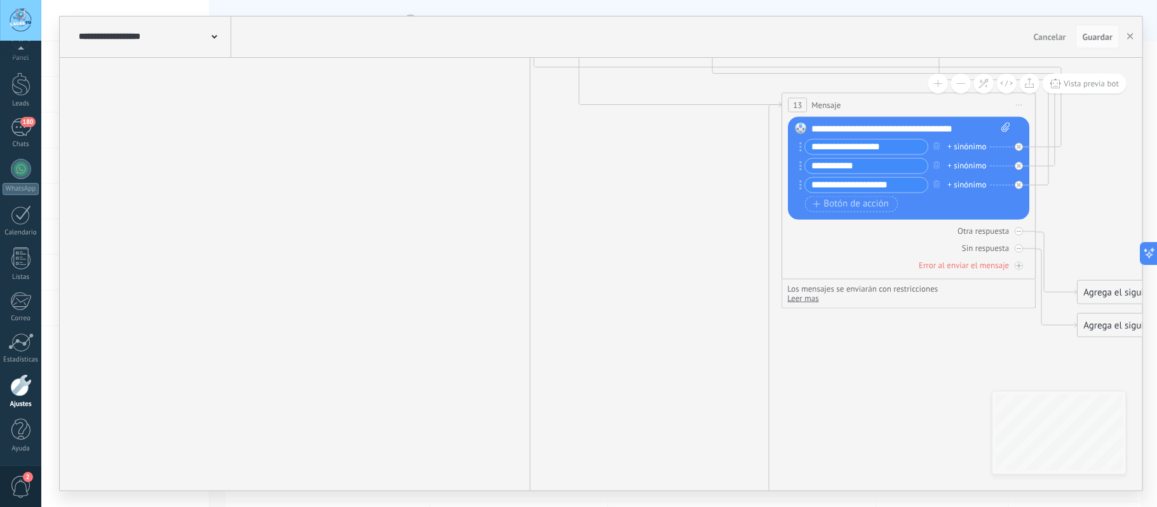
click at [803, 299] on span "Leer mas" at bounding box center [803, 297] width 31 height 11
click at [849, 315] on li "Los botones no son compatibles con uno de tus canales seleccionados. Para utili…" at bounding box center [892, 311] width 209 height 19
drag, startPoint x: 938, startPoint y: 319, endPoint x: 967, endPoint y: 316, distance: 28.8
click at [959, 318] on li "Los botones no son compatibles con uno de tus canales seleccionados. Para utili…" at bounding box center [892, 311] width 209 height 19
click at [975, 313] on li "Los botones no son compatibles con uno de tus canales seleccionados. Para utili…" at bounding box center [892, 311] width 209 height 19
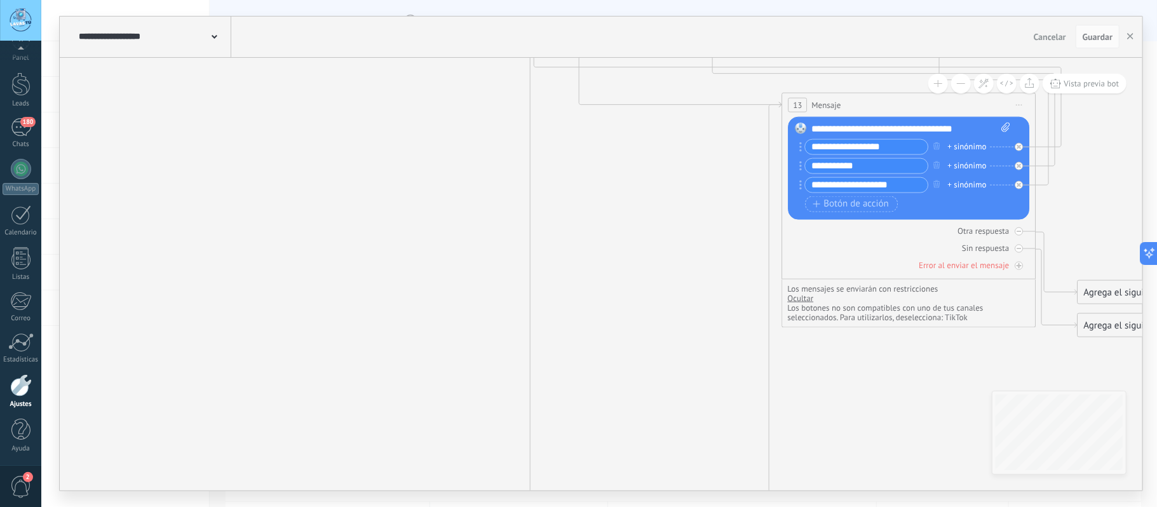
click at [964, 313] on li "Los botones no son compatibles con uno de tus canales seleccionados. Para utili…" at bounding box center [892, 311] width 209 height 19
click at [964, 305] on li "Los botones no son compatibles con uno de tus canales seleccionados. Para utili…" at bounding box center [892, 311] width 209 height 19
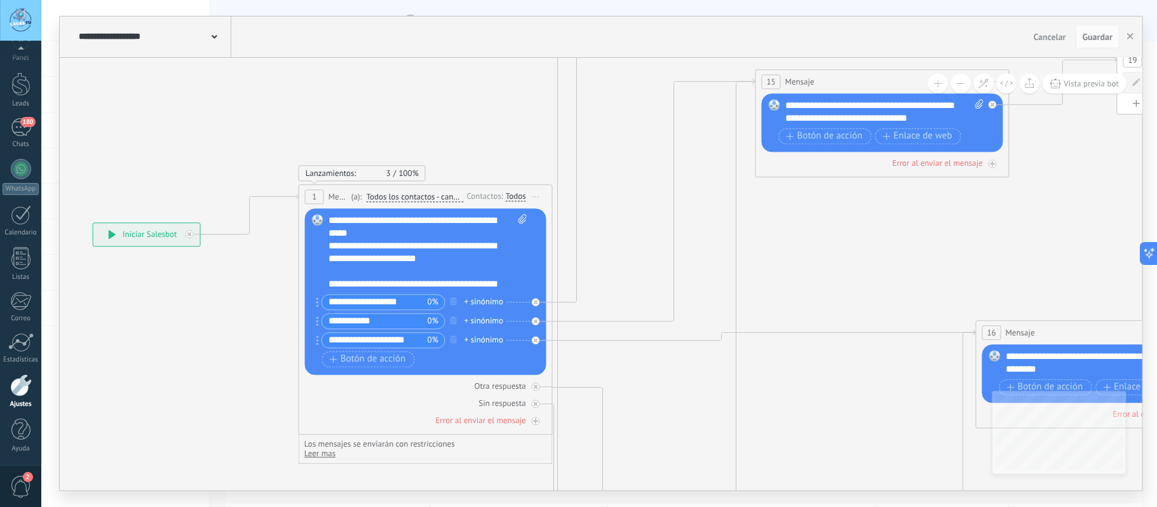
drag, startPoint x: 112, startPoint y: 285, endPoint x: 501, endPoint y: 294, distance: 389.5
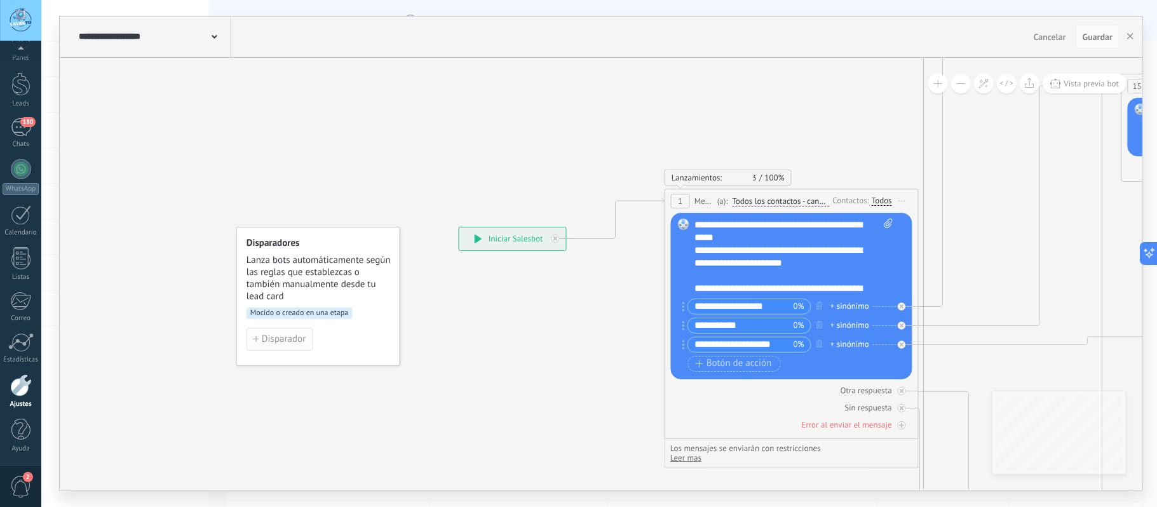
click at [270, 339] on span "Disparador" at bounding box center [284, 339] width 44 height 9
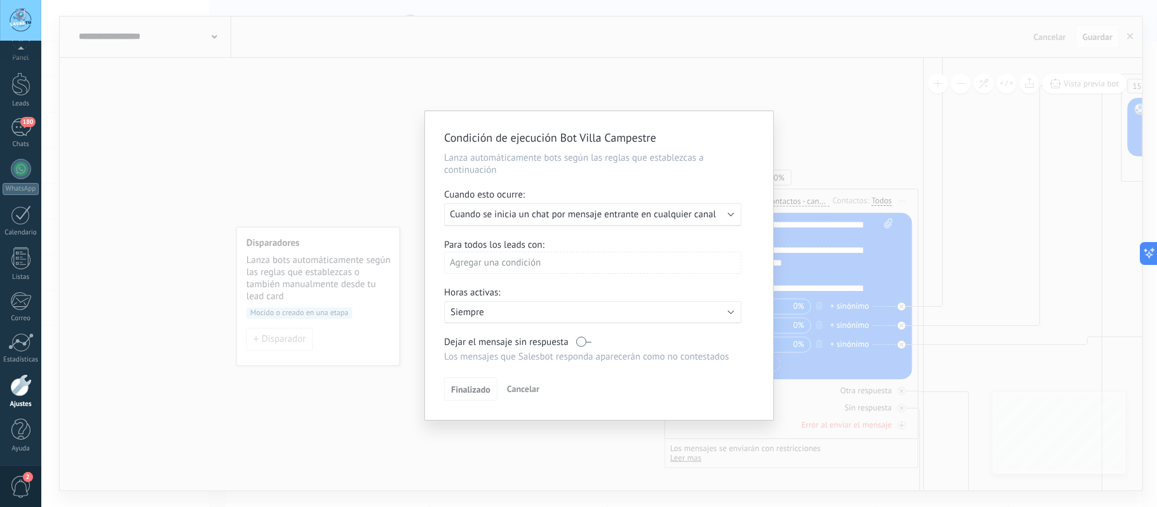
click at [526, 390] on span "Cancelar" at bounding box center [523, 388] width 32 height 11
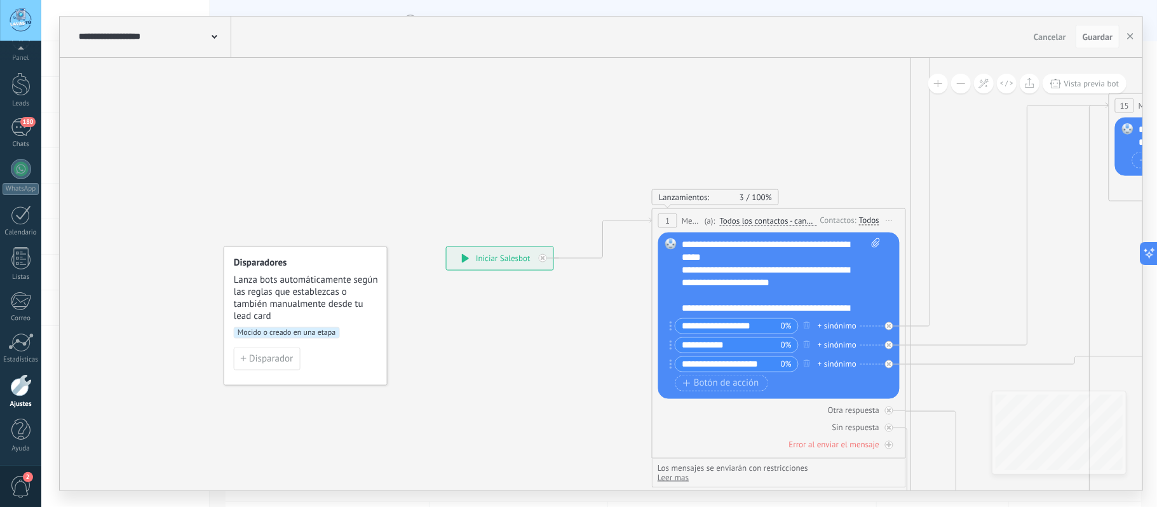
drag, startPoint x: 488, startPoint y: 346, endPoint x: 463, endPoint y: 371, distance: 35.0
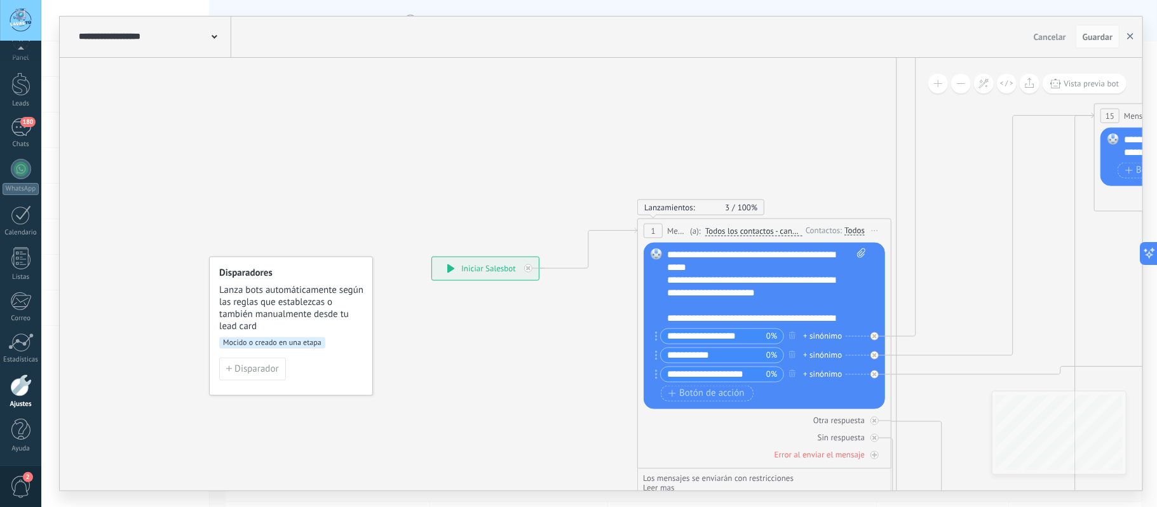
click at [1132, 36] on icon "button" at bounding box center [1130, 36] width 6 height 6
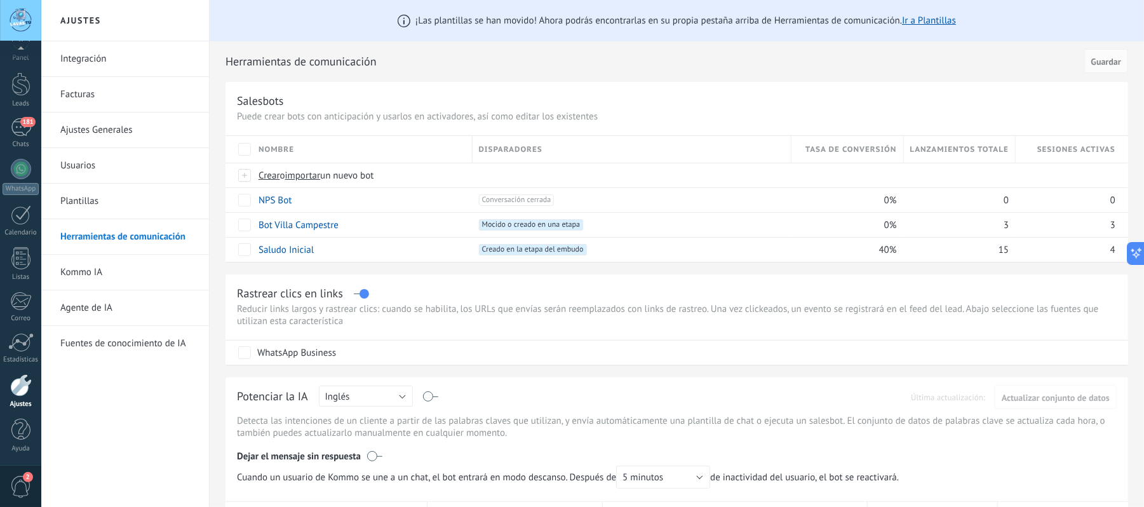
drag, startPoint x: 424, startPoint y: 297, endPoint x: 425, endPoint y: 280, distance: 17.8
click at [425, 280] on div "Rastrear clics en links Reducir links largos y rastrear clics: cuando se habili…" at bounding box center [677, 319] width 903 height 90
click at [97, 130] on link "Ajustes Generales" at bounding box center [128, 130] width 136 height 36
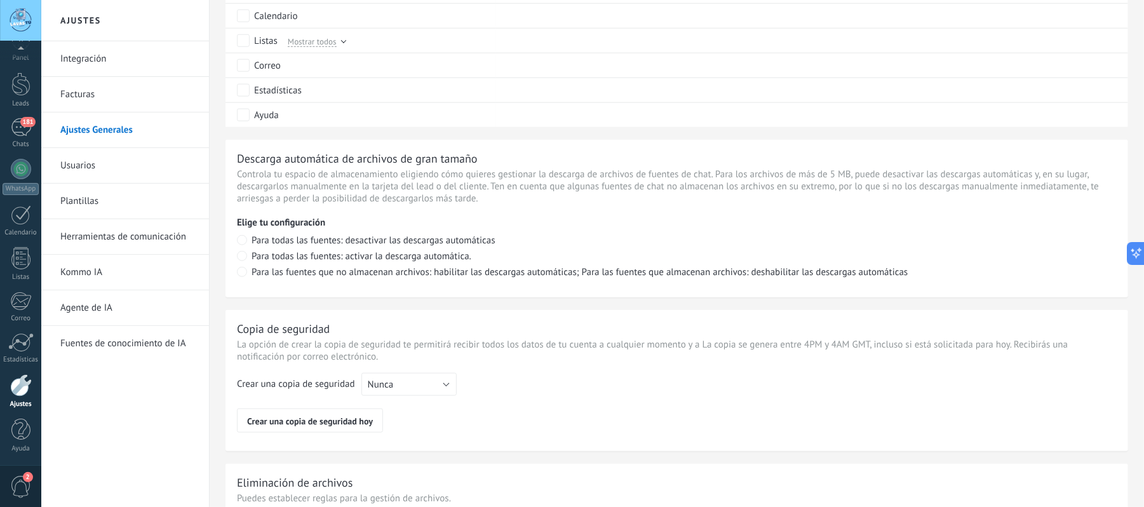
scroll to position [882, 0]
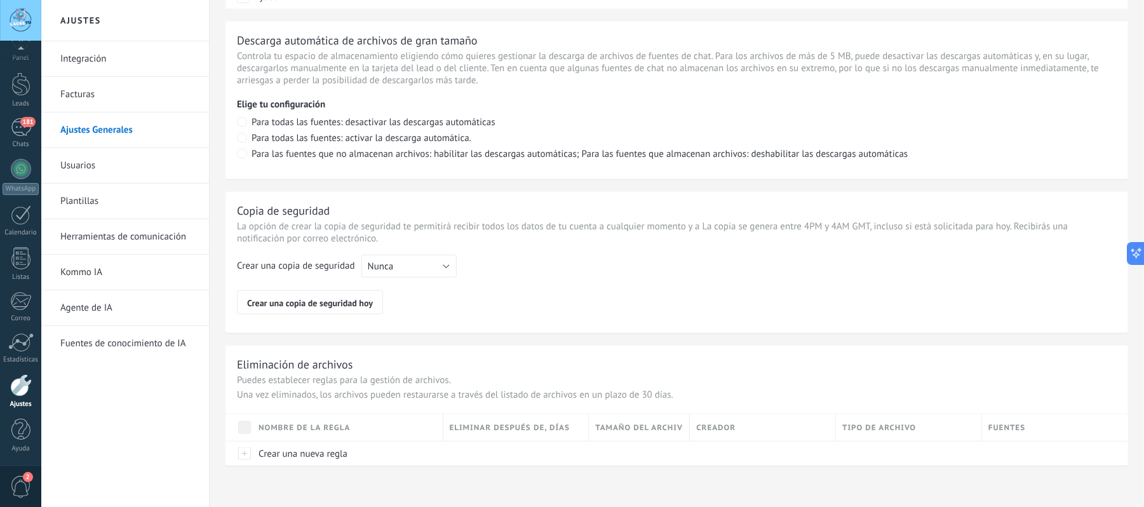
click at [86, 165] on link "Usuarios" at bounding box center [128, 166] width 136 height 36
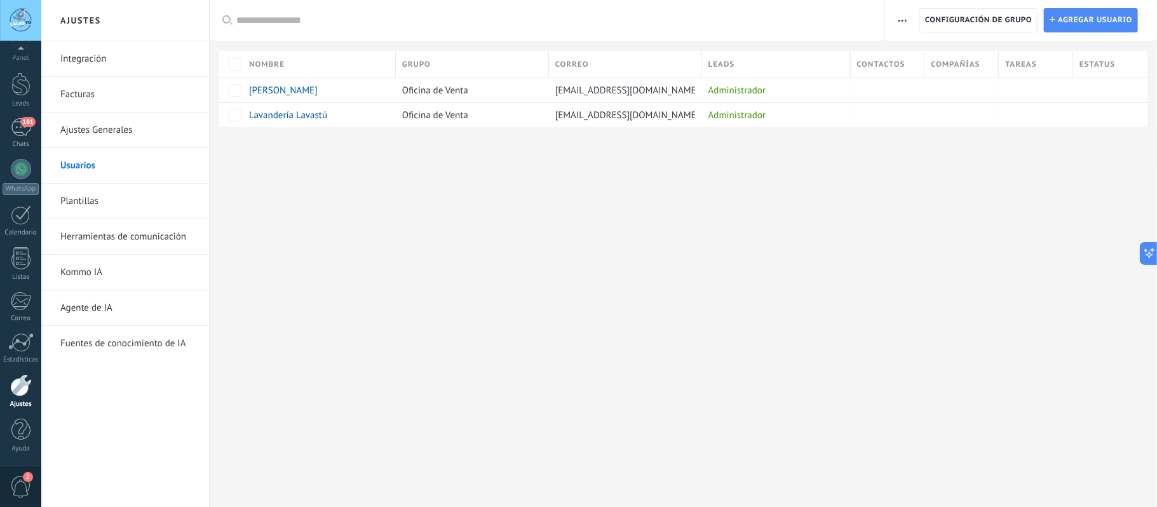
click at [118, 237] on link "Herramientas de comunicación" at bounding box center [128, 237] width 136 height 36
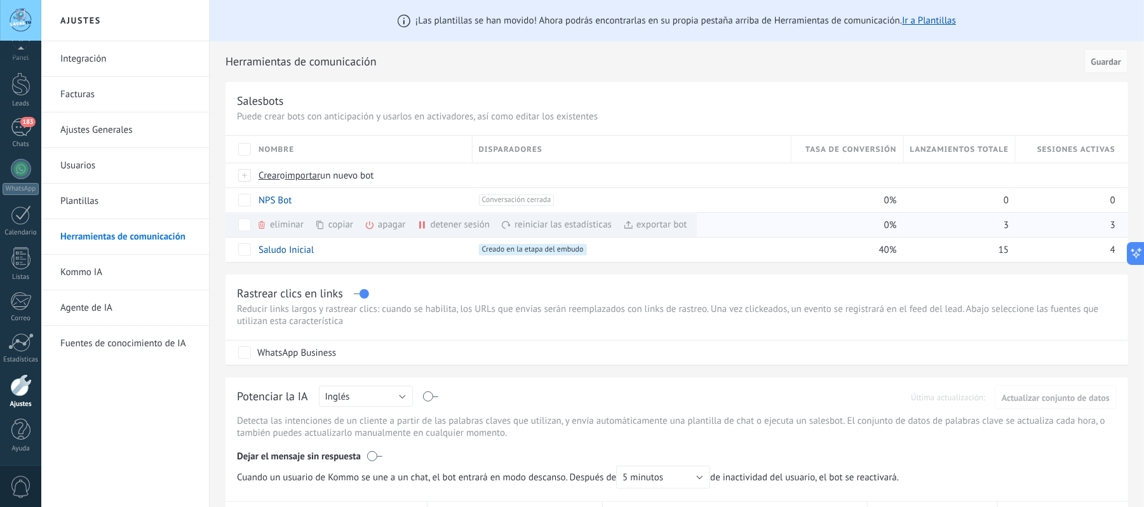
click at [339, 224] on div "copiar màs" at bounding box center [355, 224] width 81 height 25
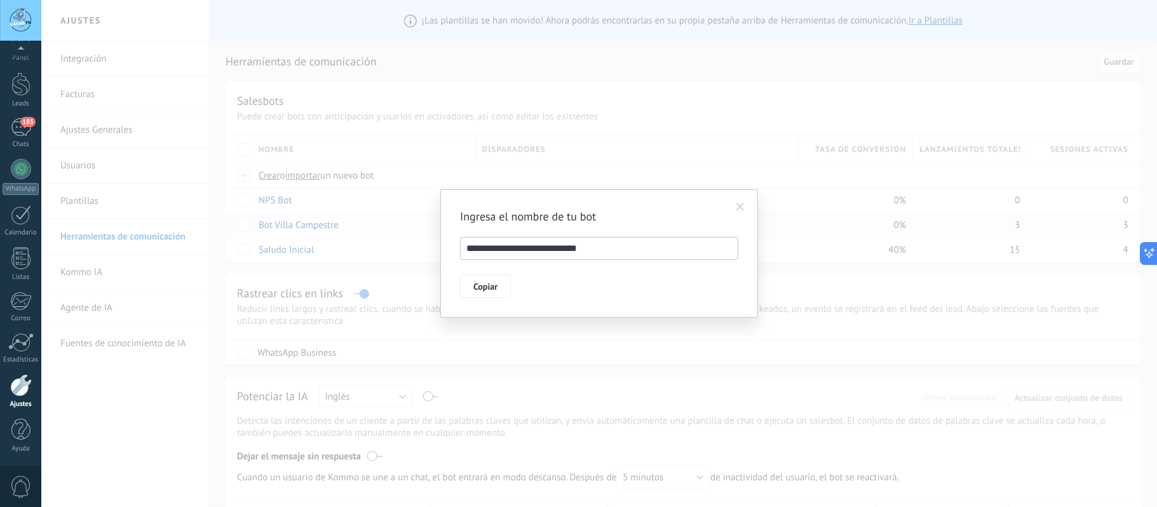
drag, startPoint x: 484, startPoint y: 249, endPoint x: 651, endPoint y: 252, distance: 166.5
click at [651, 252] on input "**********" at bounding box center [599, 248] width 278 height 23
type input "**********"
click at [486, 285] on span "Copiar" at bounding box center [485, 286] width 24 height 9
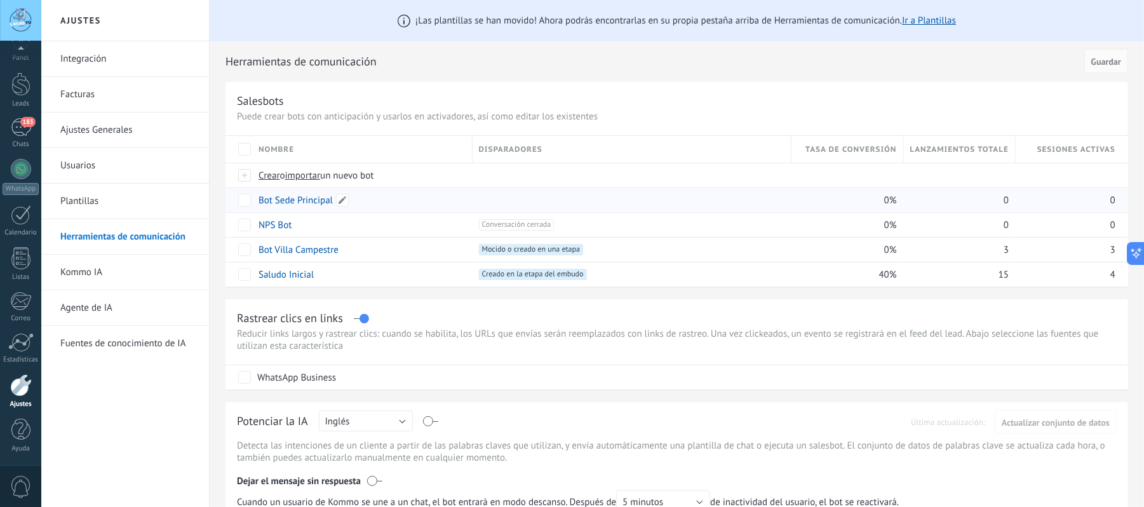
click at [292, 202] on link "Bot Sede Principal" at bounding box center [296, 200] width 74 height 12
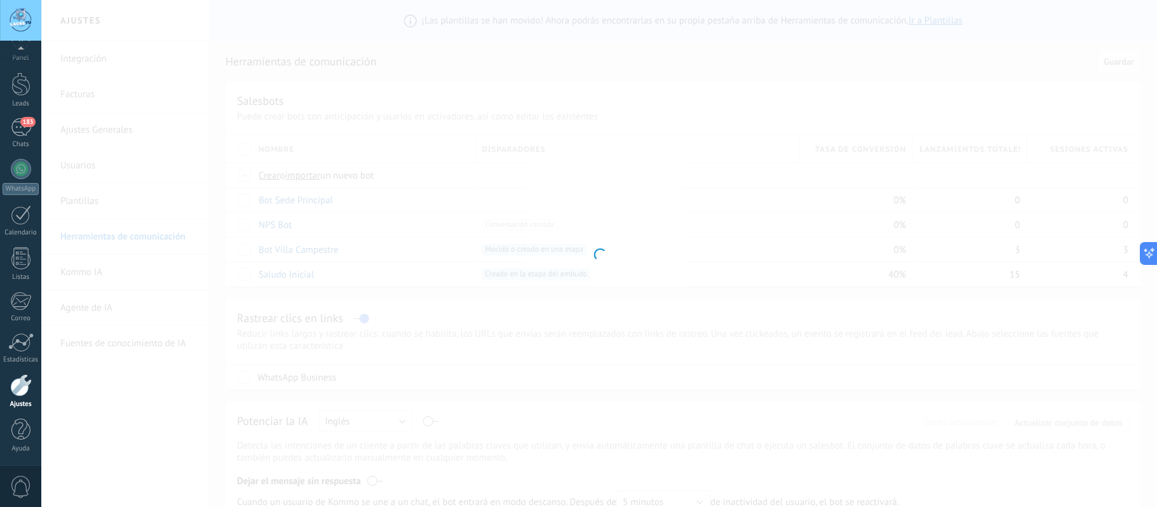
type input "**********"
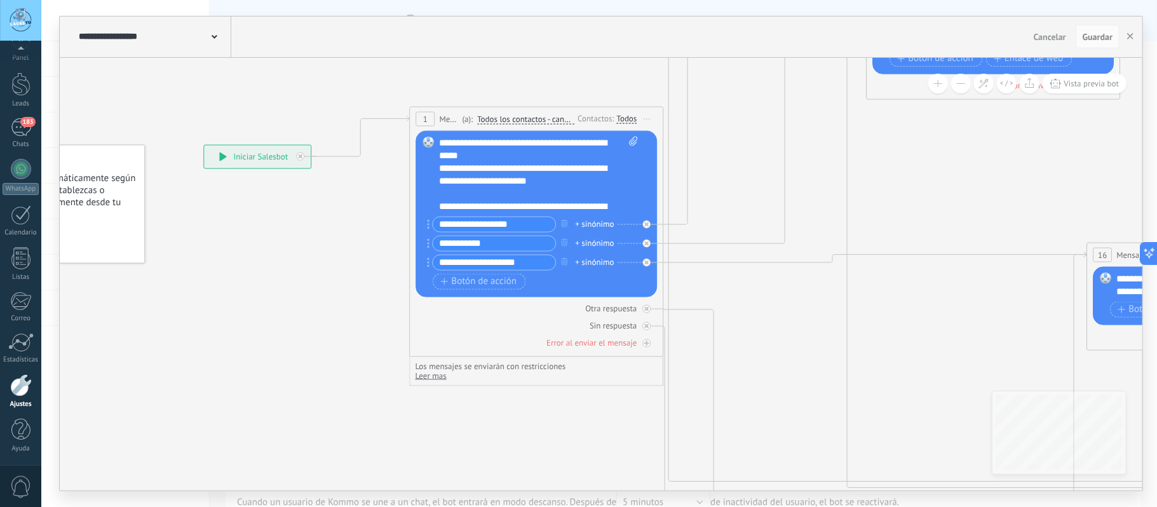
drag, startPoint x: 417, startPoint y: 249, endPoint x: 287, endPoint y: 240, distance: 129.9
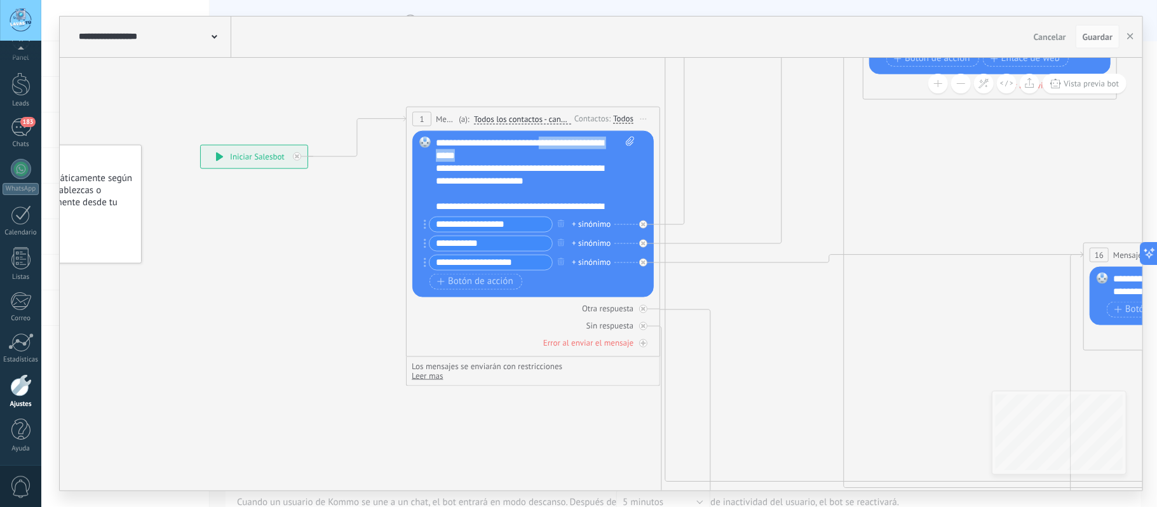
drag, startPoint x: 551, startPoint y: 141, endPoint x: 553, endPoint y: 158, distance: 16.6
click at [553, 158] on div "**********" at bounding box center [535, 174] width 198 height 76
click at [570, 143] on div "**********" at bounding box center [535, 174] width 198 height 76
drag, startPoint x: 478, startPoint y: 156, endPoint x: 550, endPoint y: 141, distance: 73.4
click at [550, 141] on div "**********" at bounding box center [535, 174] width 198 height 76
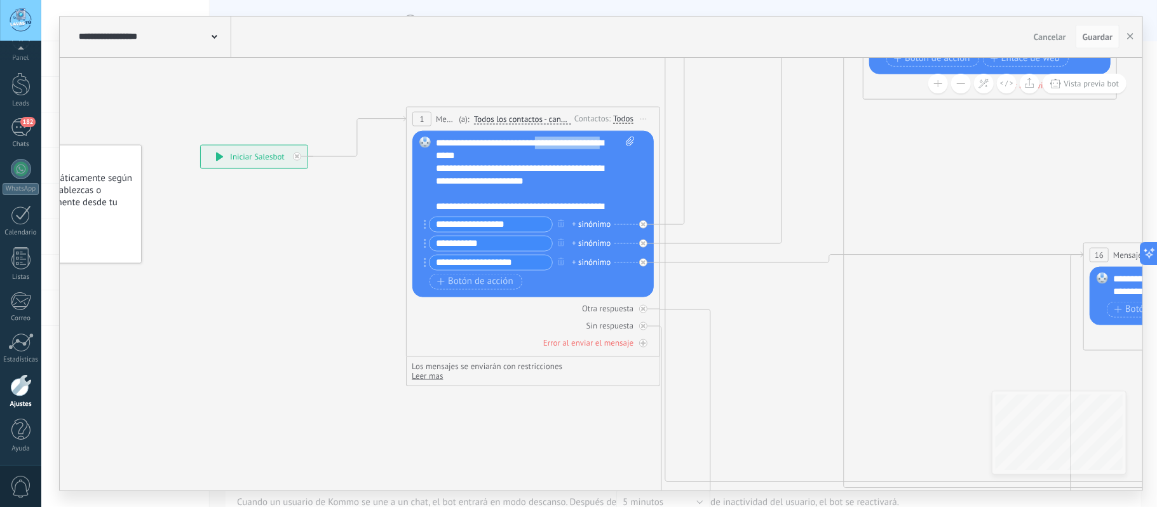
drag, startPoint x: 549, startPoint y: 144, endPoint x: 471, endPoint y: 158, distance: 79.5
click at [471, 158] on div "**********" at bounding box center [535, 174] width 198 height 76
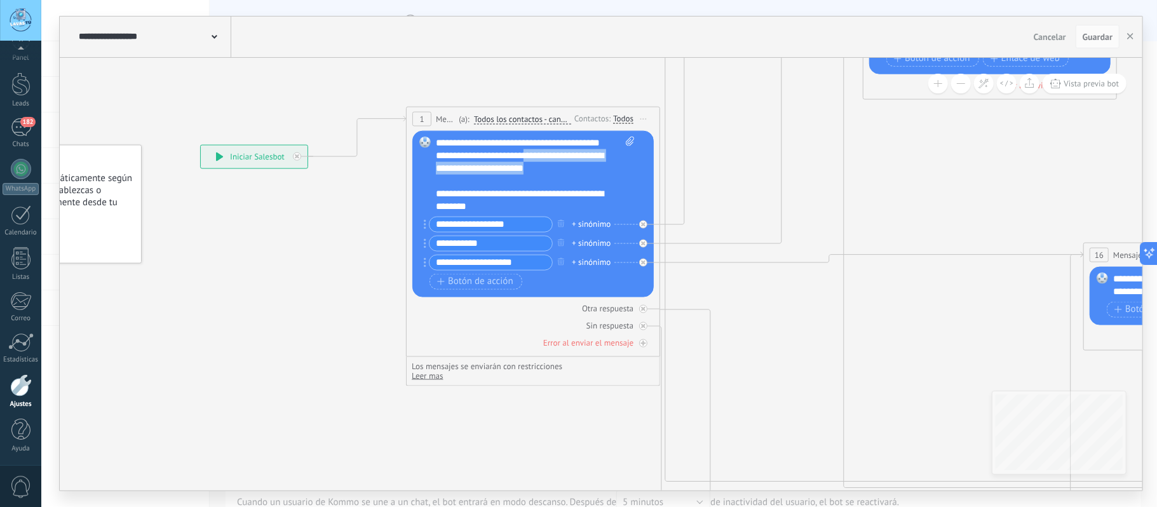
drag, startPoint x: 534, startPoint y: 168, endPoint x: 557, endPoint y: 183, distance: 27.5
click at [557, 183] on div "**********" at bounding box center [535, 174] width 198 height 76
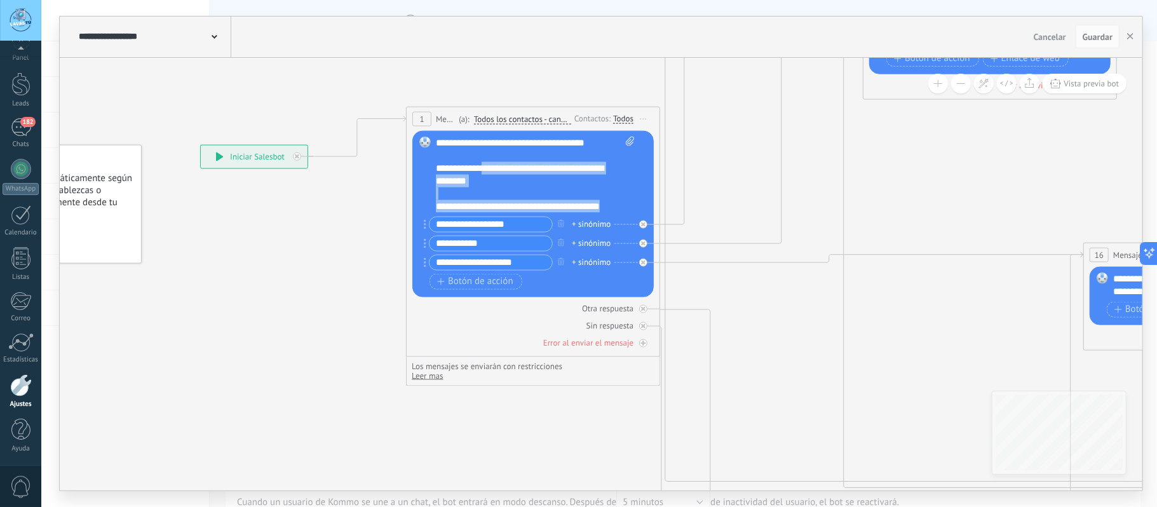
scroll to position [38, 0]
drag, startPoint x: 489, startPoint y: 191, endPoint x: 515, endPoint y: 170, distance: 33.0
click at [515, 170] on div "**********" at bounding box center [535, 174] width 198 height 76
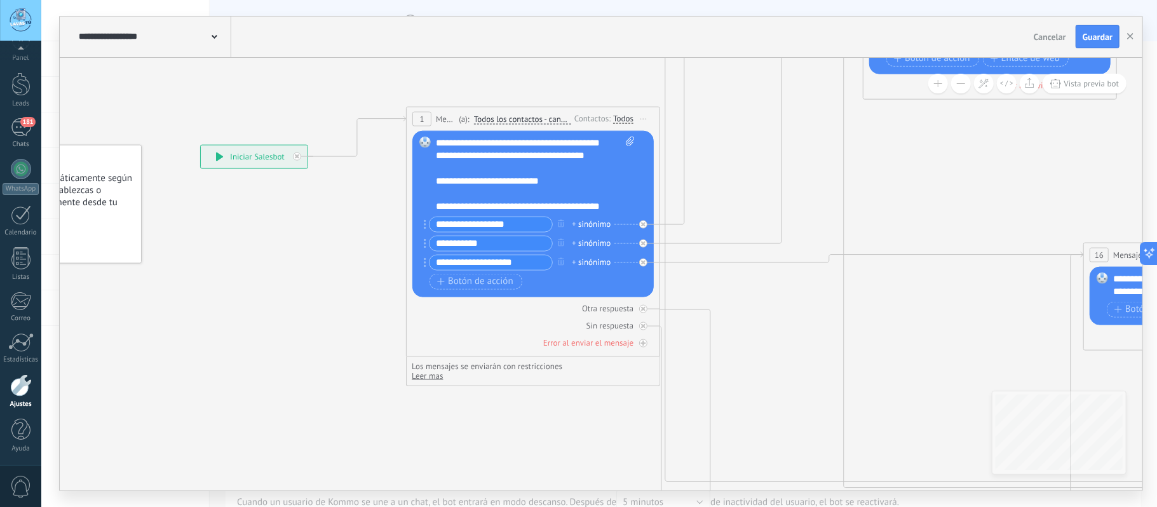
click at [1108, 25] on button "Guardar" at bounding box center [1098, 37] width 44 height 24
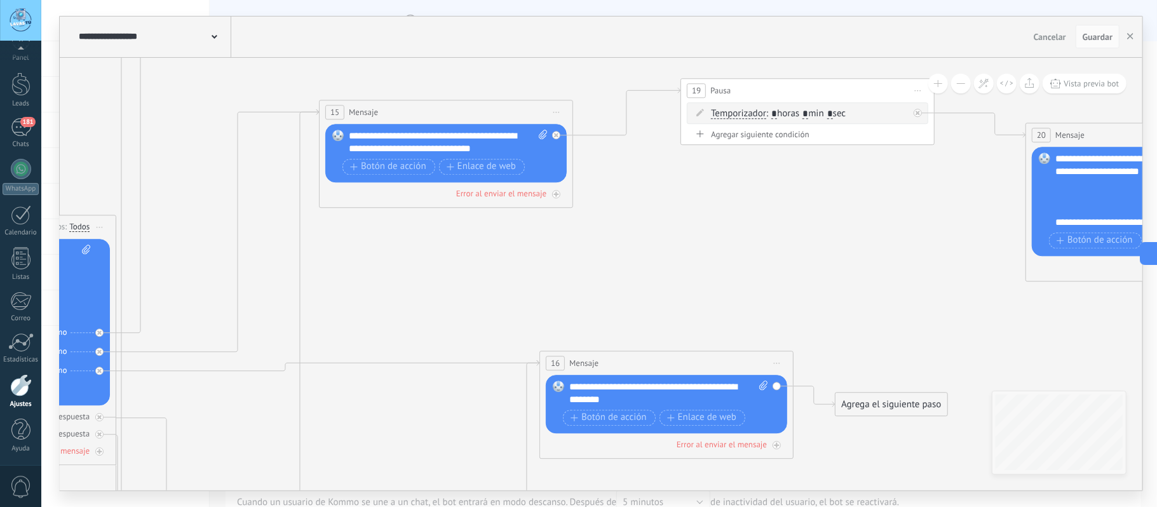
drag, startPoint x: 920, startPoint y: 191, endPoint x: 364, endPoint y: 287, distance: 564.1
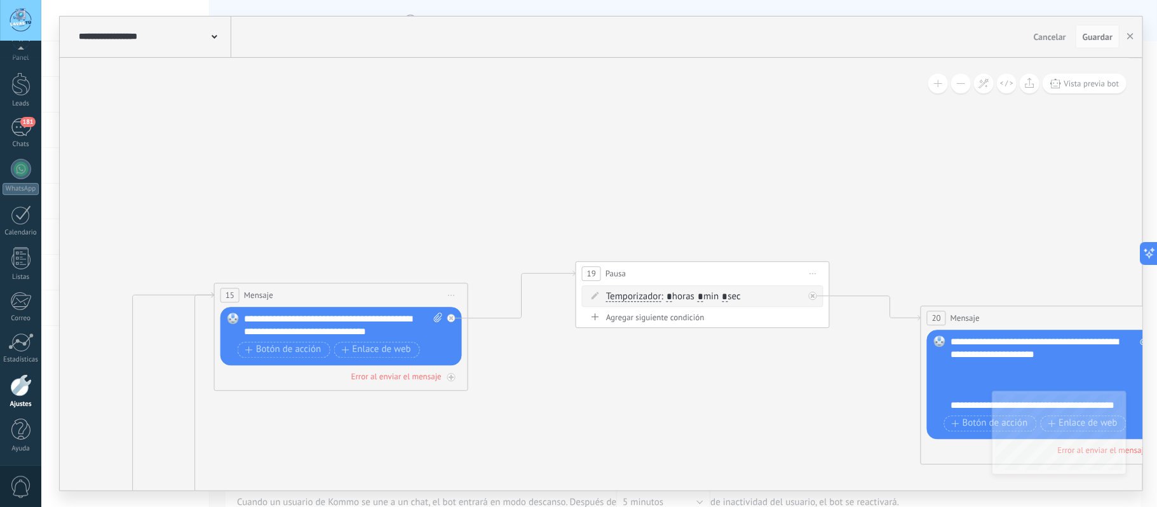
drag, startPoint x: 816, startPoint y: 220, endPoint x: 595, endPoint y: 301, distance: 235.0
click at [865, 506] on html ".abccls-1,.abccls-2{fill-rule:evenodd}.abccls-2{fill:#fff} .abfcls-1{fill:none}…" at bounding box center [578, 253] width 1157 height 507
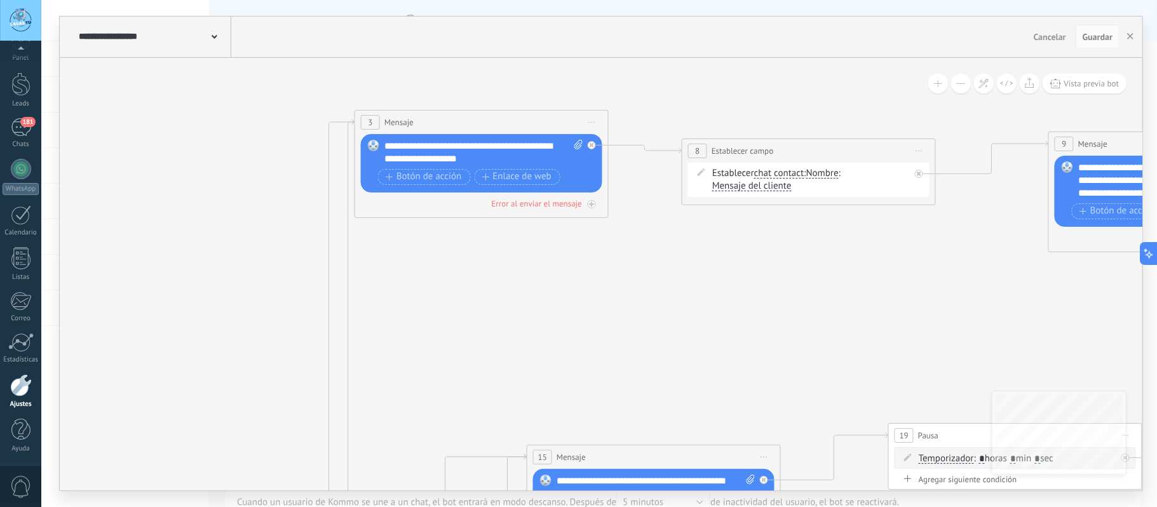
drag, startPoint x: 544, startPoint y: 250, endPoint x: 715, endPoint y: 320, distance: 184.6
click at [1105, 34] on span "Guardar" at bounding box center [1098, 36] width 30 height 9
click at [1132, 34] on icon "button" at bounding box center [1130, 36] width 6 height 6
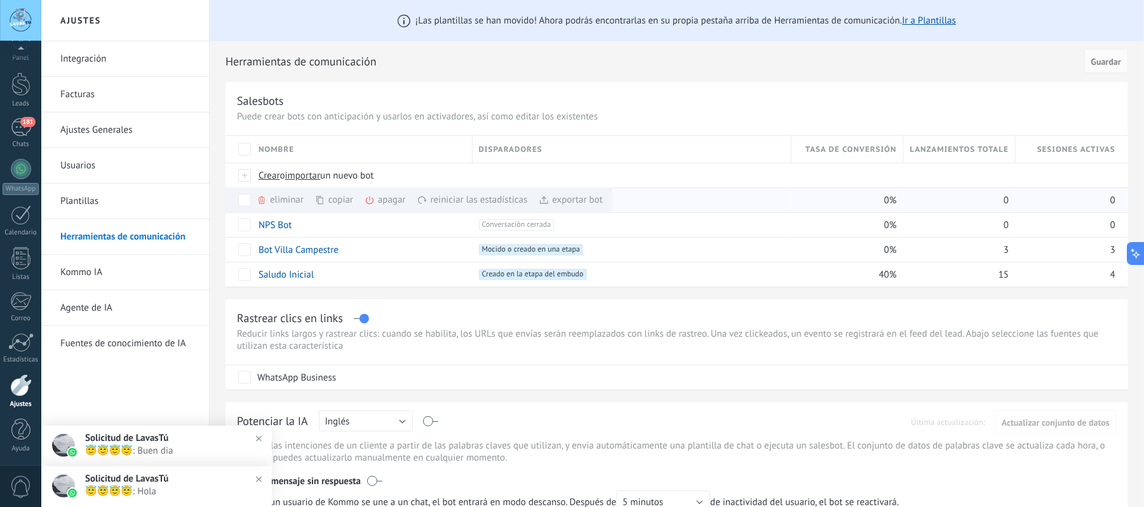
click at [331, 201] on div "copiar màs" at bounding box center [355, 199] width 81 height 25
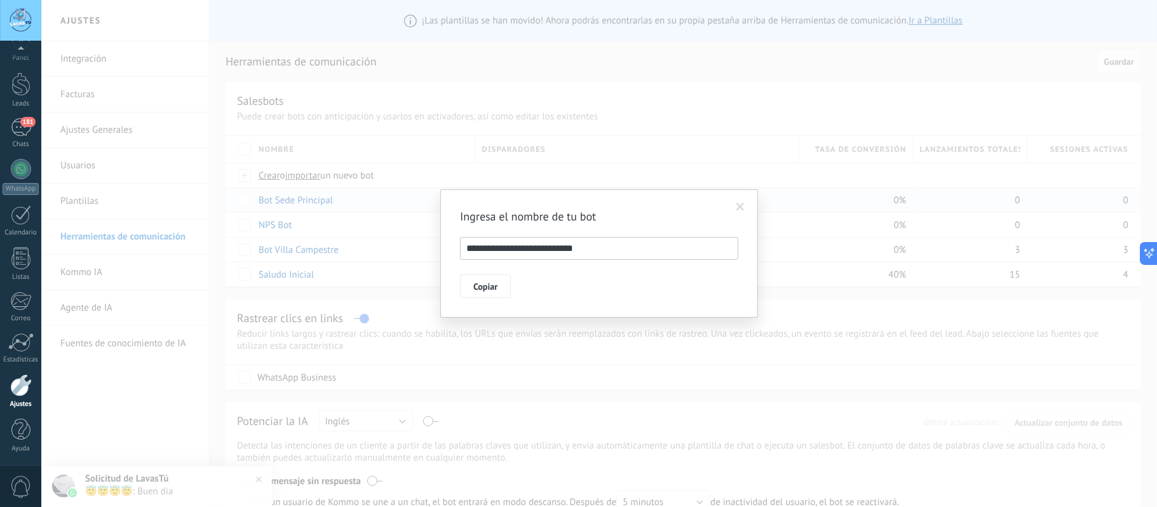
drag, startPoint x: 482, startPoint y: 248, endPoint x: 665, endPoint y: 243, distance: 183.0
click at [665, 243] on input "**********" at bounding box center [599, 248] width 278 height 23
type input "**********"
click at [489, 290] on span "Copiar" at bounding box center [485, 286] width 24 height 9
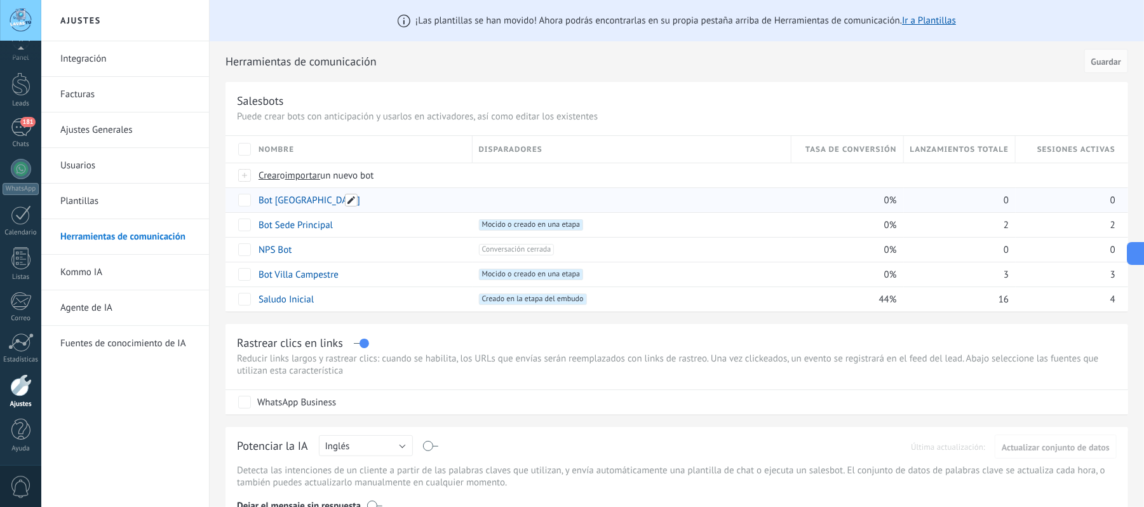
click at [348, 199] on span at bounding box center [351, 200] width 13 height 13
click at [348, 232] on span "Cancelar" at bounding box center [341, 228] width 32 height 11
click at [309, 201] on link "Bot Alameda del Río" at bounding box center [310, 200] width 102 height 12
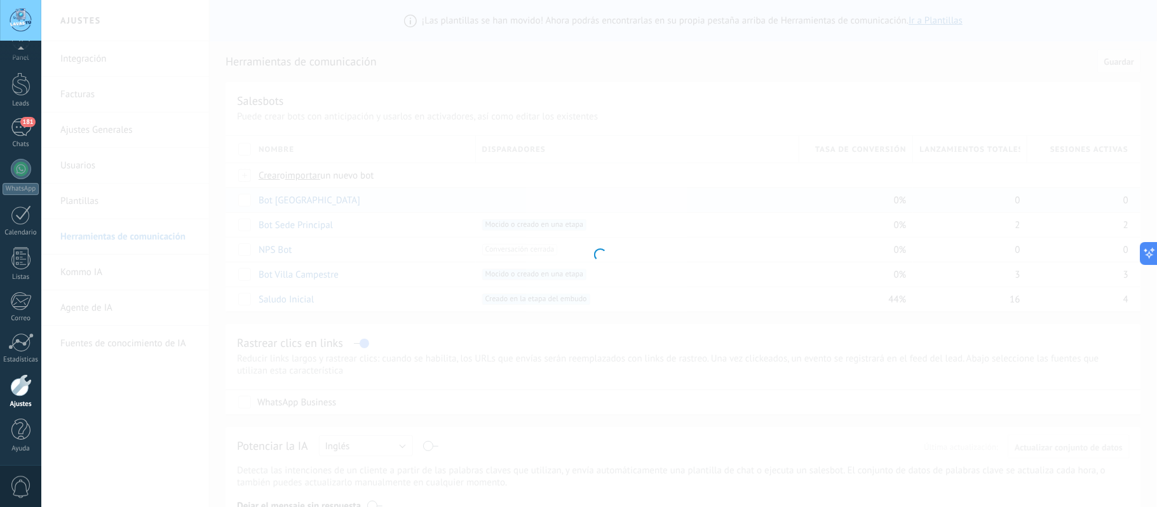
type input "**********"
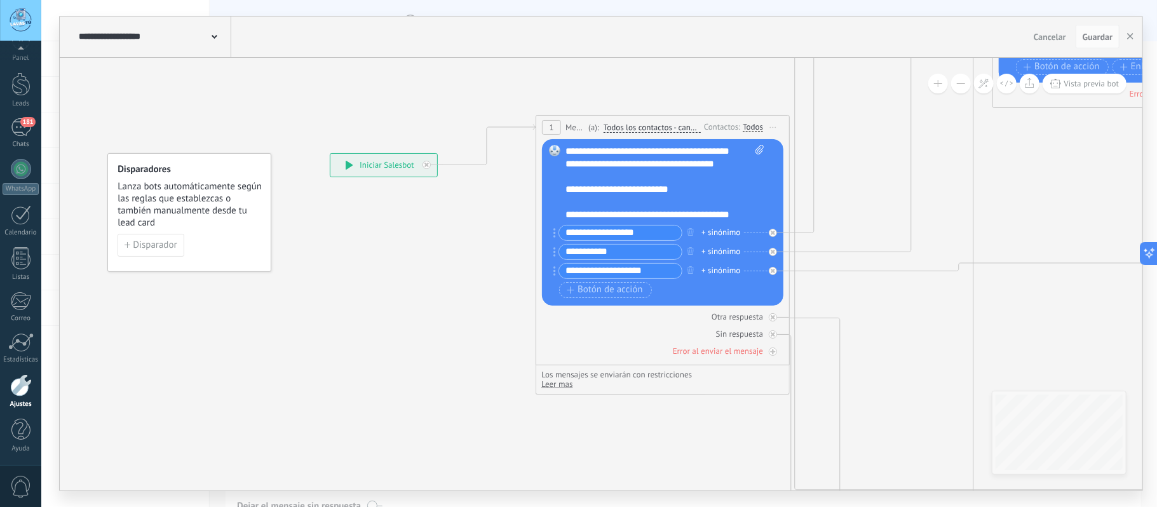
click at [665, 173] on div "**********" at bounding box center [664, 183] width 198 height 76
drag, startPoint x: 677, startPoint y: 149, endPoint x: 717, endPoint y: 151, distance: 39.5
click at [717, 151] on div "**********" at bounding box center [664, 183] width 198 height 76
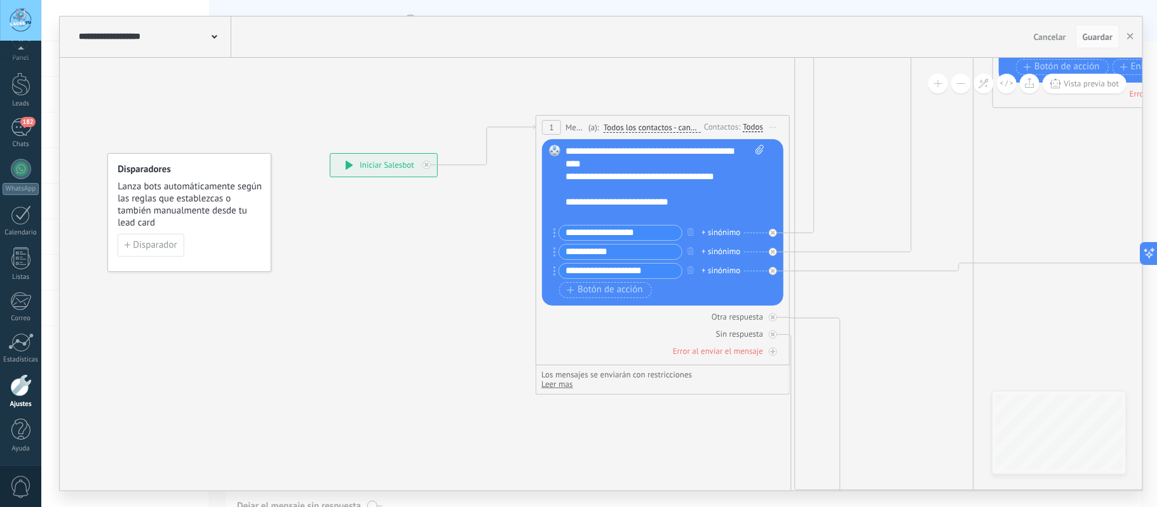
click at [631, 163] on div "**********" at bounding box center [664, 183] width 198 height 76
drag, startPoint x: 692, startPoint y: 179, endPoint x: 572, endPoint y: 182, distance: 119.5
click at [572, 182] on div "**********" at bounding box center [651, 176] width 173 height 89
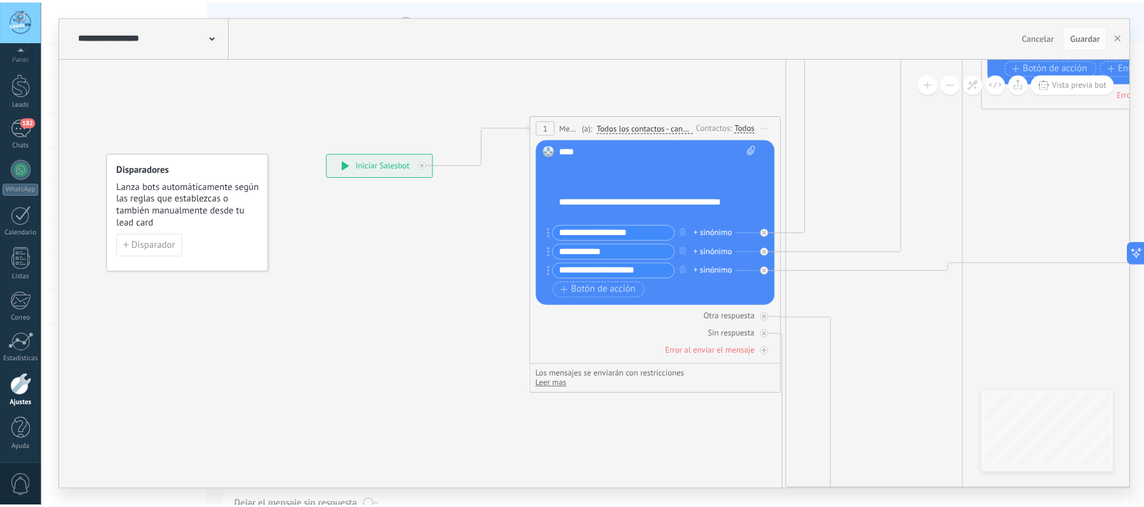
scroll to position [0, 0]
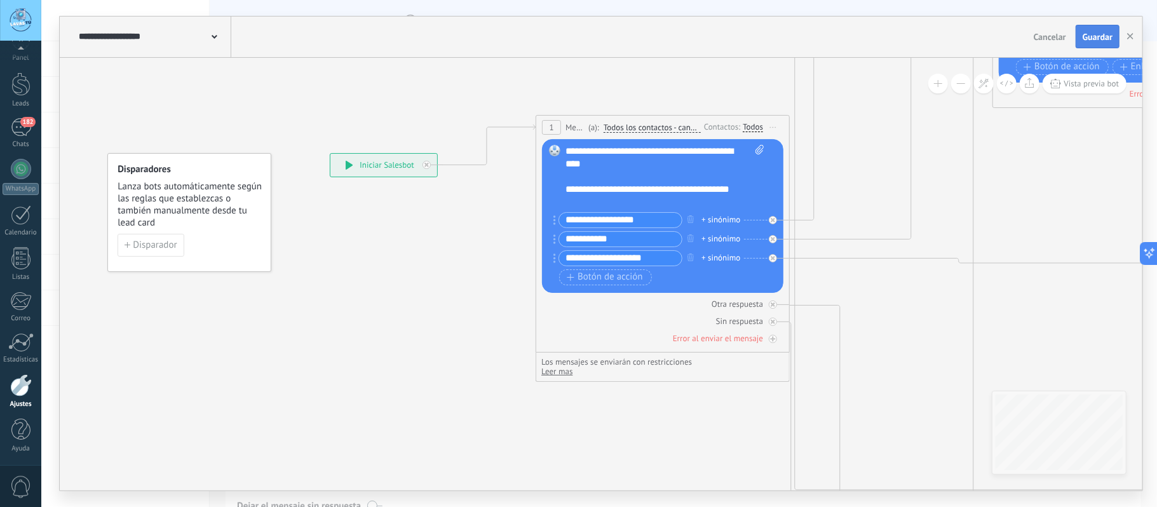
click at [1093, 37] on span "Guardar" at bounding box center [1098, 36] width 30 height 9
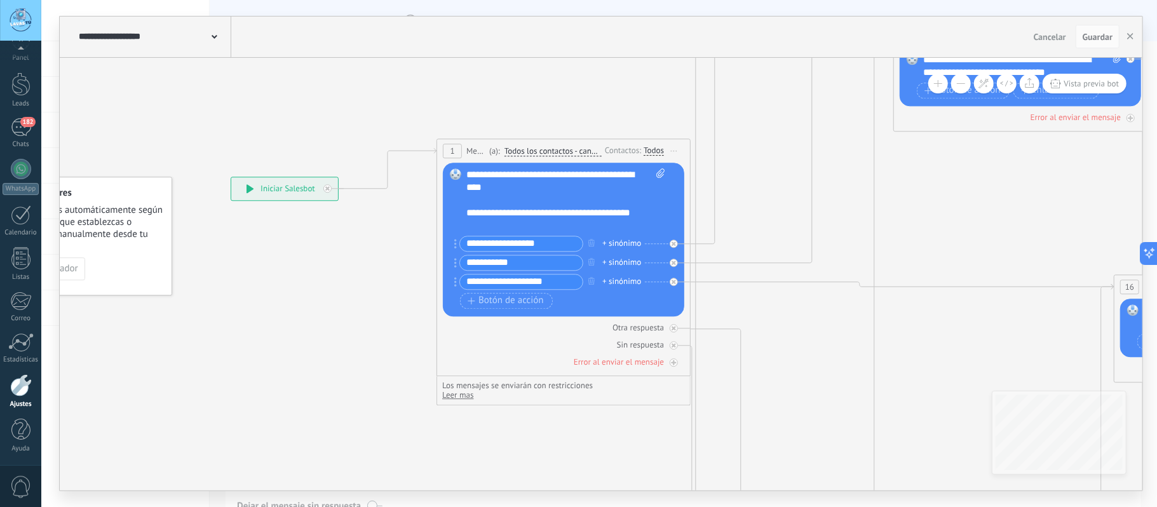
drag, startPoint x: 905, startPoint y: 184, endPoint x: 844, endPoint y: 186, distance: 61.6
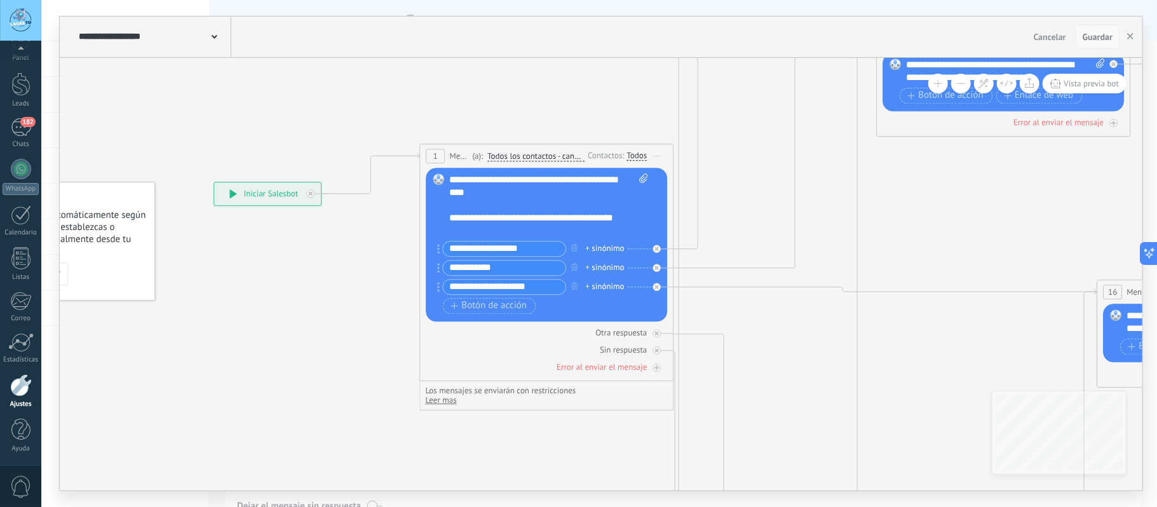
click at [1097, 39] on span "Guardar" at bounding box center [1098, 36] width 30 height 9
click at [1135, 36] on button "button" at bounding box center [1130, 37] width 19 height 24
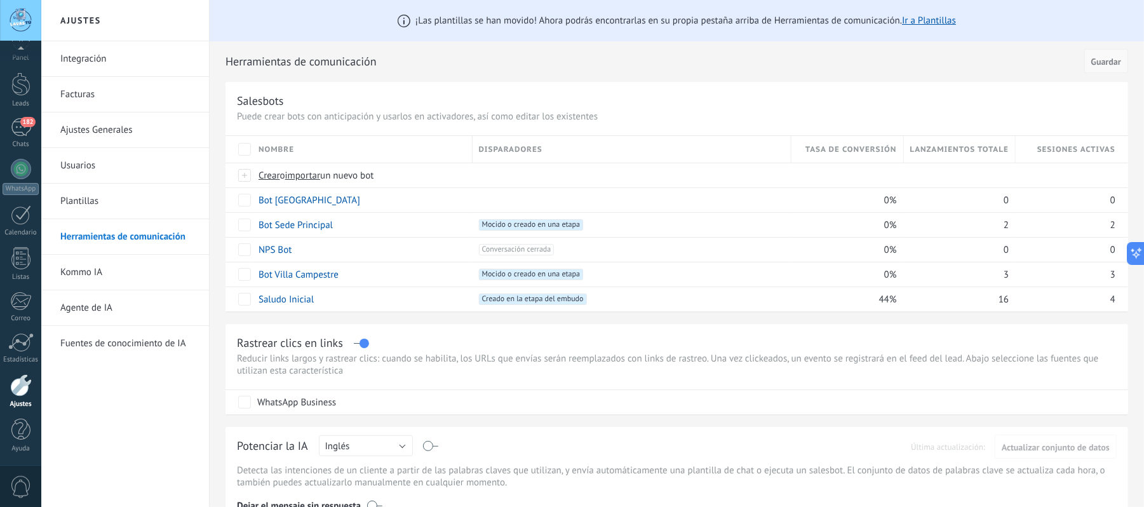
click at [1104, 60] on span "Guardar" at bounding box center [1106, 61] width 30 height 9
